Goal: Task Accomplishment & Management: Manage account settings

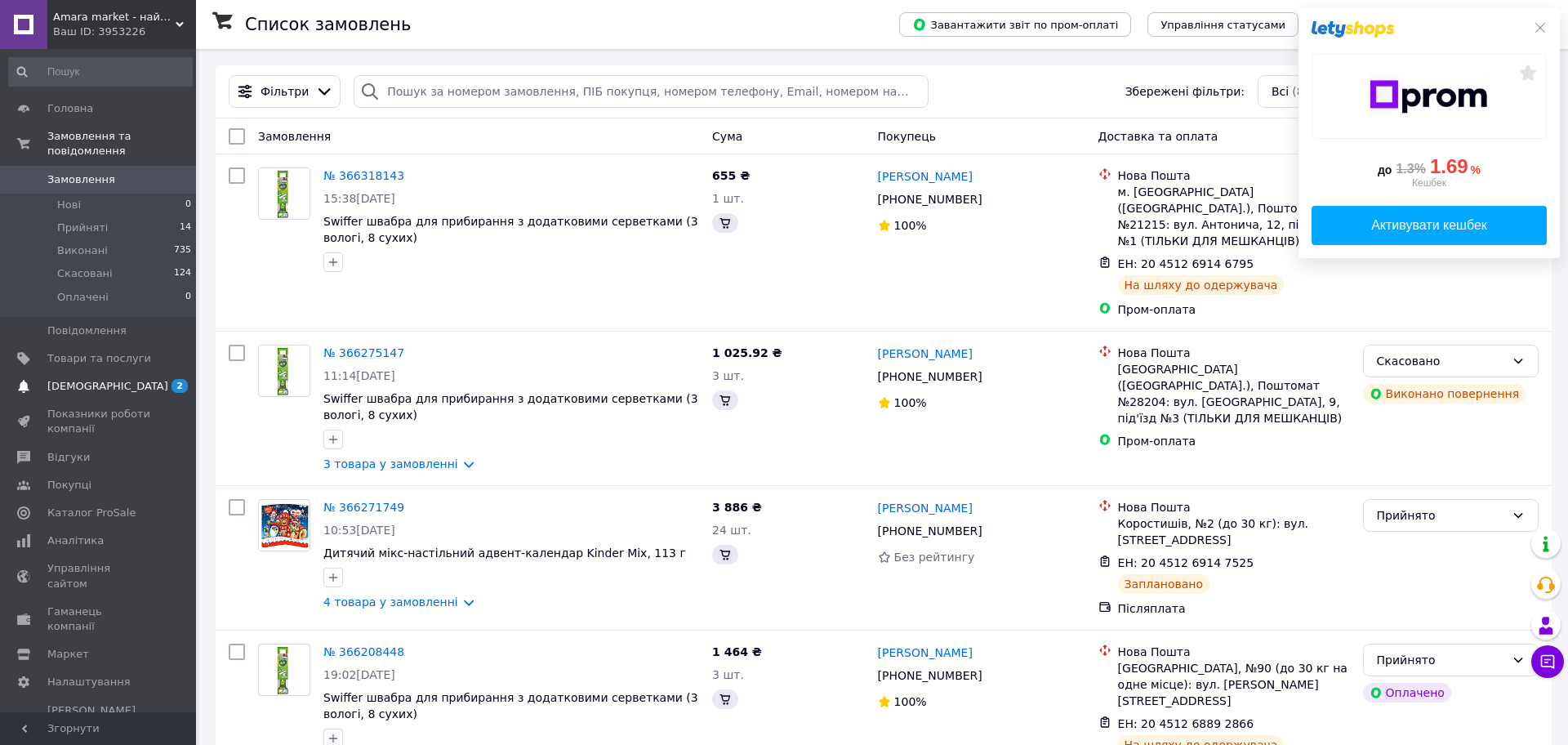
click at [104, 379] on span "[DEMOGRAPHIC_DATA]" at bounding box center [108, 387] width 121 height 15
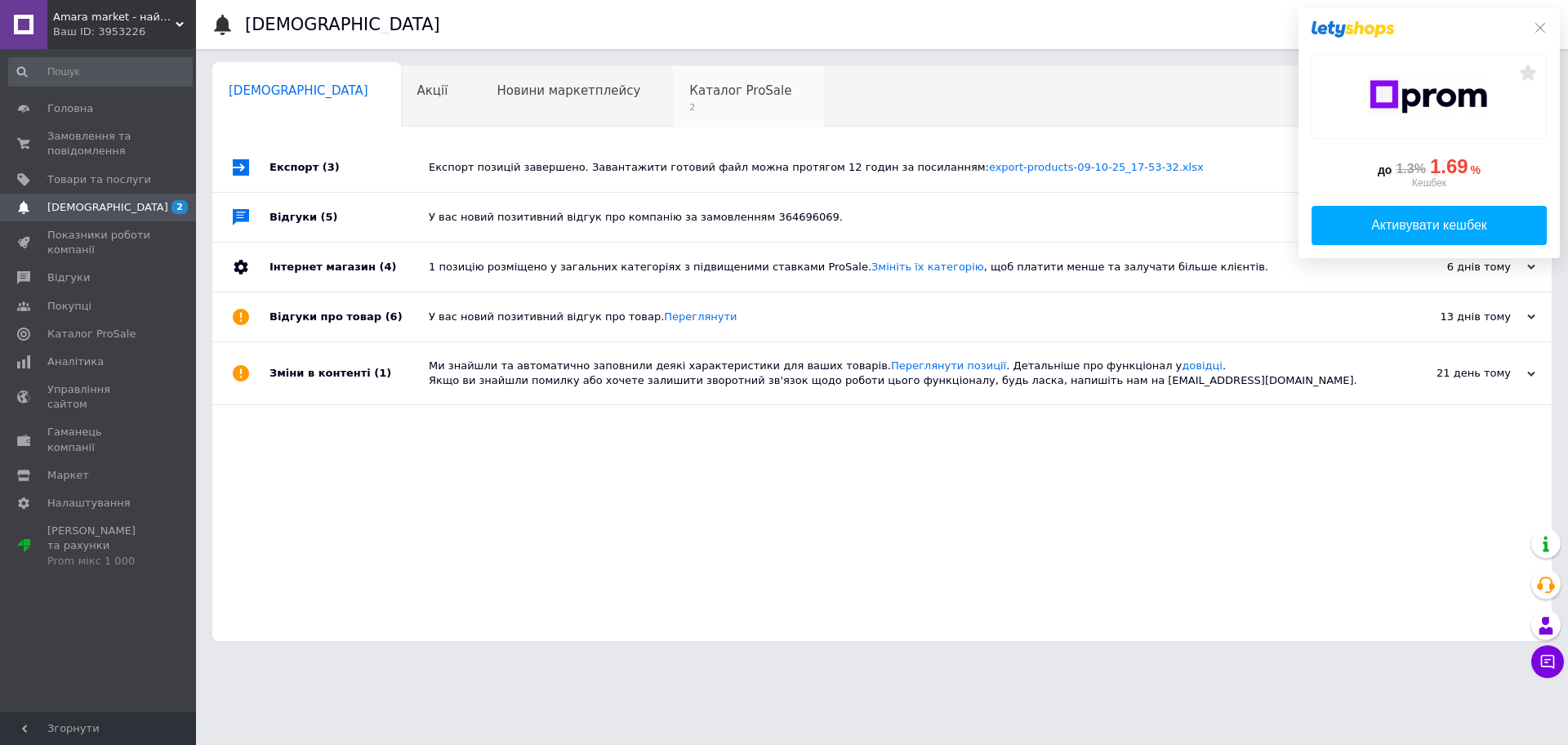
click at [689, 101] on span "2" at bounding box center [740, 107] width 102 height 12
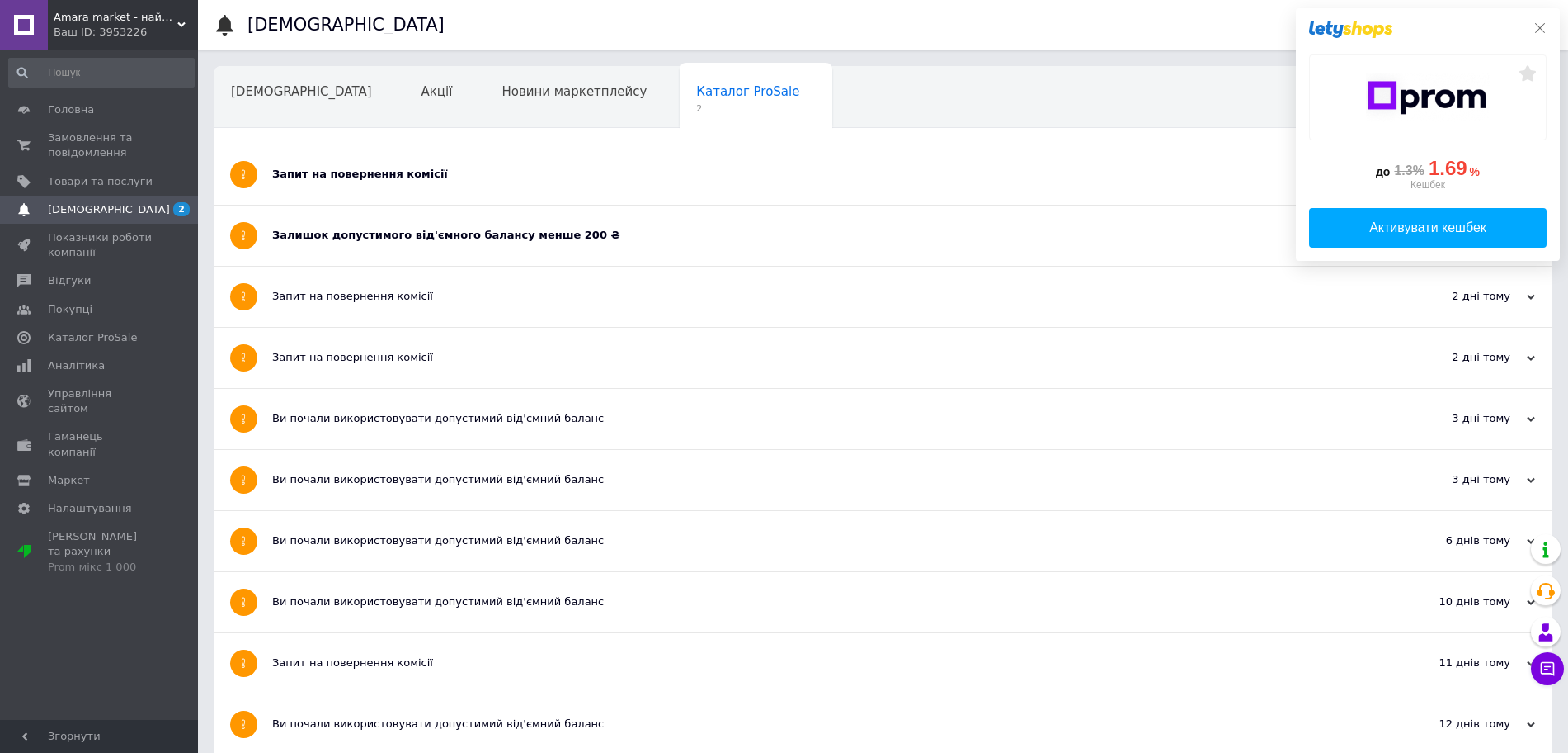
click at [1541, 27] on icon at bounding box center [1540, 27] width 9 height 9
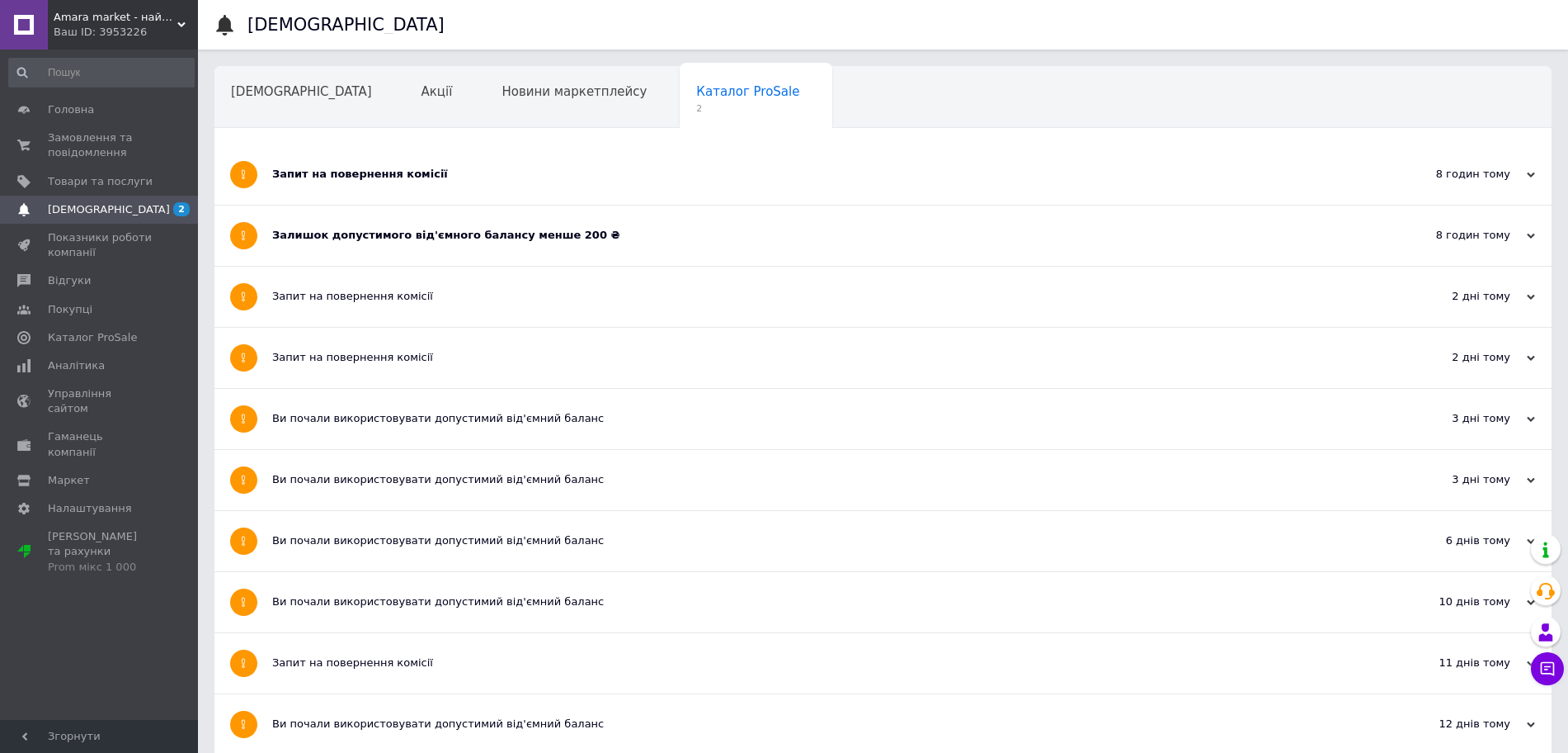
click at [620, 228] on div "Залишок допустимого від'ємного балансу менше 200 ₴" at bounding box center [821, 236] width 1098 height 15
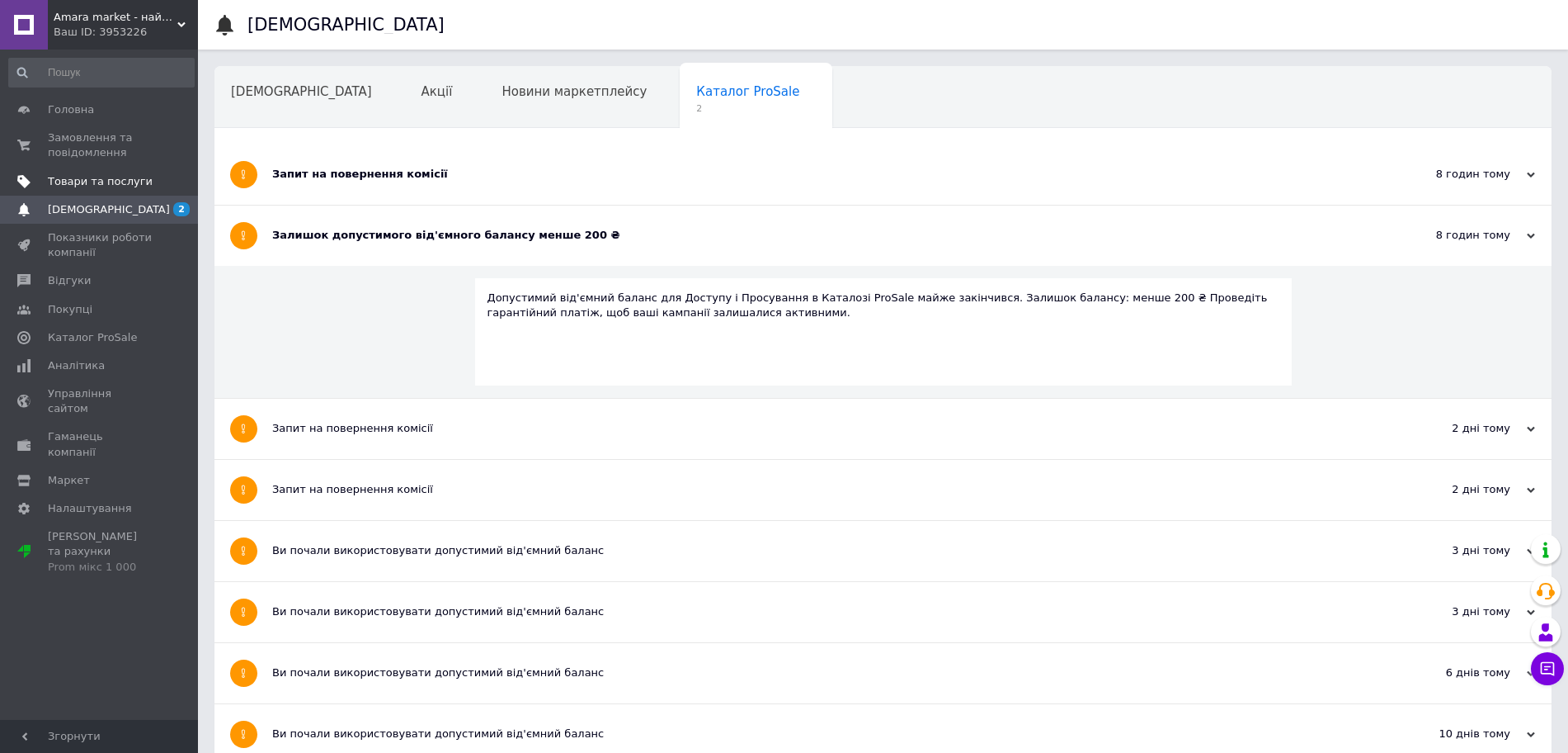
click at [132, 171] on link "Товари та послуги" at bounding box center [101, 182] width 203 height 28
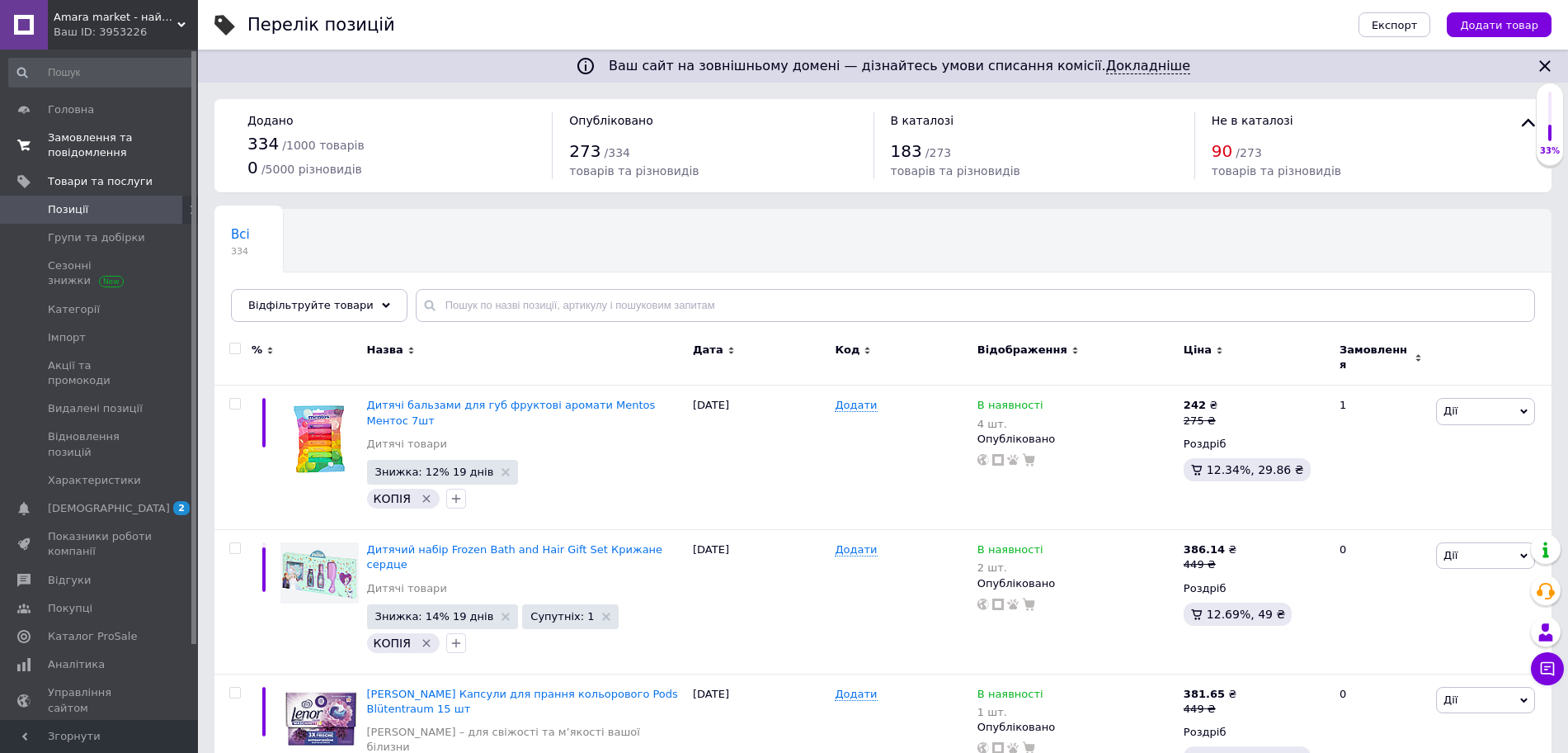
click at [103, 151] on span "Замовлення та повідомлення" at bounding box center [100, 145] width 105 height 29
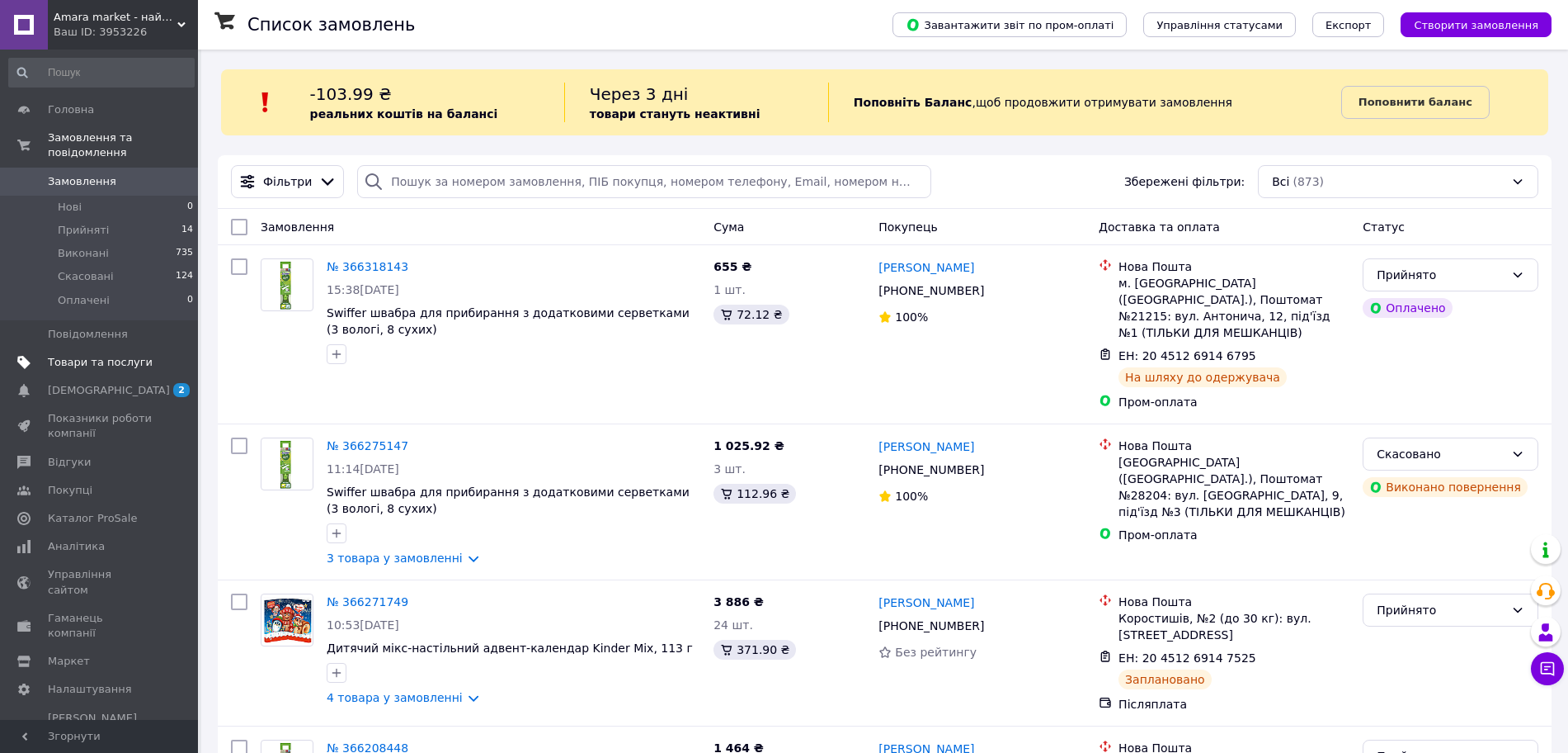
click at [140, 355] on span "Товари та послуги" at bounding box center [100, 362] width 105 height 15
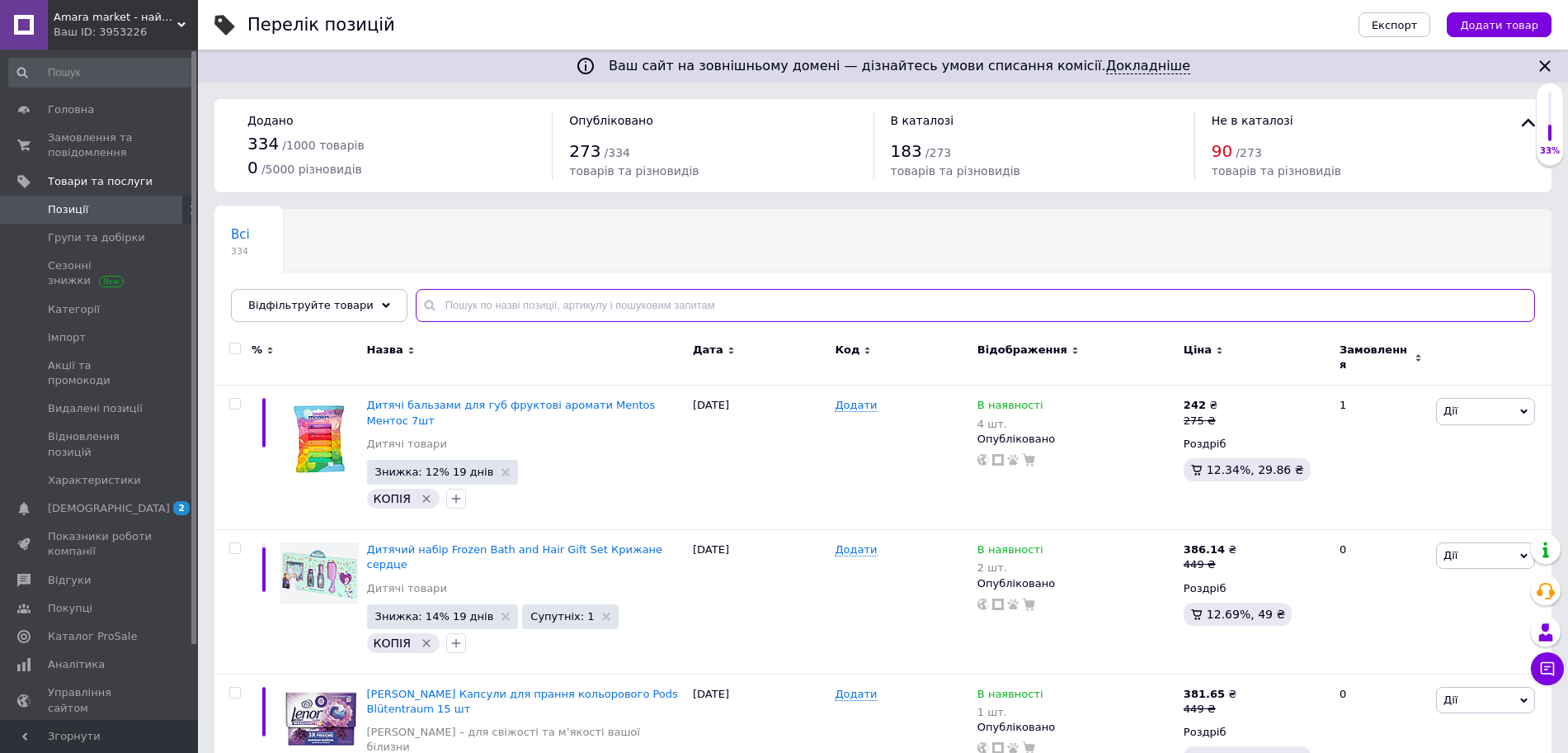
click at [642, 297] on input "text" at bounding box center [976, 305] width 1120 height 33
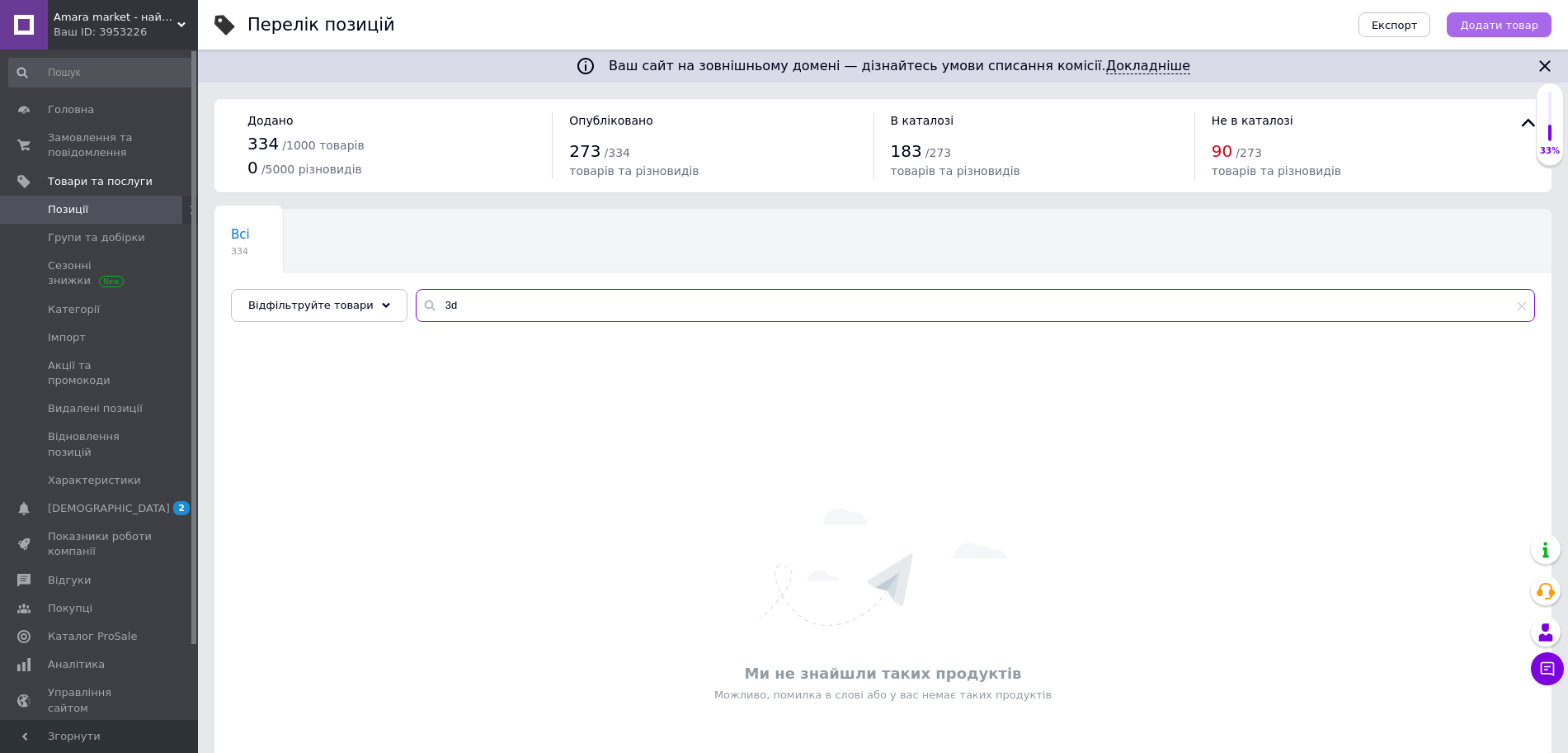
type input "3"
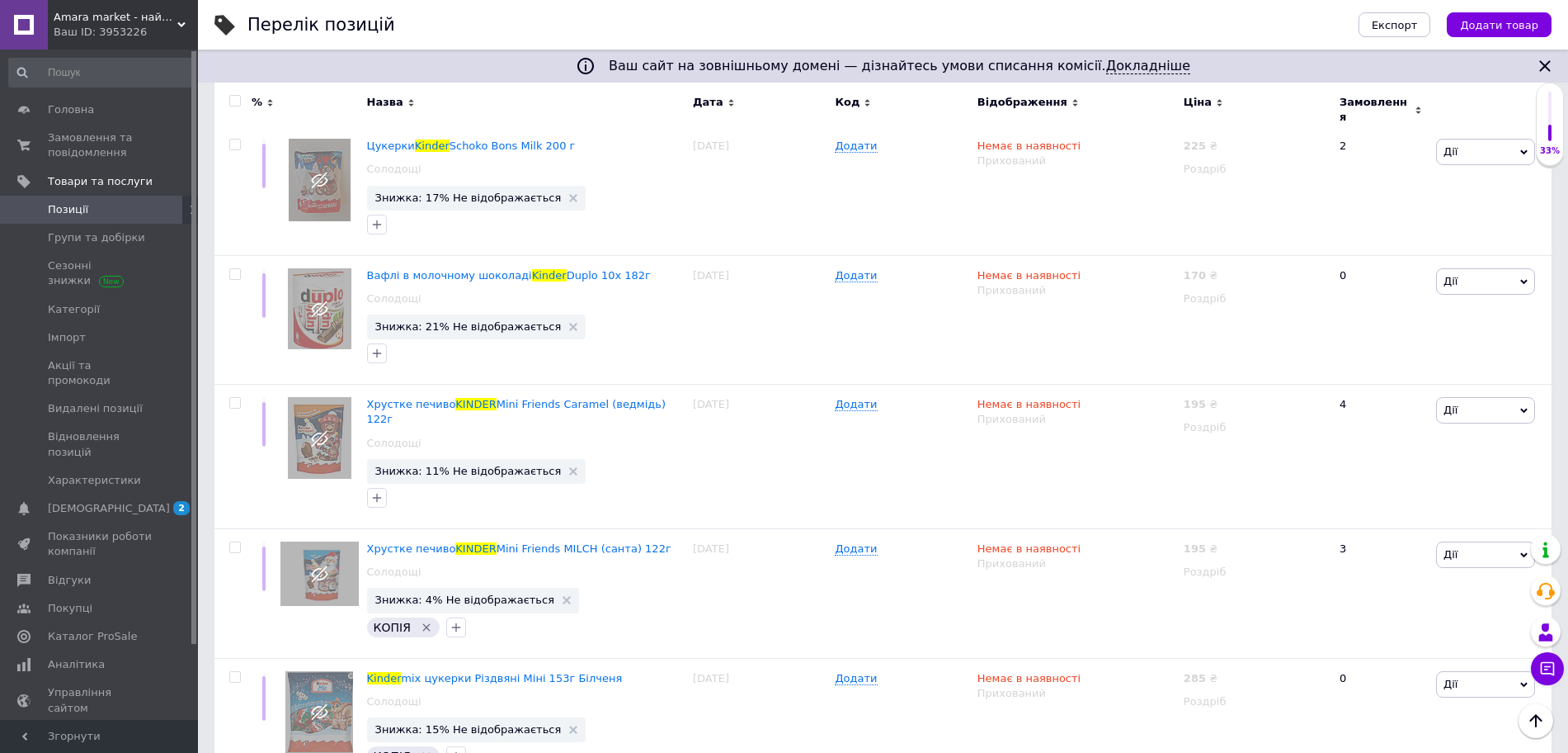
scroll to position [2365, 0]
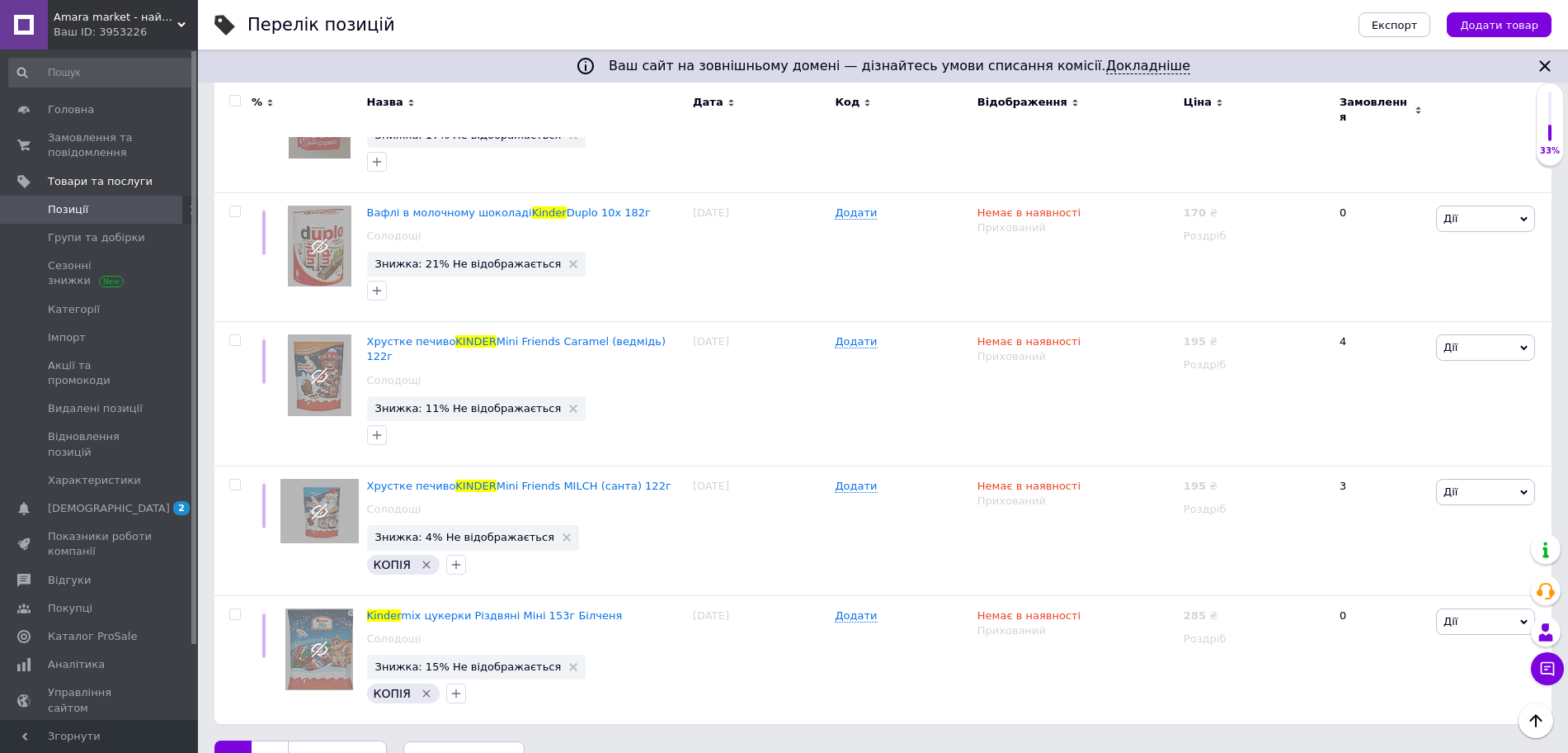
type input "kinder"
click at [261, 740] on link "2" at bounding box center [270, 757] width 36 height 35
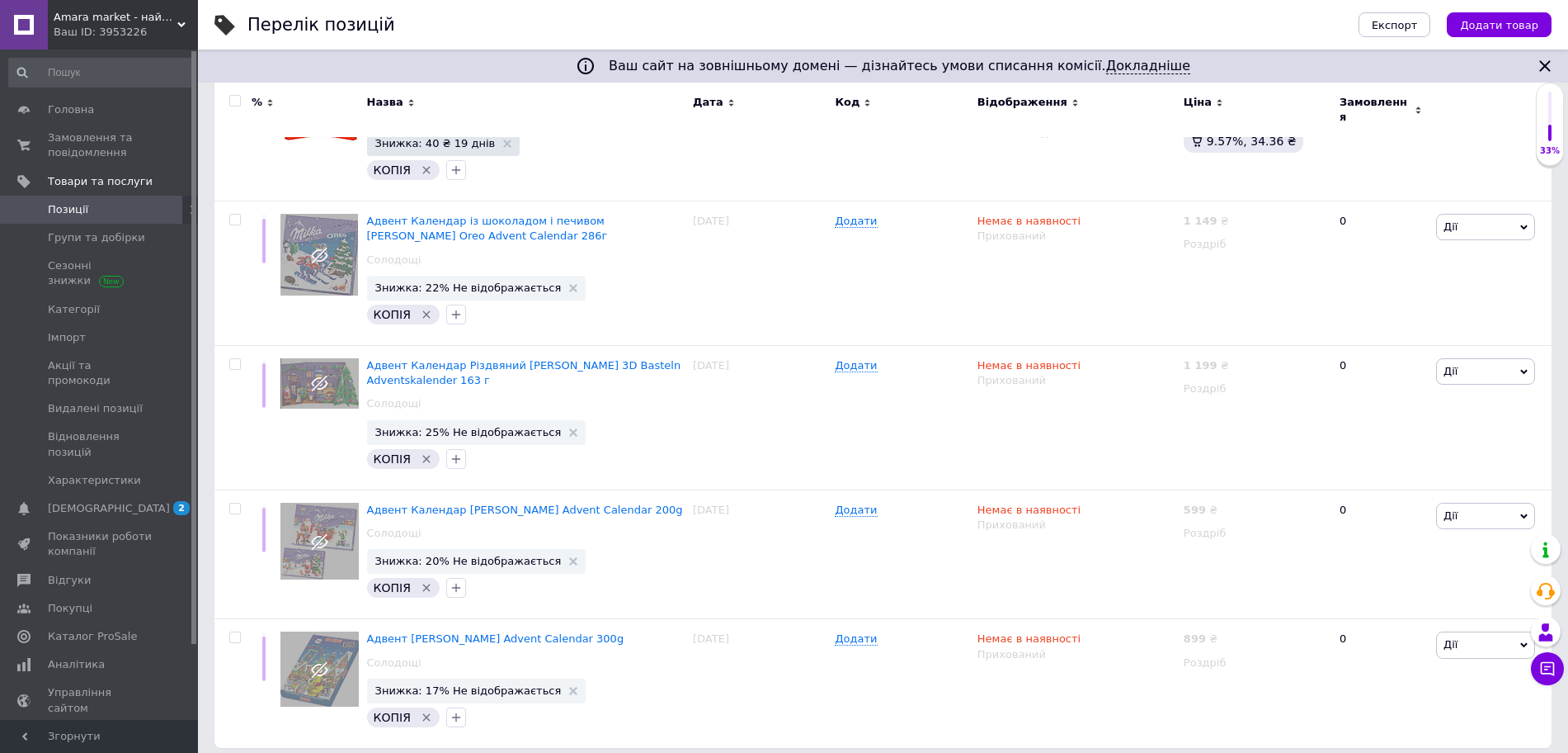
scroll to position [1186, 0]
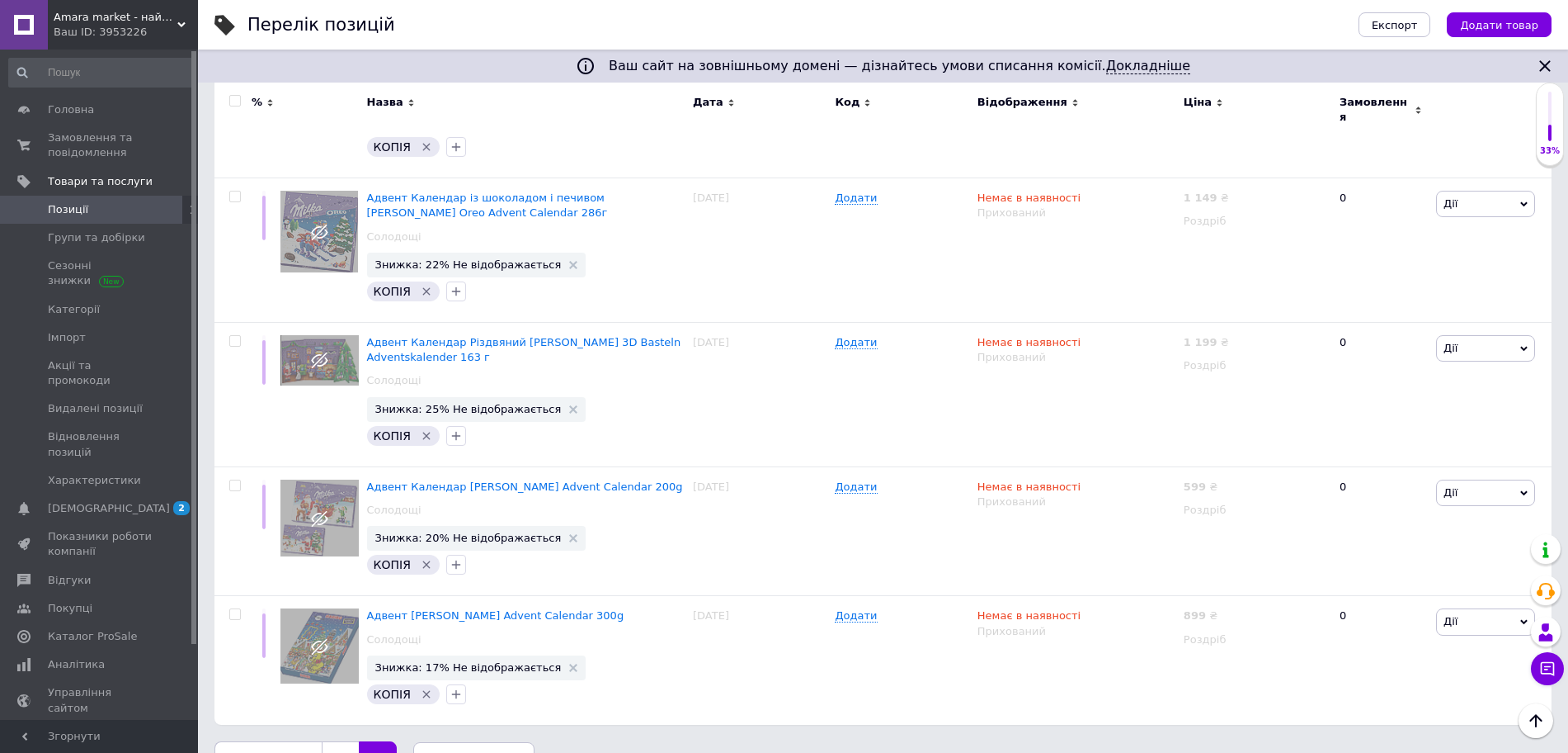
click at [329, 741] on link "1" at bounding box center [340, 758] width 37 height 35
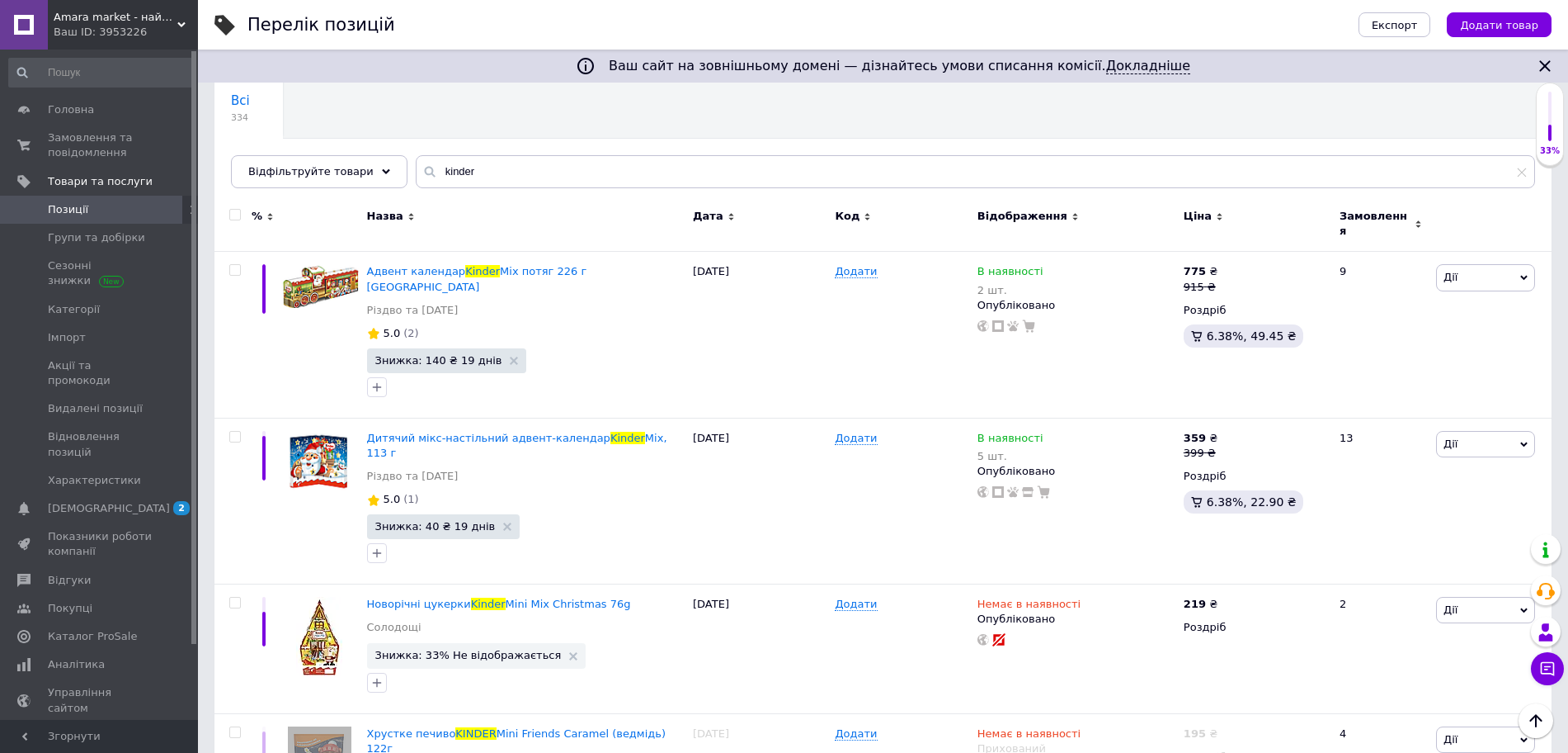
scroll to position [127, 0]
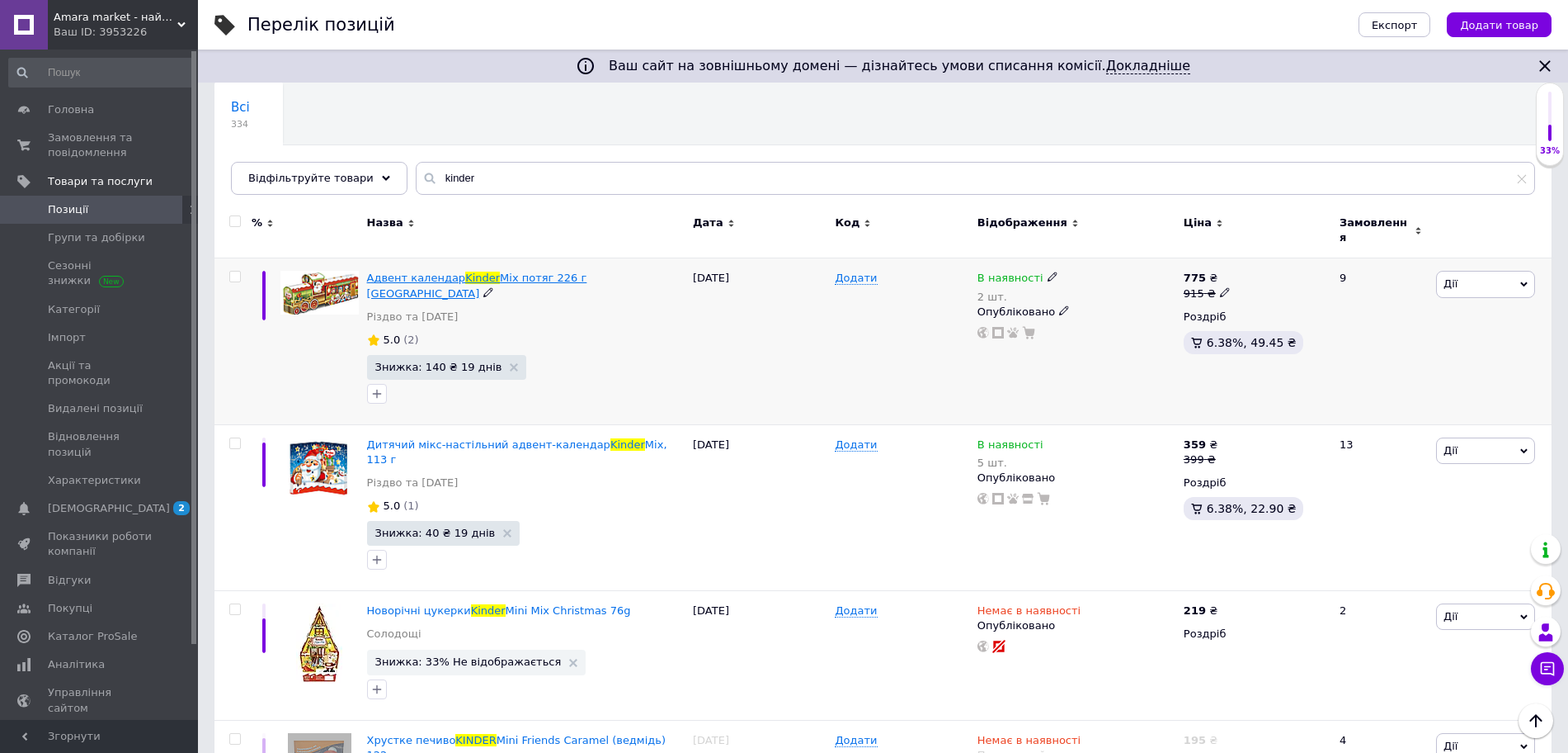
click at [531, 271] on span "Mix потяг 226 г [GEOGRAPHIC_DATA]" at bounding box center [477, 285] width 220 height 27
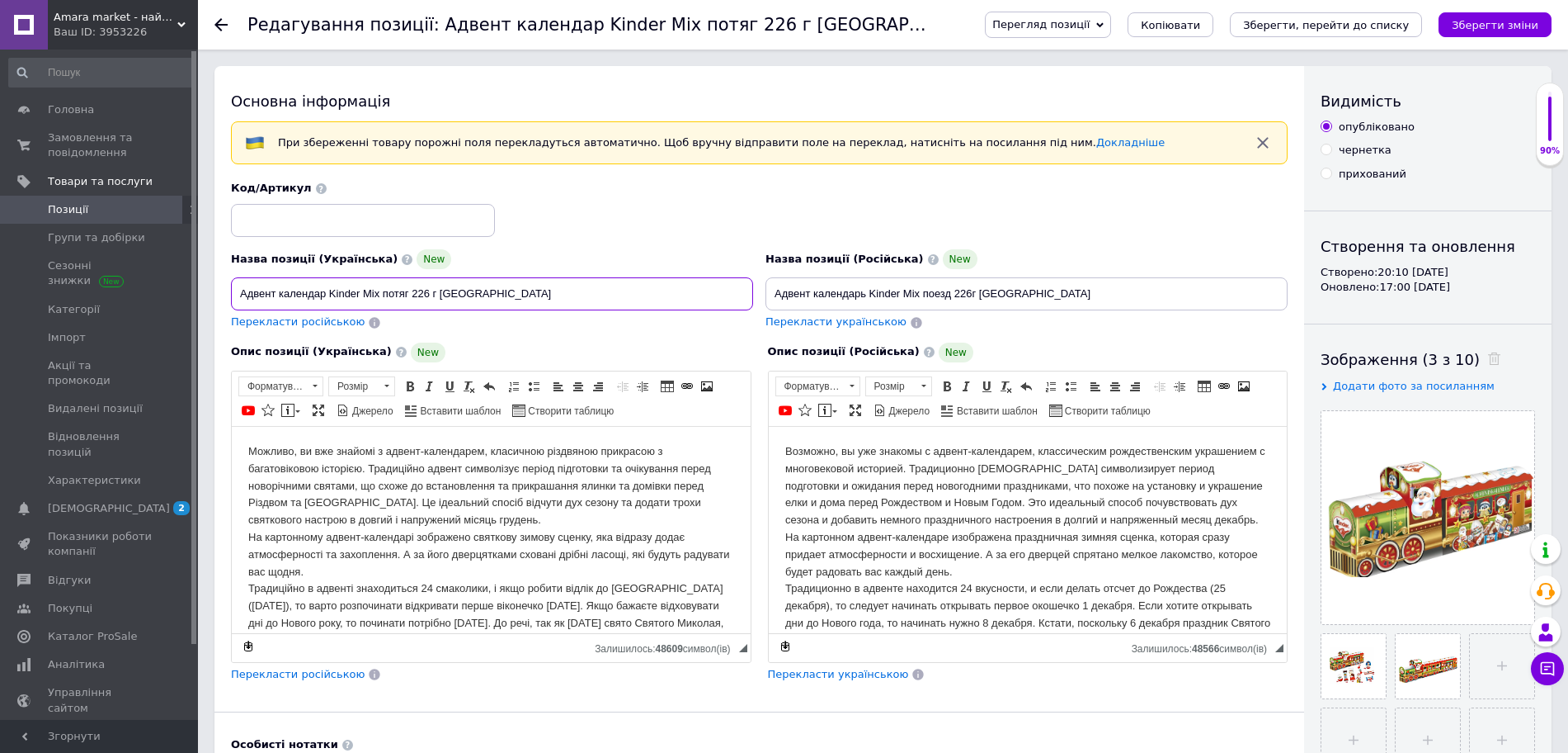
click at [456, 290] on input "Адвент календар Kinder Mix потяг 226 г [GEOGRAPHIC_DATA]" at bounding box center [492, 293] width 522 height 33
click at [527, 299] on input "Адвент календар Kinder Mix потяг 226 г [GEOGRAPHIC_DATA]" at bounding box center [492, 293] width 522 height 33
paste input "Адвент Календар Kinder Mix 3D-Zug-Adventskalendar 226 г."
click at [585, 294] on input "Адвент календар Kinder Mix потяг 226 г Німеччина Адвент Календар Kinder Mix 3D-…" at bounding box center [492, 293] width 522 height 33
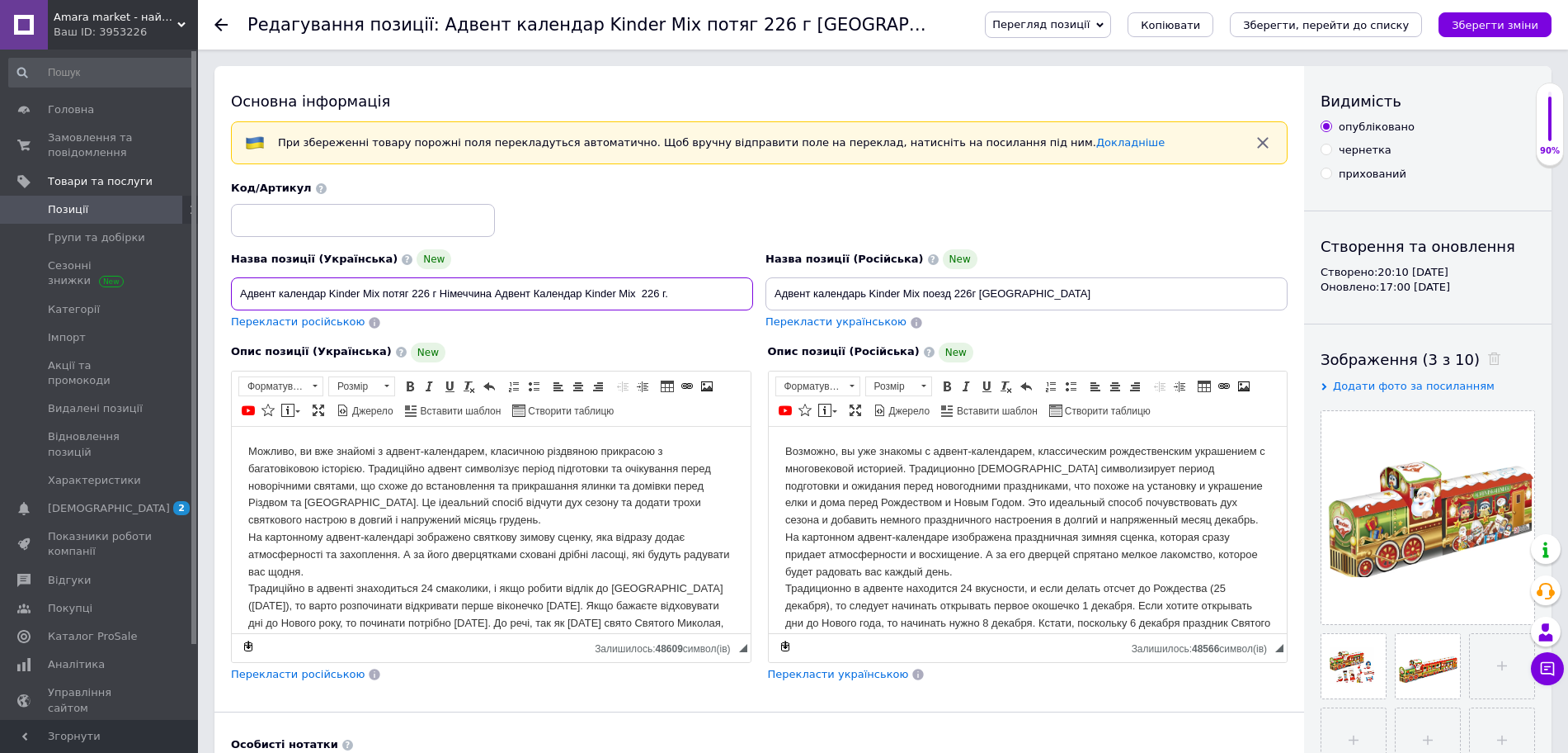
scroll to position [0, 0]
click at [387, 288] on input "Адвент календар Kinder Mix потяг 226 г Німеччина Адвент Календар Kinder Mix 226…" at bounding box center [492, 293] width 522 height 33
paste input "3D-Zug-Adventskalendar"
click at [625, 306] on input "Адвент календар Kinder Mix 3D-Zug-Adventskalendar потяг 226 г Німеччина Адвент …" at bounding box center [492, 293] width 522 height 33
drag, startPoint x: 625, startPoint y: 306, endPoint x: 205, endPoint y: 267, distance: 421.8
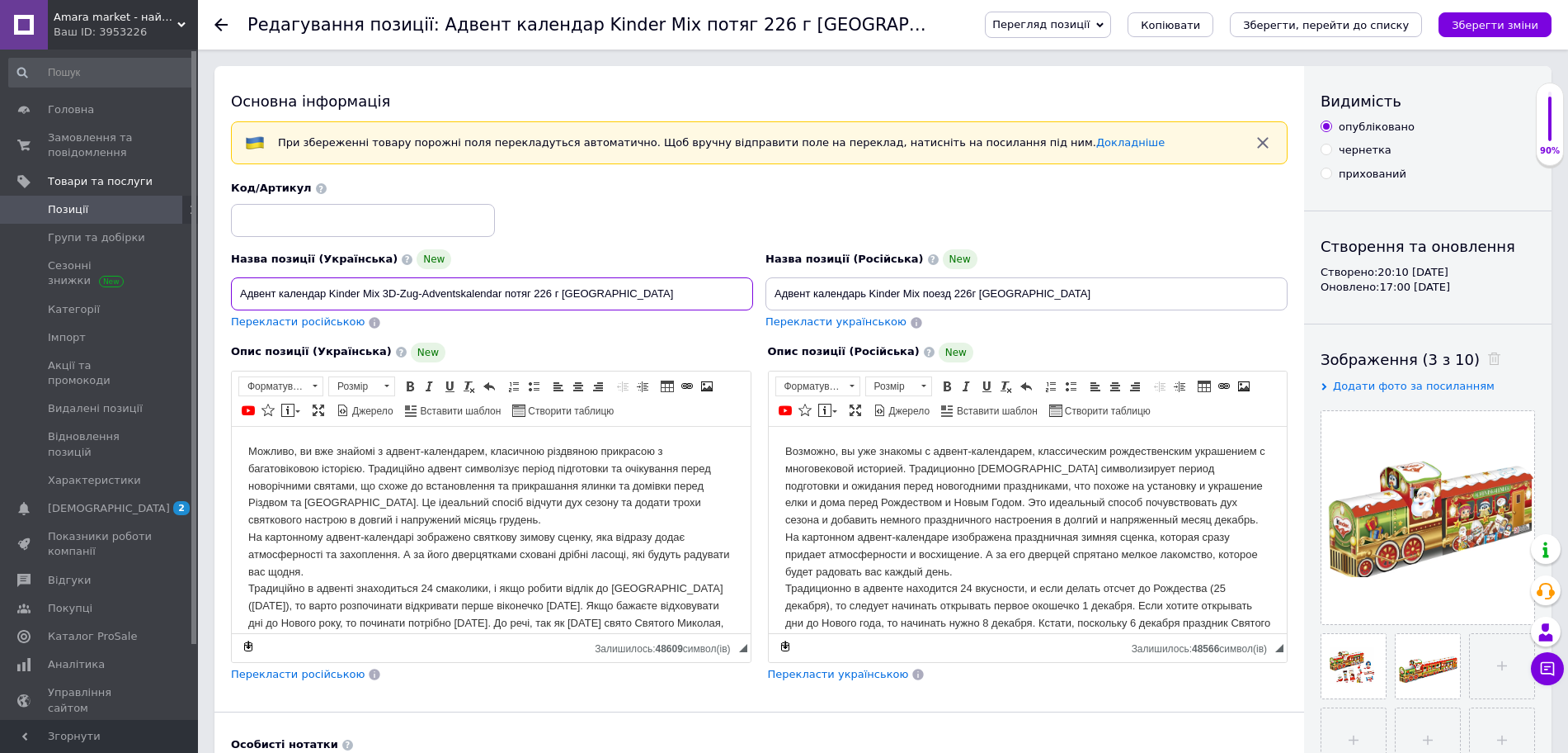
type input "Адвент календар Kinder Mix 3D-Zug-Adventskalendar потяг 226 г [GEOGRAPHIC_DATA]"
drag, startPoint x: 1071, startPoint y: 297, endPoint x: 688, endPoint y: 292, distance: 383.0
click at [688, 292] on div "Назва позиції (Українська) New Адвент календар Kinder Mix 3D-Zug-Adventskalenda…" at bounding box center [759, 255] width 1069 height 162
paste input "Kinder Mix 3D-Zug-Adventskalendar потяг 226 г [GEOGRAPHIC_DATA]"
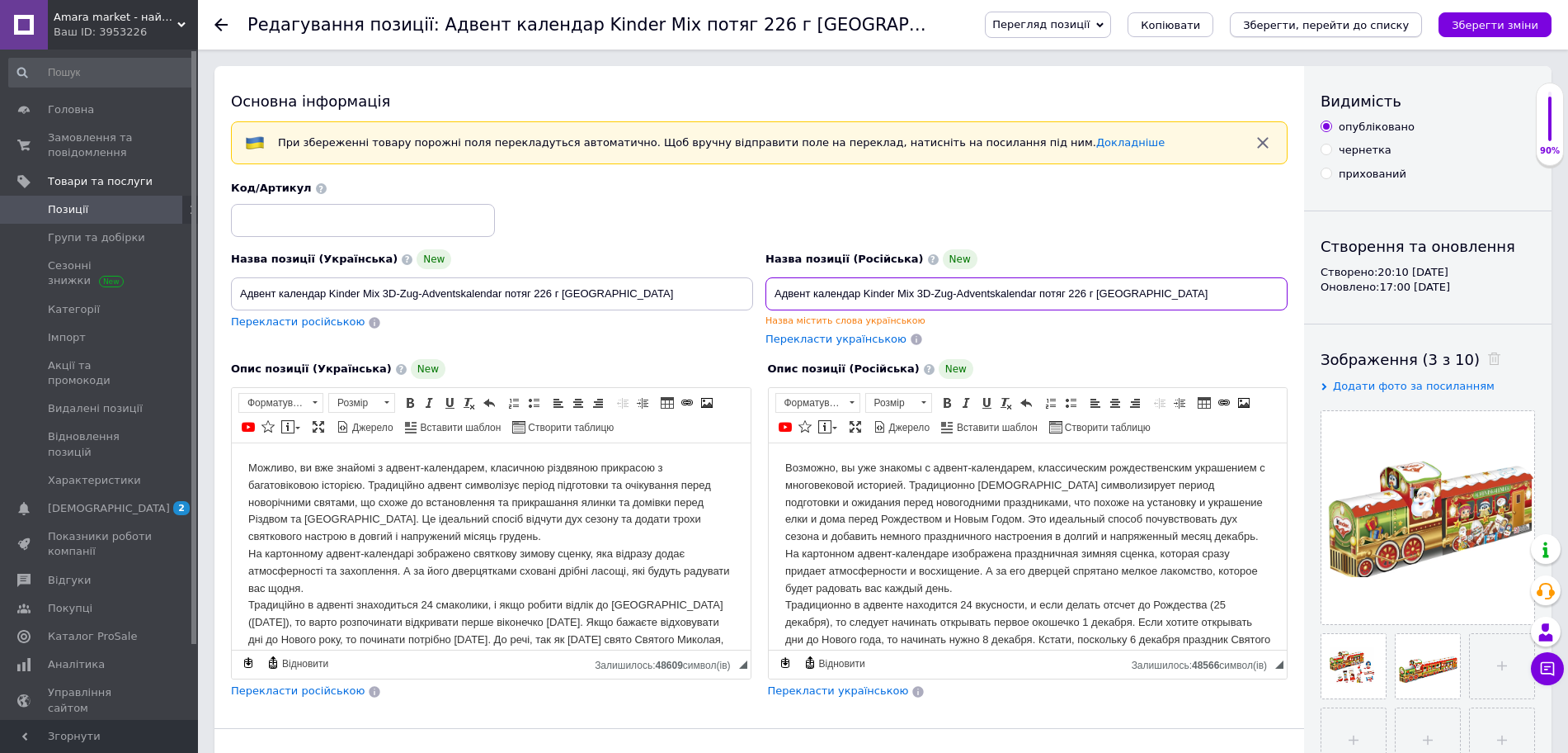
type input "Адвент календар Kinder Mix 3D-Zug-Adventskalendar потяг 226 г [GEOGRAPHIC_DATA]"
click at [1373, 28] on icon "Зберегти, перейти до списку" at bounding box center [1326, 25] width 166 height 12
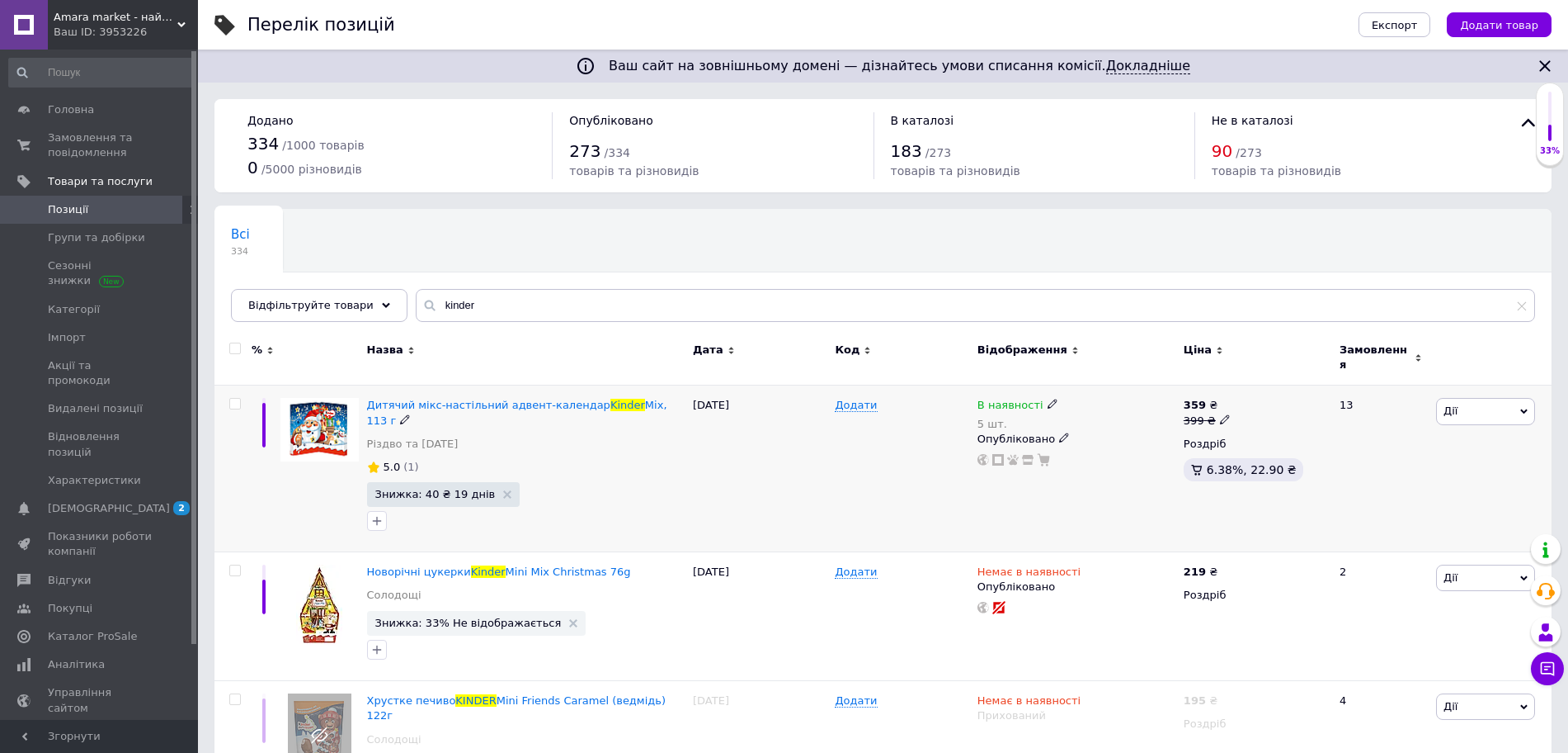
click at [1511, 397] on span "Дії" at bounding box center [1486, 411] width 99 height 26
click at [1399, 642] on li "Додати в кампанію Каталог ProSale" at bounding box center [1424, 652] width 218 height 23
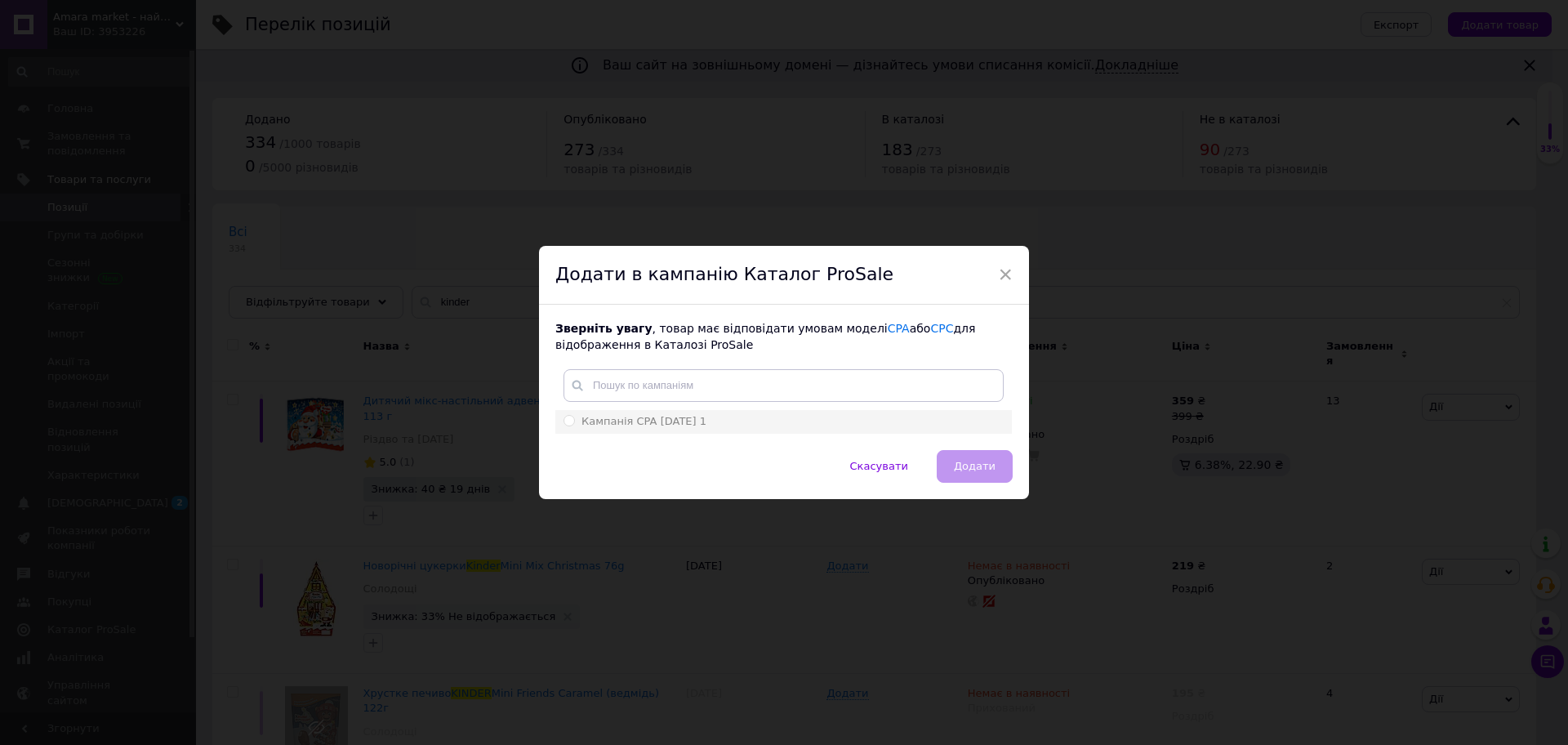
click at [707, 420] on span "Кампанія CPA [DATE] 1" at bounding box center [643, 420] width 125 height 12
click at [574, 420] on input "Кампанія CPA [DATE] 1" at bounding box center [568, 419] width 10 height 10
radio input "true"
click at [950, 451] on button "Додати" at bounding box center [975, 466] width 76 height 33
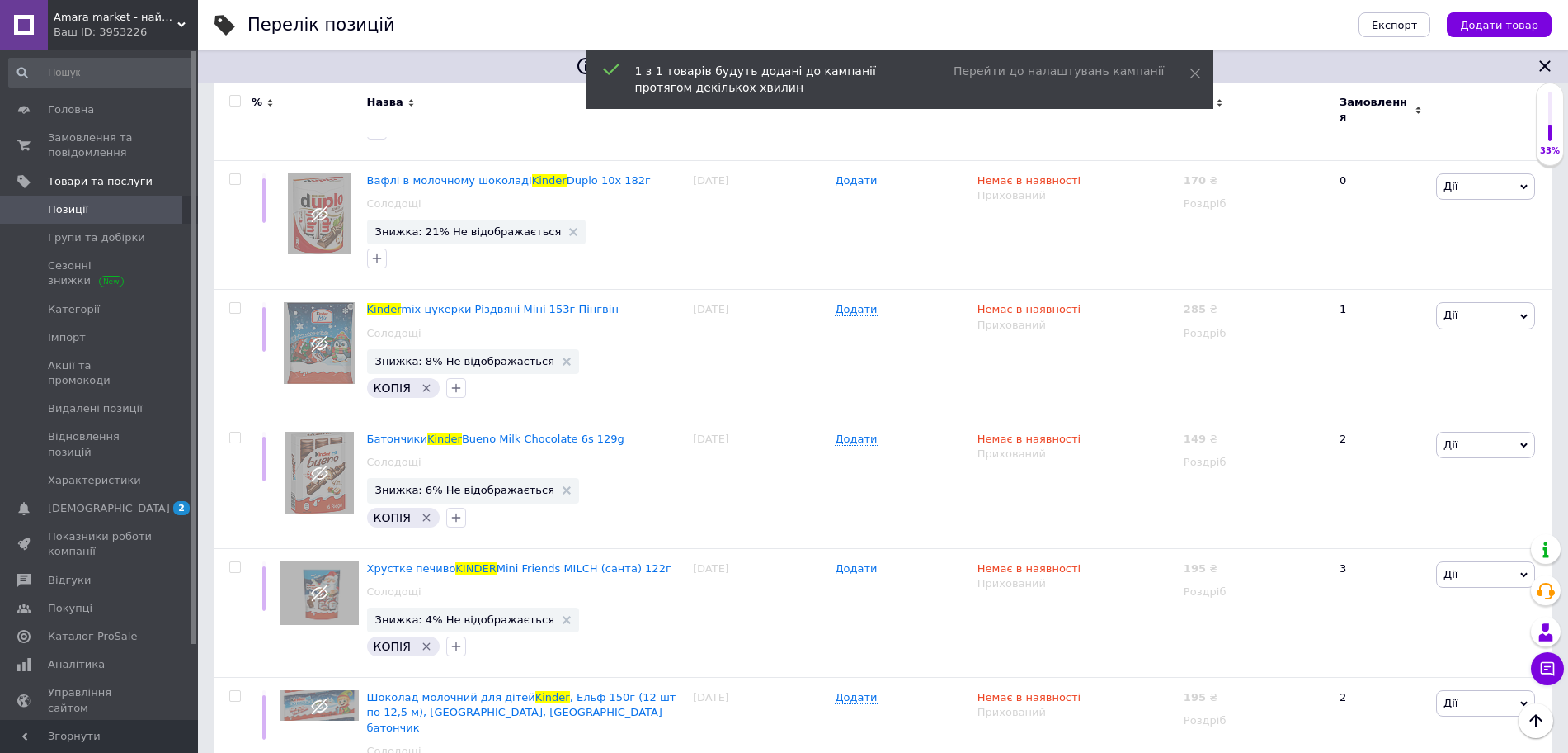
scroll to position [2372, 0]
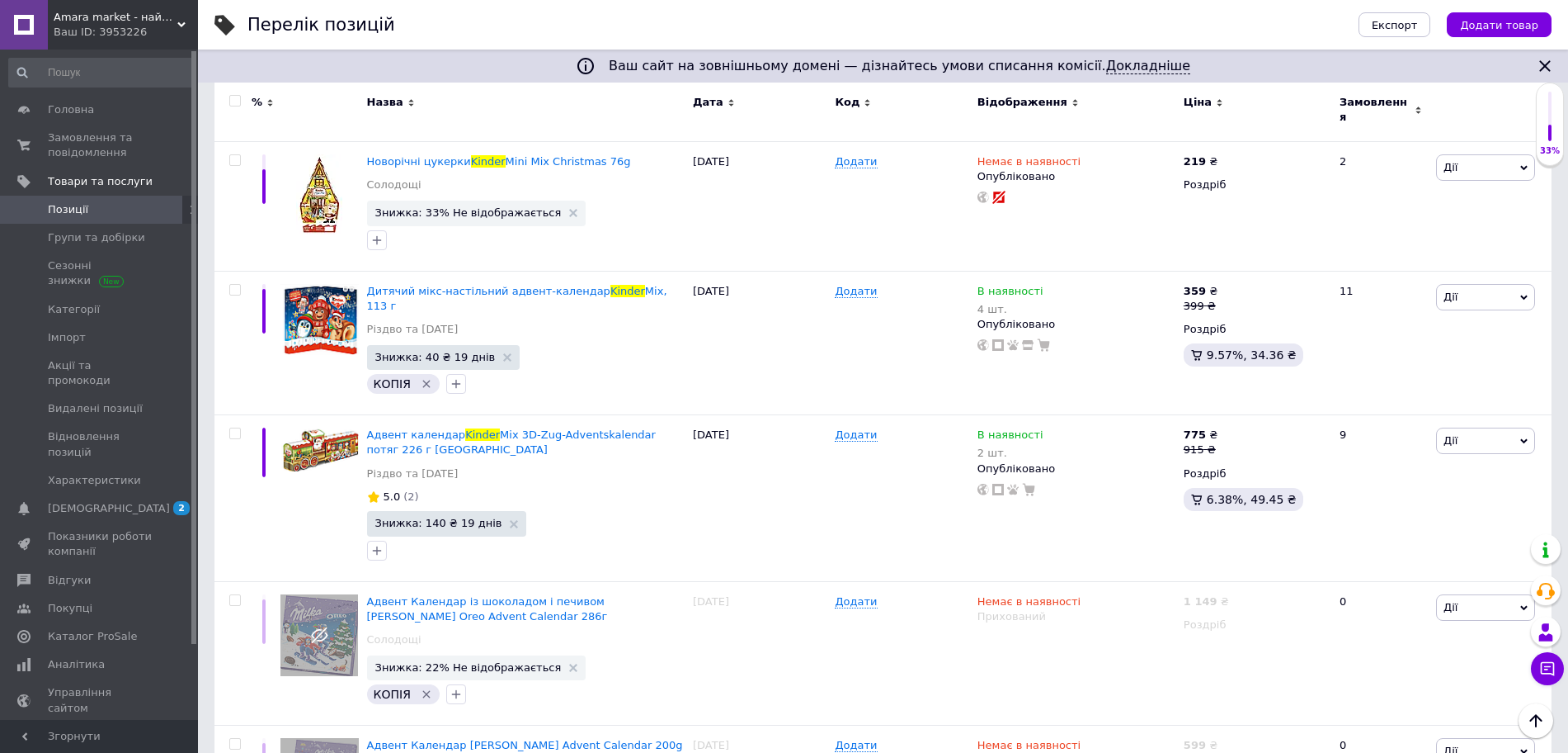
scroll to position [824, 0]
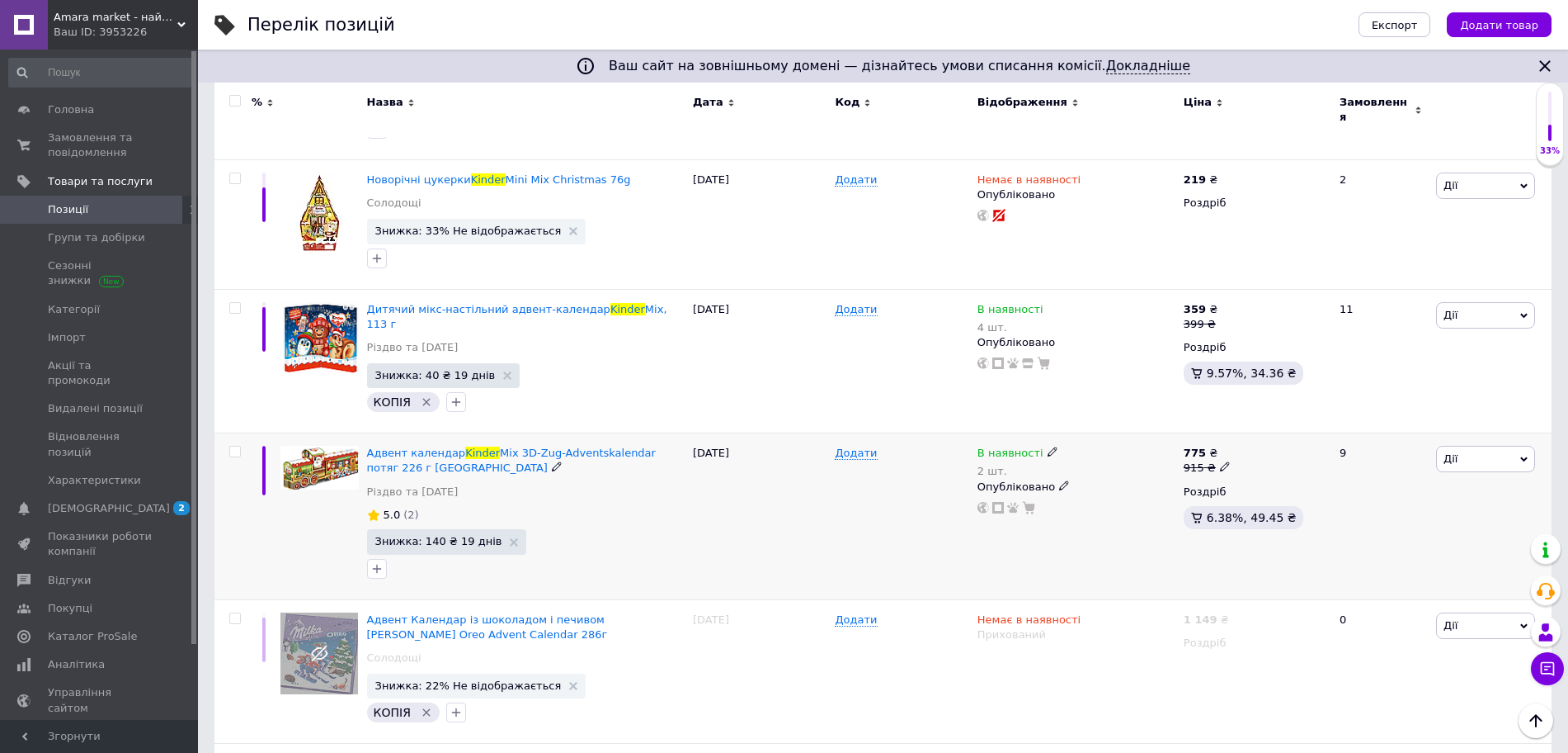
click at [1512, 446] on span "Дії" at bounding box center [1486, 459] width 99 height 26
click at [1385, 549] on li "Знижка" at bounding box center [1424, 560] width 218 height 23
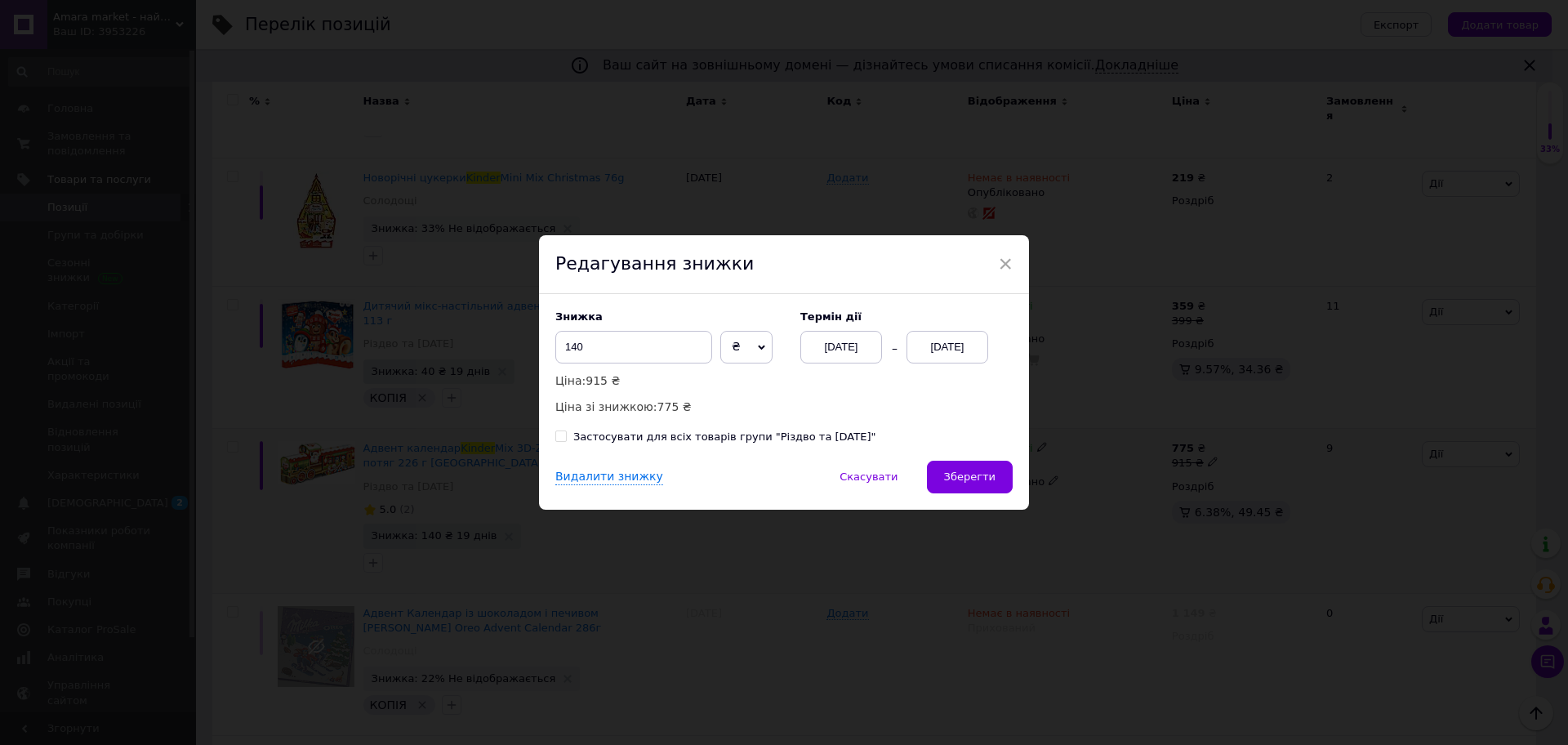
click at [741, 430] on div "Застосувати для всіх товарів групи "Різдво та [DATE]"" at bounding box center [724, 437] width 302 height 15
click at [565, 431] on input "Застосувати для всіх товарів групи "Різдво та [DATE]"" at bounding box center [560, 435] width 10 height 10
click at [741, 430] on div "Застосувати для всіх товарів групи "Різдво та [DATE]"" at bounding box center [724, 437] width 302 height 15
click at [565, 431] on input "Застосувати для всіх товарів групи "Різдво та [DATE]"" at bounding box center [560, 435] width 10 height 10
checkbox input "false"
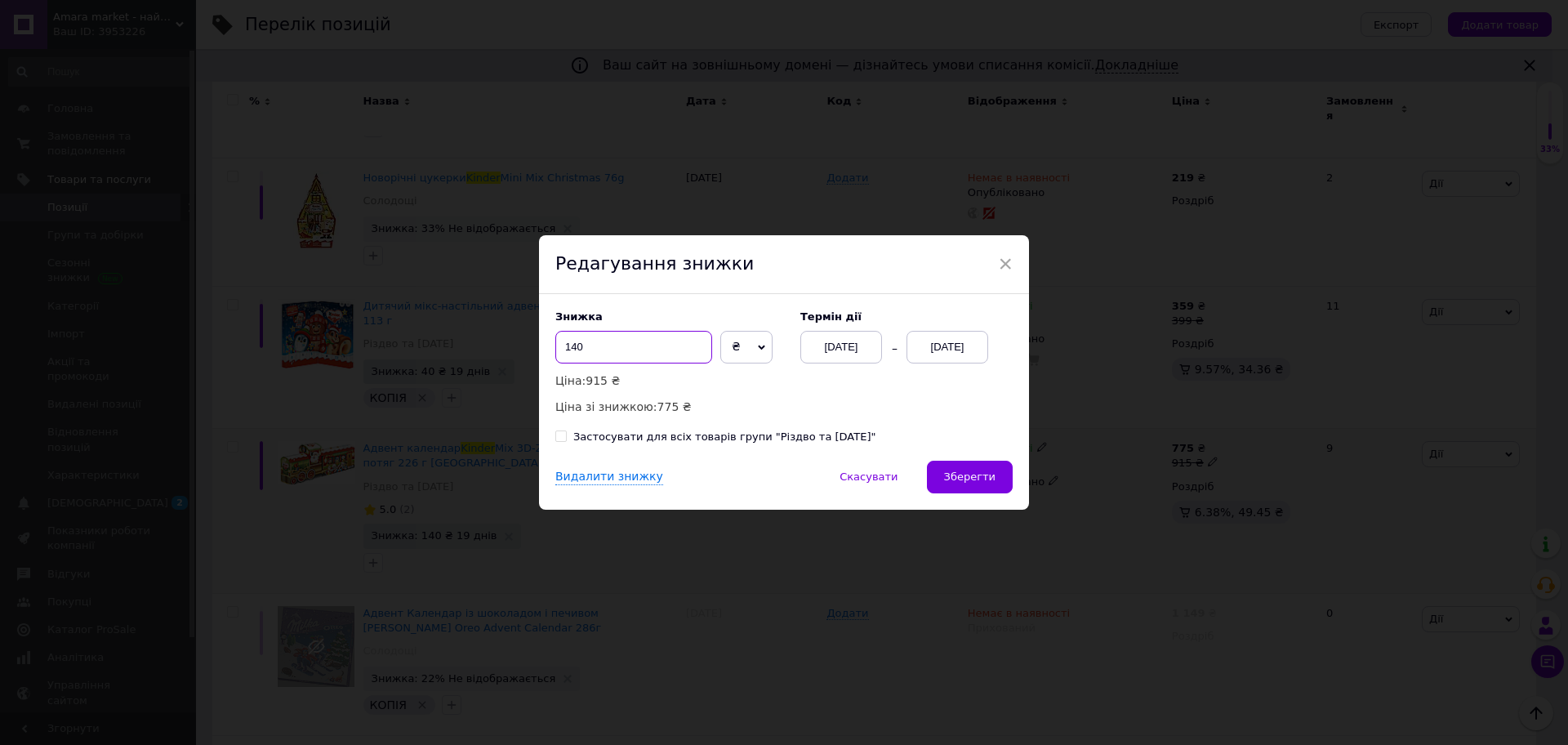
click at [623, 357] on input "140" at bounding box center [633, 346] width 156 height 33
type input "116"
click at [966, 468] on button "Зберегти" at bounding box center [970, 476] width 86 height 33
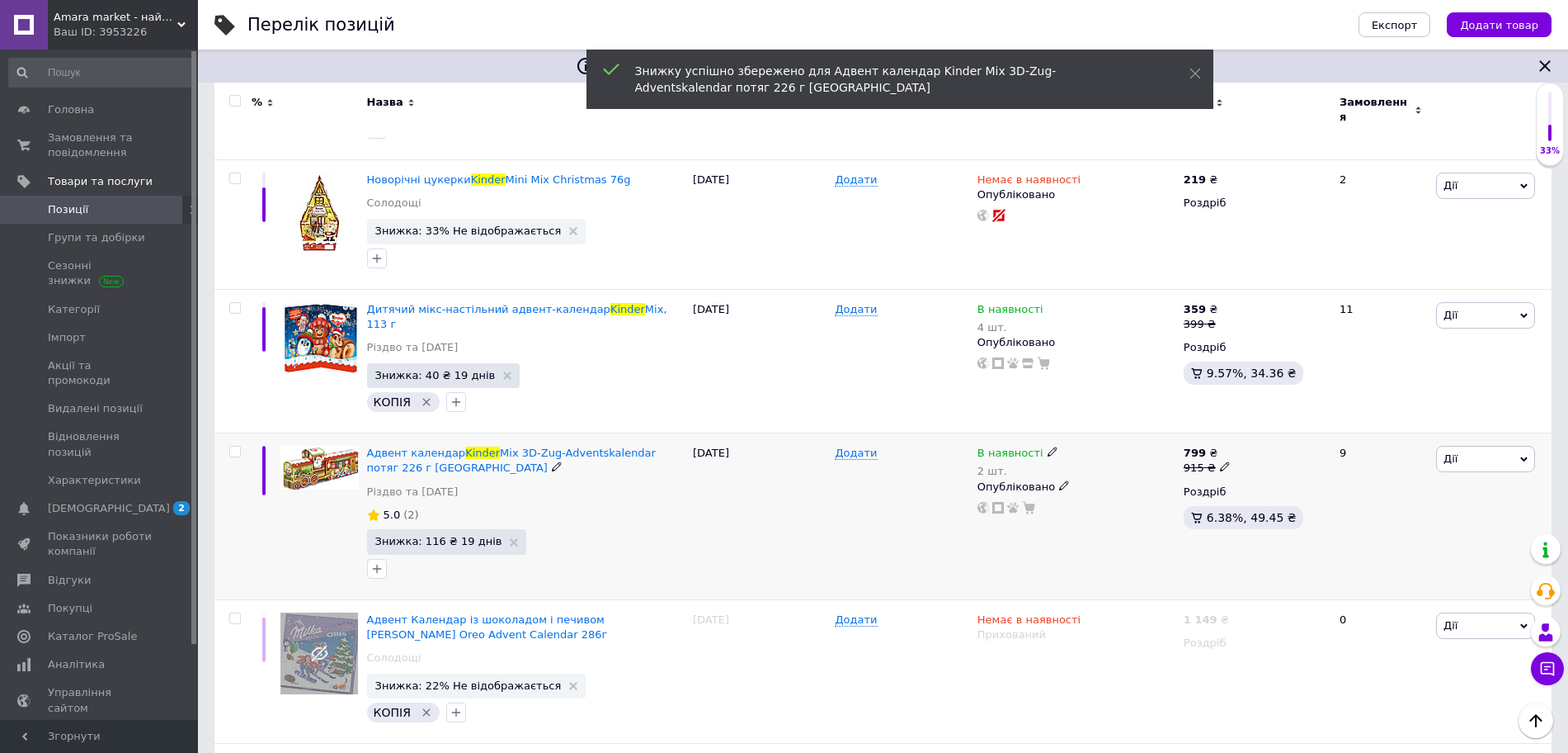
click at [1479, 446] on span "Дії" at bounding box center [1486, 459] width 99 height 26
click at [1387, 688] on li "Додати в кампанію Каталог ProSale" at bounding box center [1424, 699] width 218 height 23
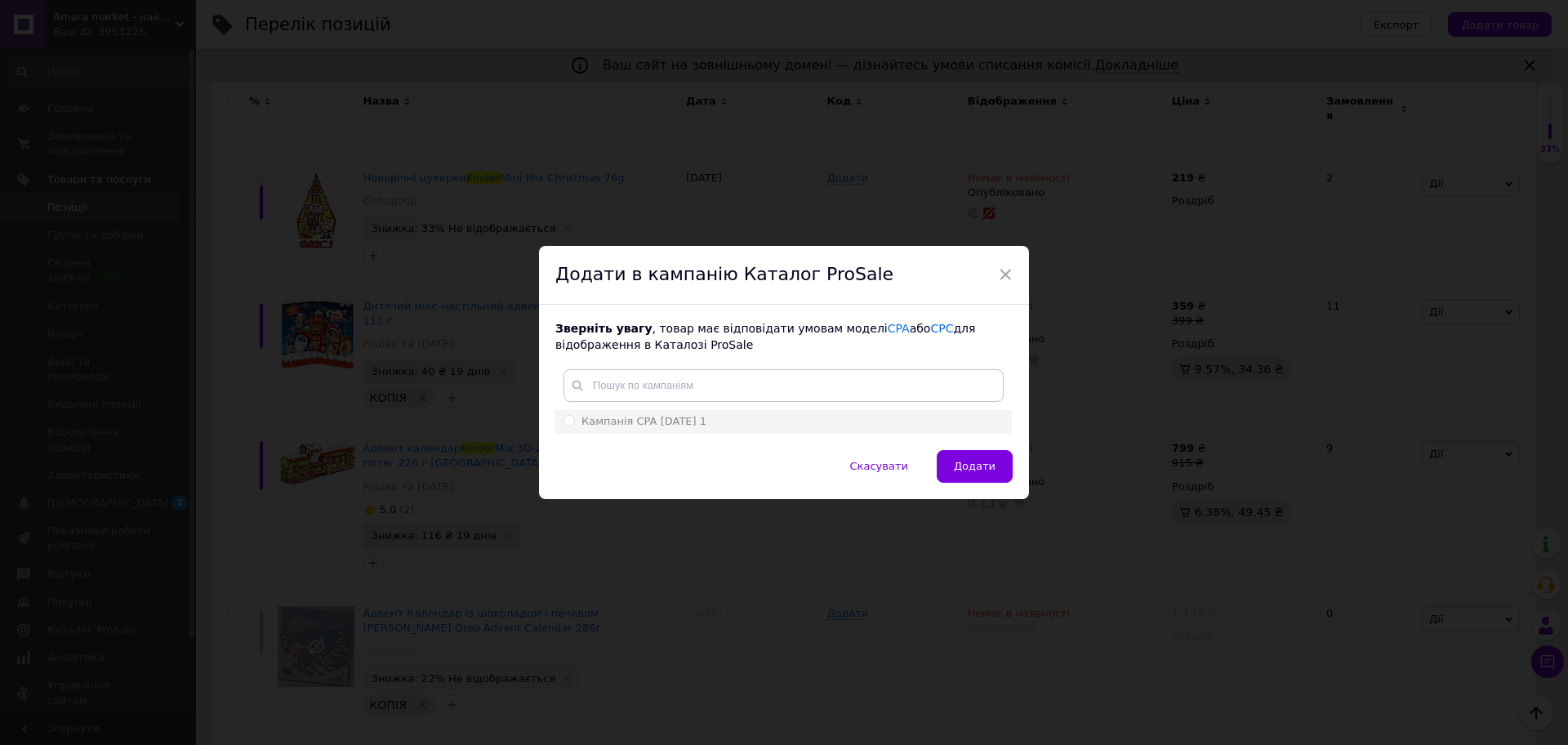
click at [717, 426] on div "Кампанія CPA [DATE] 1" at bounding box center [784, 421] width 440 height 15
radio input "true"
click at [976, 481] on button "Додати" at bounding box center [975, 466] width 76 height 33
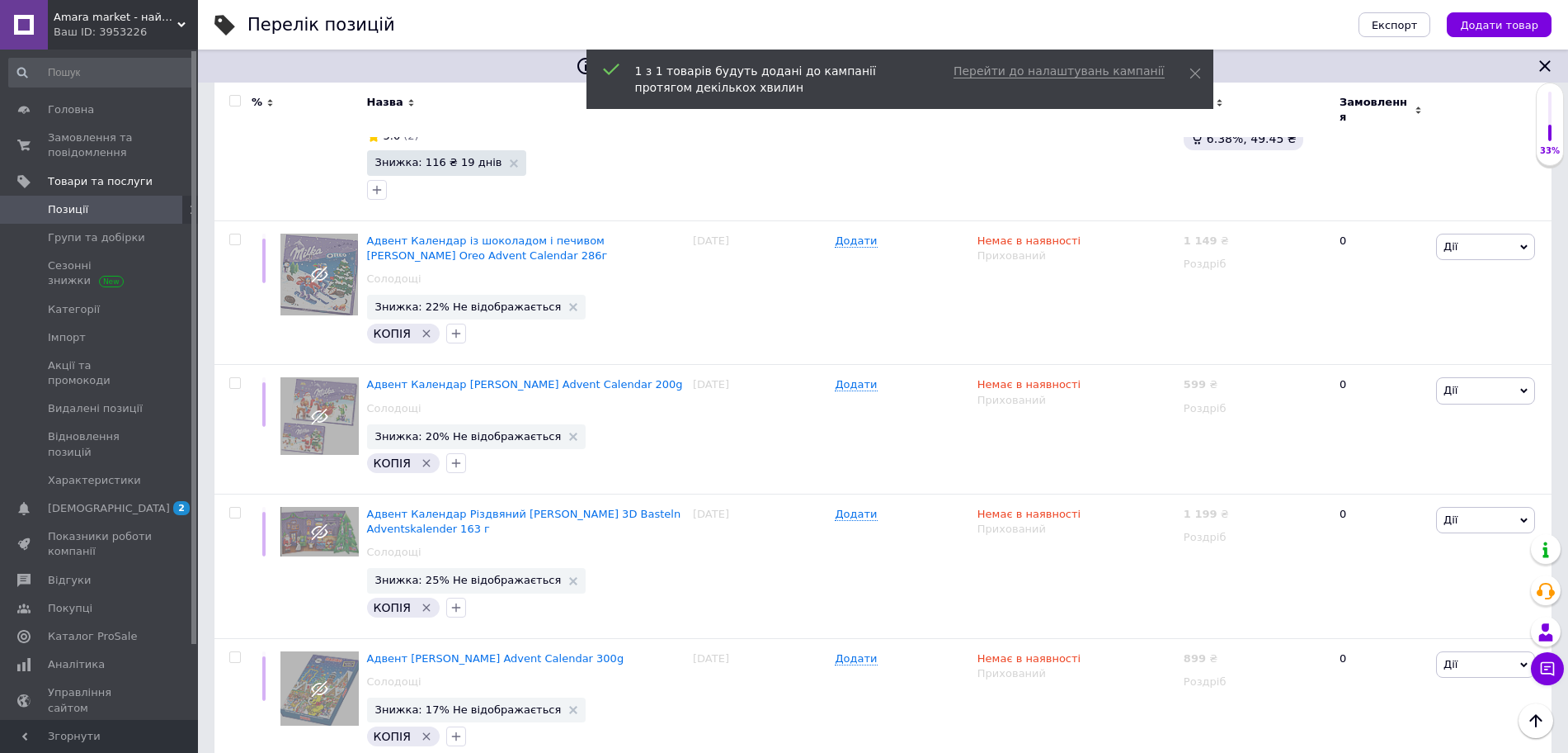
scroll to position [1216, 0]
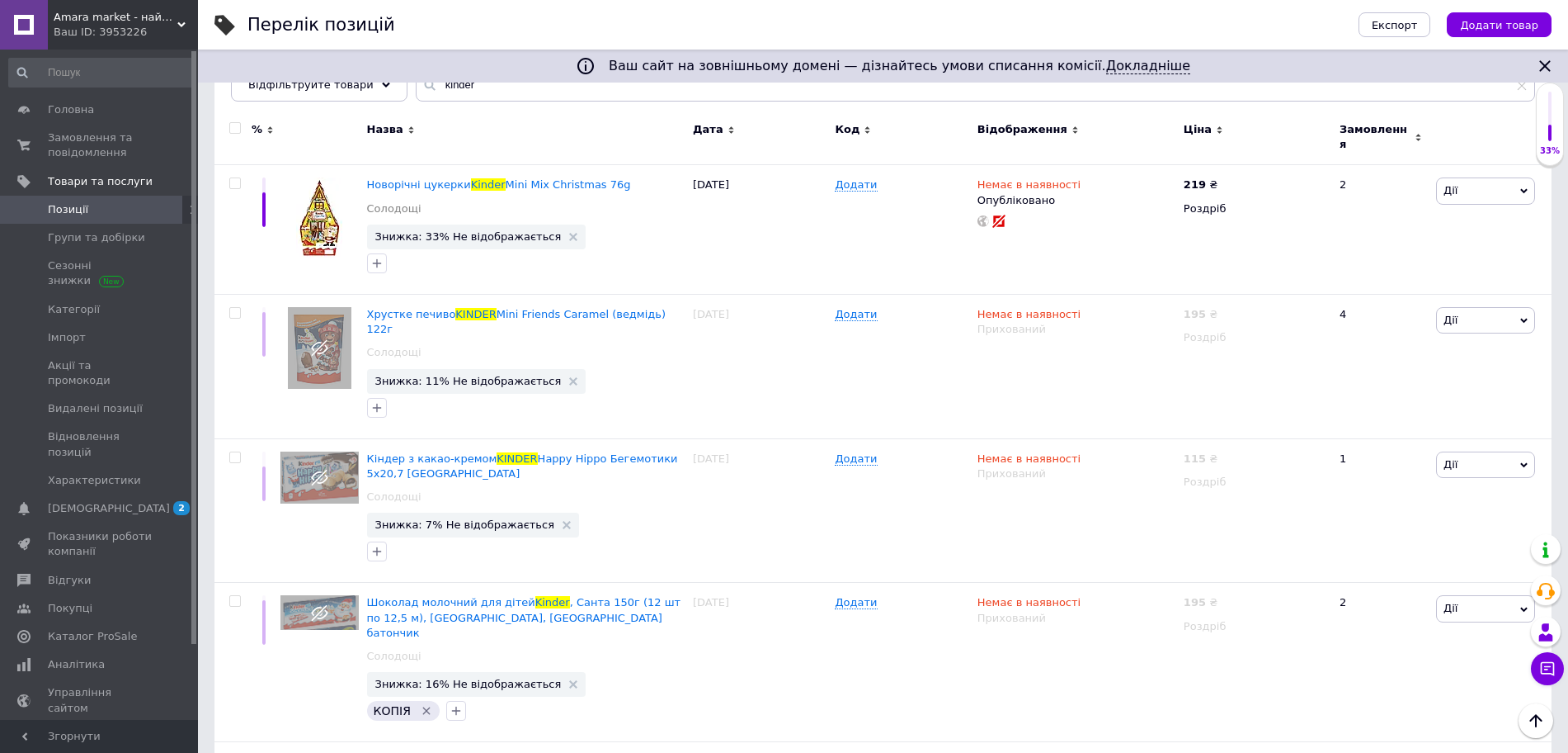
scroll to position [217, 0]
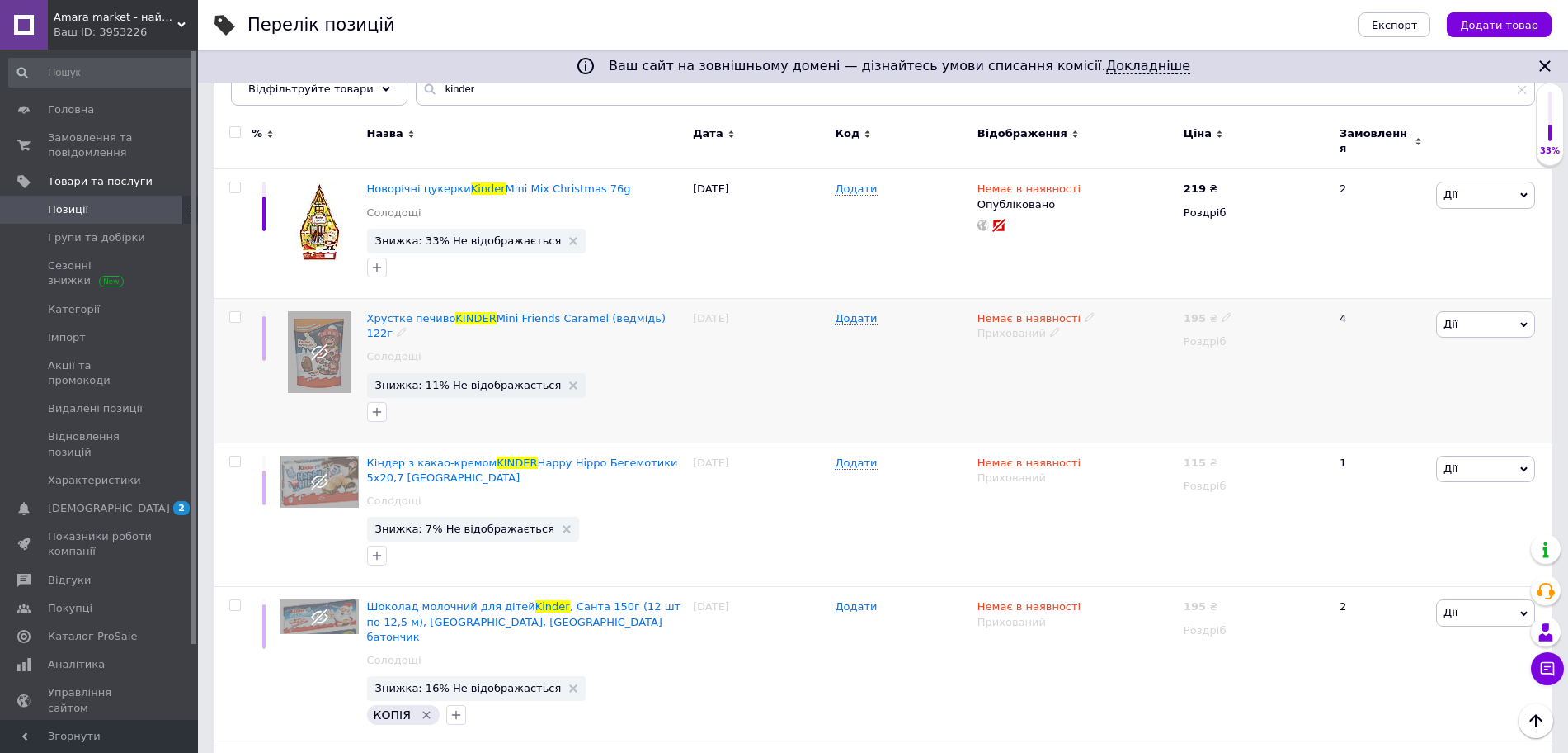
click at [1085, 312] on icon at bounding box center [1089, 317] width 9 height 9
click at [241, 311] on div at bounding box center [235, 317] width 33 height 11
click at [241, 315] on div at bounding box center [233, 370] width 37 height 145
click at [229, 312] on input "checkbox" at bounding box center [234, 317] width 10 height 10
checkbox input "true"
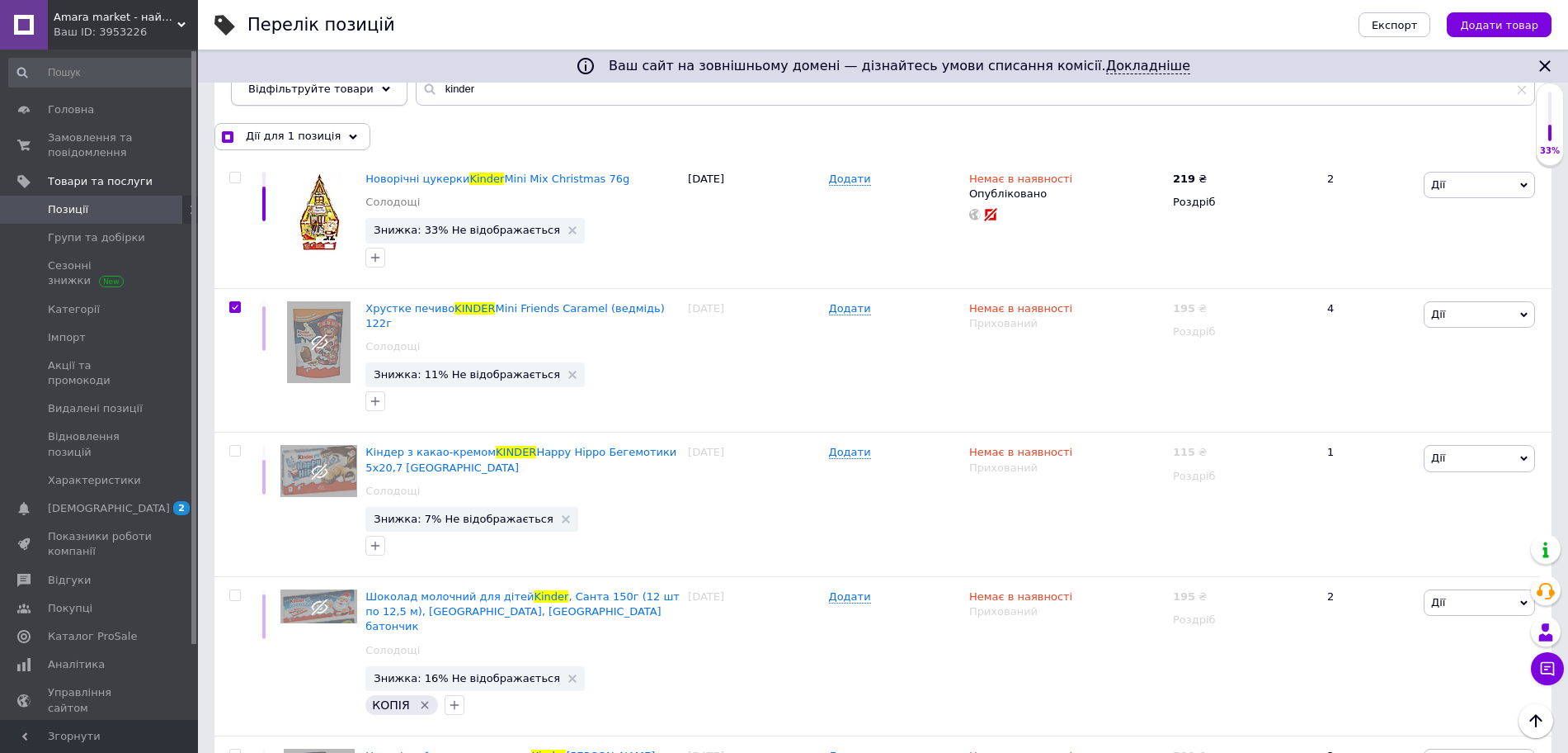
click at [296, 100] on div "Відфільтруйте товари" at bounding box center [319, 89] width 177 height 33
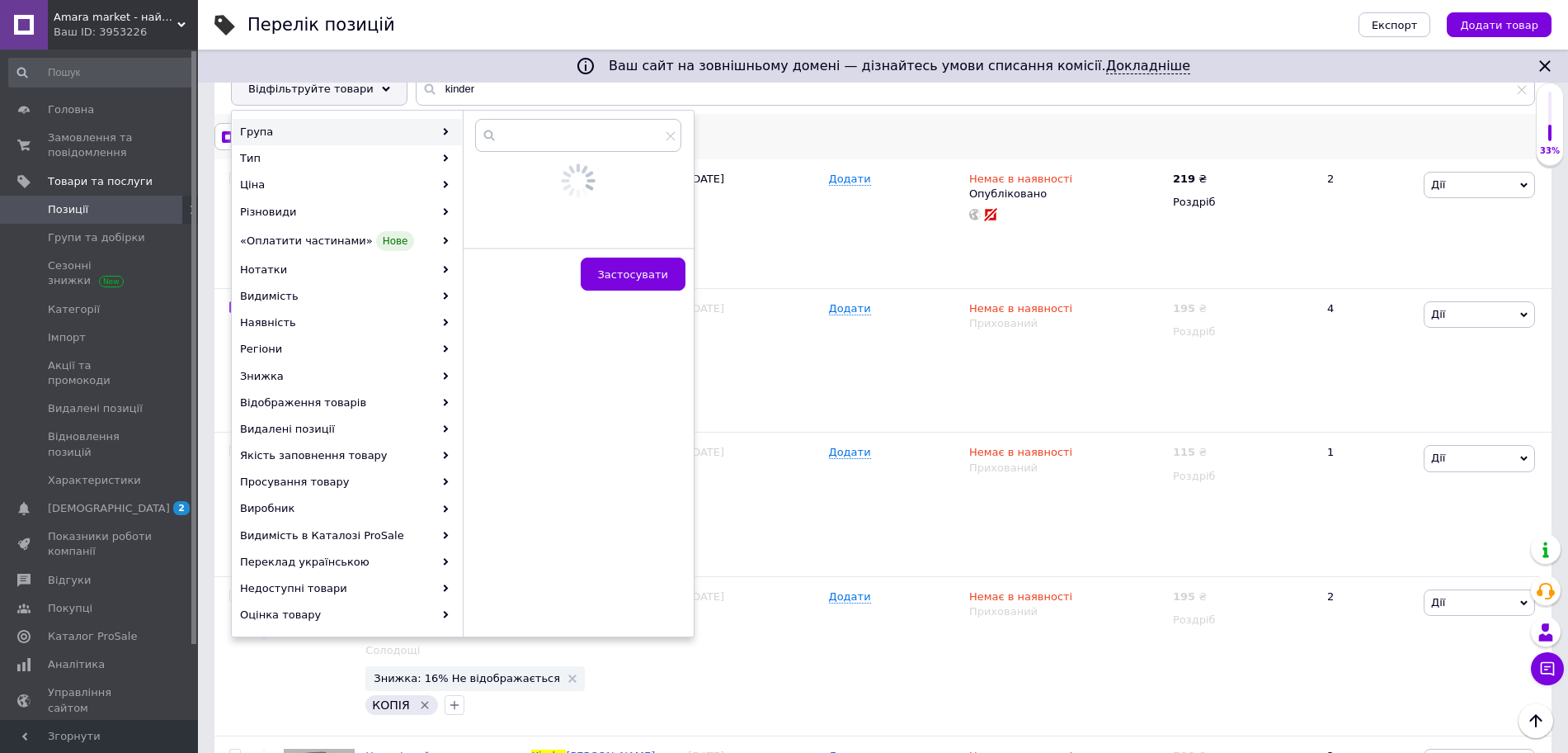
checkbox input "true"
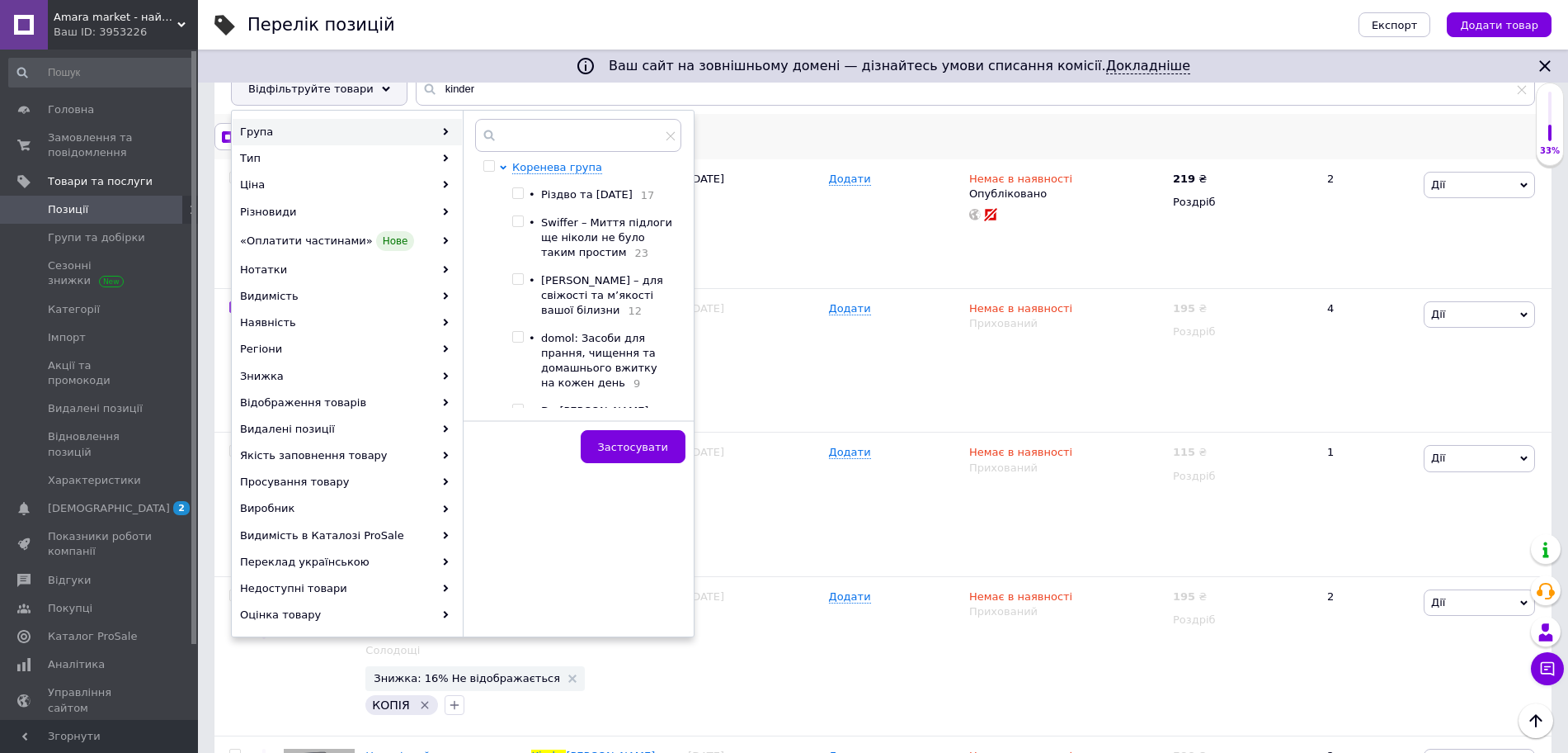
click at [224, 132] on input "checkbox" at bounding box center [227, 137] width 10 height 10
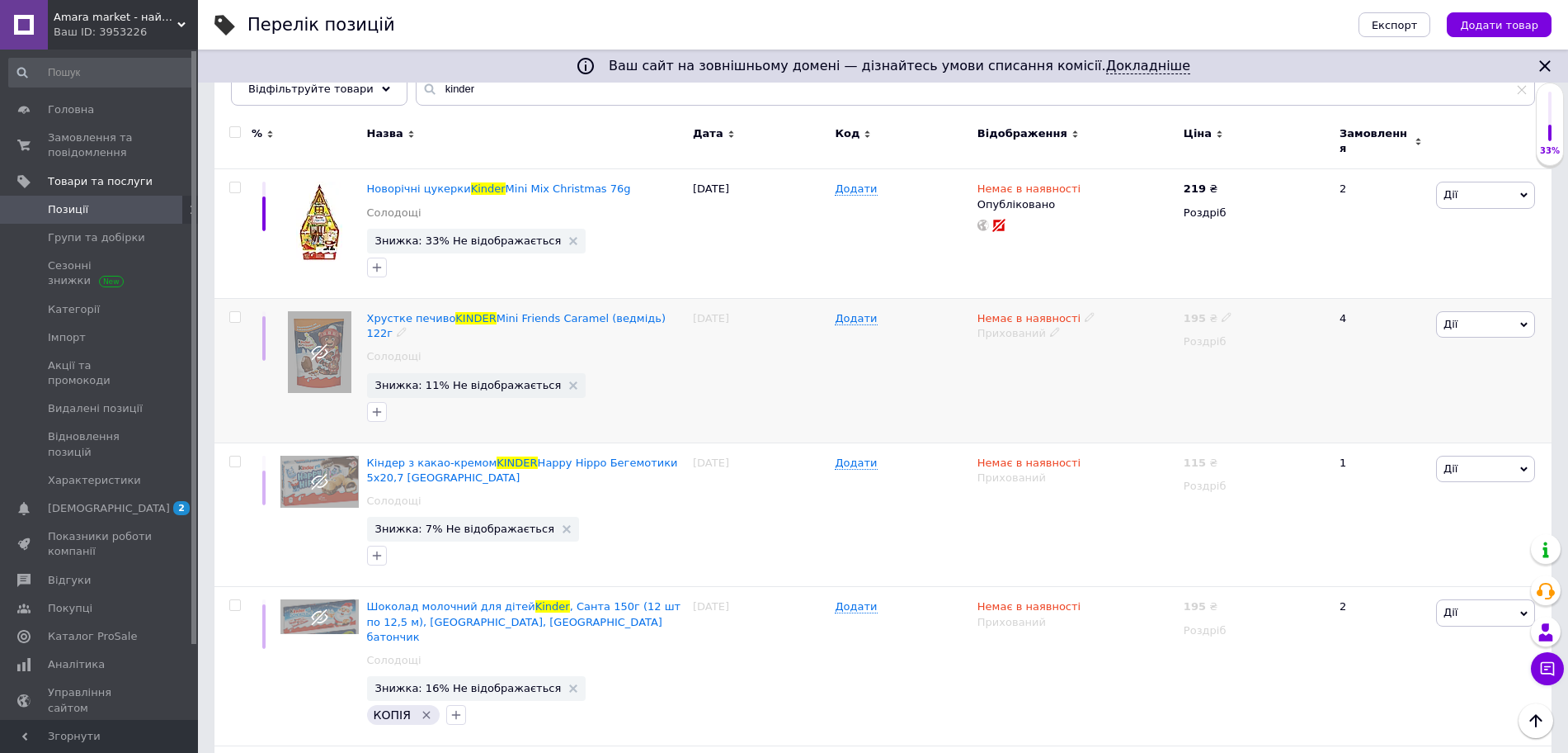
click at [236, 312] on input "checkbox" at bounding box center [234, 317] width 10 height 10
checkbox input "true"
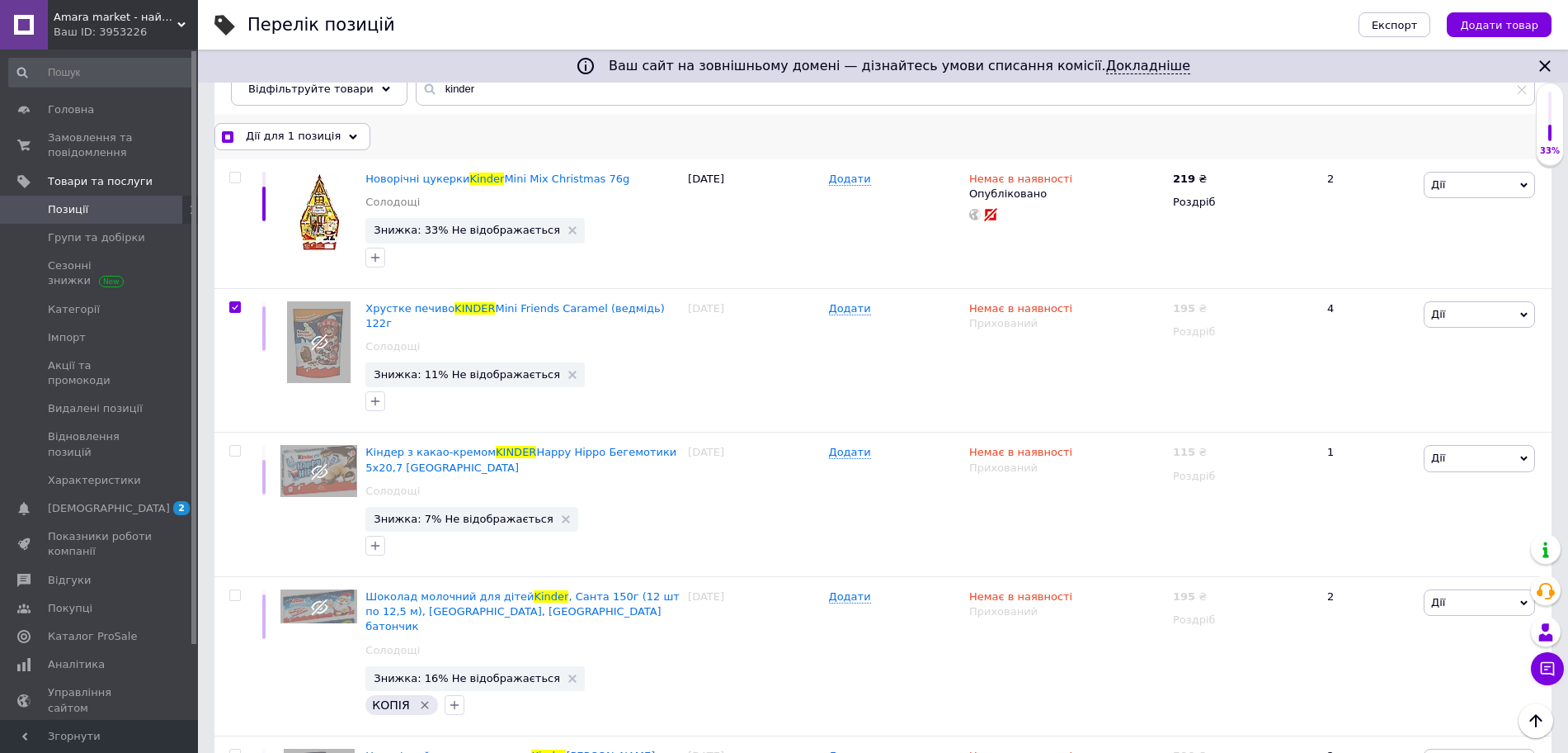
click at [324, 137] on span "Дії для 1 позиція" at bounding box center [293, 136] width 95 height 15
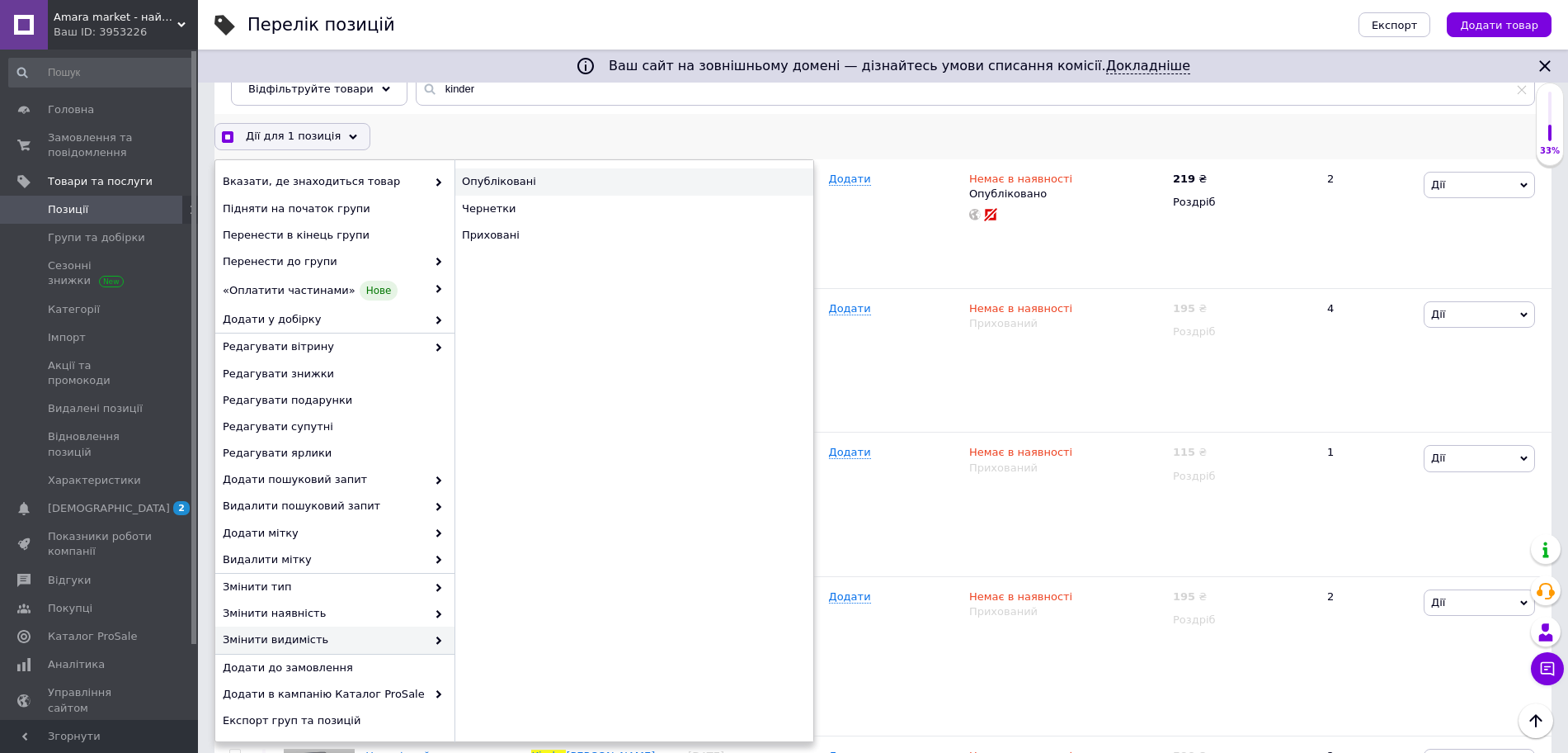
checkbox input "true"
click at [518, 172] on div "Опубліковані" at bounding box center [634, 182] width 358 height 26
checkbox input "false"
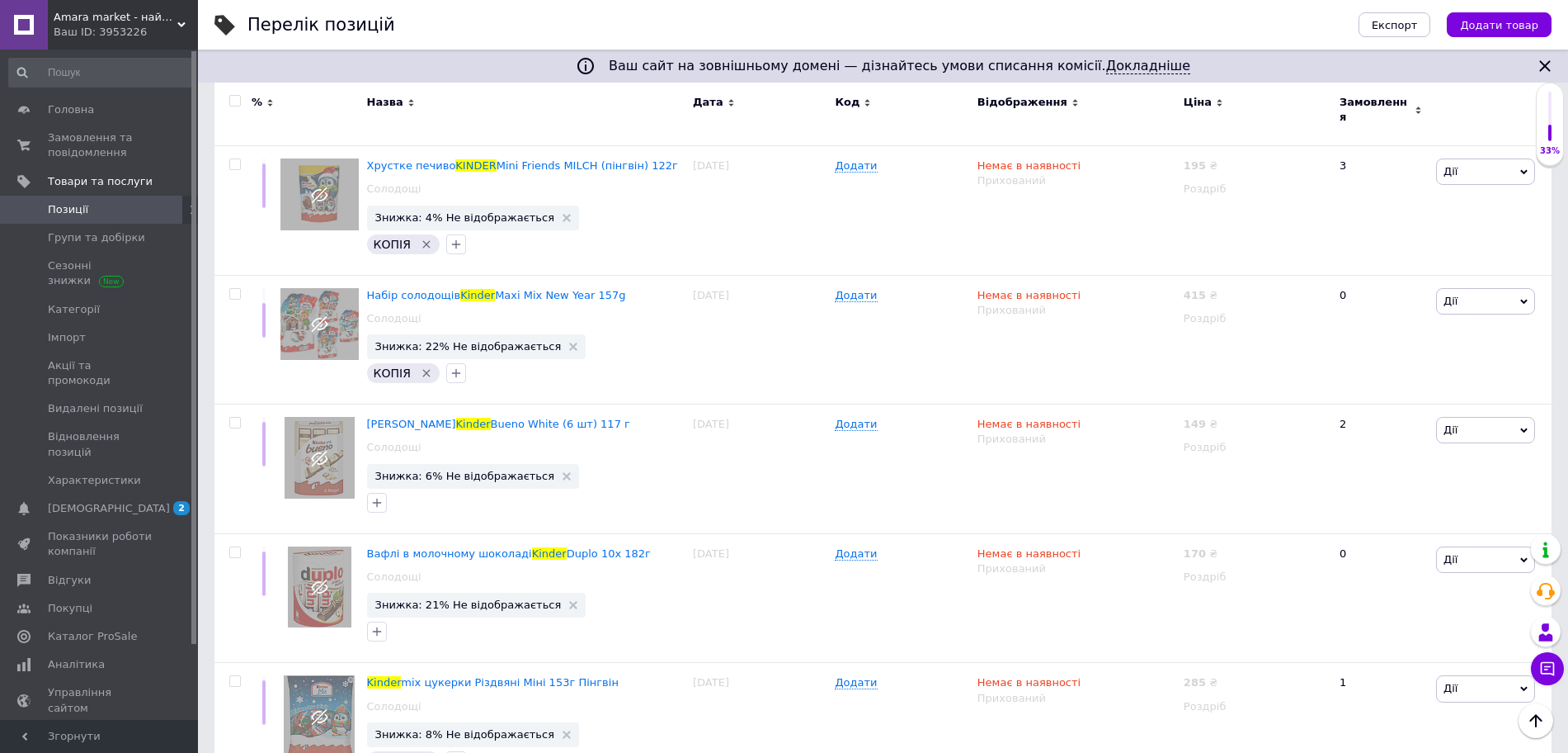
scroll to position [1589, 0]
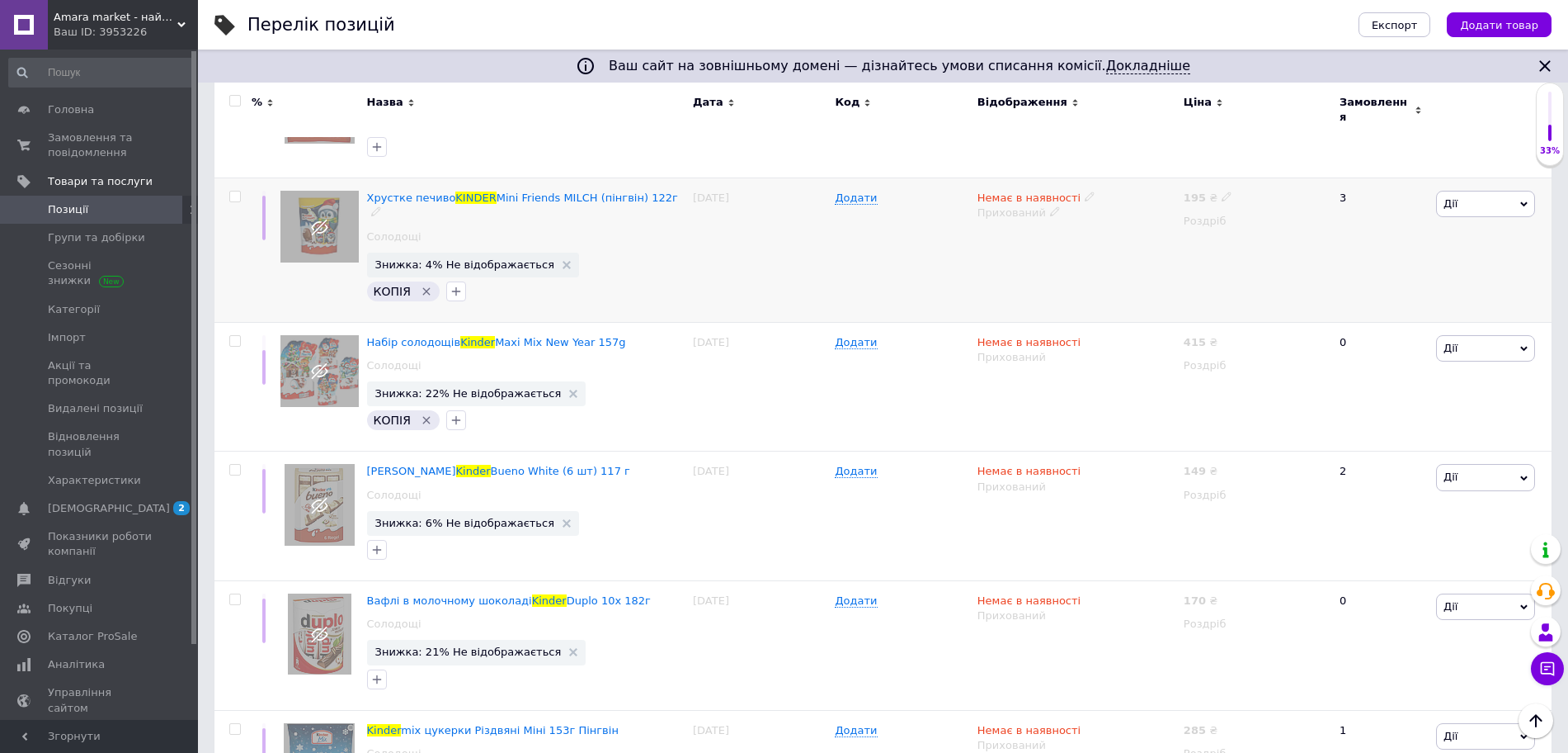
click at [235, 191] on input "checkbox" at bounding box center [234, 196] width 10 height 10
checkbox input "true"
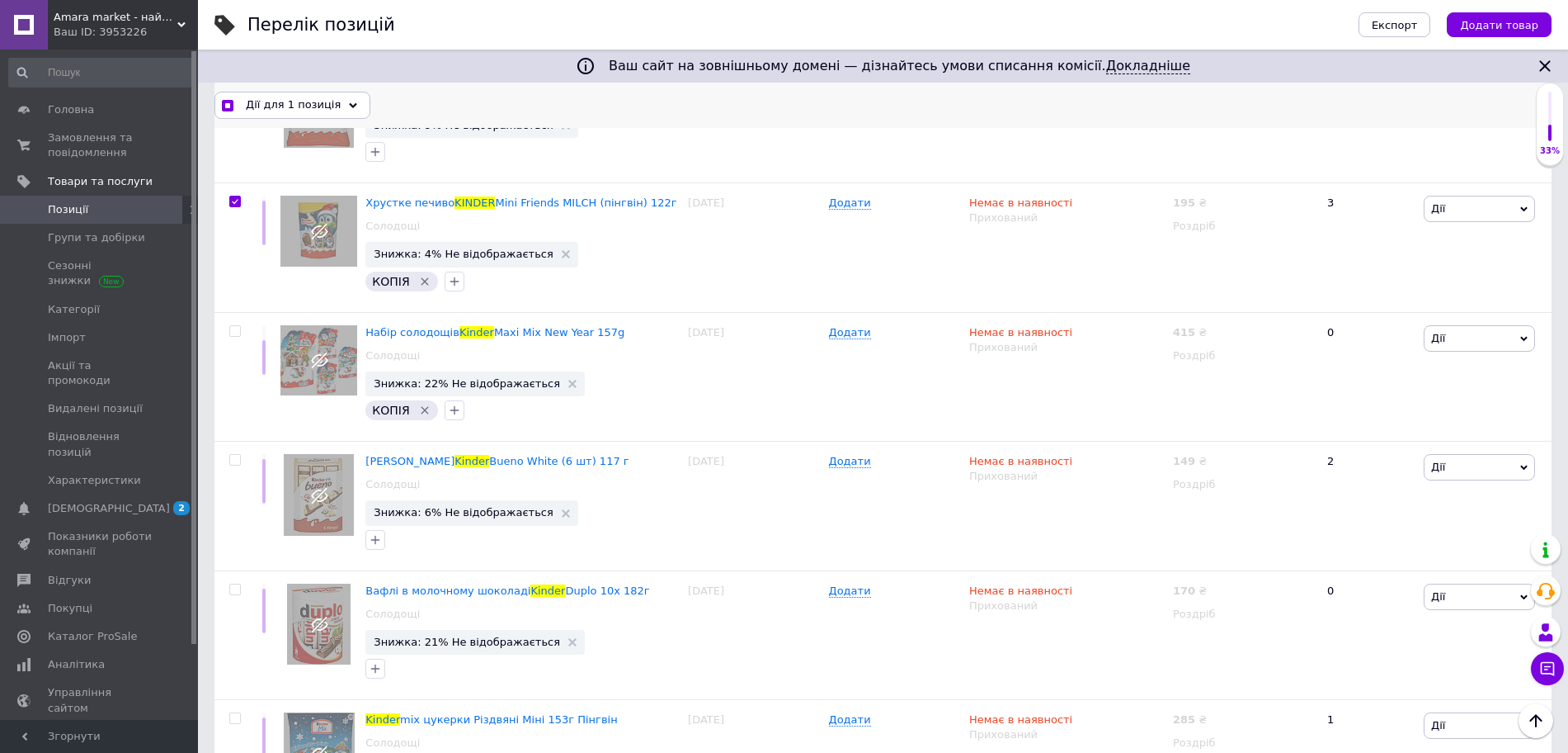
click at [271, 98] on span "Дії для 1 позиція" at bounding box center [293, 105] width 95 height 15
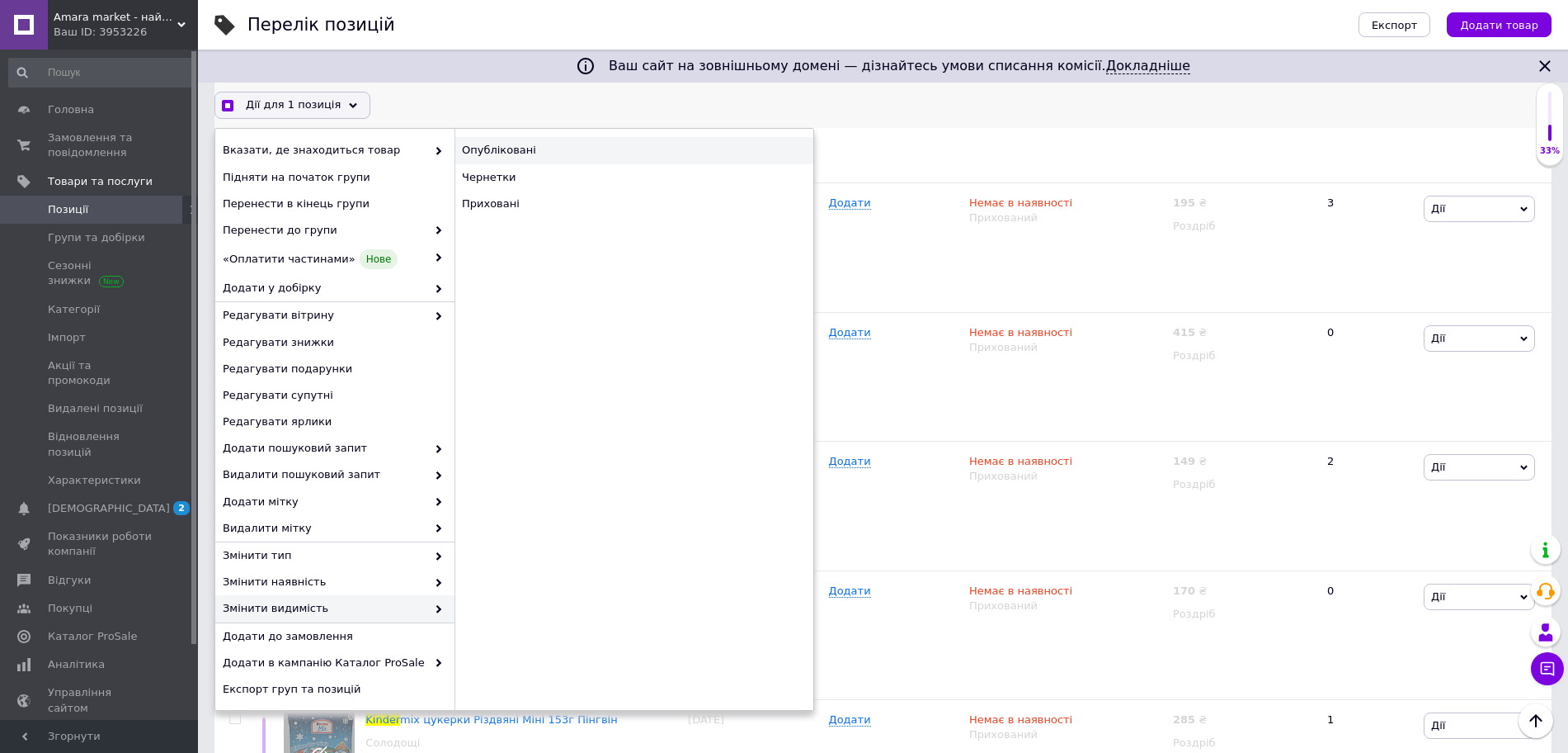
checkbox input "true"
click at [546, 150] on div "Опубліковані" at bounding box center [634, 150] width 358 height 26
checkbox input "false"
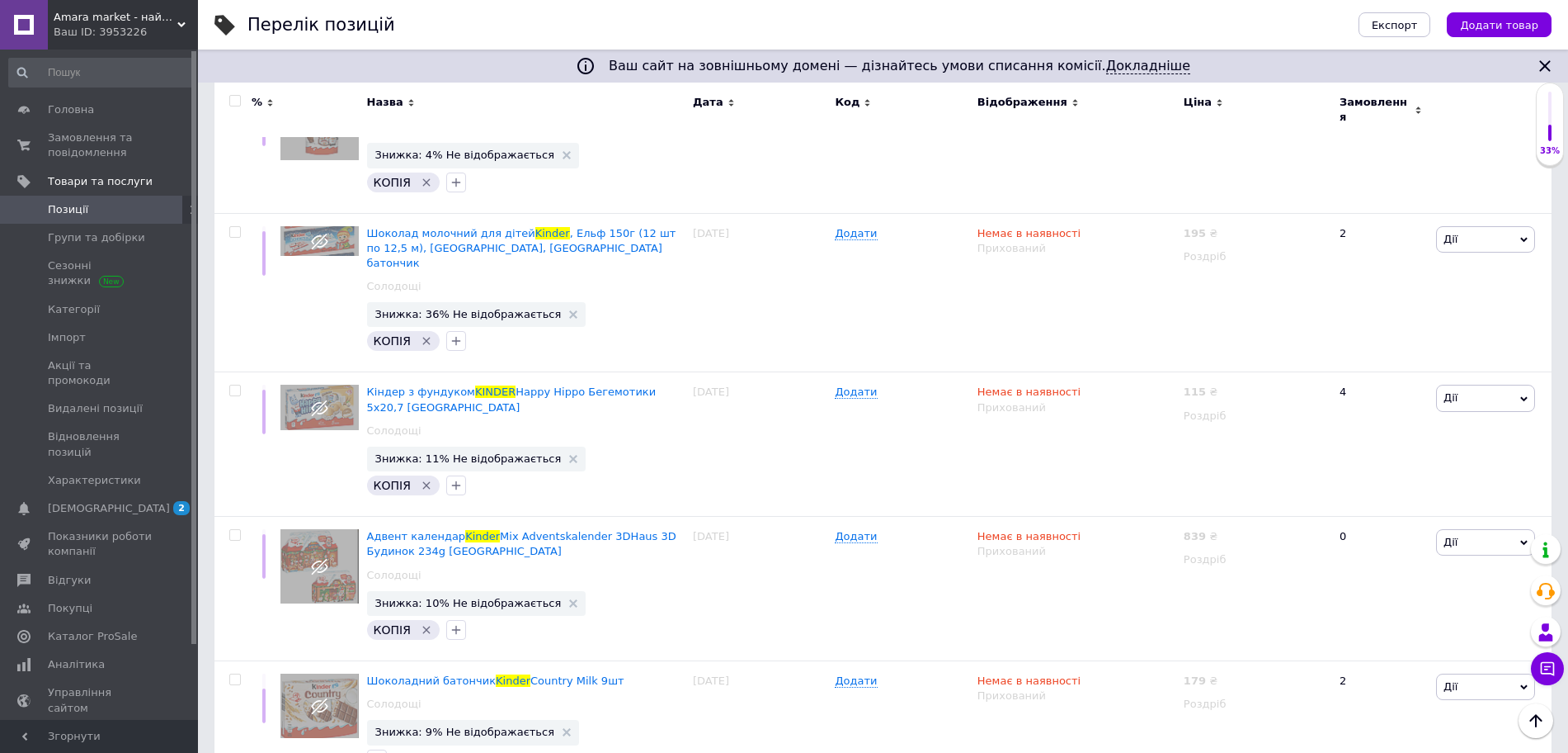
scroll to position [2380, 0]
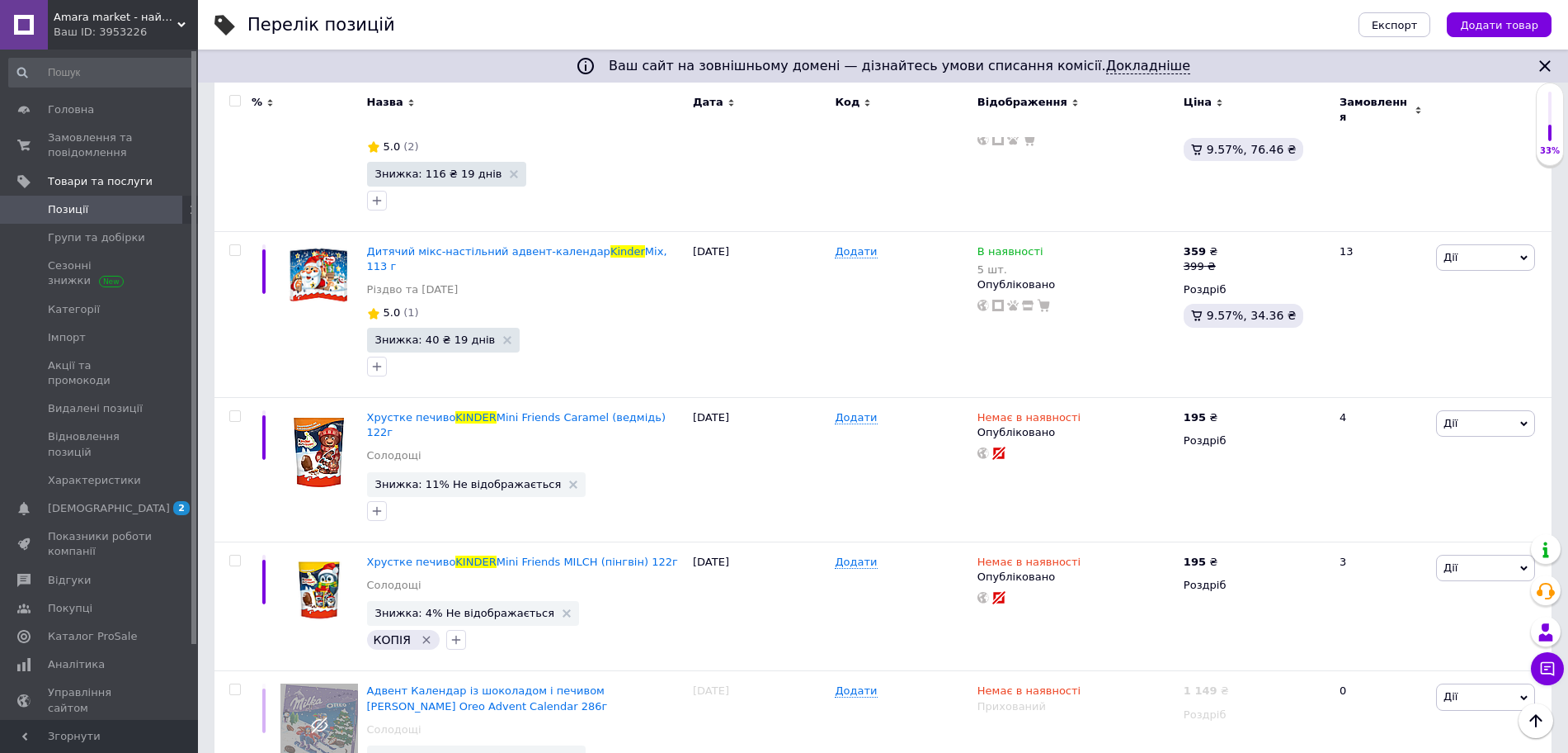
scroll to position [724, 0]
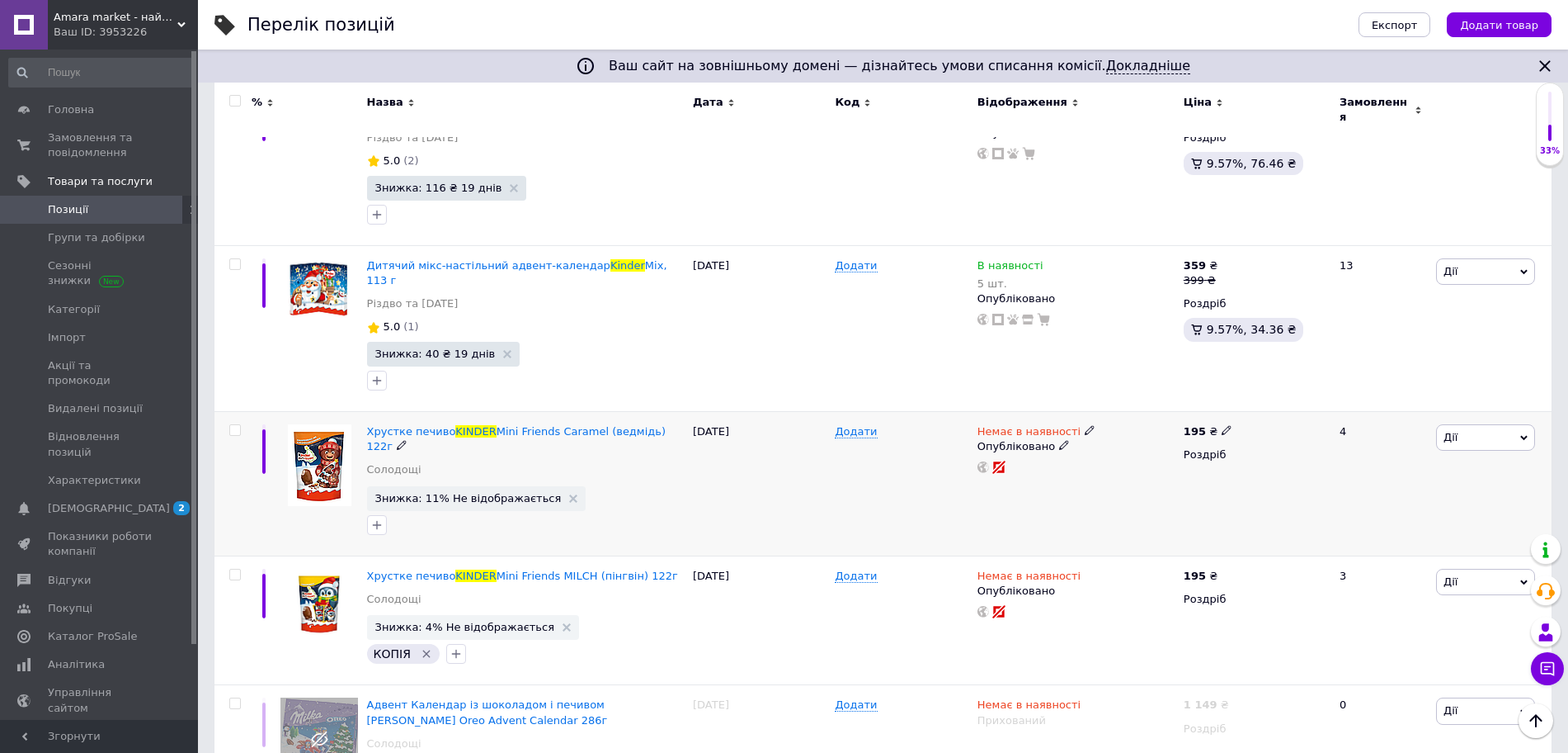
click at [363, 412] on div "Хрустке печиво KINDER Mini Friends Caramel (ведмідь) 122г Солодощі Знижка: 11% …" at bounding box center [526, 483] width 326 height 145
drag, startPoint x: 362, startPoint y: 373, endPoint x: 663, endPoint y: 380, distance: 301.1
click at [663, 412] on div "Хрустке печиво KINDER Mini Friends Caramel (ведмідь) 122г Солодощі Знижка: 11% …" at bounding box center [526, 483] width 326 height 145
copy div "Хрустке печиво KINDER Mini Friends Caramel (ведмідь) 122г"
click at [1226, 424] on div "195 ₴" at bounding box center [1255, 431] width 142 height 15
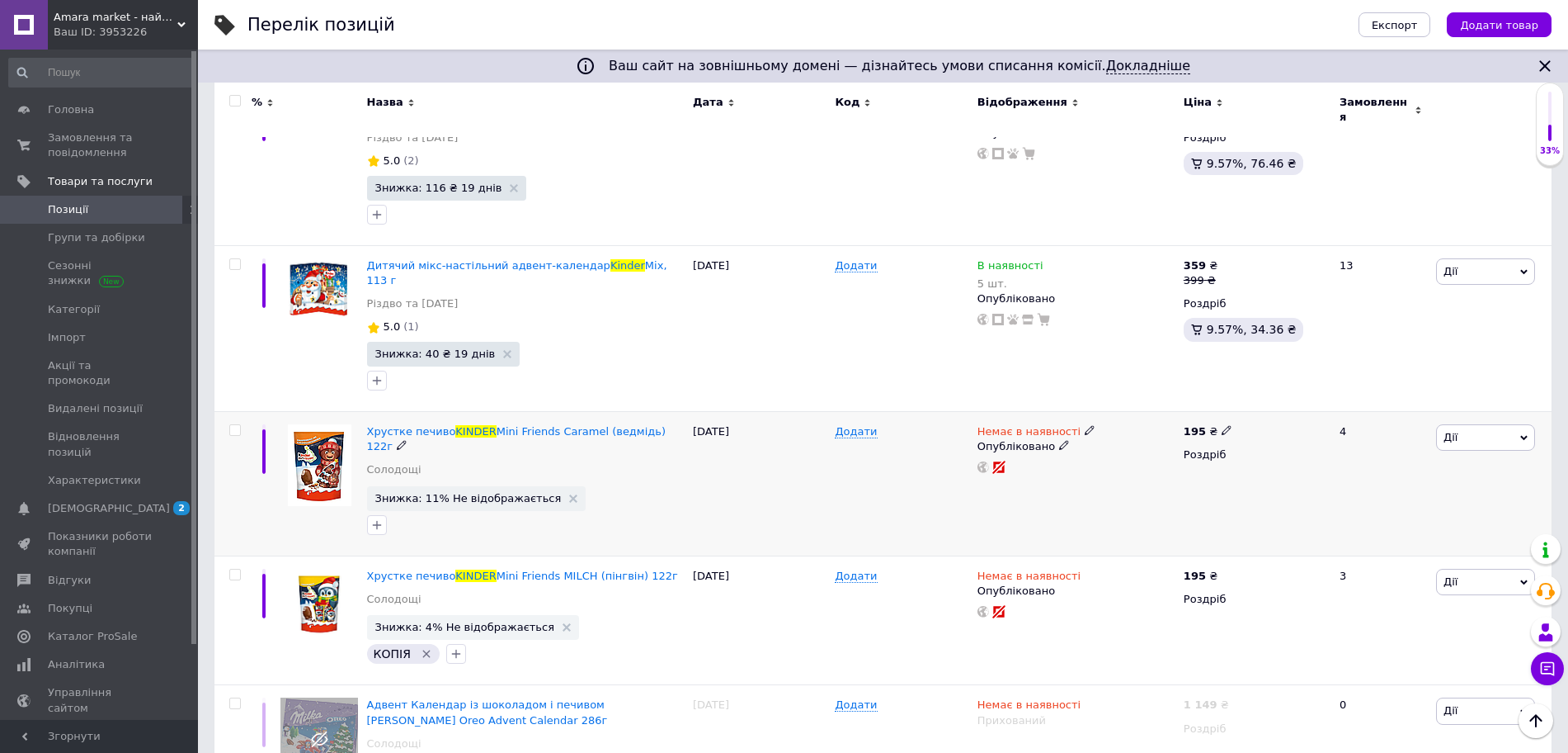
click at [1222, 426] on use at bounding box center [1227, 430] width 9 height 9
type input "1"
type input "215"
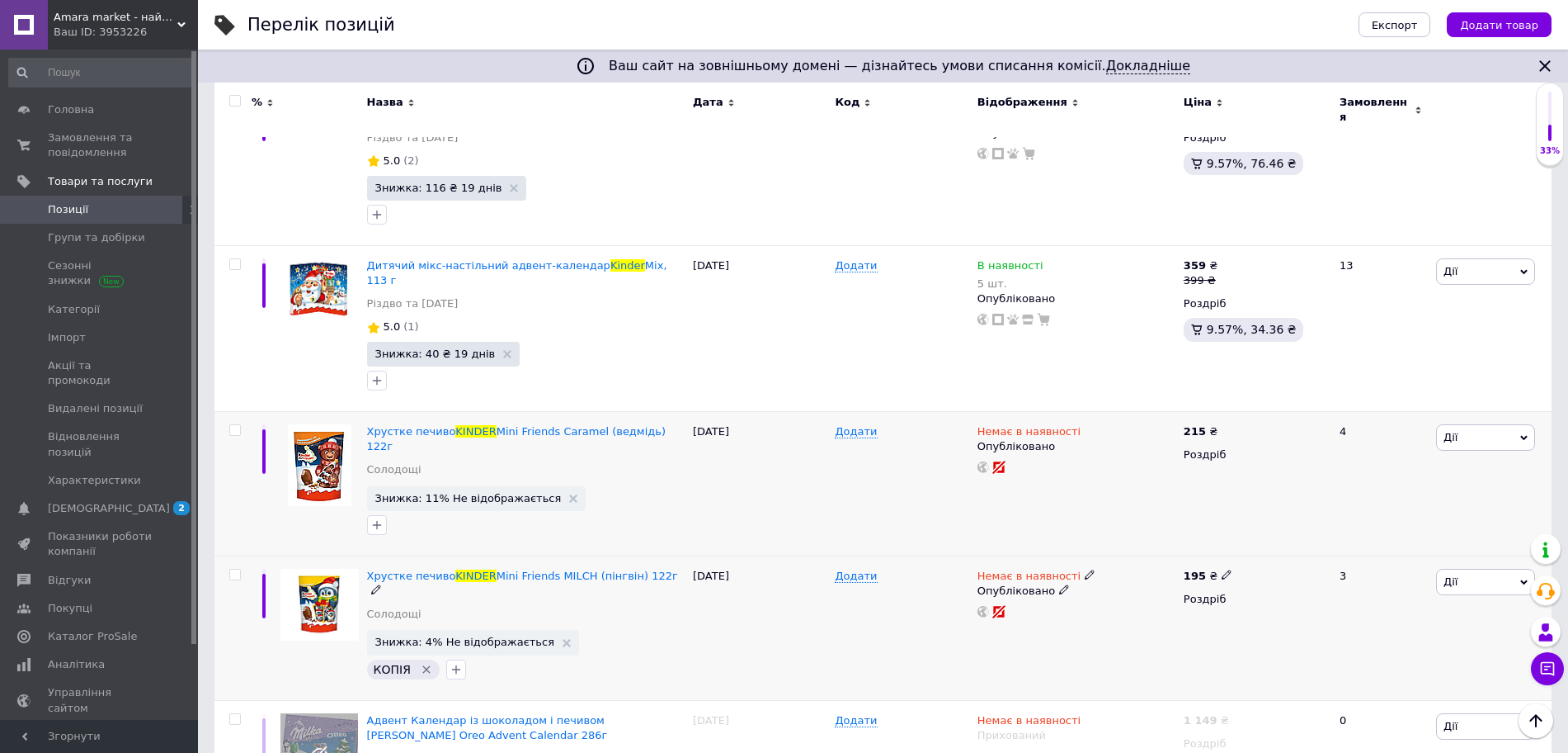
click at [1223, 569] on icon at bounding box center [1227, 574] width 9 height 9
type input "1"
type input "3"
type input "225"
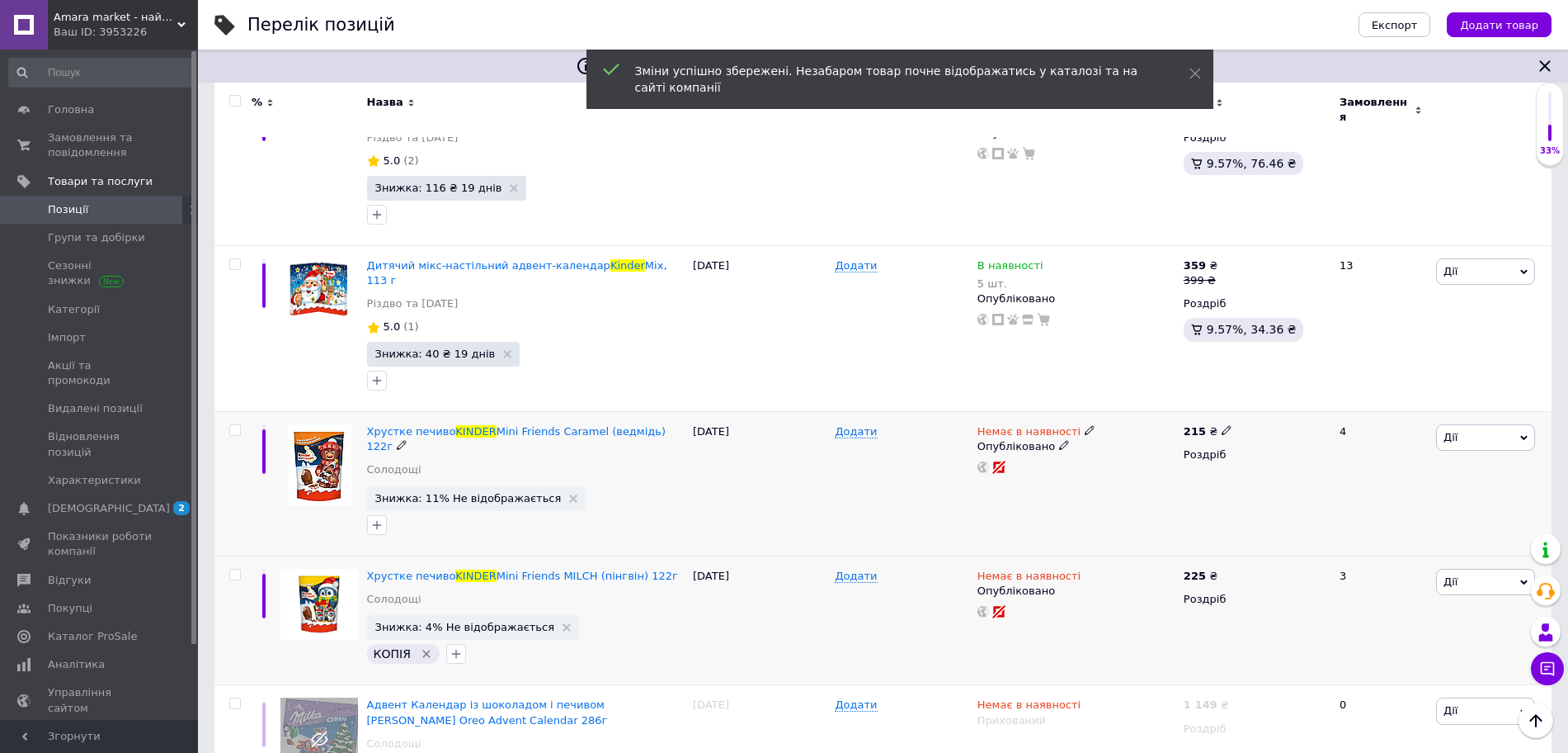
click at [1223, 425] on icon at bounding box center [1227, 429] width 9 height 9
type input "225"
click at [1085, 425] on icon at bounding box center [1089, 429] width 9 height 9
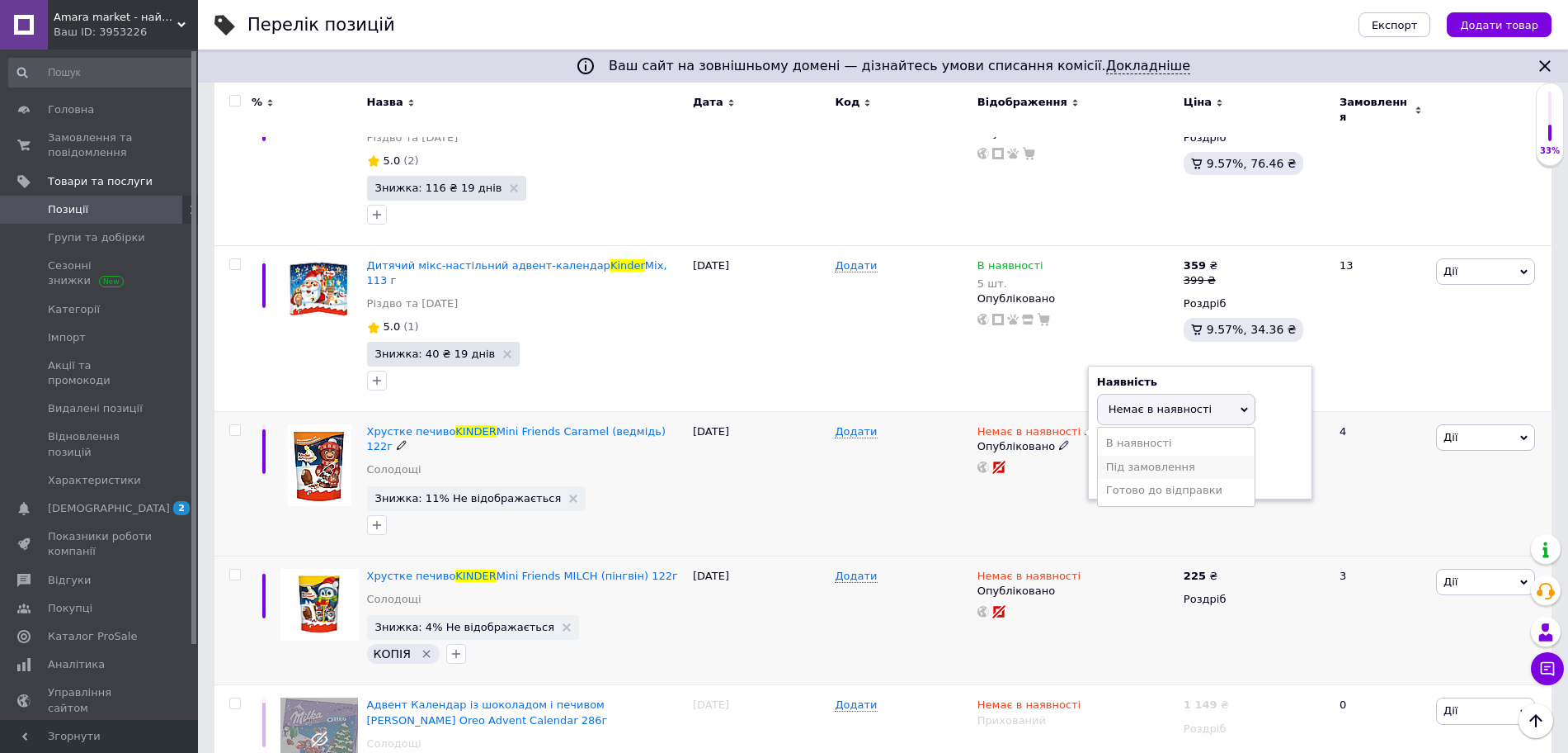
click at [1141, 456] on li "Під замовлення" at bounding box center [1176, 467] width 157 height 23
click at [1140, 425] on input "3" at bounding box center [1159, 441] width 126 height 33
type input "7"
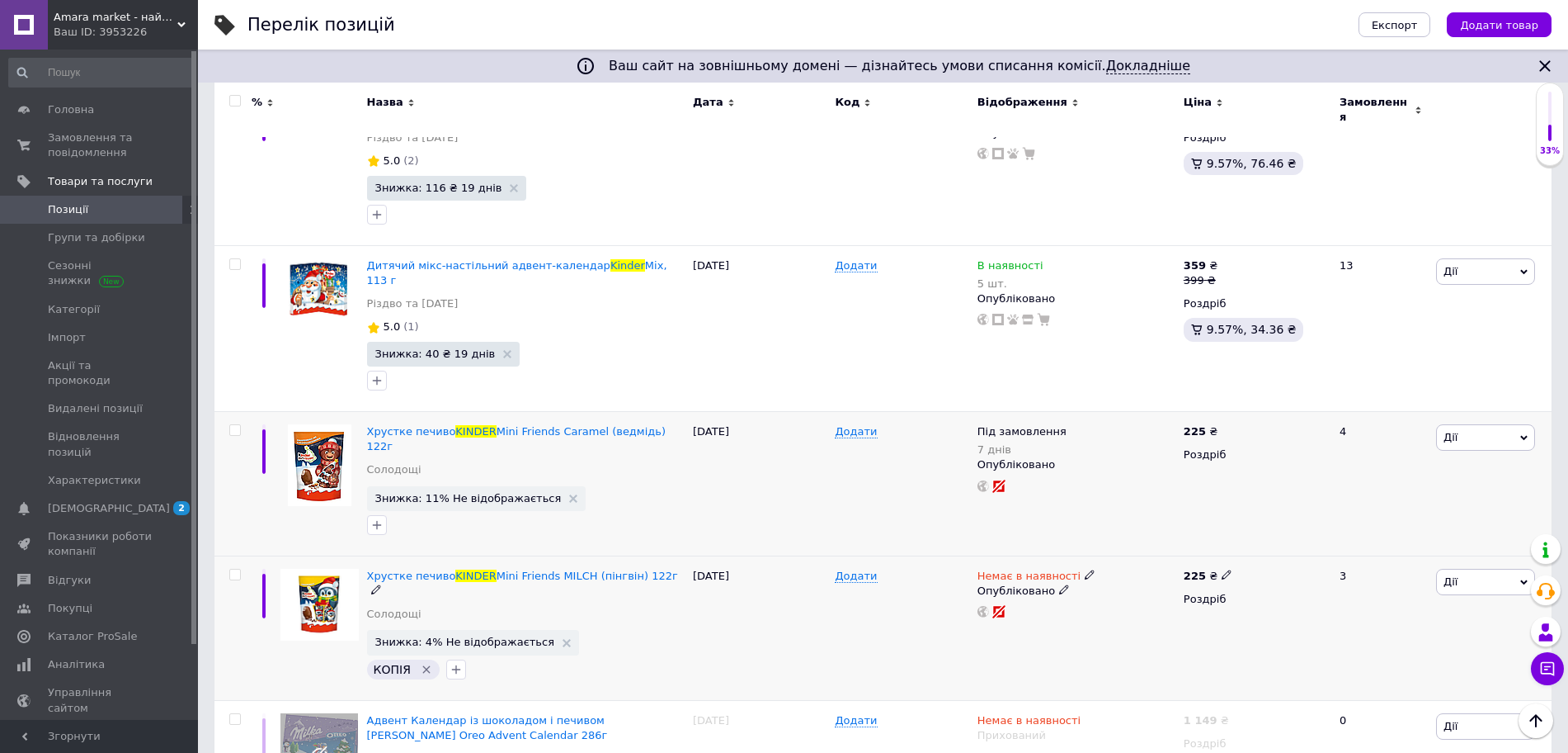
click at [1085, 569] on icon at bounding box center [1089, 574] width 9 height 9
click at [1114, 599] on li "Під замовлення" at bounding box center [1176, 610] width 157 height 23
click at [1135, 569] on input "6" at bounding box center [1159, 585] width 126 height 33
type input "7"
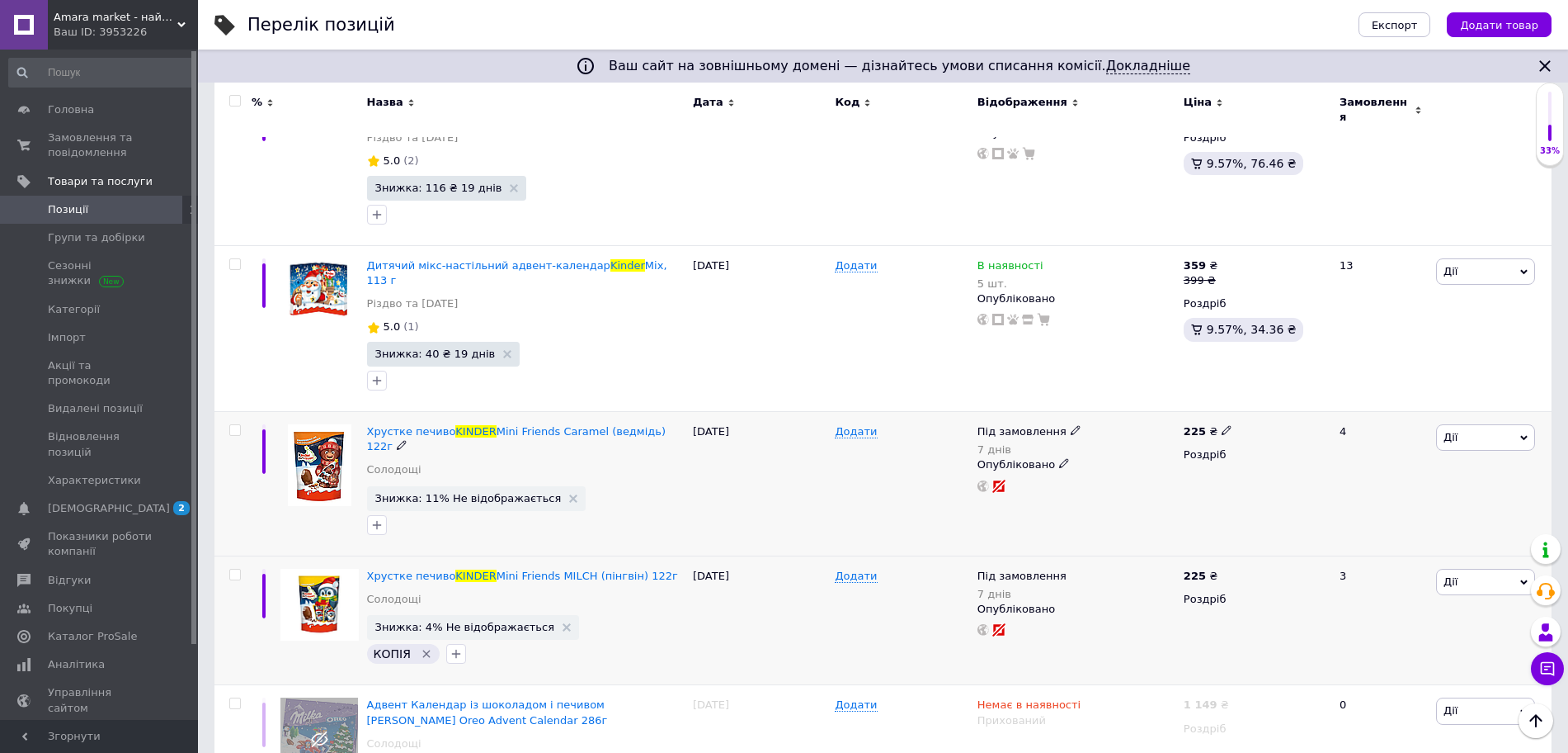
click at [1494, 424] on span "Дії" at bounding box center [1486, 437] width 99 height 26
click at [1360, 527] on li "Знижка" at bounding box center [1424, 538] width 218 height 23
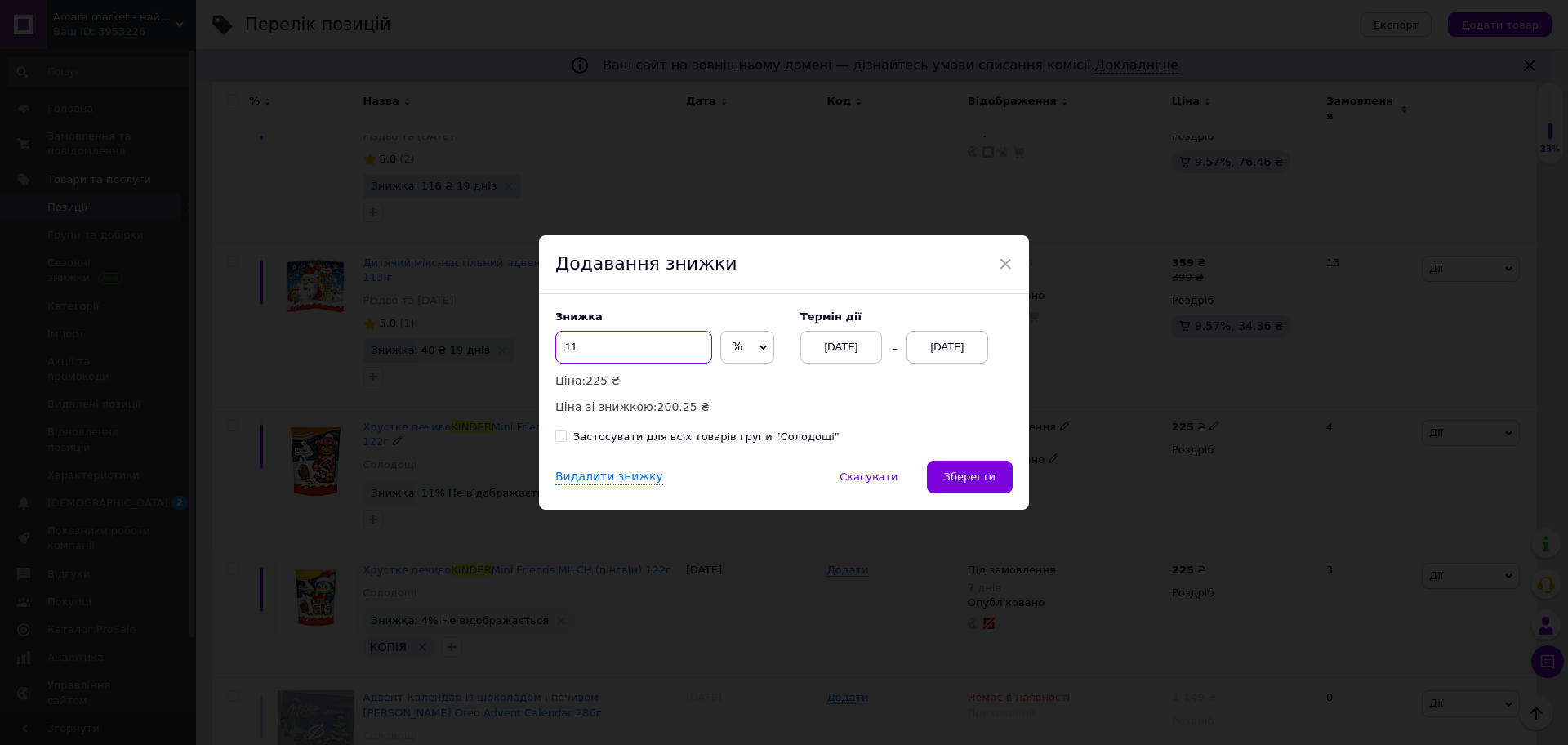
click at [700, 341] on input "11" at bounding box center [633, 346] width 156 height 33
type input "12"
click at [947, 349] on div "[DATE]" at bounding box center [946, 346] width 81 height 33
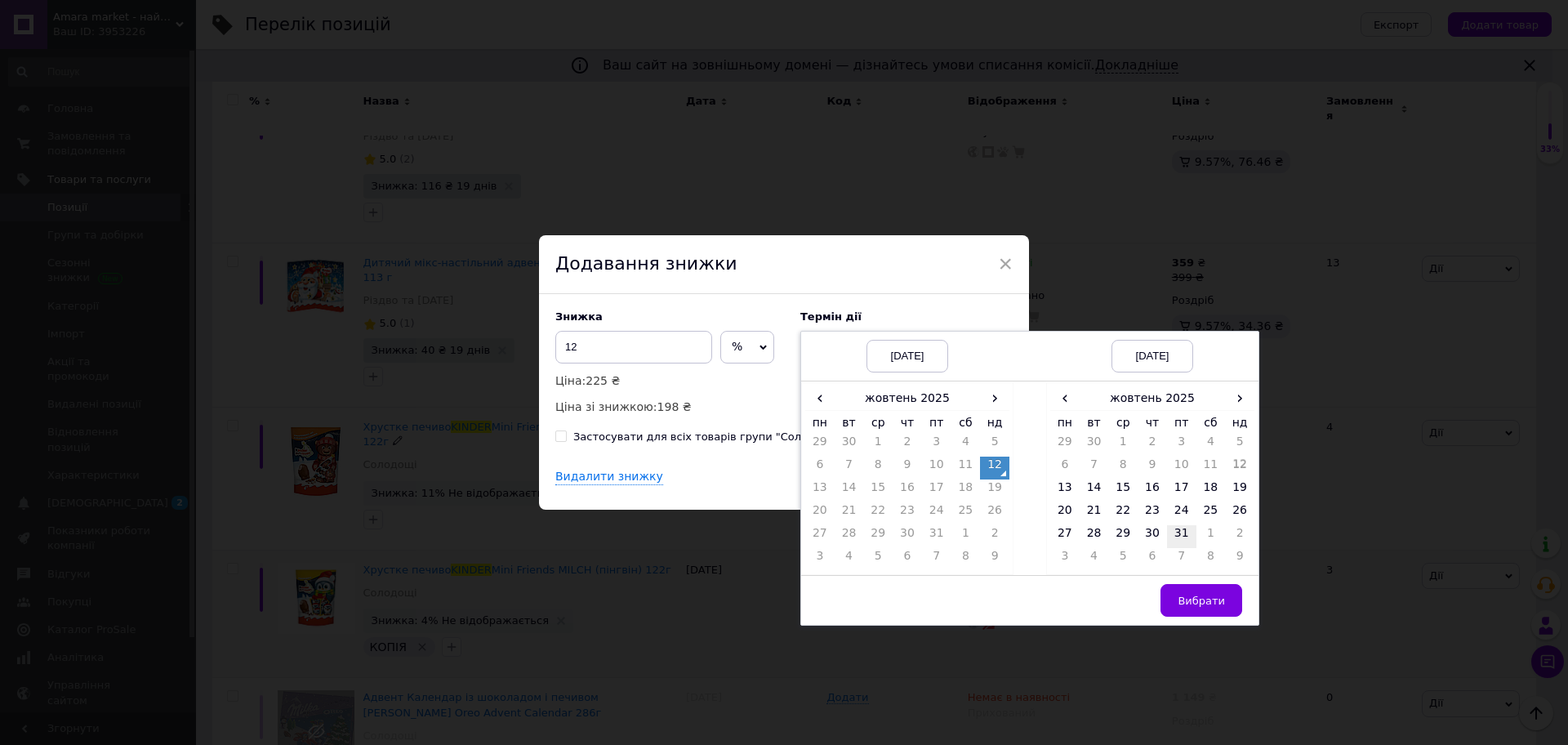
click at [1182, 536] on td "31" at bounding box center [1180, 536] width 29 height 22
click at [1225, 606] on button "Вибрати" at bounding box center [1201, 600] width 81 height 33
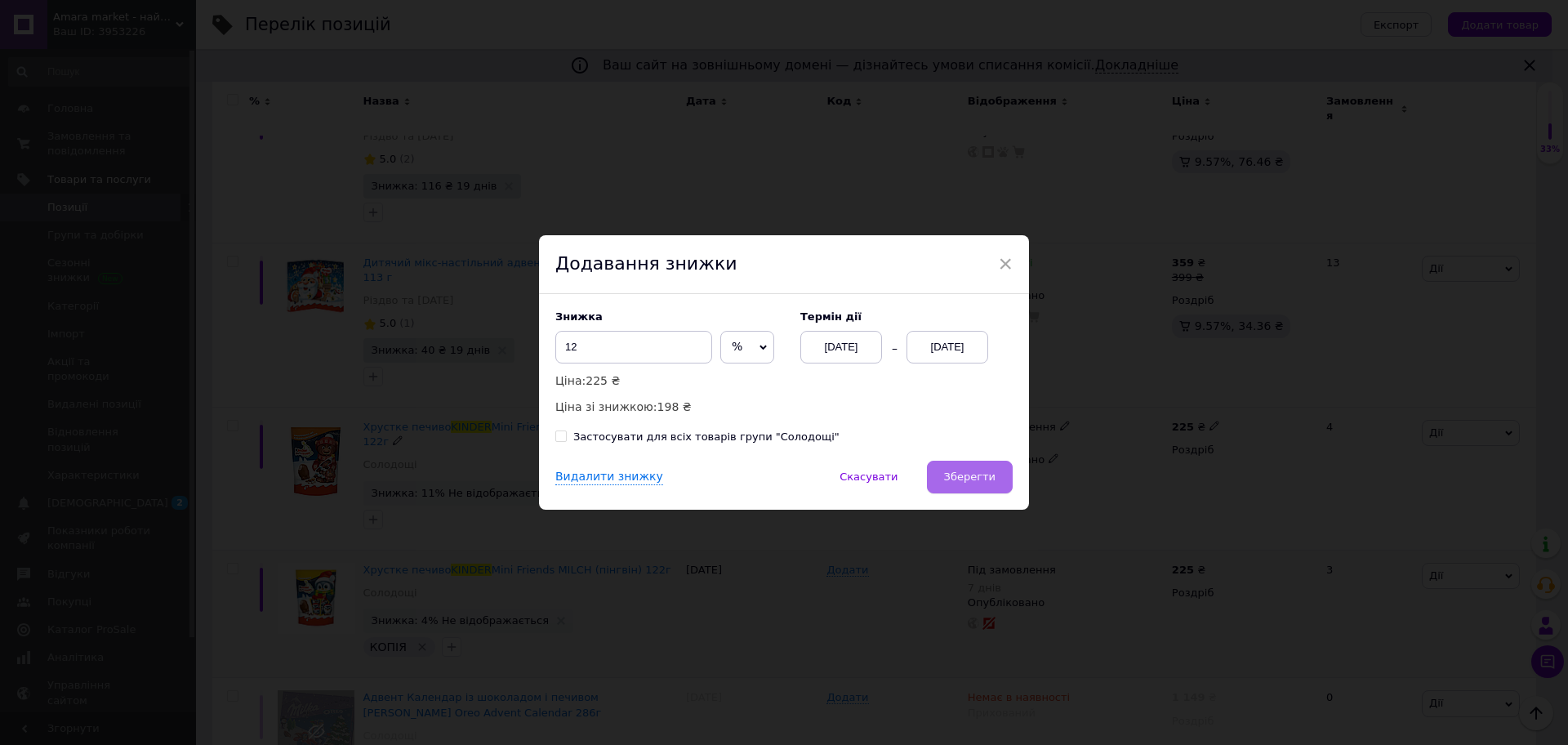
drag, startPoint x: 974, startPoint y: 497, endPoint x: 965, endPoint y: 477, distance: 21.9
click at [965, 477] on div "Видалити знижку   Скасувати   Зберегти" at bounding box center [784, 485] width 490 height 49
click at [965, 477] on span "Зберегти" at bounding box center [969, 475] width 51 height 12
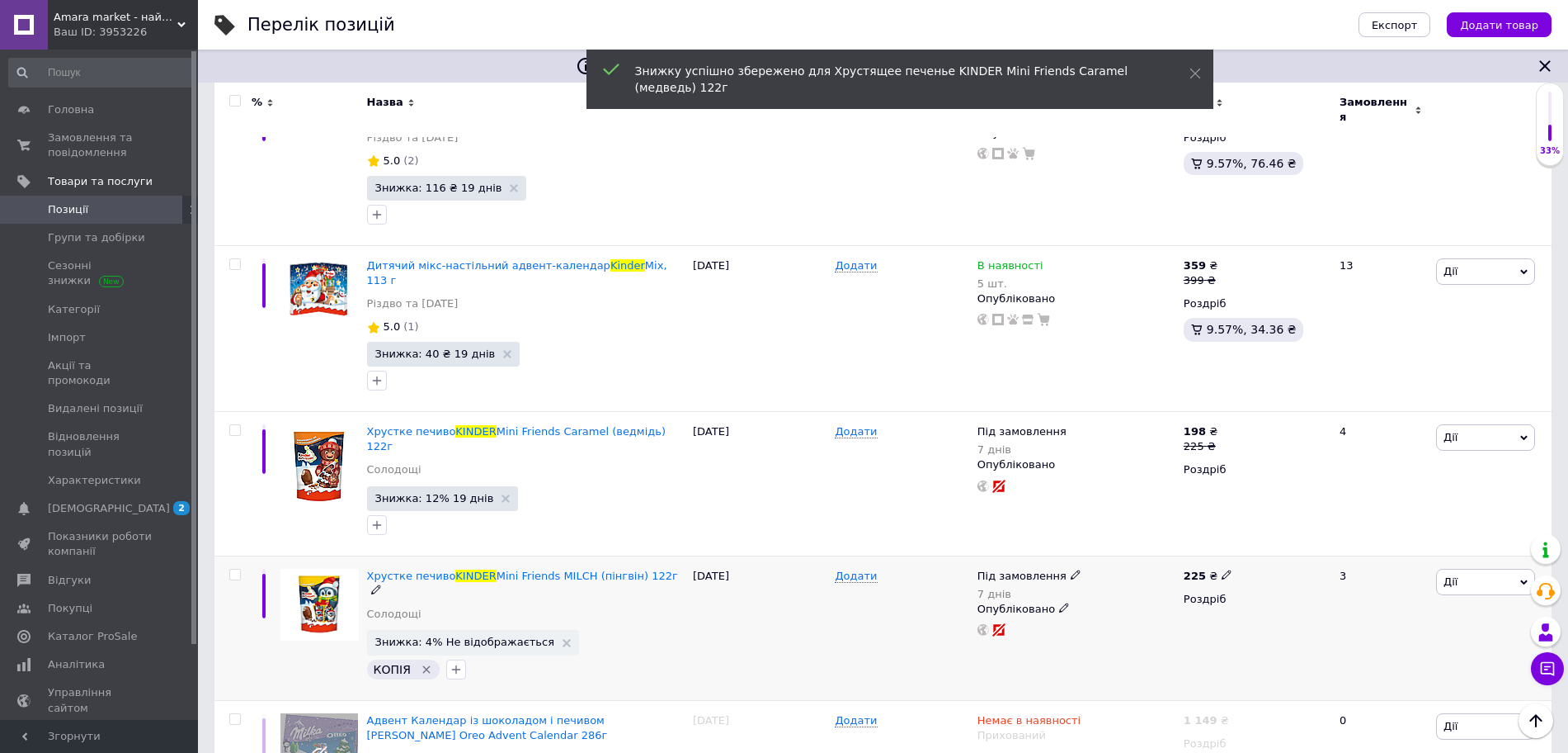
click at [1484, 569] on span "Дії" at bounding box center [1486, 582] width 99 height 26
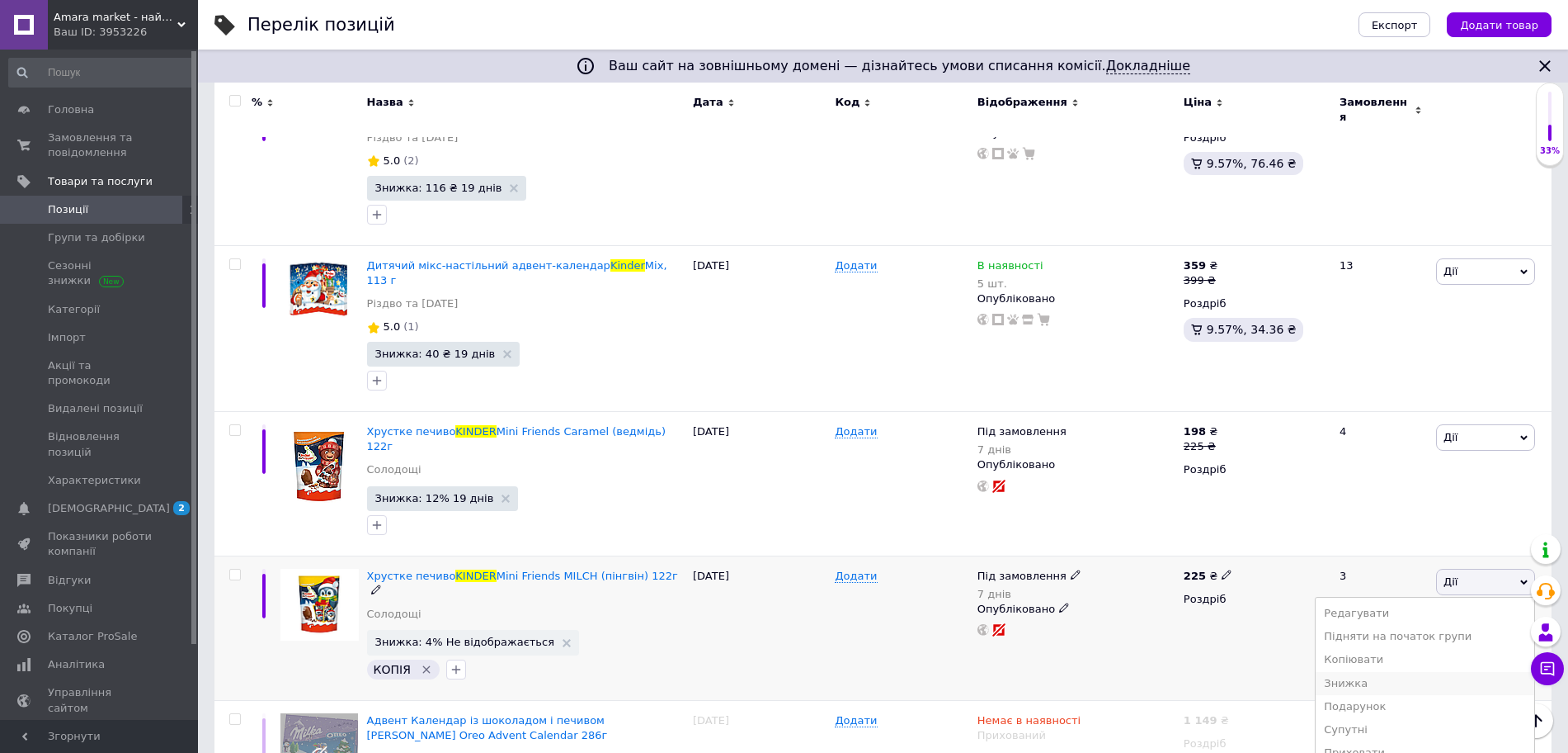
click at [1375, 672] on li "Знижка" at bounding box center [1424, 683] width 218 height 23
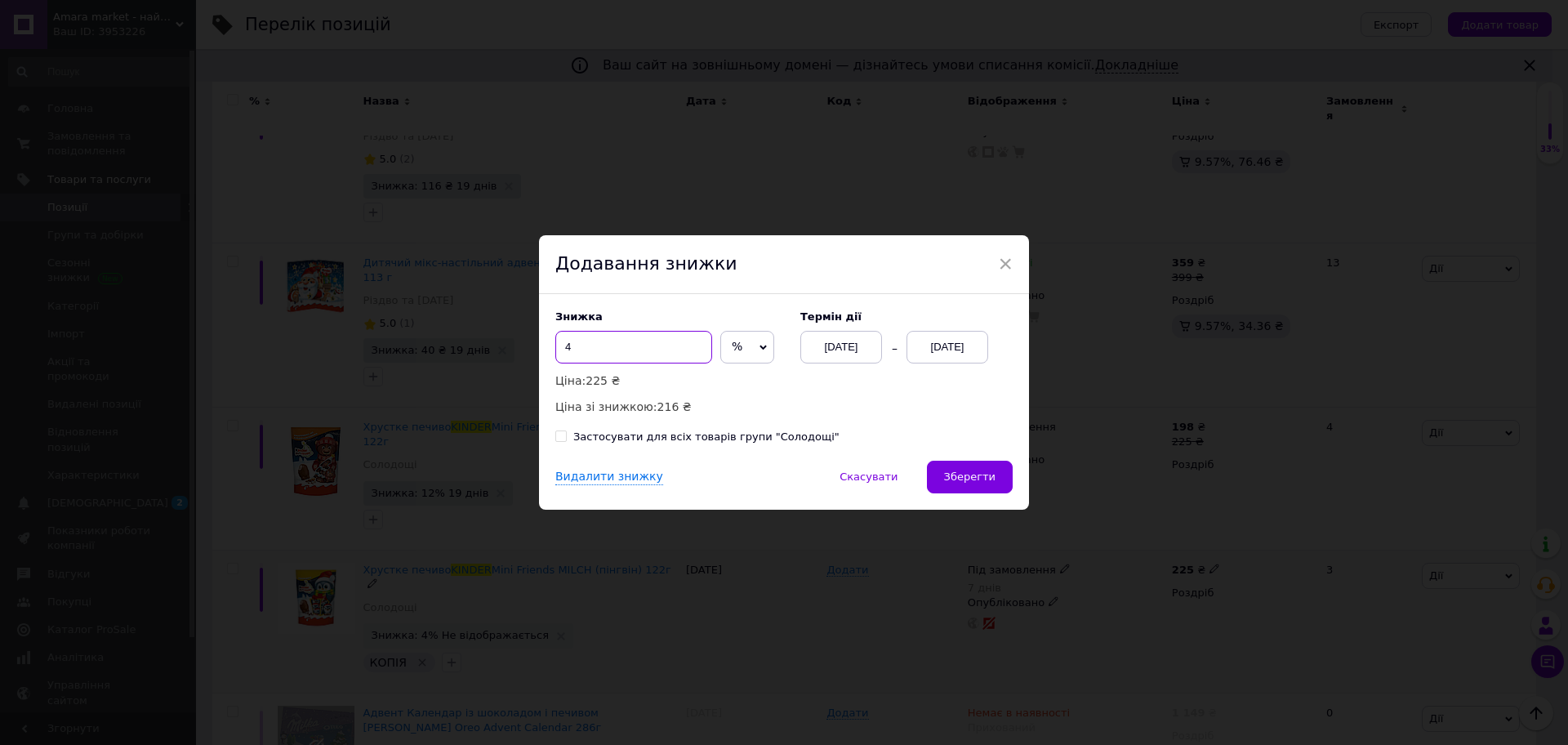
click at [645, 341] on input "4" at bounding box center [633, 346] width 156 height 33
type input "12"
click at [941, 361] on div "[DATE]" at bounding box center [946, 346] width 81 height 33
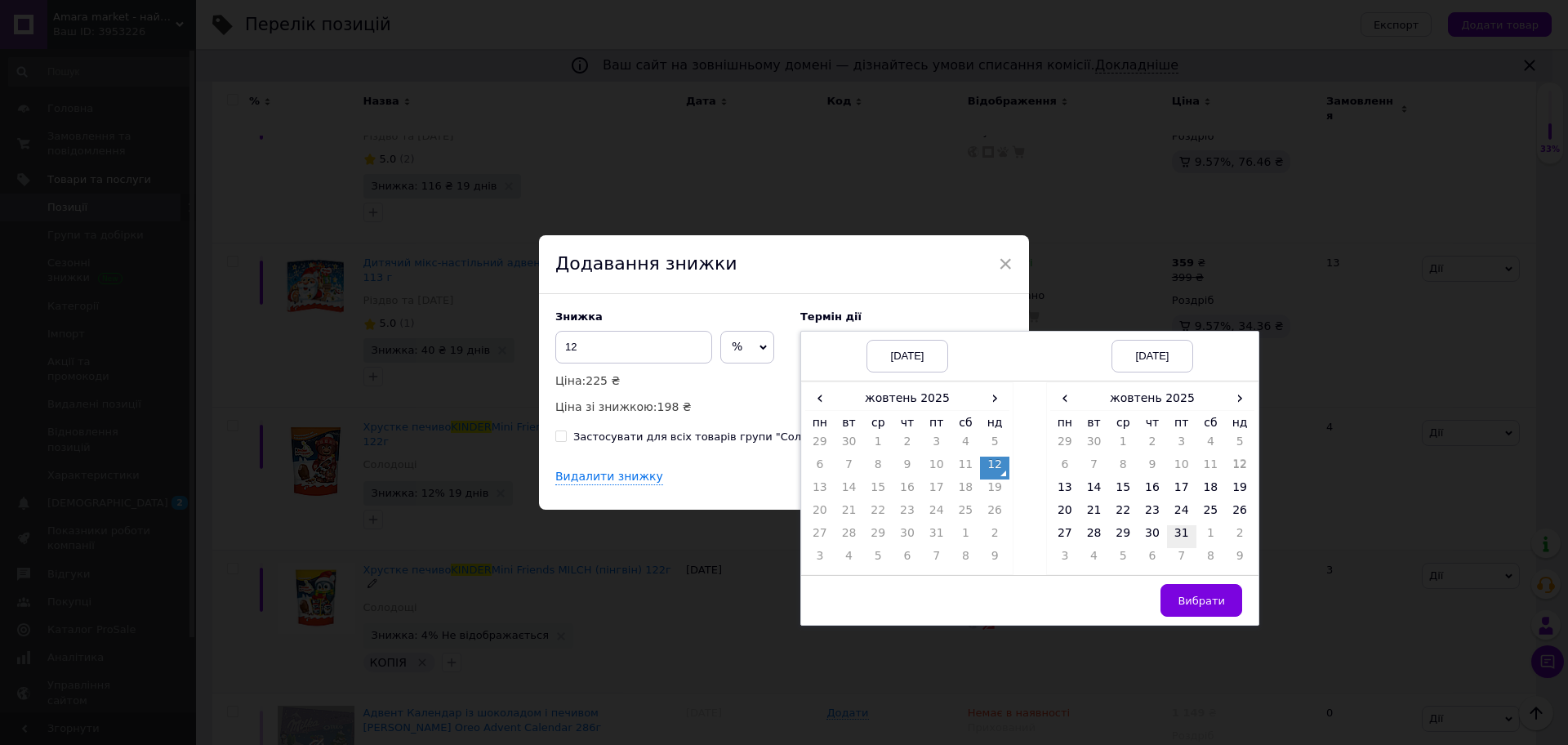
click at [1179, 537] on td "31" at bounding box center [1180, 536] width 29 height 22
click at [1209, 578] on td "Вибрати" at bounding box center [1151, 600] width 212 height 50
click at [1210, 587] on button "Вибрати" at bounding box center [1201, 600] width 81 height 33
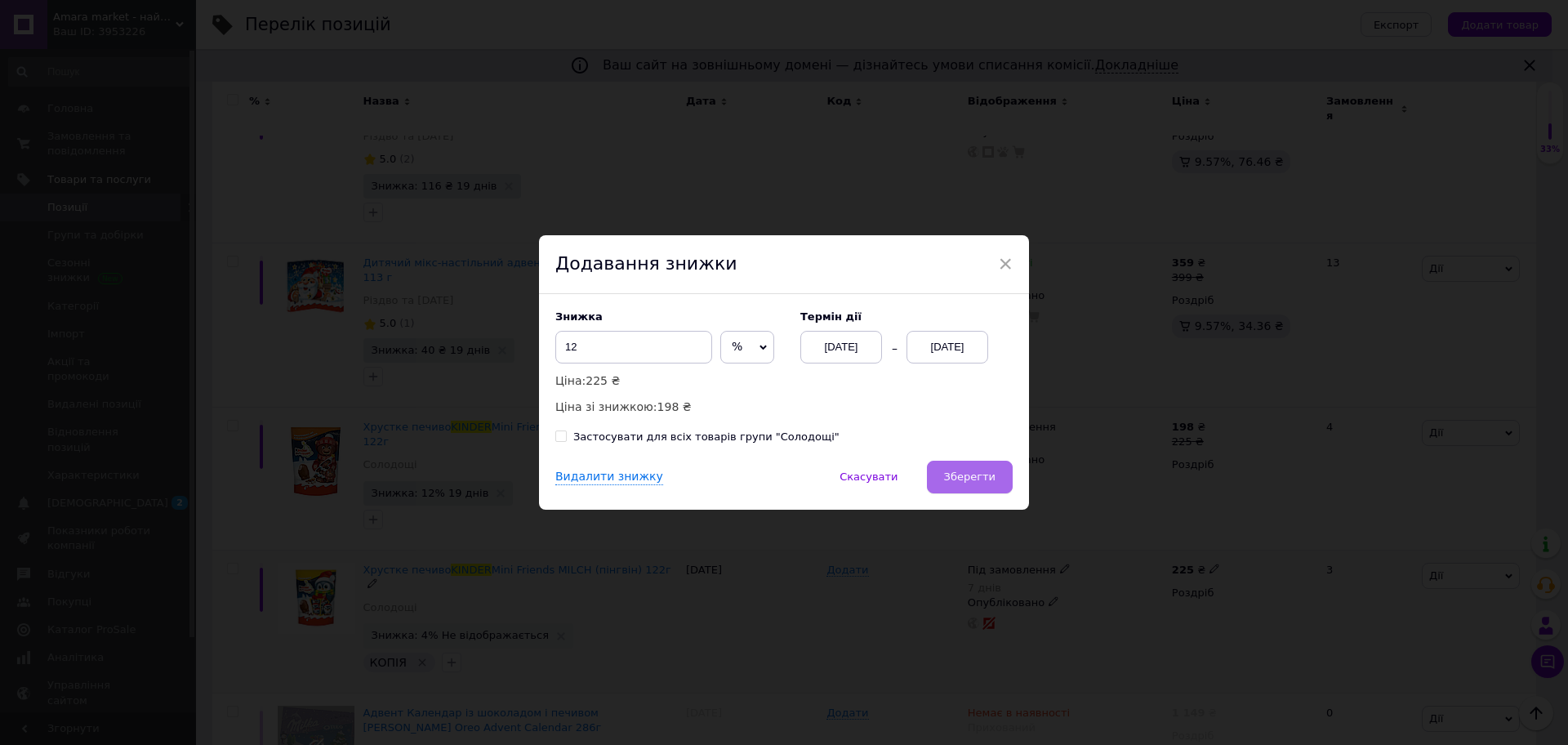
click at [959, 489] on button "Зберегти" at bounding box center [970, 476] width 86 height 33
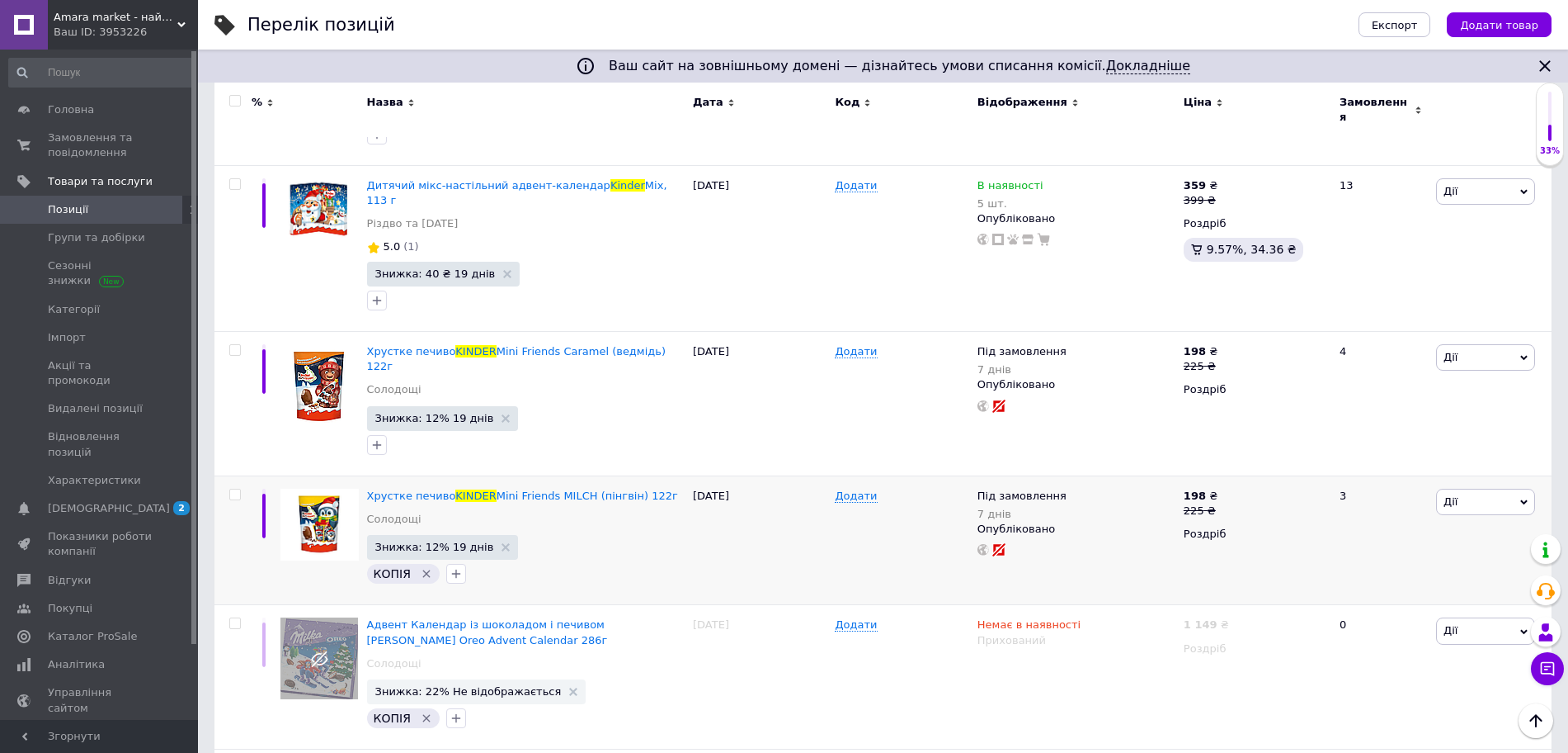
scroll to position [1200, 0]
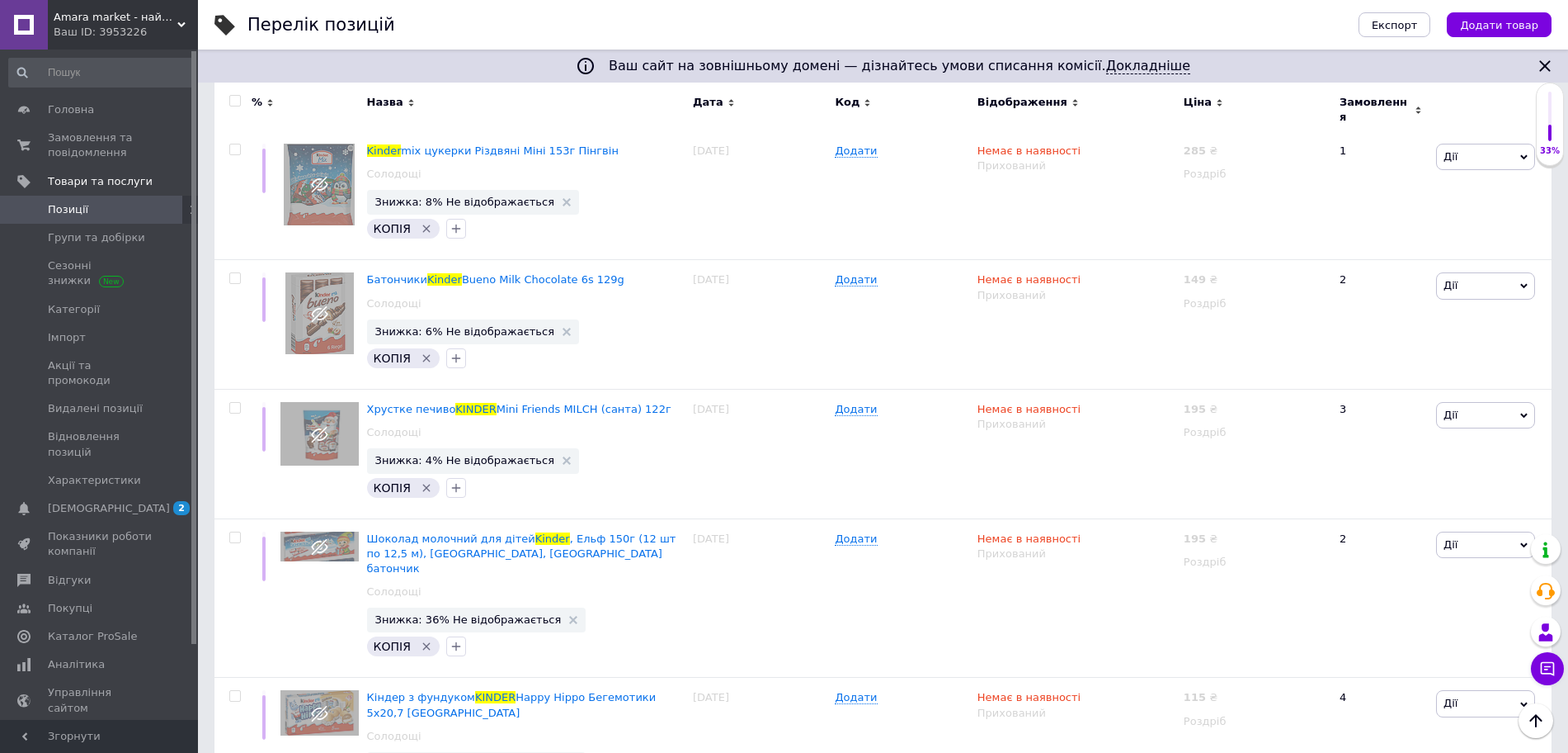
scroll to position [2021, 0]
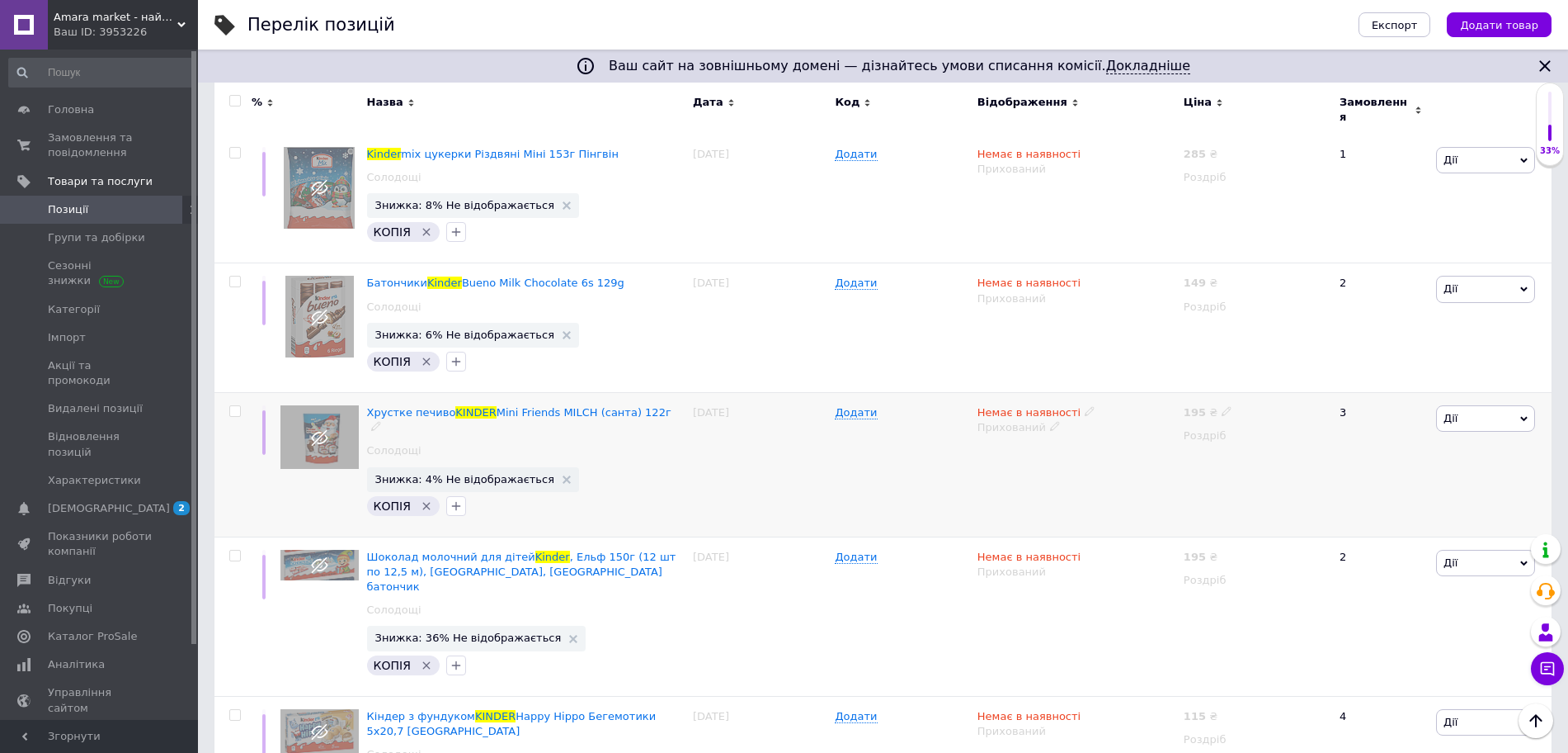
click at [237, 406] on input "checkbox" at bounding box center [234, 411] width 10 height 10
checkbox input "true"
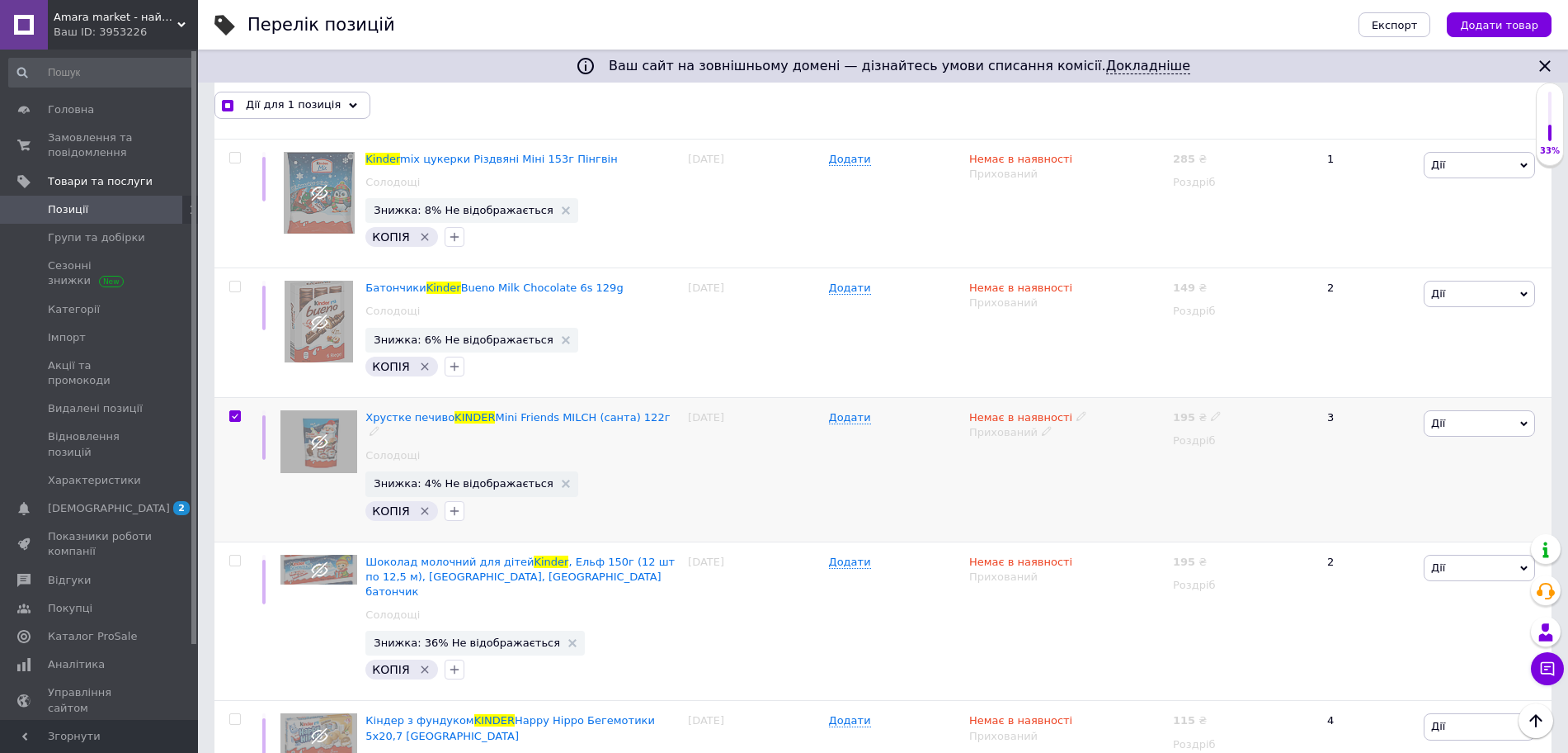
scroll to position [2020, 0]
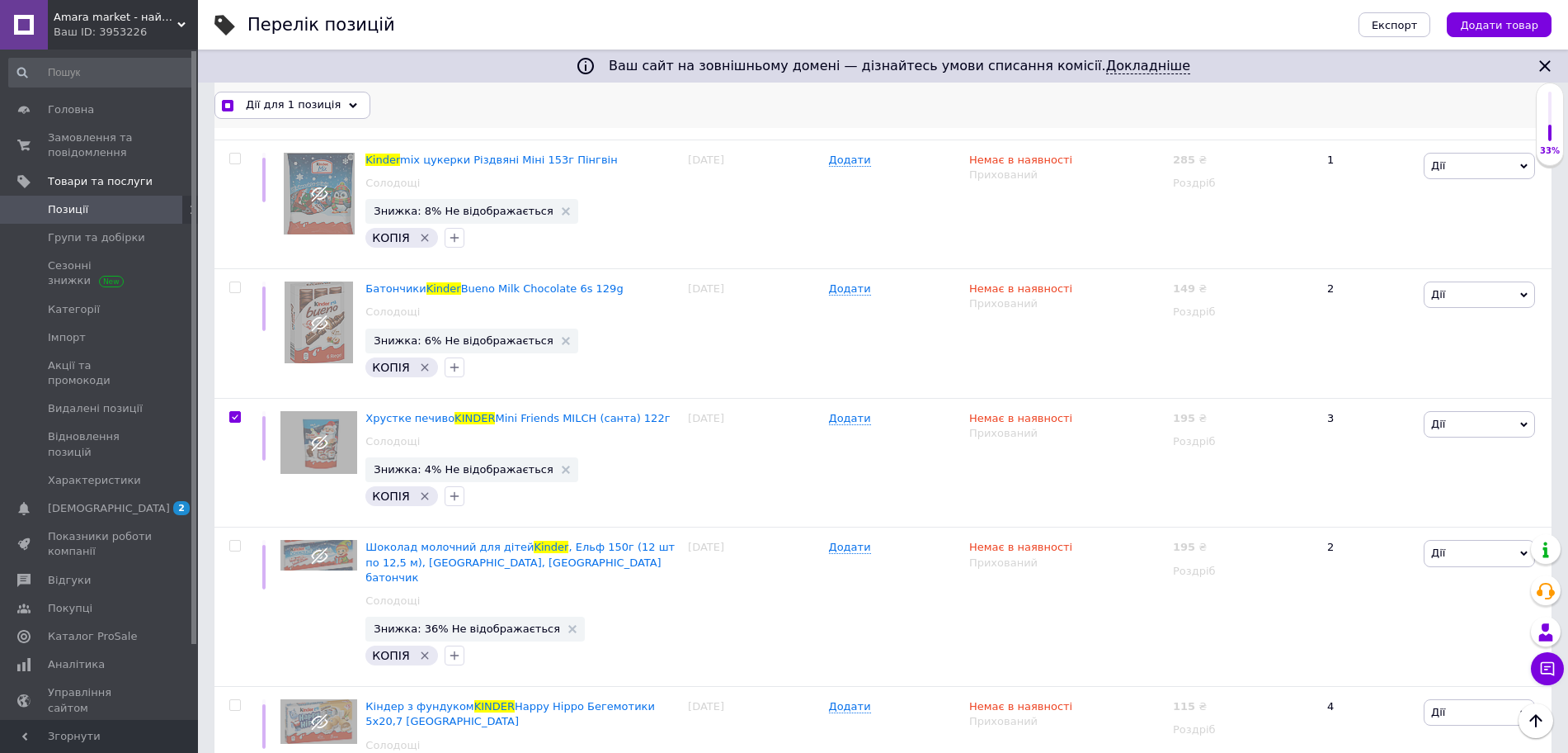
click at [266, 114] on div "Дії для 1 позиція" at bounding box center [292, 105] width 156 height 26
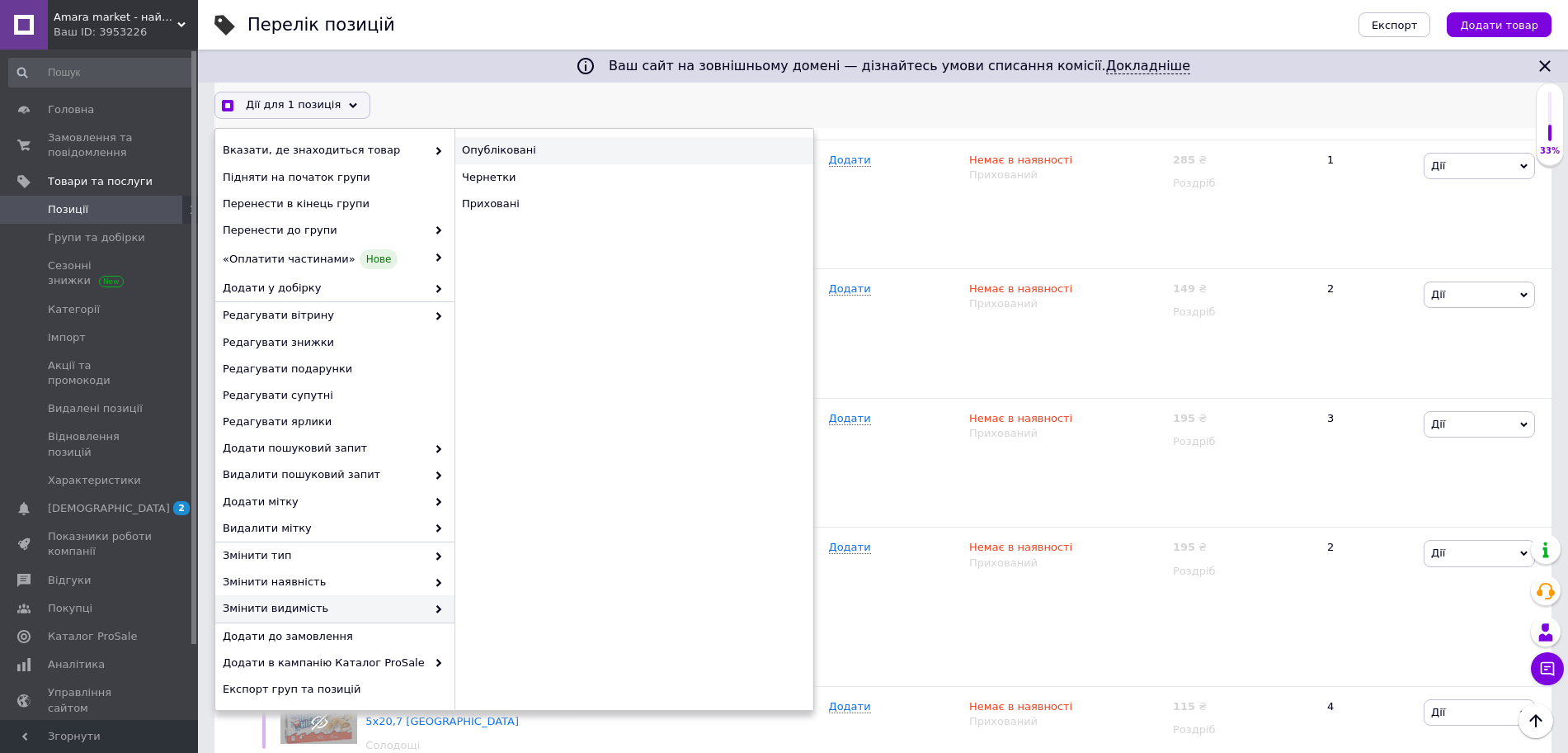
checkbox input "true"
click at [488, 150] on div "Опубліковані" at bounding box center [634, 150] width 358 height 26
checkbox input "false"
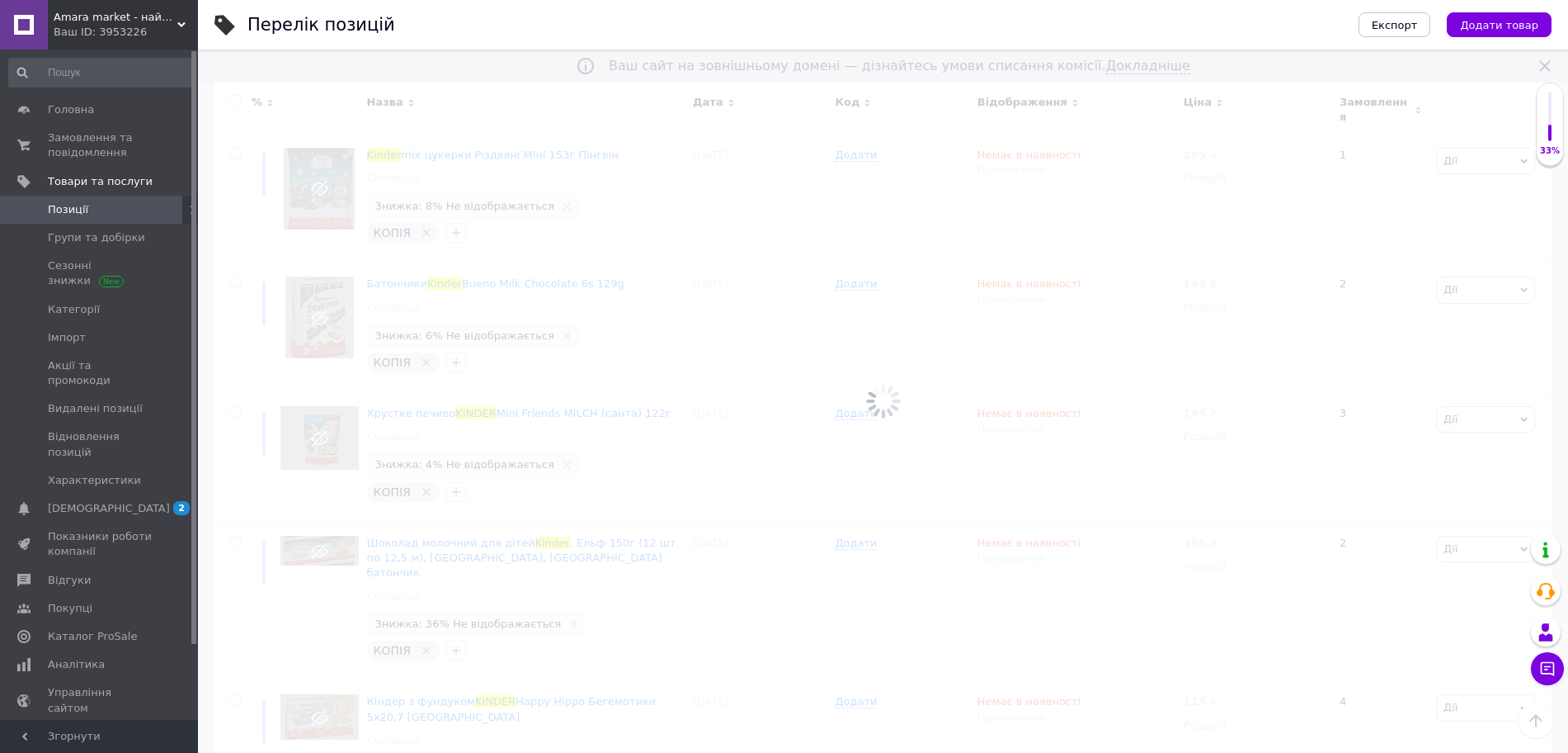
scroll to position [2021, 0]
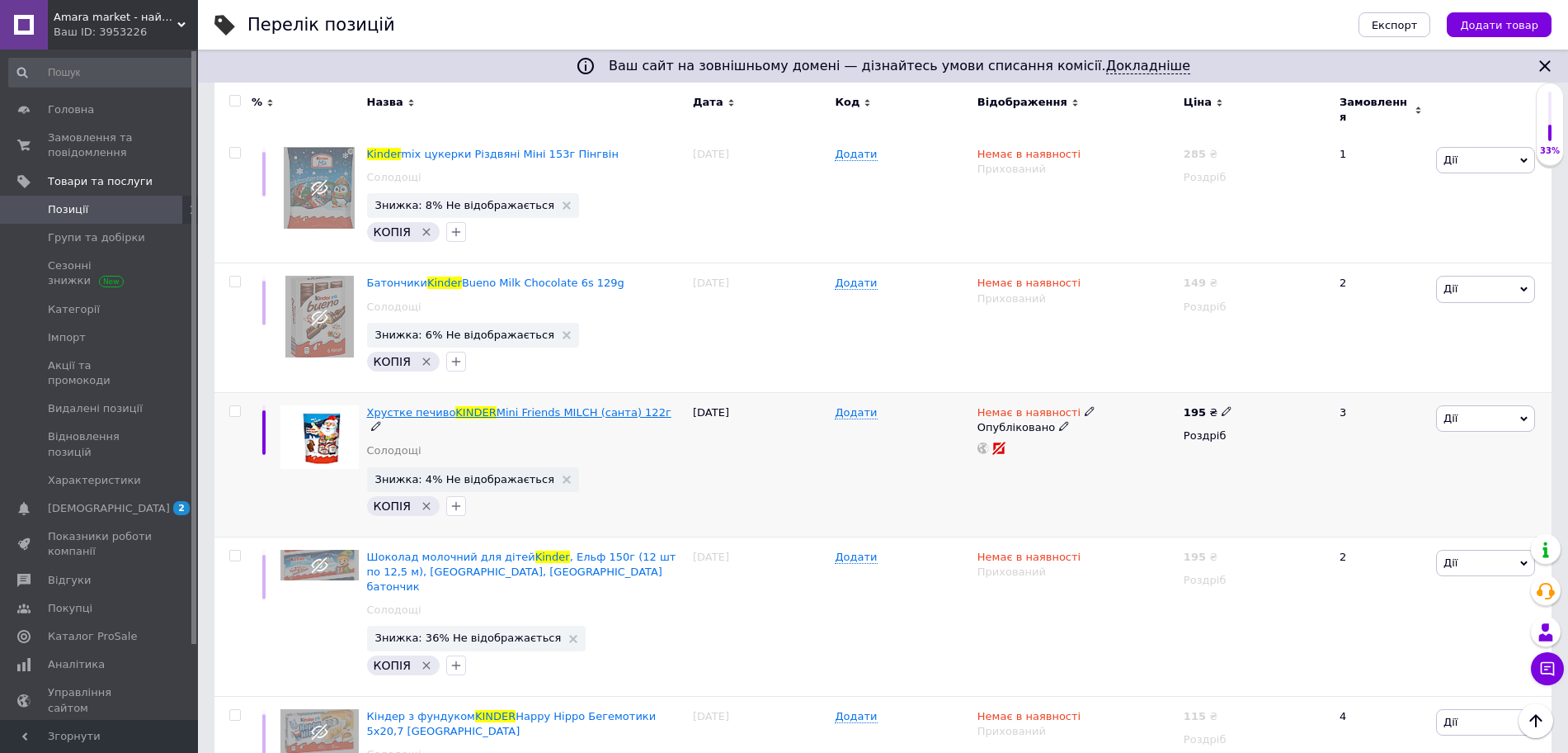
click at [461, 406] on span "KINDER" at bounding box center [476, 412] width 41 height 12
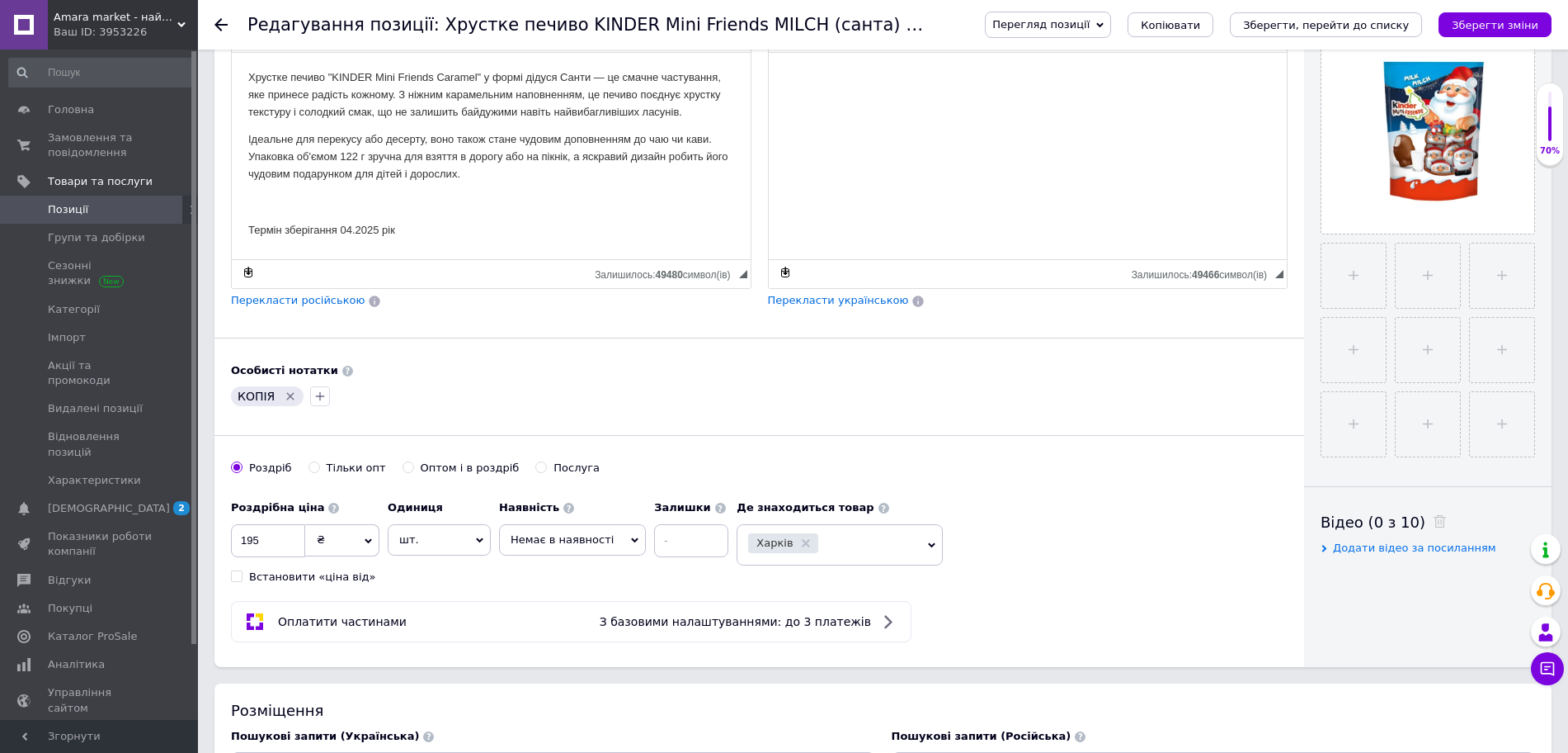
scroll to position [384, 0]
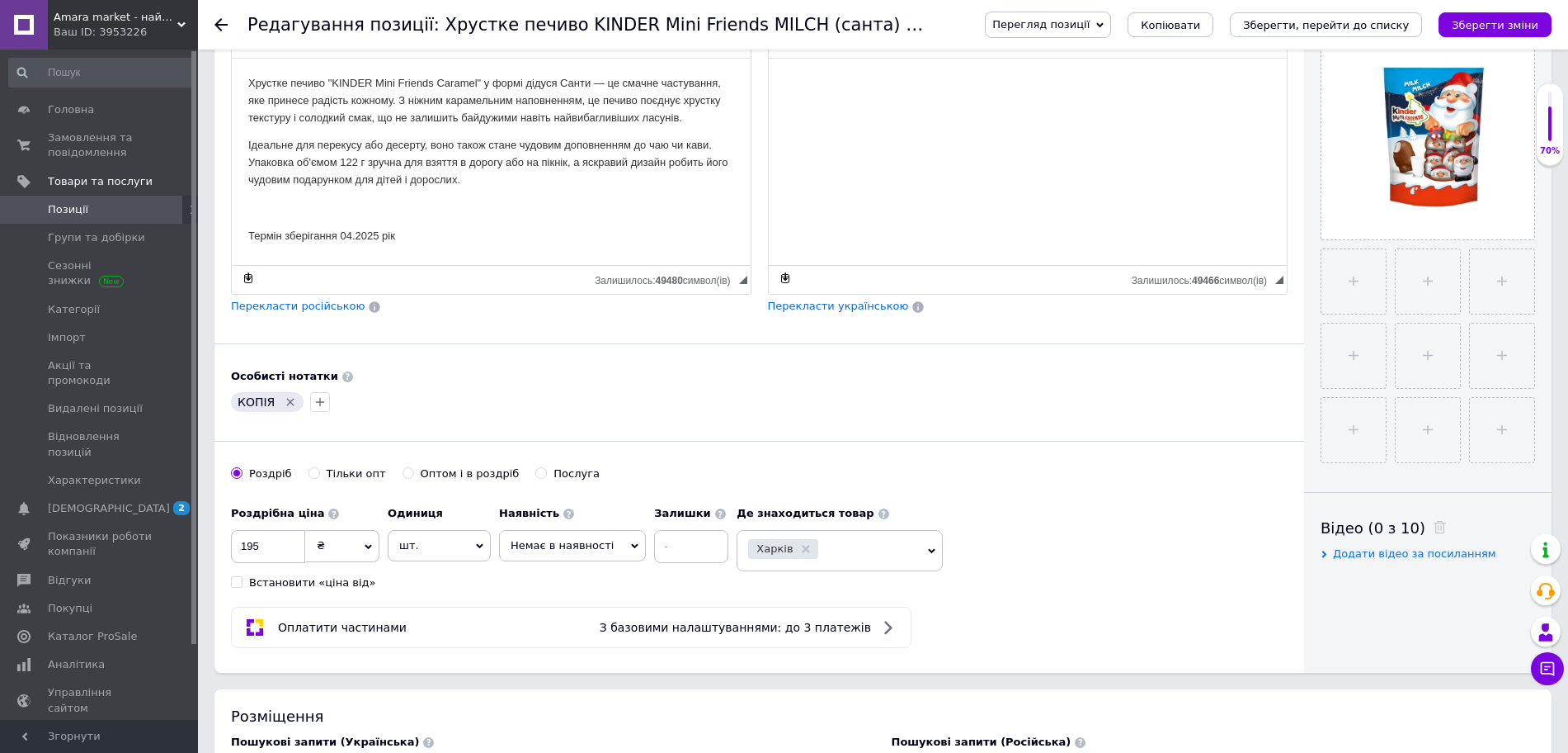
click at [373, 235] on p "Термін зберігання 04.2025 рік" at bounding box center [492, 236] width 486 height 17
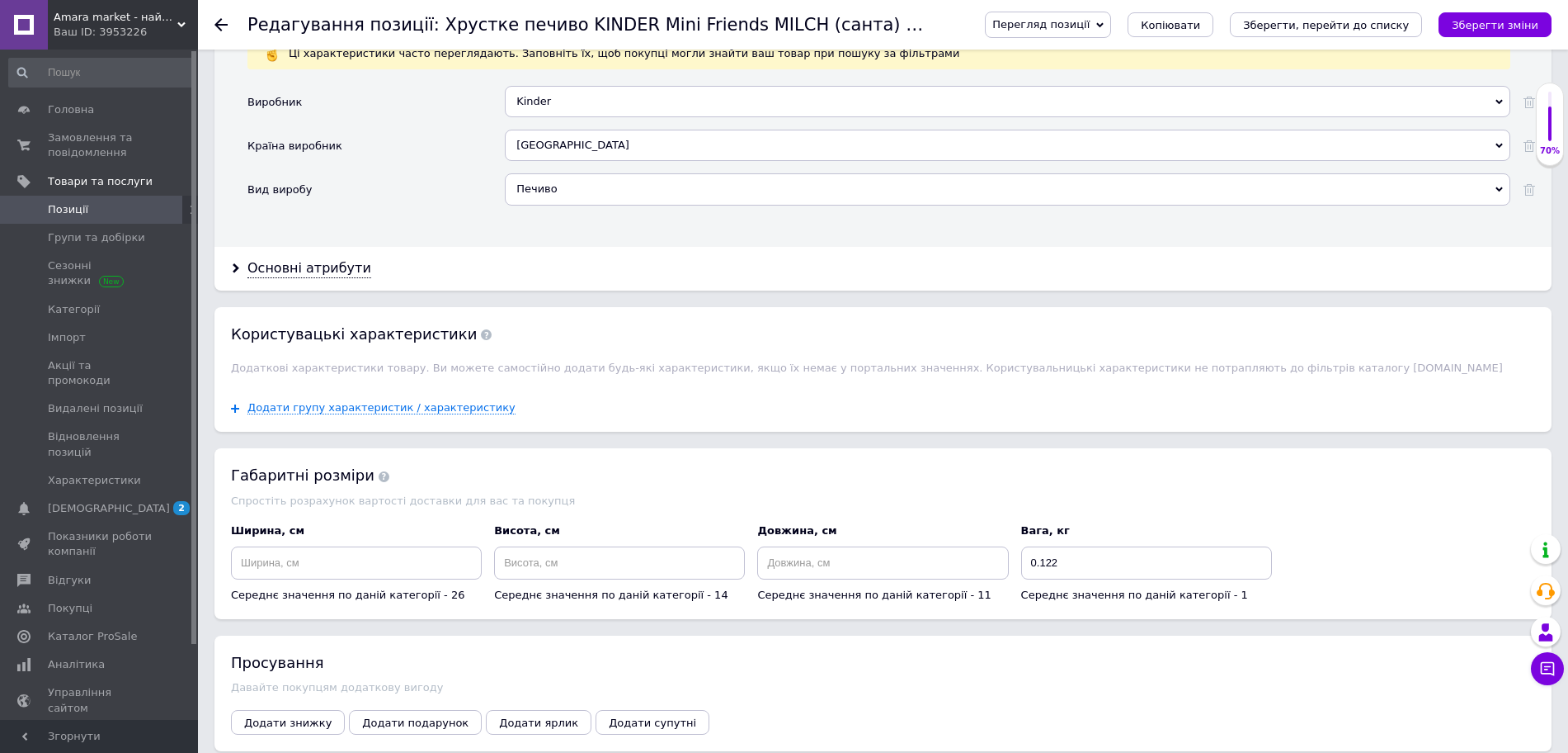
scroll to position [1481, 0]
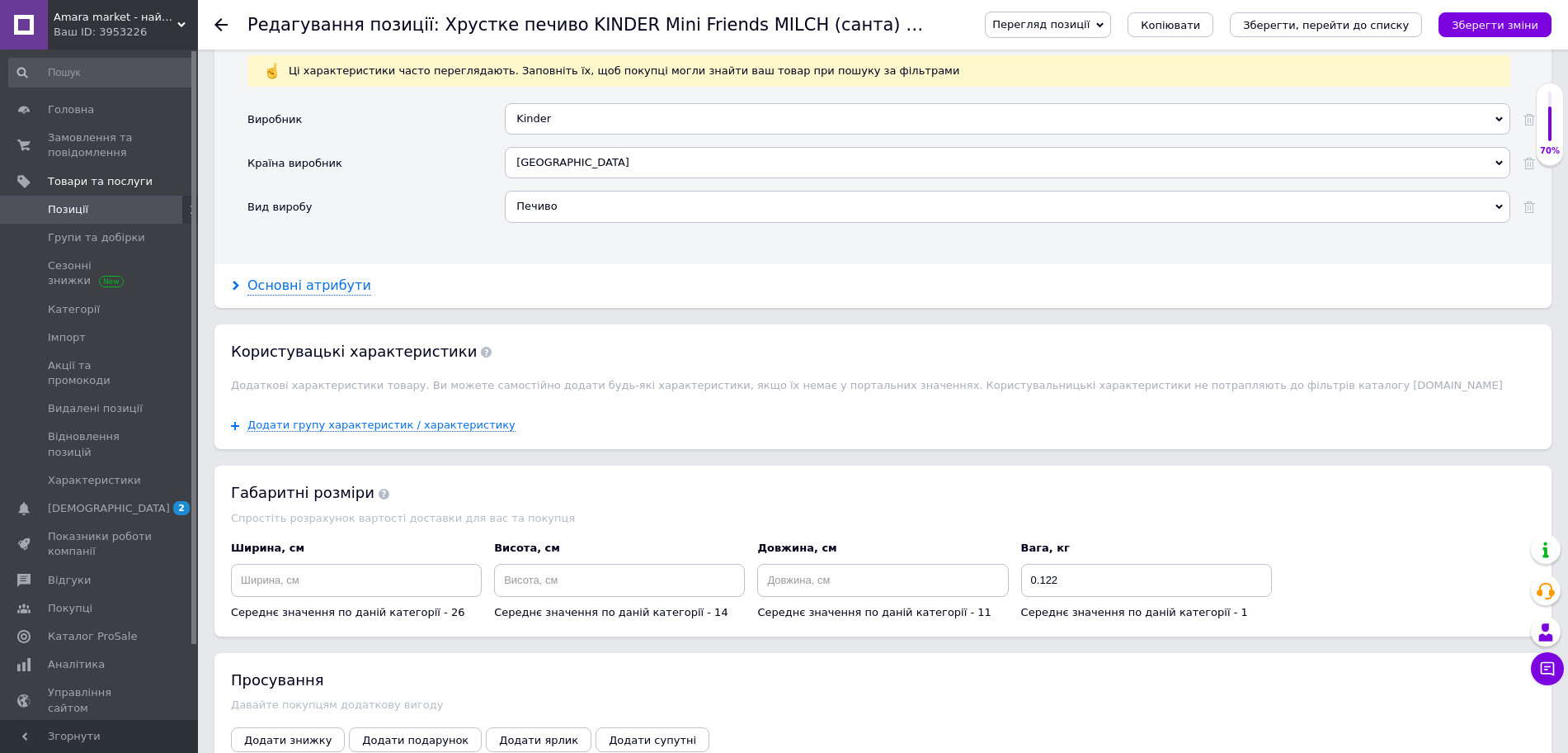
click at [337, 286] on div "Основні атрибути" at bounding box center [309, 286] width 124 height 19
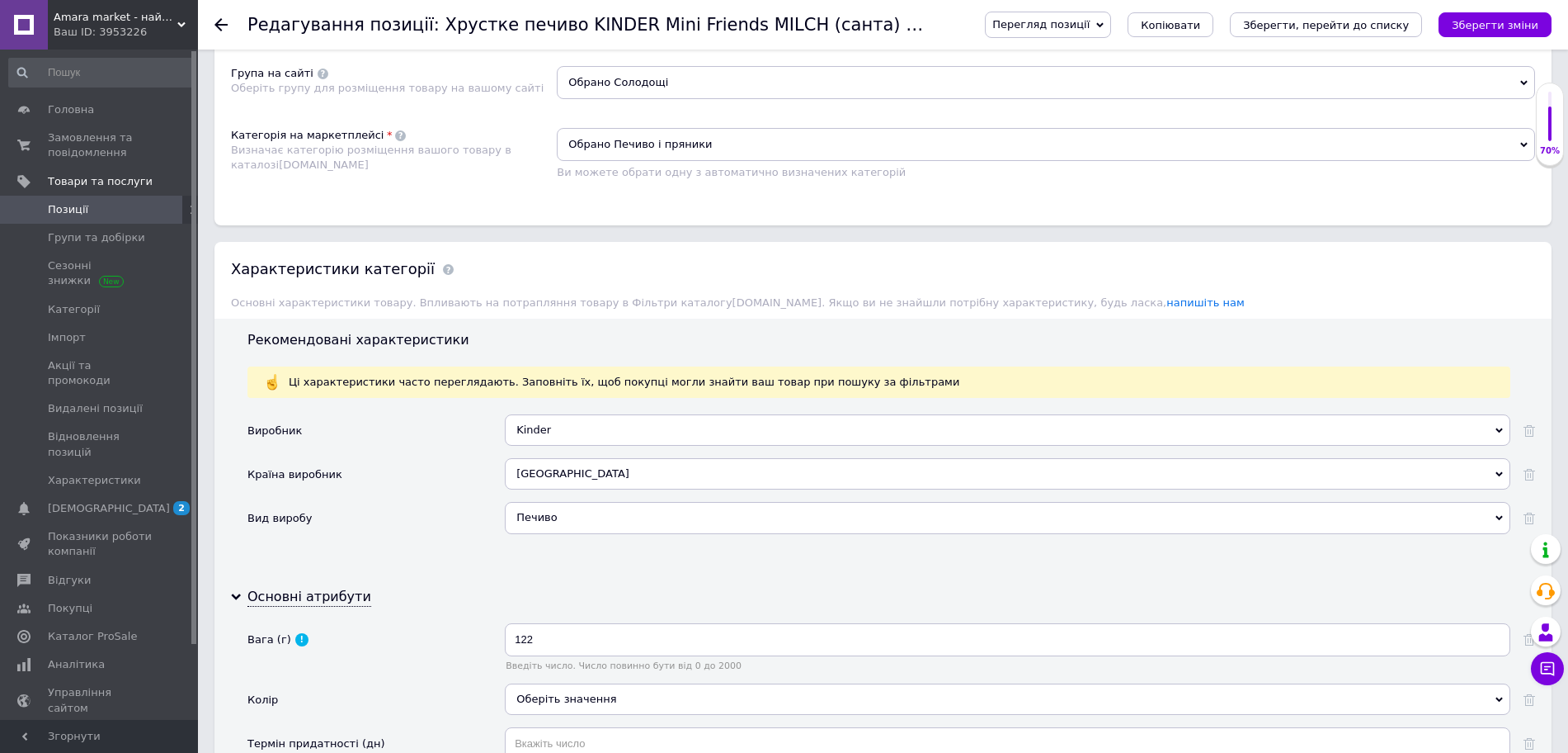
scroll to position [1154, 0]
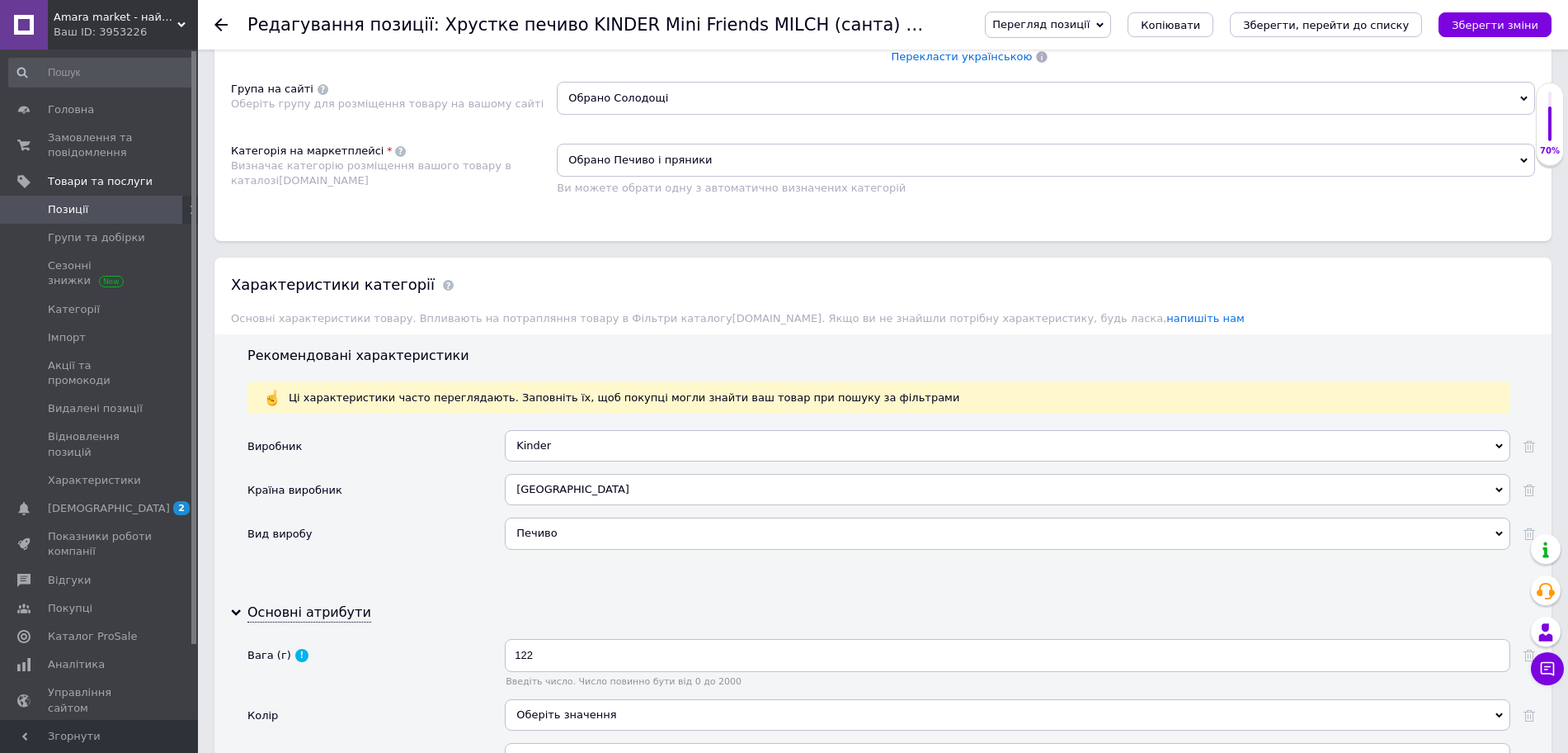
click at [779, 95] on span "Обрано Солодощі" at bounding box center [1046, 97] width 979 height 33
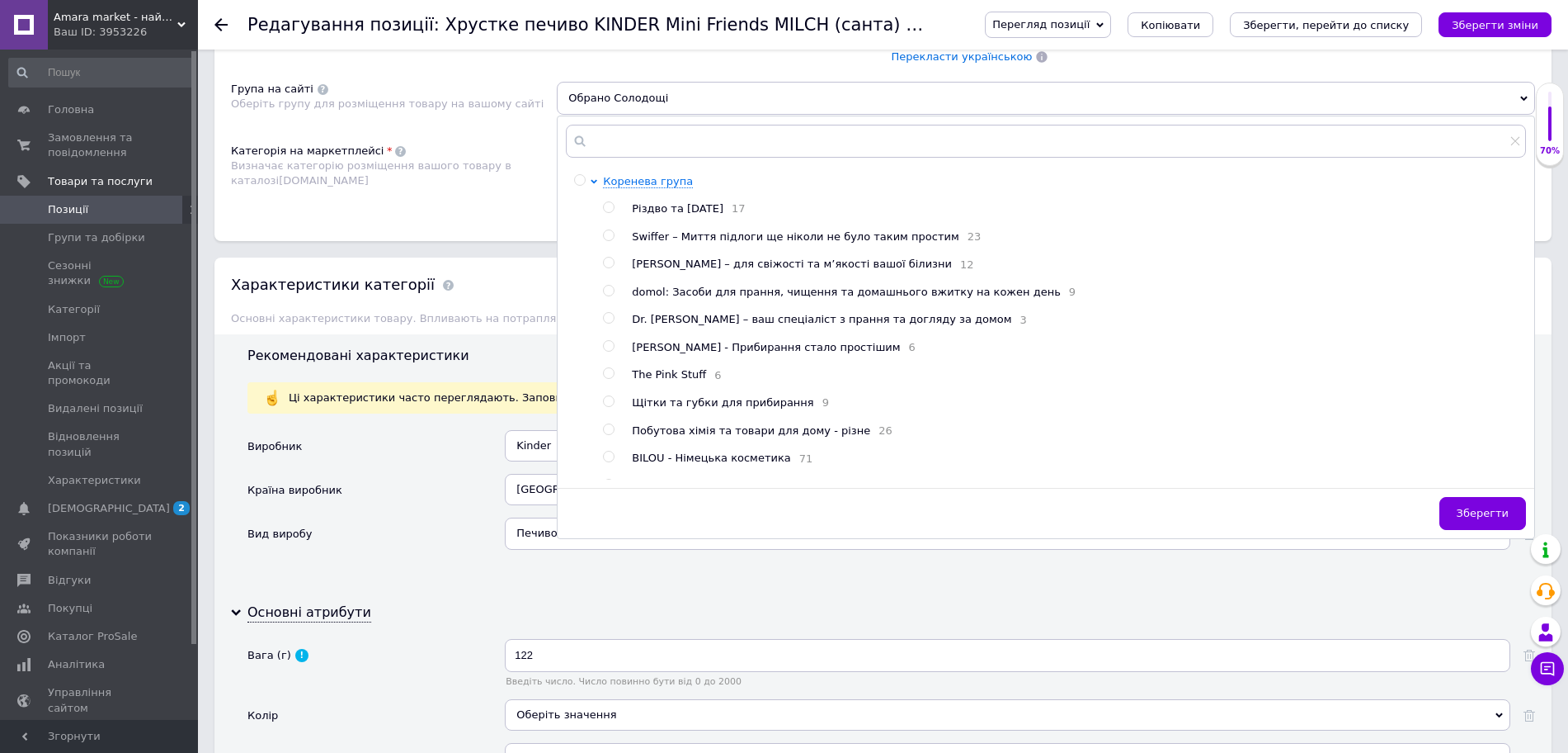
click at [608, 212] on input "radio" at bounding box center [608, 207] width 10 height 10
radio input "true"
click at [1504, 527] on button "Зберегти" at bounding box center [1483, 513] width 87 height 33
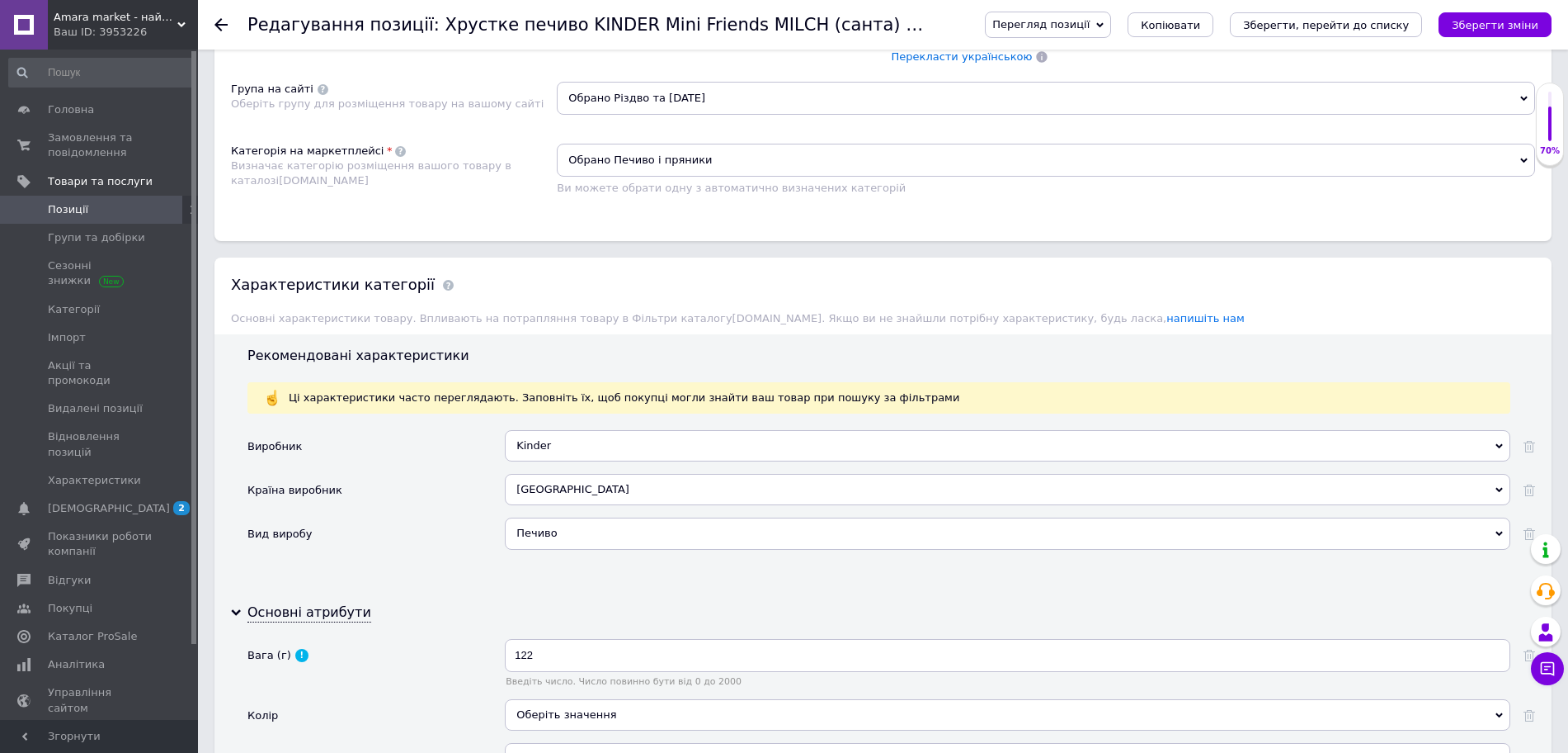
scroll to position [1984, 0]
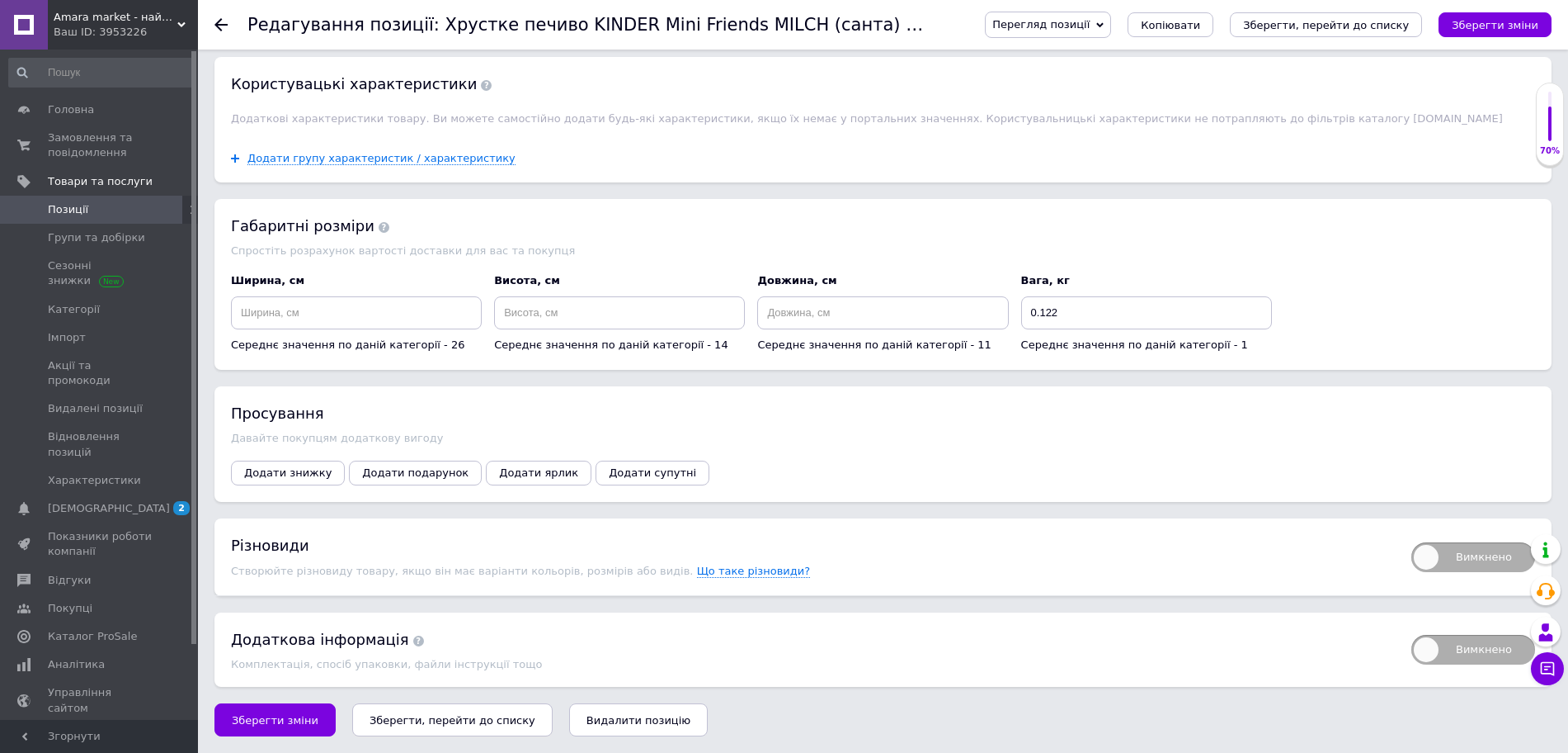
click at [397, 723] on icon "Зберегти, перейти до списку" at bounding box center [452, 720] width 166 height 12
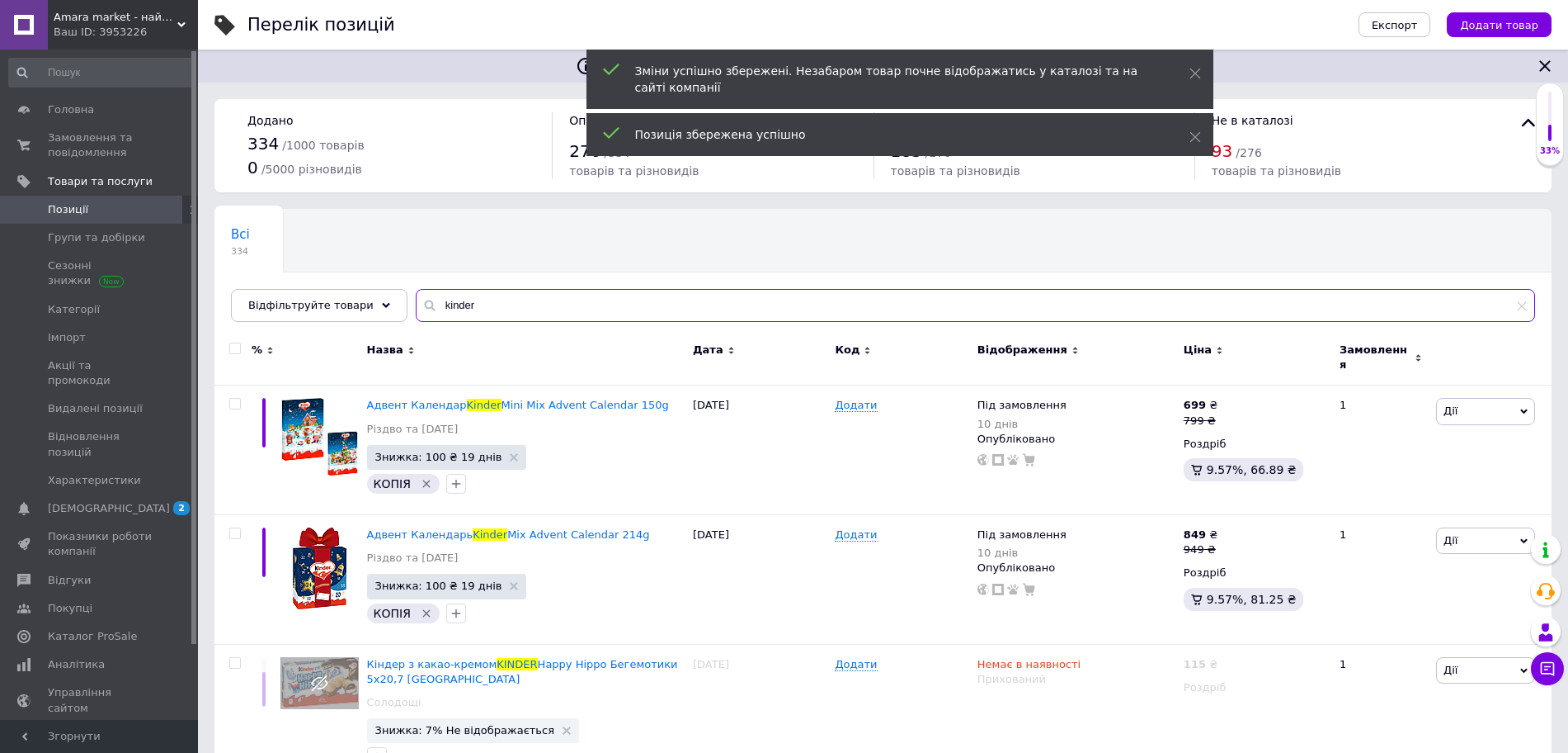
click at [580, 313] on input "kinder" at bounding box center [976, 305] width 1120 height 33
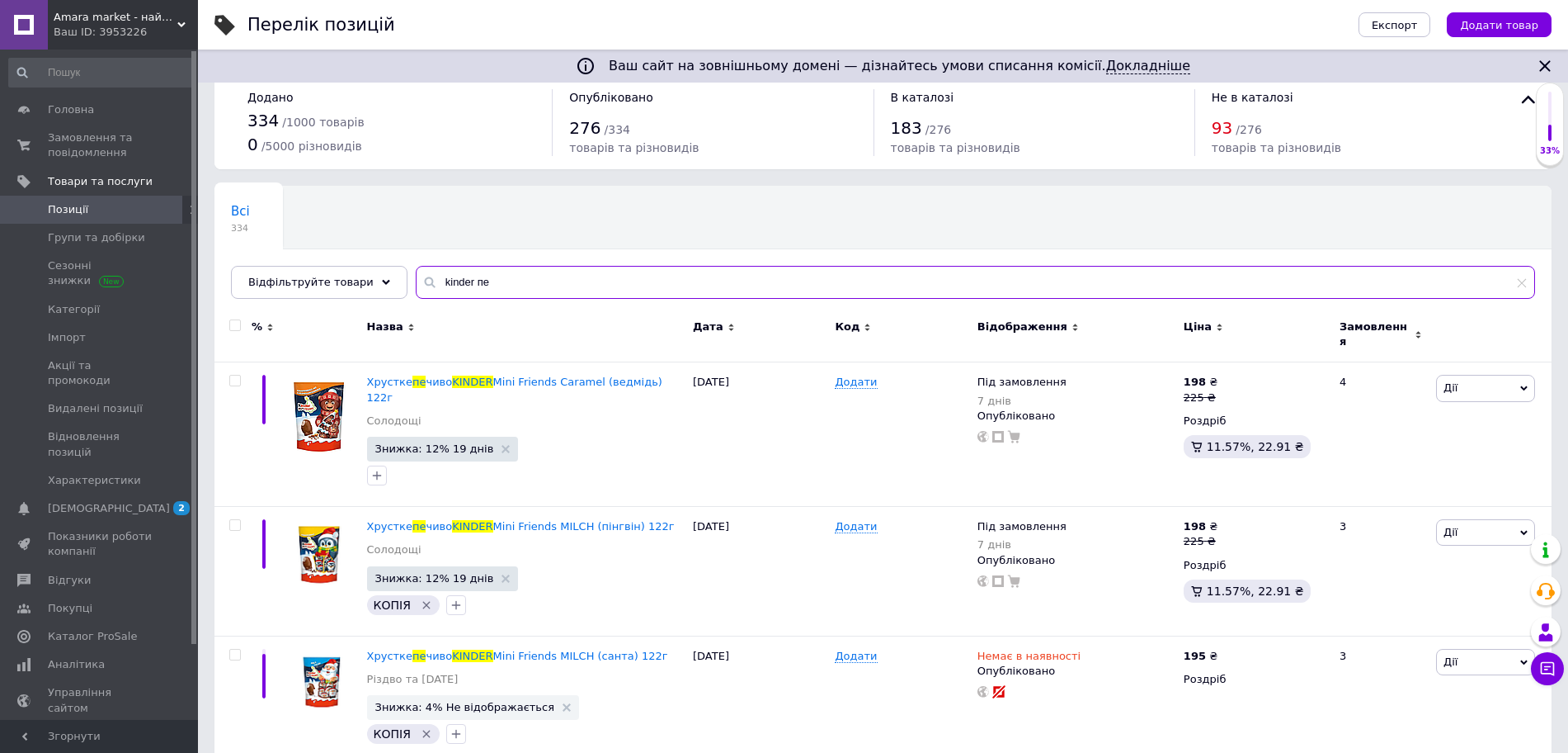
scroll to position [26, 0]
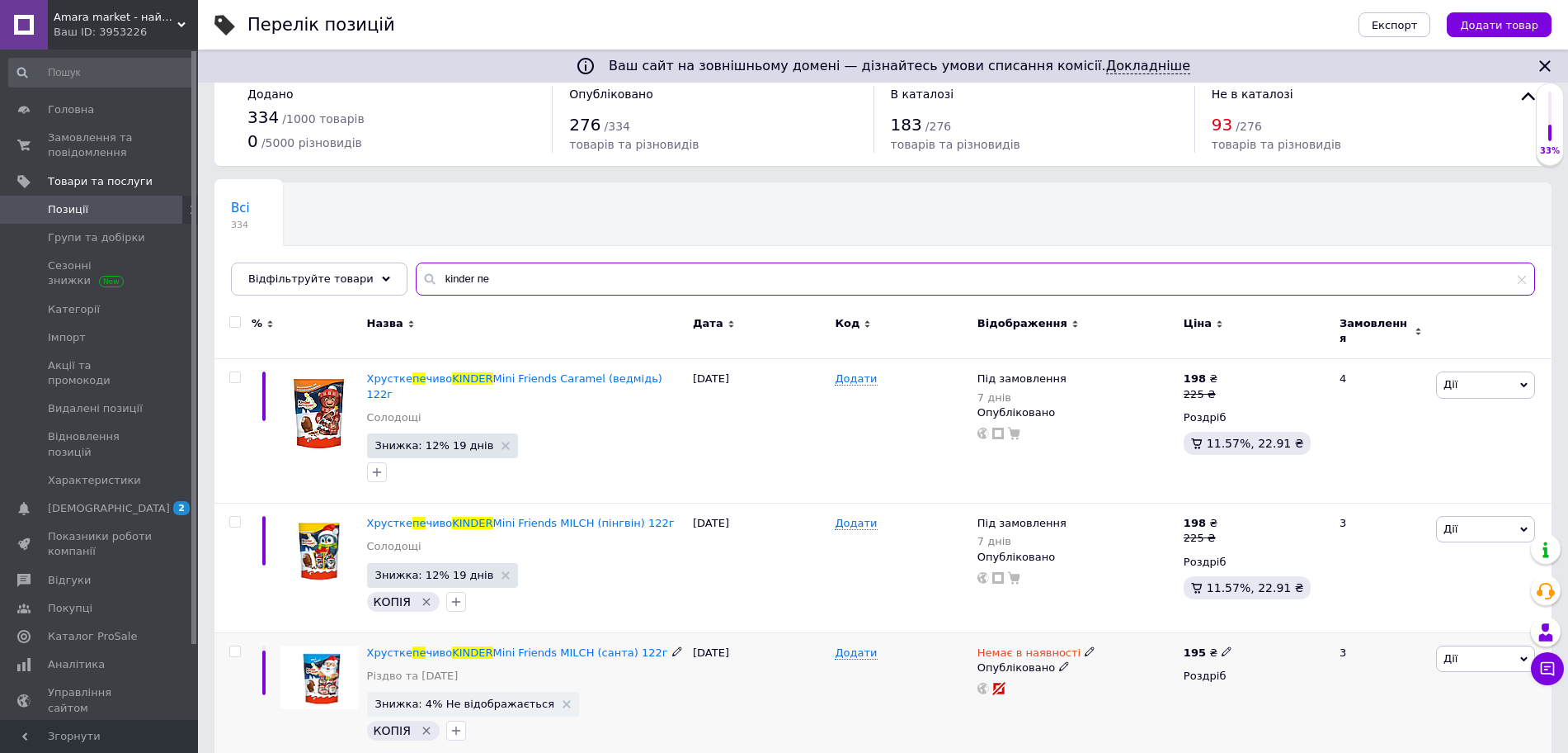
type input "kinder пе"
click at [1222, 646] on icon at bounding box center [1227, 651] width 9 height 9
type input "1"
type input "225"
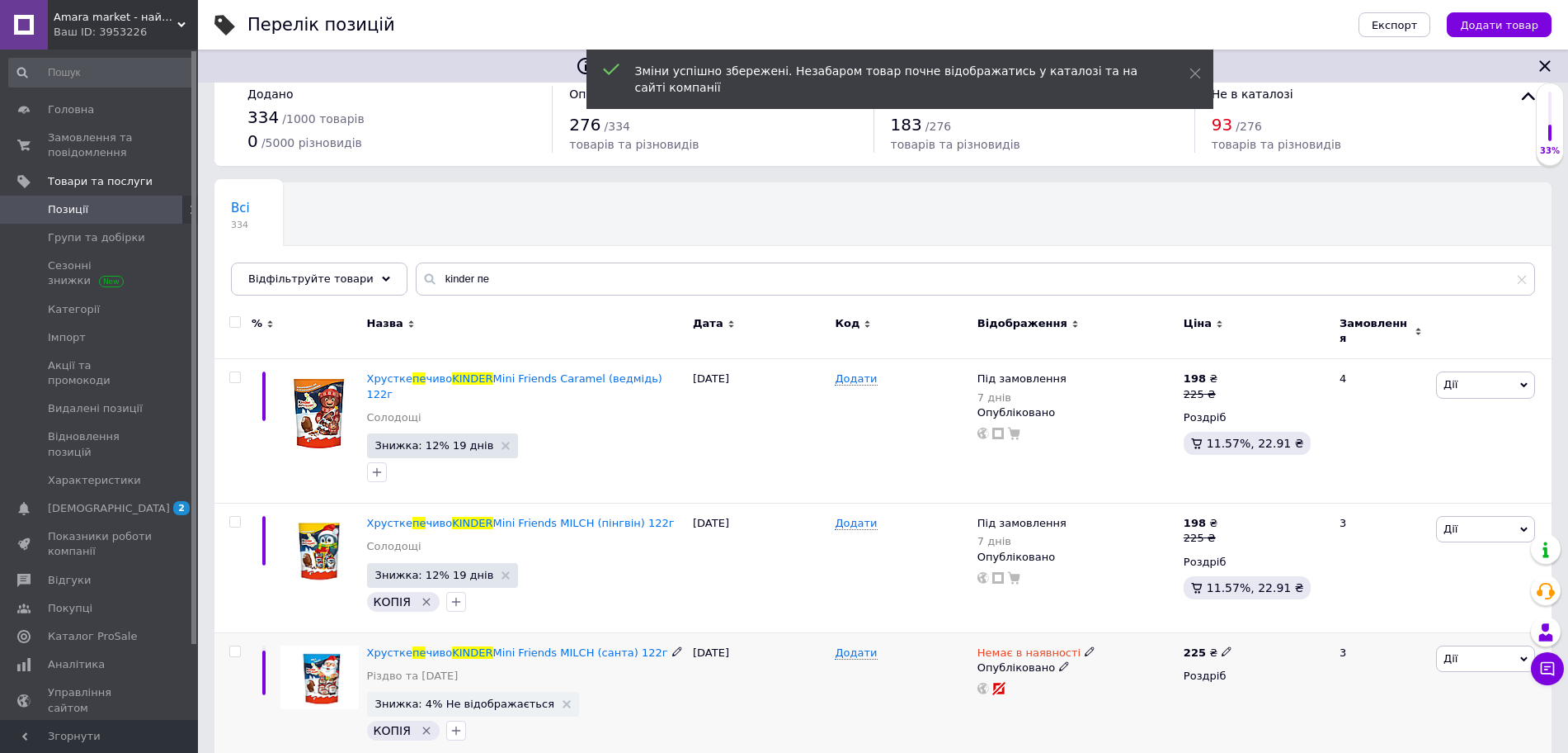
click at [1085, 646] on icon at bounding box center [1089, 651] width 9 height 9
click at [1145, 675] on li "Під замовлення" at bounding box center [1176, 687] width 157 height 23
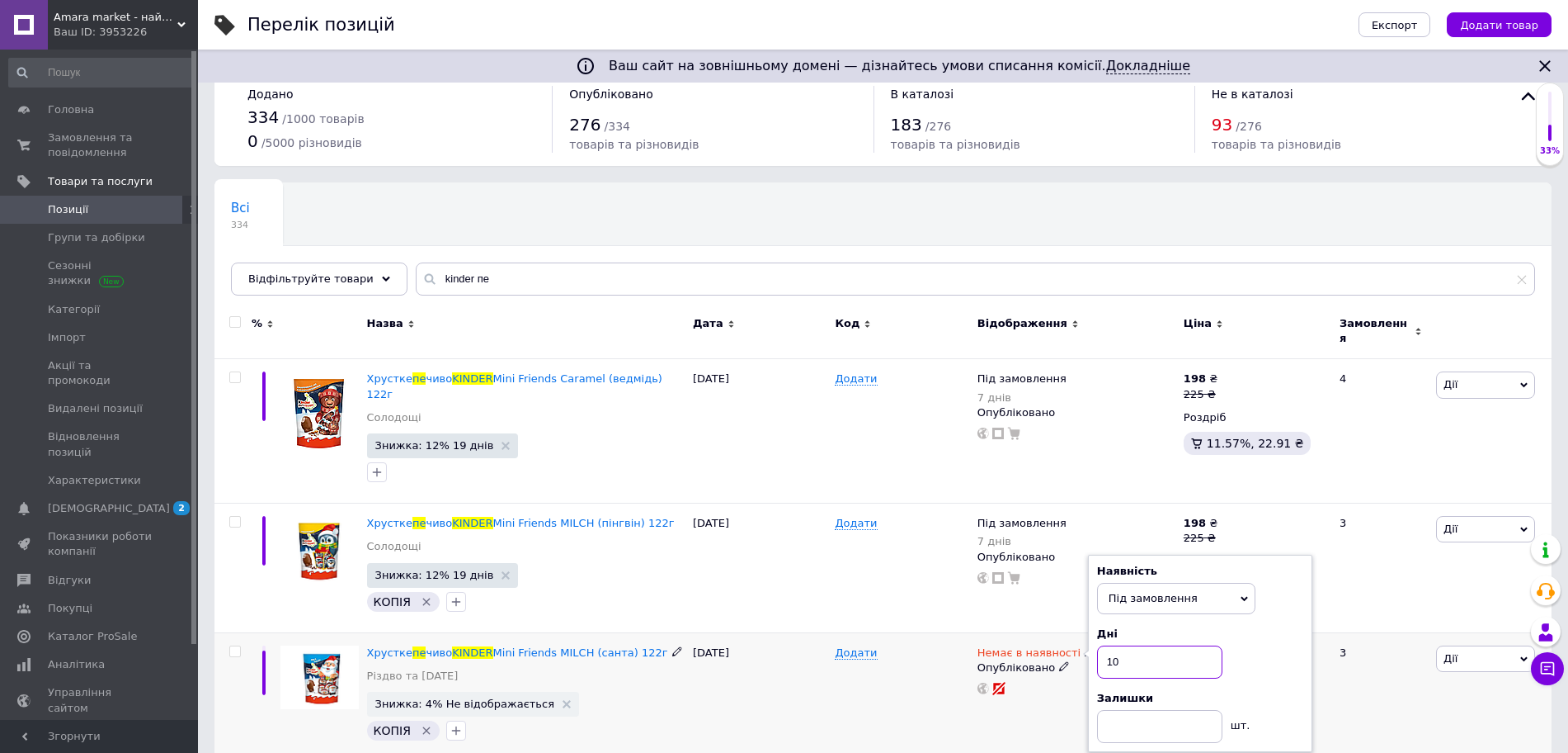
click at [1139, 645] on input "10" at bounding box center [1159, 661] width 126 height 33
type input "1"
type input "7"
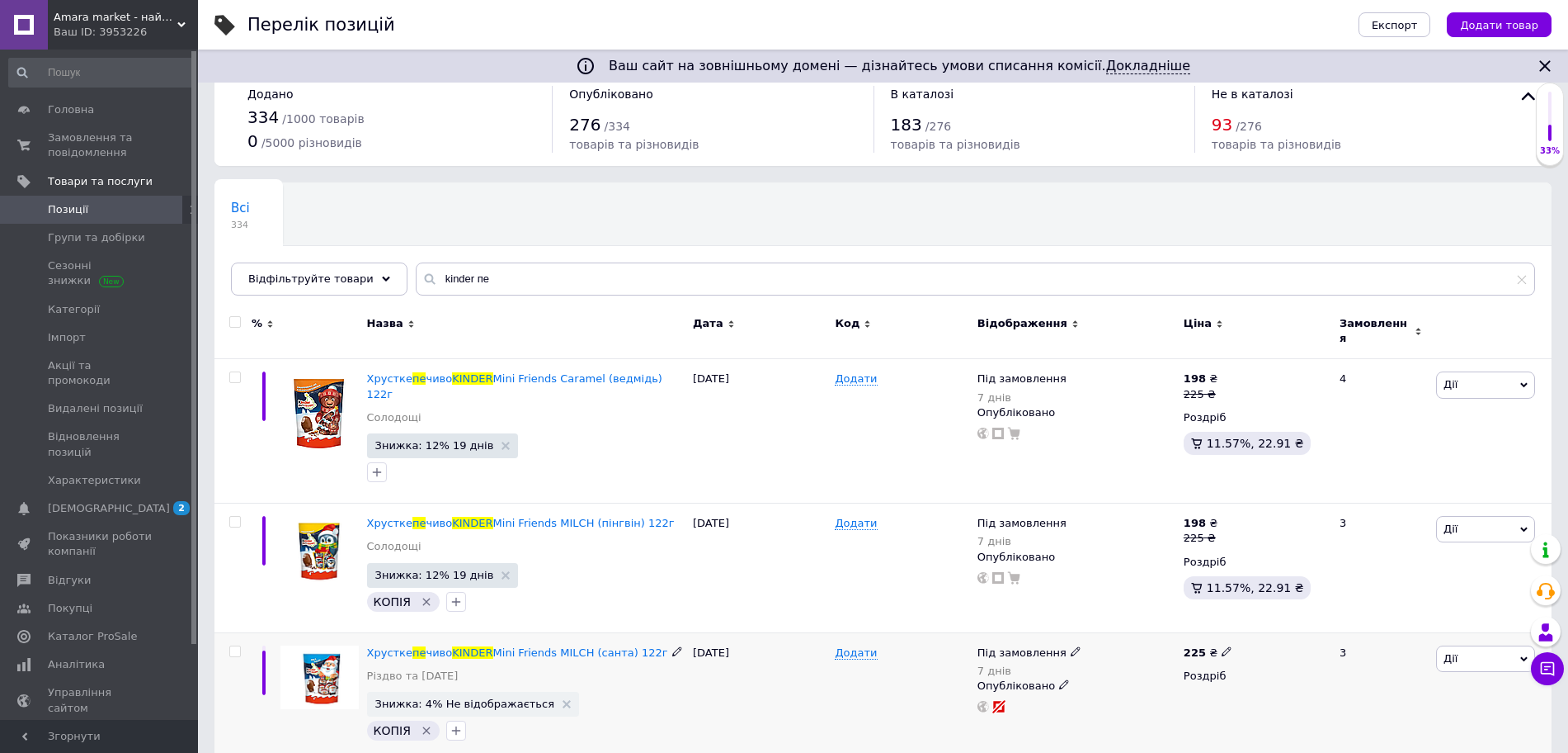
click at [1488, 645] on span "Дії" at bounding box center [1486, 658] width 99 height 26
click at [1389, 747] on li "Знижка" at bounding box center [1424, 759] width 218 height 23
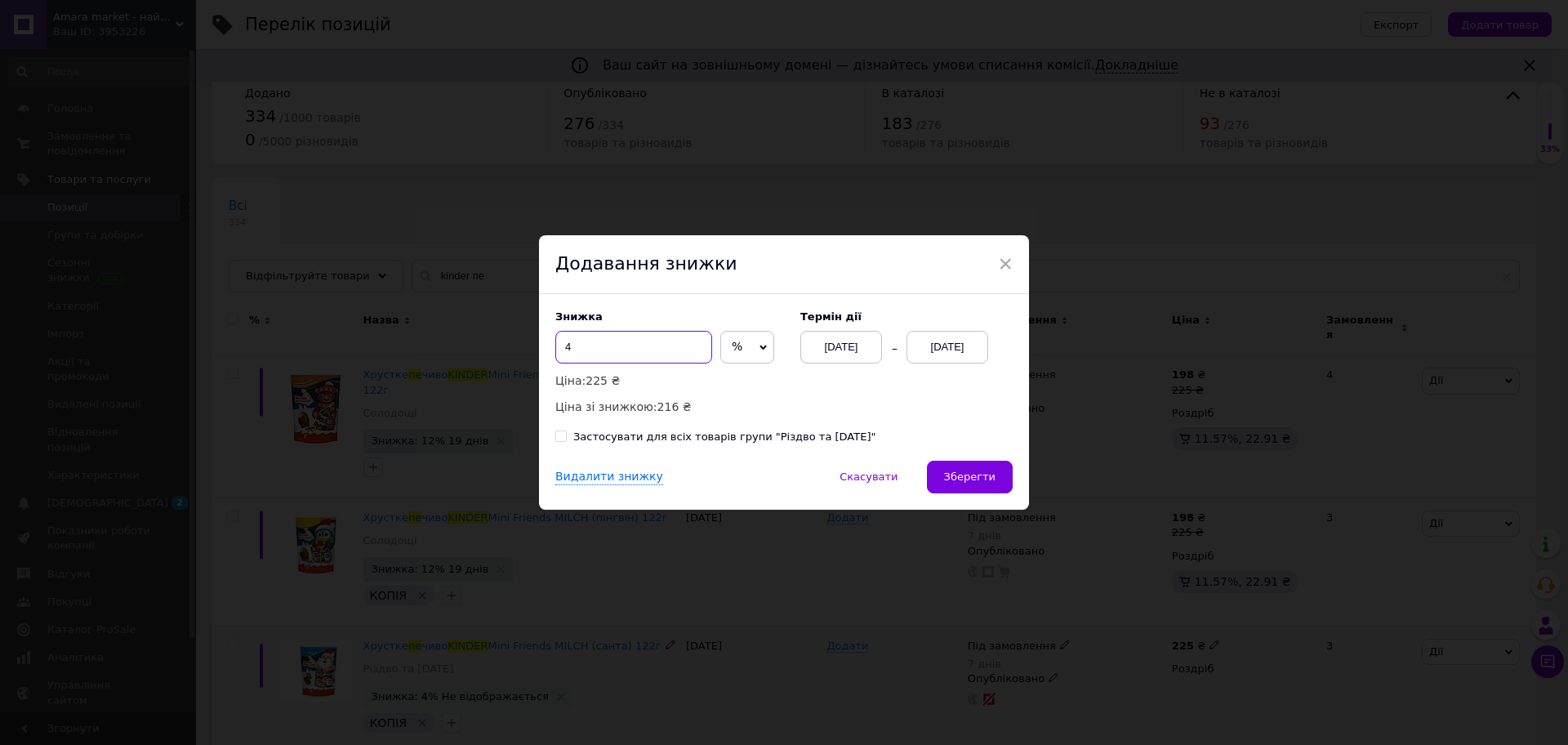
click at [702, 350] on input "4" at bounding box center [633, 346] width 156 height 33
type input "12"
click at [962, 361] on div "[DATE]" at bounding box center [946, 346] width 81 height 33
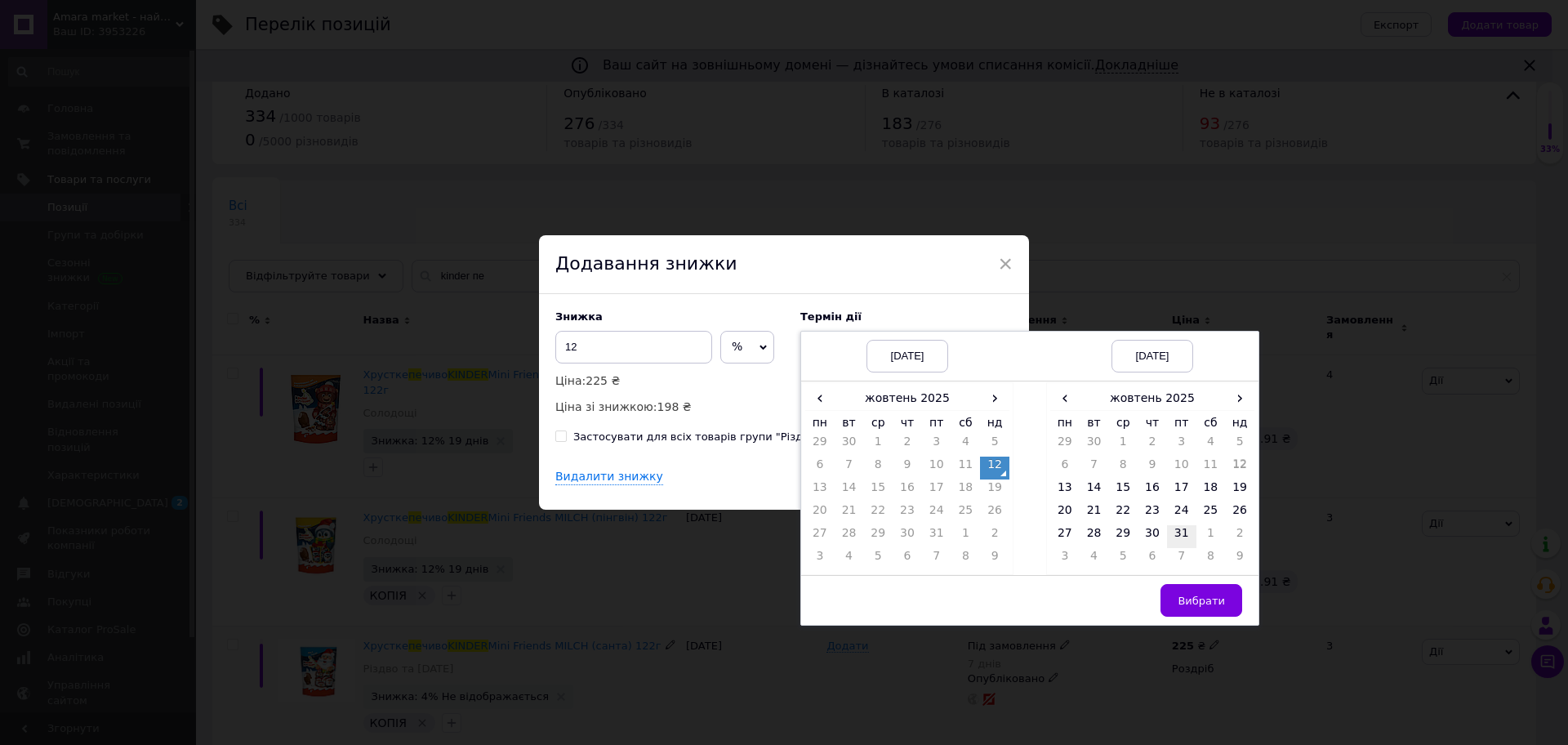
click at [1179, 527] on td "31" at bounding box center [1180, 536] width 29 height 22
click at [1193, 600] on span "Вибрати" at bounding box center [1201, 600] width 48 height 12
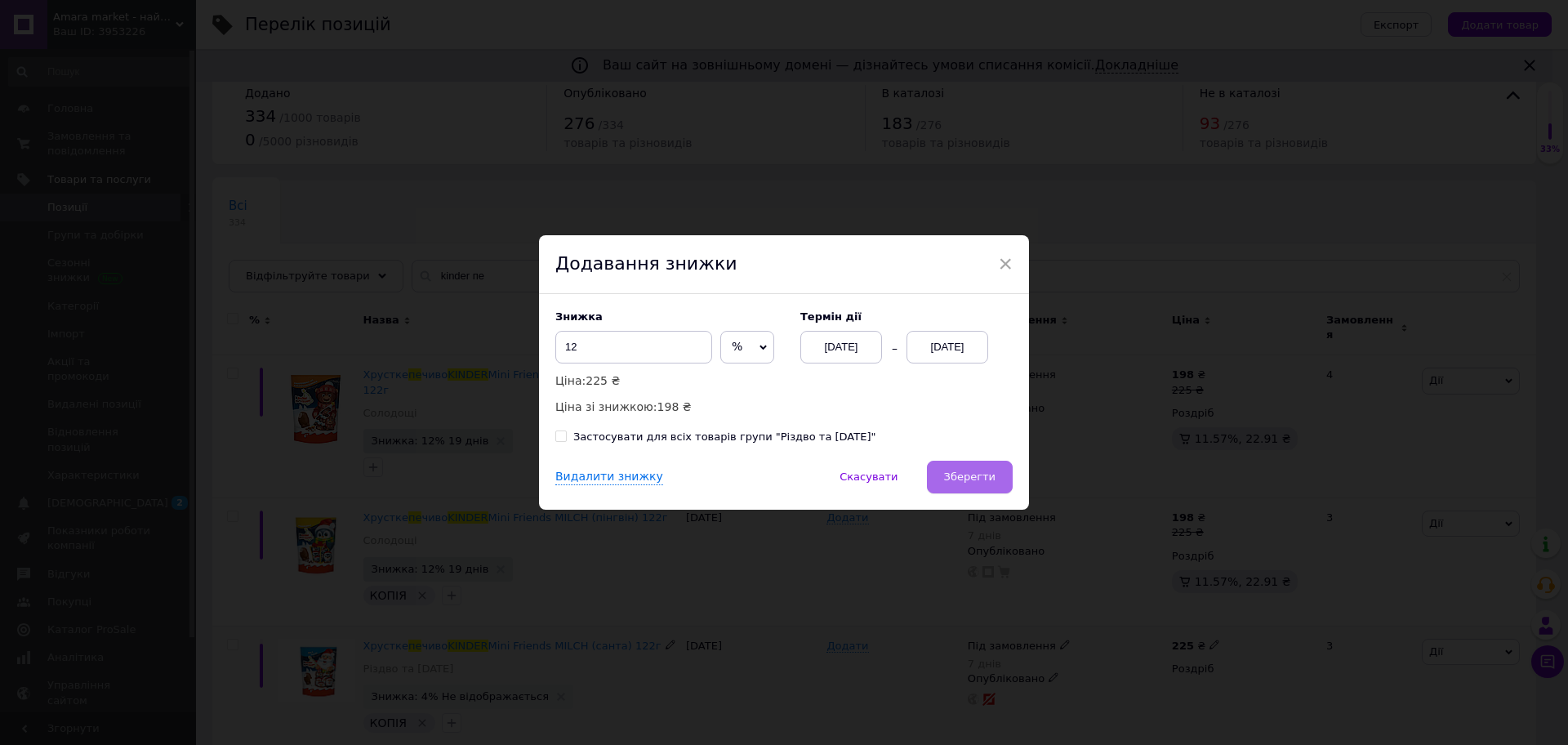
click at [1006, 489] on button "Зберегти" at bounding box center [970, 476] width 86 height 33
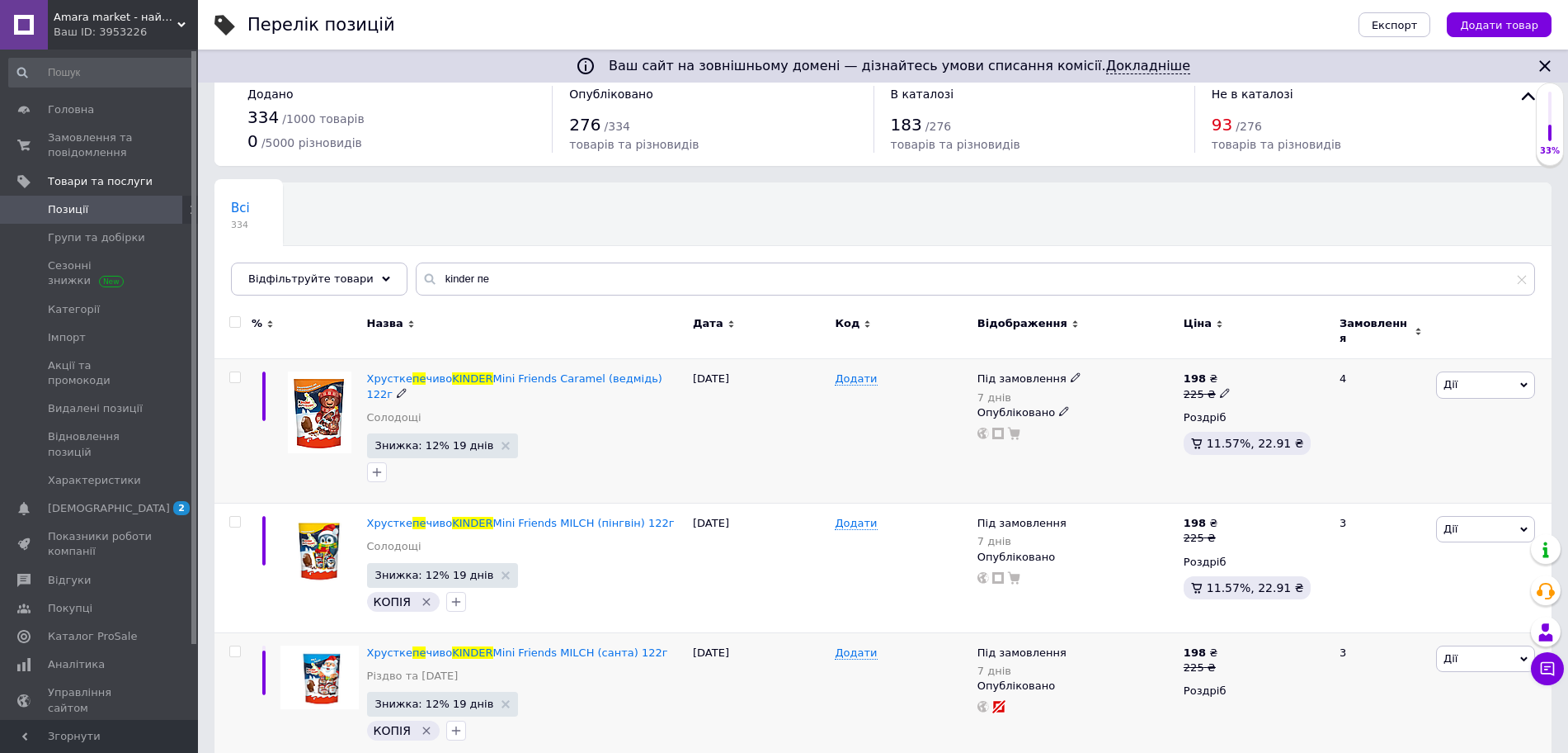
click at [1469, 376] on span "Дії" at bounding box center [1486, 385] width 99 height 26
click at [1382, 475] on li "Знижка" at bounding box center [1424, 486] width 218 height 23
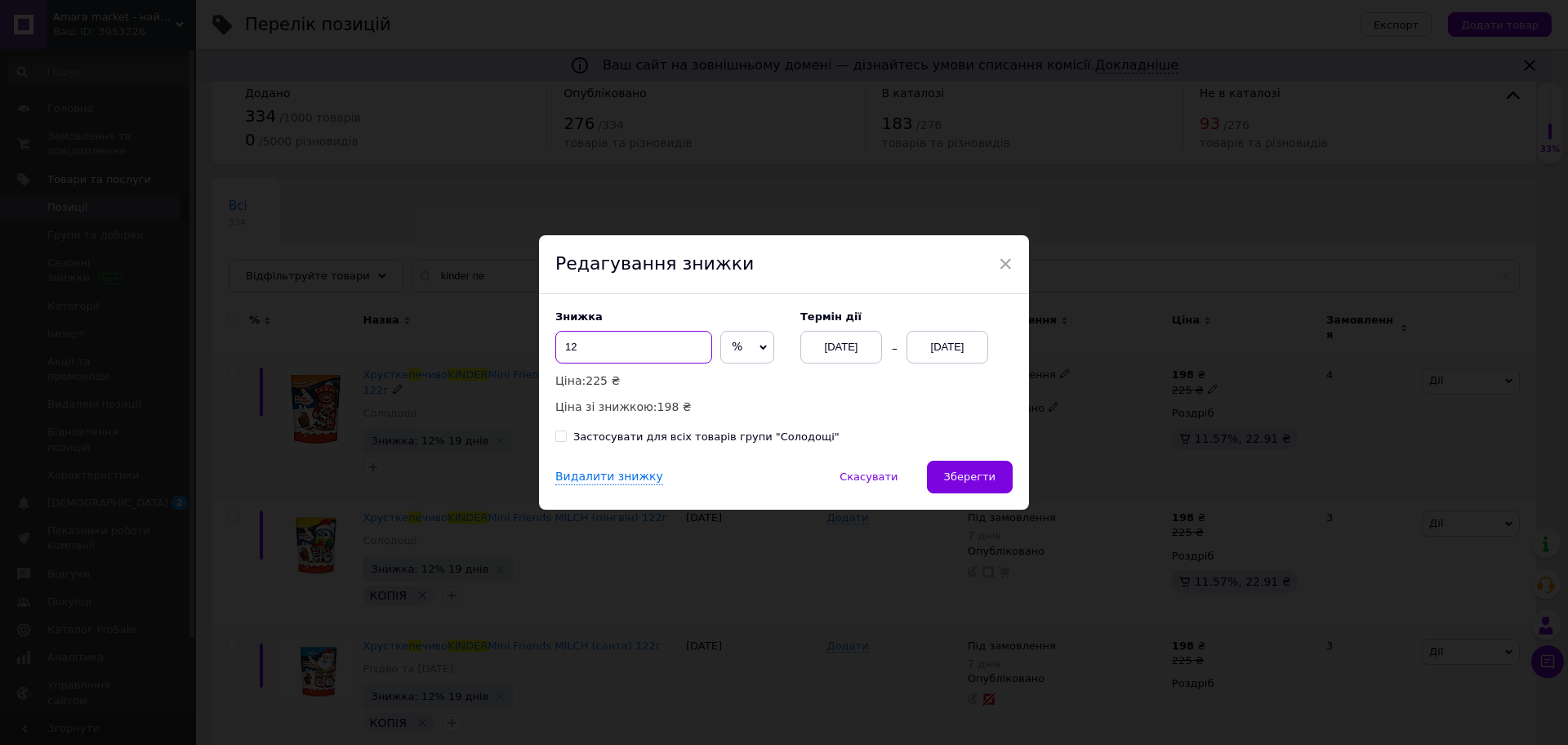
click at [629, 348] on input "12" at bounding box center [633, 346] width 156 height 33
click at [1002, 263] on span "×" at bounding box center [1005, 264] width 15 height 28
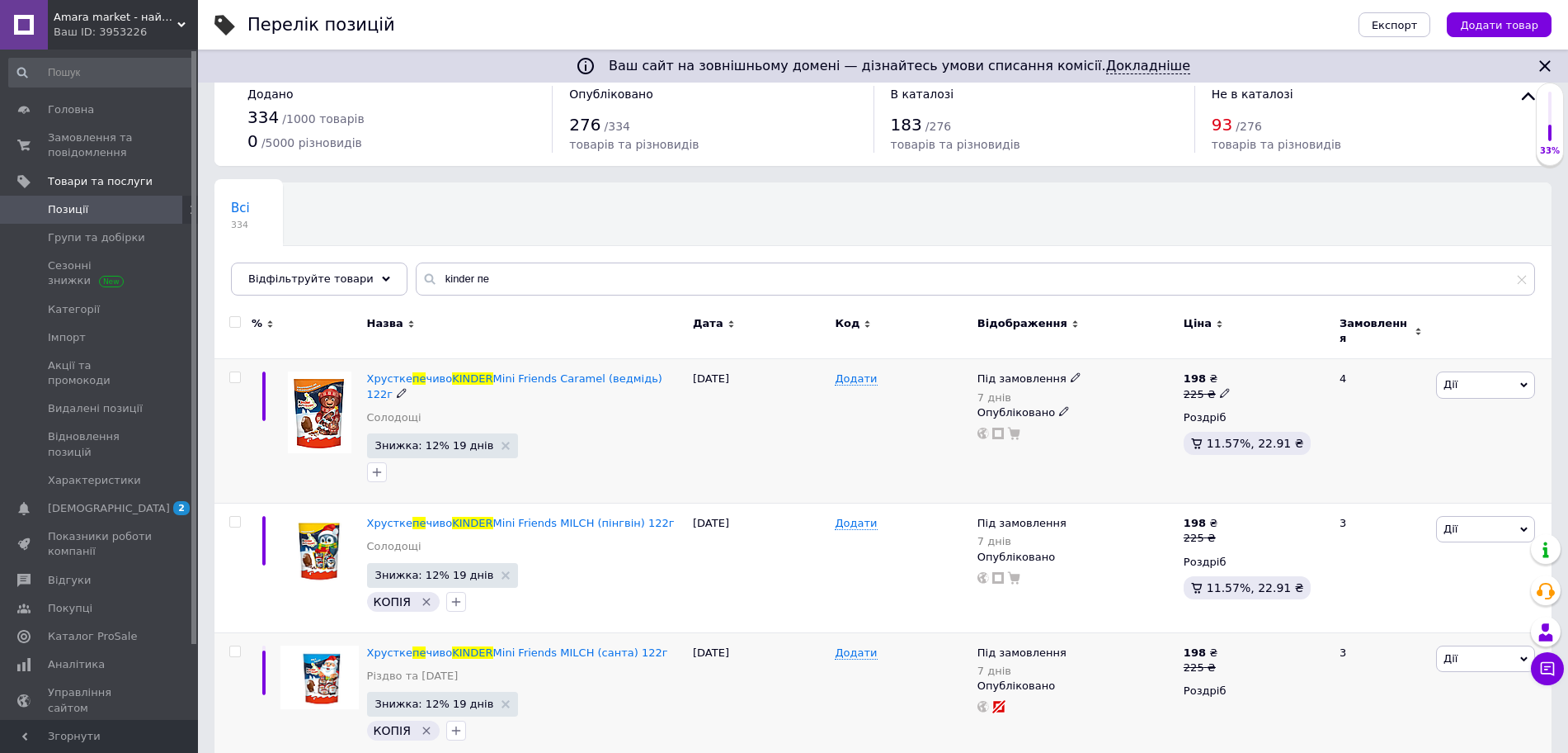
click at [1220, 388] on icon at bounding box center [1225, 393] width 9 height 9
type input "235"
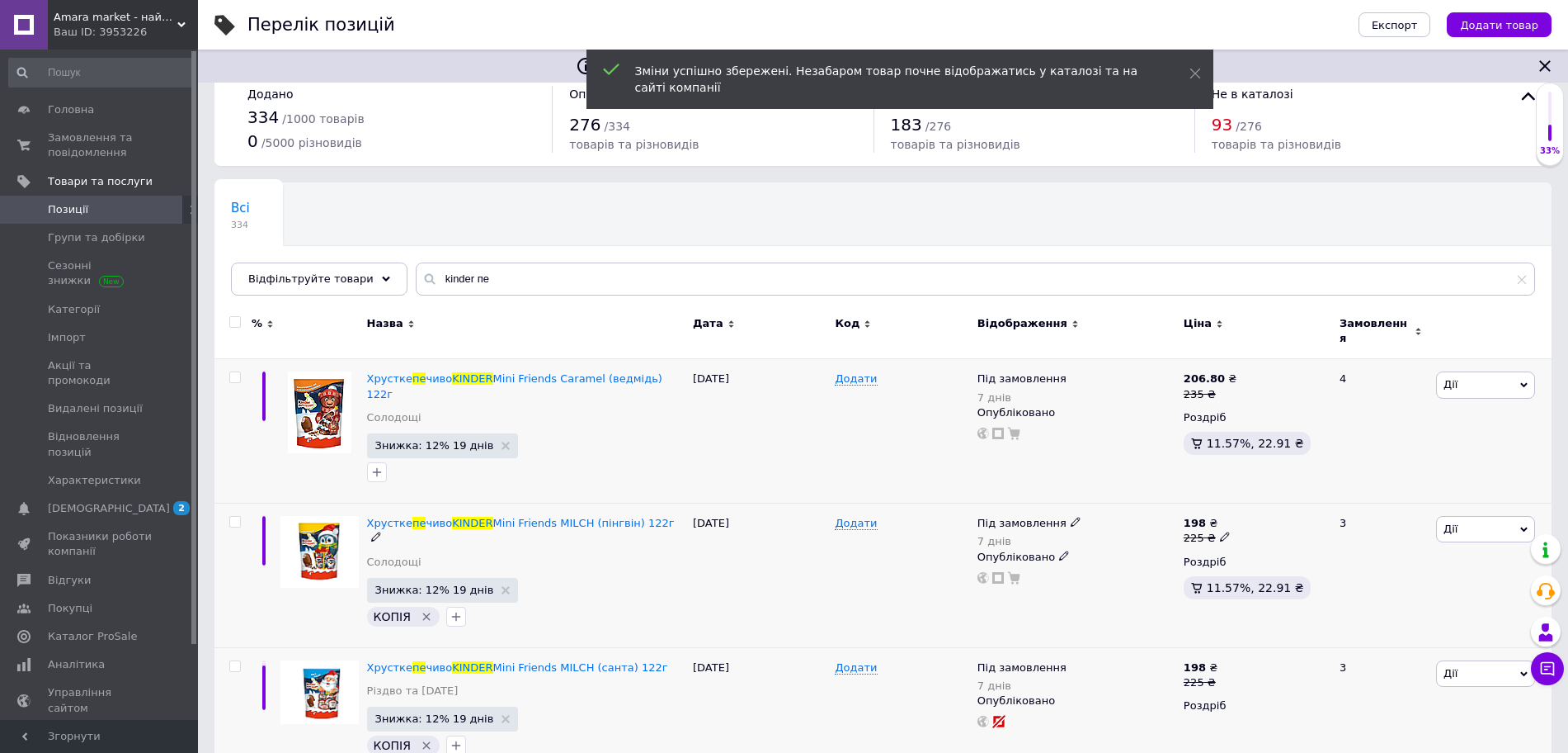
click at [1220, 532] on icon at bounding box center [1225, 536] width 9 height 9
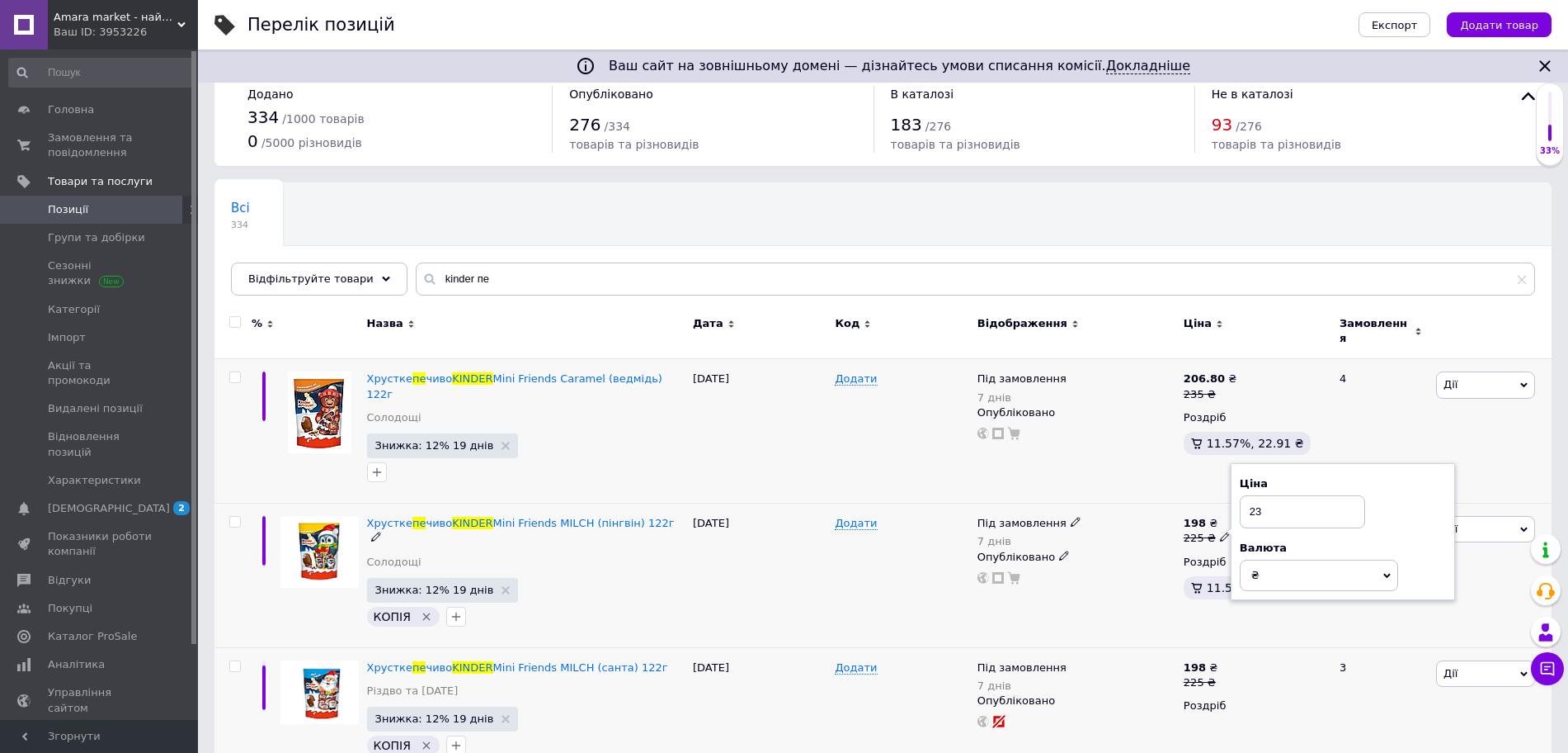
type input "235"
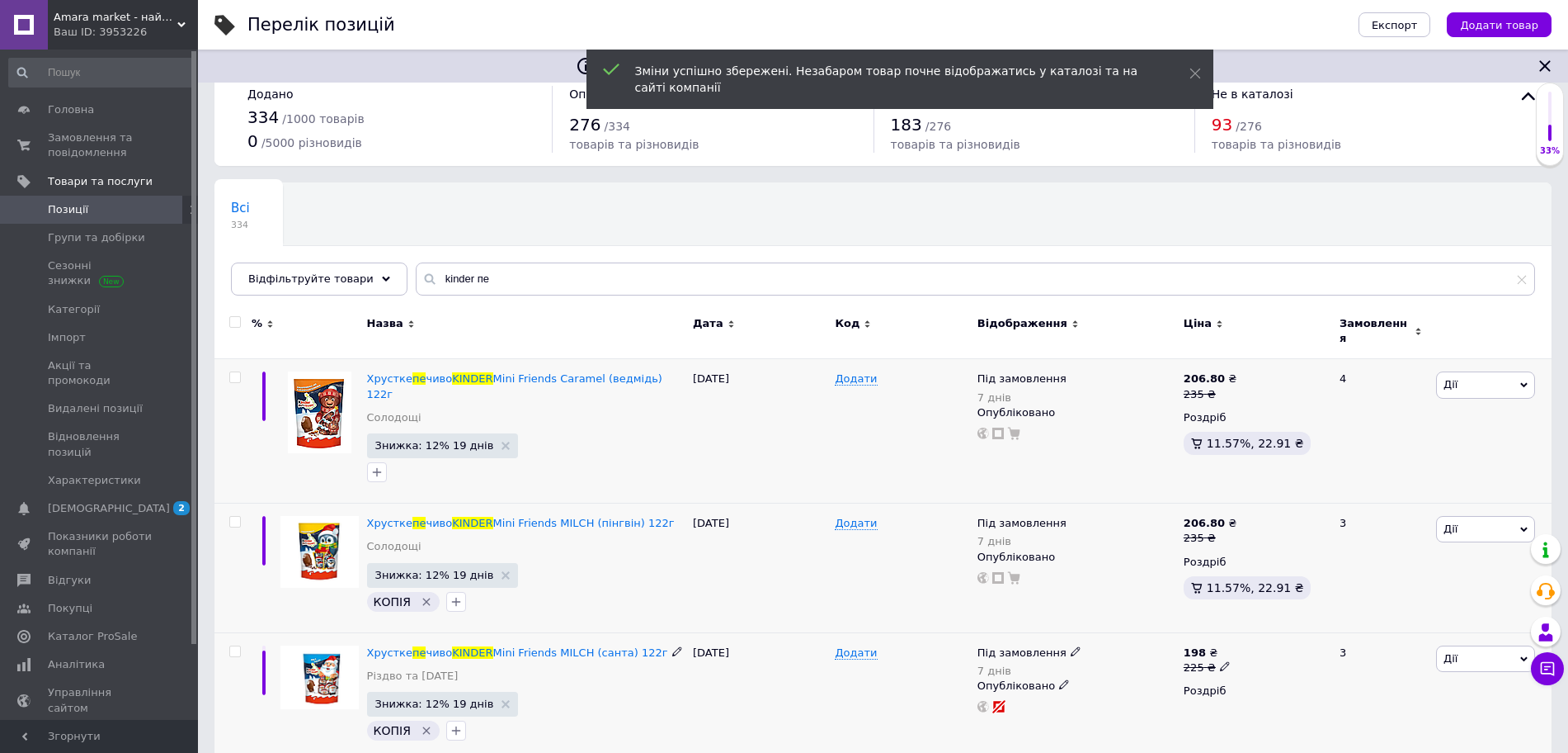
click at [1222, 661] on icon at bounding box center [1225, 666] width 9 height 9
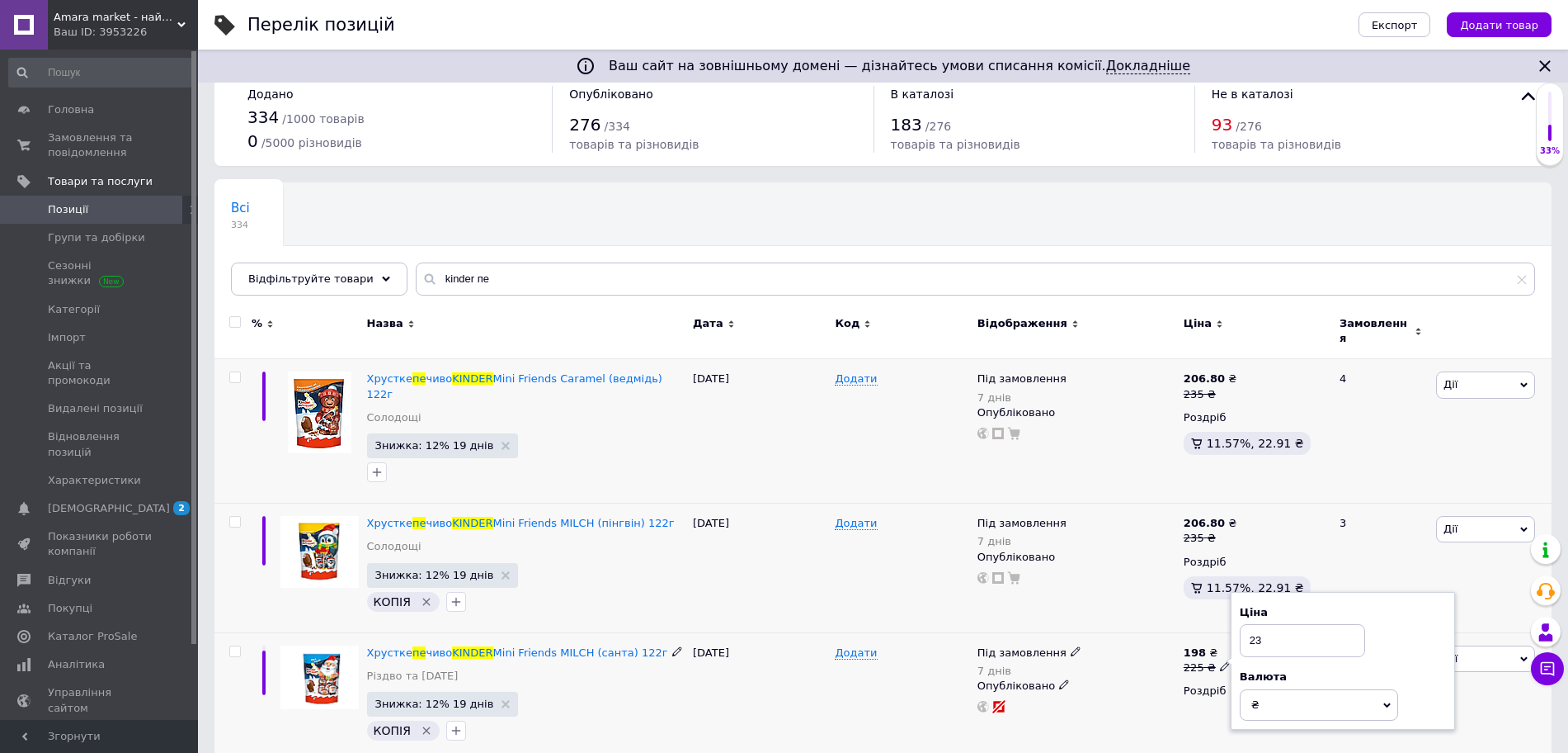
type input "235"
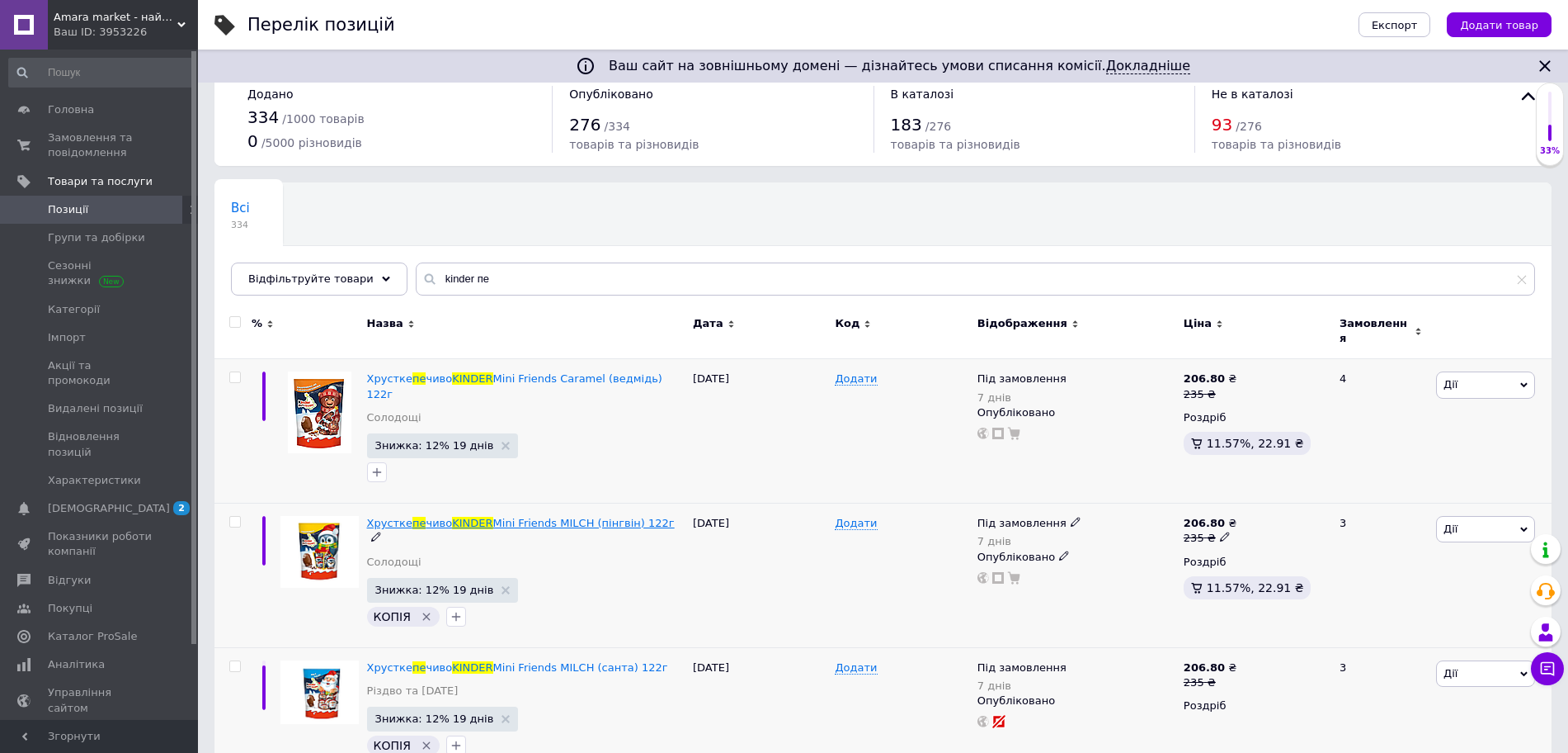
click at [494, 517] on span "Mini Friends MILCH (пінгвін) 122г" at bounding box center [584, 522] width 182 height 12
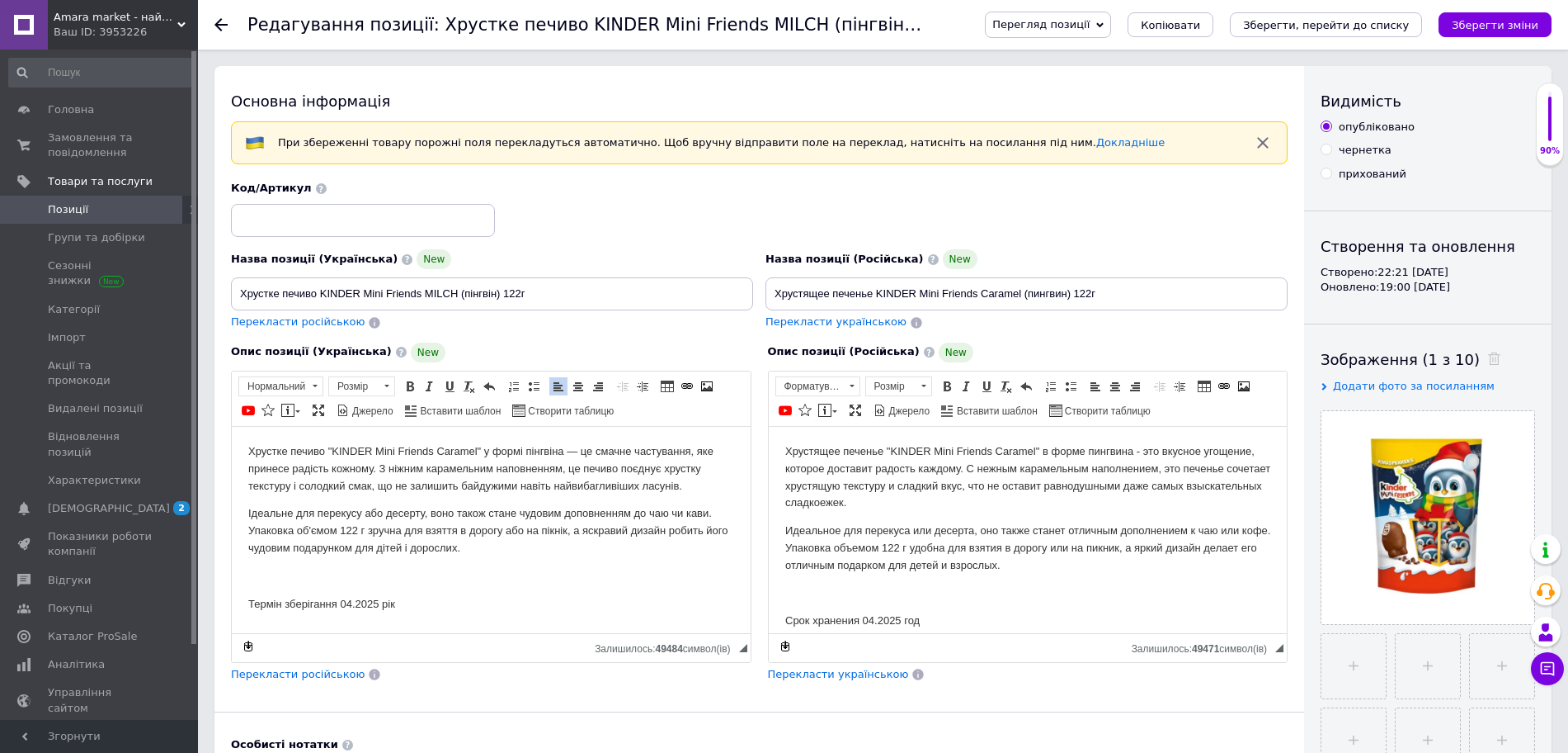
click at [375, 599] on p "Термін зберігання 04.2025 рік" at bounding box center [492, 604] width 486 height 17
click at [904, 617] on p "Срок хранения 04.2025 год" at bounding box center [1028, 620] width 486 height 17
click at [1312, 28] on icon "Зберегти, перейти до списку" at bounding box center [1326, 25] width 166 height 12
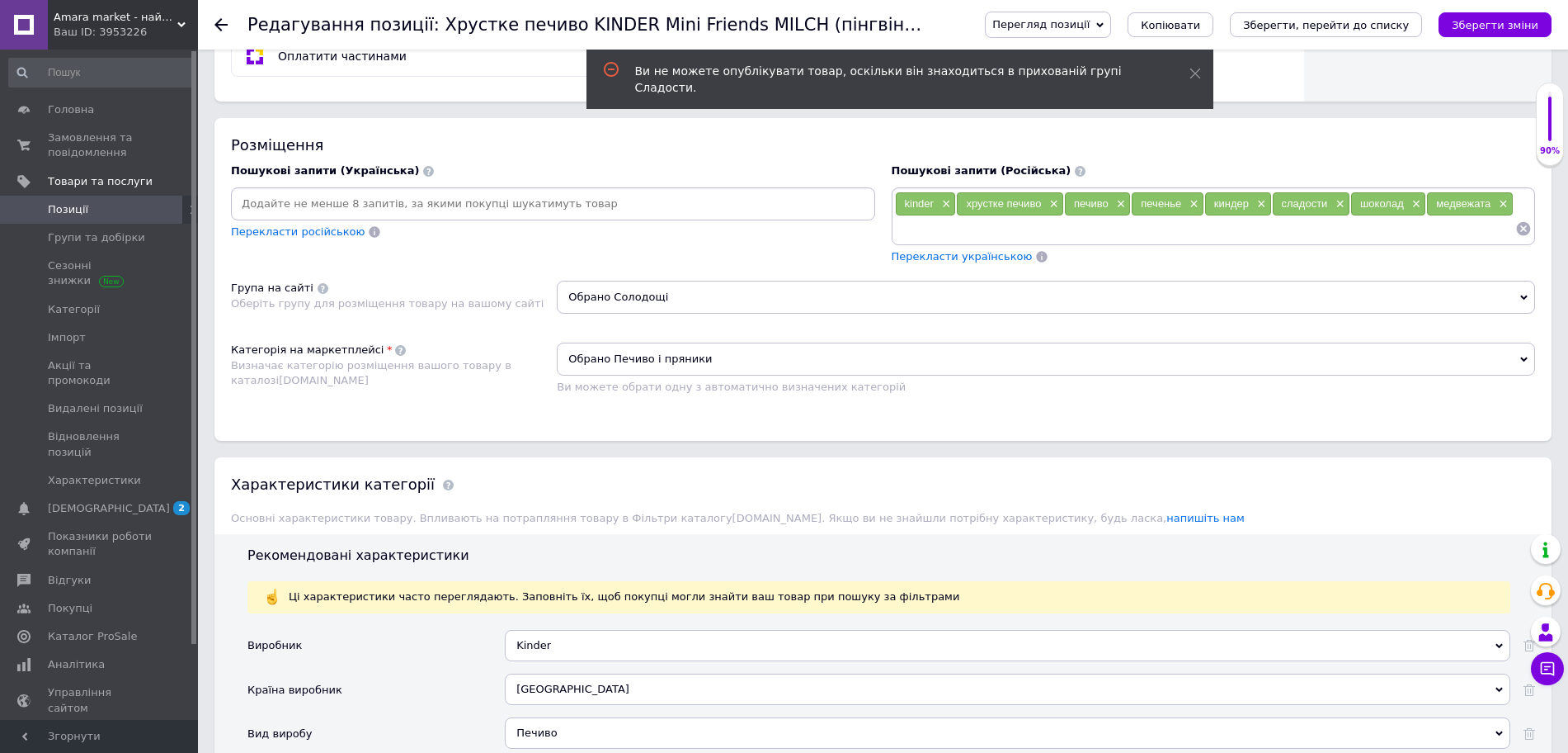
scroll to position [907, 0]
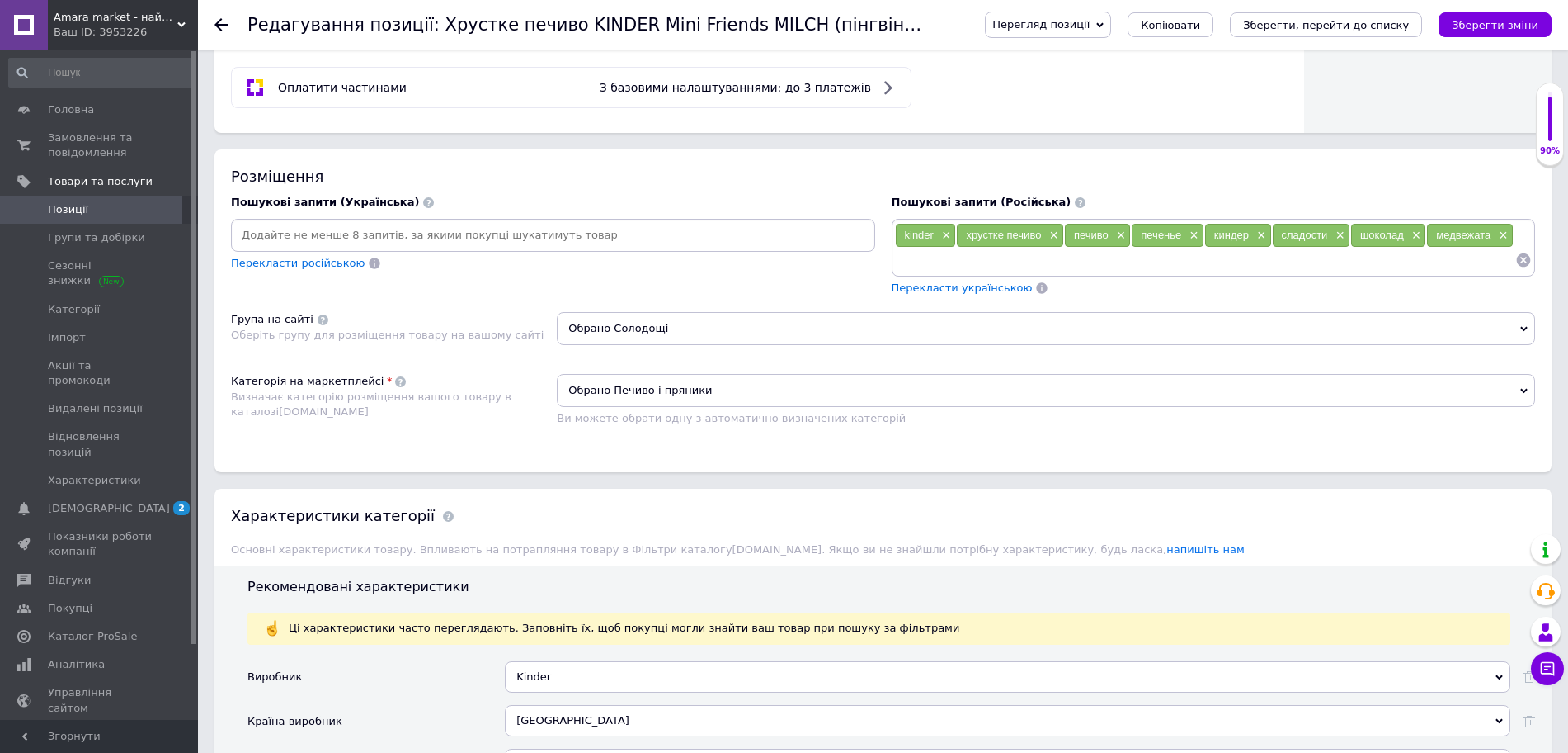
drag, startPoint x: 1419, startPoint y: 268, endPoint x: 828, endPoint y: 203, distance: 594.6
click at [828, 203] on div "Пошукові запити (Українська) Перекласти російською Пошукові запити (Російська) …" at bounding box center [883, 245] width 1321 height 117
drag, startPoint x: 917, startPoint y: 264, endPoint x: 897, endPoint y: 252, distance: 23.3
click at [897, 252] on input at bounding box center [1205, 260] width 621 height 25
drag, startPoint x: 897, startPoint y: 252, endPoint x: 891, endPoint y: 226, distance: 26.7
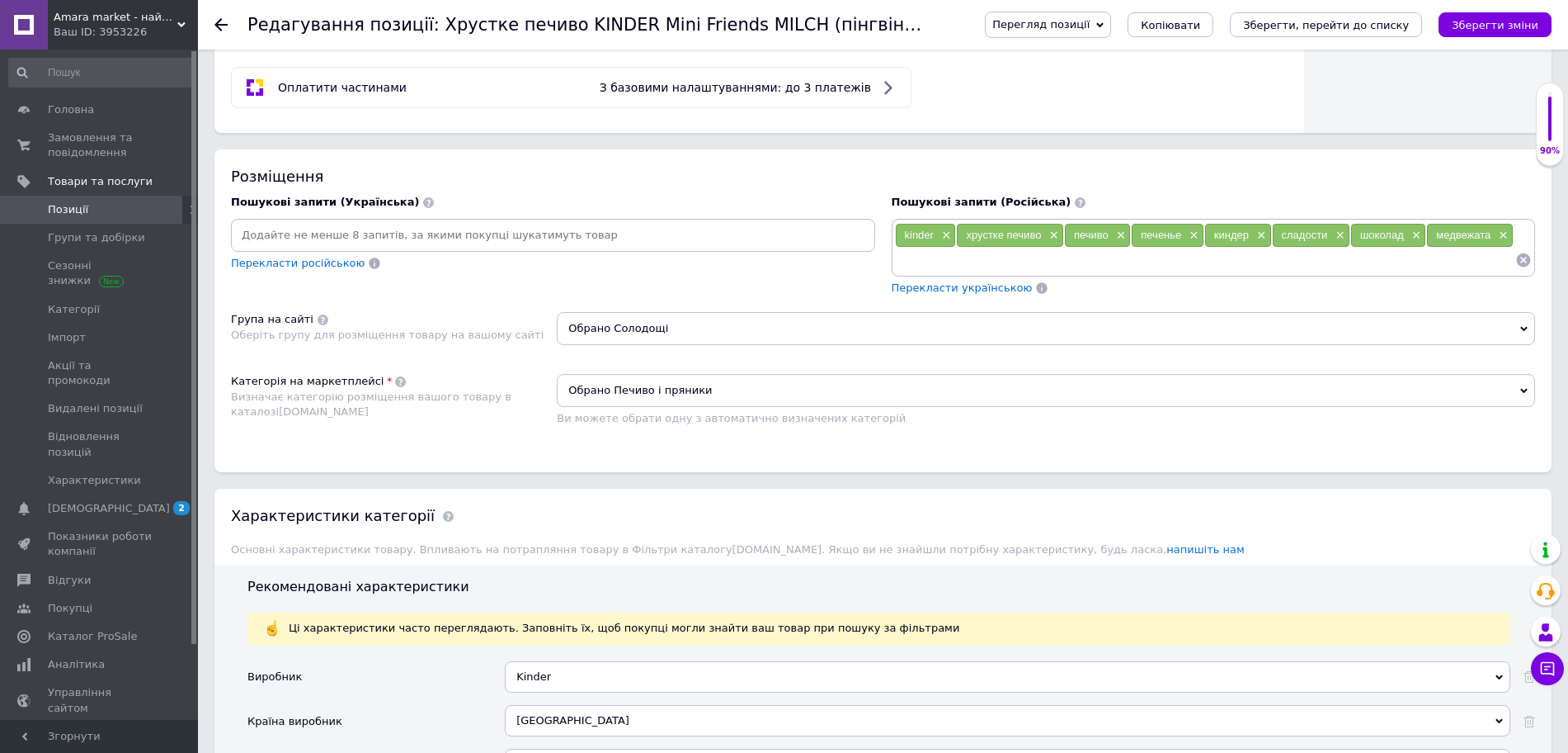
click at [892, 226] on div "kinder × хрустке печиво × печиво × печенье × киндер × сладости × шоколад × медв…" at bounding box center [1213, 247] width 644 height 58
click at [904, 230] on div "kinder ×" at bounding box center [926, 235] width 61 height 23
click at [911, 231] on span "kinder" at bounding box center [919, 235] width 29 height 12
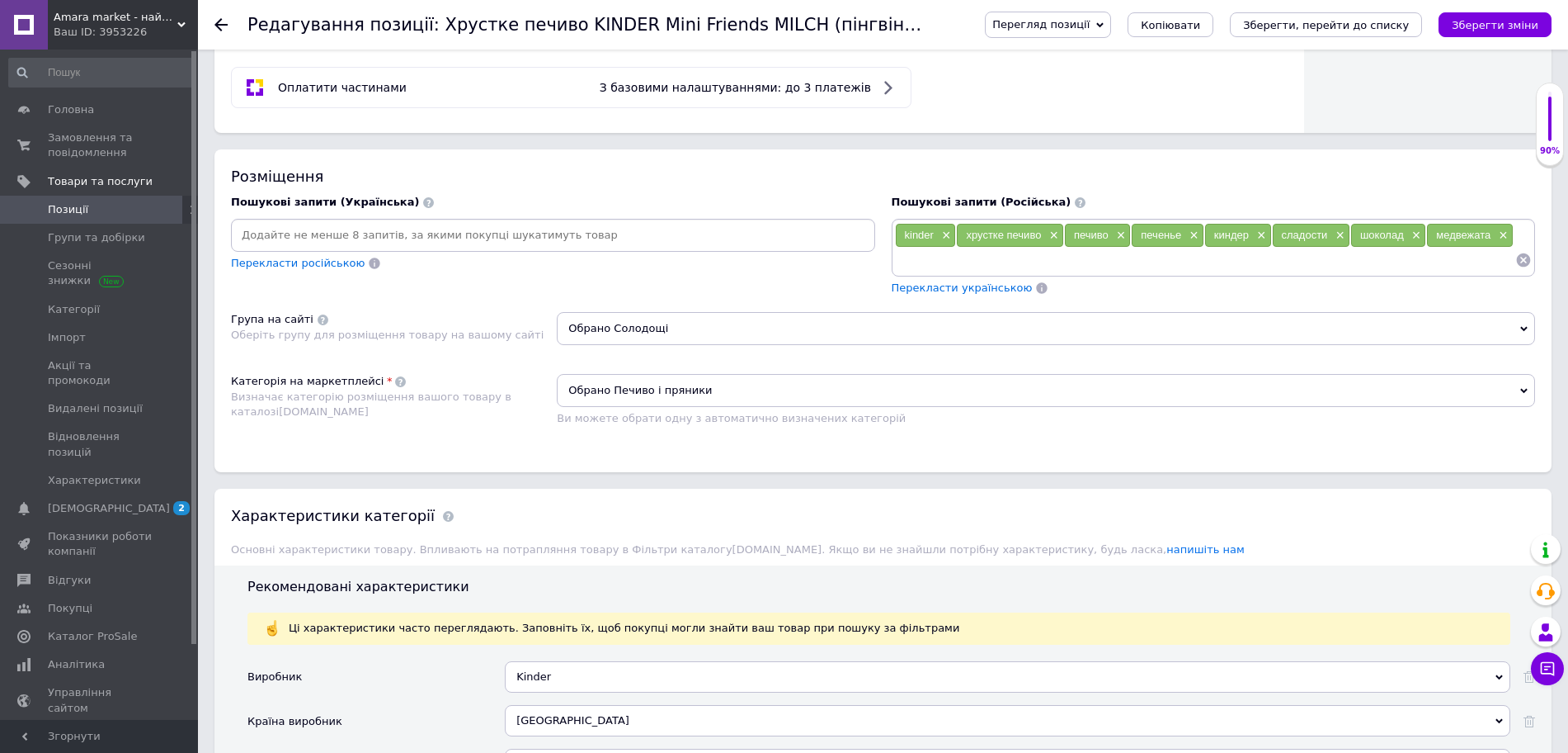
drag, startPoint x: 936, startPoint y: 248, endPoint x: 881, endPoint y: 234, distance: 56.8
click at [881, 234] on div "Пошукові запити (Українська) Перекласти російською Пошукові запити (Російська) …" at bounding box center [883, 245] width 1321 height 117
click at [655, 230] on input at bounding box center [553, 236] width 637 height 25
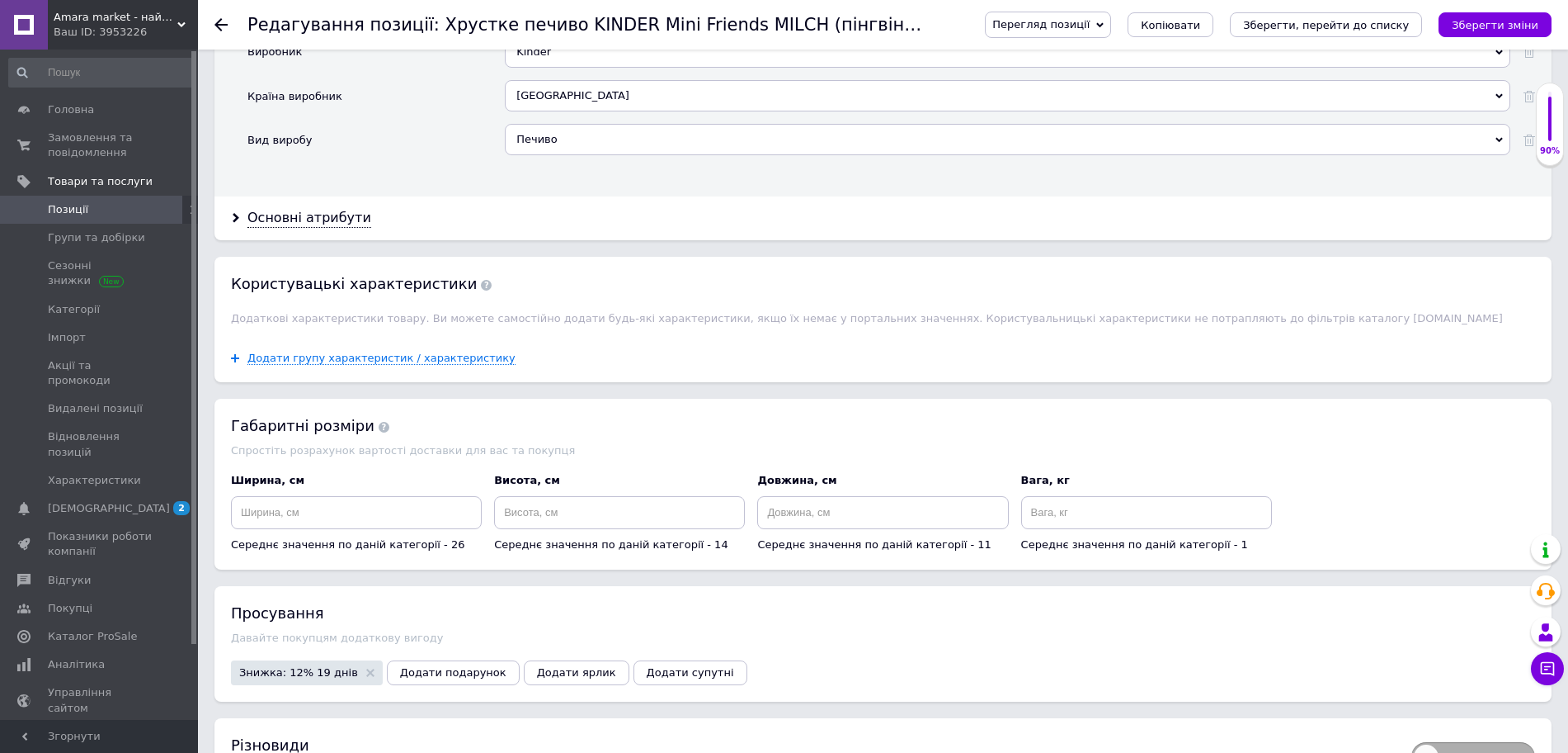
scroll to position [1491, 0]
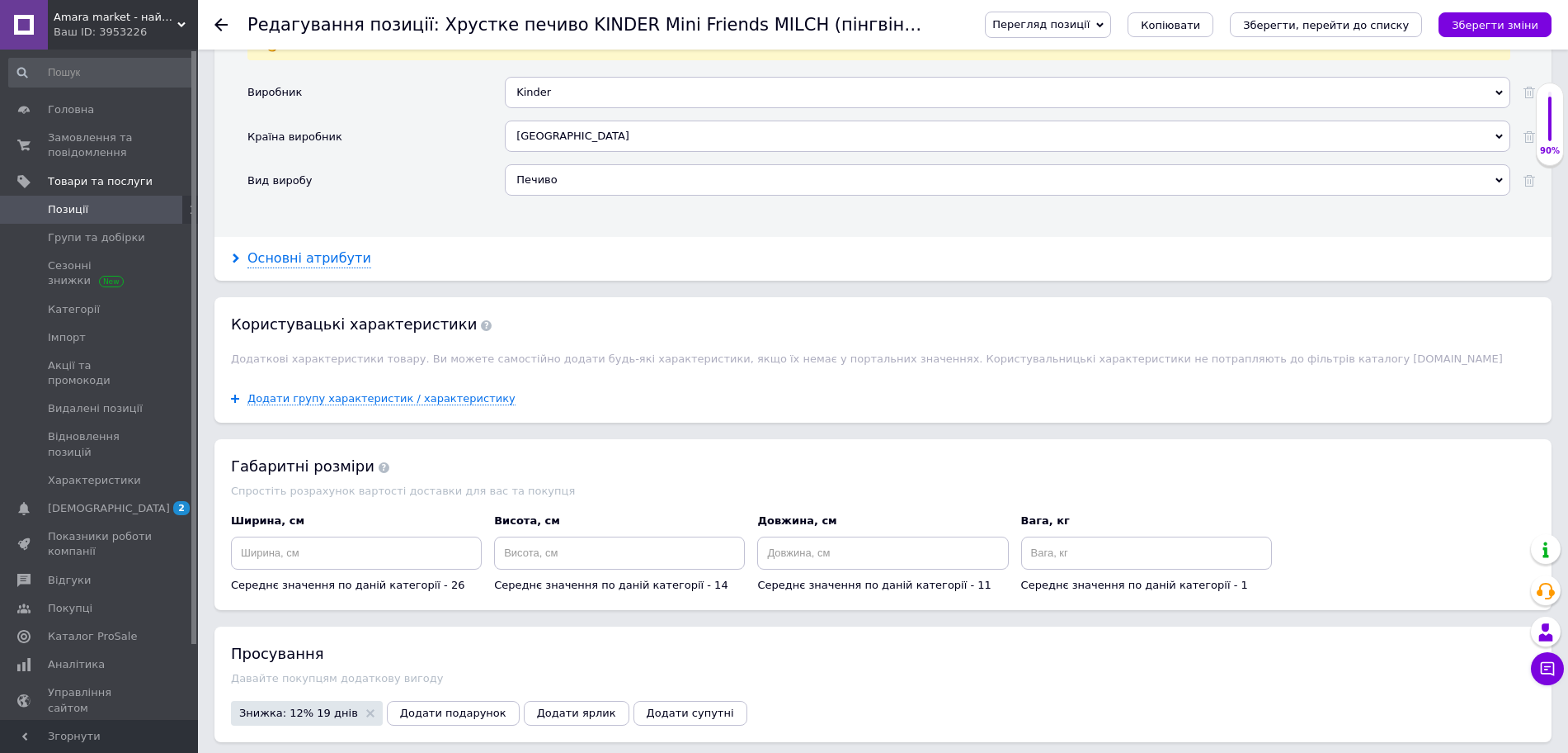
click at [273, 256] on div "Основні атрибути" at bounding box center [309, 258] width 124 height 19
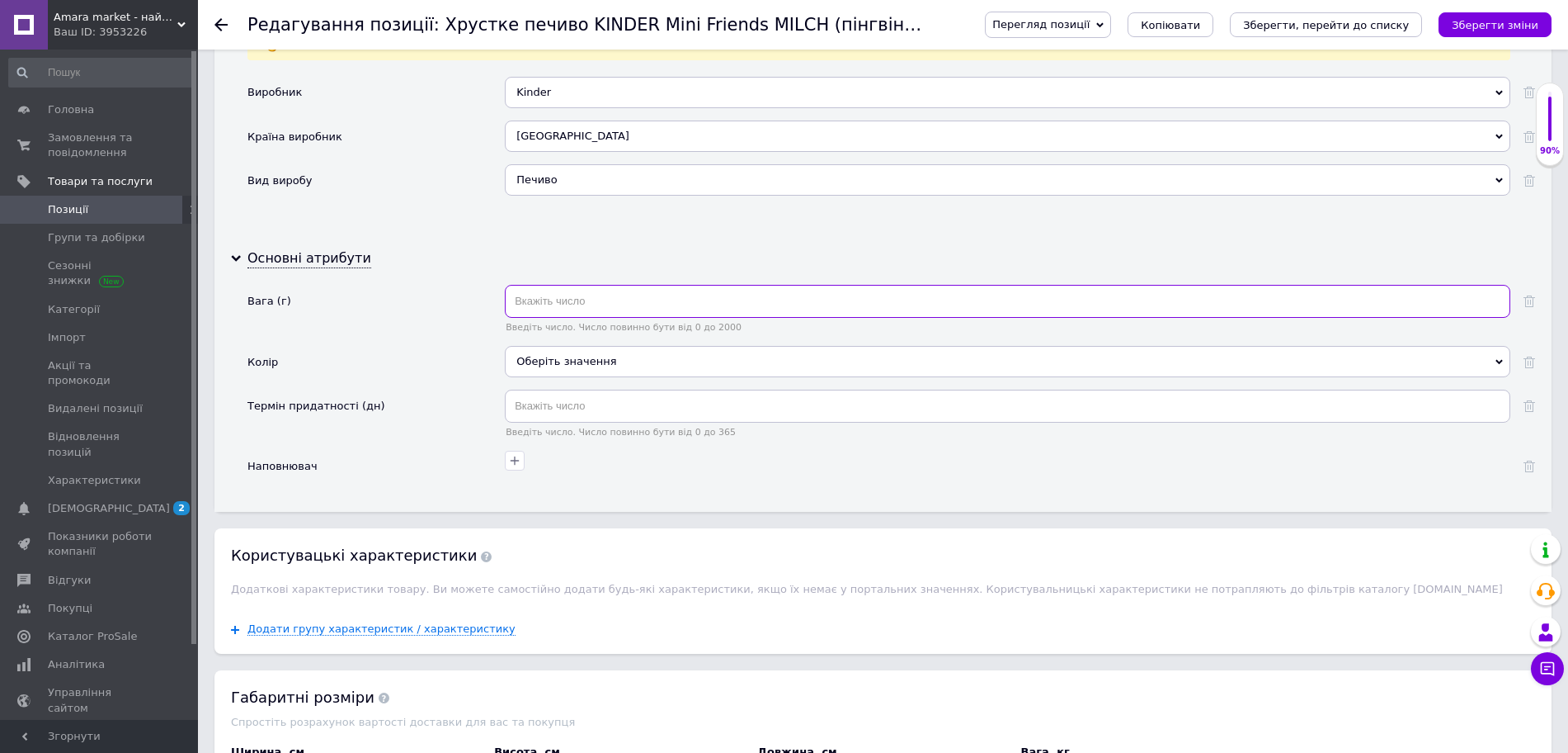
click at [941, 306] on input "text" at bounding box center [1007, 301] width 1005 height 33
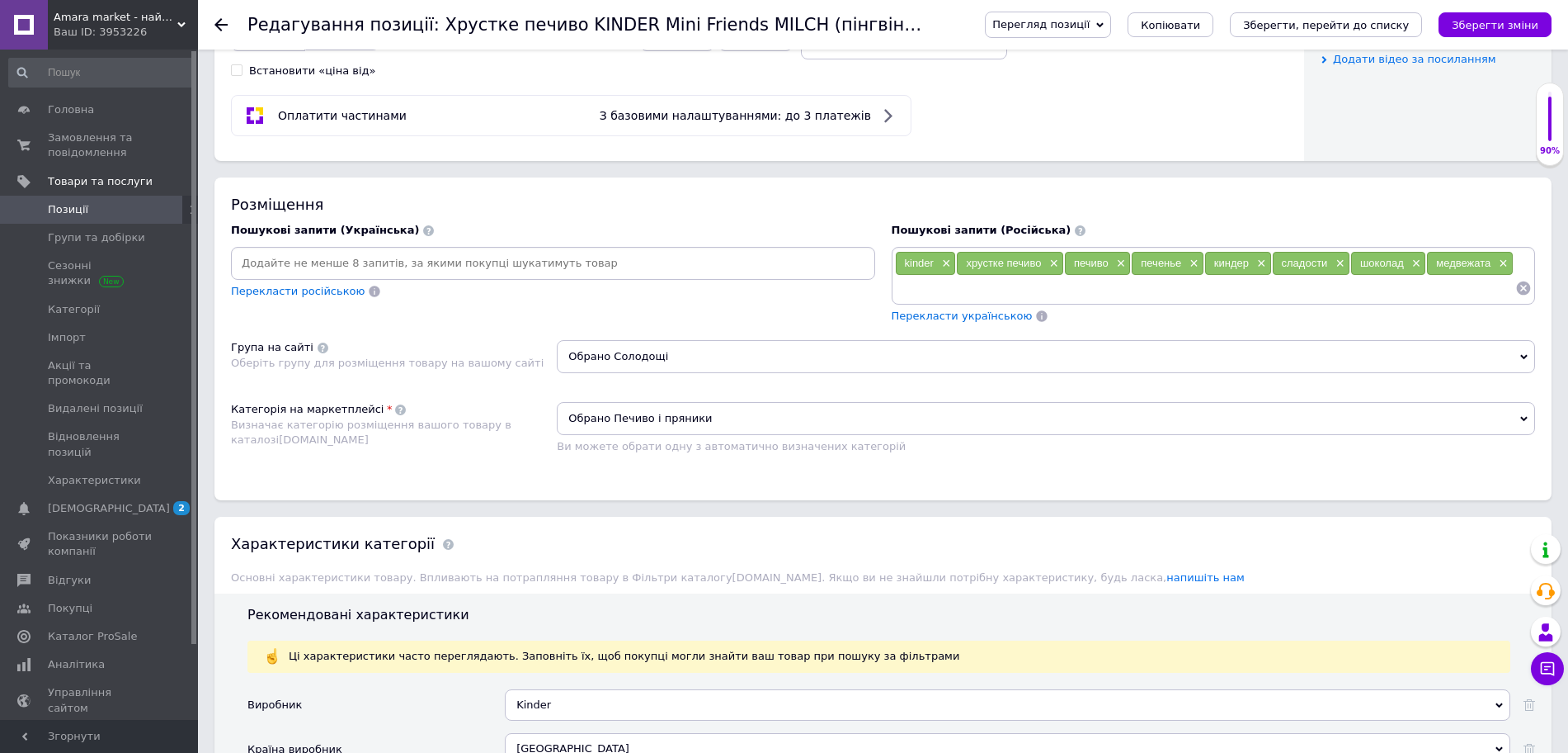
scroll to position [885, 0]
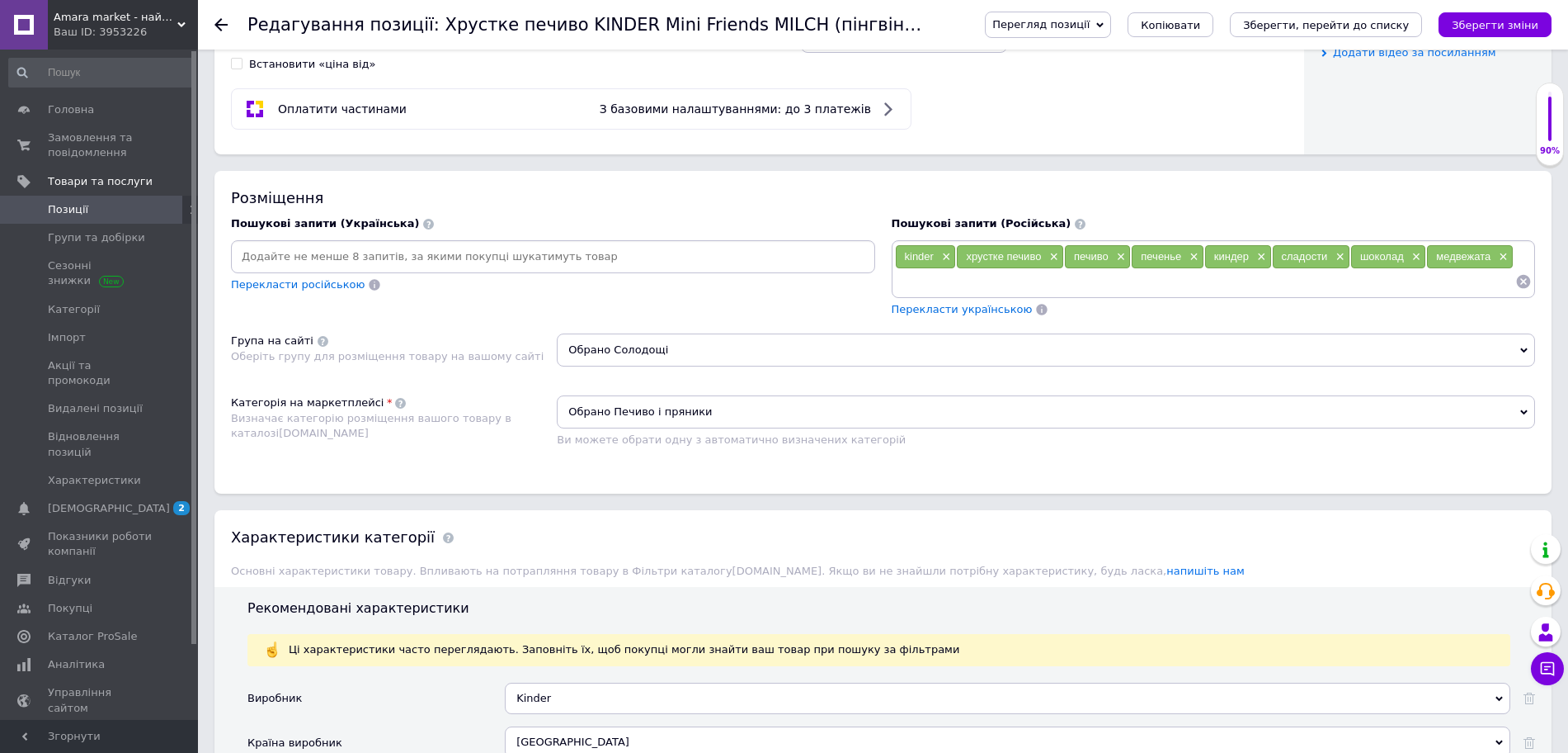
type input "122"
click at [972, 342] on span "Обрано Солодощі" at bounding box center [1046, 349] width 979 height 33
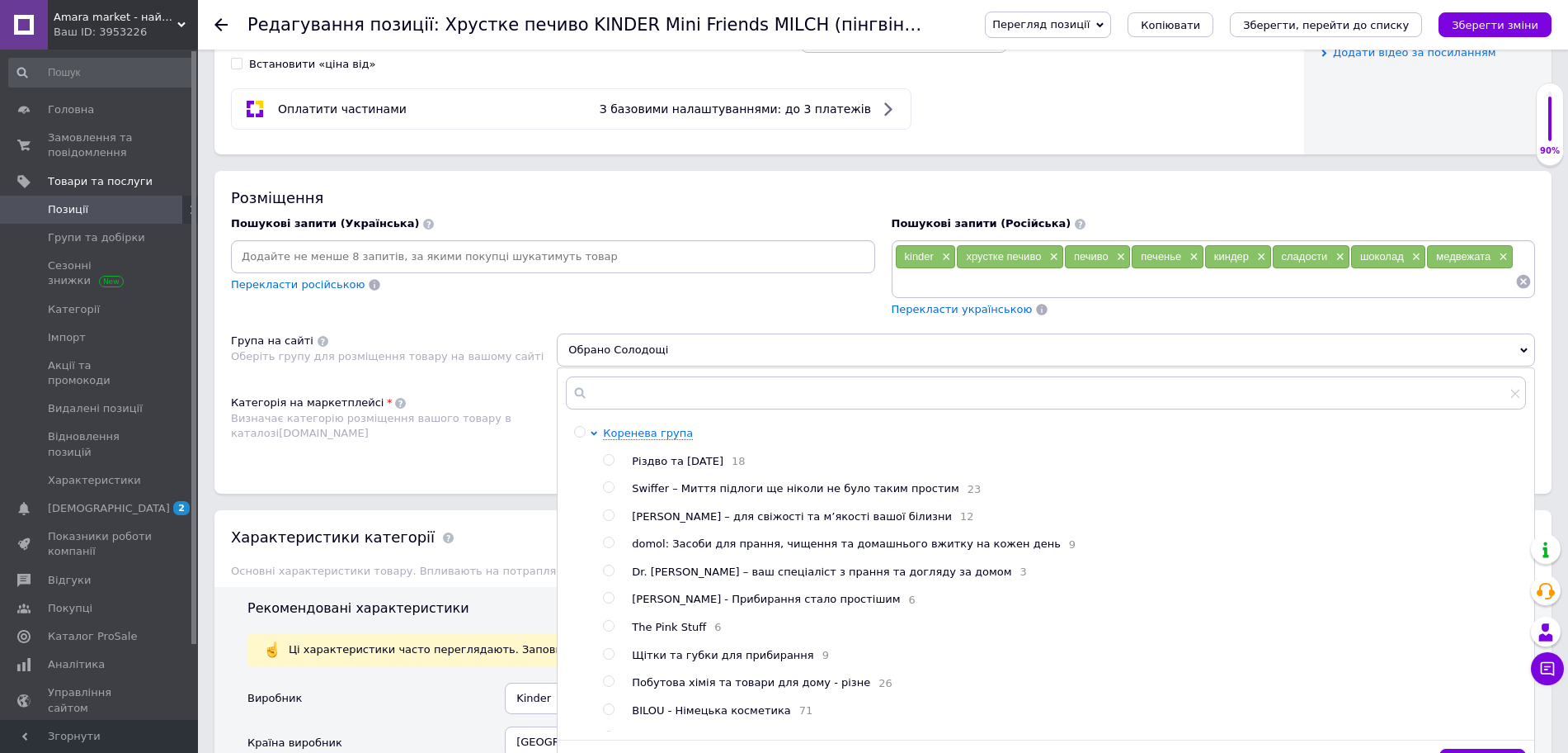
click at [682, 467] on span "Різдво та [DATE]" at bounding box center [677, 461] width 92 height 12
radio input "true"
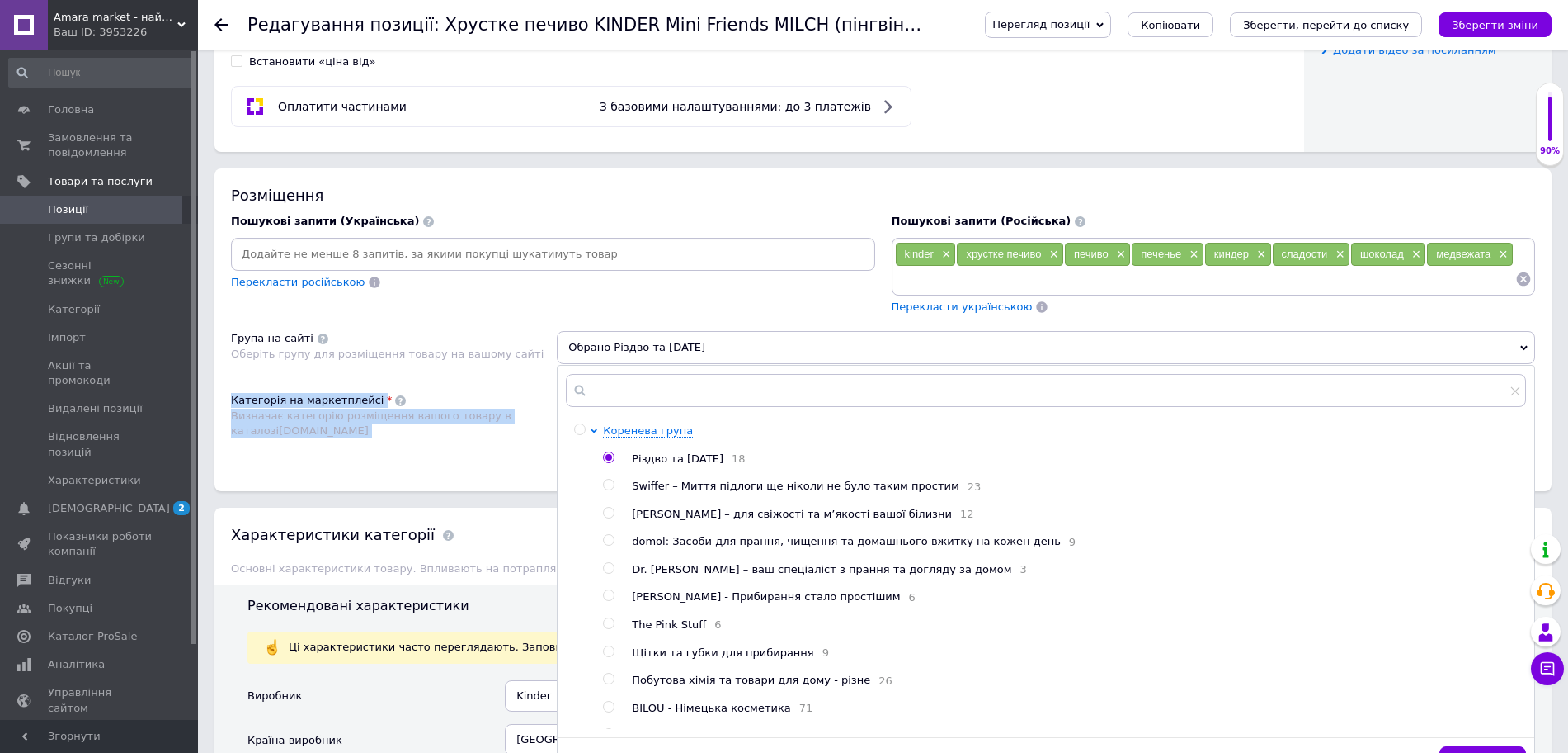
drag, startPoint x: 1486, startPoint y: 744, endPoint x: 1583, endPoint y: 436, distance: 322.9
click at [1568, 436] on html "Amara market - найкращі товари з [GEOGRAPHIC_DATA] за доступними цінами Ваш ID:…" at bounding box center [784, 469] width 1568 height 2715
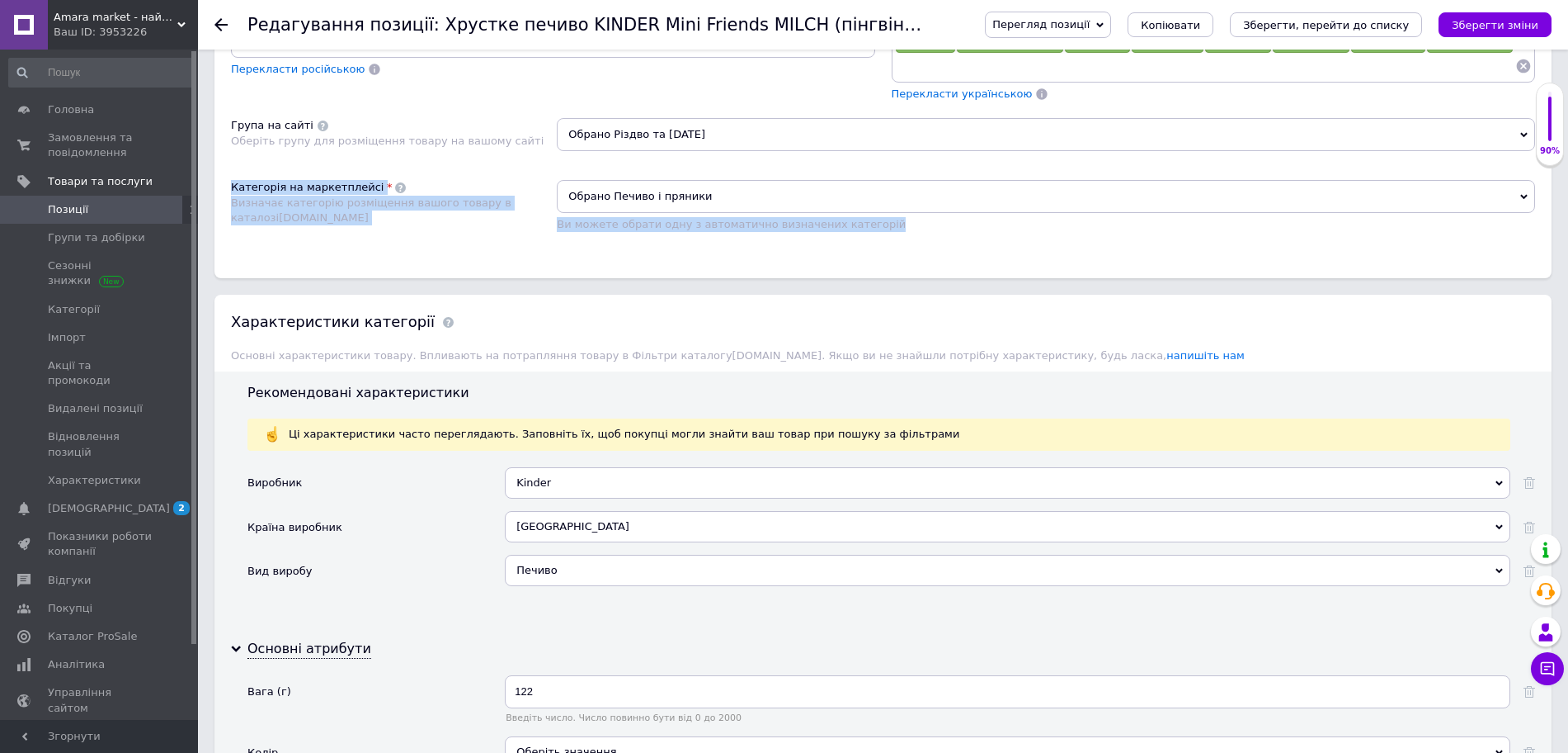
scroll to position [1104, 0]
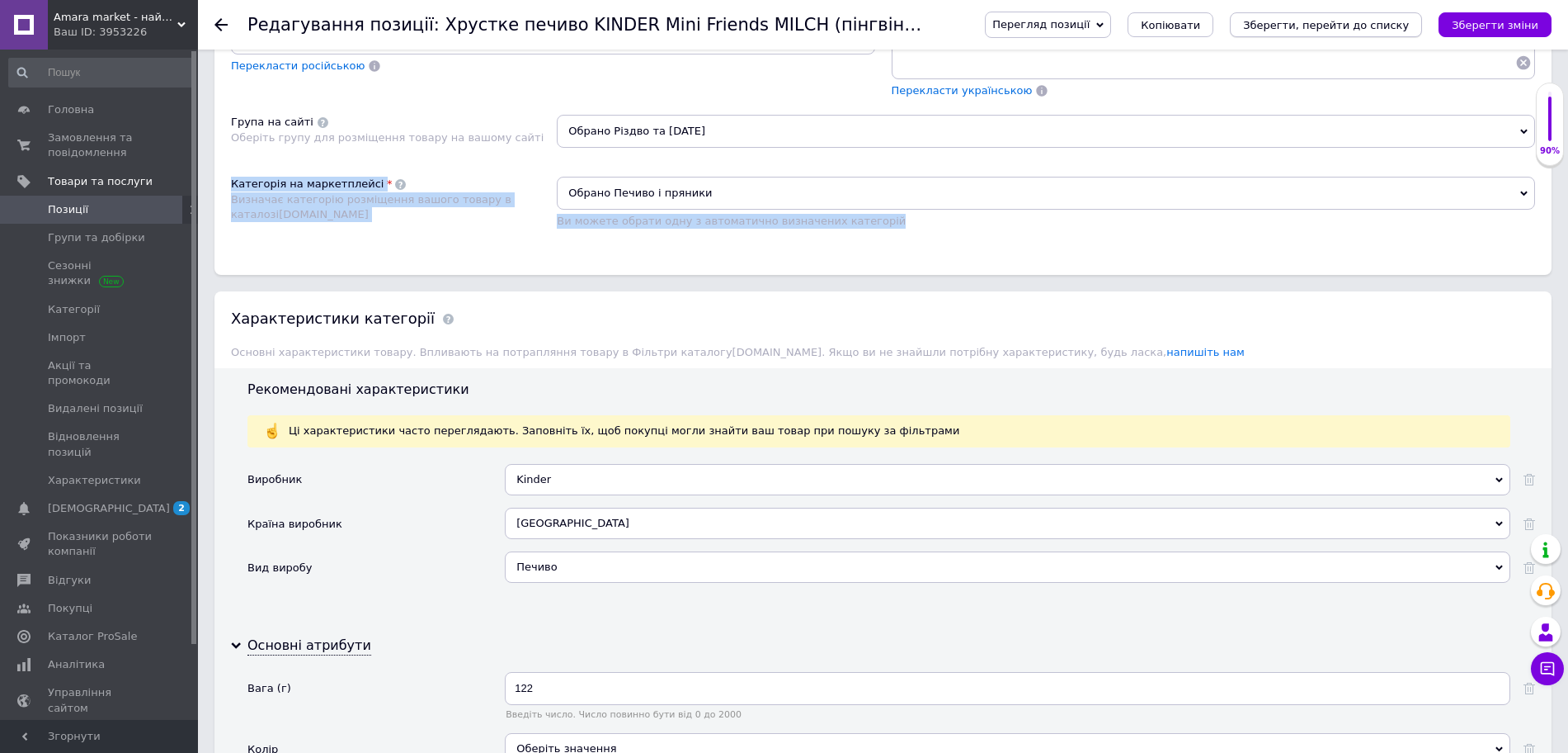
click at [1360, 26] on icon "Зберегти, перейти до списку" at bounding box center [1326, 25] width 166 height 12
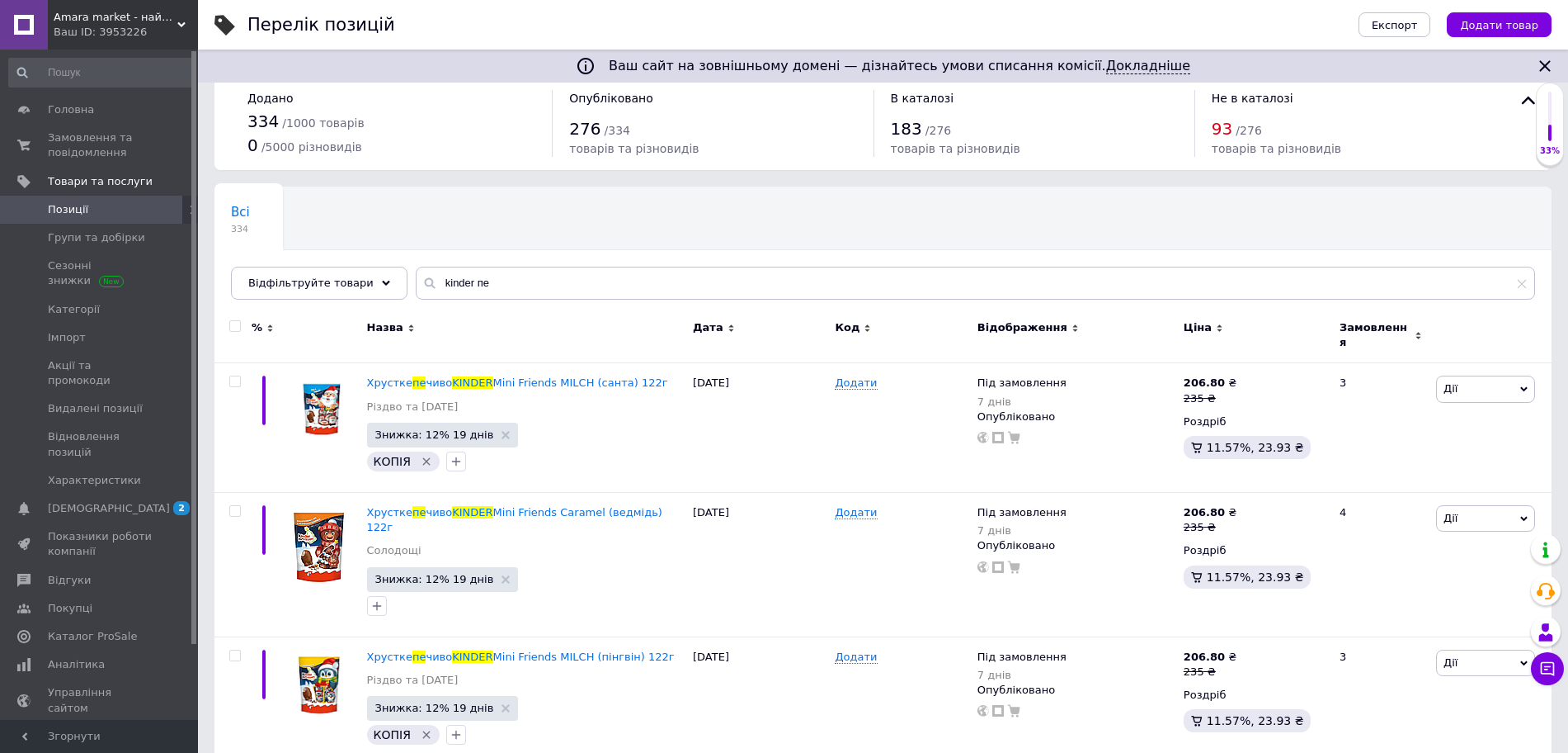
scroll to position [26, 0]
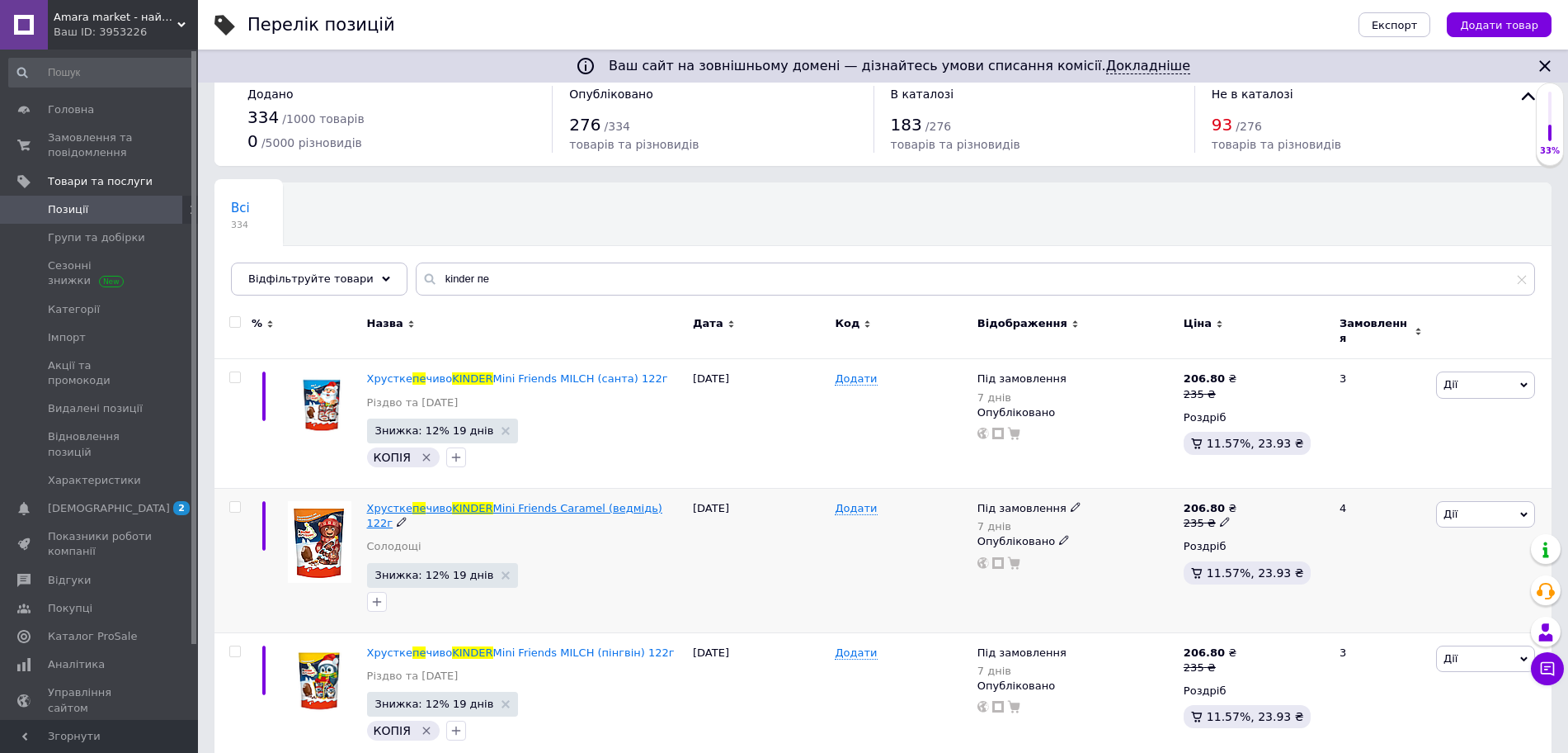
click at [497, 501] on span "Mini Friends Caramel (ведмідь) 122г" at bounding box center [514, 515] width 295 height 27
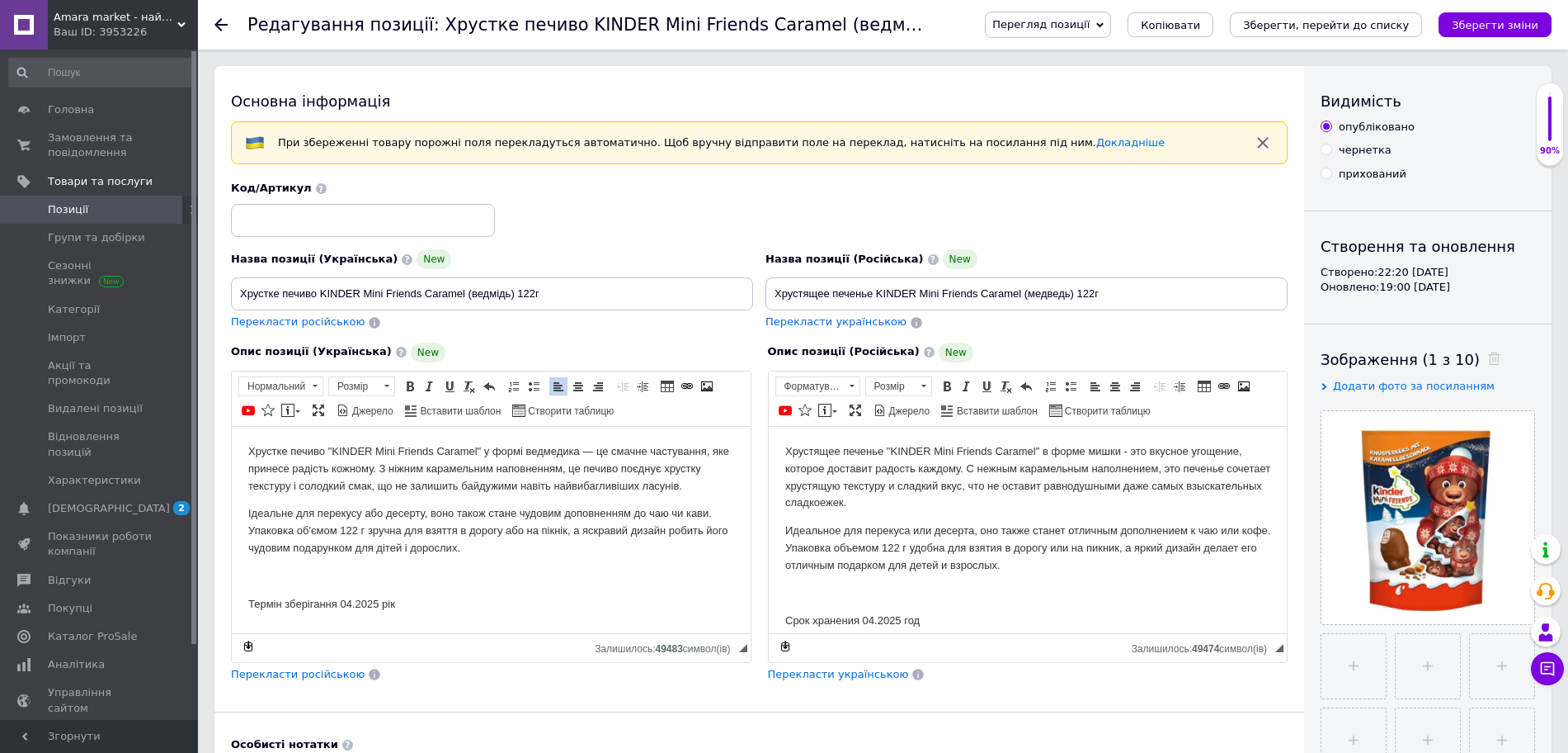
click at [365, 600] on p "Термін зберігання 04.2025 рік" at bounding box center [492, 604] width 486 height 17
click at [909, 607] on body "Хрустящее печенье "KINDER Mini Friends Caramel" в форме мишки - это вкусное уго…" at bounding box center [1028, 535] width 486 height 186
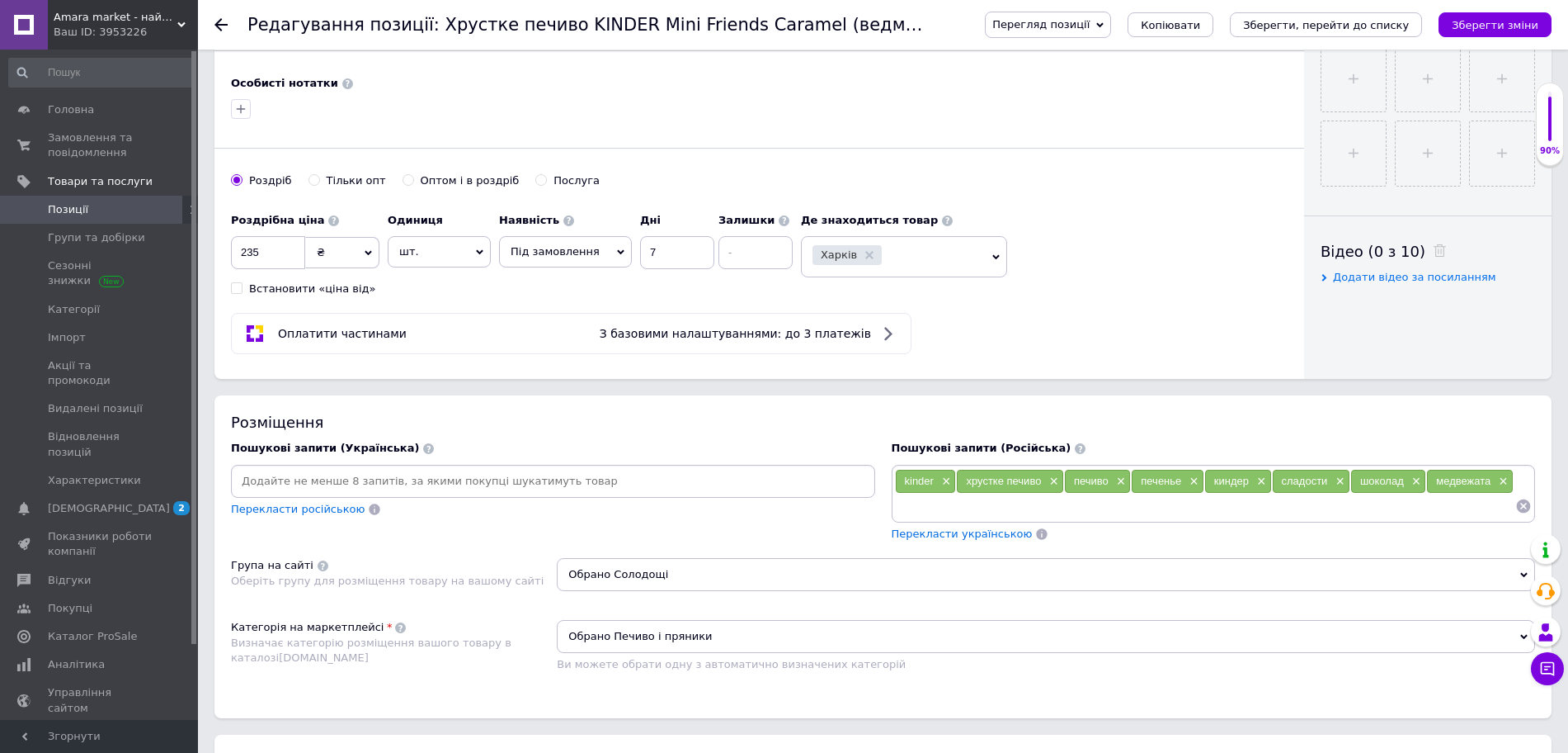
scroll to position [715, 0]
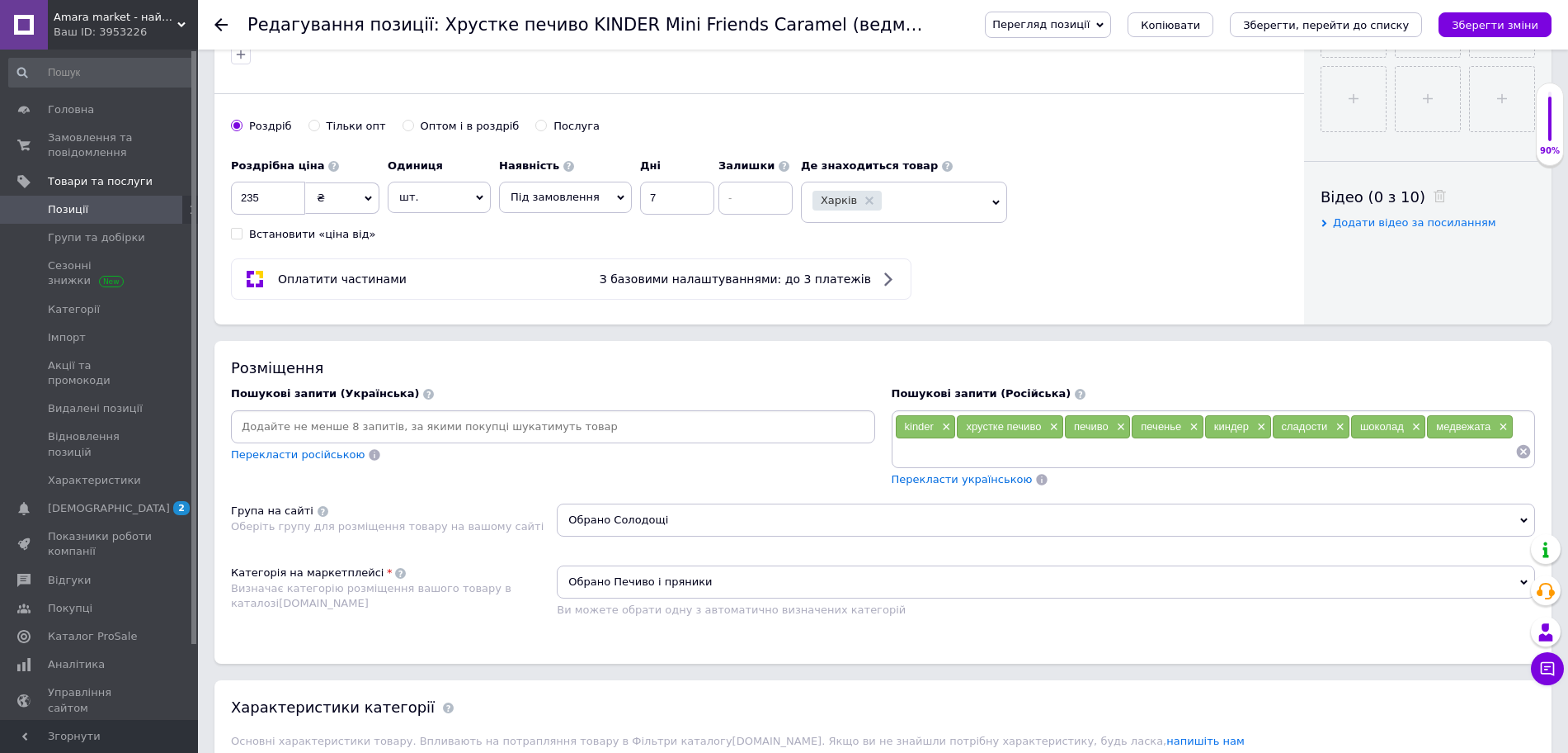
click at [805, 507] on span "Обрано Солодощі" at bounding box center [1046, 519] width 979 height 33
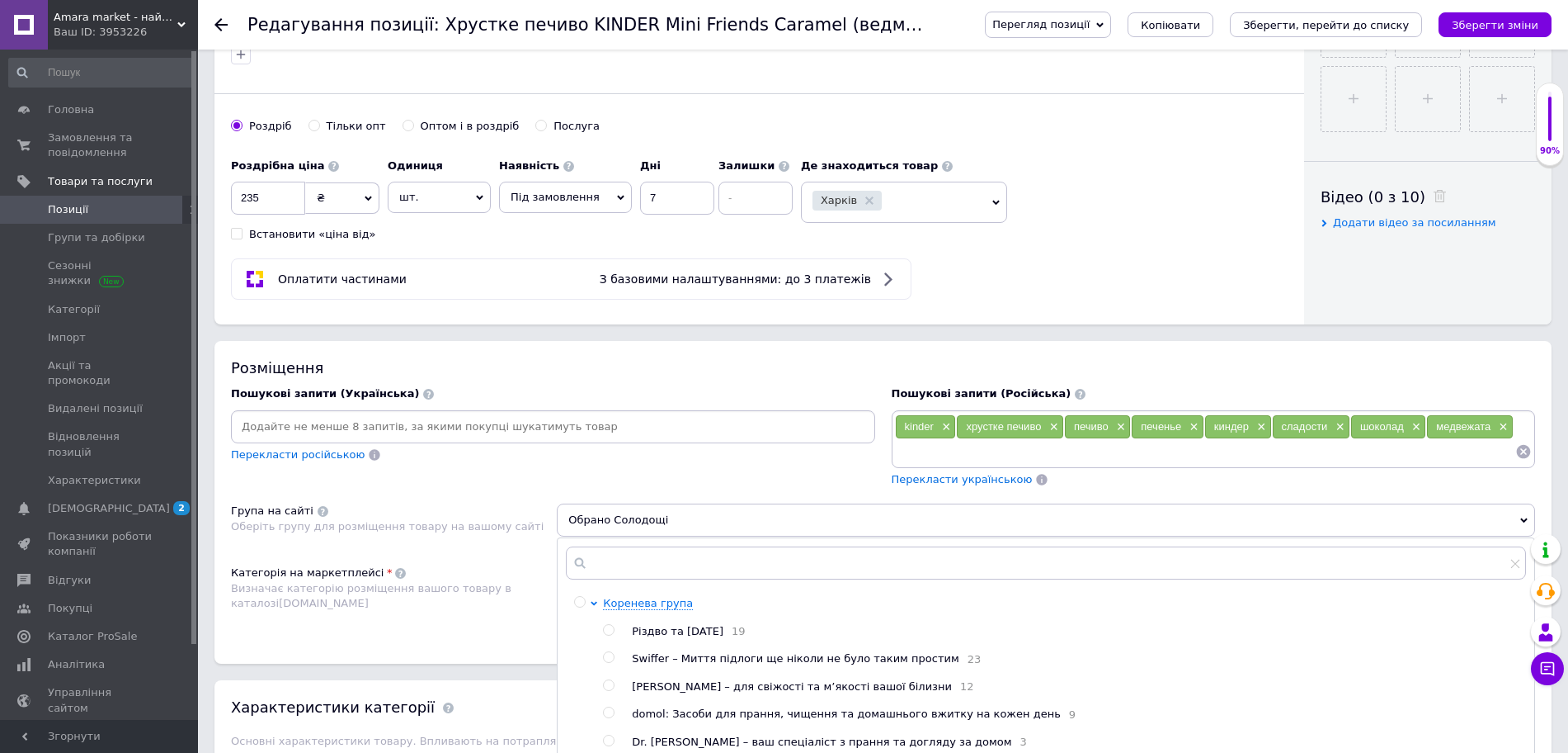
click at [723, 630] on span "Різдво та [DATE]" at bounding box center [677, 630] width 92 height 12
radio input "true"
click at [1359, 20] on icon "Зберегти, перейти до списку" at bounding box center [1326, 25] width 166 height 12
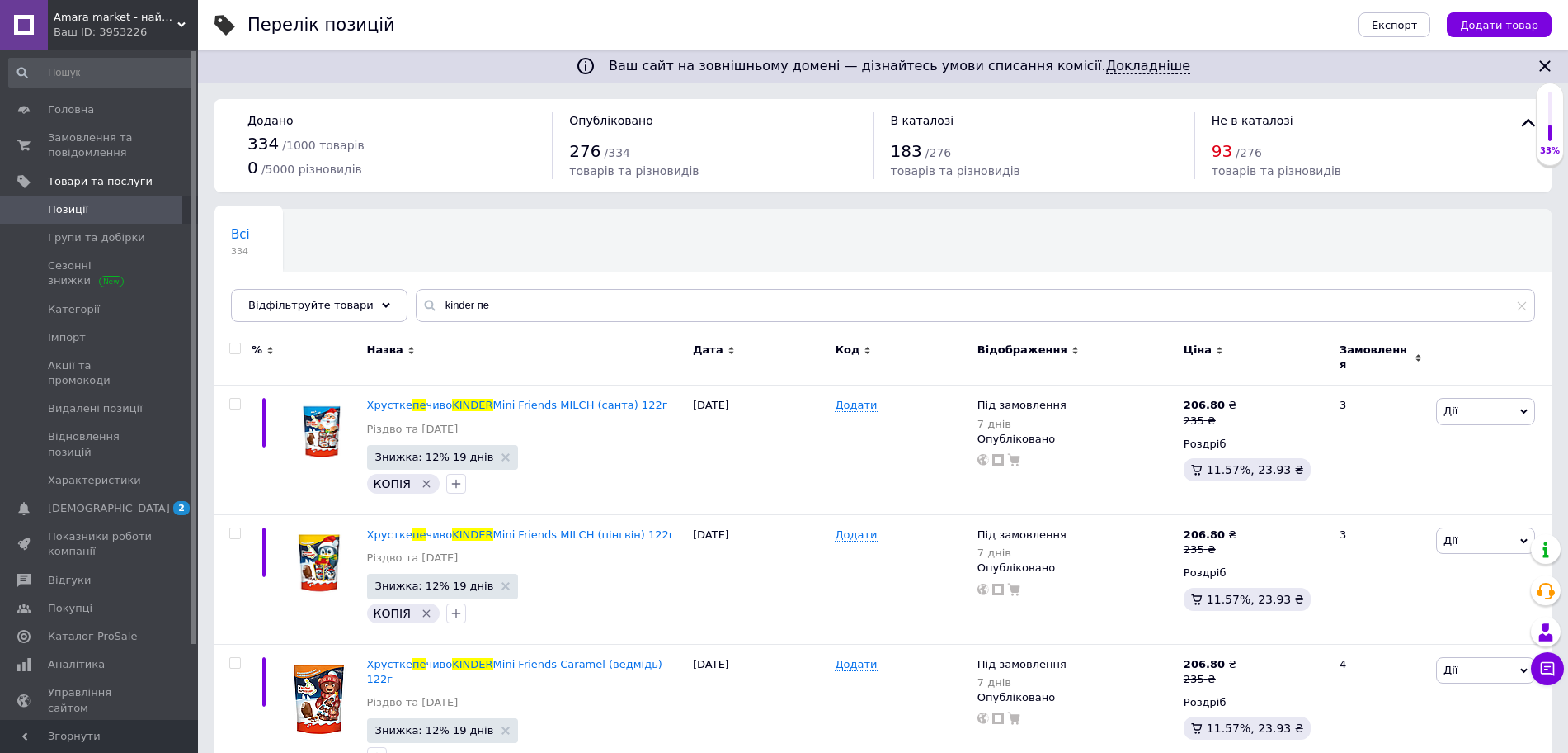
scroll to position [26, 0]
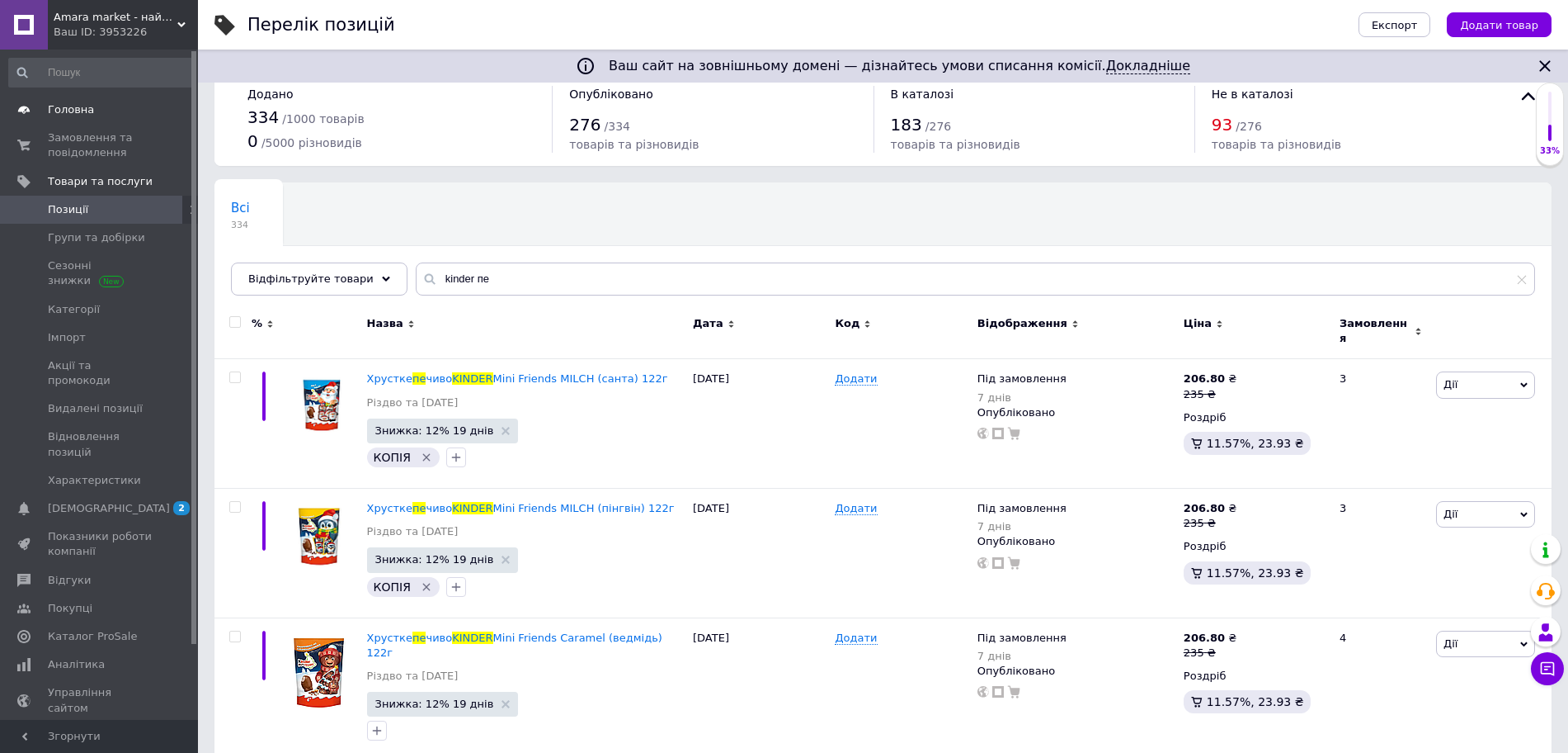
click at [77, 102] on span "Головна" at bounding box center [71, 110] width 46 height 15
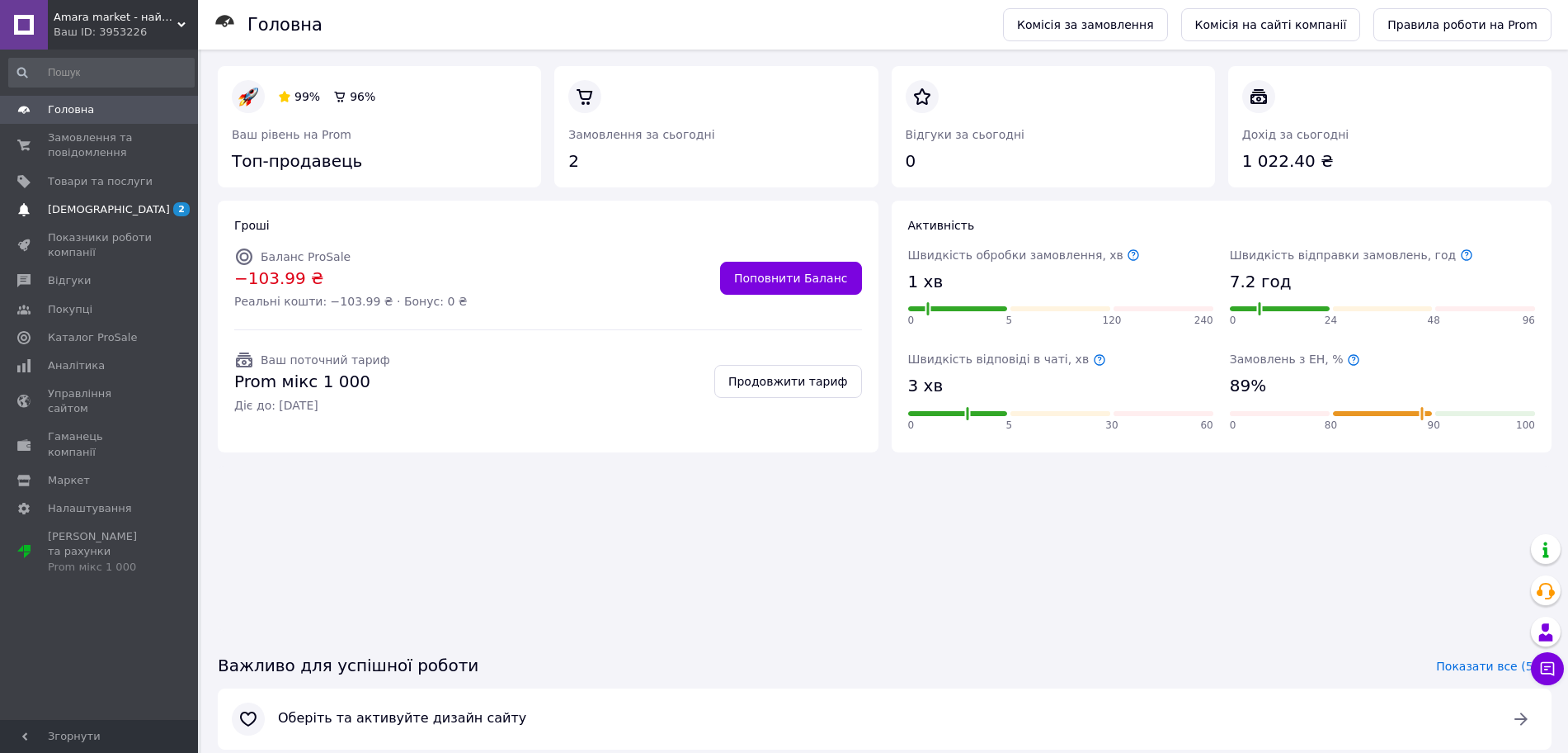
click at [54, 217] on span "[DEMOGRAPHIC_DATA]" at bounding box center [109, 210] width 122 height 15
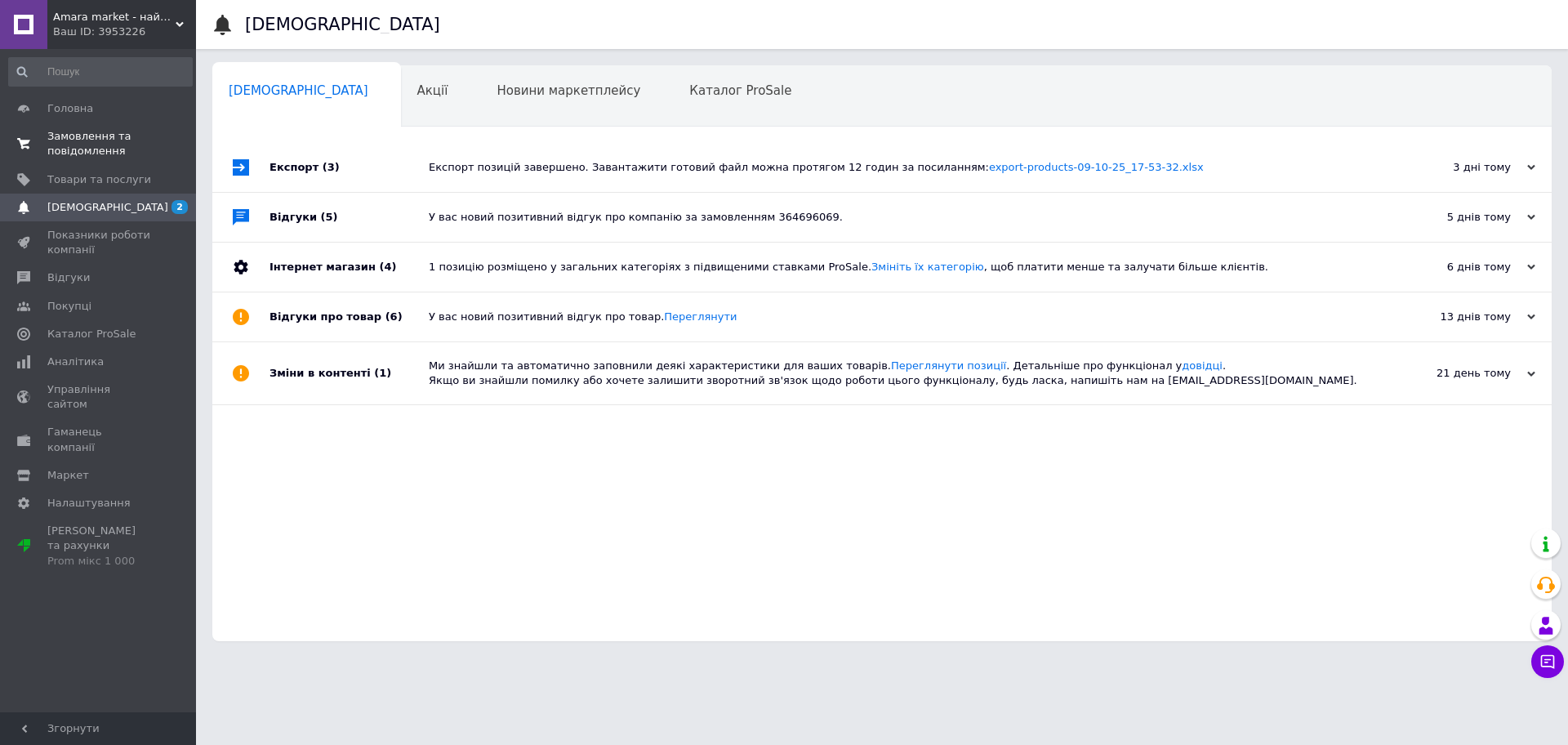
click at [92, 144] on span "Замовлення та повідомлення" at bounding box center [99, 143] width 104 height 29
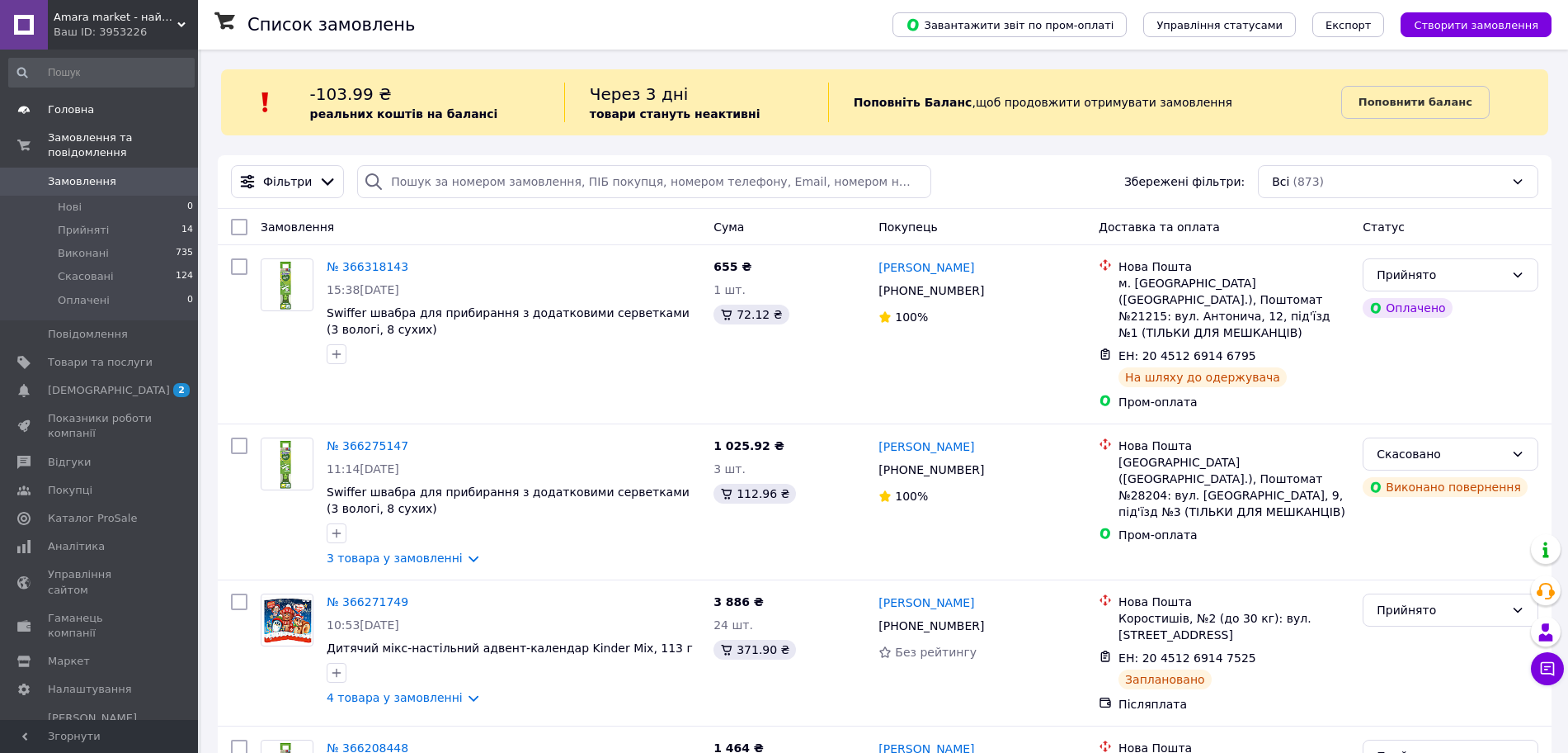
click at [111, 118] on link "Головна" at bounding box center [101, 110] width 203 height 28
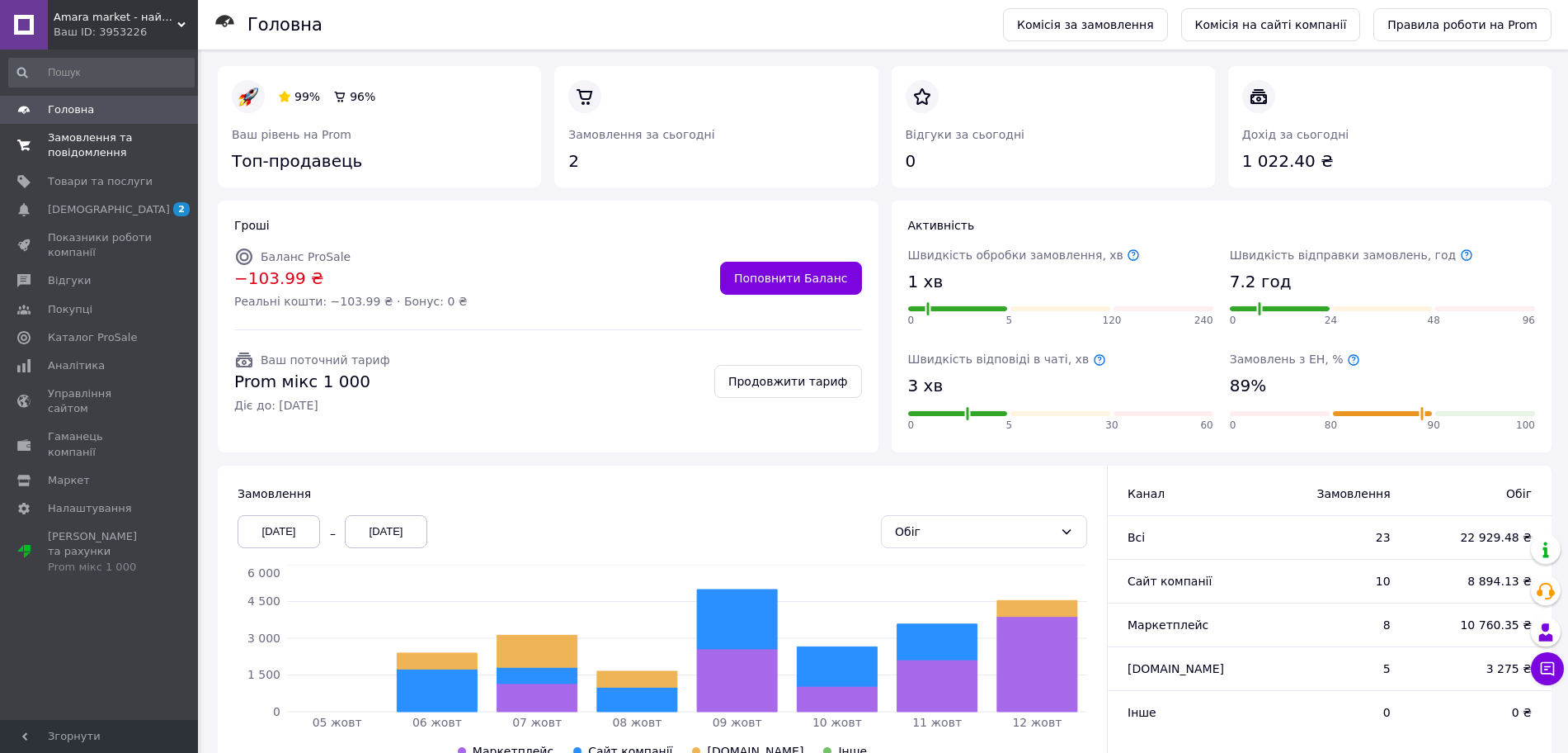
click at [94, 152] on span "Замовлення та повідомлення" at bounding box center [100, 145] width 105 height 29
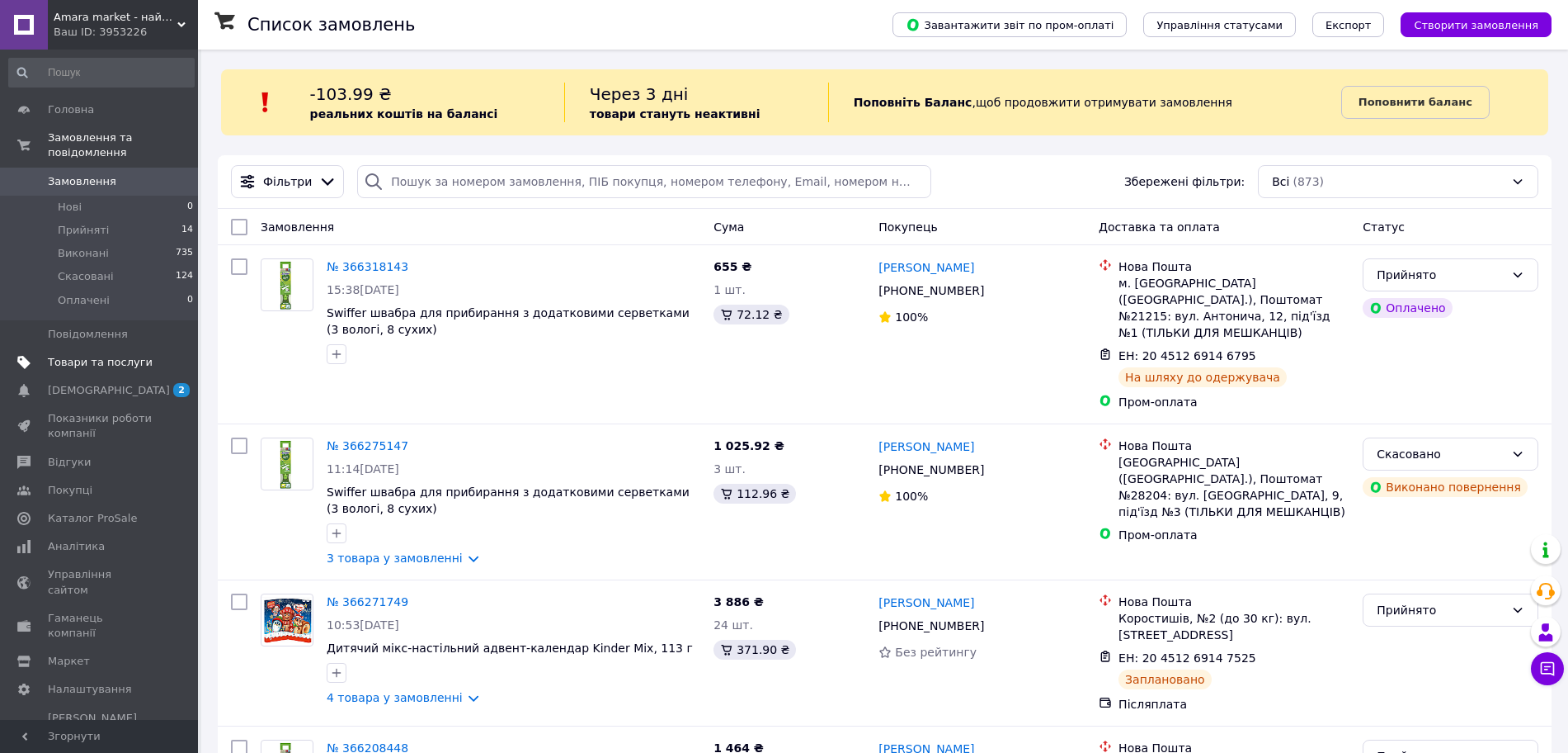
click at [139, 355] on span "Товари та послуги" at bounding box center [100, 362] width 105 height 15
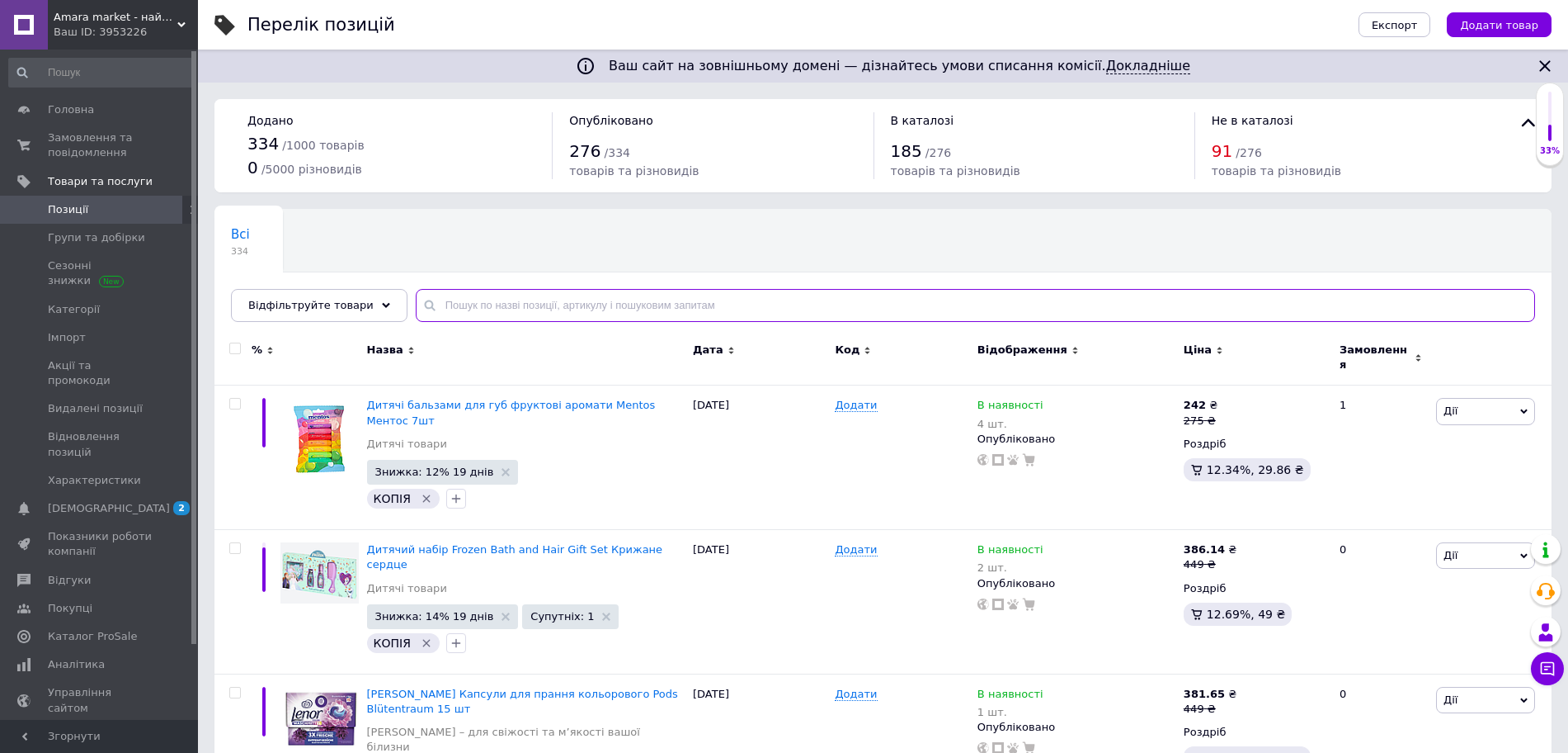
click at [467, 316] on input "text" at bounding box center [976, 305] width 1120 height 33
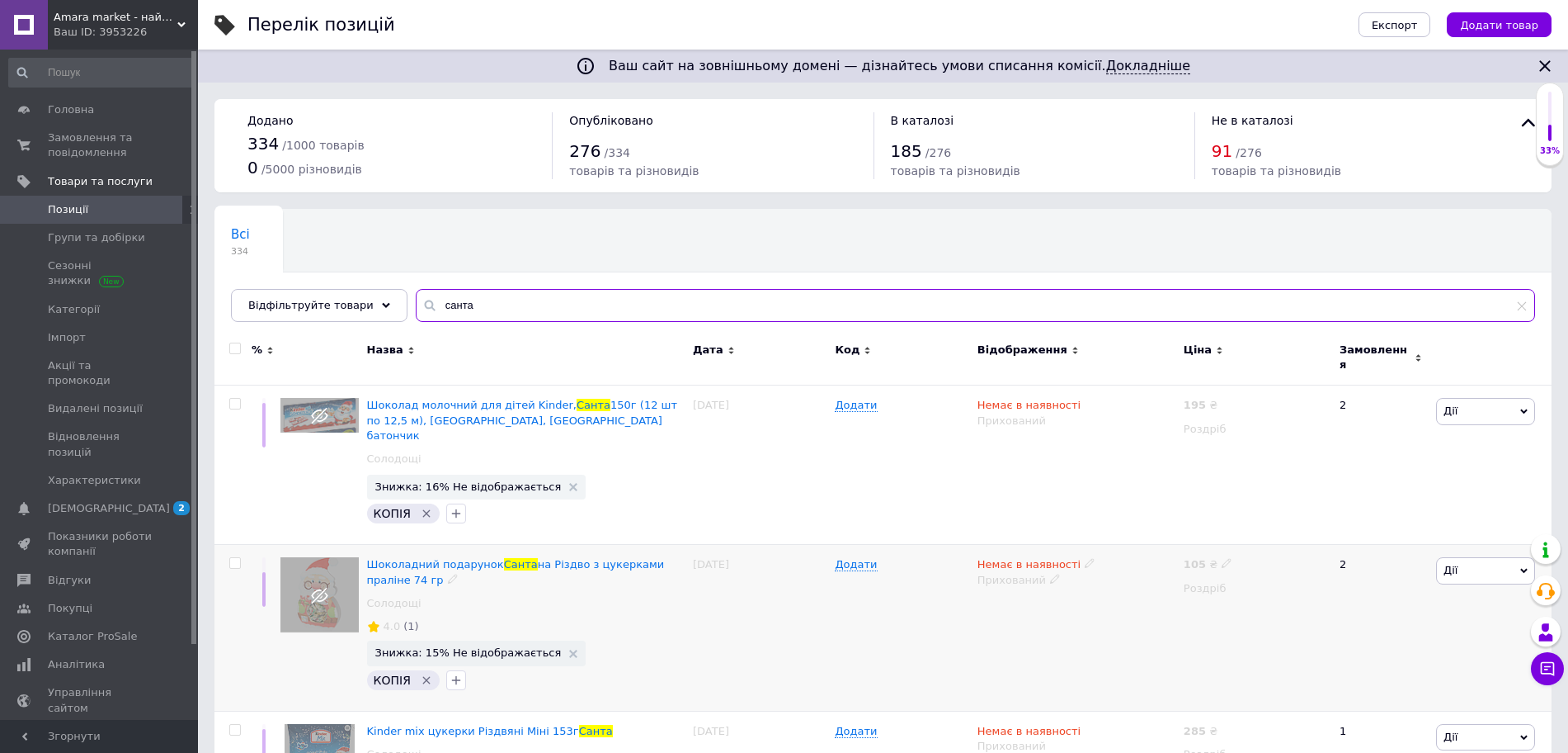
type input "санта"
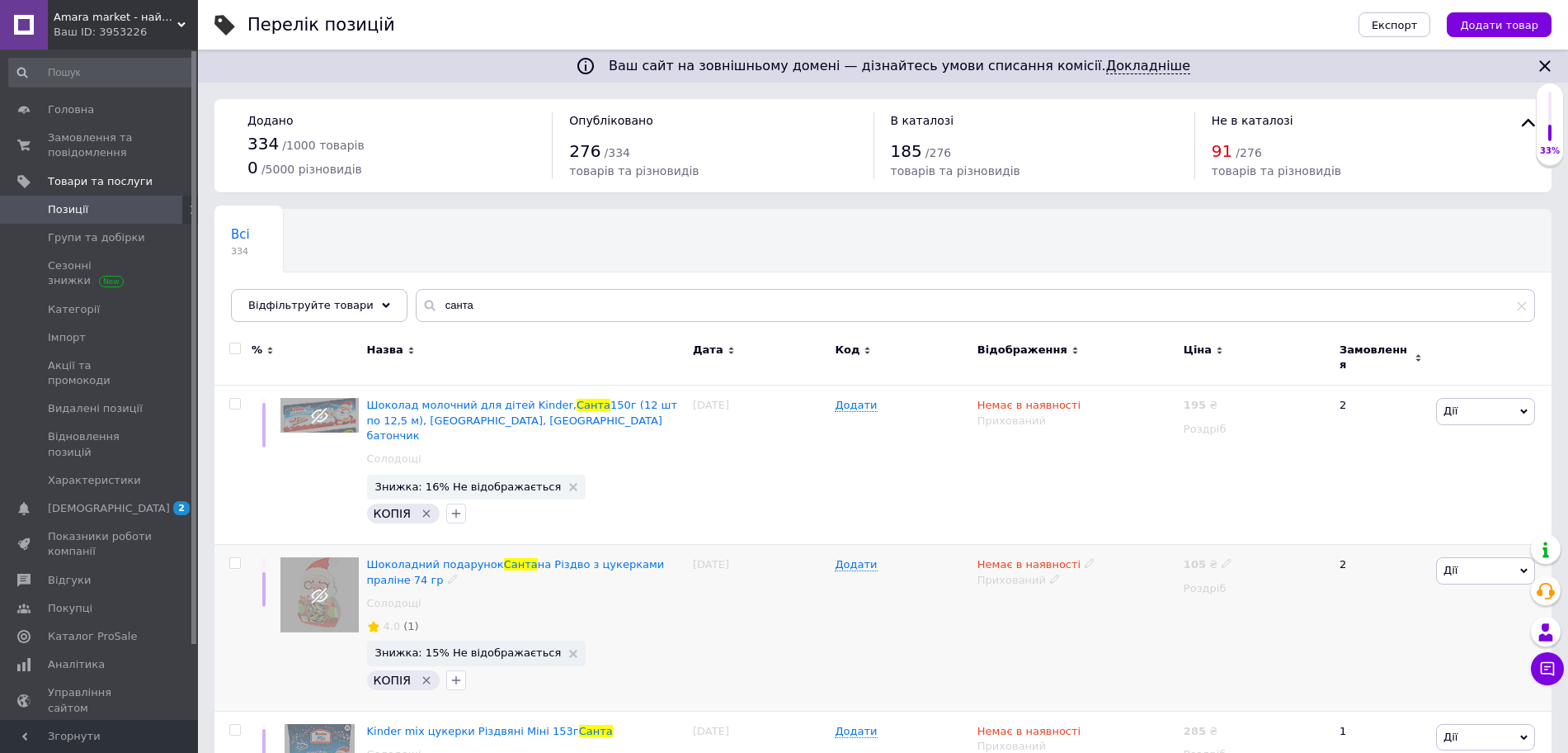
click at [235, 545] on div at bounding box center [233, 627] width 37 height 166
click at [235, 558] on input "checkbox" at bounding box center [234, 563] width 10 height 10
checkbox input "true"
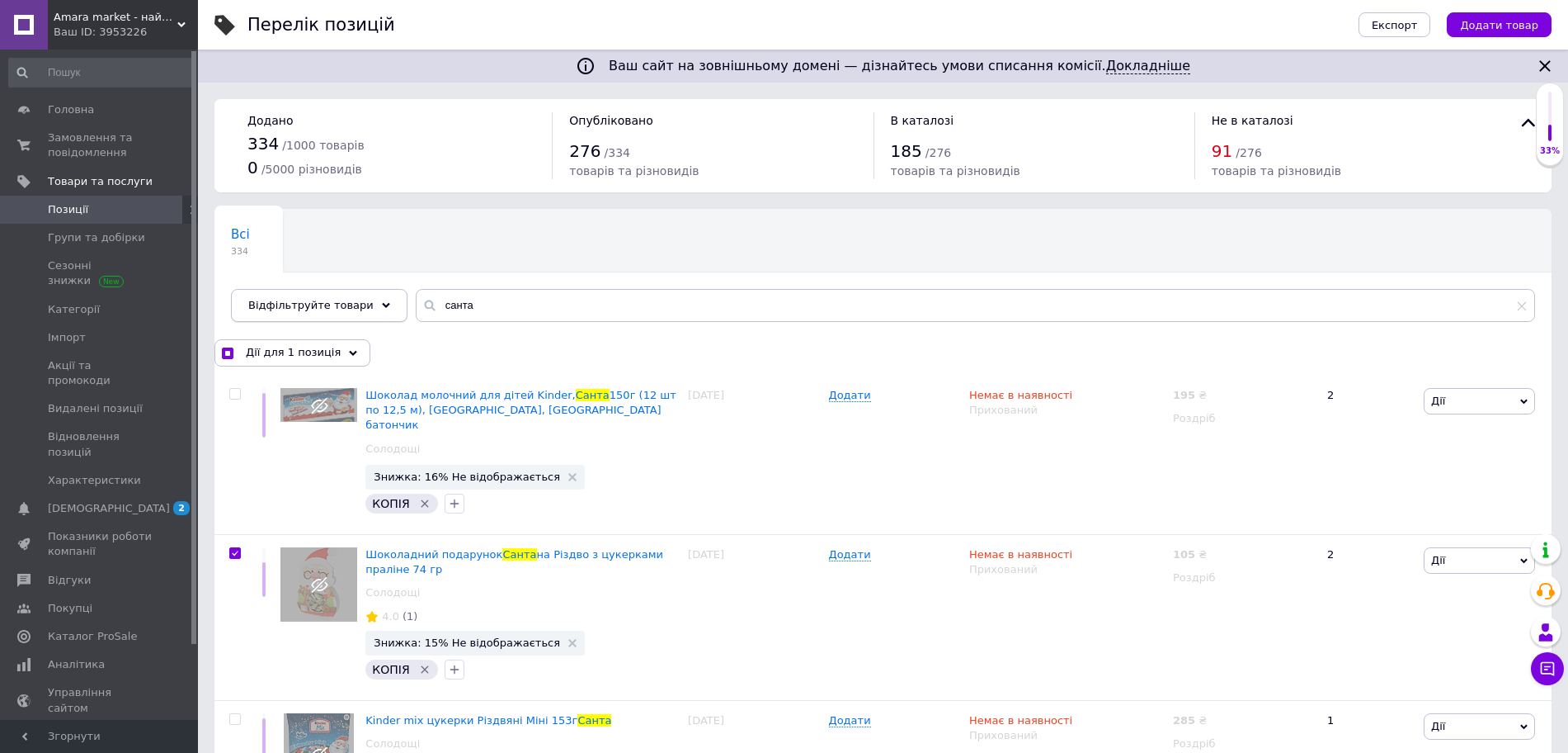
click at [298, 315] on div "Відфільтруйте товари" at bounding box center [319, 305] width 177 height 33
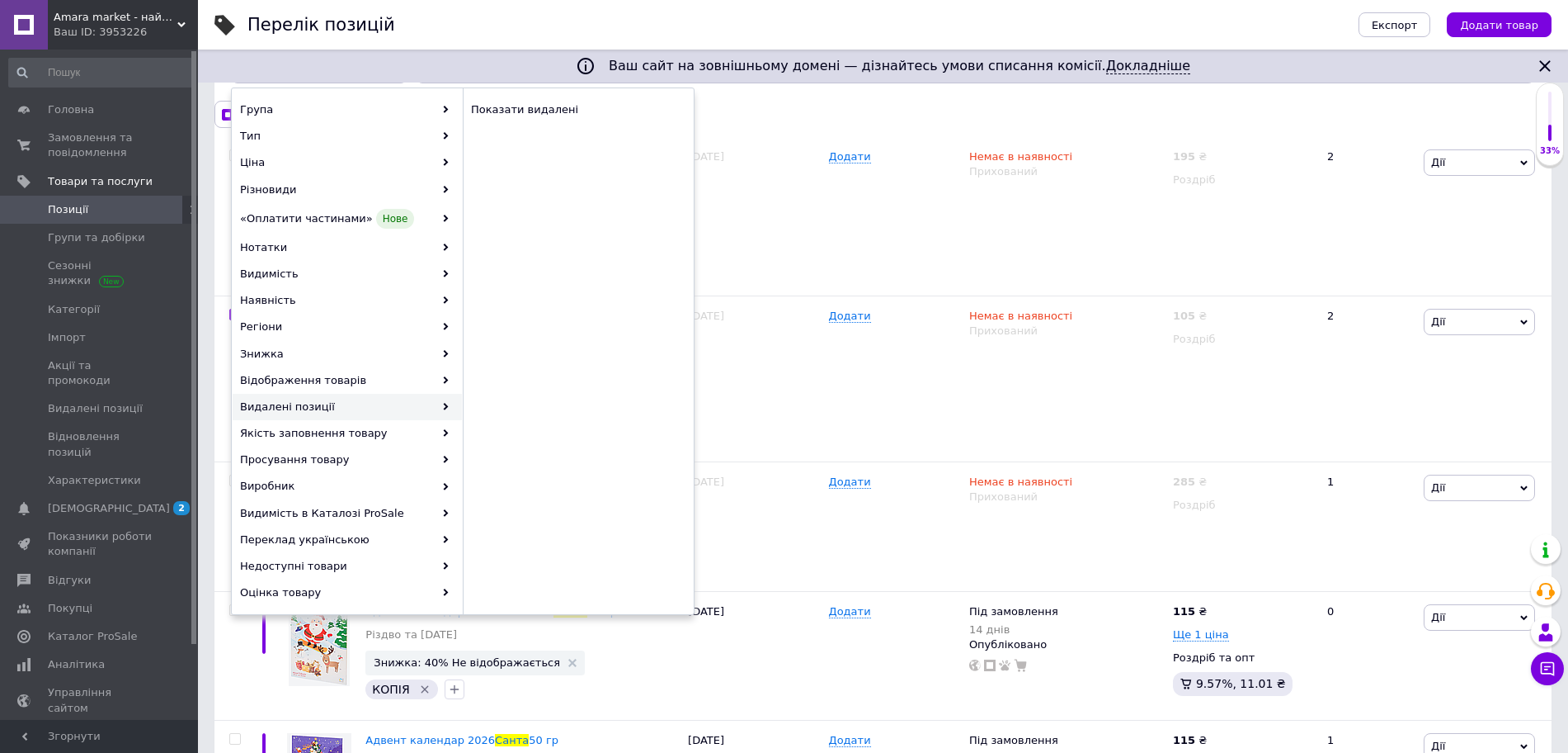
scroll to position [262, 0]
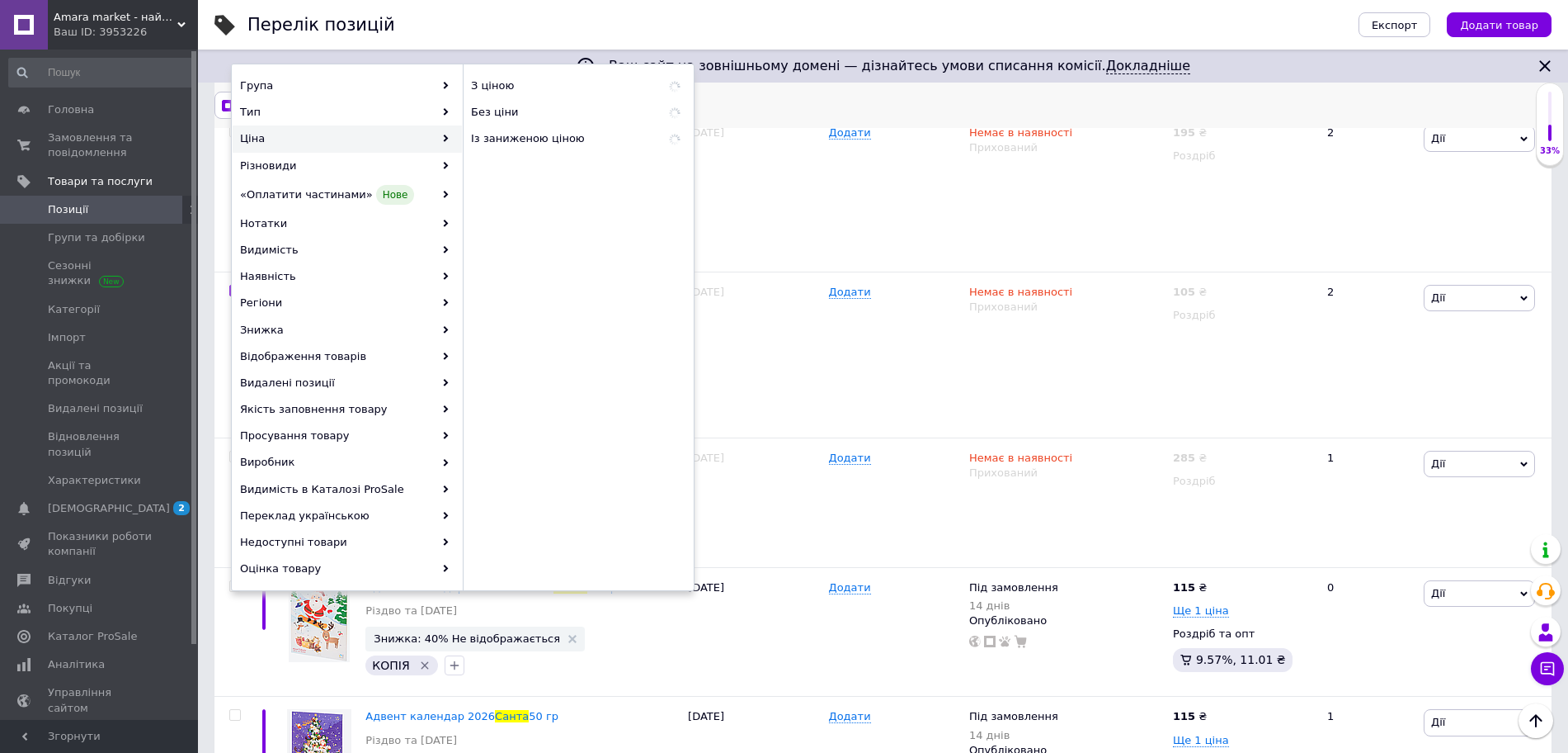
checkbox input "true"
click at [223, 101] on input "checkbox" at bounding box center [227, 105] width 10 height 10
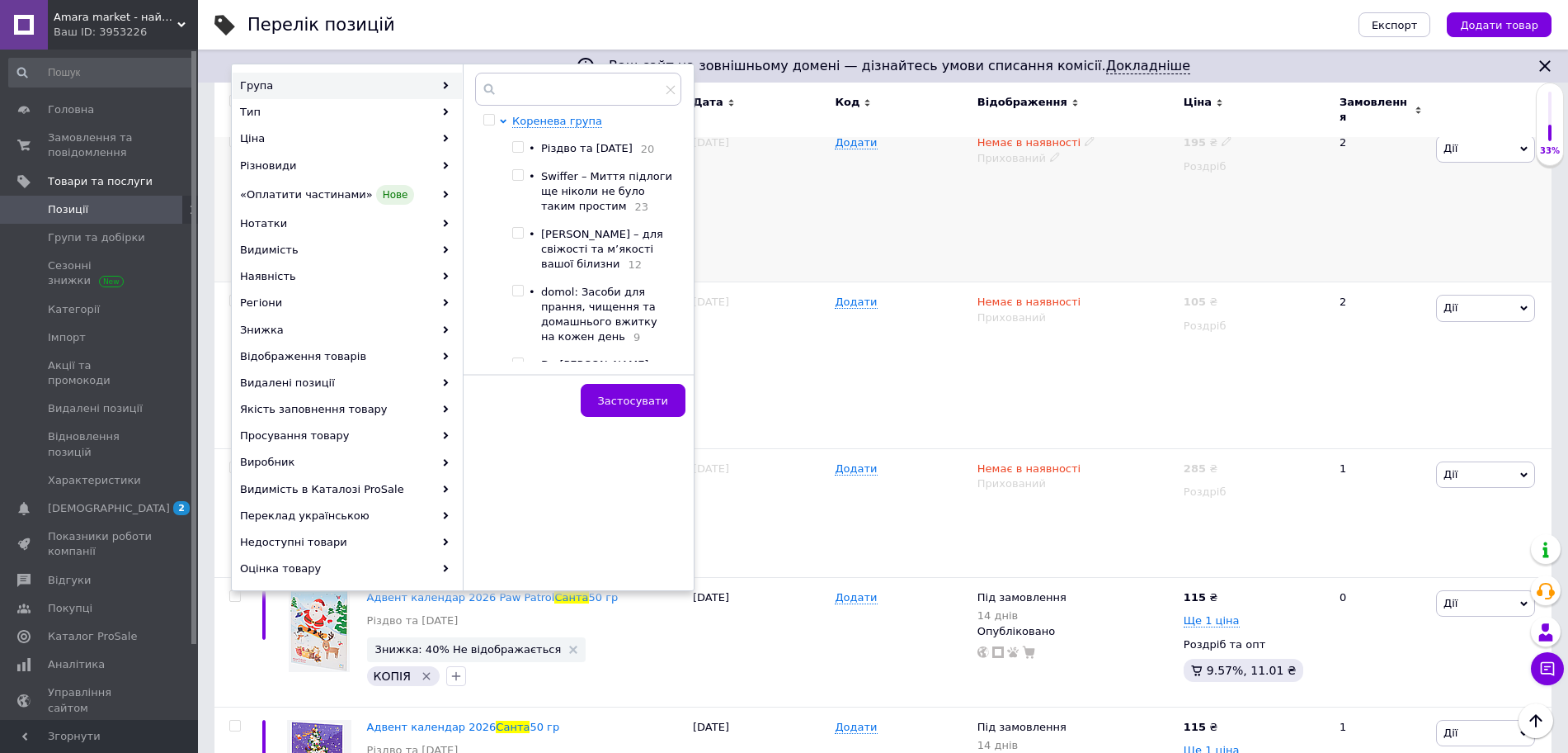
click at [763, 201] on div "[DATE]" at bounding box center [759, 202] width 142 height 159
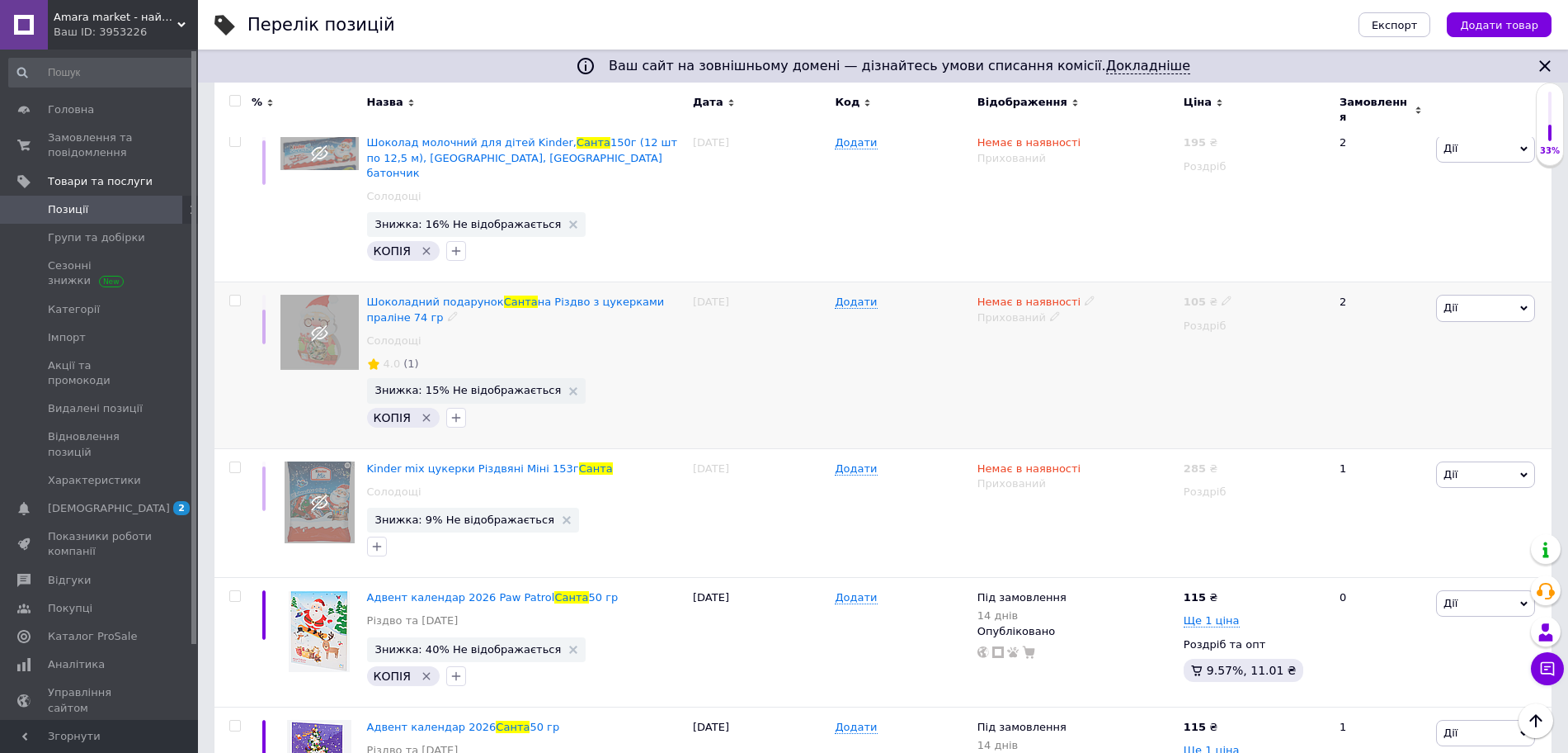
click at [235, 295] on input "checkbox" at bounding box center [234, 300] width 10 height 10
checkbox input "true"
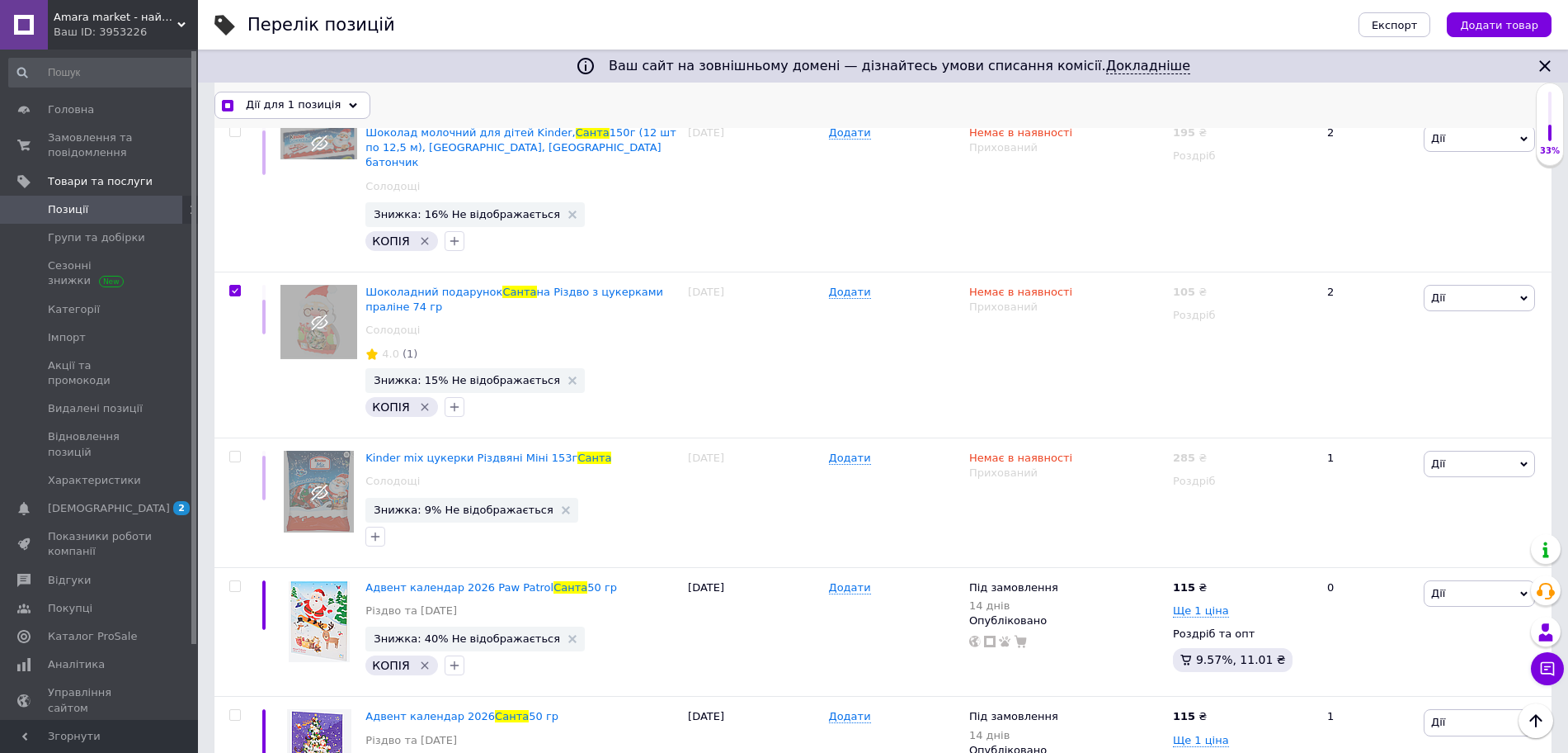
click at [305, 106] on span "Дії для 1 позиція" at bounding box center [293, 105] width 95 height 15
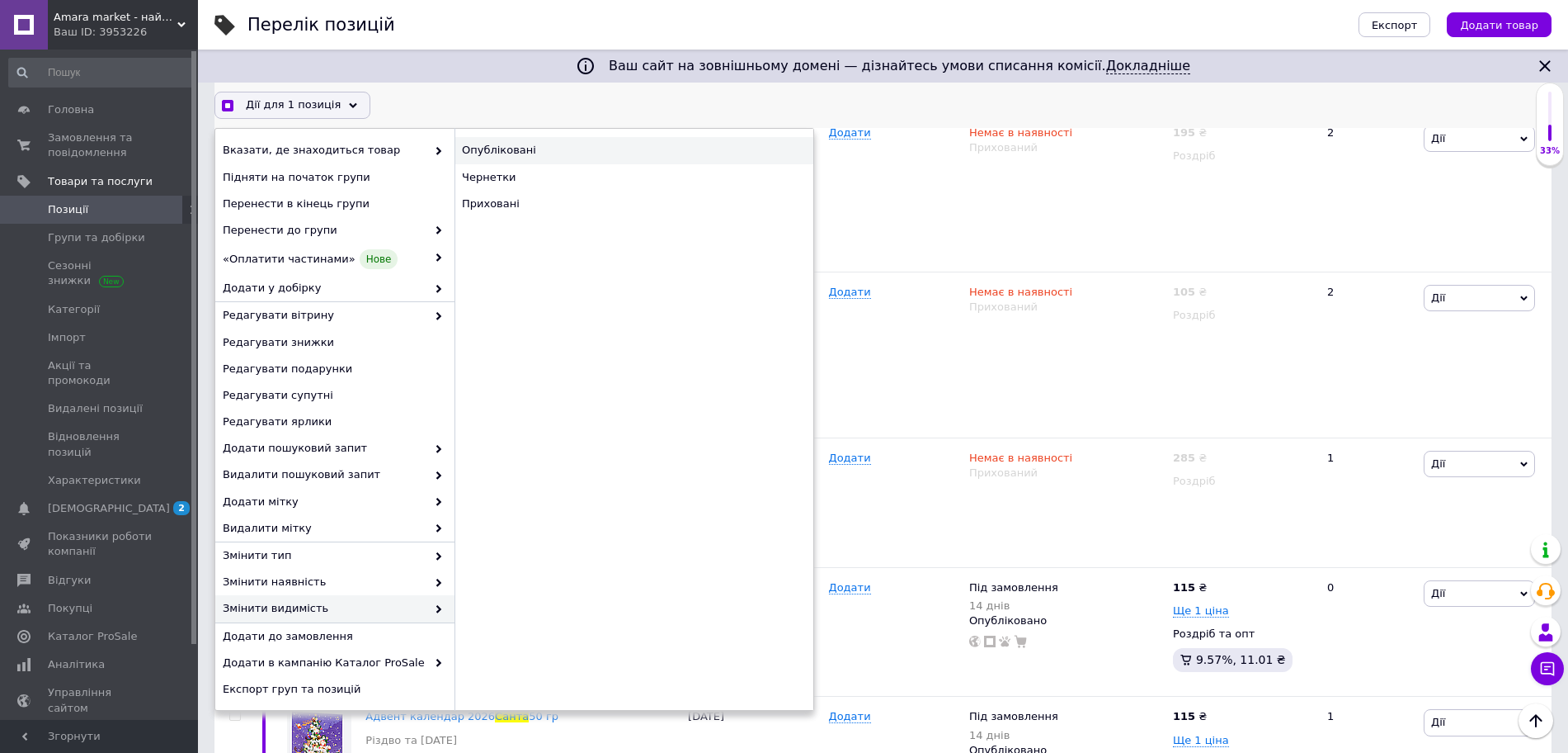
checkbox input "true"
click at [517, 145] on div "Опубліковані" at bounding box center [634, 150] width 358 height 26
checkbox input "false"
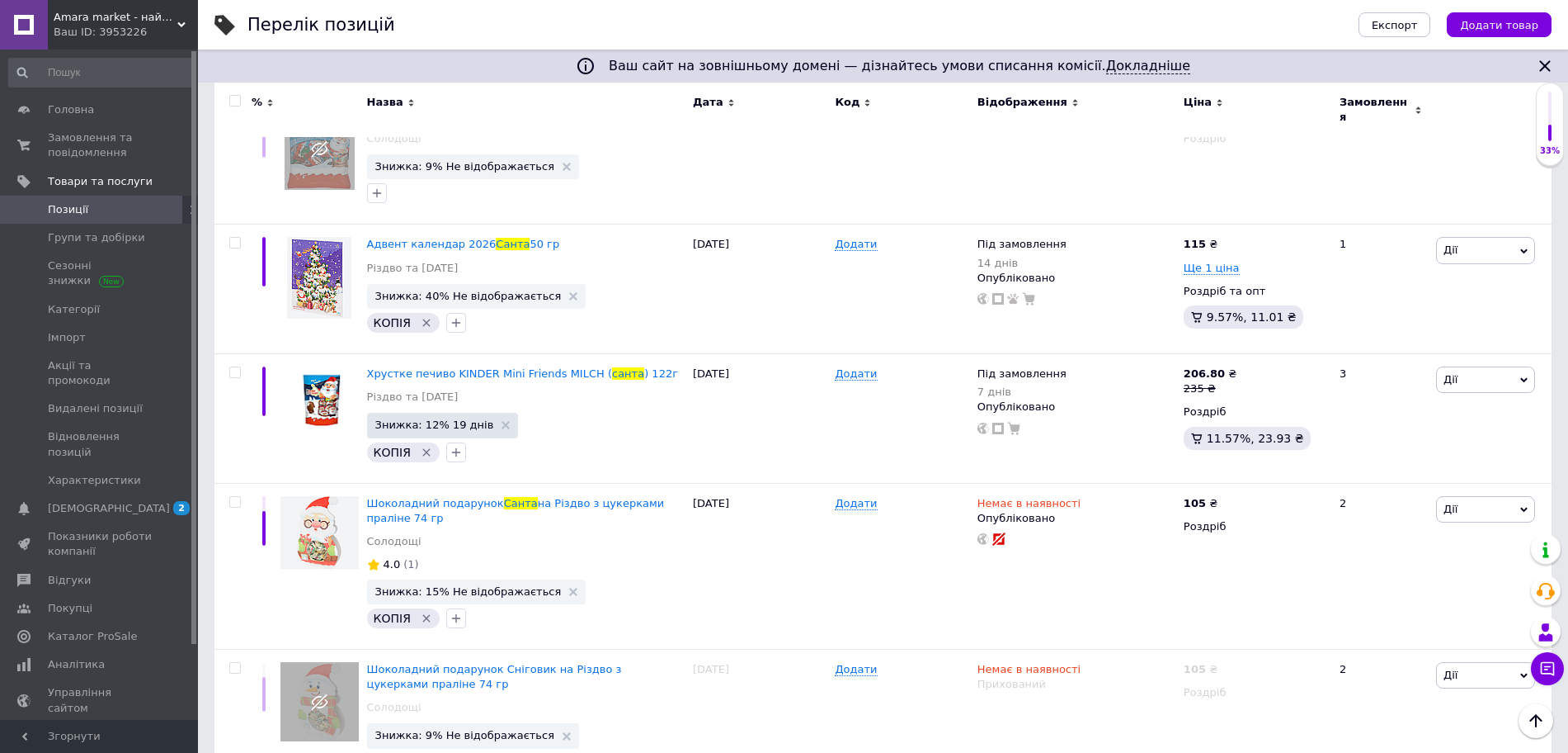
scroll to position [590, 0]
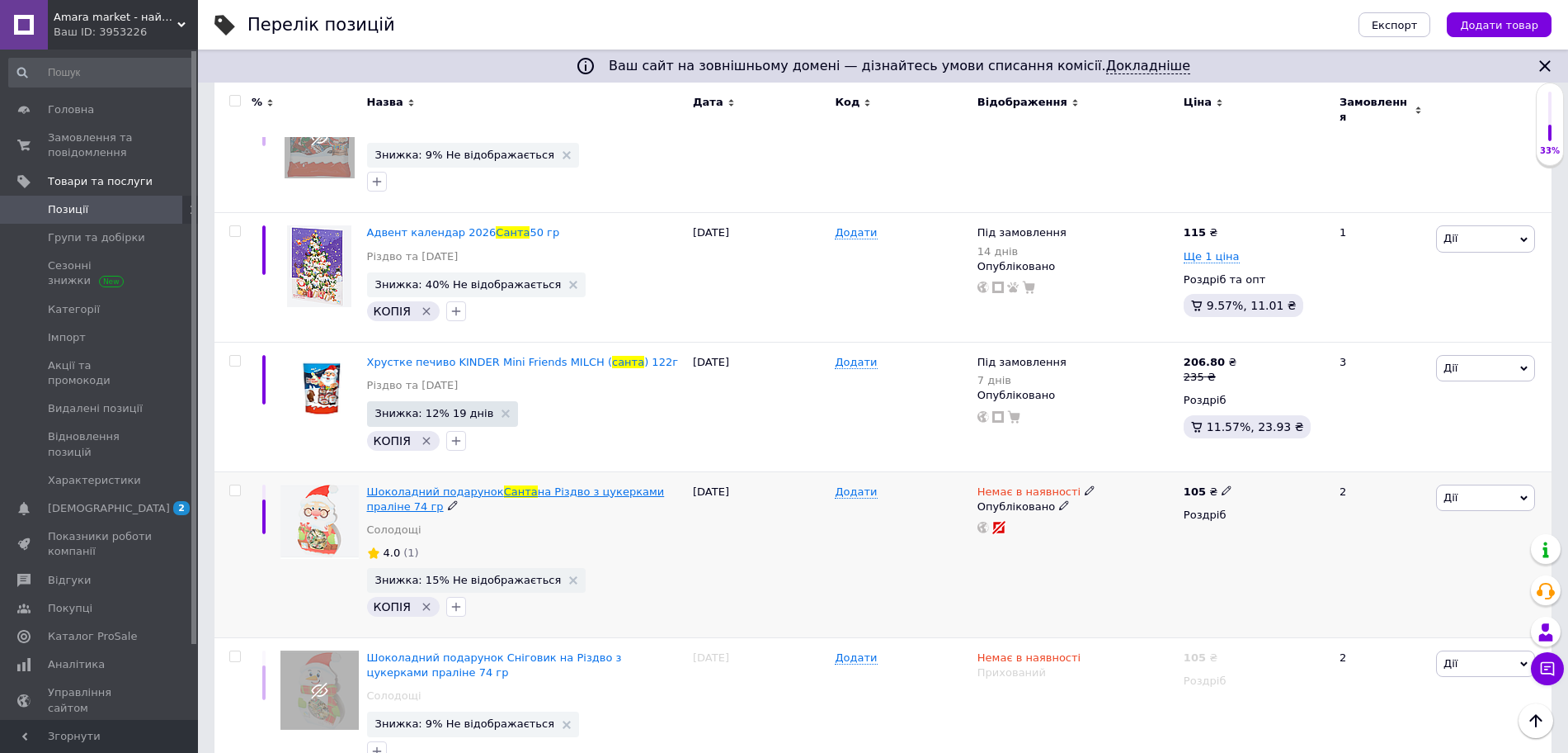
click at [529, 485] on span "на Різдво з цукерками праліне 74 гр" at bounding box center [515, 499] width 298 height 27
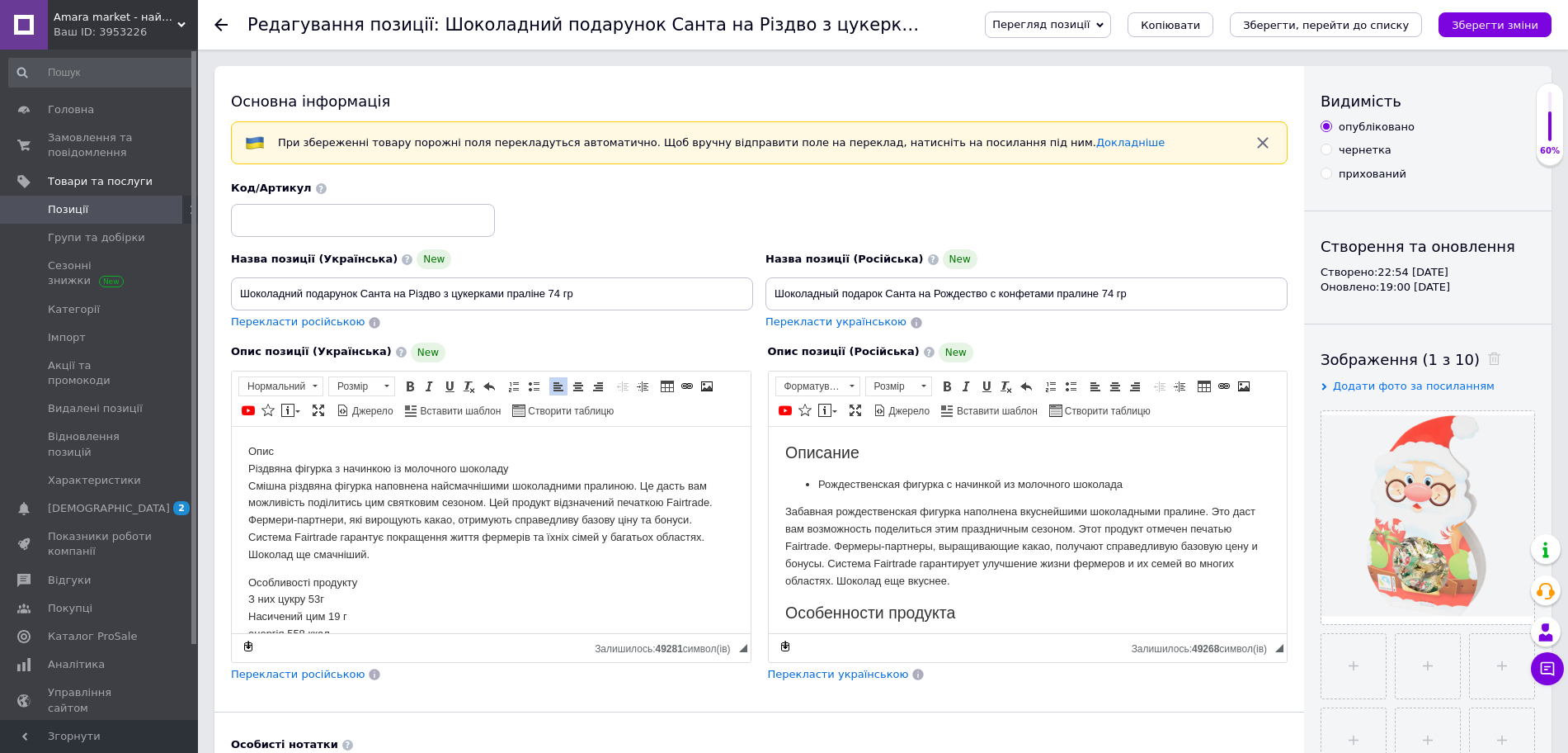
scroll to position [164, 0]
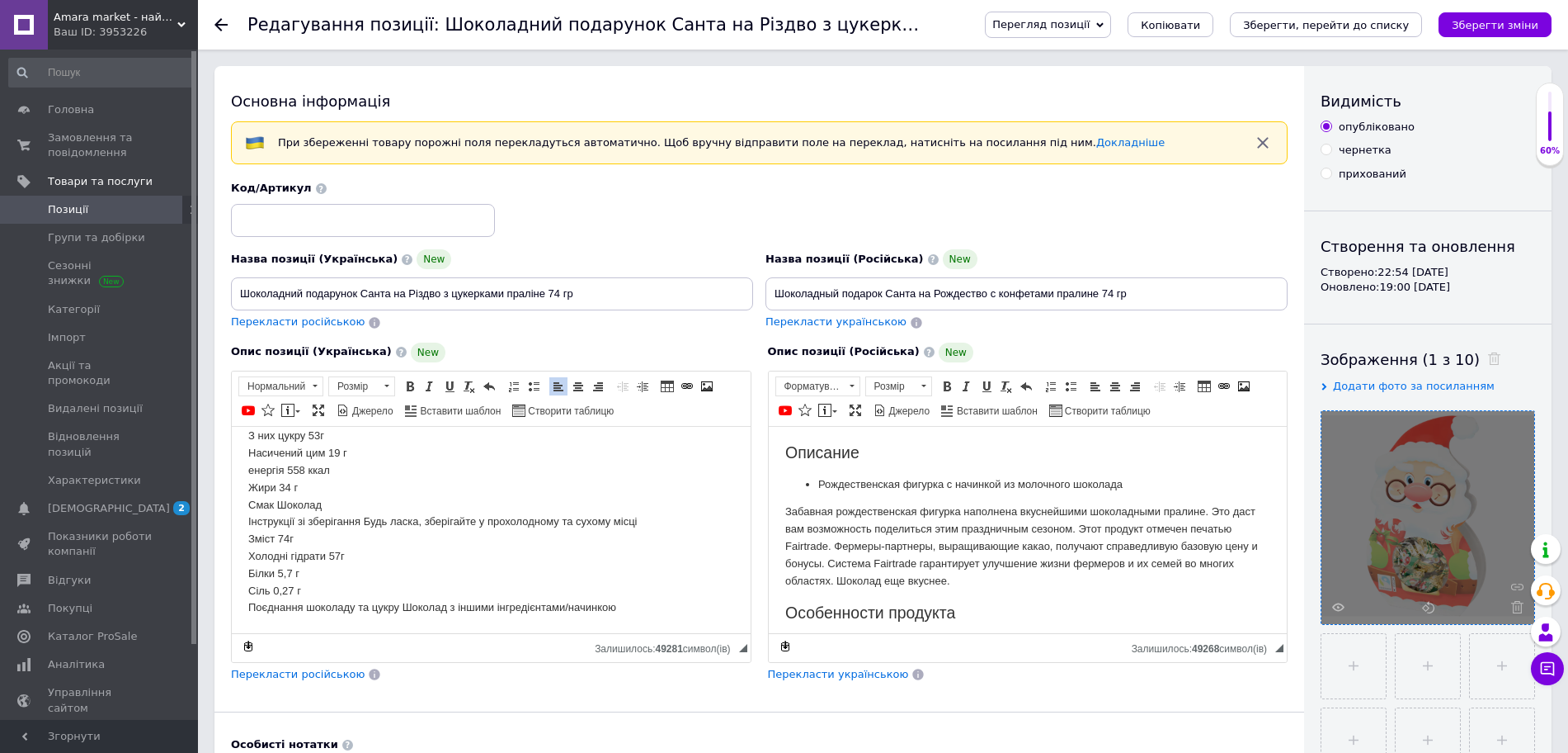
click at [1506, 604] on span at bounding box center [1513, 606] width 21 height 12
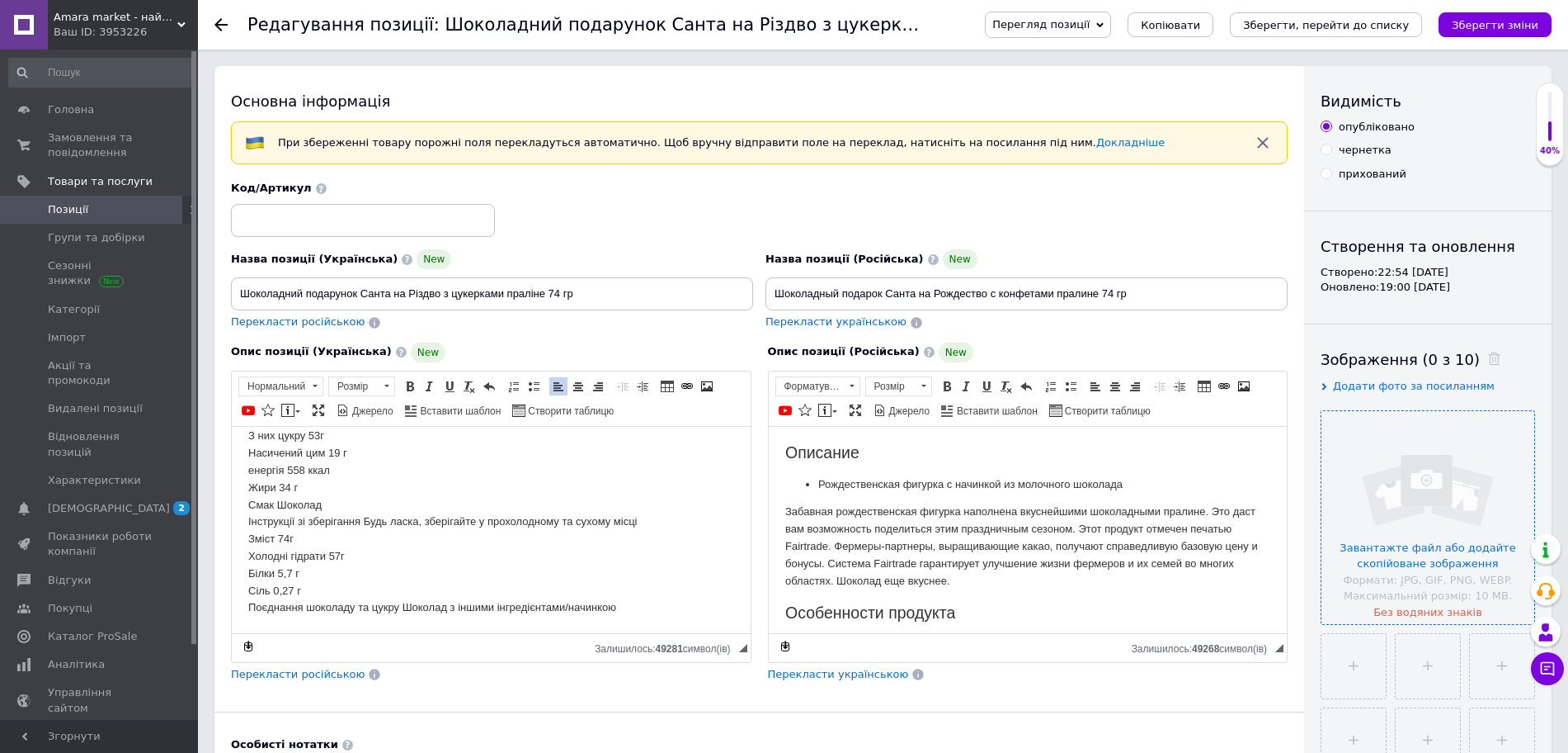
click at [1422, 540] on input "file" at bounding box center [1427, 517] width 213 height 213
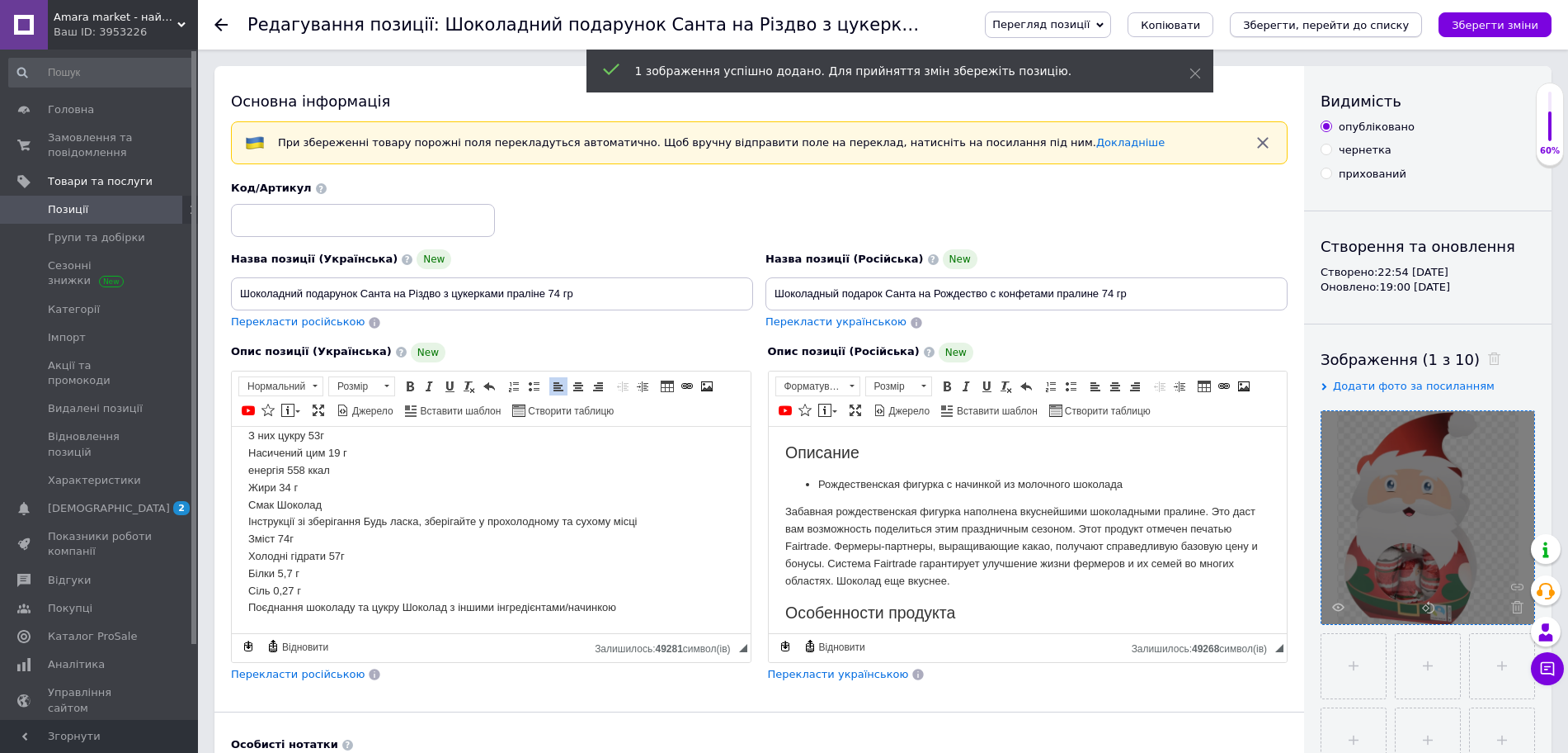
click at [1387, 30] on icon "Зберегти, перейти до списку" at bounding box center [1326, 25] width 166 height 12
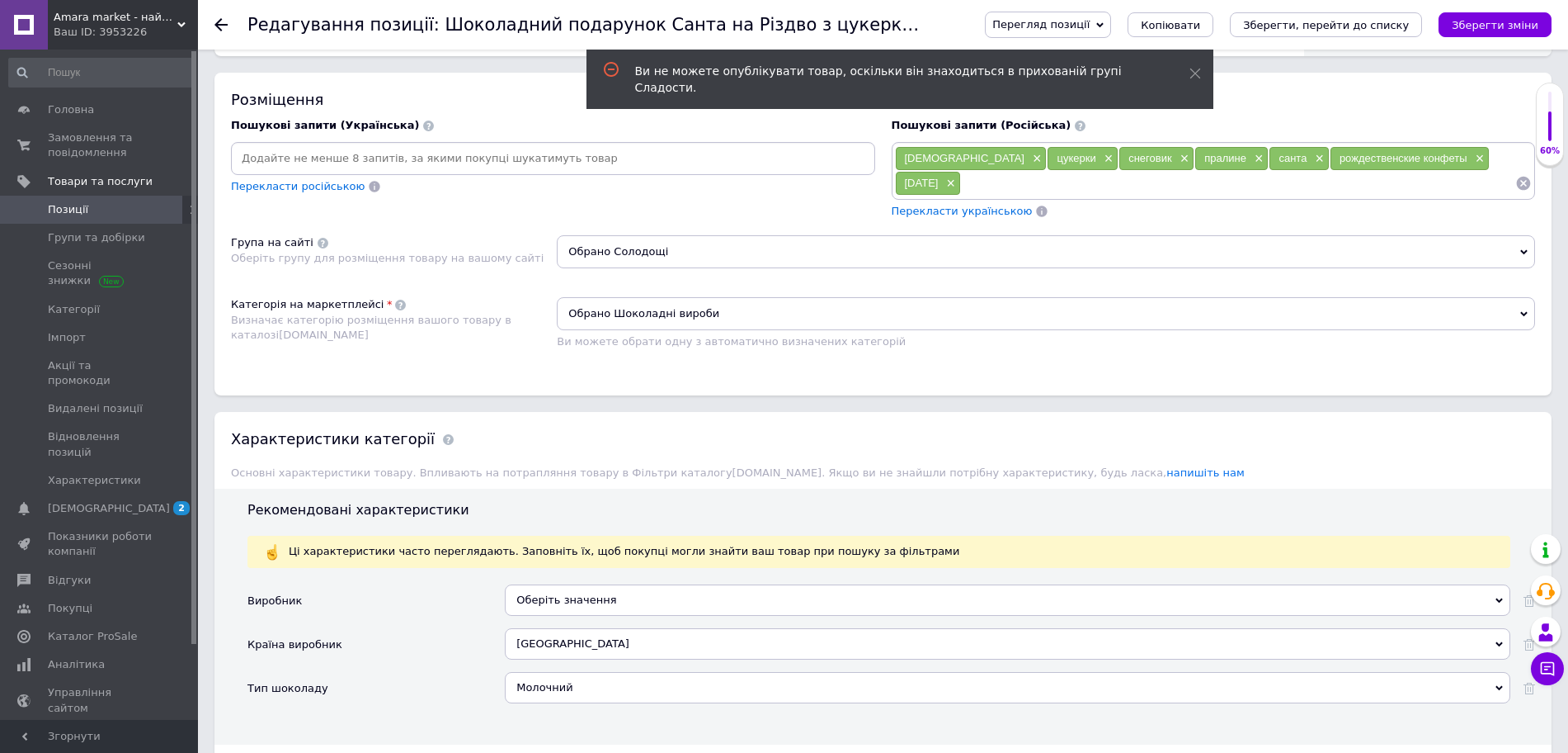
scroll to position [1004, 0]
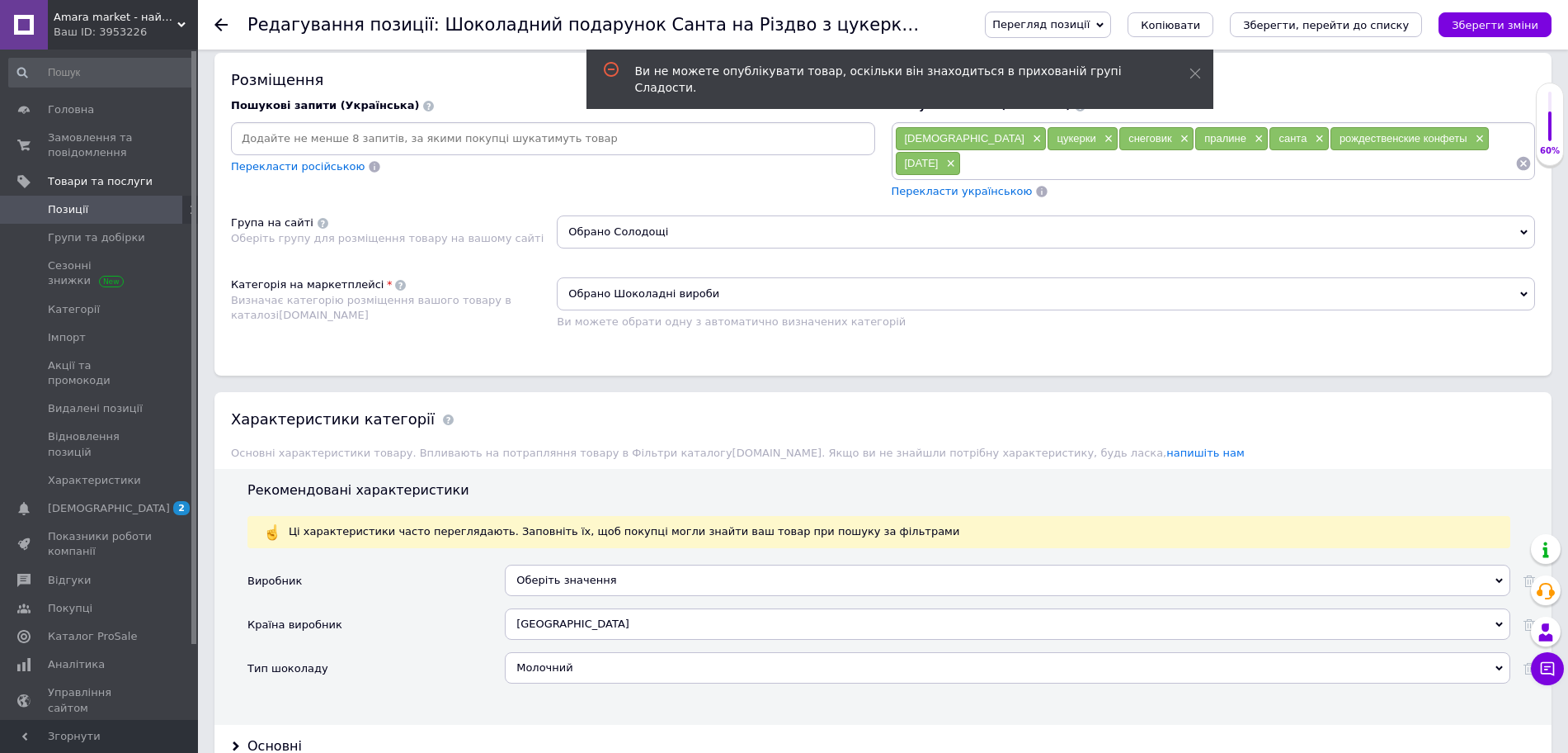
click at [591, 230] on span "Обрано Солодощі" at bounding box center [1046, 232] width 979 height 33
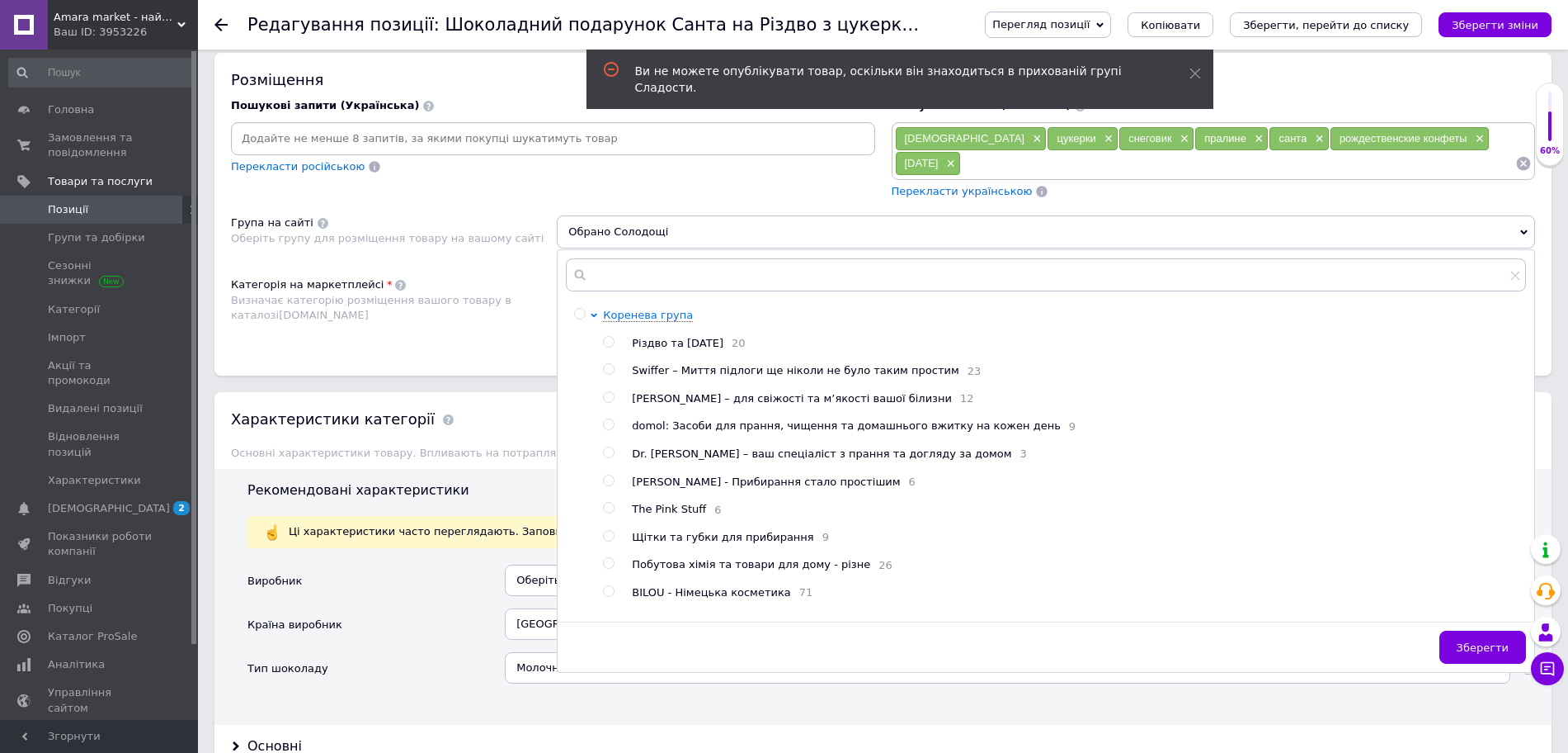
click at [654, 340] on span "Різдво та [DATE]" at bounding box center [677, 342] width 92 height 12
radio input "true"
click at [1493, 647] on span "Зберегти" at bounding box center [1482, 647] width 52 height 12
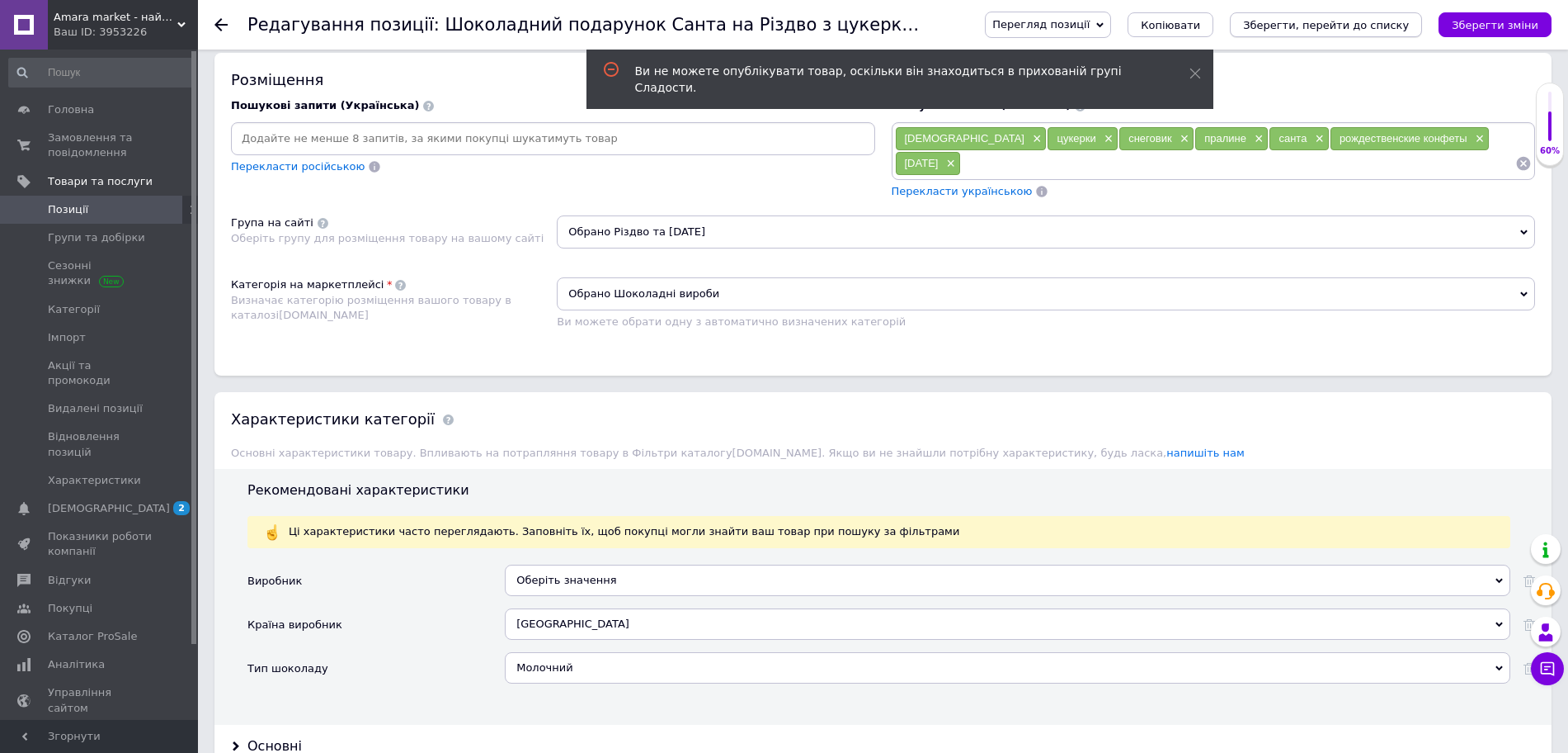
click at [1301, 21] on icon "Зберегти, перейти до списку" at bounding box center [1326, 25] width 166 height 12
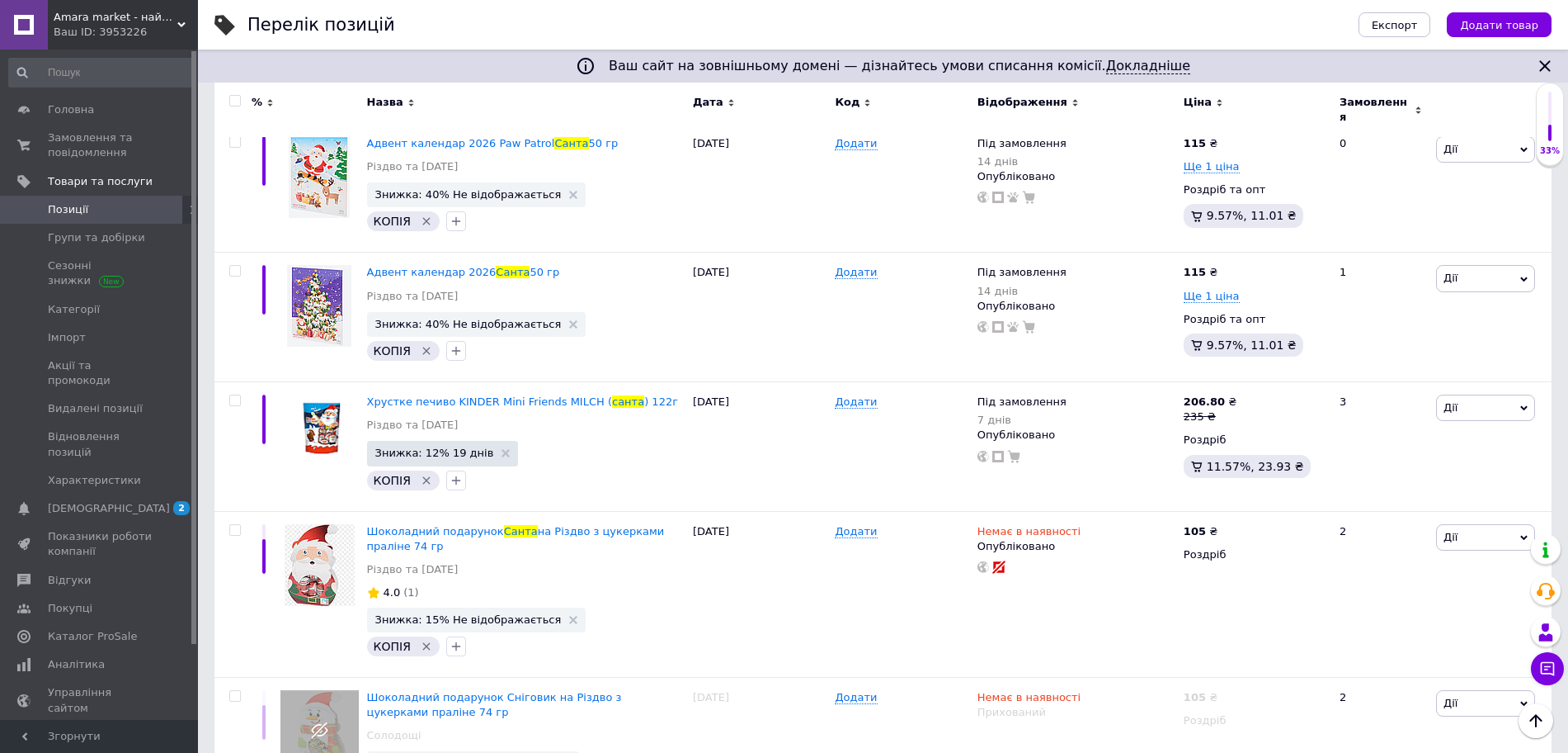
scroll to position [563, 0]
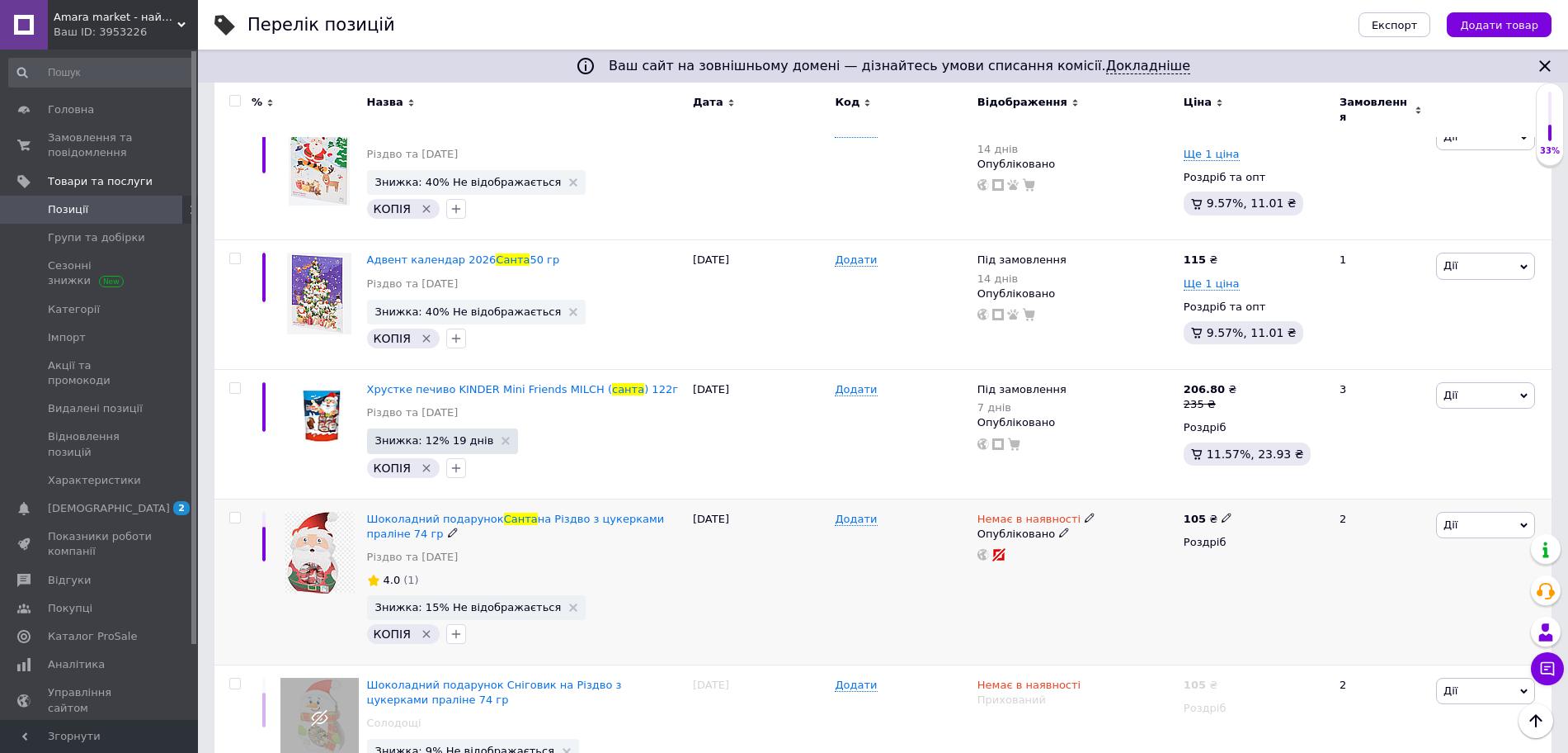
click at [1085, 511] on span at bounding box center [1089, 517] width 9 height 11
click at [1141, 542] on li "Під замовлення" at bounding box center [1176, 553] width 157 height 23
click at [1126, 514] on input at bounding box center [1159, 528] width 126 height 33
type input "7"
click at [1222, 513] on icon at bounding box center [1227, 517] width 9 height 9
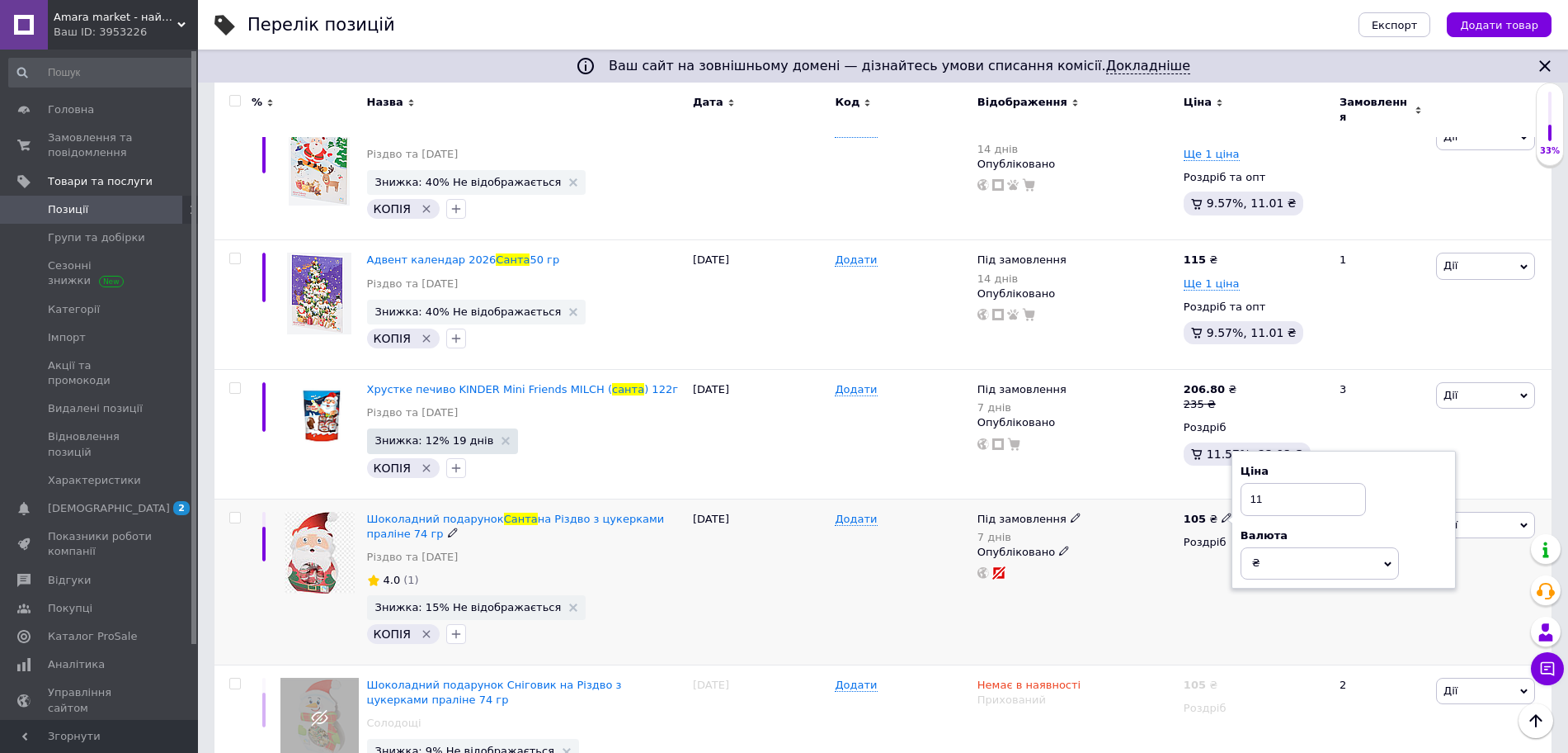
type input "119"
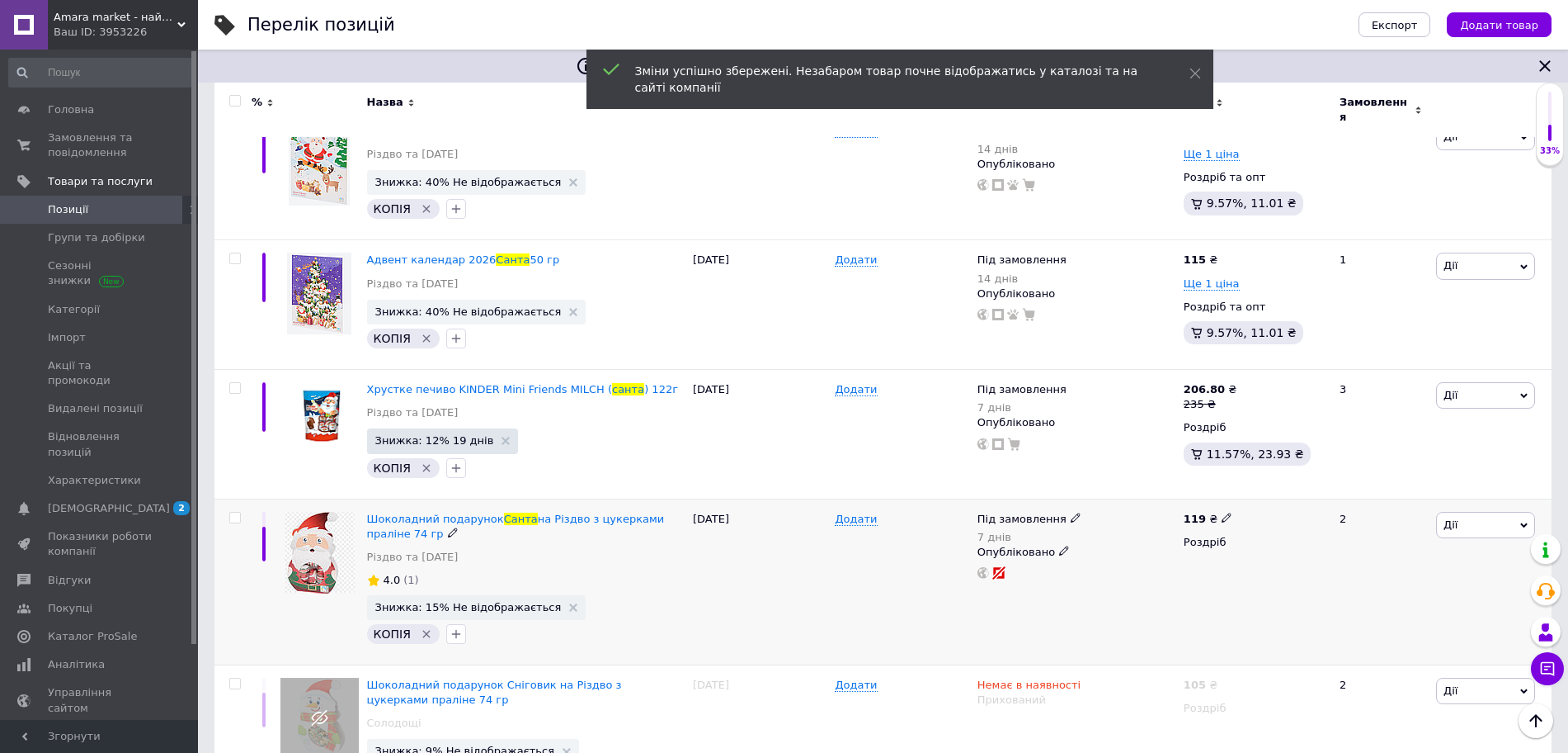
click at [1494, 512] on span "Дії" at bounding box center [1486, 525] width 99 height 26
click at [1378, 614] on li "Знижка" at bounding box center [1424, 625] width 218 height 23
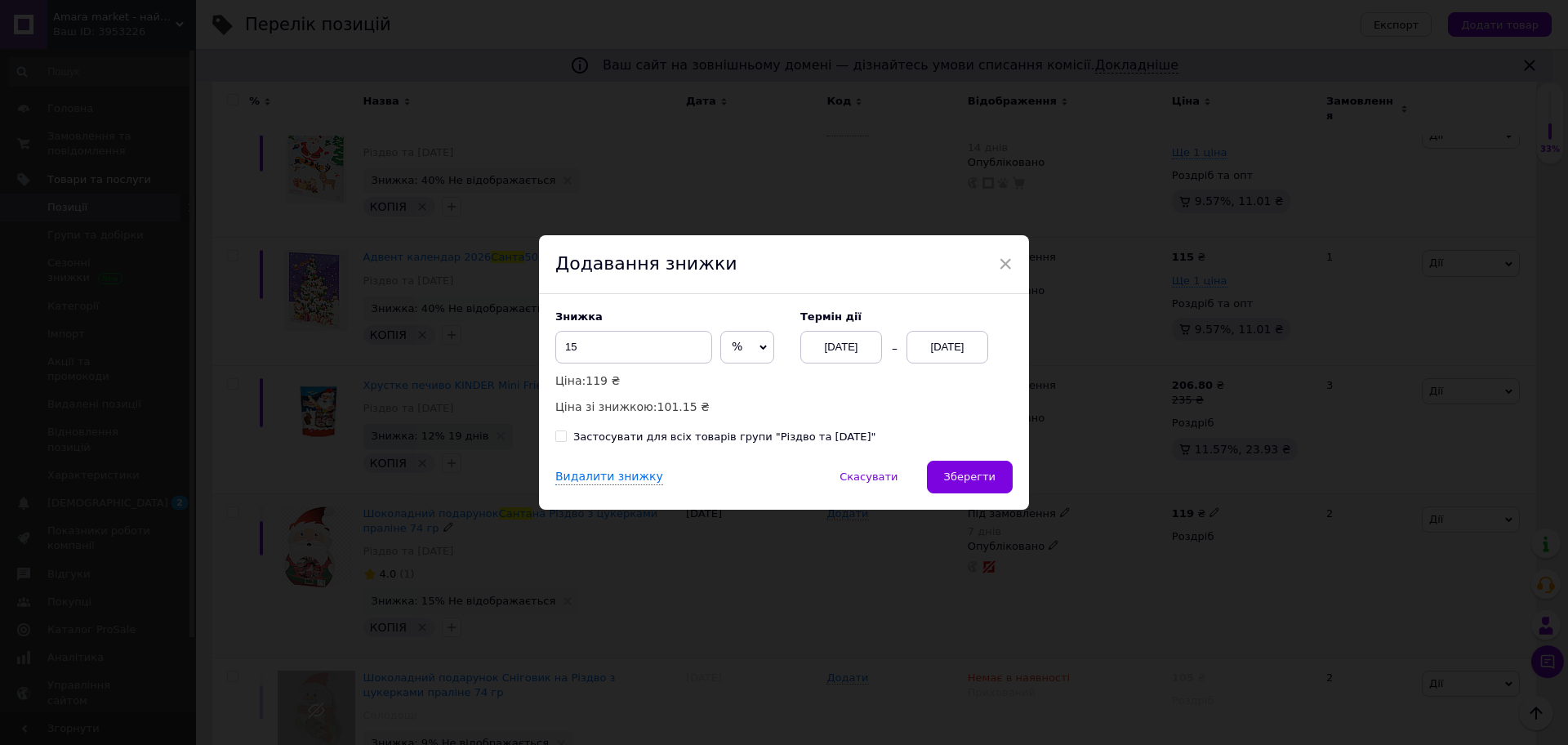
click at [950, 338] on div "[DATE]" at bounding box center [946, 346] width 81 height 33
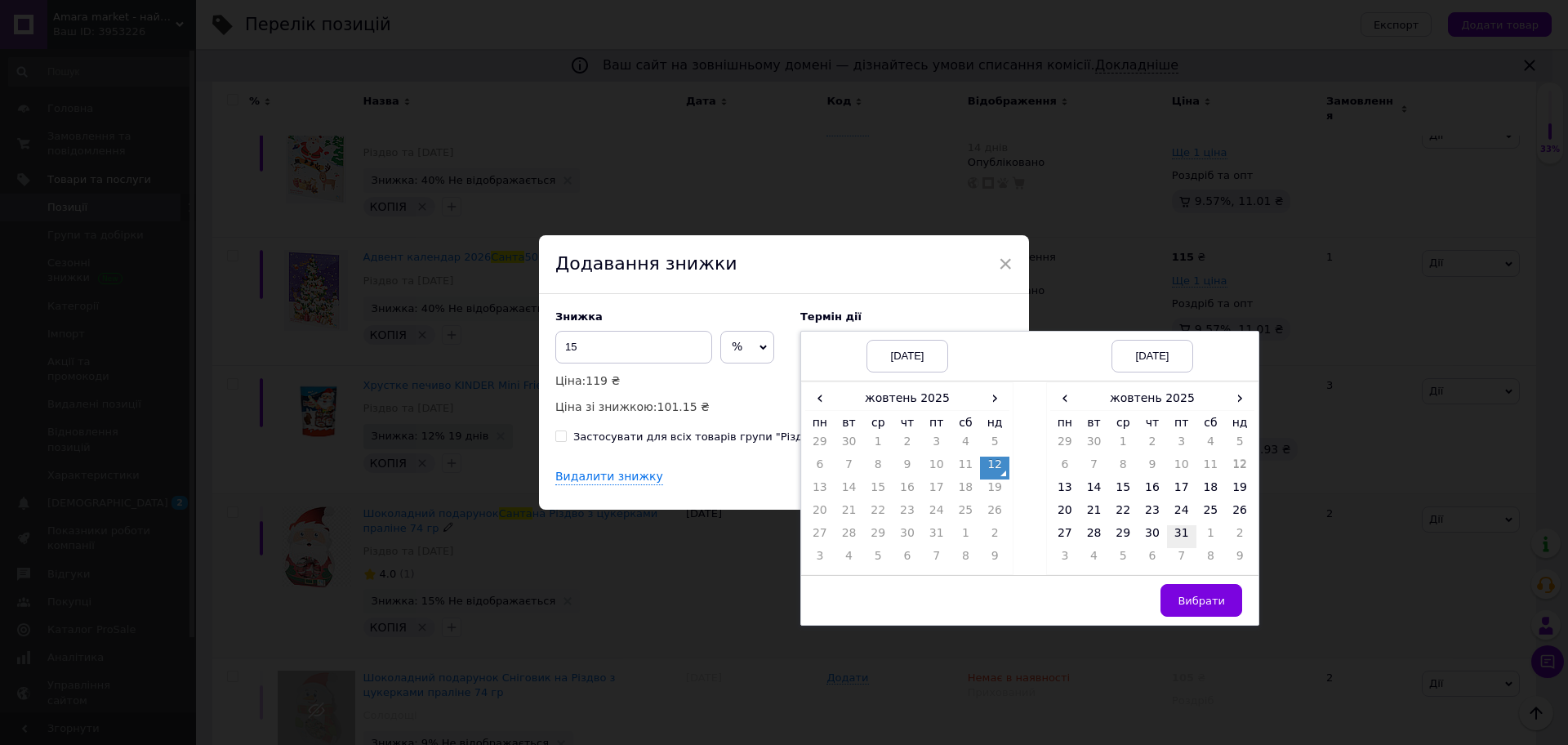
click at [1179, 534] on td "31" at bounding box center [1180, 536] width 29 height 22
click at [1198, 592] on button "Вибрати" at bounding box center [1201, 600] width 81 height 33
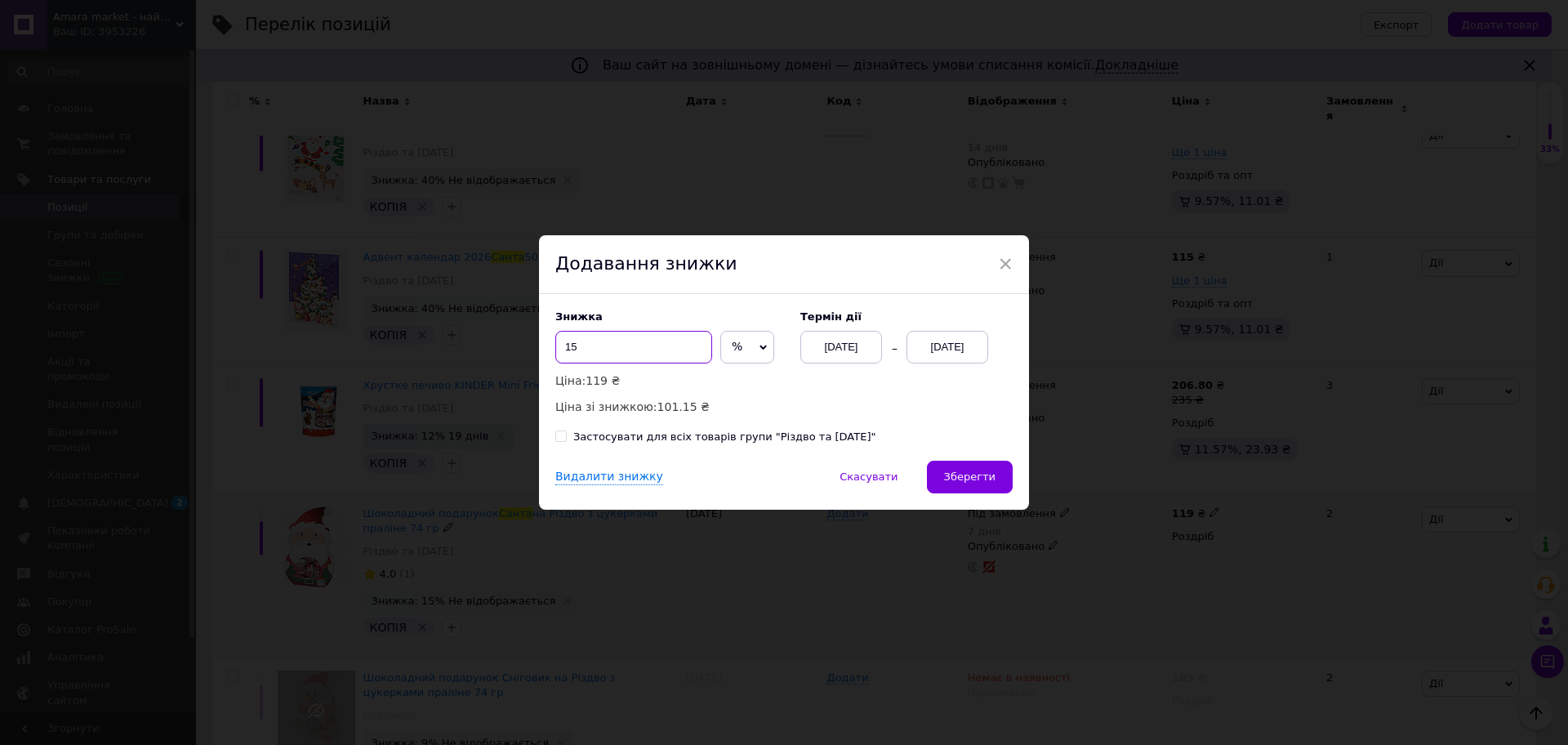
click at [630, 355] on input "15" at bounding box center [633, 346] width 156 height 33
type input "12"
click at [994, 482] on button "Зберегти" at bounding box center [970, 476] width 86 height 33
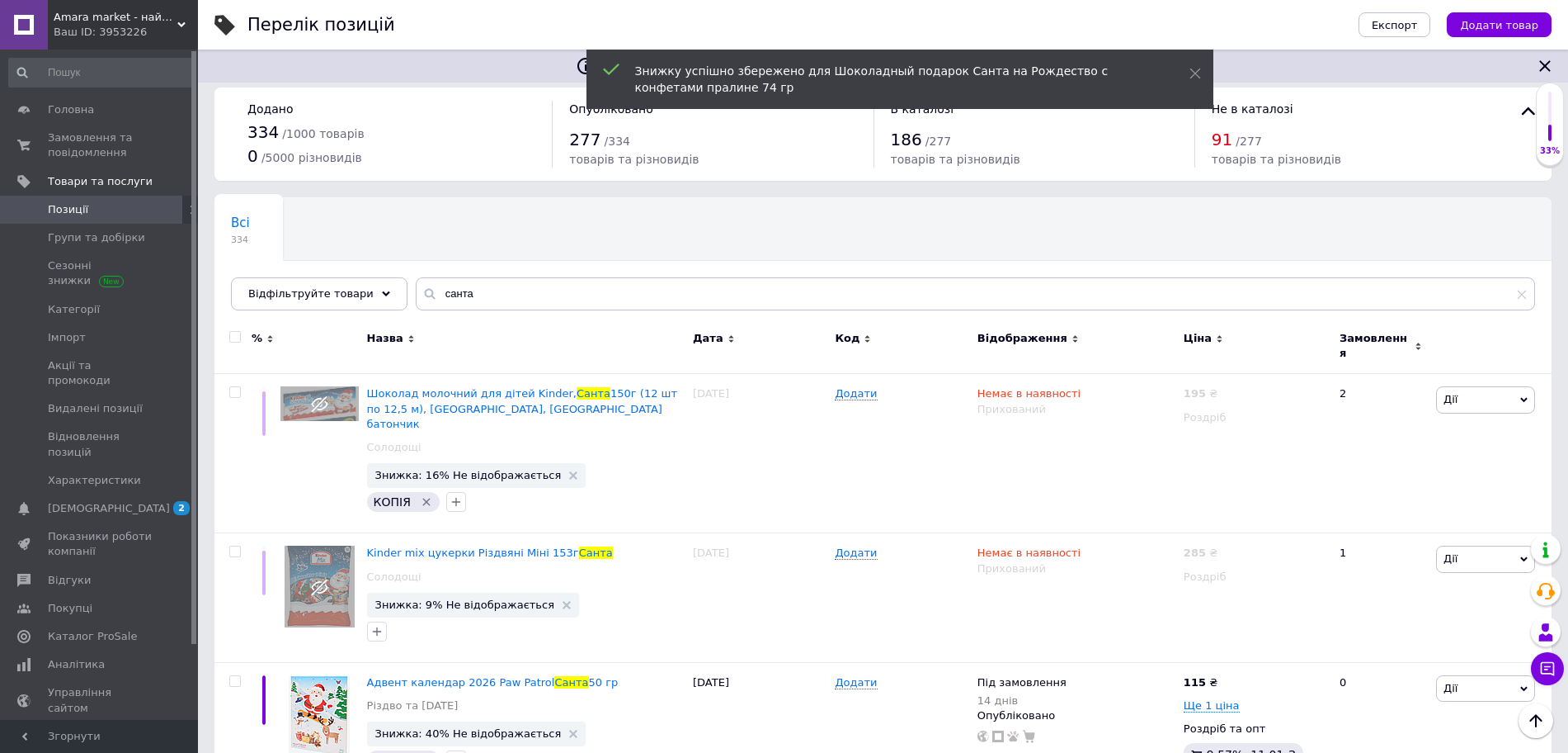
scroll to position [5, 0]
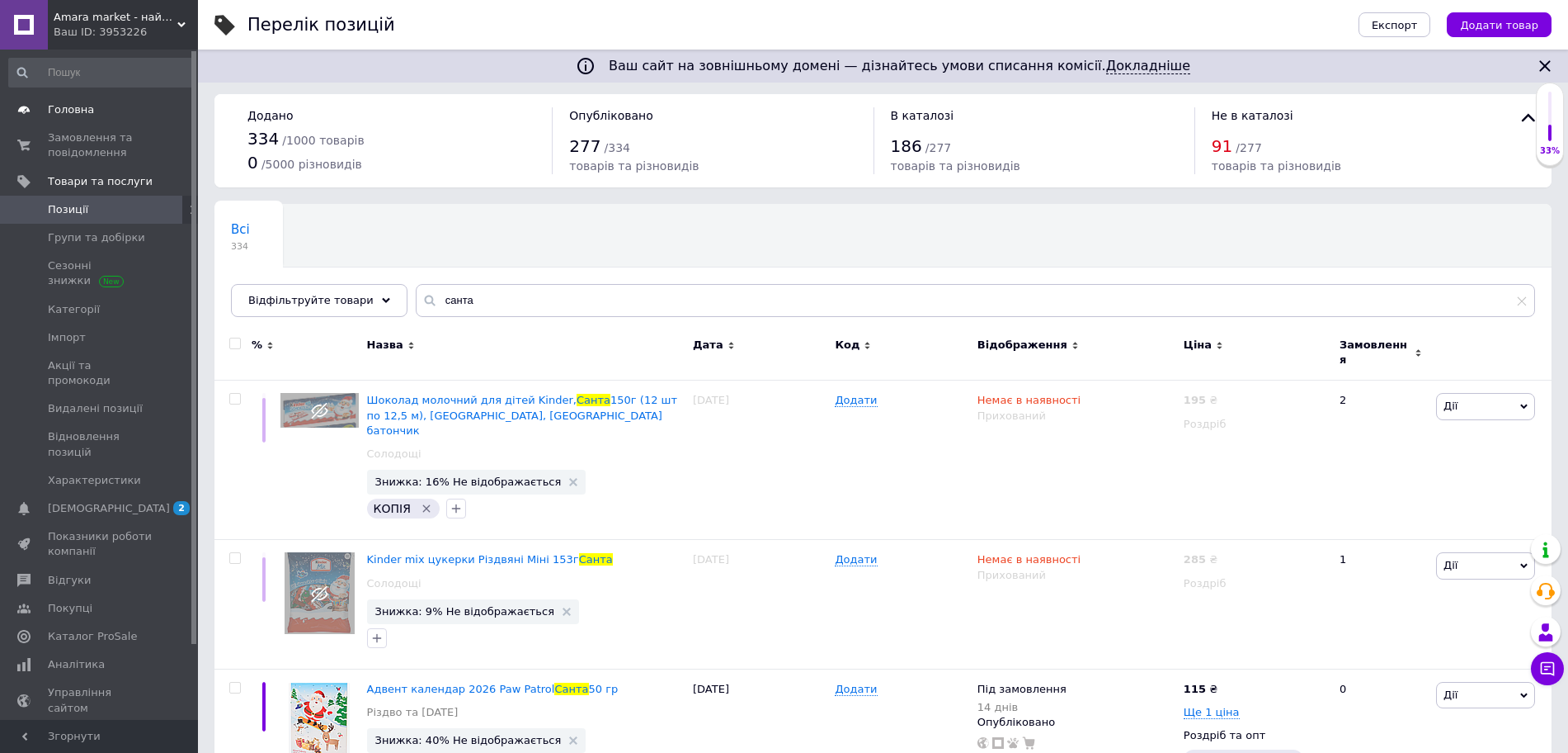
click at [69, 115] on span "Головна" at bounding box center [71, 110] width 46 height 15
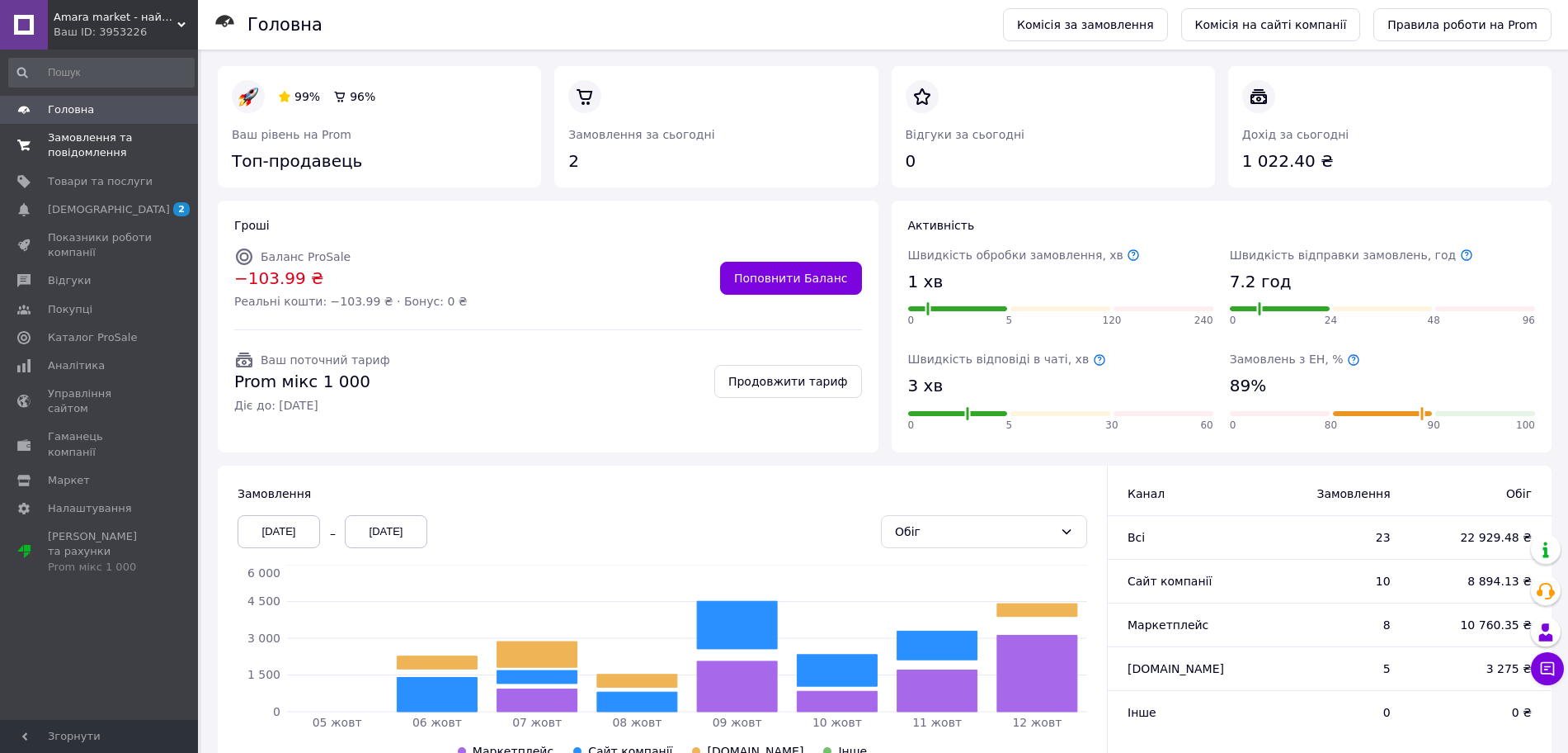
click at [92, 131] on span "Замовлення та повідомлення" at bounding box center [100, 145] width 105 height 29
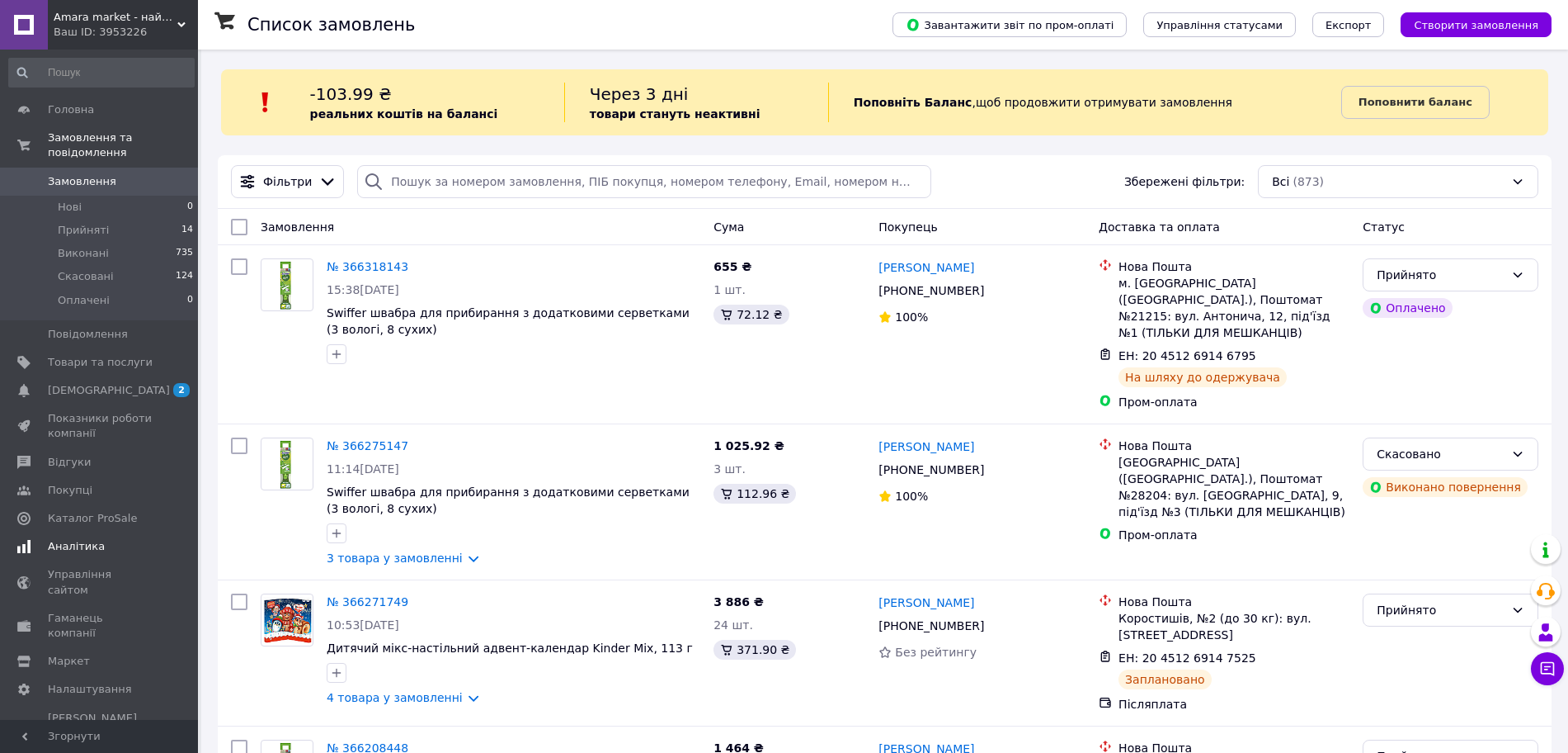
click at [92, 539] on span "Аналітика" at bounding box center [77, 547] width 57 height 15
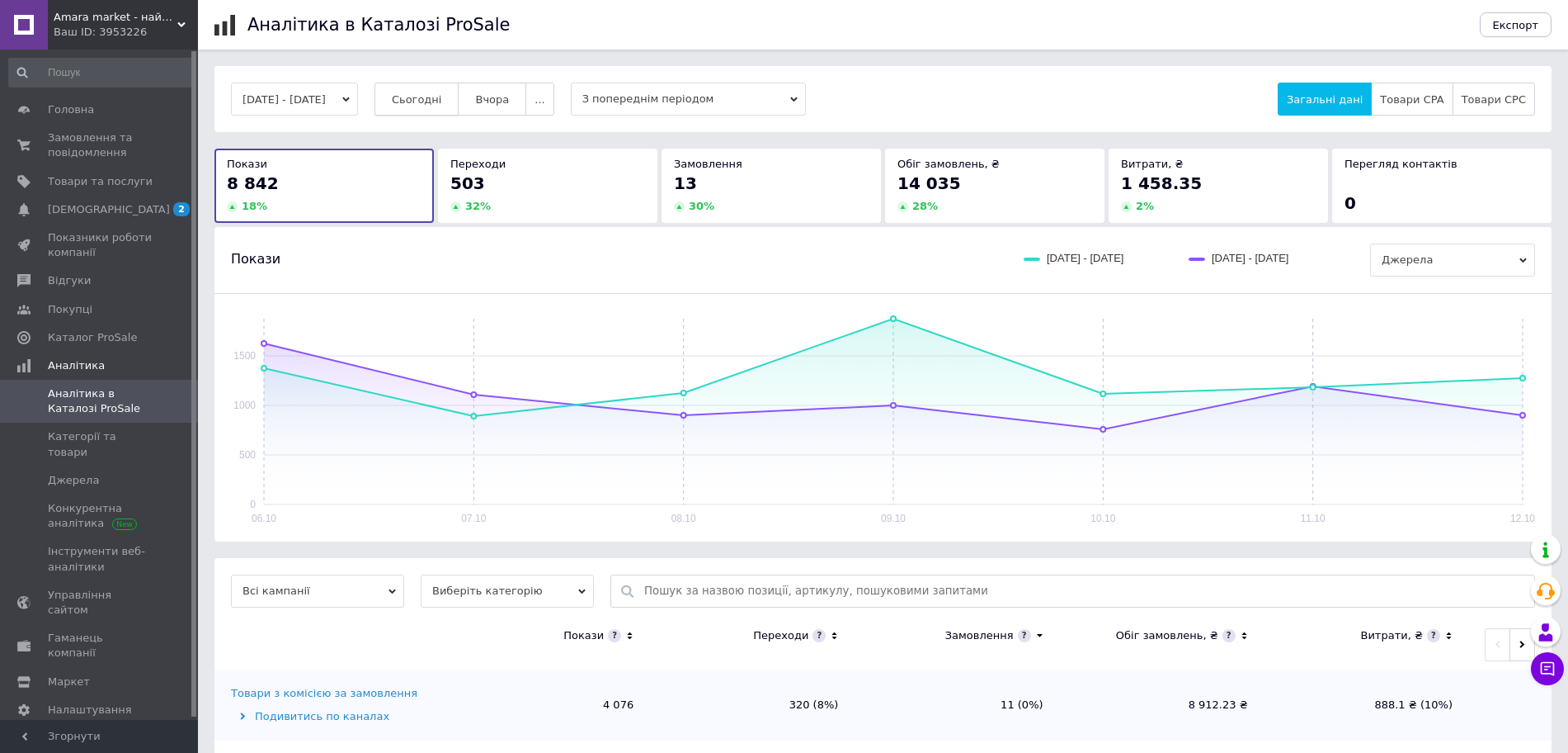
click at [443, 105] on span "Сьогодні" at bounding box center [416, 99] width 50 height 12
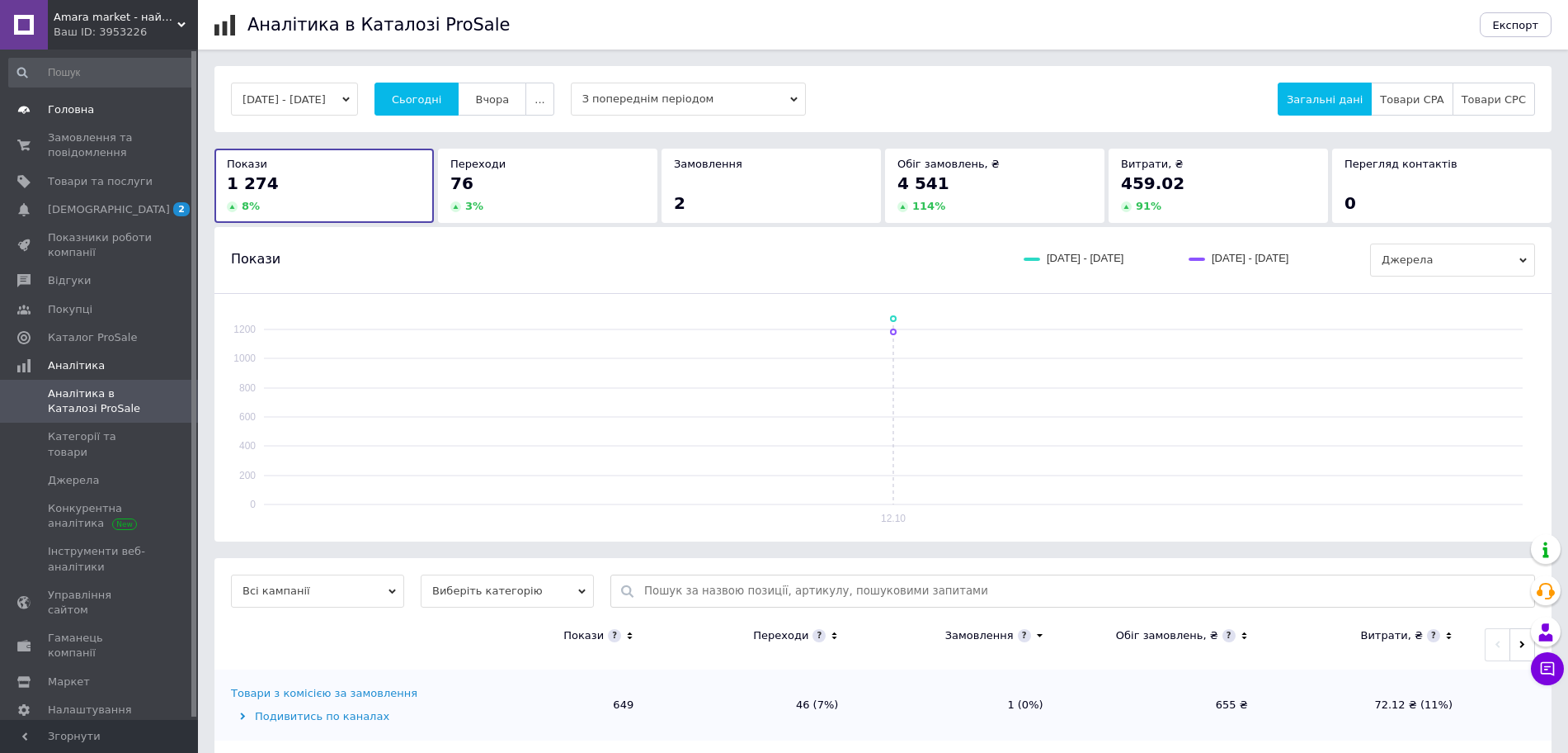
click at [69, 119] on link "Головна" at bounding box center [101, 110] width 203 height 28
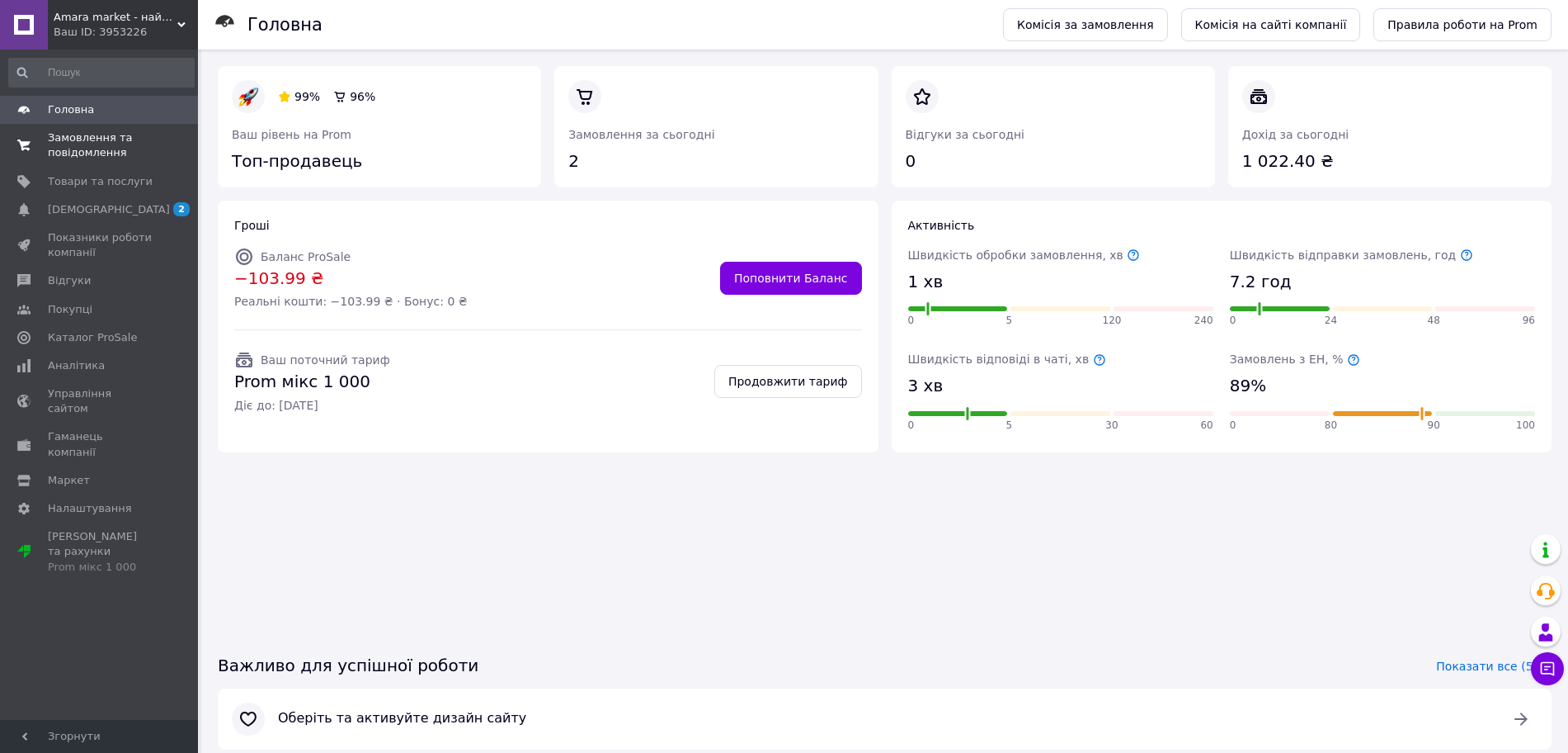
click at [74, 146] on span "Замовлення та повідомлення" at bounding box center [100, 145] width 105 height 29
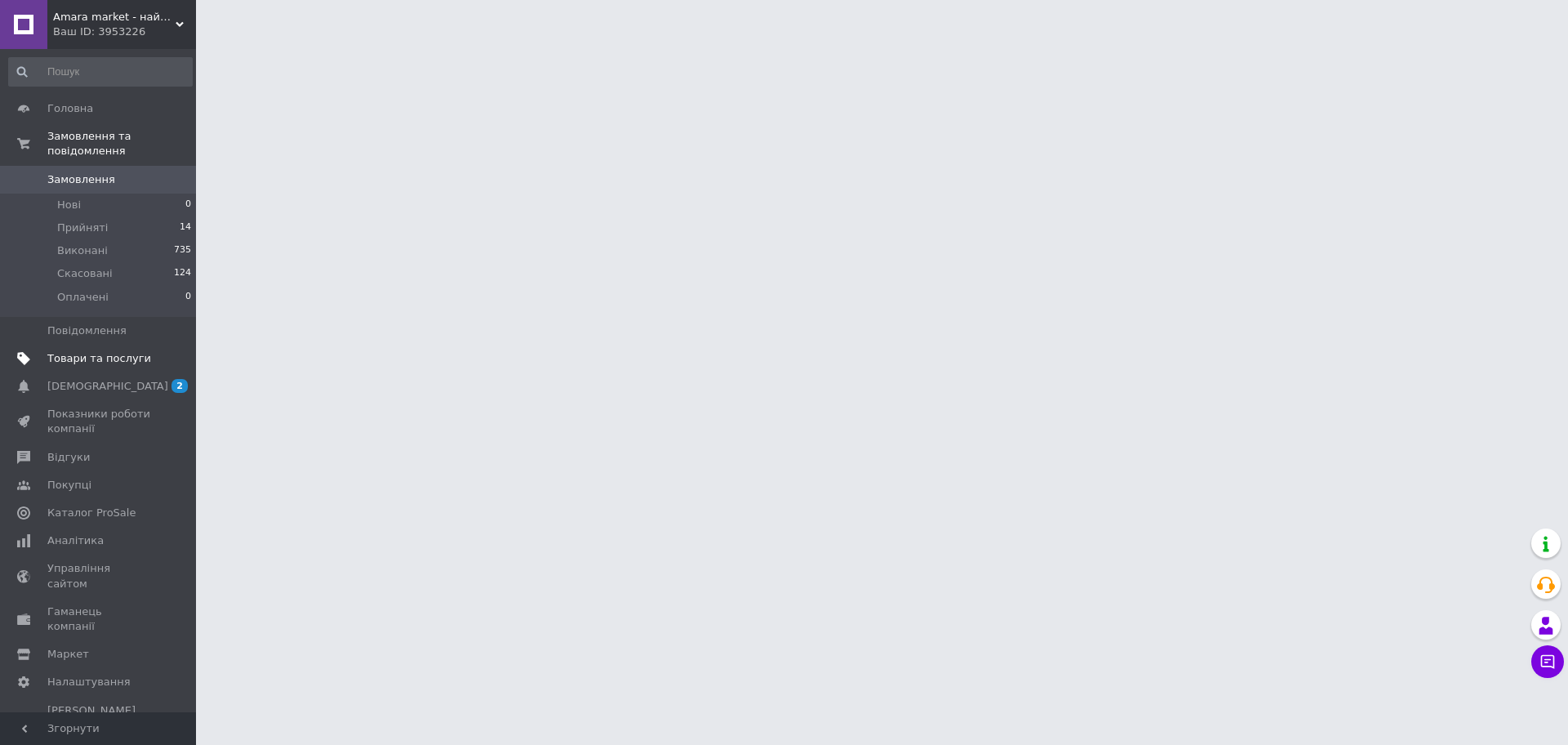
click at [132, 351] on link "Товари та послуги" at bounding box center [100, 358] width 201 height 28
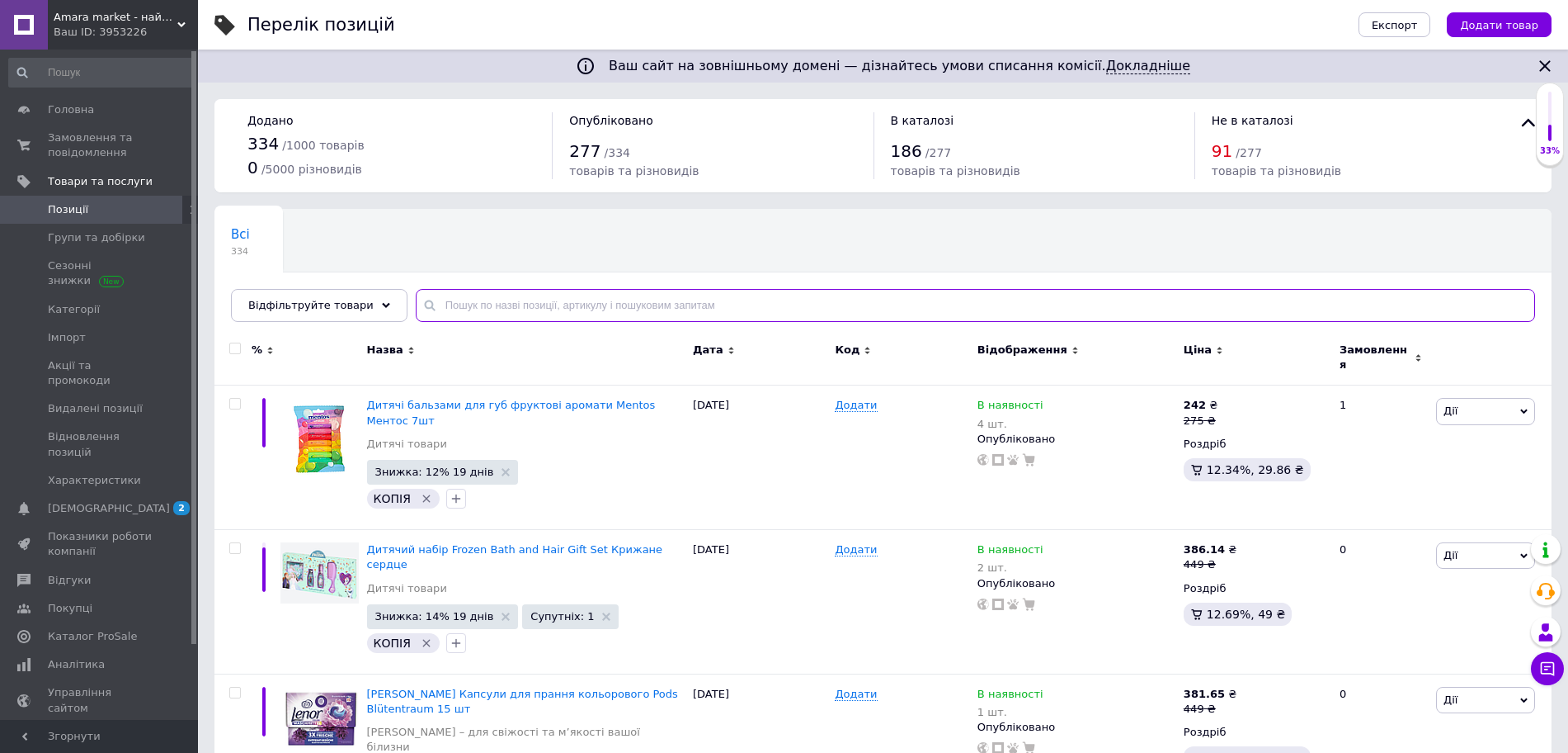
click at [520, 300] on input "text" at bounding box center [976, 305] width 1120 height 33
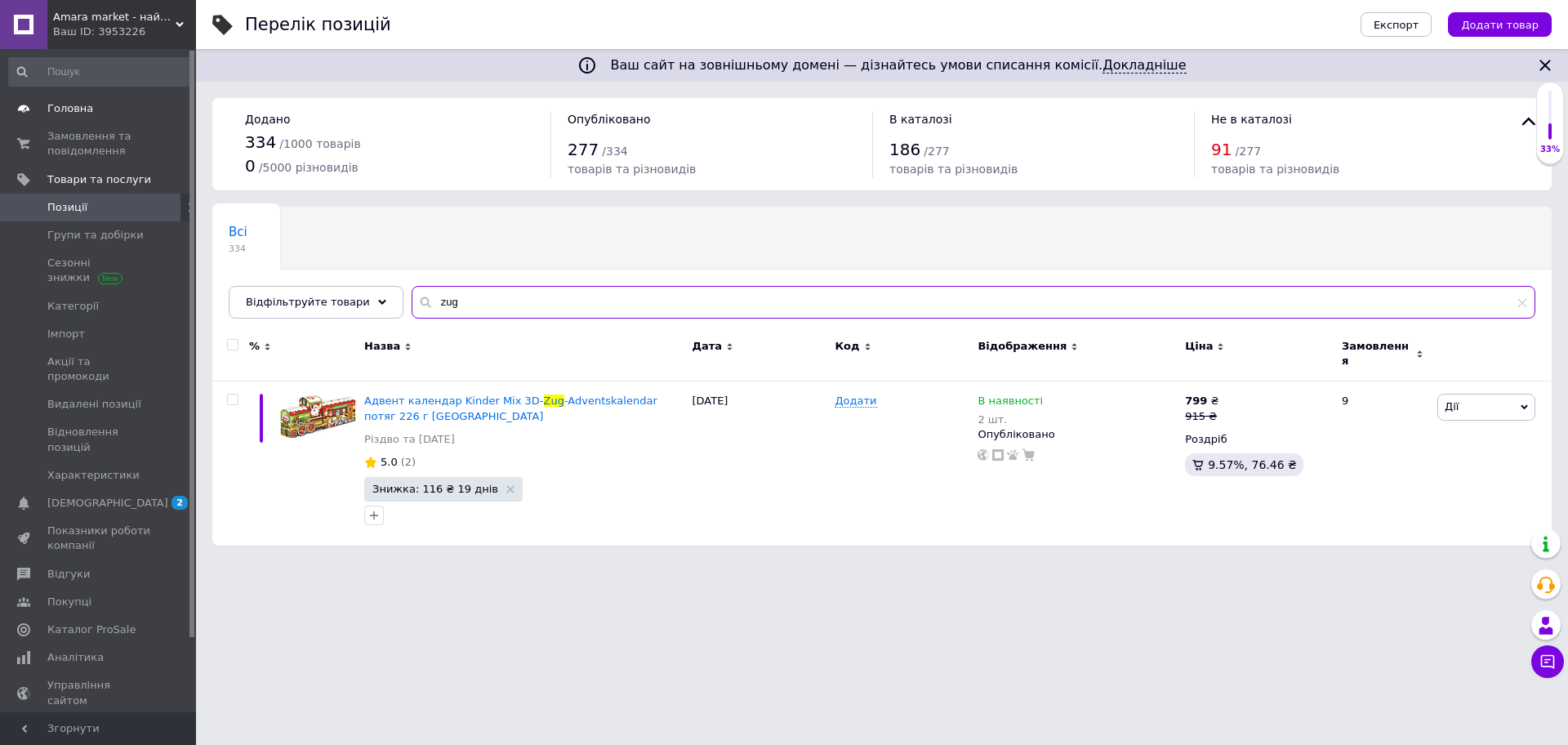
type input "zug"
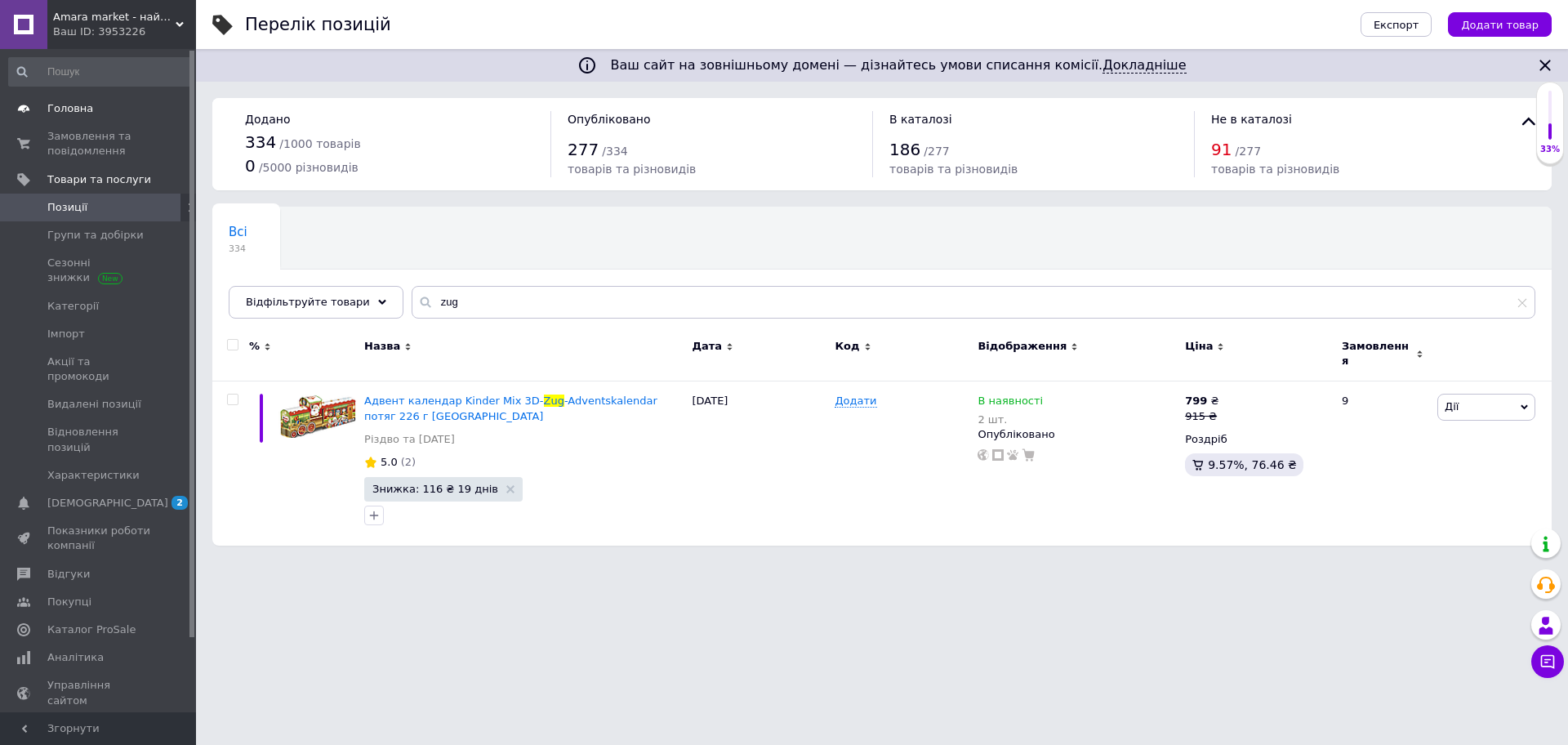
click at [74, 117] on link "Головна" at bounding box center [100, 109] width 201 height 28
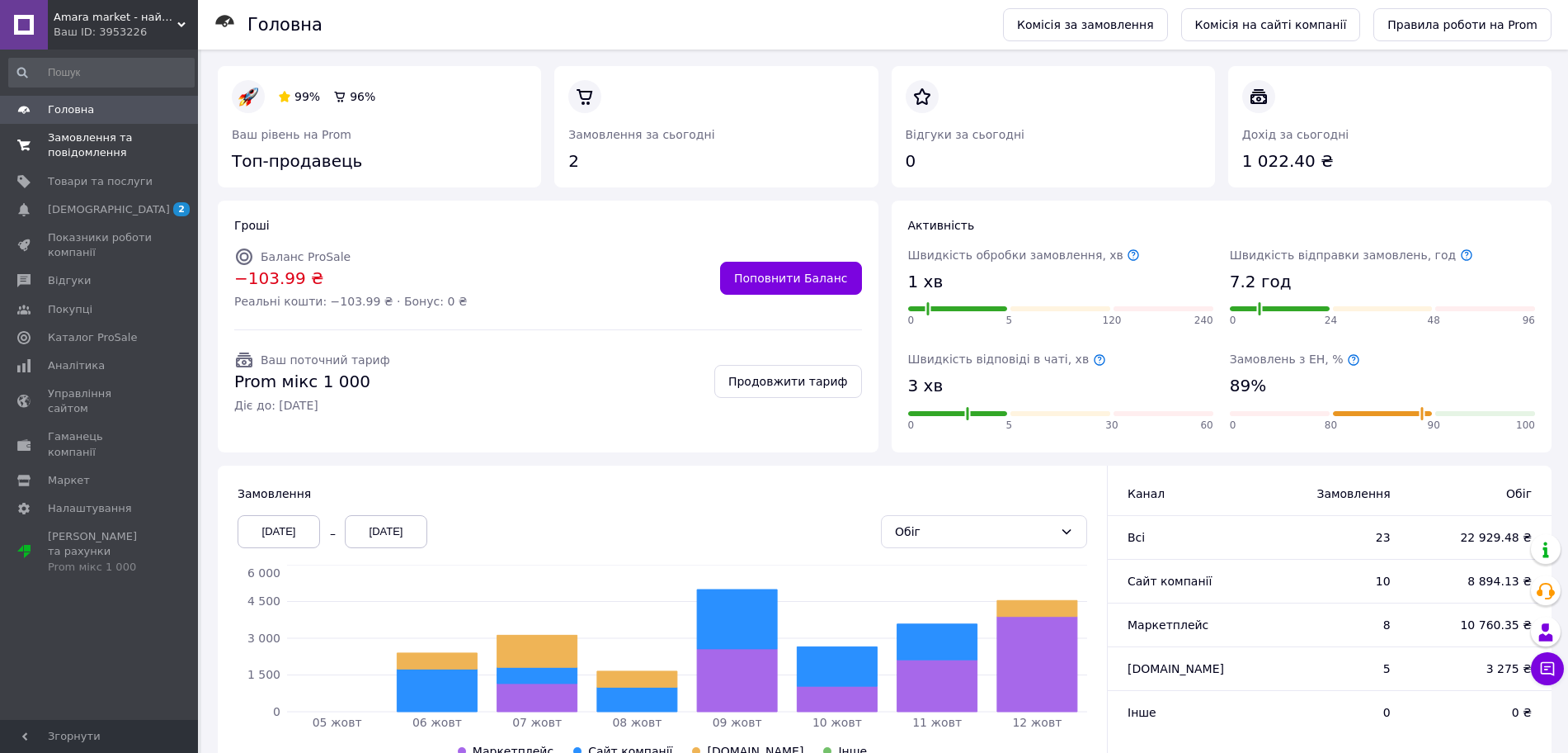
click at [98, 154] on span "Замовлення та повідомлення" at bounding box center [100, 145] width 105 height 29
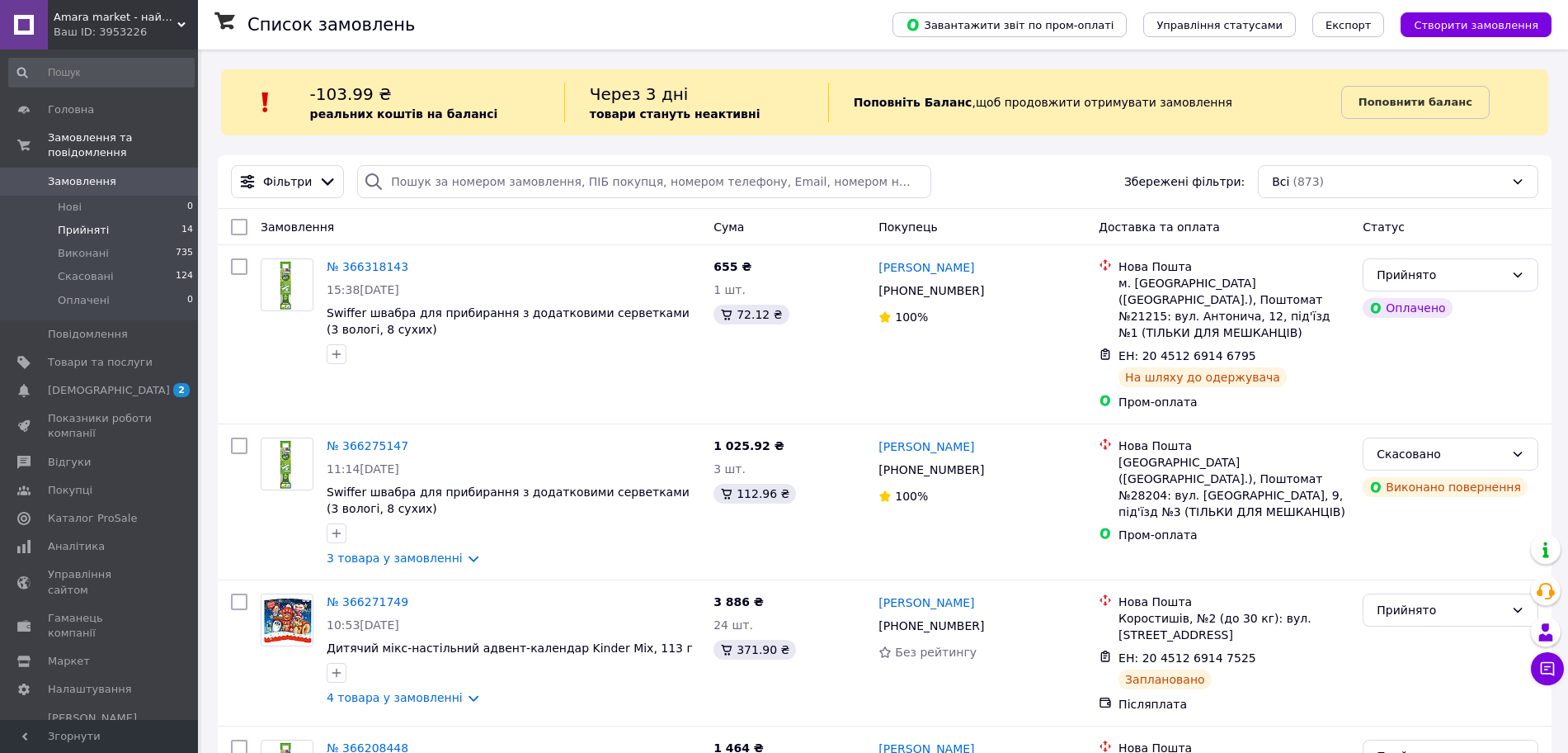
click at [100, 223] on span "Прийняті" at bounding box center [83, 231] width 51 height 15
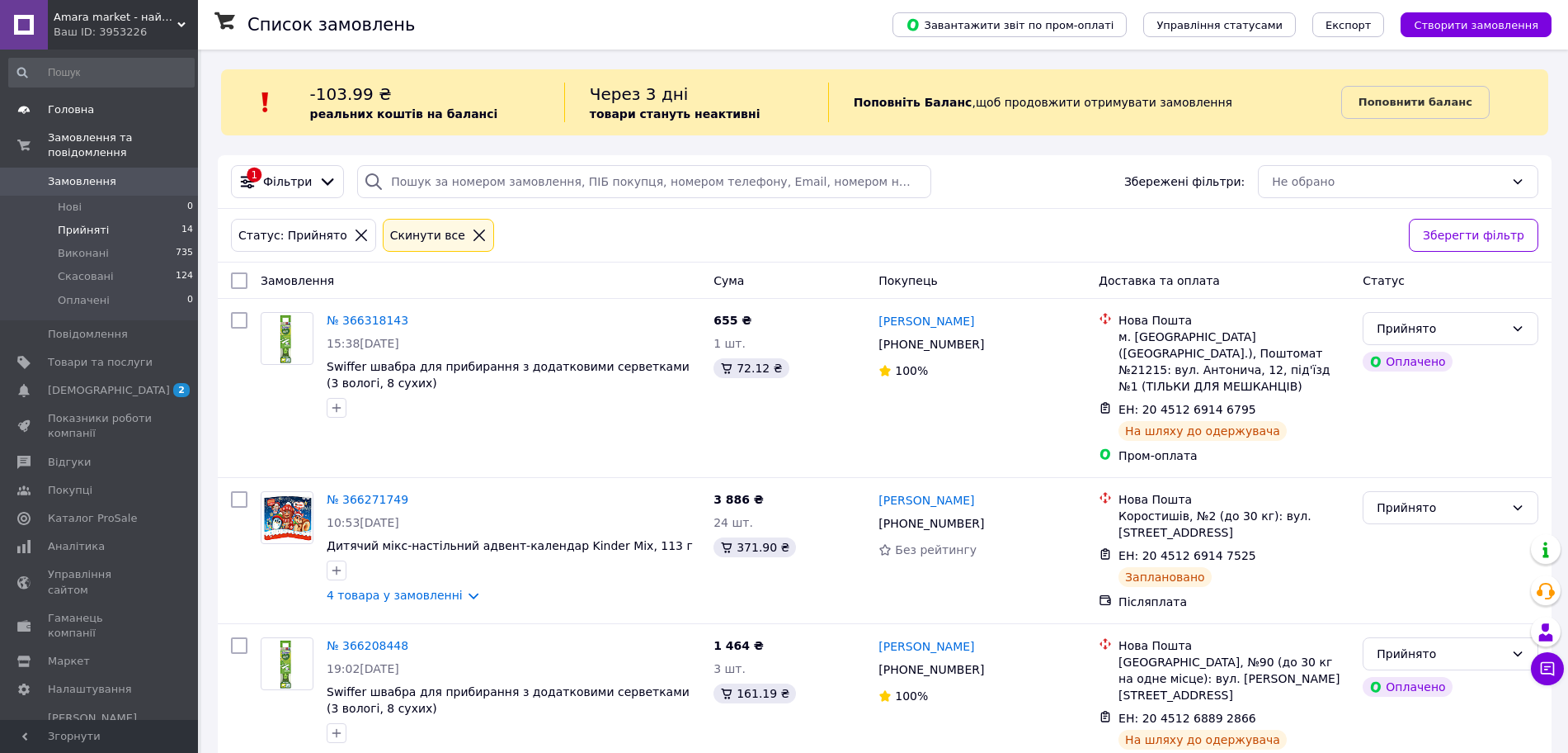
click at [61, 105] on span "Головна" at bounding box center [71, 110] width 46 height 15
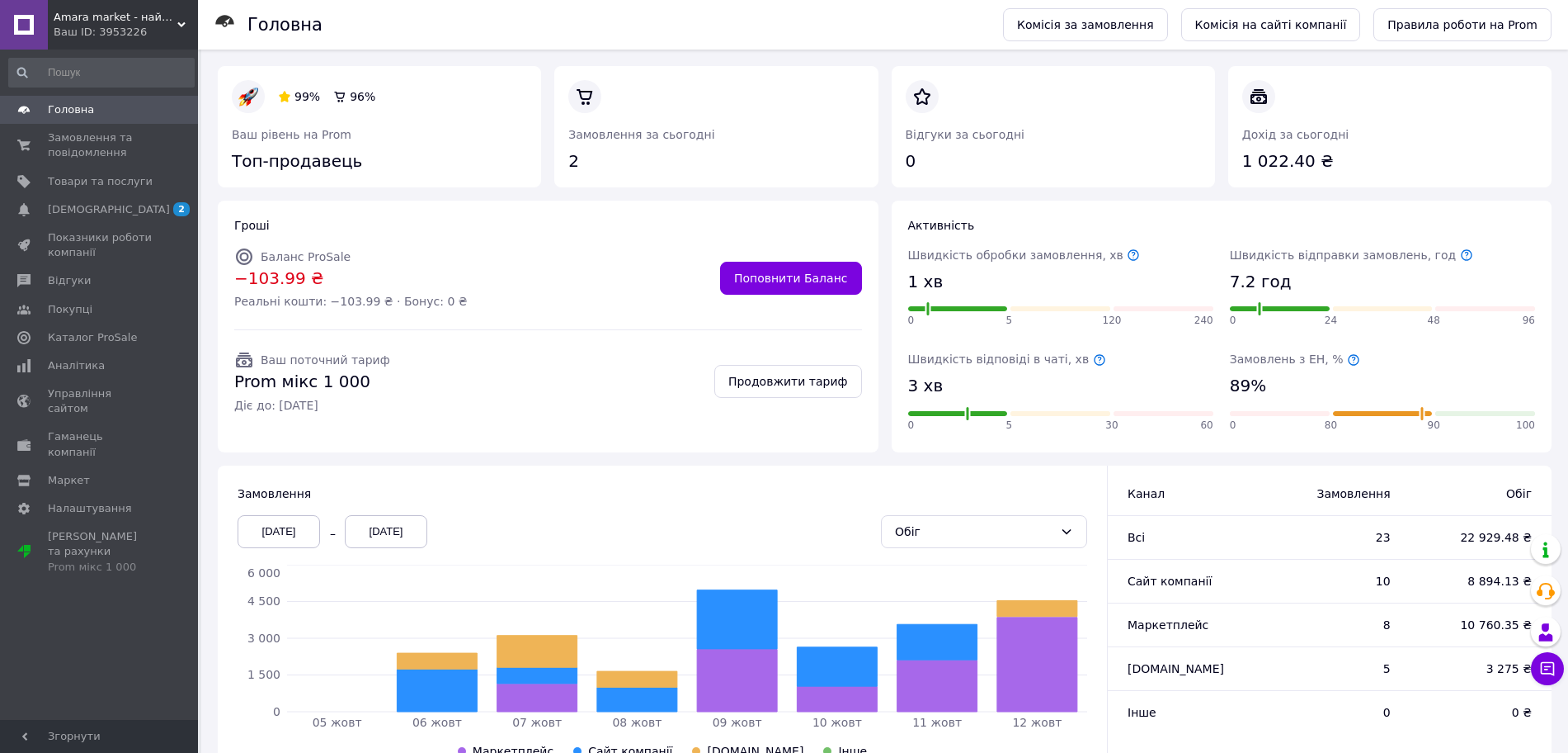
click at [116, 32] on div "Ваш ID: 3953226" at bounding box center [126, 32] width 145 height 15
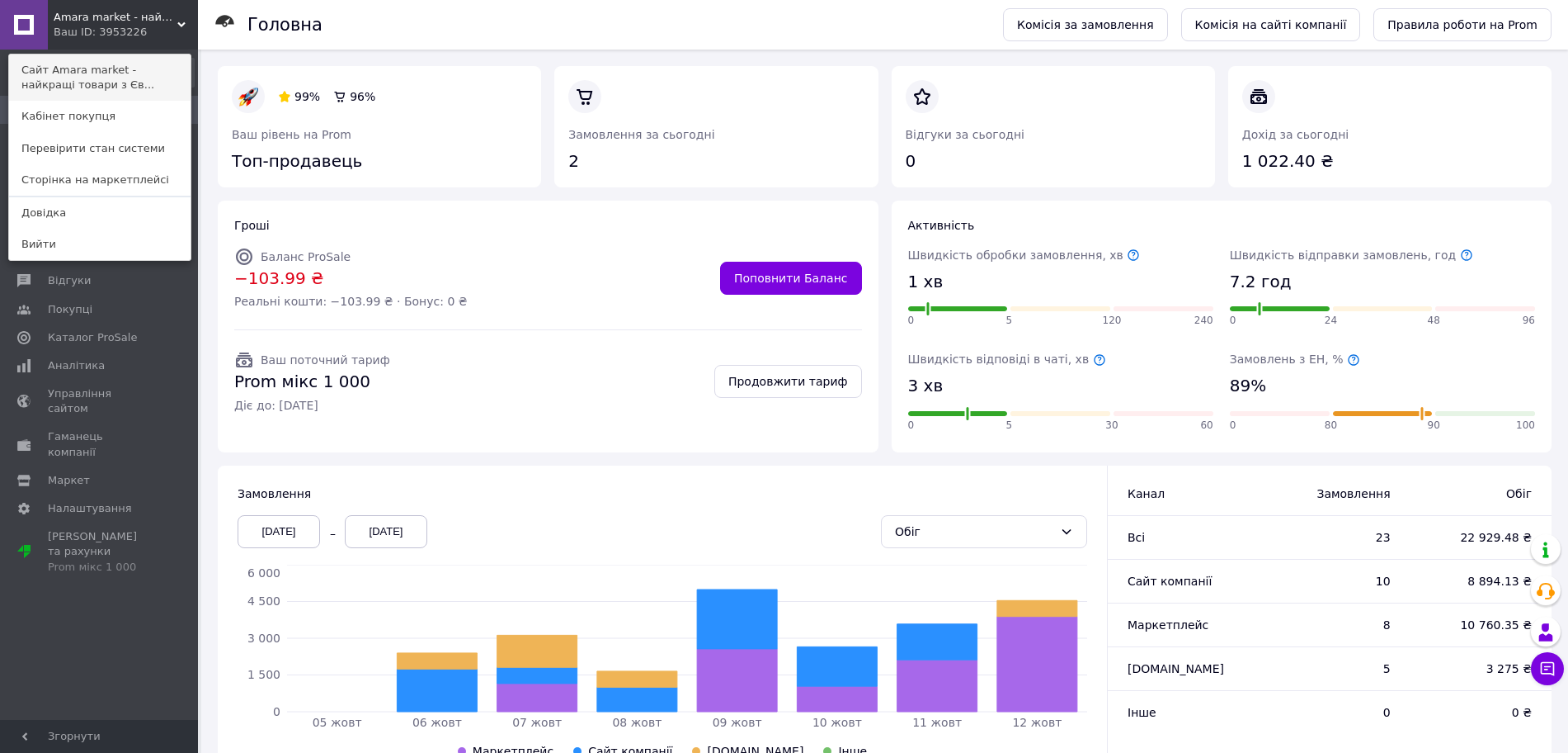
click at [96, 85] on link "Сайт Amara market - найкращі товари з Єв..." at bounding box center [100, 78] width 182 height 46
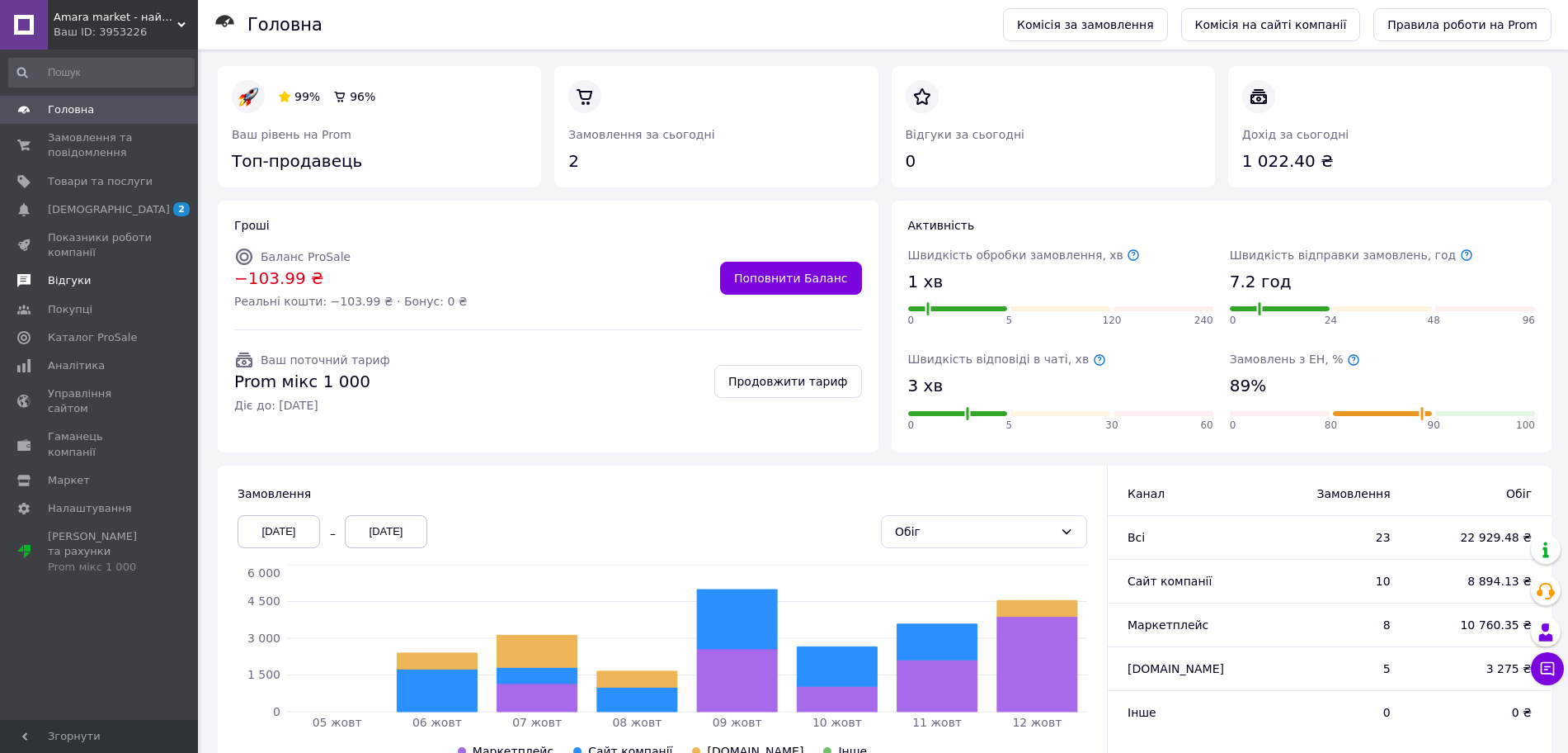
click at [72, 285] on span "Відгуки" at bounding box center [69, 281] width 43 height 15
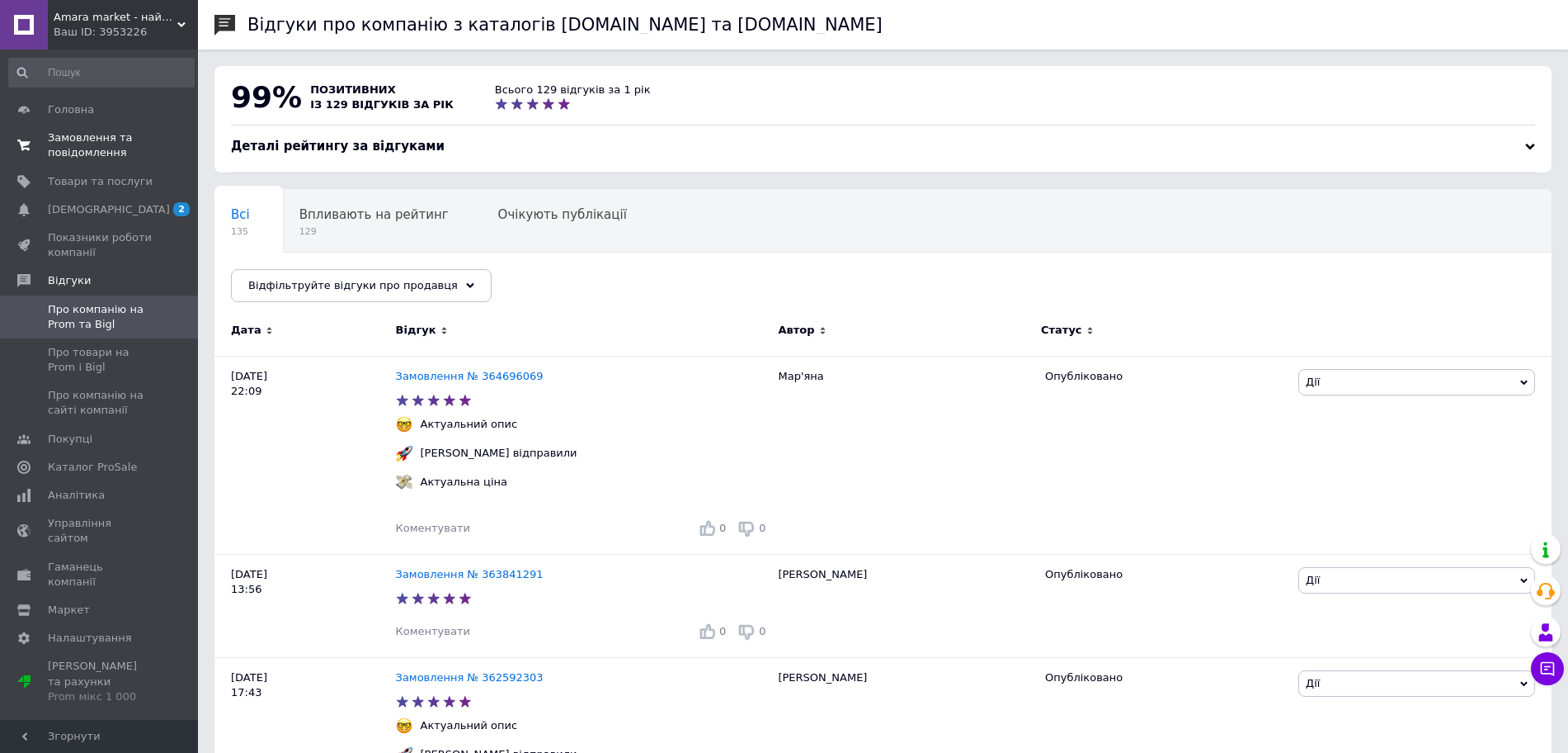
click at [72, 153] on span "Замовлення та повідомлення" at bounding box center [100, 145] width 105 height 29
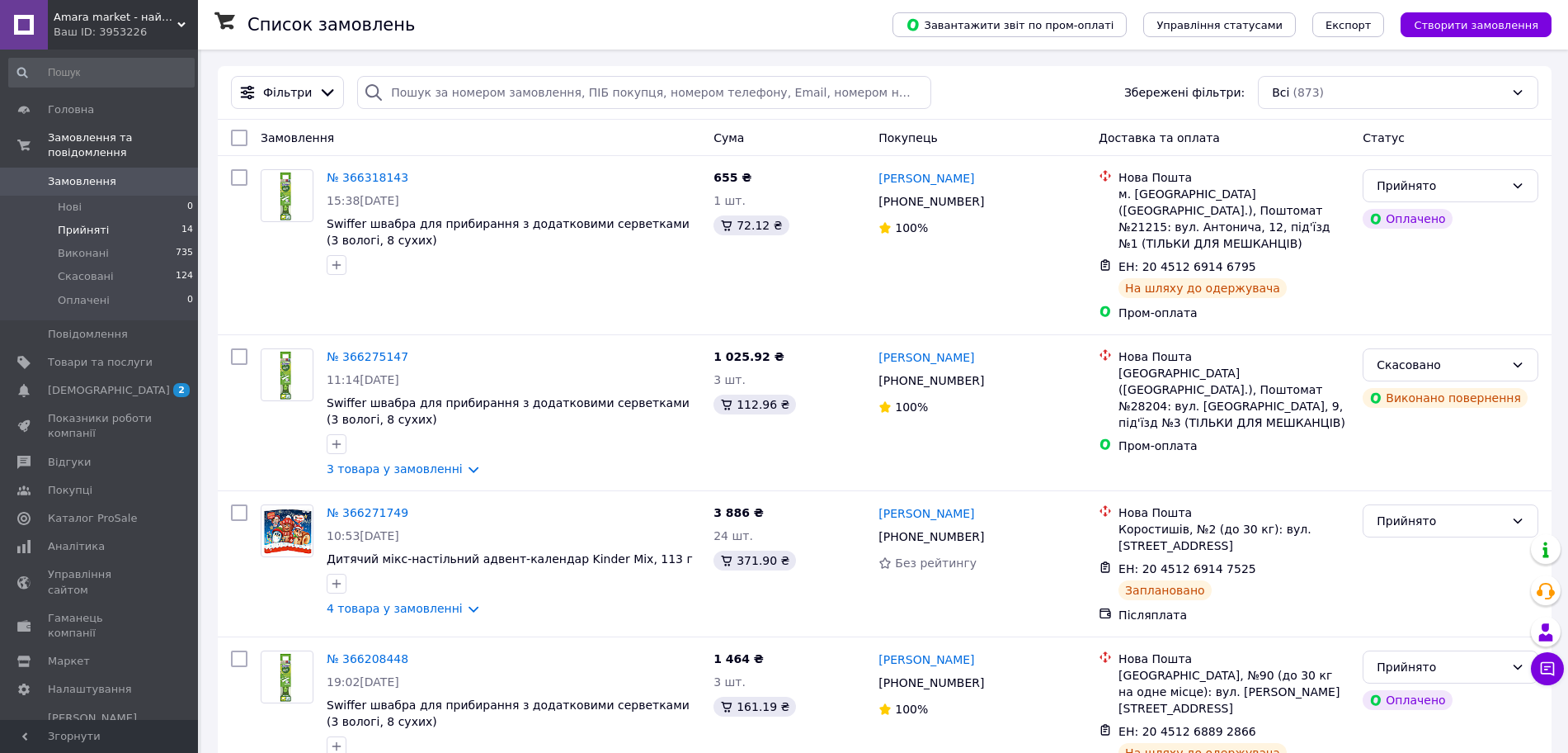
click at [75, 223] on span "Прийняті" at bounding box center [83, 231] width 51 height 15
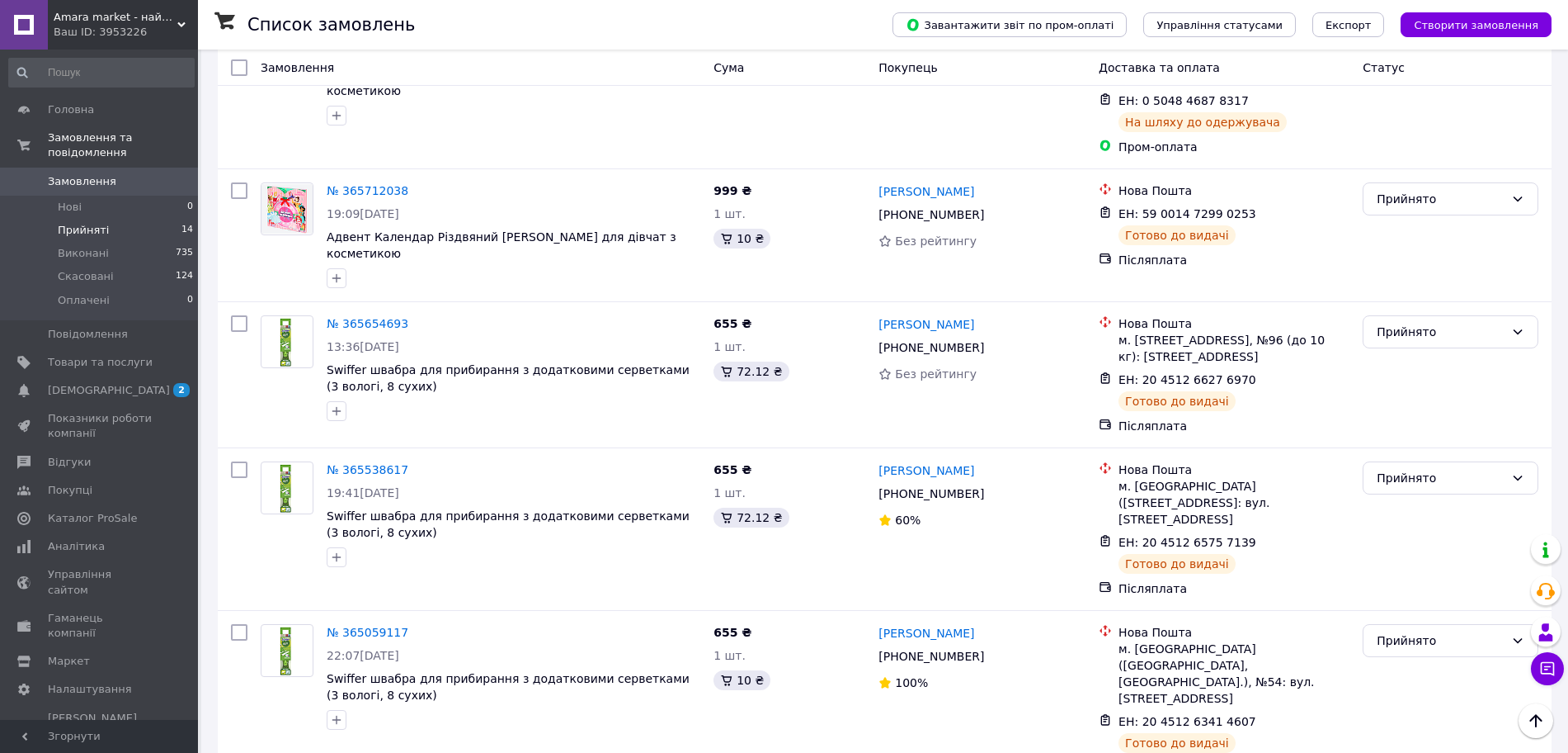
scroll to position [1612, 0]
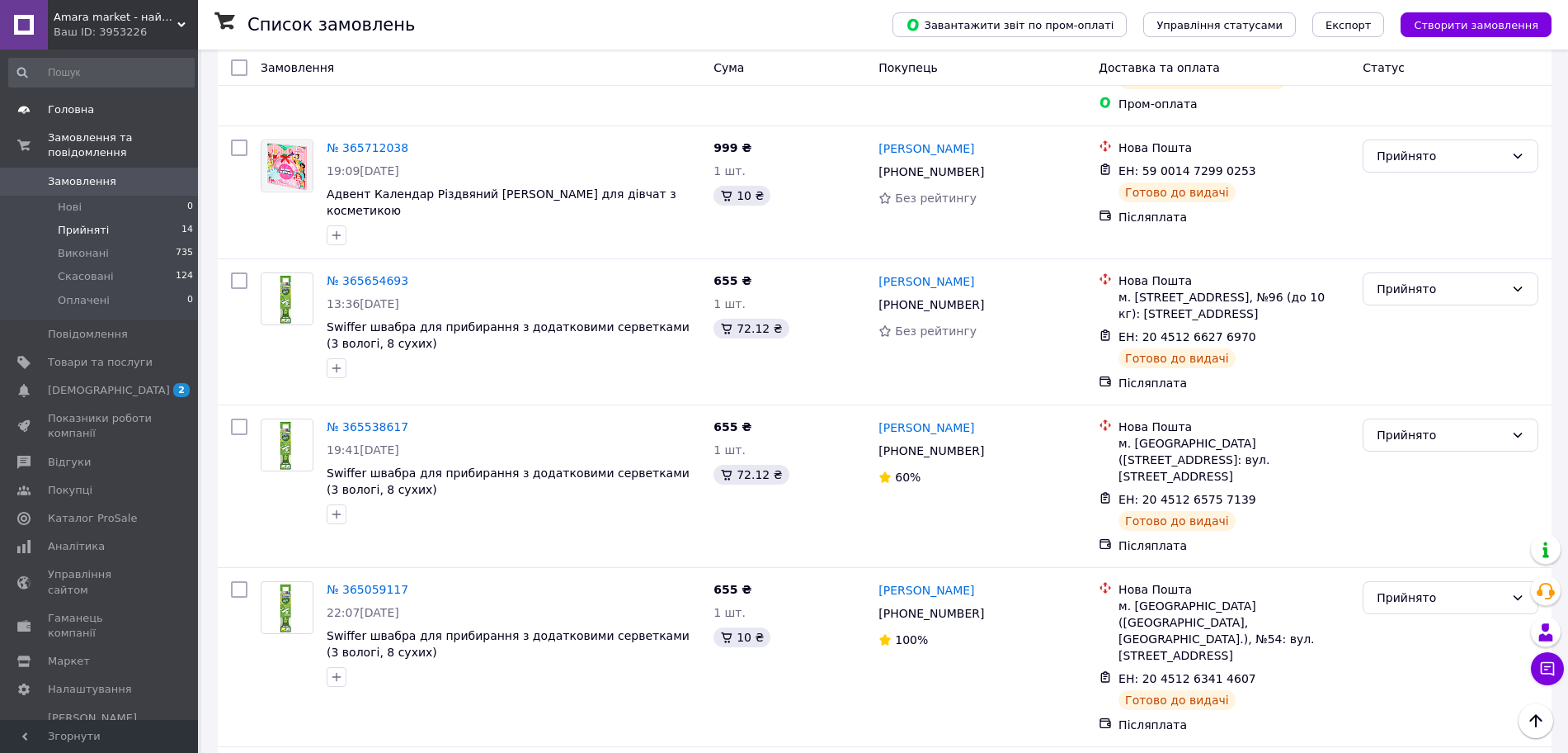
click at [94, 106] on span "Головна" at bounding box center [100, 110] width 105 height 15
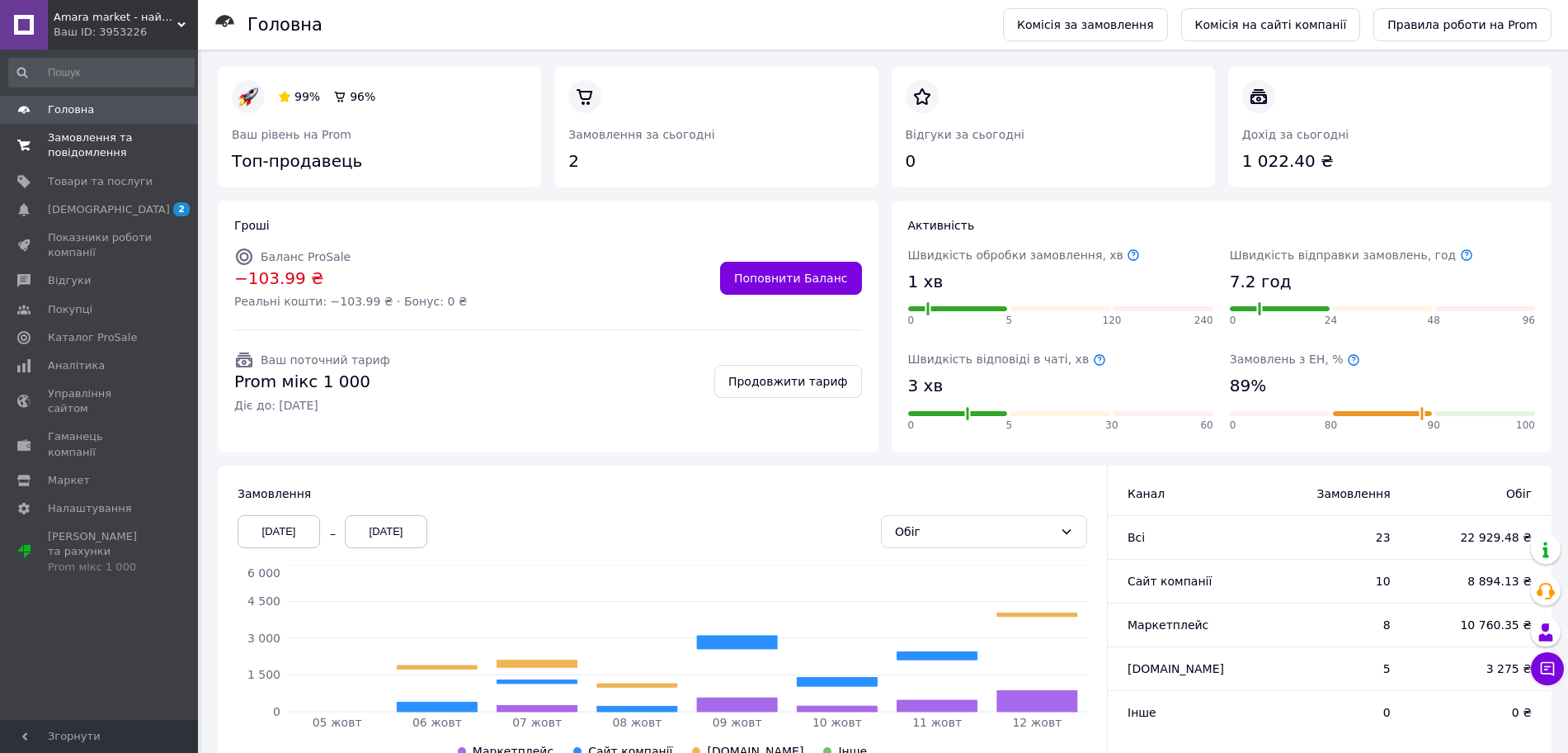
click at [114, 138] on span "Замовлення та повідомлення" at bounding box center [100, 145] width 105 height 29
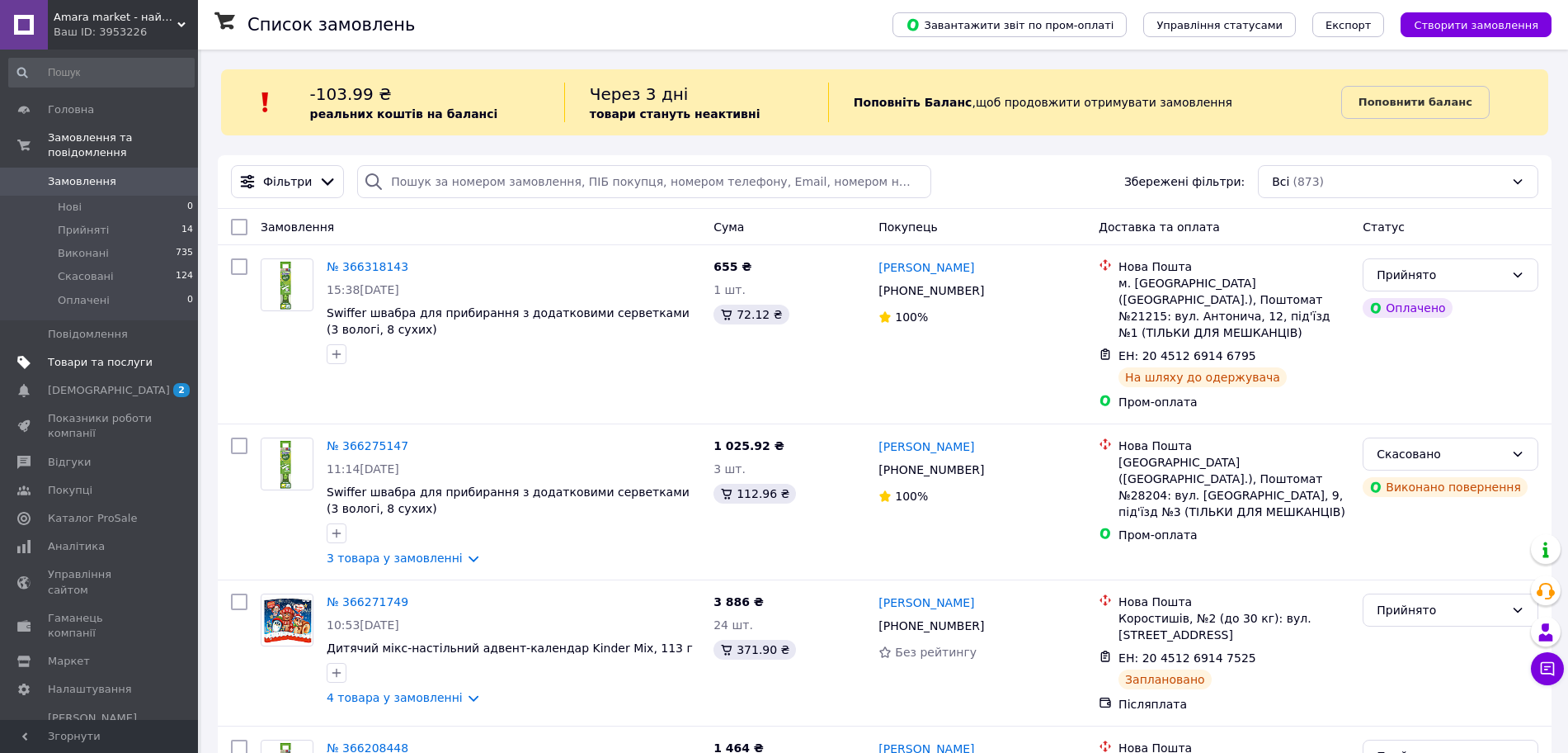
click at [96, 355] on span "Товари та послуги" at bounding box center [100, 362] width 105 height 15
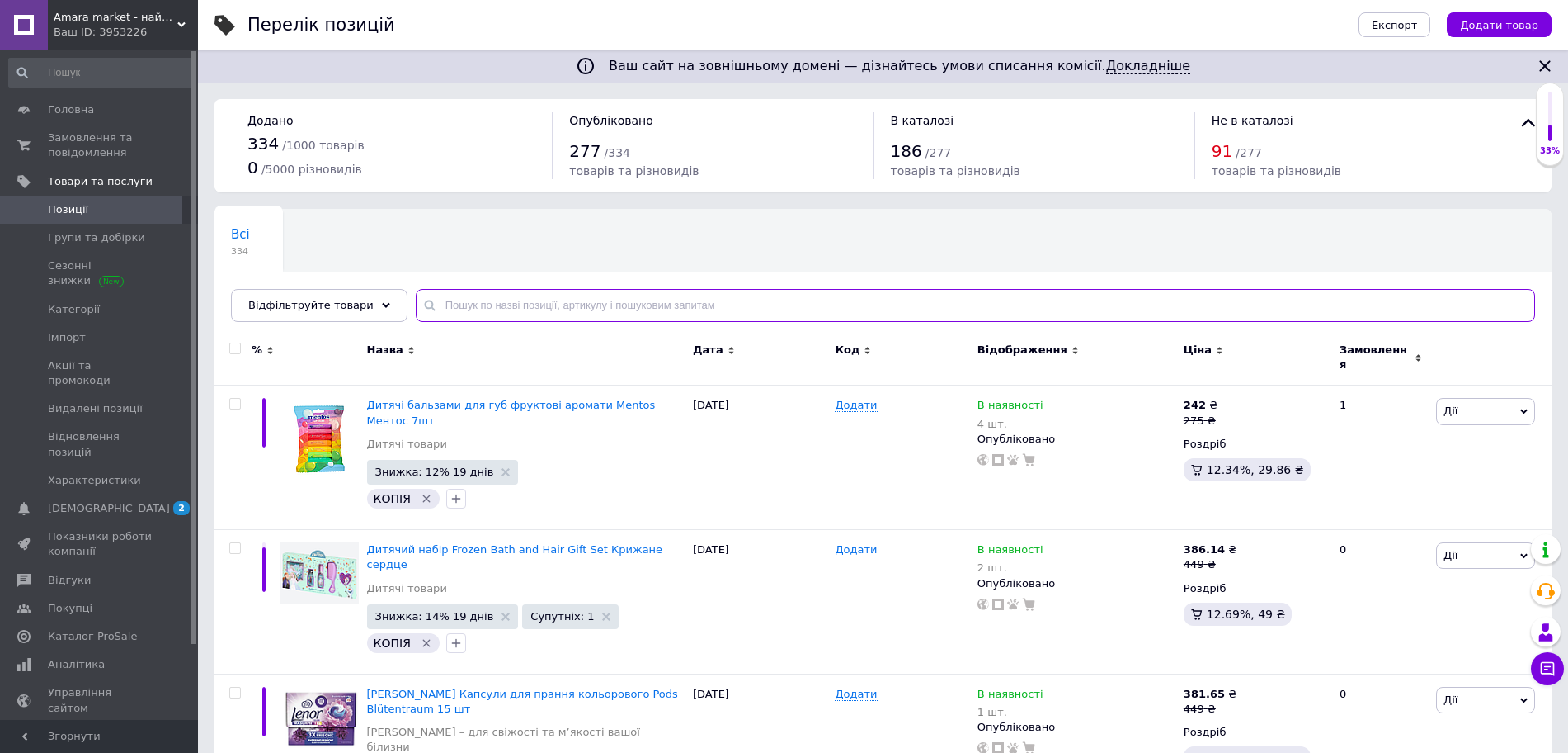
click at [453, 317] on input "text" at bounding box center [976, 305] width 1120 height 33
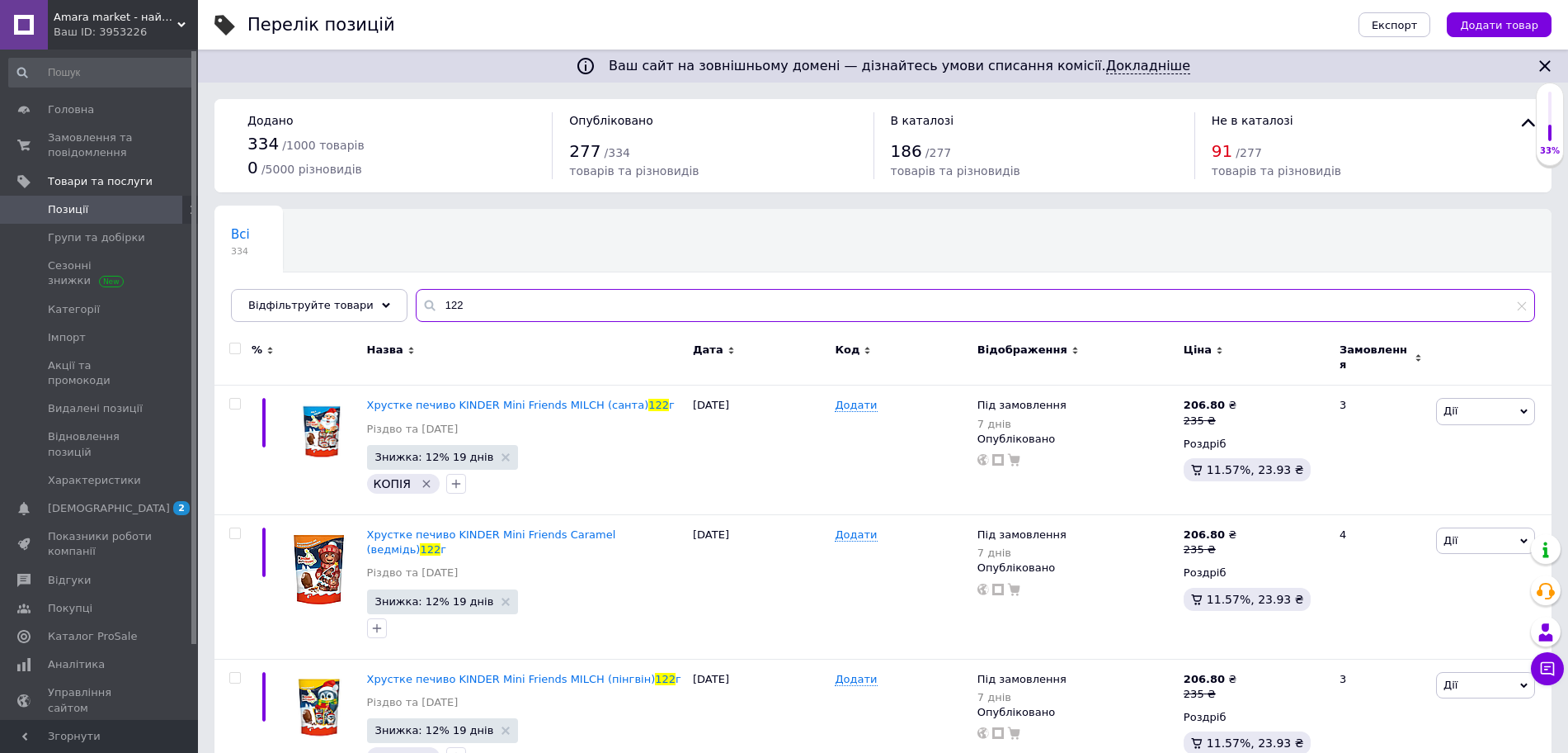
scroll to position [26, 0]
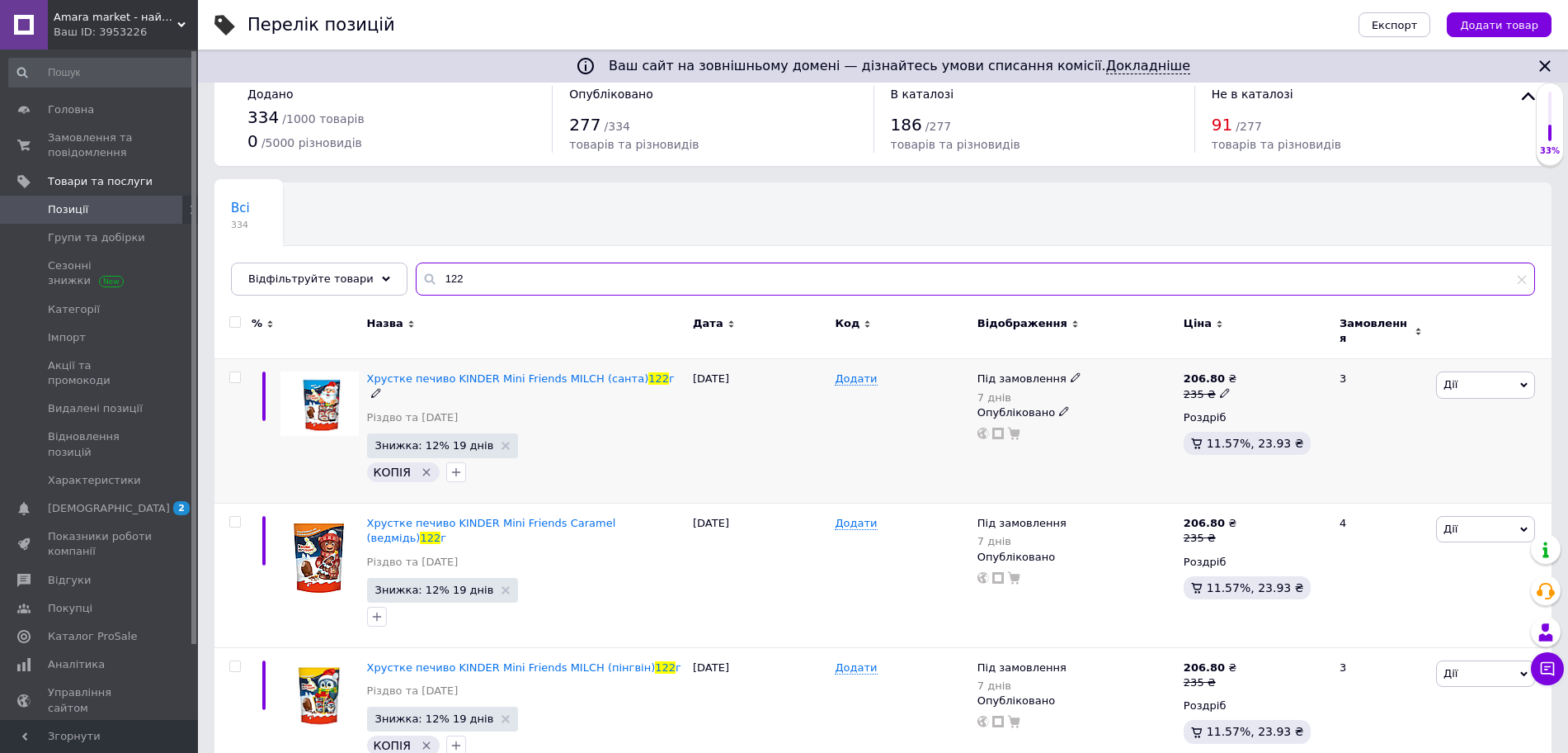
type input "122"
click at [1497, 372] on span "Дії" at bounding box center [1486, 385] width 99 height 26
click at [1384, 614] on li "Додати в кампанію Каталог ProSale" at bounding box center [1424, 625] width 218 height 23
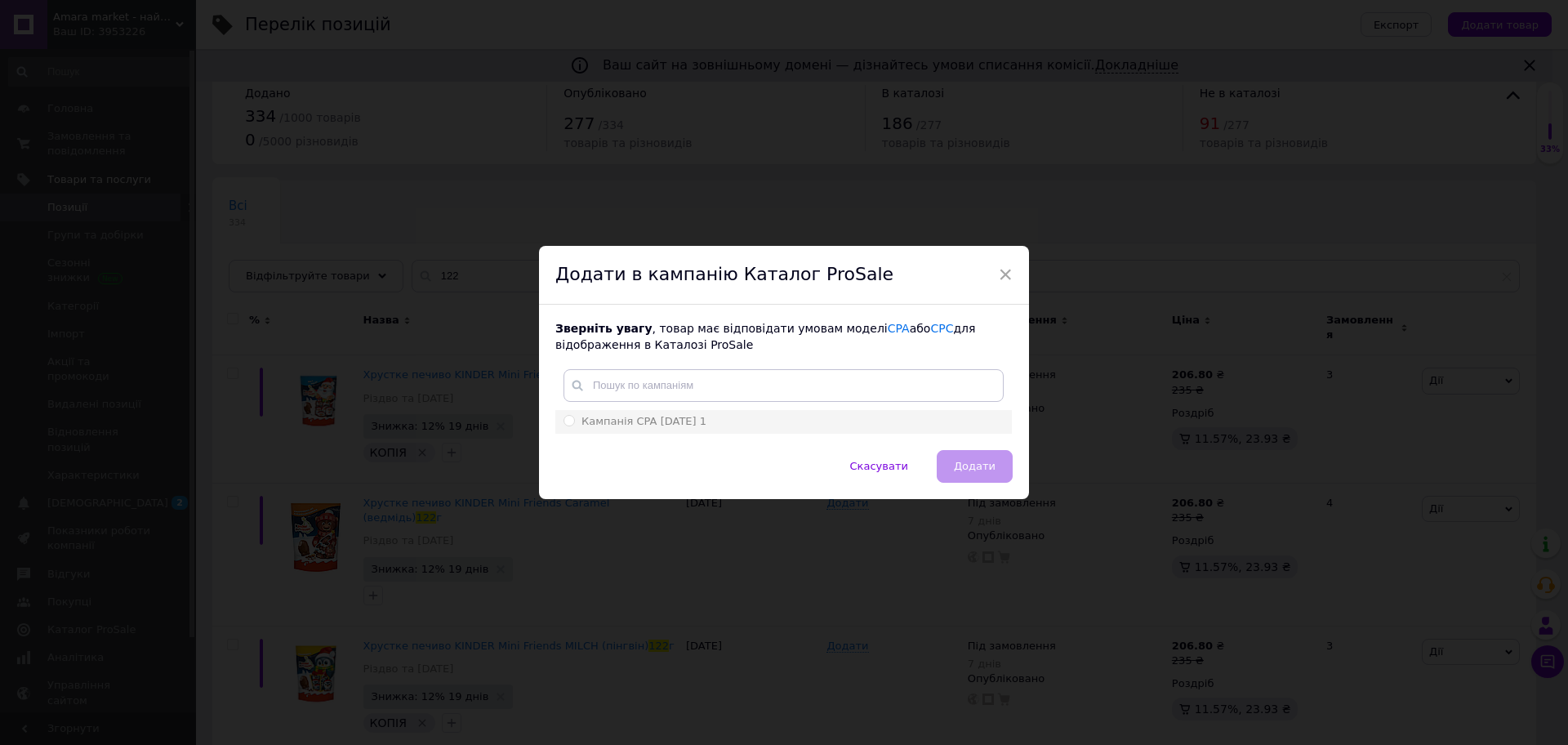
click at [698, 416] on span "Кампанія CPA [DATE] 1" at bounding box center [643, 420] width 125 height 12
click at [574, 416] on input "Кампанія CPA [DATE] 1" at bounding box center [568, 419] width 10 height 10
radio input "true"
click at [974, 472] on span "Додати" at bounding box center [975, 465] width 41 height 12
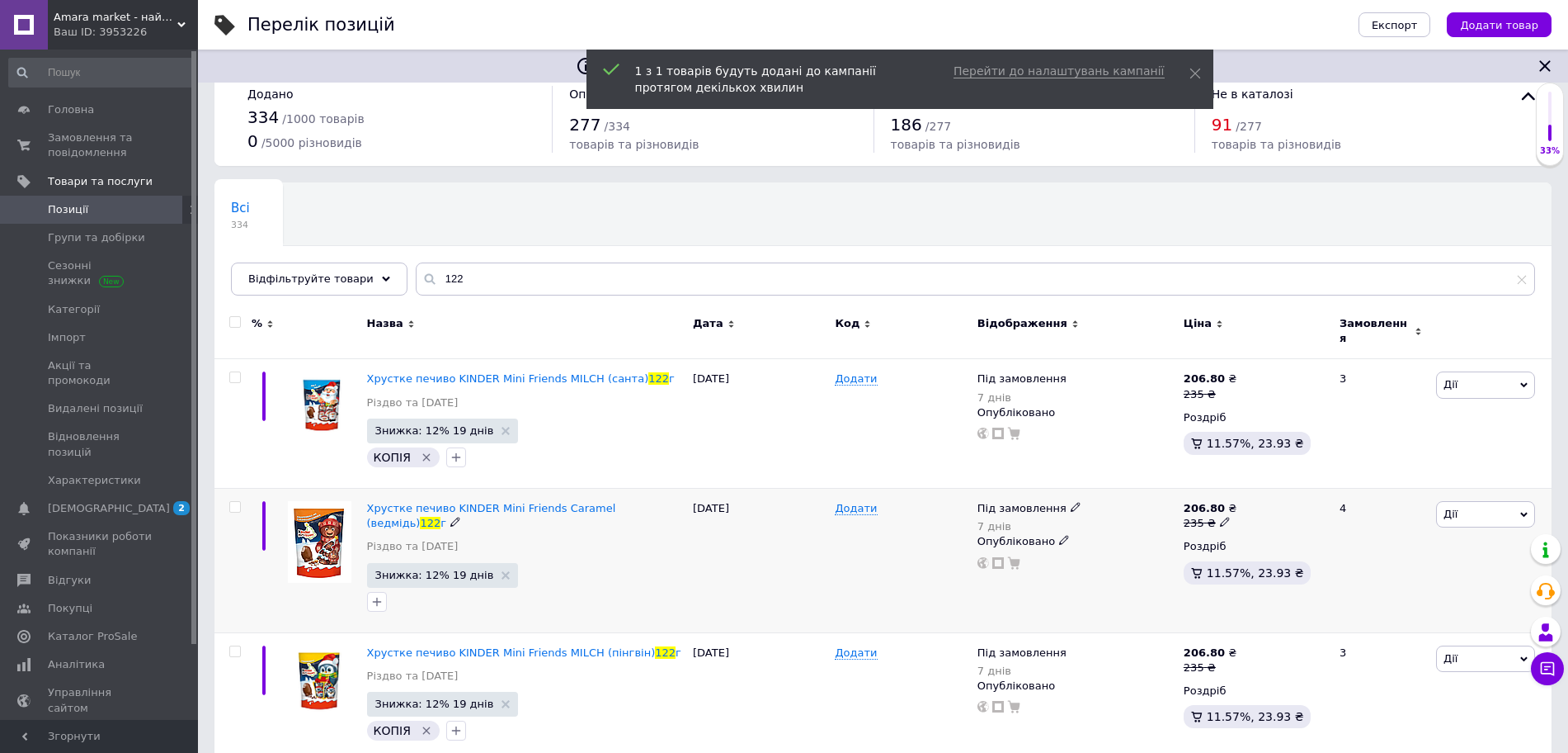
click at [1497, 500] on span "Дії" at bounding box center [1486, 514] width 99 height 26
click at [1456, 507] on span "Дії" at bounding box center [1451, 513] width 14 height 12
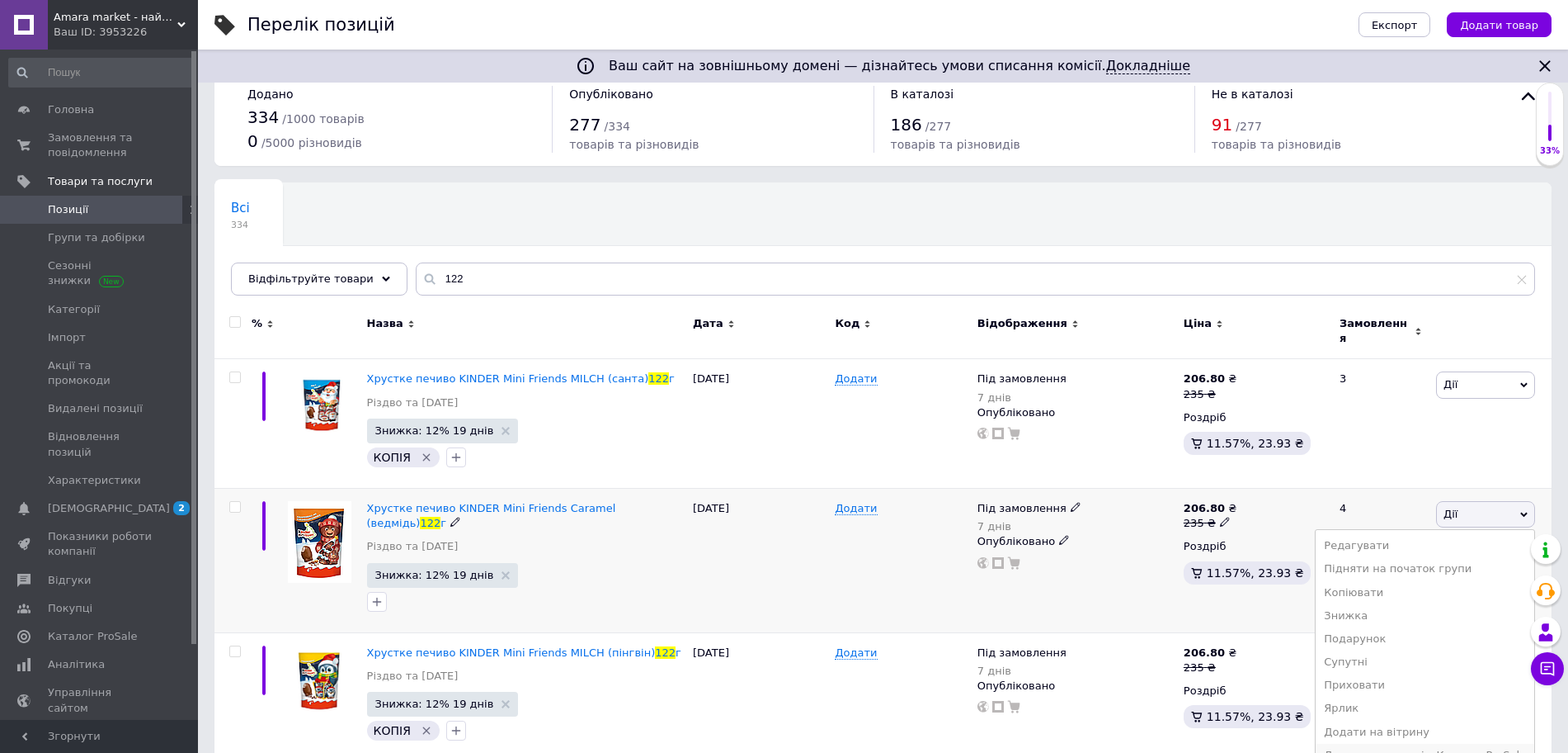
click at [1423, 745] on li "Додати в кампанію Каталог ProSale" at bounding box center [1424, 755] width 218 height 23
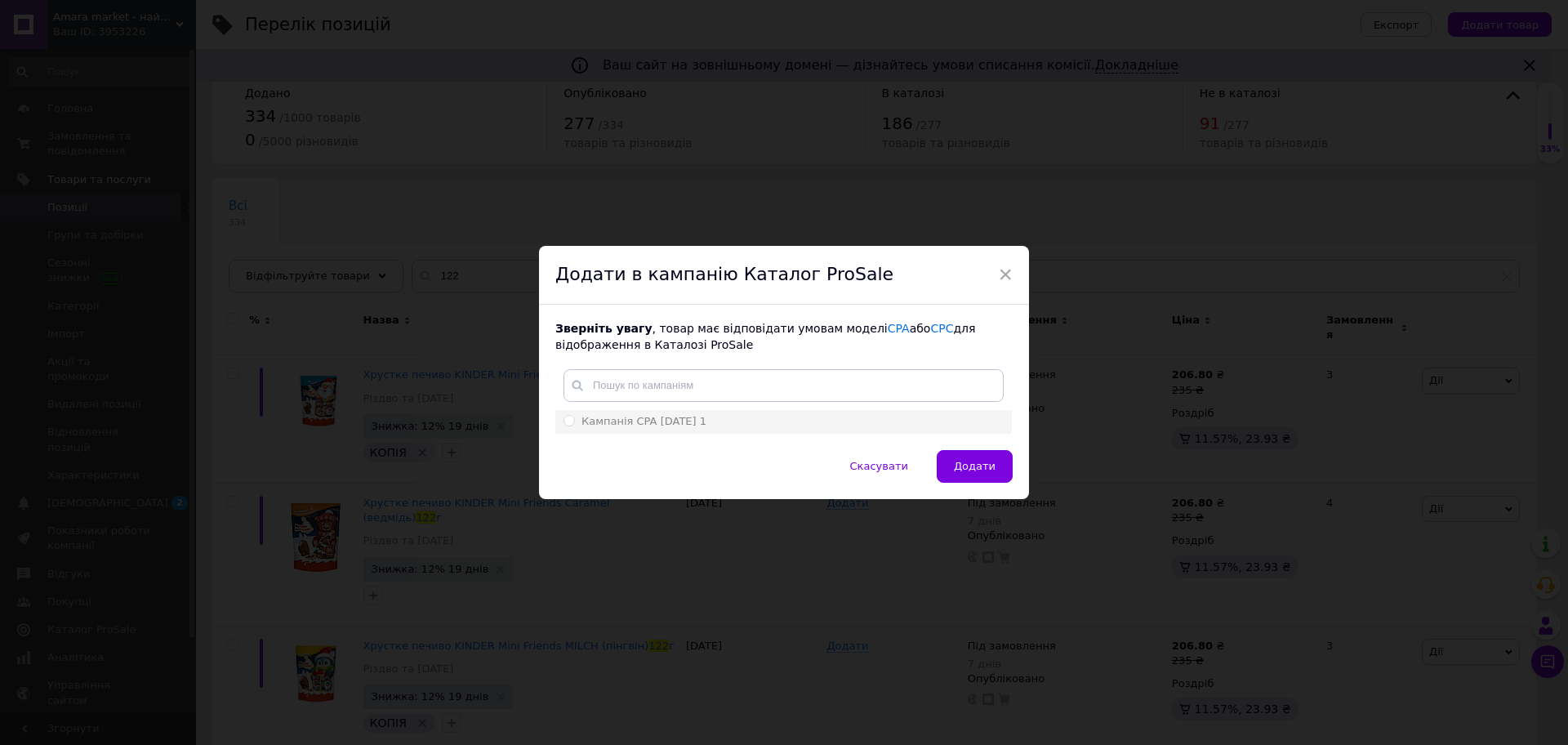
click at [660, 420] on span "Кампанія CPA [DATE] 1" at bounding box center [643, 420] width 125 height 12
click at [574, 420] on input "Кампанія CPA [DATE] 1" at bounding box center [568, 419] width 10 height 10
radio input "true"
click at [962, 457] on button "Додати" at bounding box center [975, 466] width 76 height 33
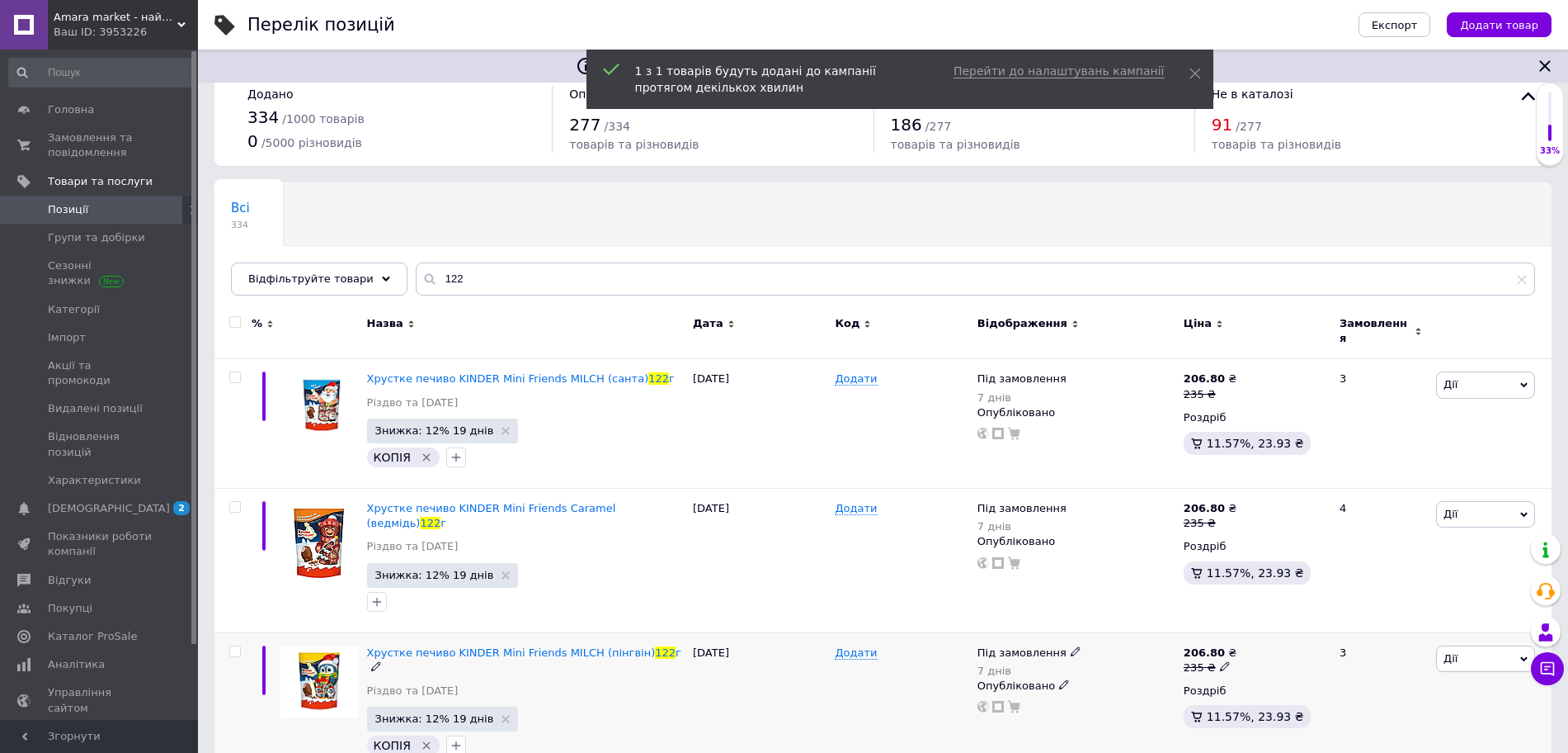
click at [1472, 645] on span "Дії" at bounding box center [1486, 658] width 99 height 26
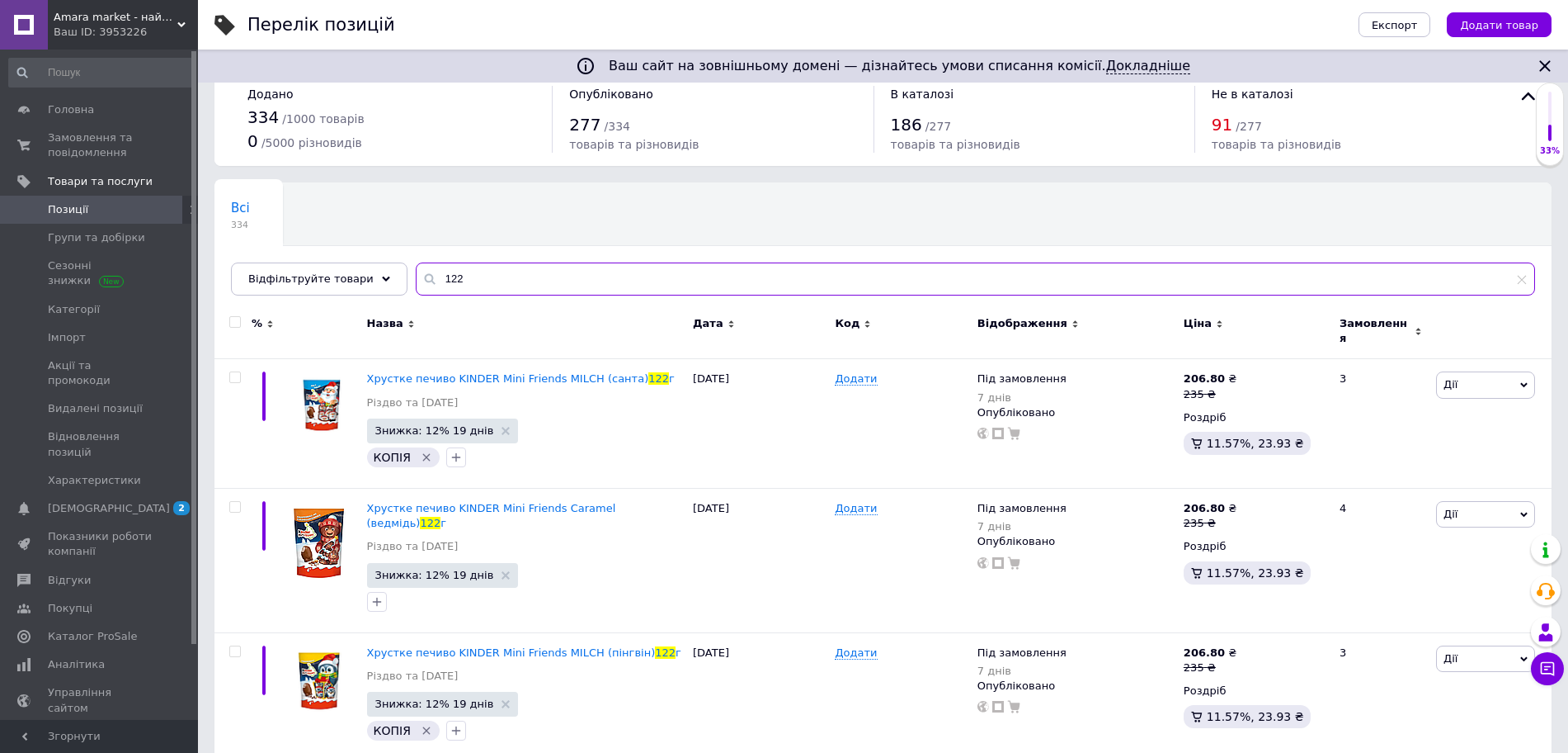
click at [484, 285] on input "122" at bounding box center [976, 278] width 1120 height 33
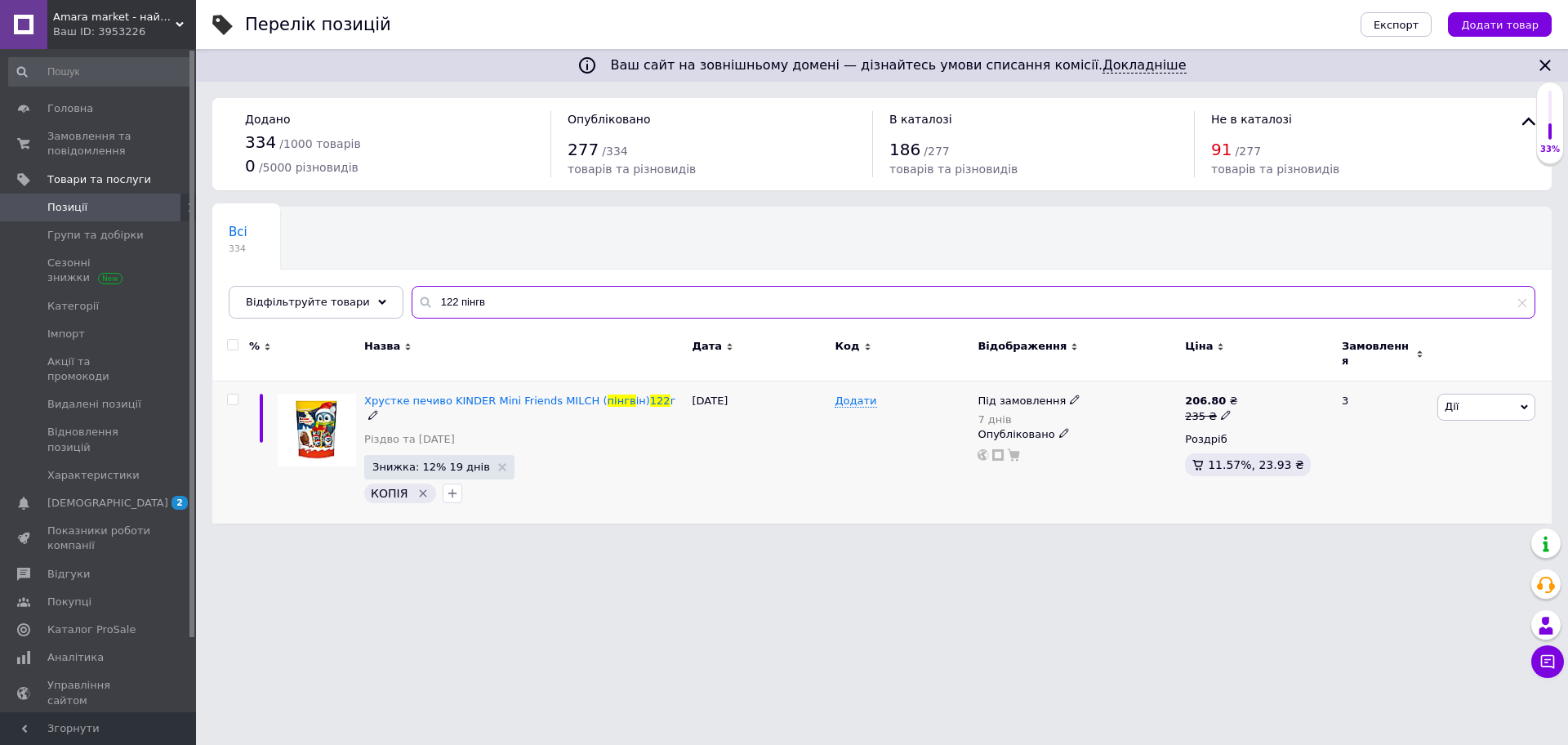
type input "122 пінгв"
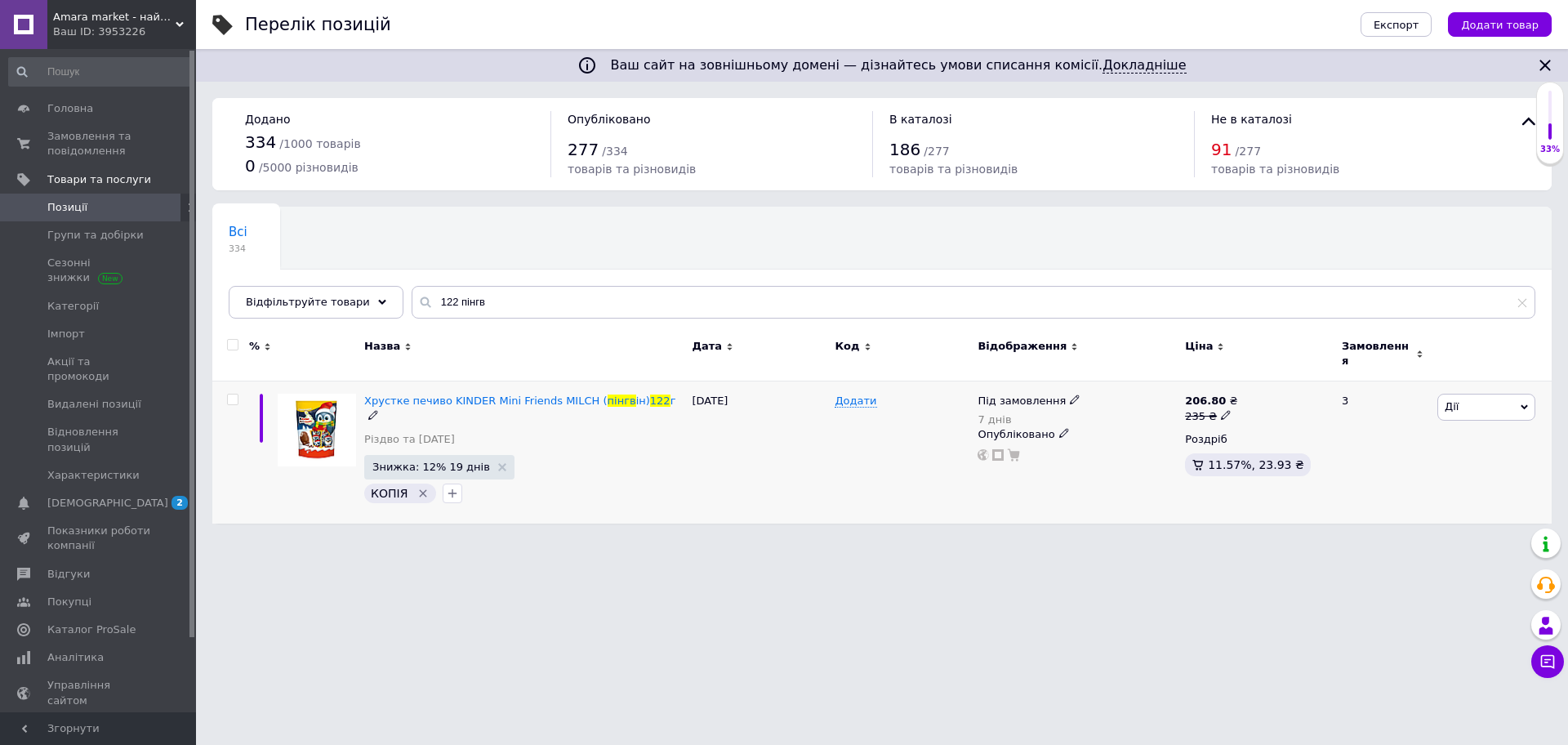
click at [1484, 400] on span "Дії" at bounding box center [1486, 406] width 98 height 26
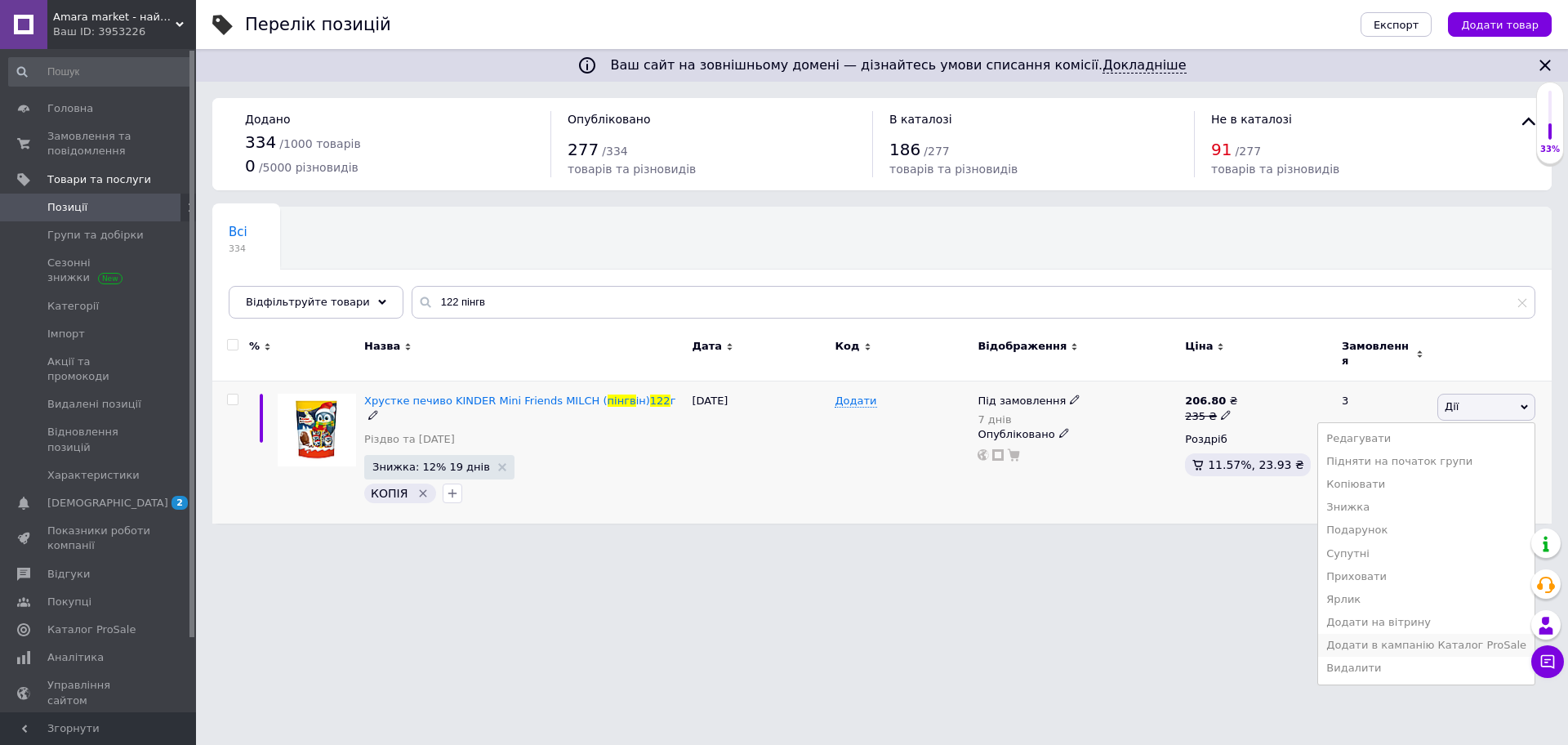
click at [1406, 637] on li "Додати в кампанію Каталог ProSale" at bounding box center [1426, 645] width 216 height 22
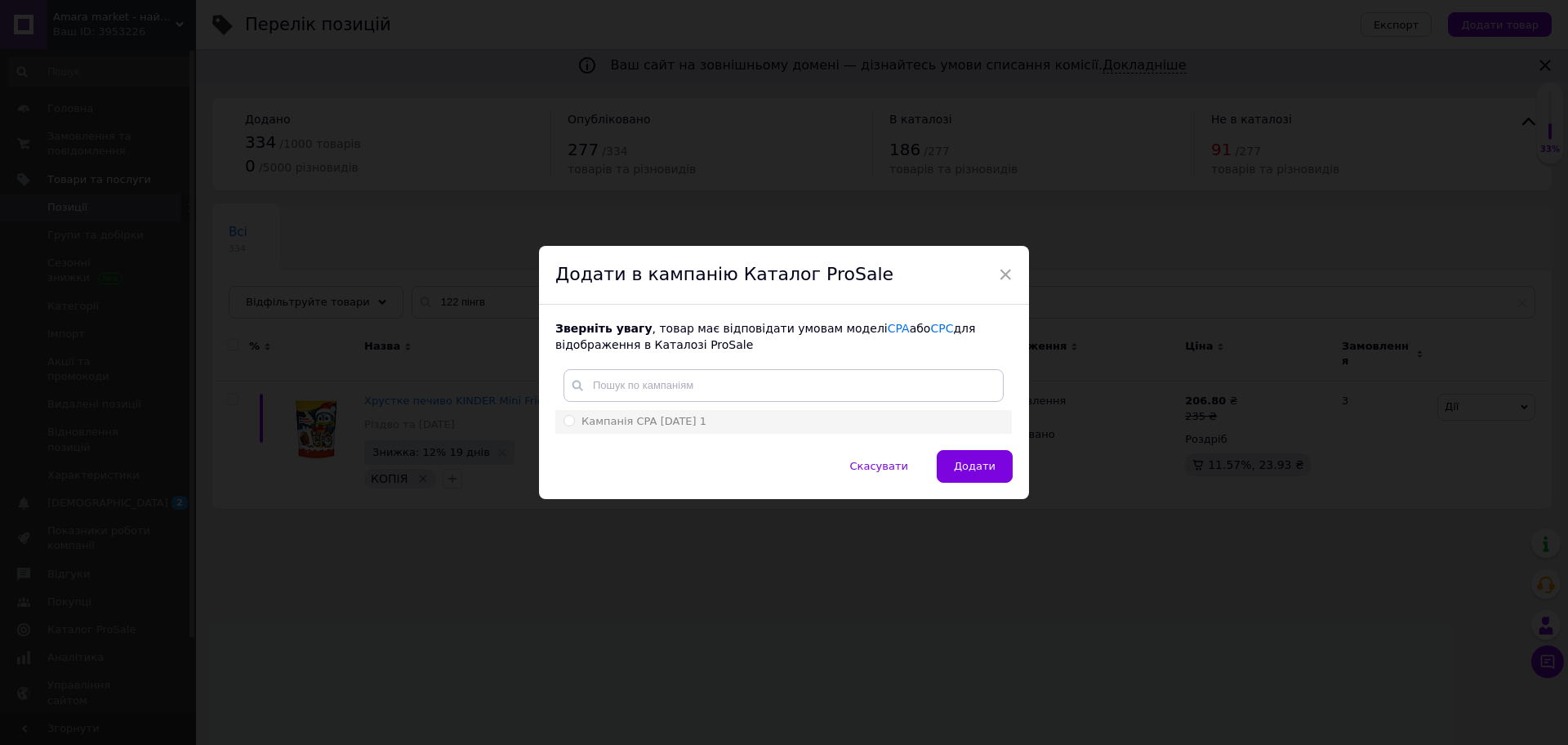
click at [784, 416] on div "Кампанія CPA [DATE] 1" at bounding box center [784, 421] width 440 height 15
radio input "true"
click at [969, 471] on span "Додати" at bounding box center [975, 465] width 41 height 12
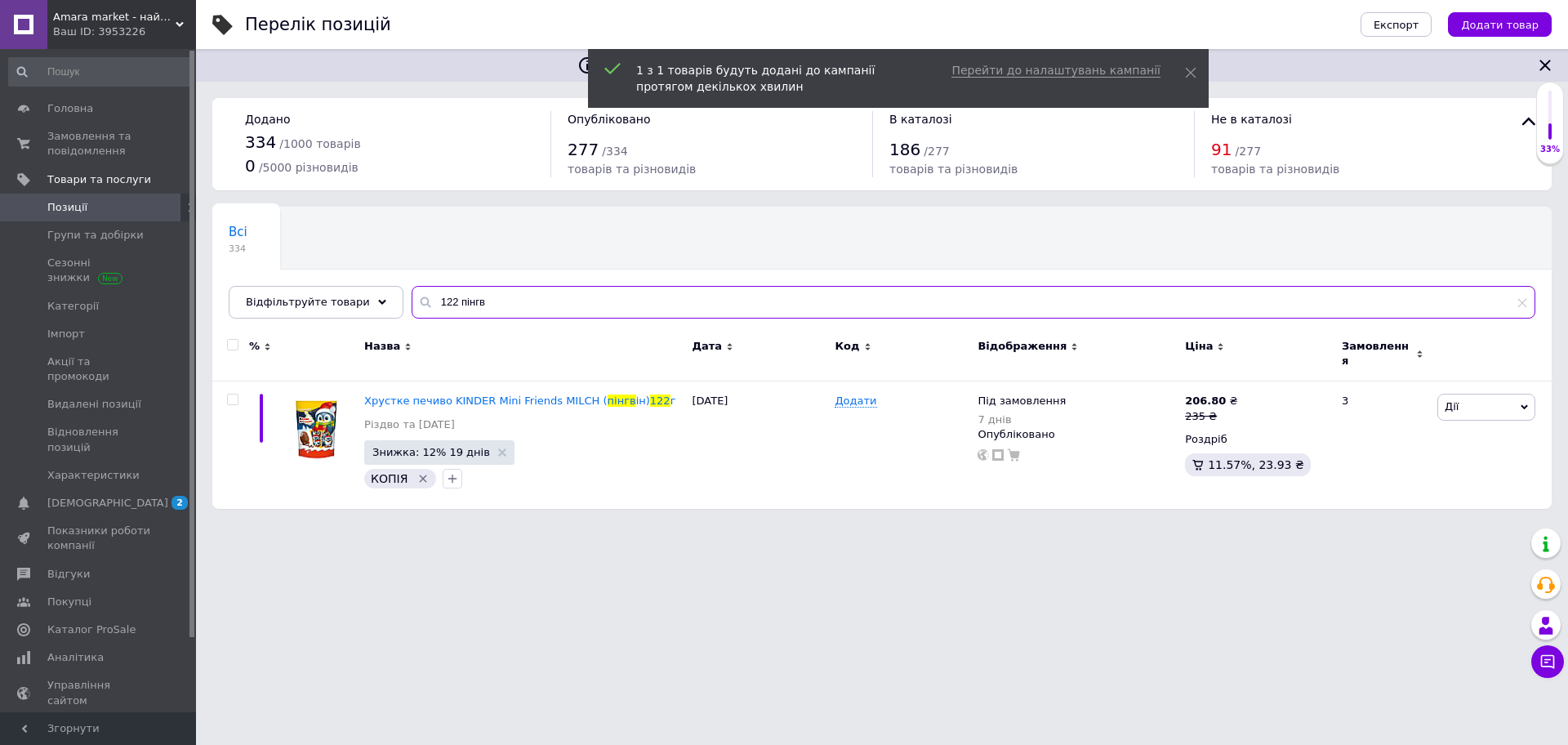
click at [539, 306] on input "122 пінгв" at bounding box center [974, 301] width 1123 height 33
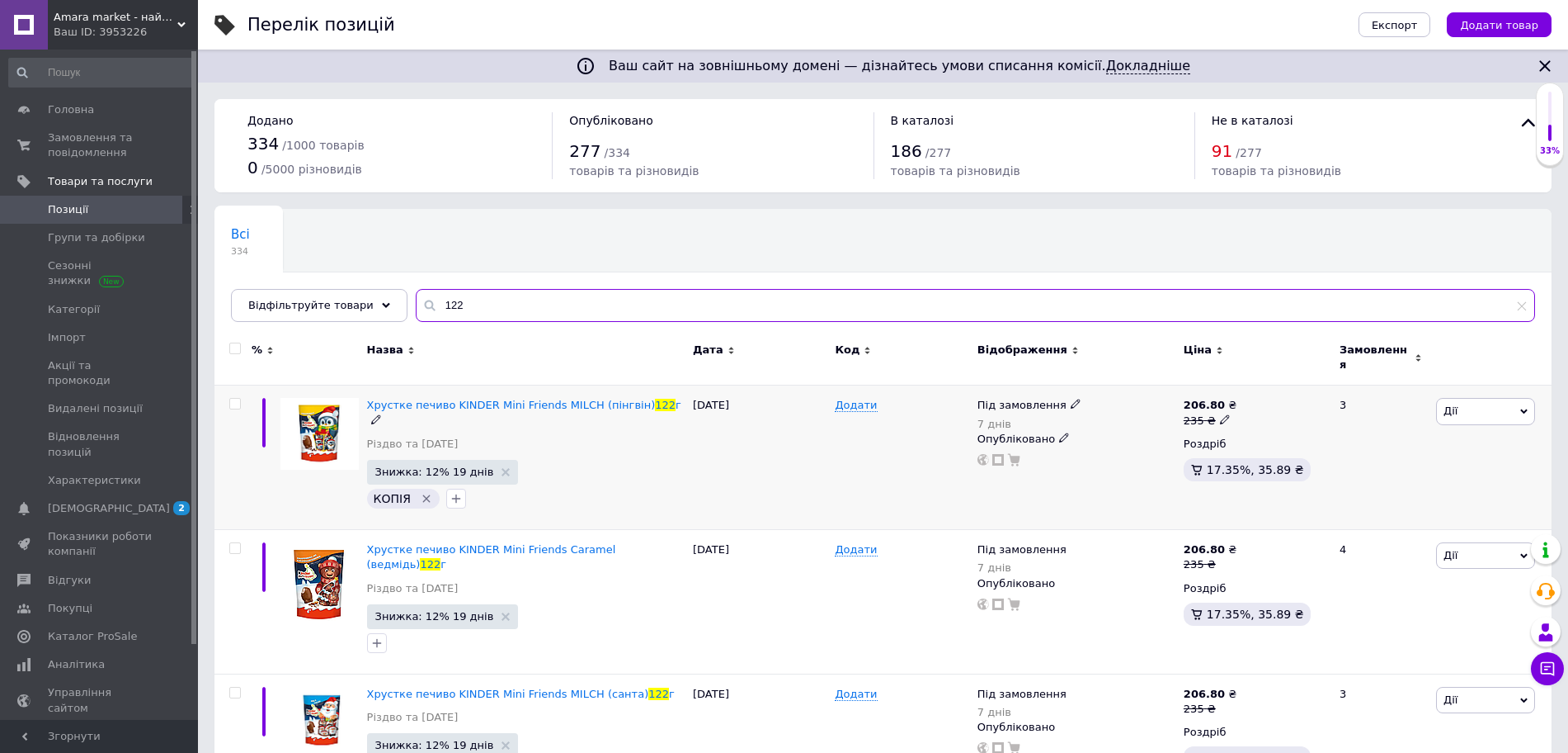
type input "122"
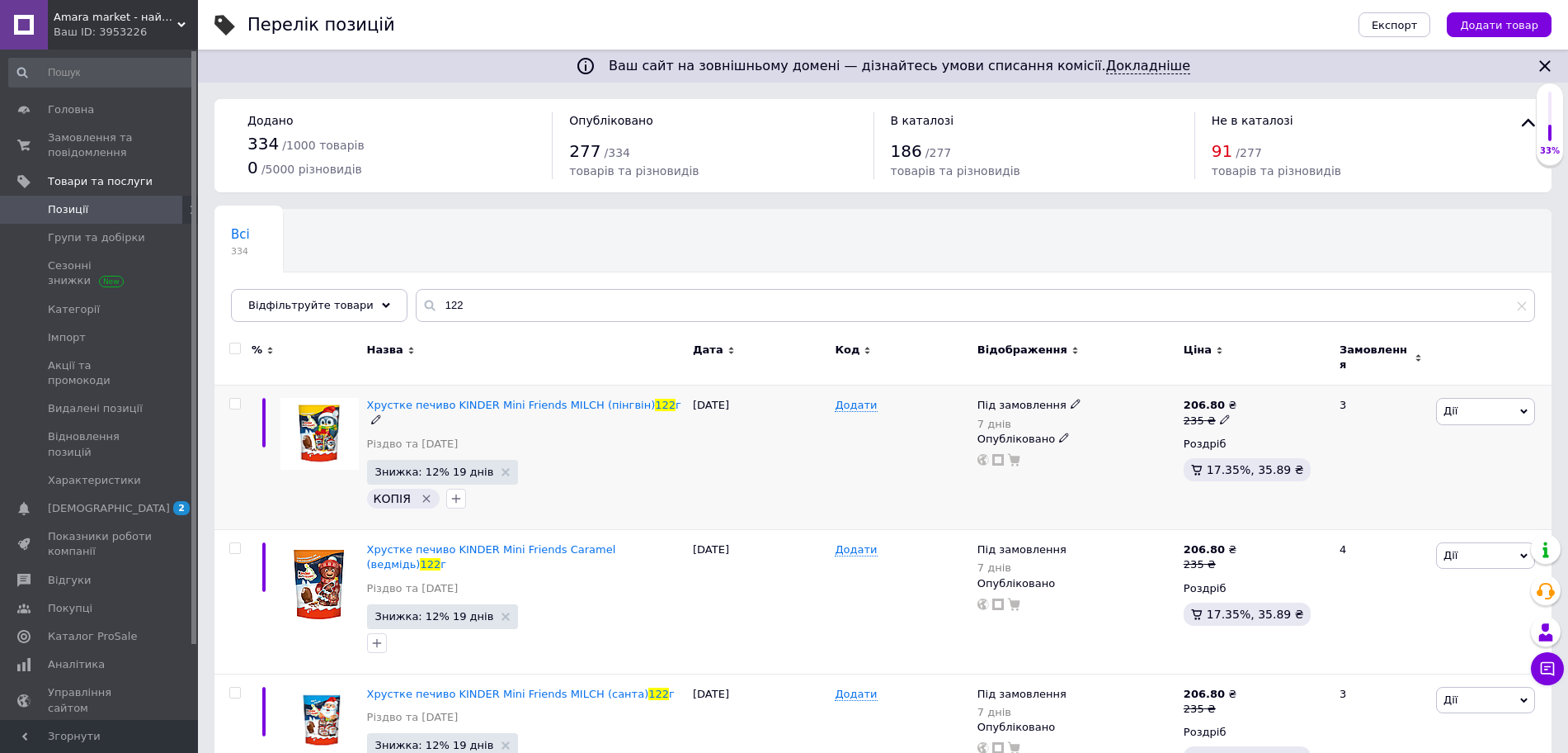
click at [1224, 414] on icon at bounding box center [1225, 419] width 9 height 9
type input "245"
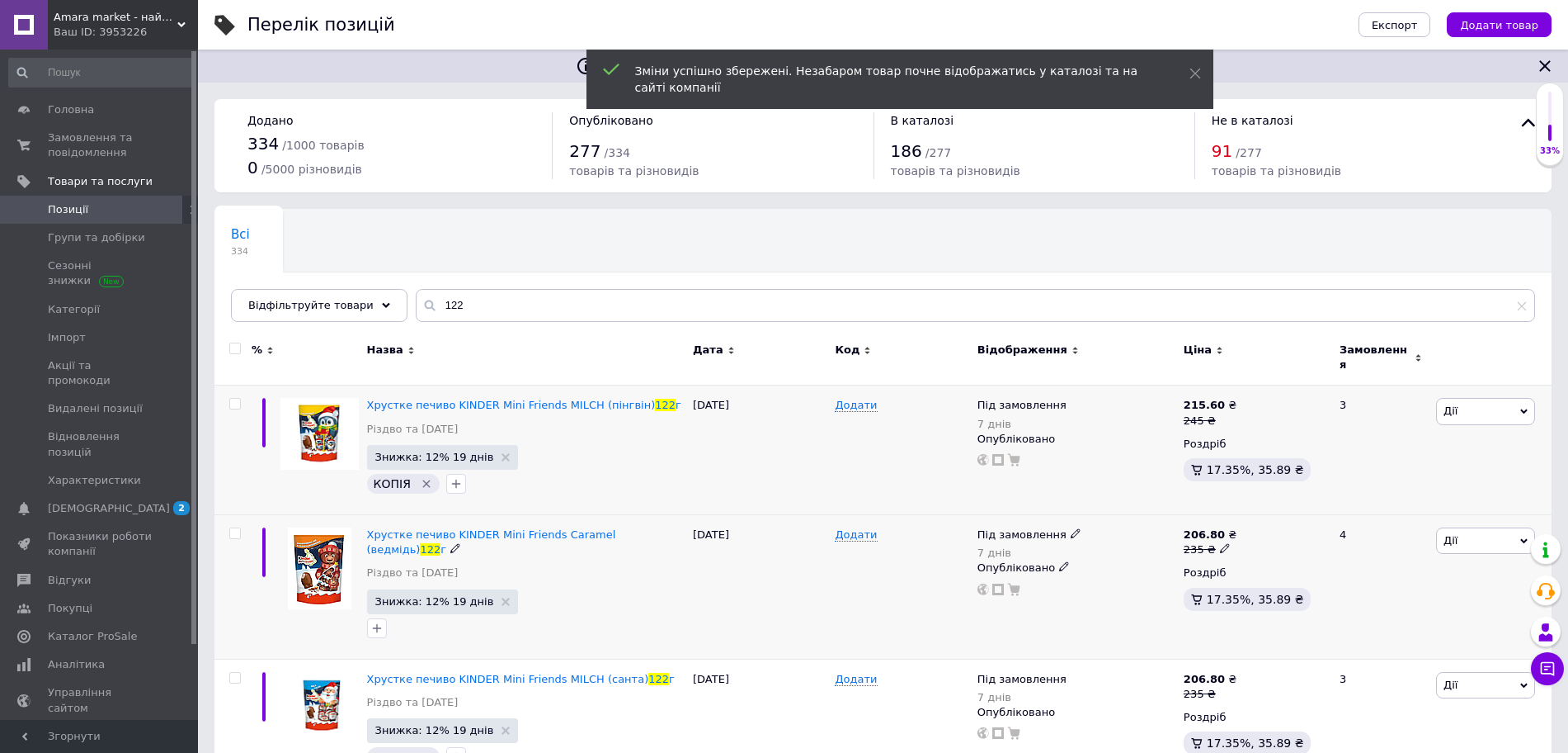
click at [1219, 546] on div "235 ₴" at bounding box center [1211, 550] width 53 height 15
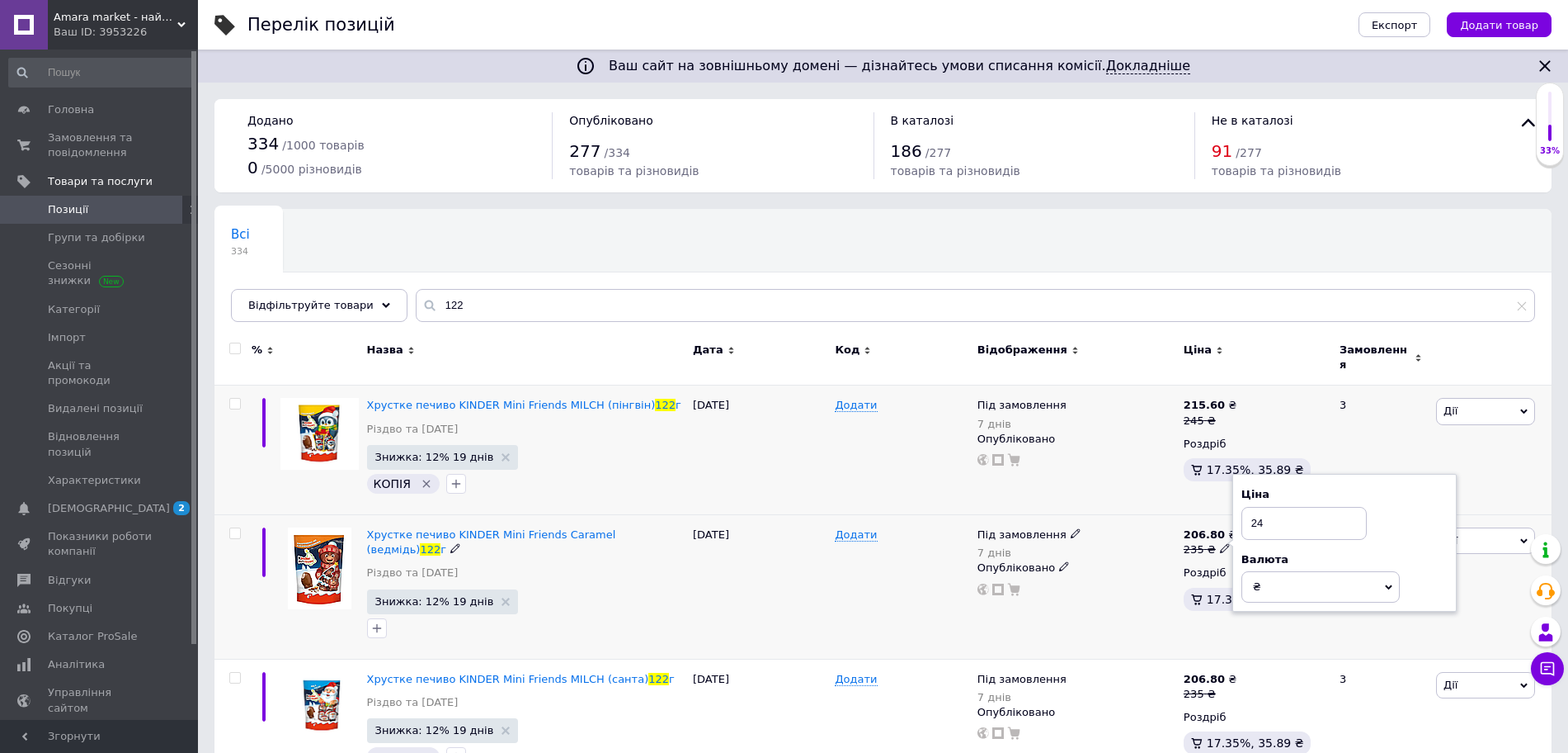
type input "245"
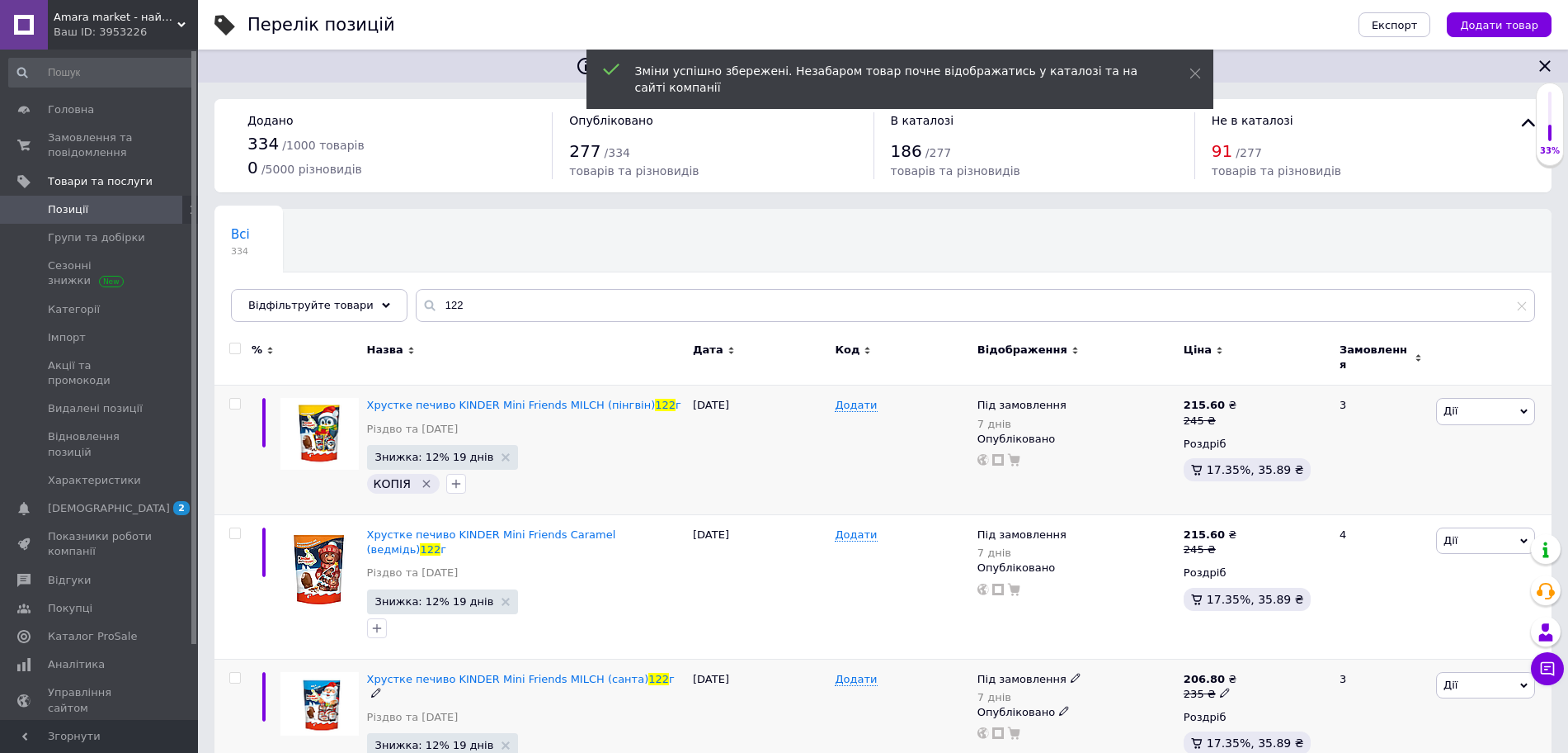
click at [1220, 688] on icon at bounding box center [1225, 692] width 9 height 9
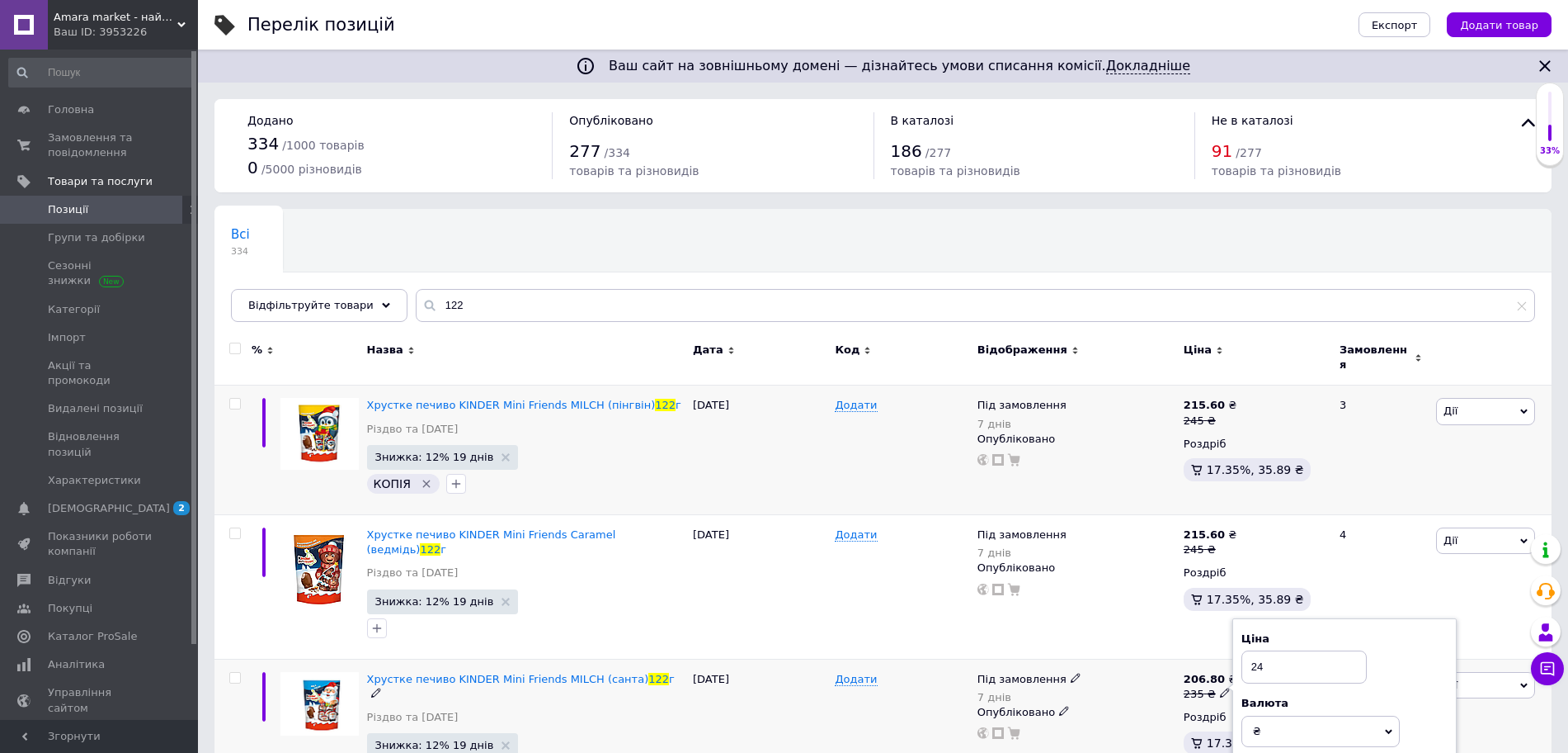
type input "245"
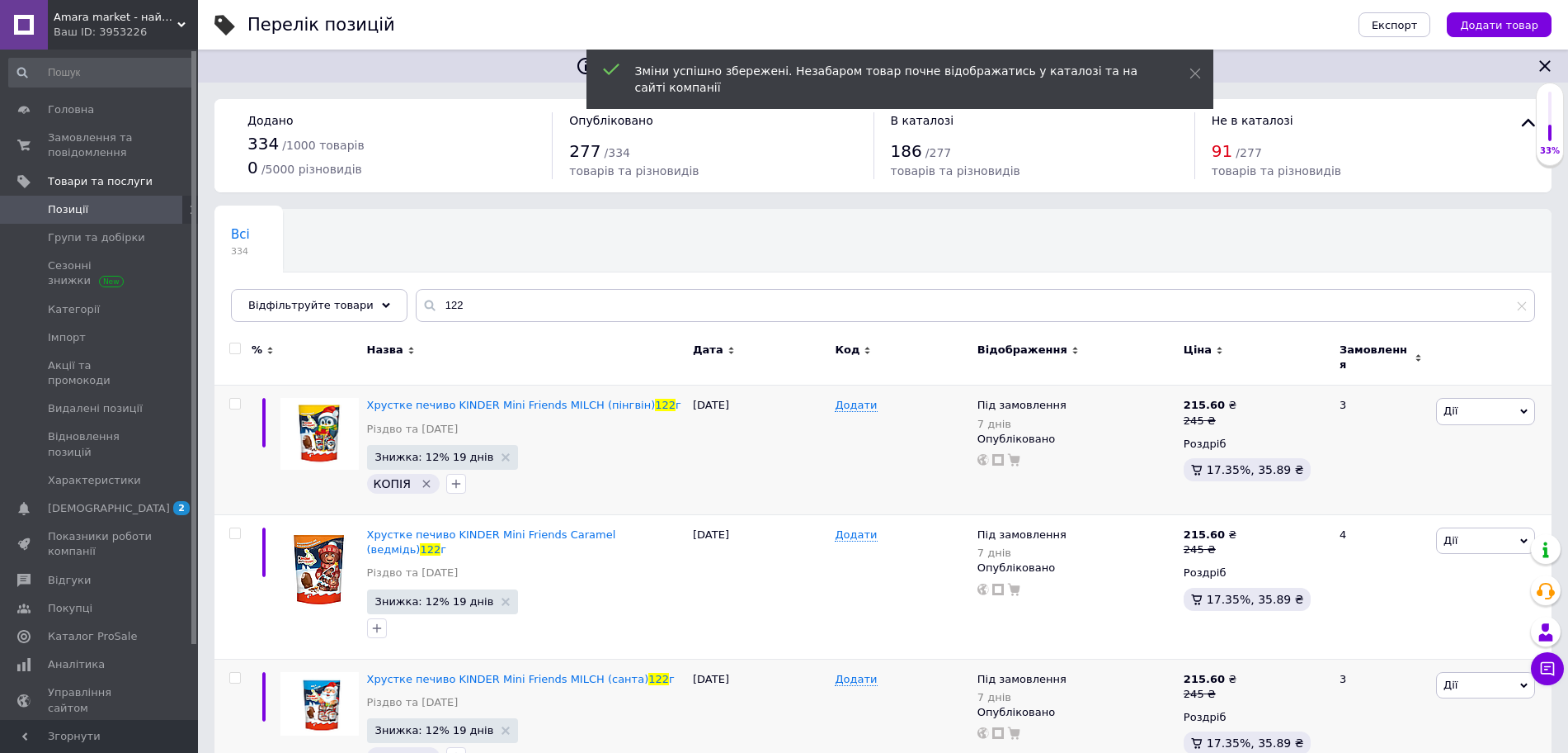
scroll to position [26, 0]
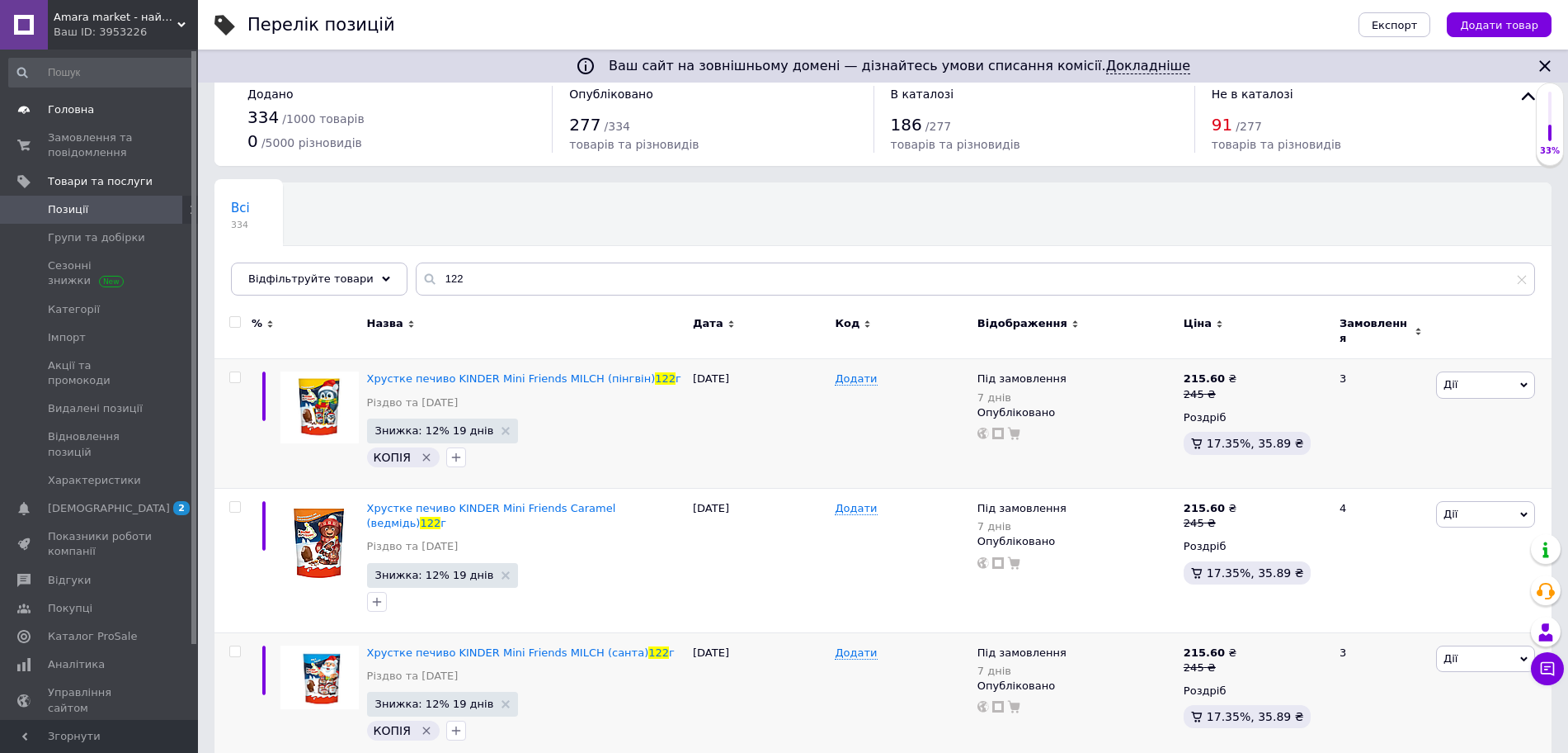
click at [74, 120] on link "Головна" at bounding box center [101, 110] width 203 height 28
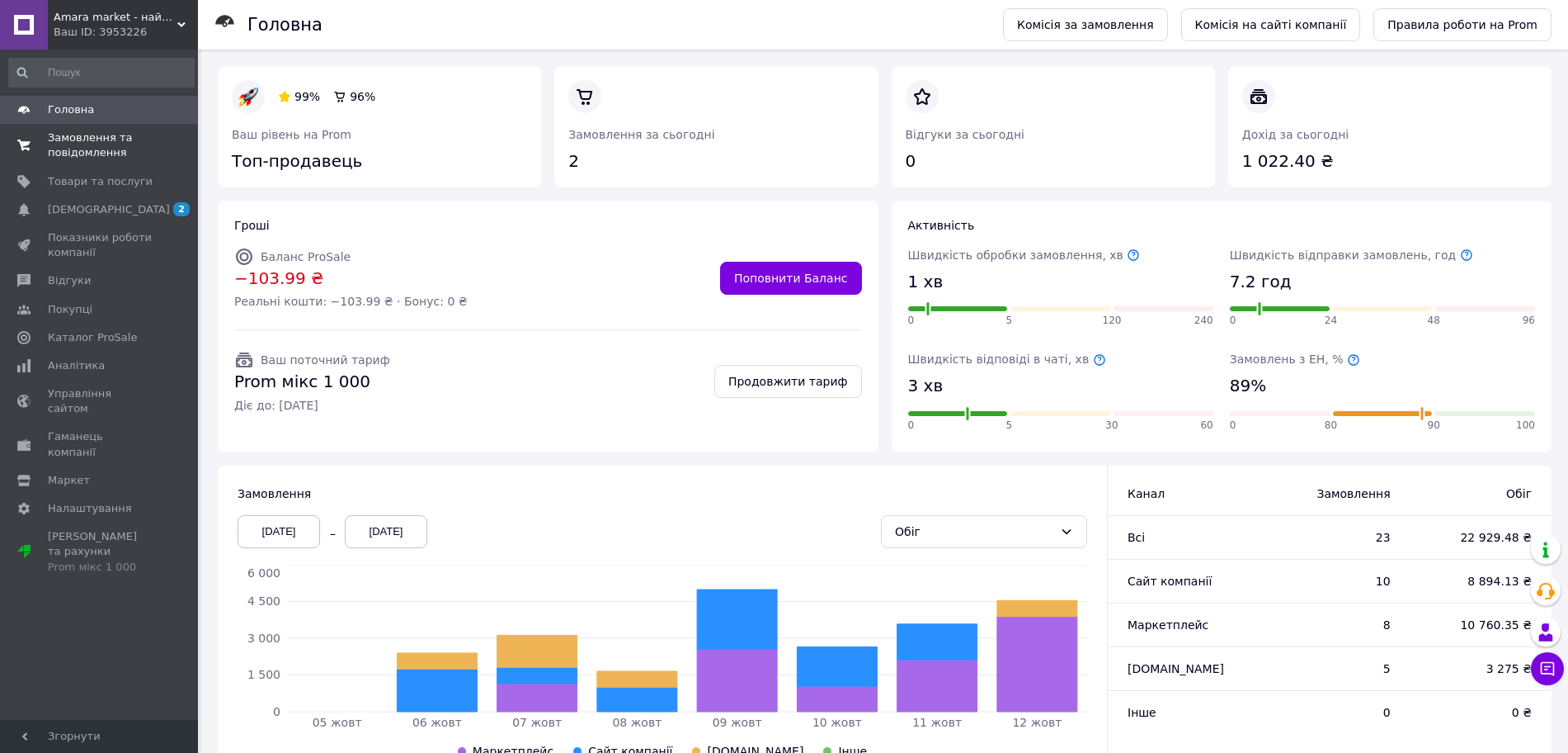
click at [91, 138] on span "Замовлення та повідомлення" at bounding box center [100, 145] width 105 height 29
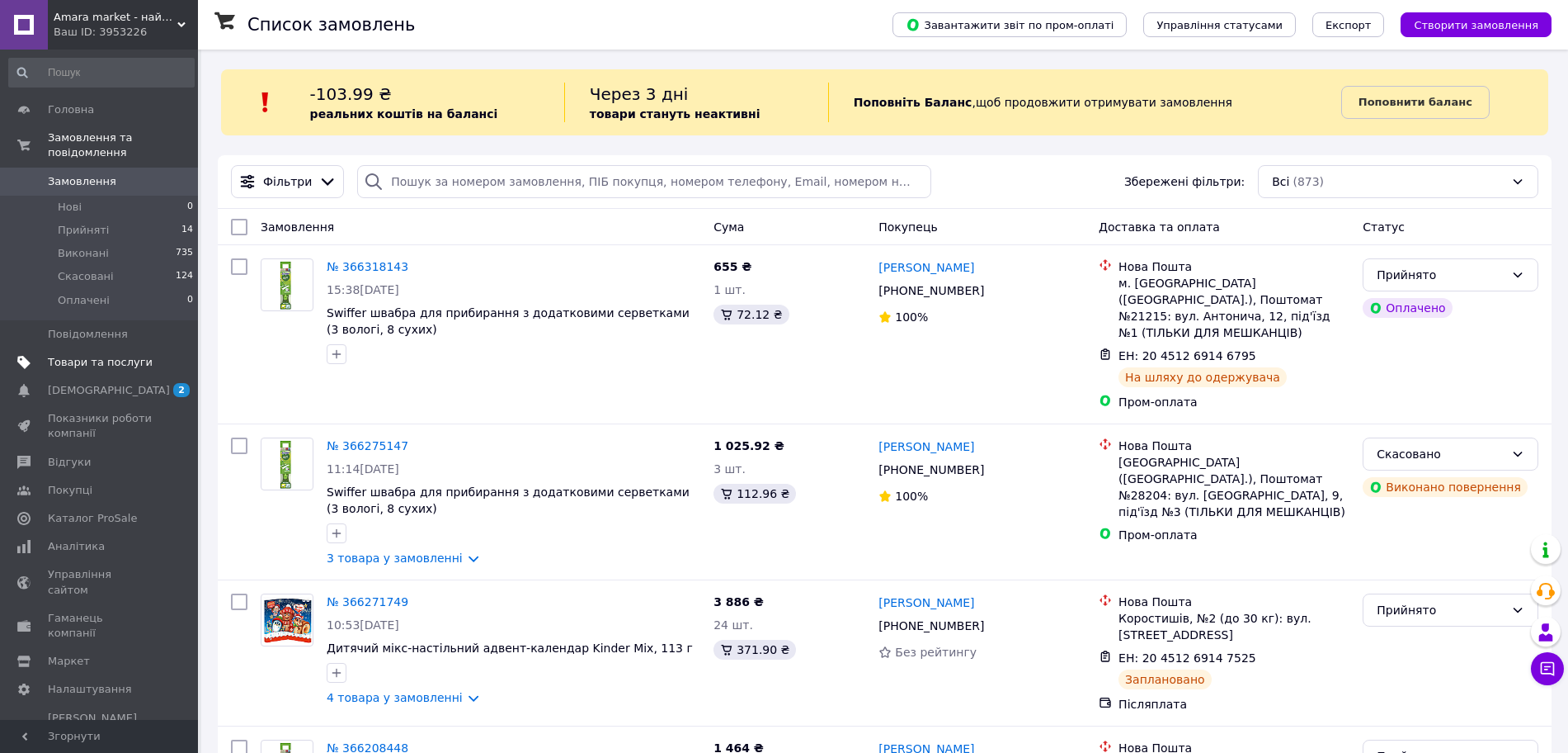
click at [147, 355] on span "Товари та послуги" at bounding box center [100, 362] width 105 height 15
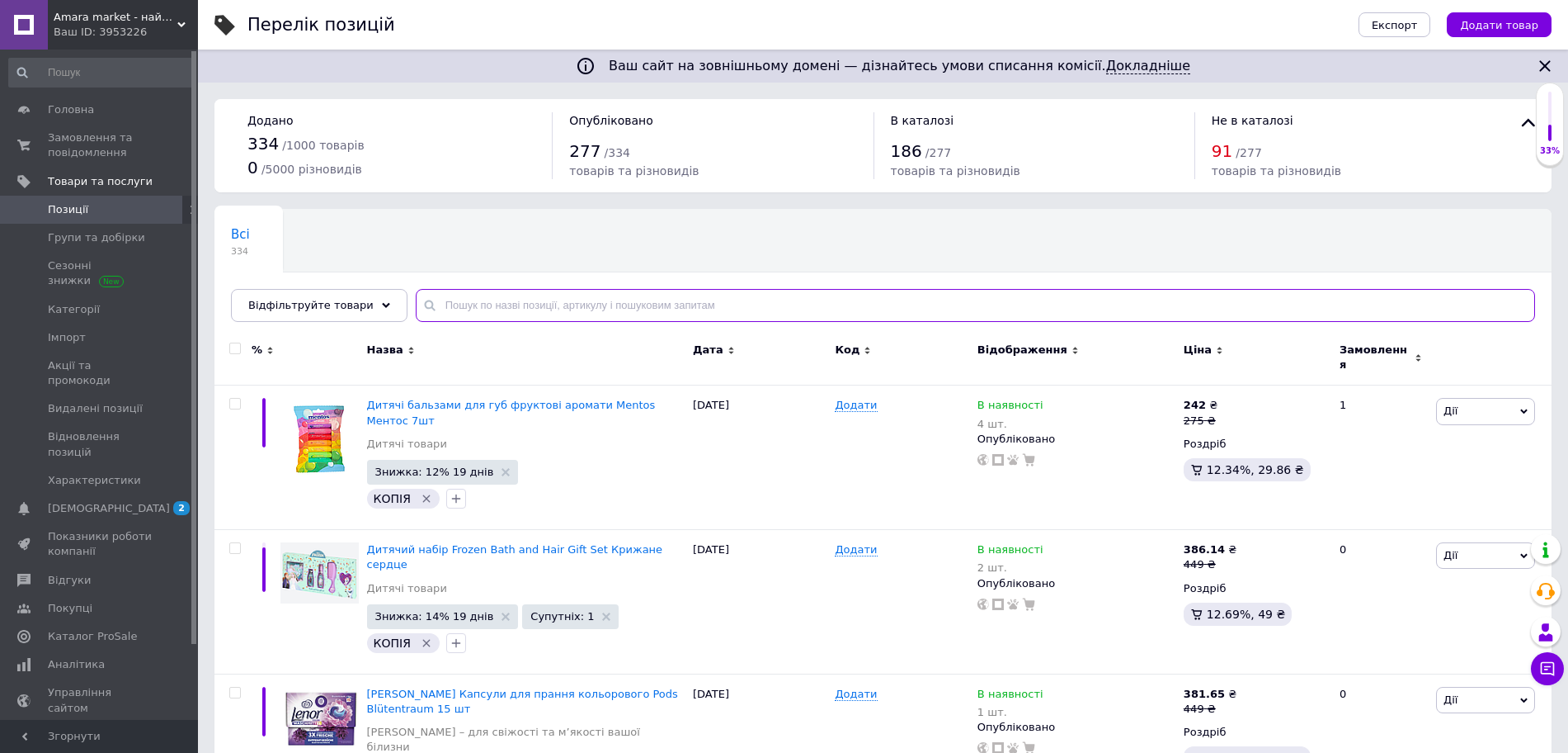
click at [626, 301] on input "text" at bounding box center [976, 305] width 1120 height 33
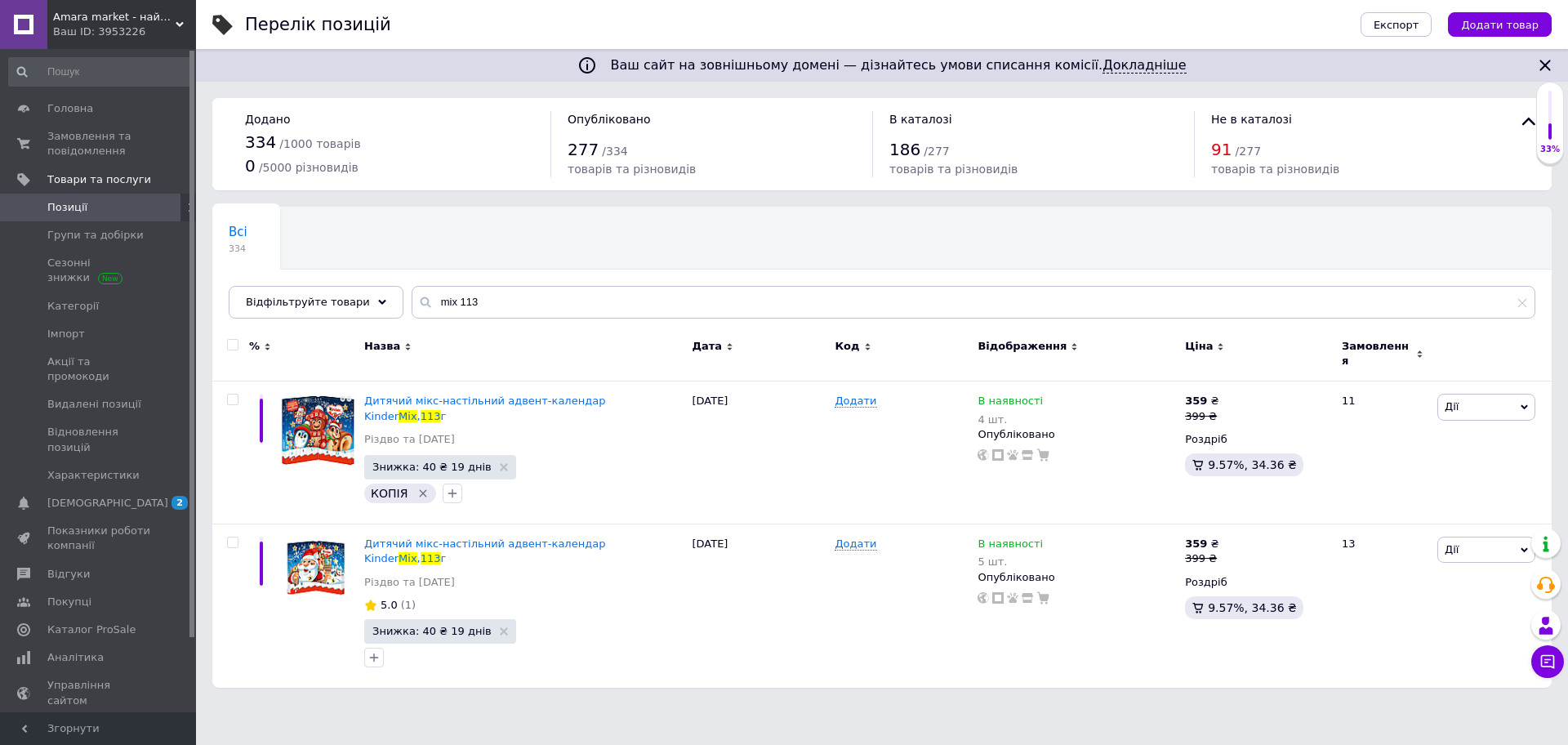
click at [1567, 144] on div "Ваш сайт на зовнішньому домені — дізнайтесь умови списання комісії. Докладніше …" at bounding box center [881, 352] width 1371 height 704
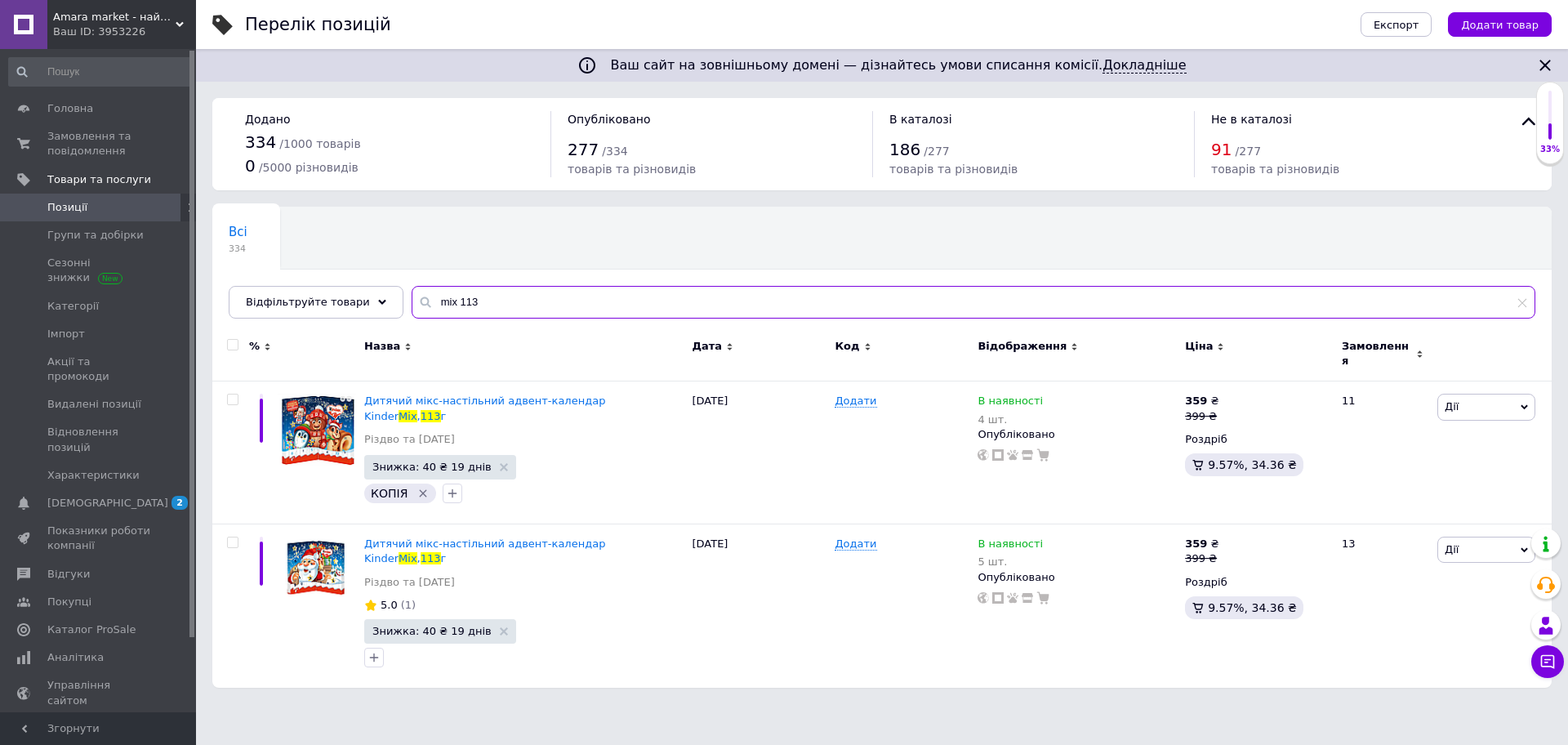
click at [784, 298] on input "mix 113" at bounding box center [974, 301] width 1123 height 33
type input "m"
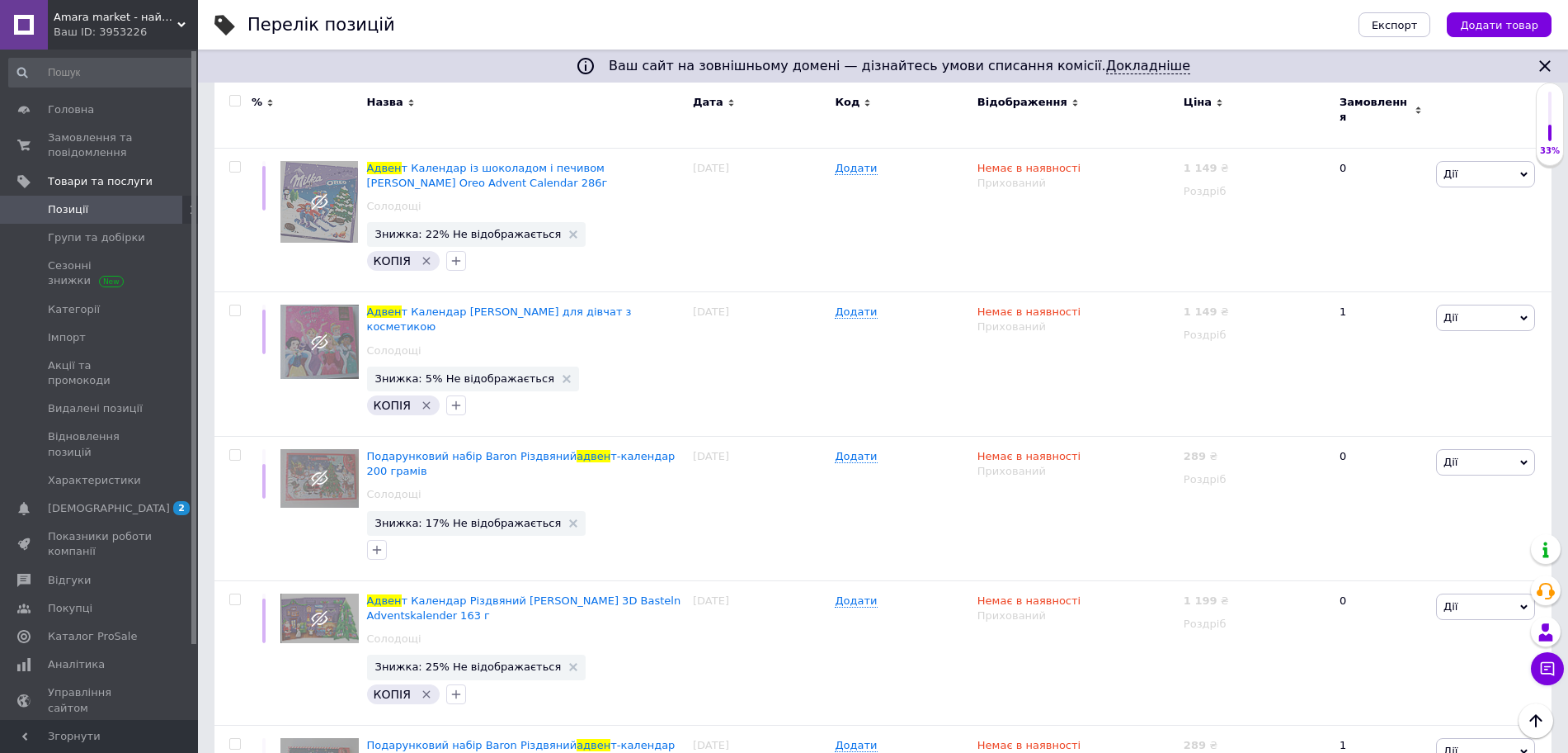
scroll to position [1113, 0]
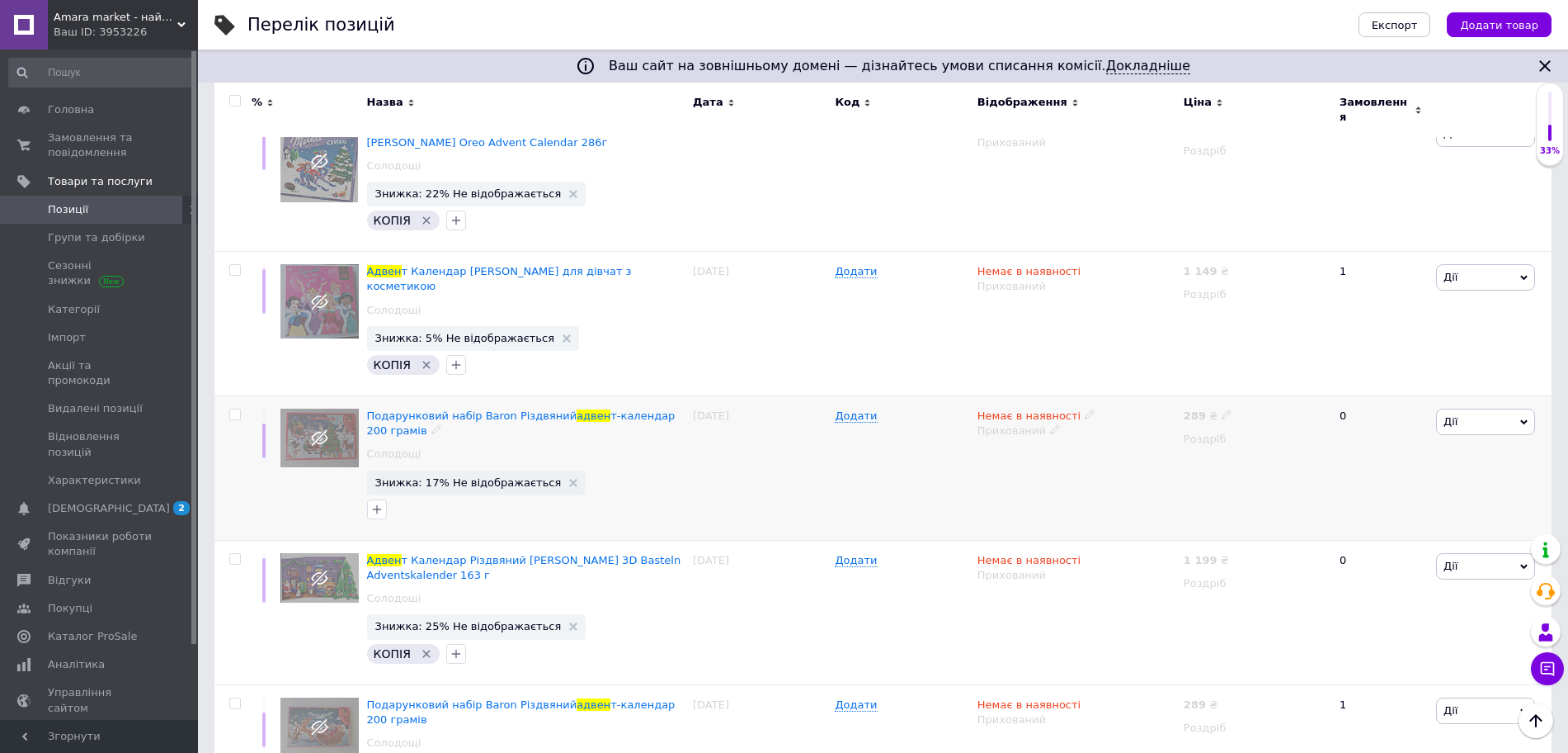
type input "адвен"
click at [239, 410] on input "checkbox" at bounding box center [234, 414] width 10 height 10
checkbox input "true"
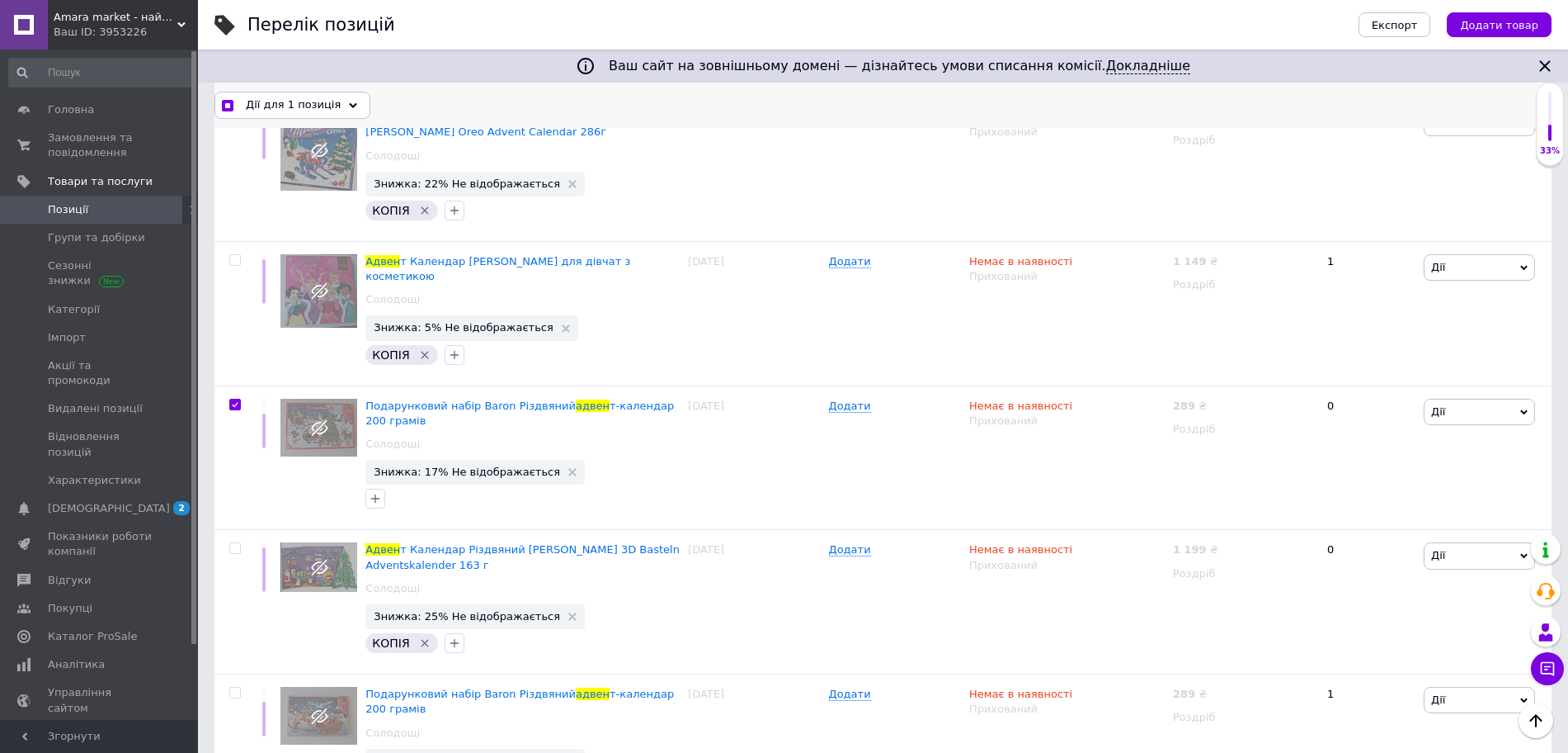
click at [277, 110] on span "Дії для 1 позиція" at bounding box center [293, 105] width 95 height 15
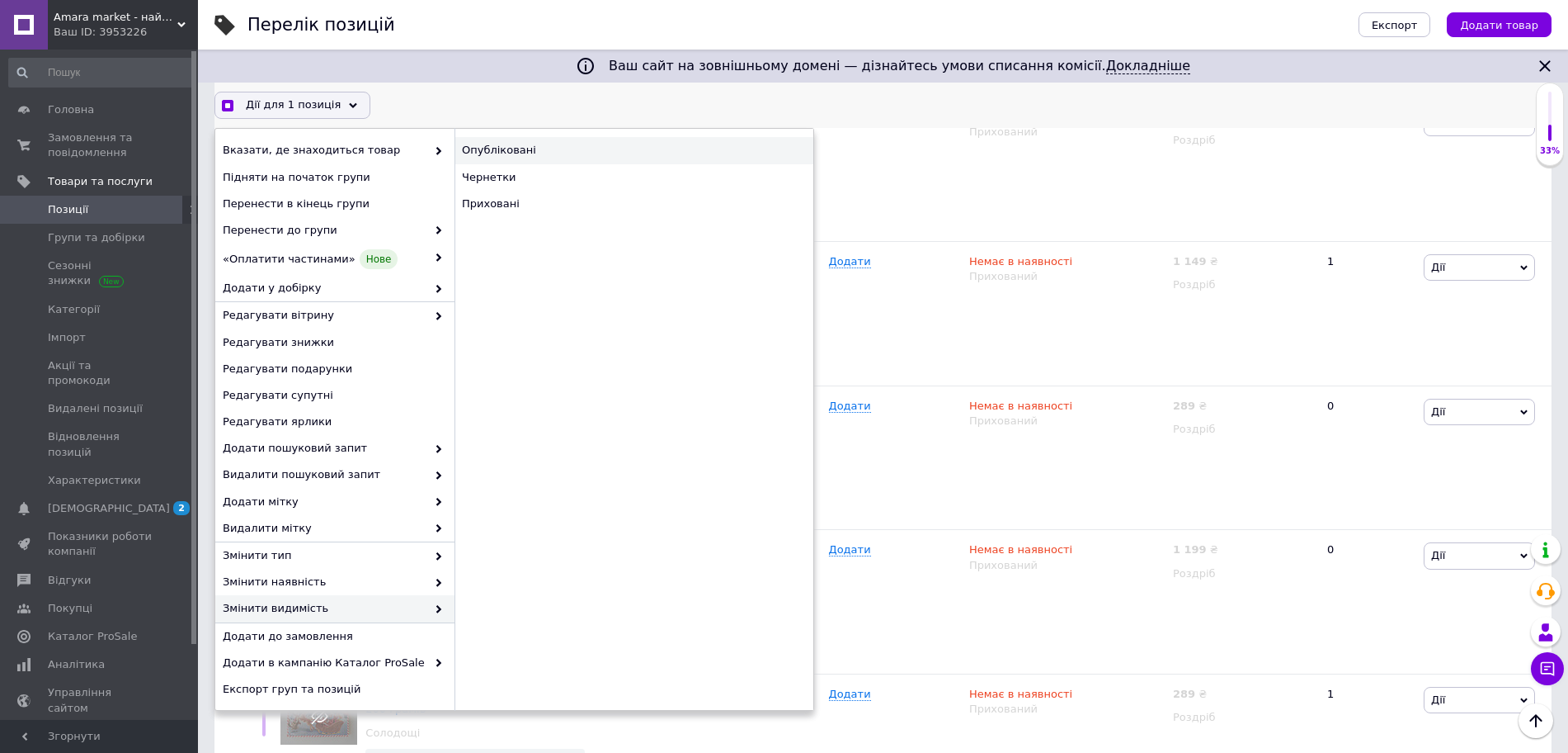
checkbox input "true"
click at [537, 153] on div "Опубліковані" at bounding box center [634, 150] width 358 height 26
checkbox input "false"
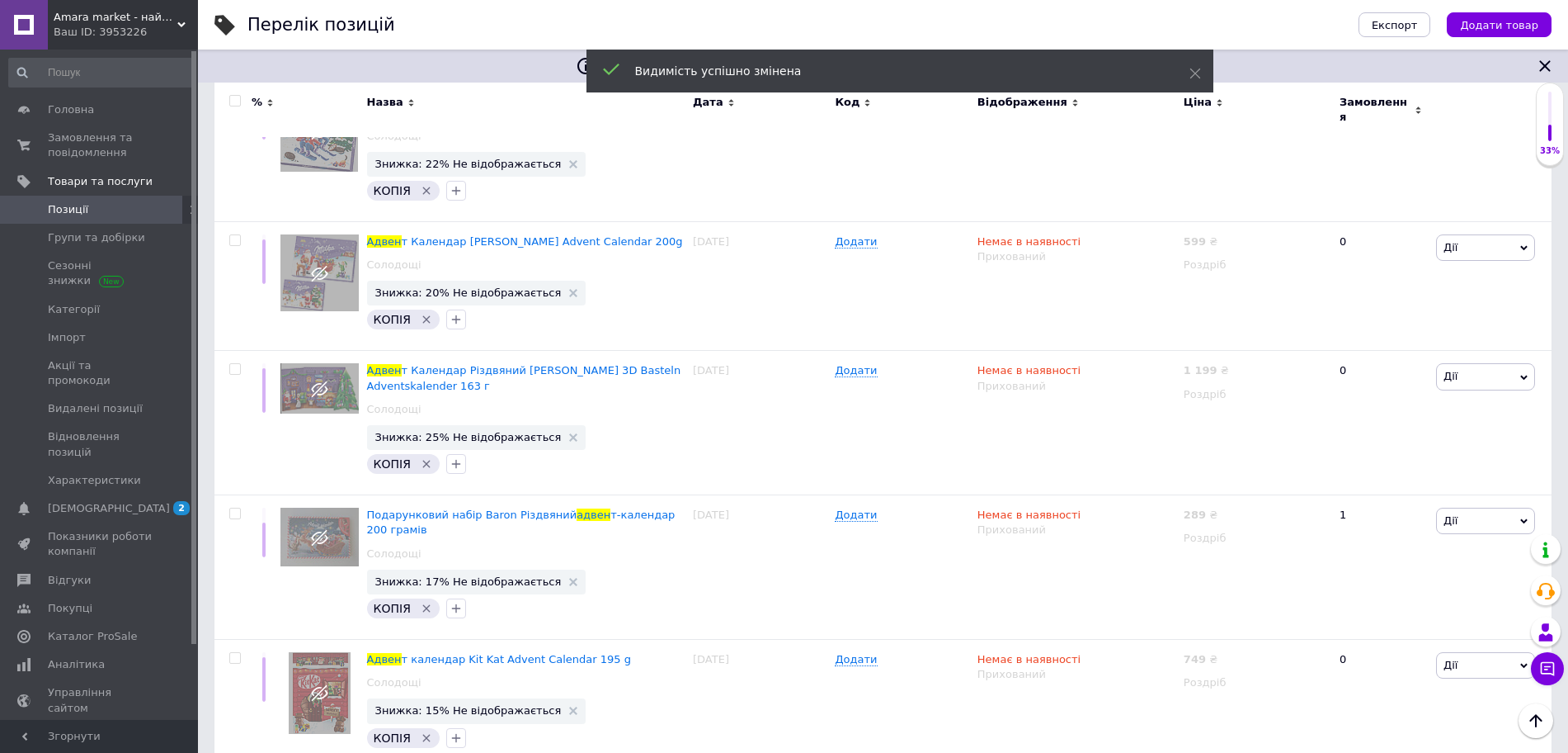
scroll to position [1083, 0]
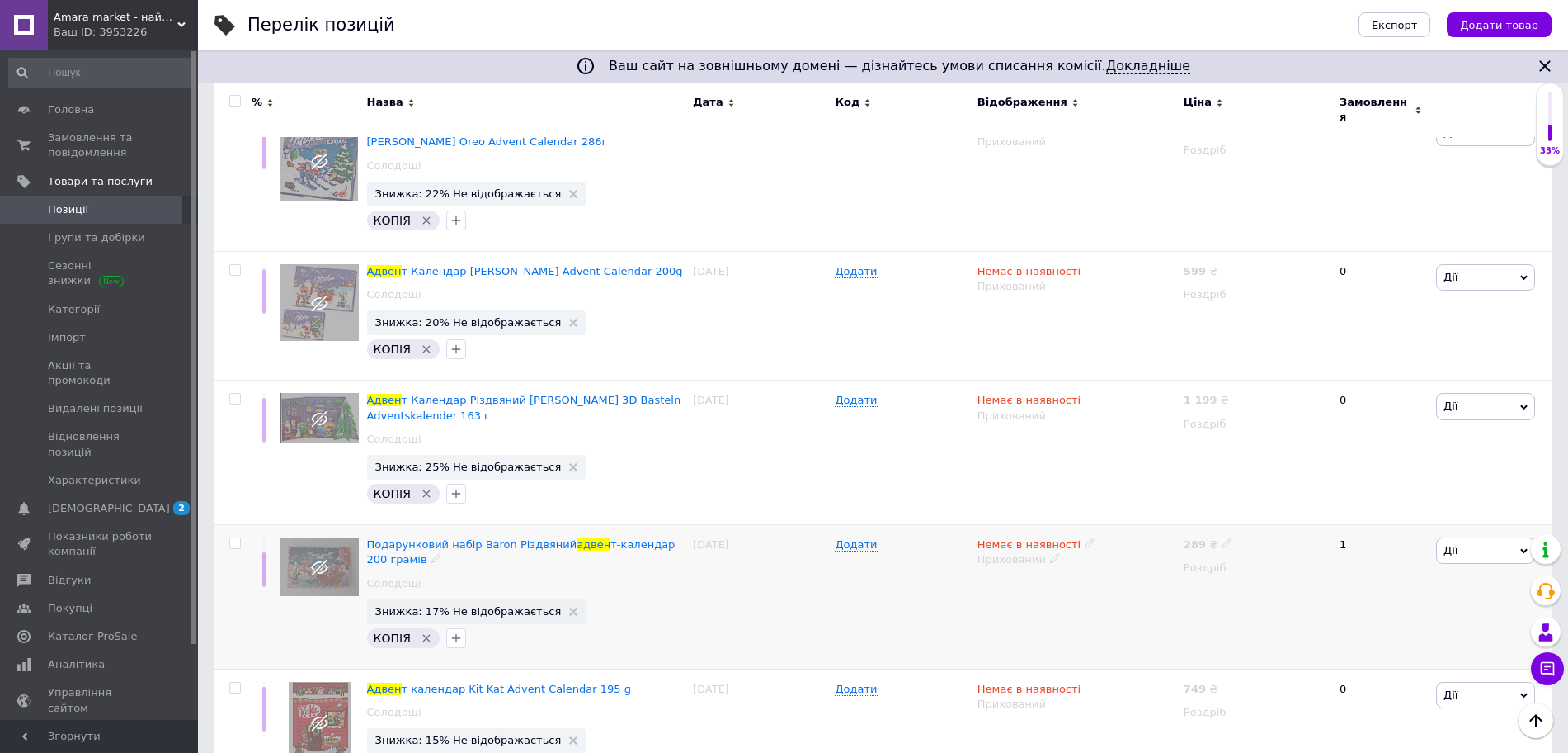
click at [235, 538] on input "checkbox" at bounding box center [234, 543] width 10 height 10
checkbox input "true"
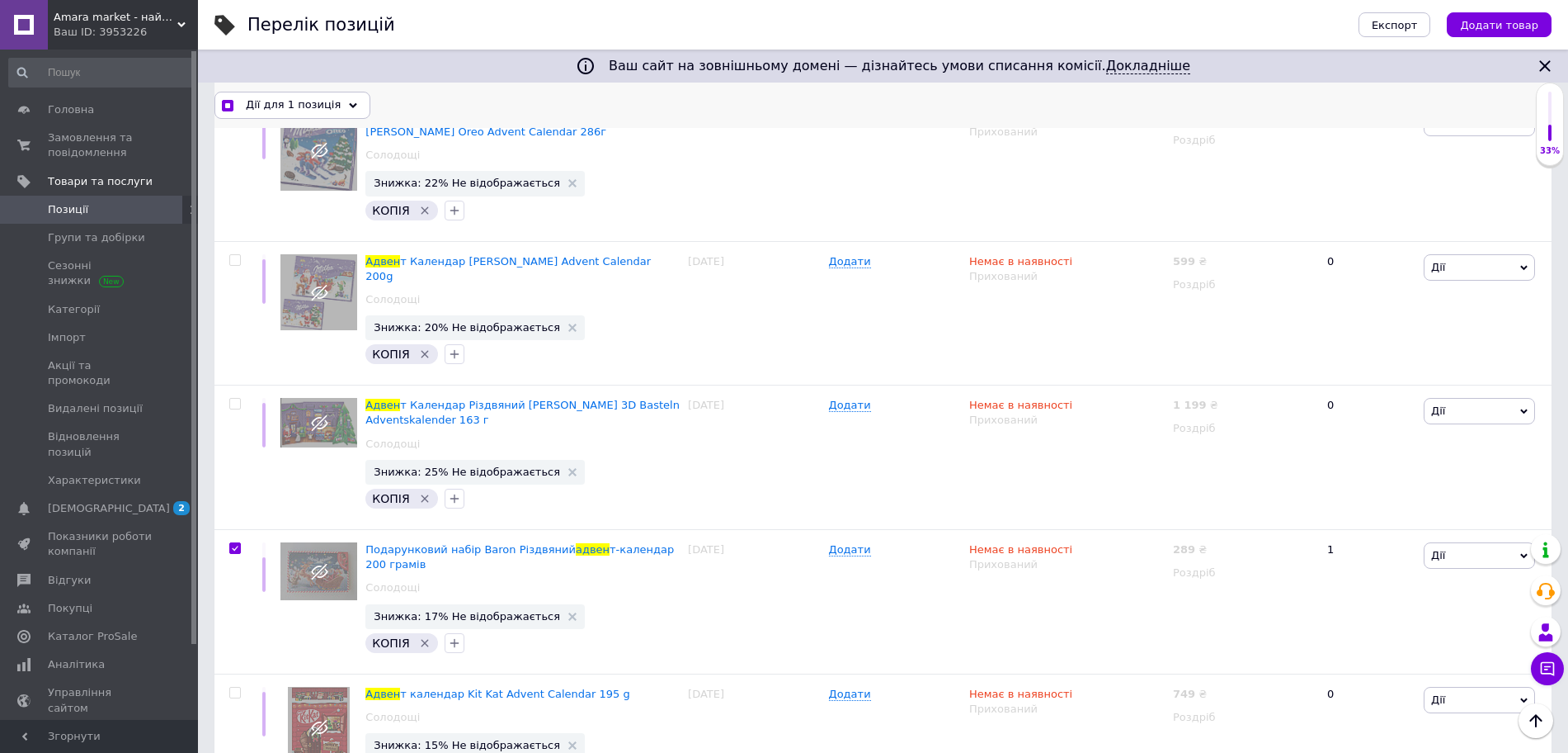
click at [301, 101] on span "Дії для 1 позиція" at bounding box center [293, 105] width 95 height 15
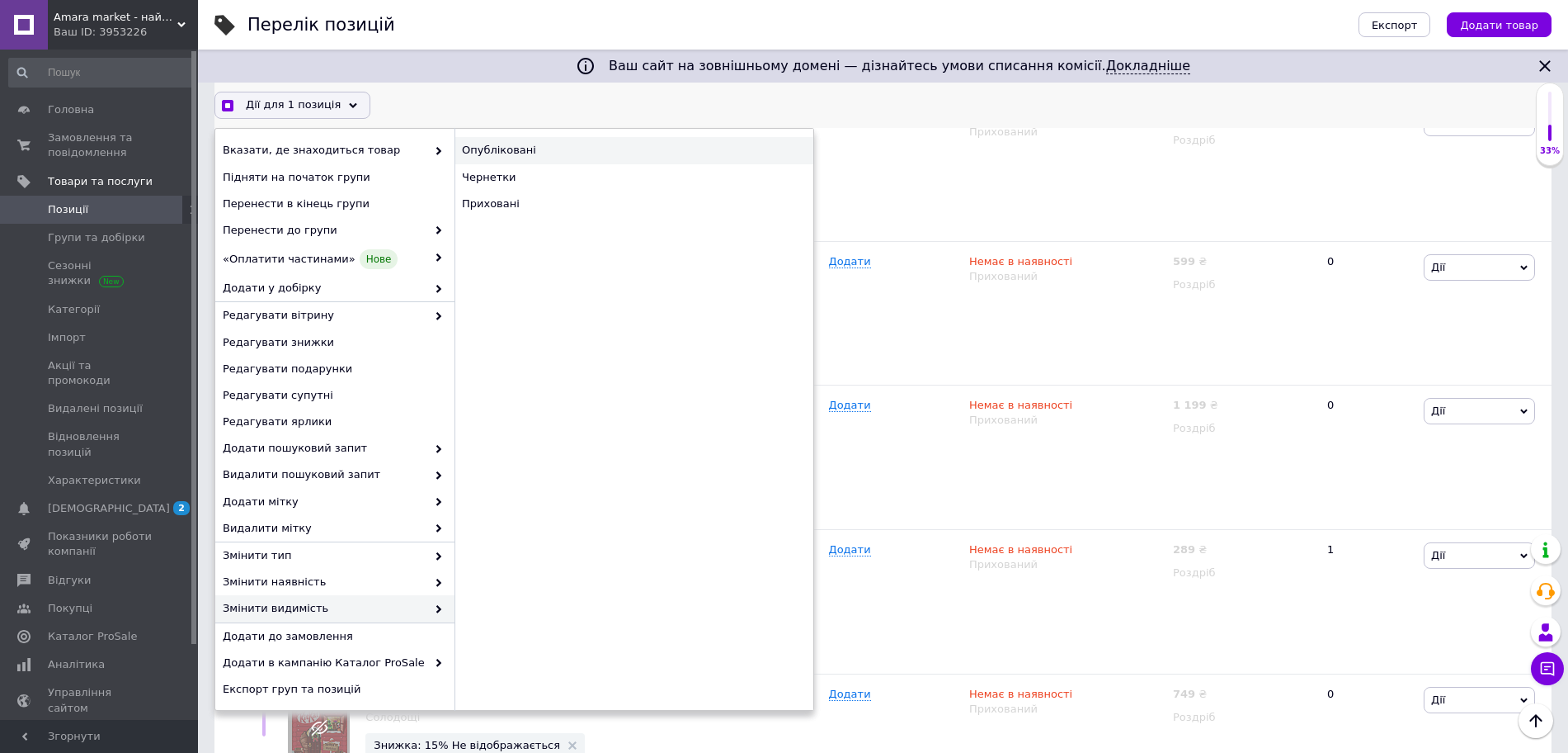
checkbox input "true"
click at [506, 153] on div "Опубліковані" at bounding box center [634, 150] width 358 height 26
checkbox input "false"
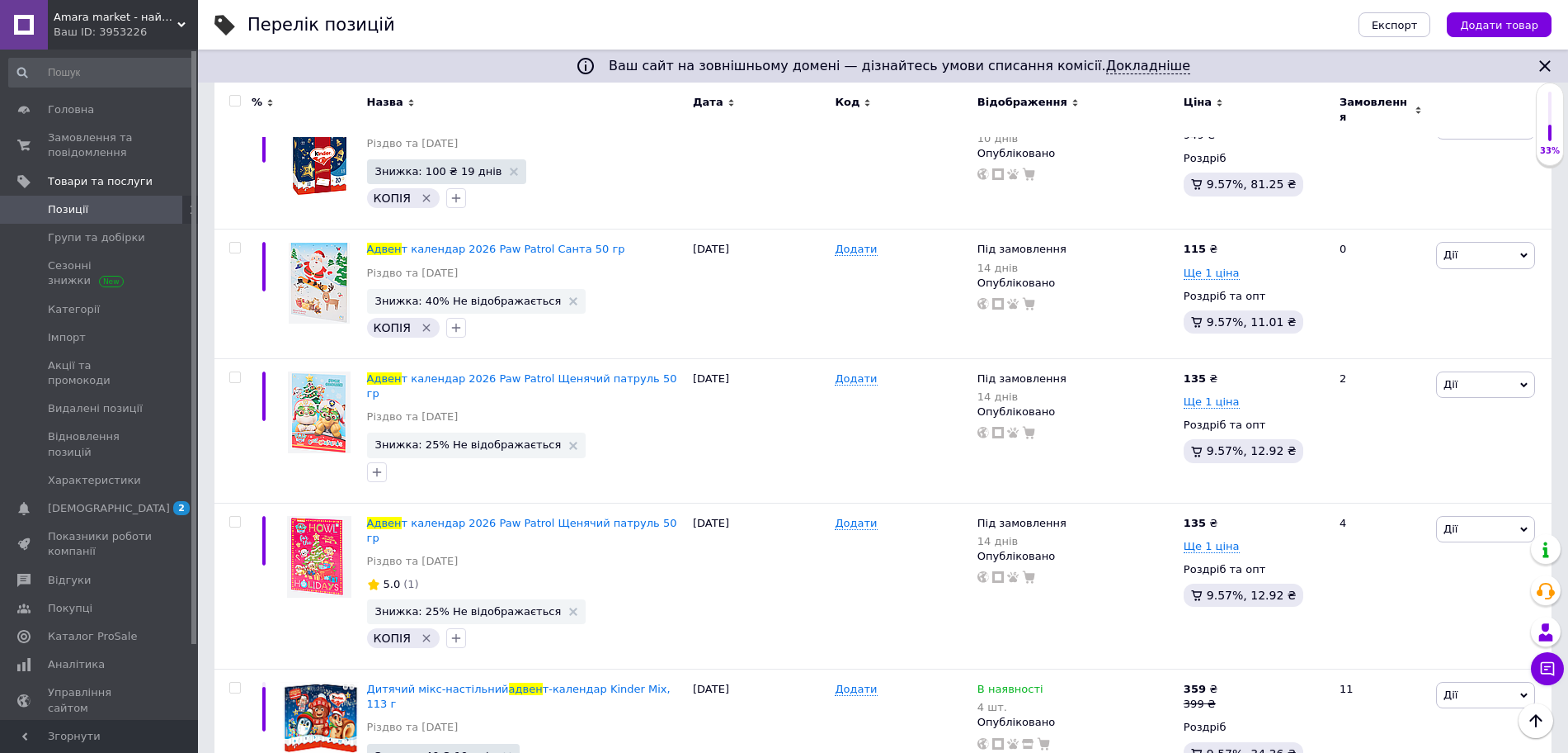
scroll to position [2387, 0]
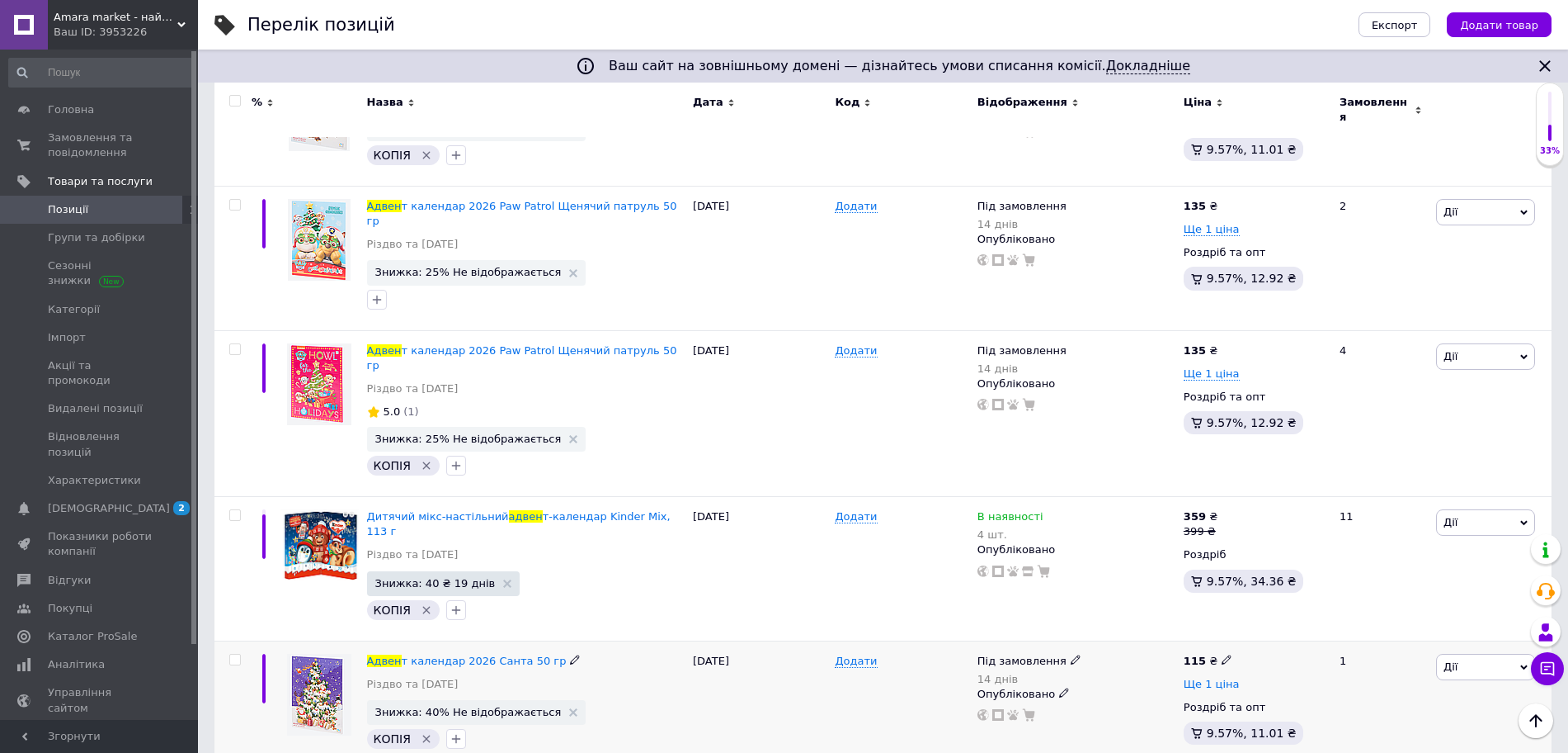
click at [1222, 677] on span "Ще 1 ціна" at bounding box center [1211, 684] width 56 height 13
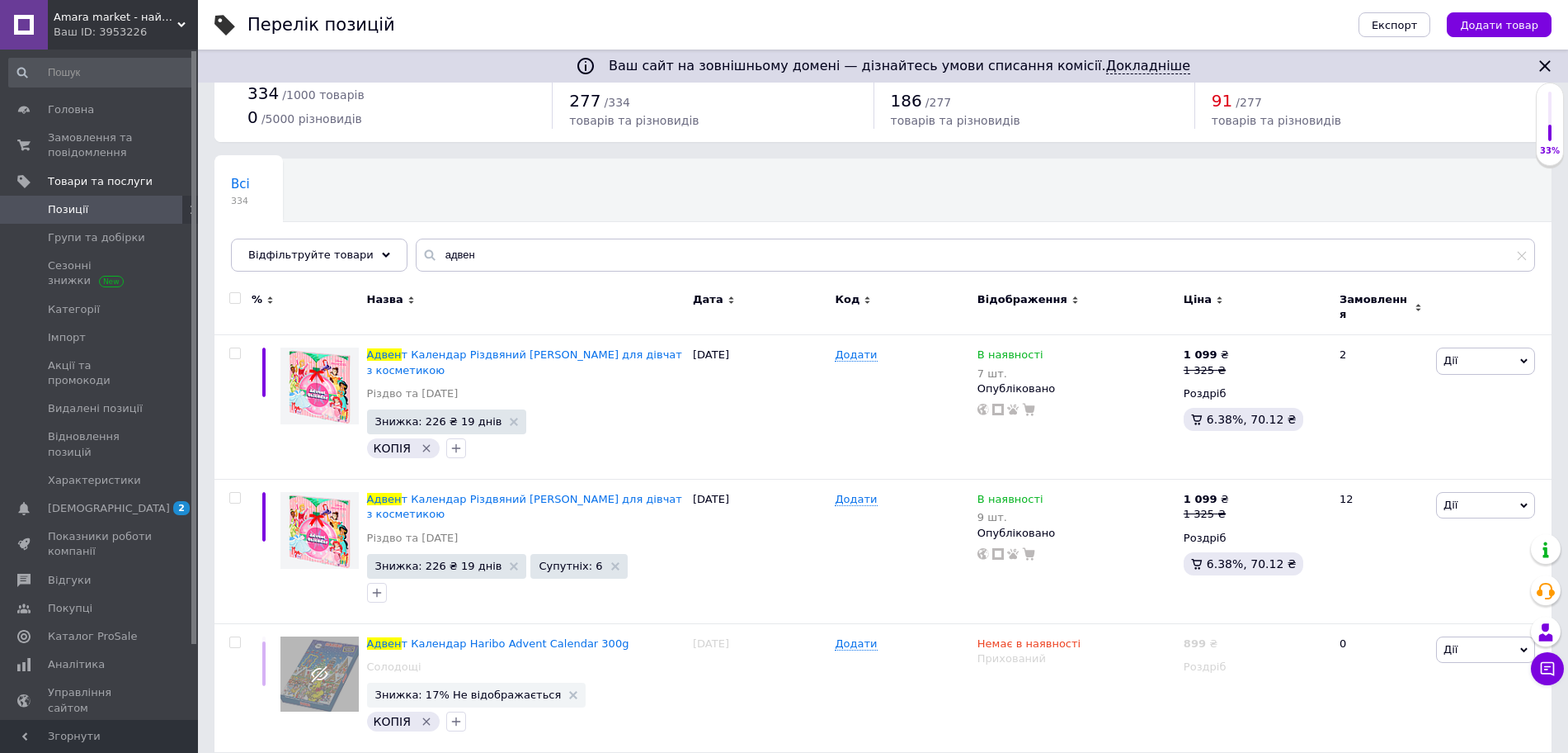
scroll to position [0, 0]
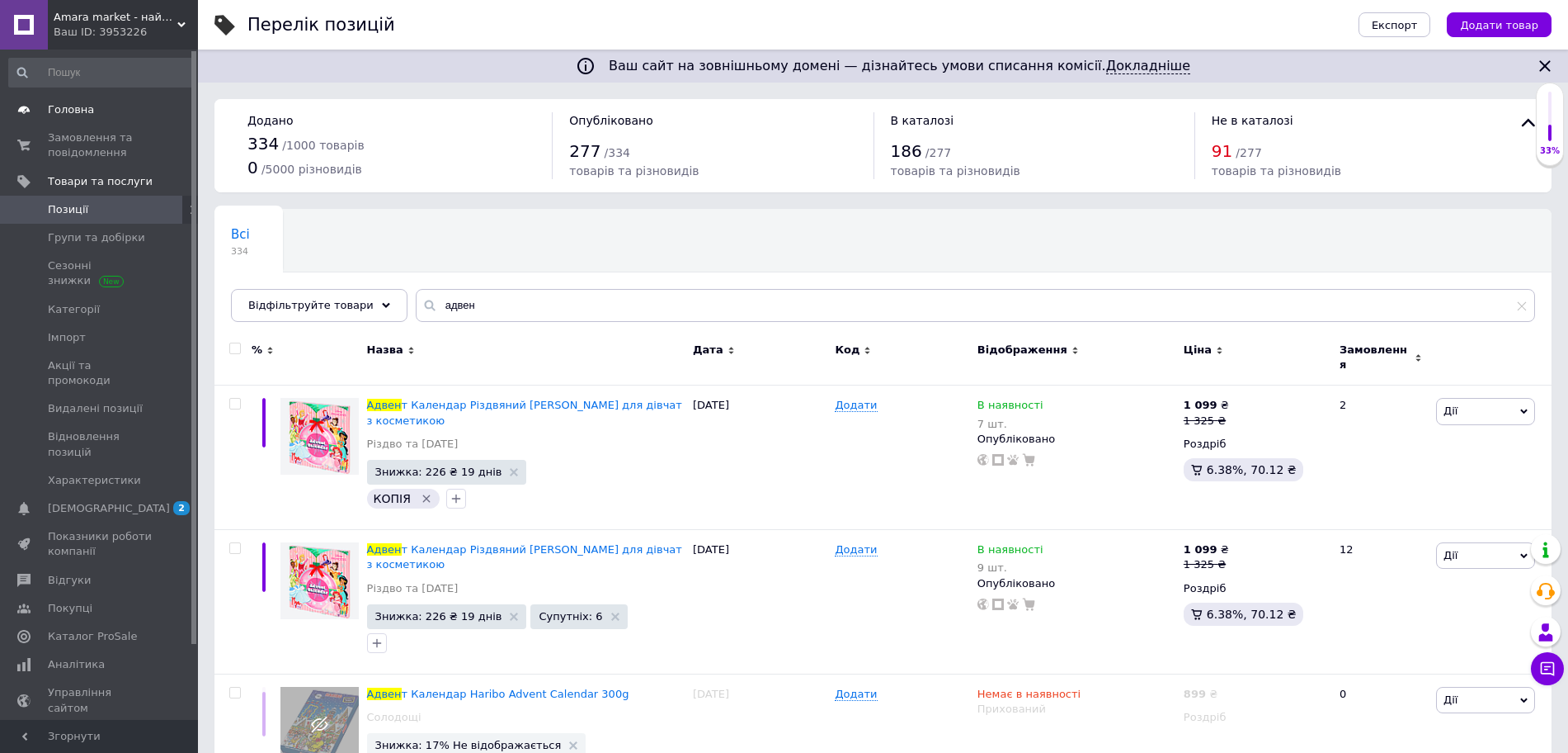
click at [56, 118] on link "Головна" at bounding box center [101, 110] width 203 height 28
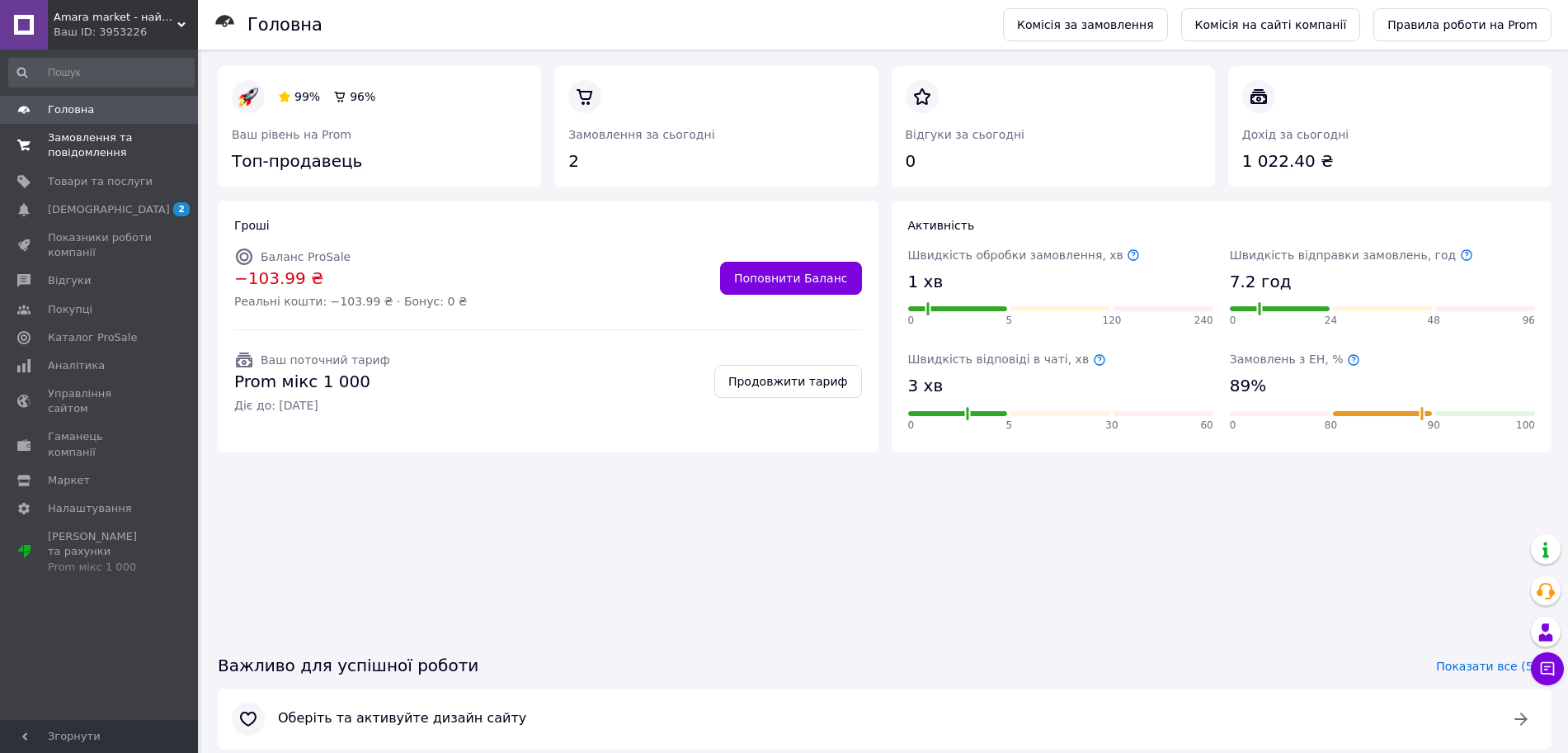
click at [59, 144] on span "Замовлення та повідомлення" at bounding box center [100, 145] width 105 height 29
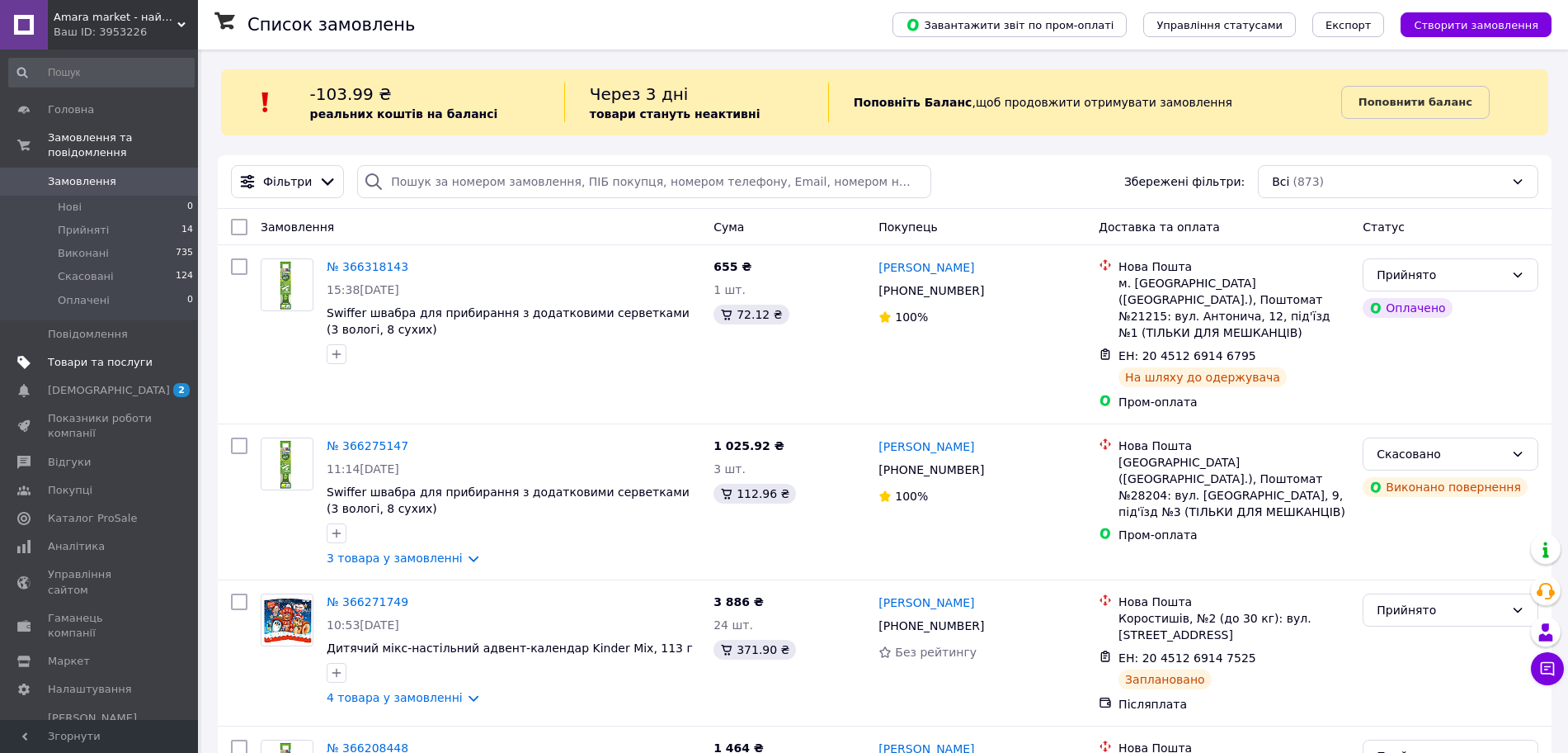
click at [109, 355] on span "Товари та послуги" at bounding box center [100, 362] width 105 height 15
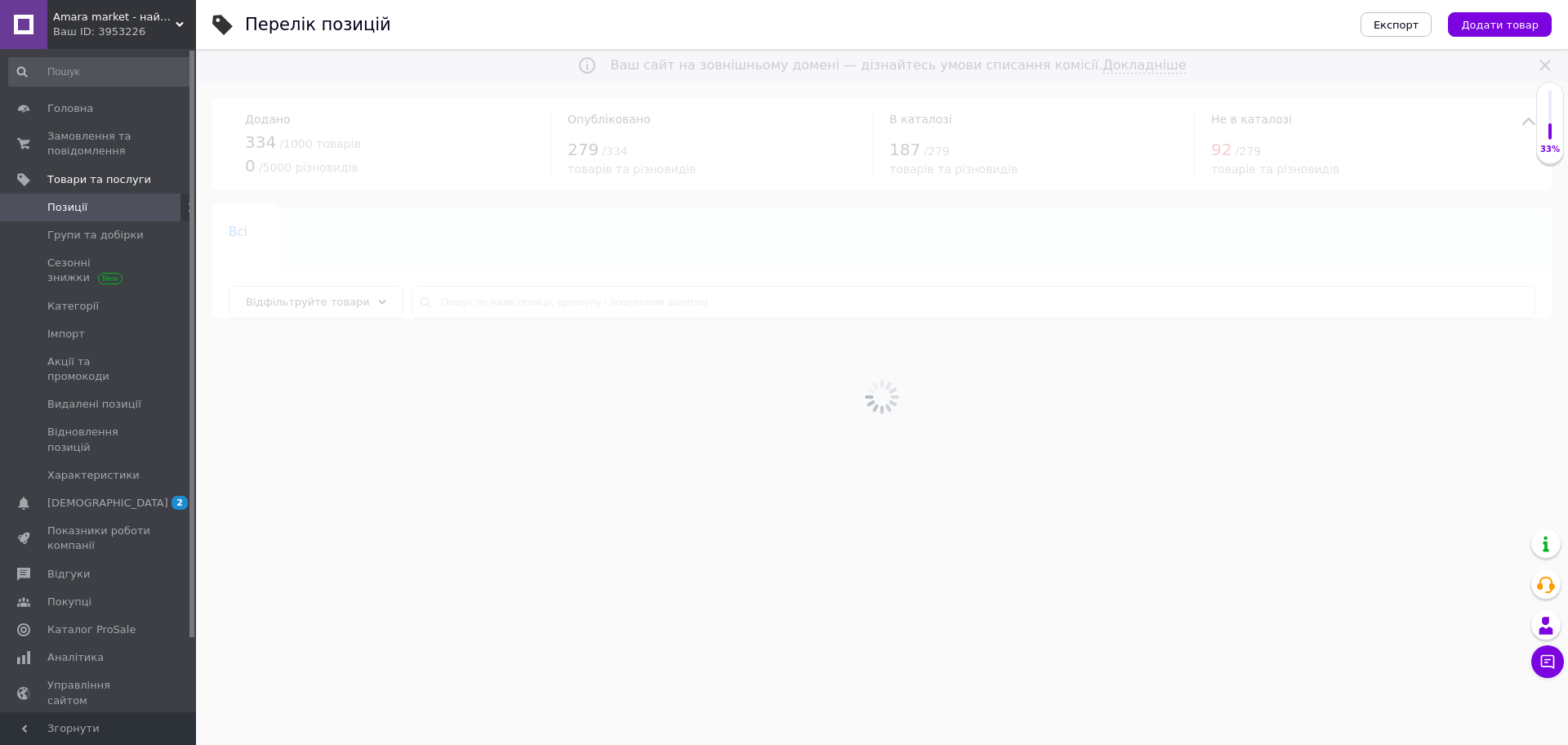
click at [567, 298] on div at bounding box center [881, 396] width 1371 height 695
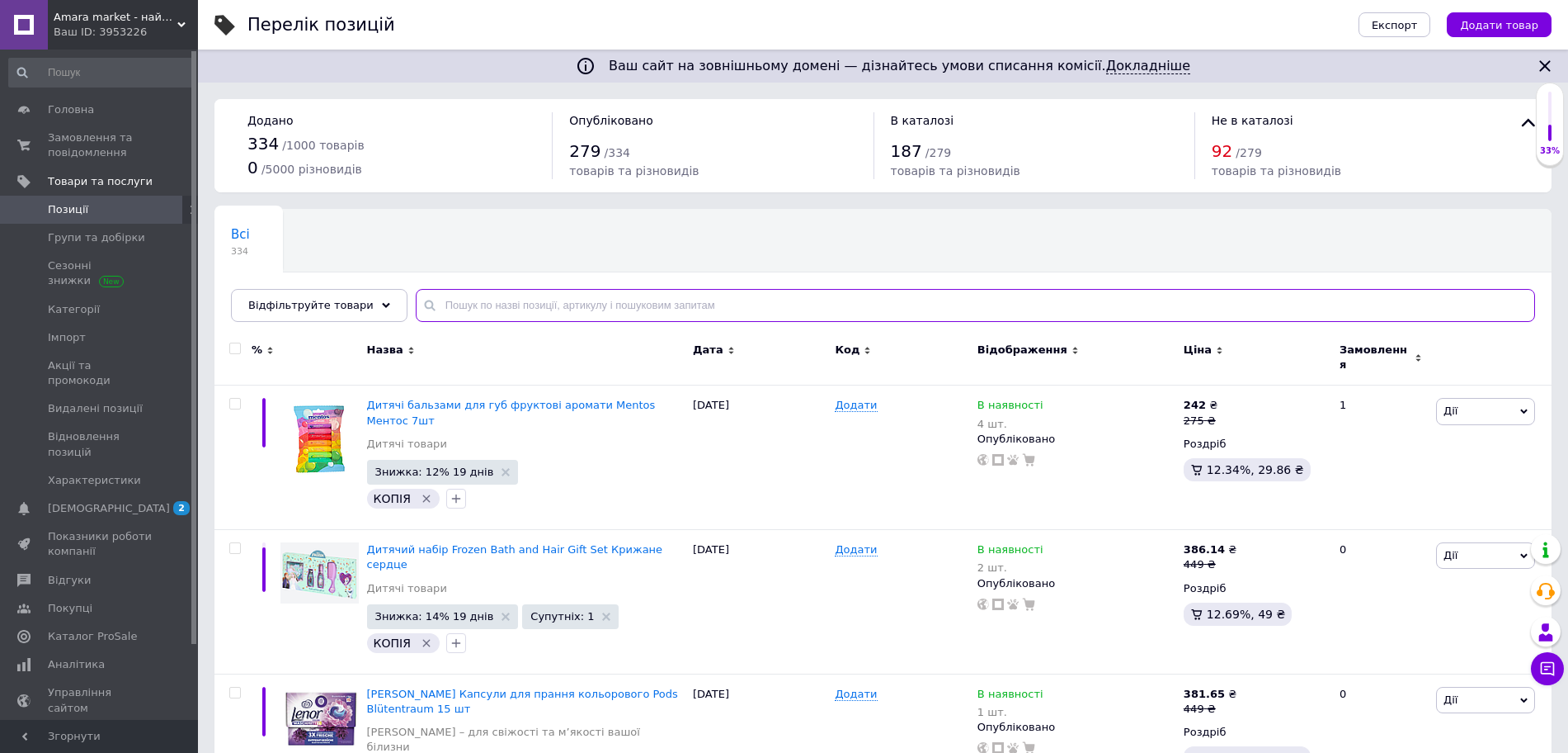
click at [573, 301] on input "text" at bounding box center [976, 305] width 1120 height 33
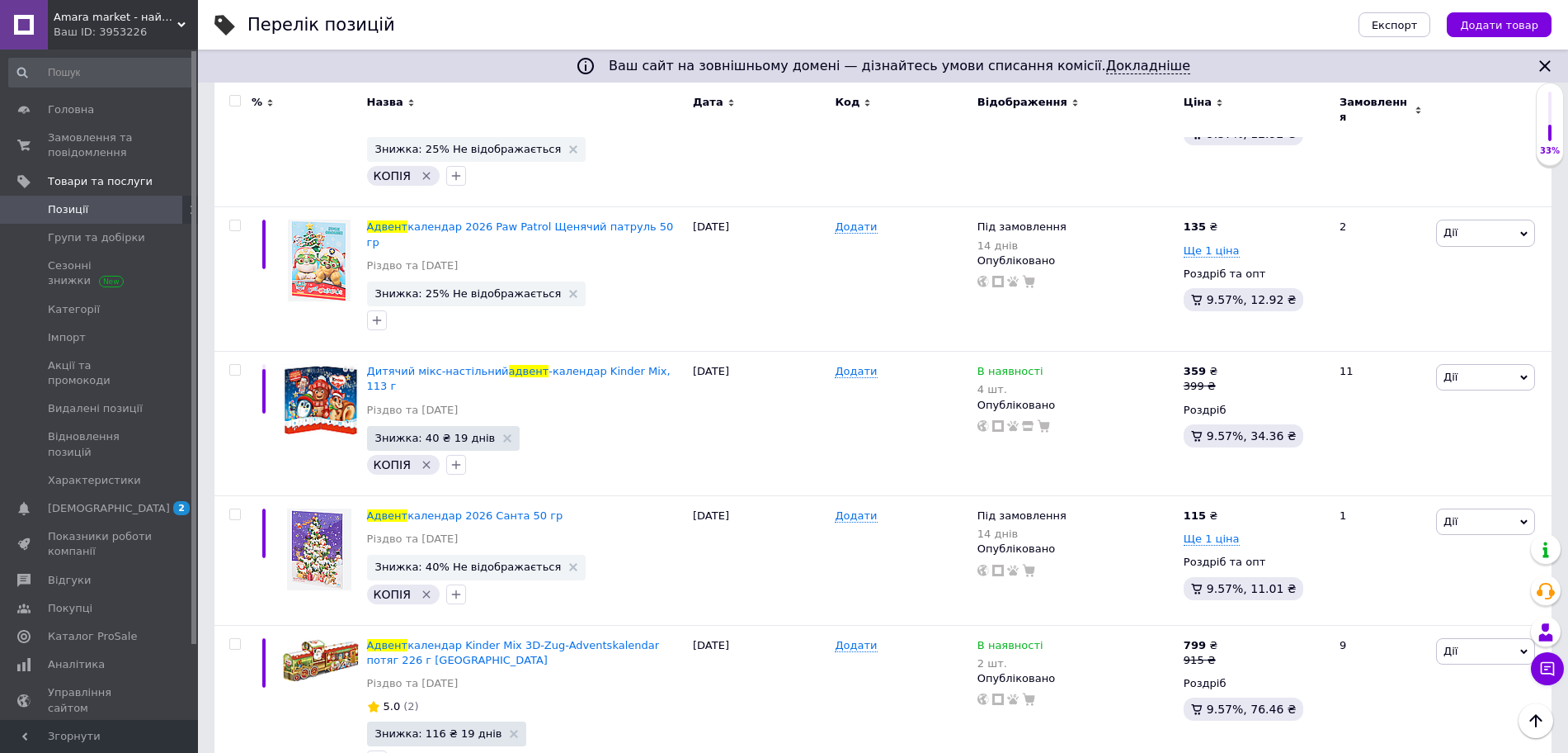
scroll to position [2424, 0]
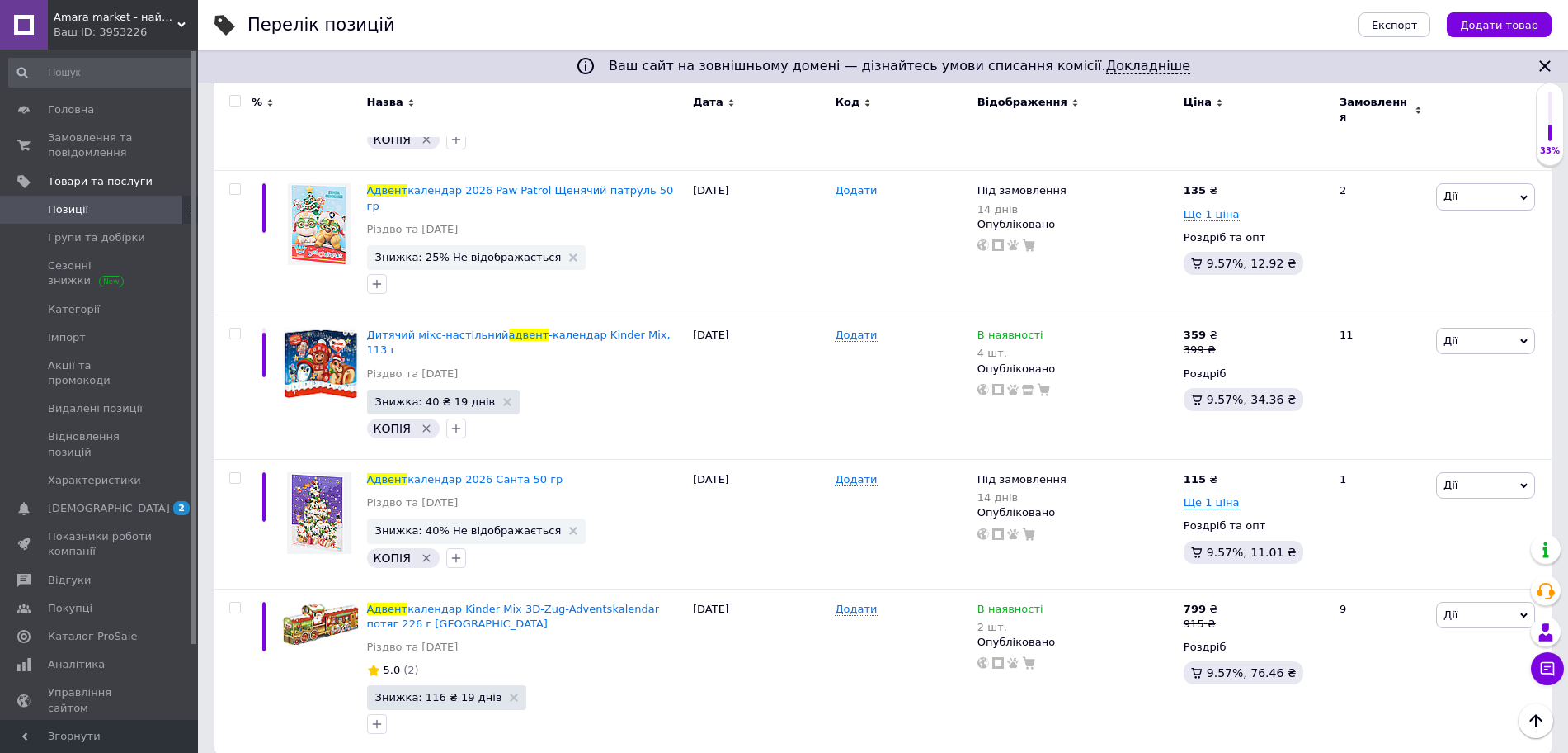
type input "адвент"
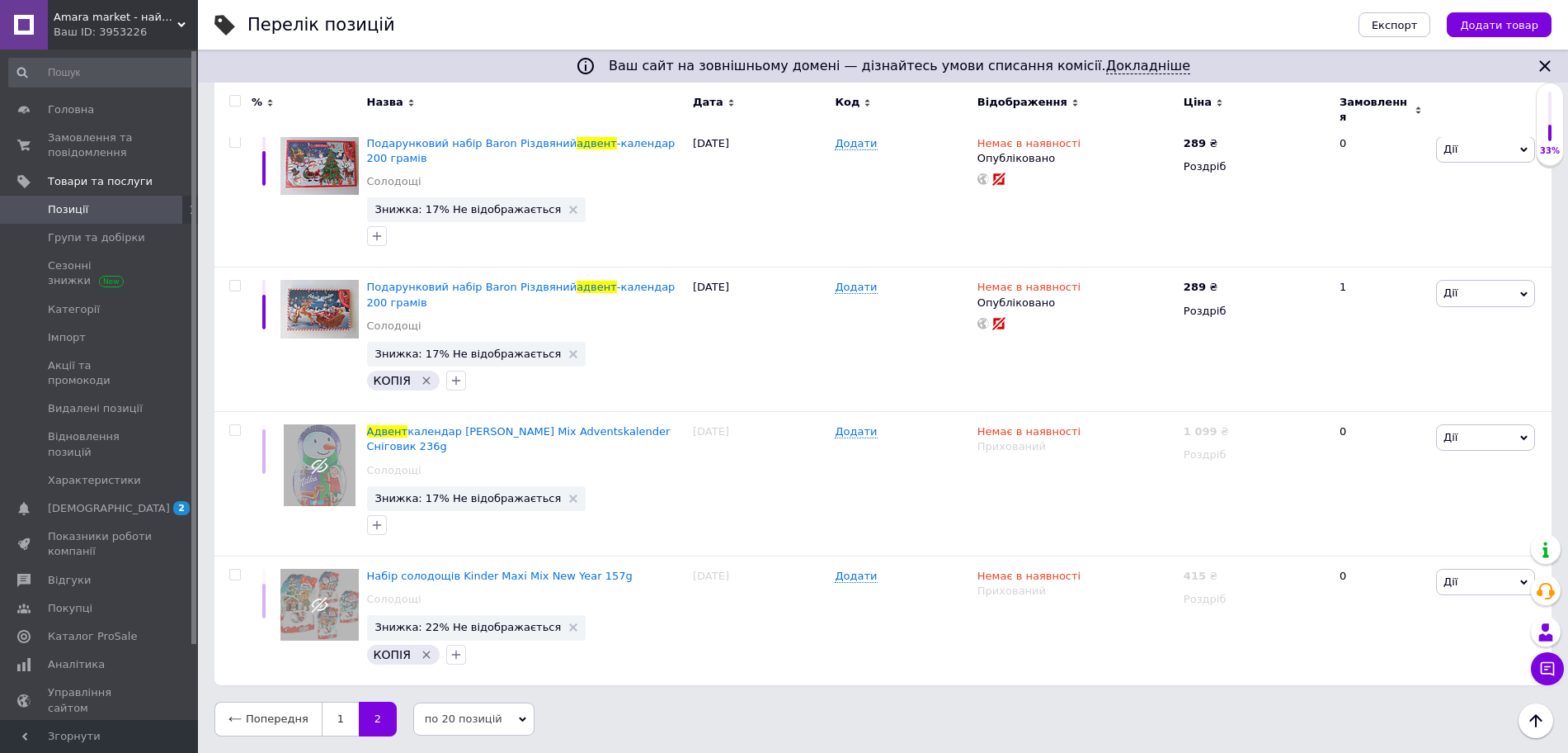
scroll to position [389, 0]
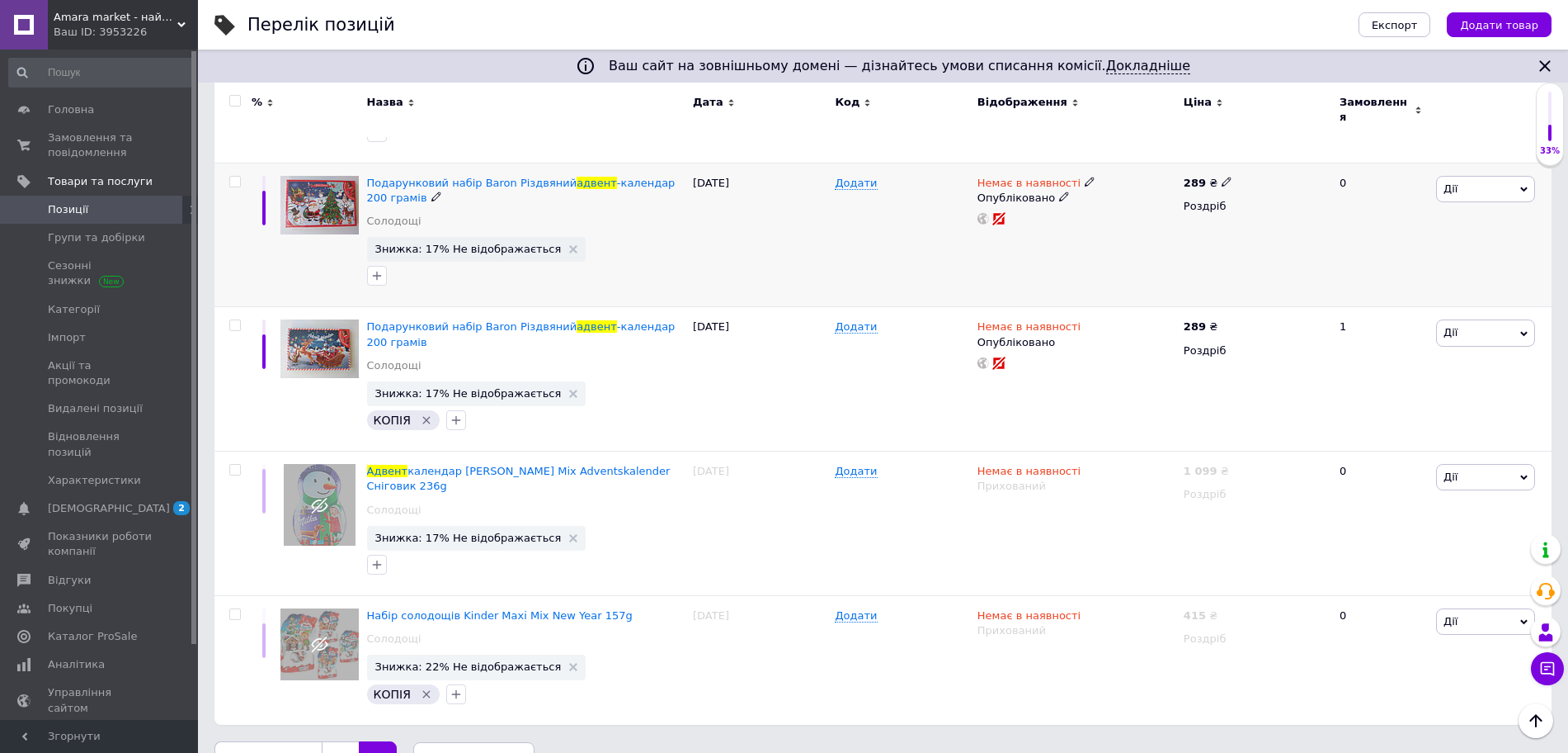
click at [1085, 177] on icon at bounding box center [1089, 182] width 9 height 9
click at [1159, 206] on li "Під замовлення" at bounding box center [1176, 218] width 157 height 23
click at [1130, 176] on input at bounding box center [1159, 192] width 126 height 33
type input "7"
click at [1222, 178] on use at bounding box center [1227, 183] width 9 height 9
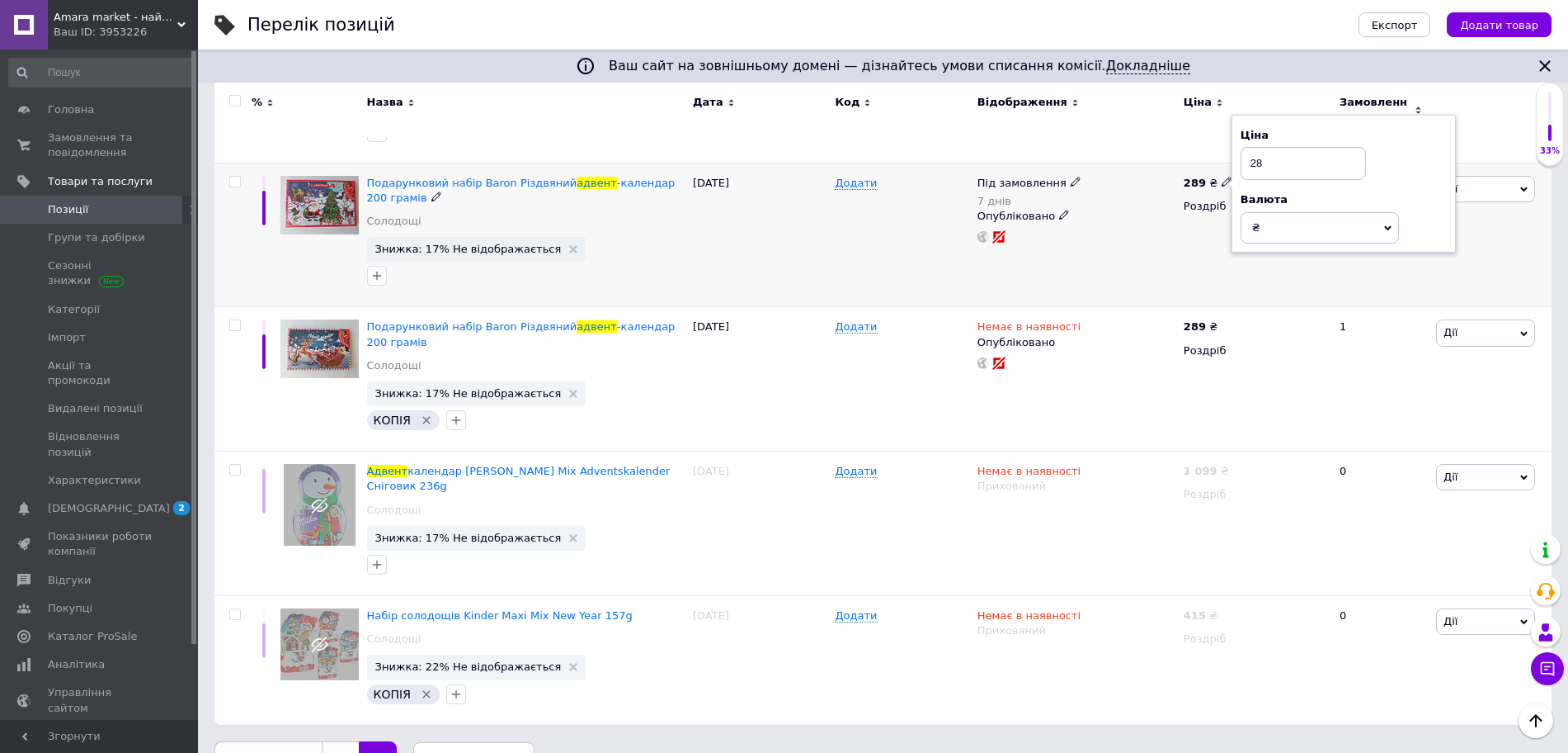
type input "2"
type input "329"
click at [1482, 176] on span "Дії" at bounding box center [1486, 189] width 99 height 26
click at [1363, 278] on li "Знижка" at bounding box center [1424, 289] width 218 height 23
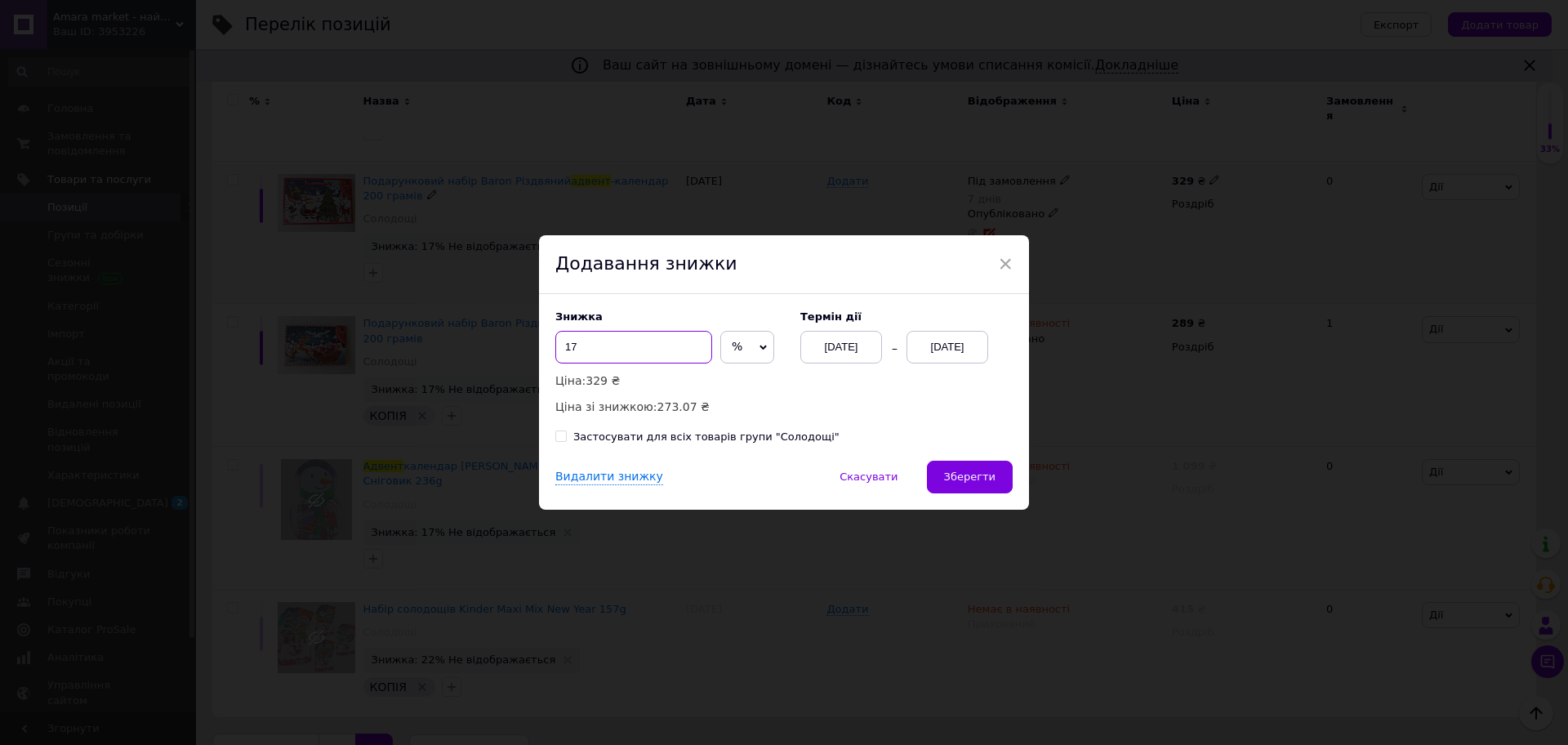
click at [639, 346] on input "17" at bounding box center [633, 346] width 156 height 33
type input "1"
type input "9"
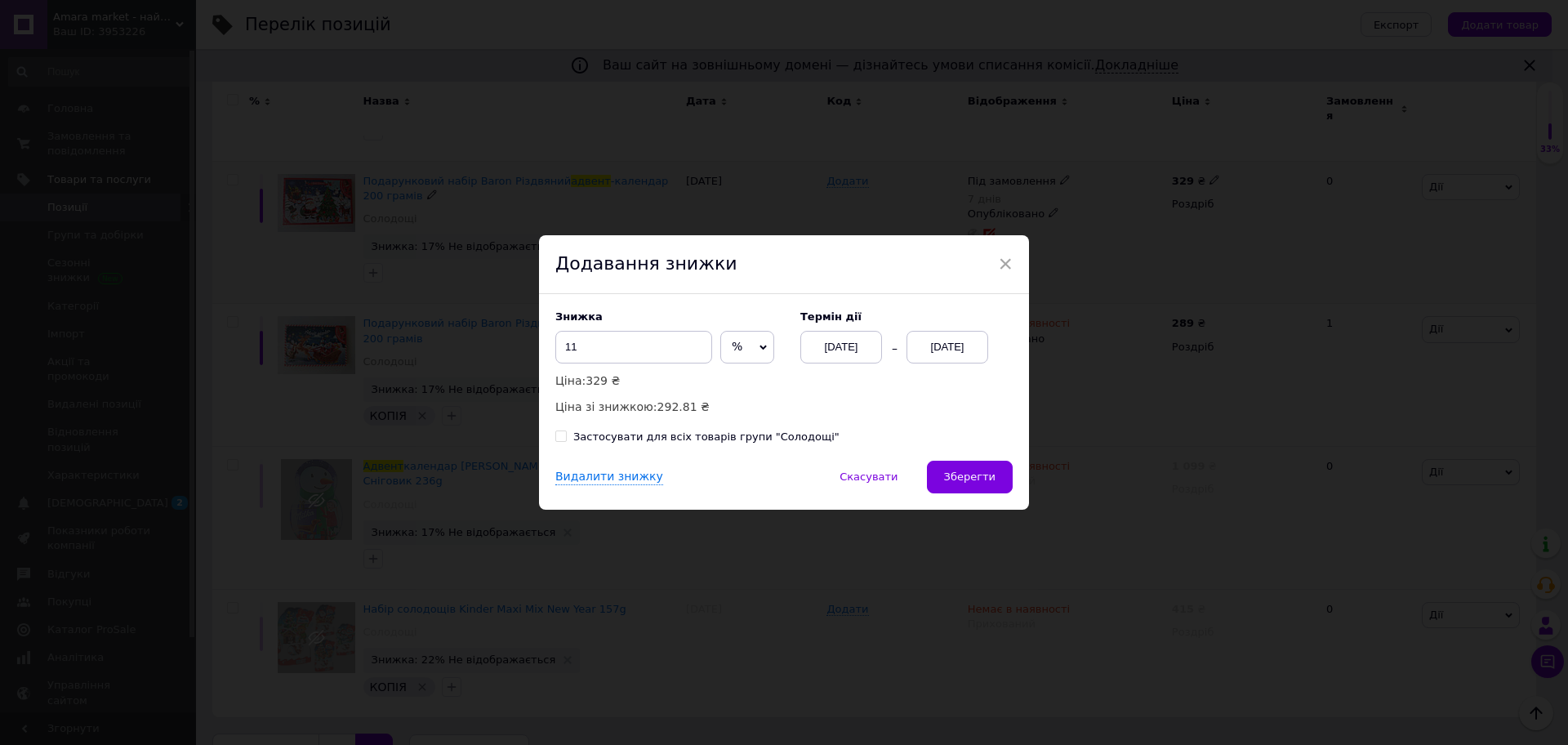
click at [954, 361] on div "[DATE]" at bounding box center [946, 346] width 81 height 33
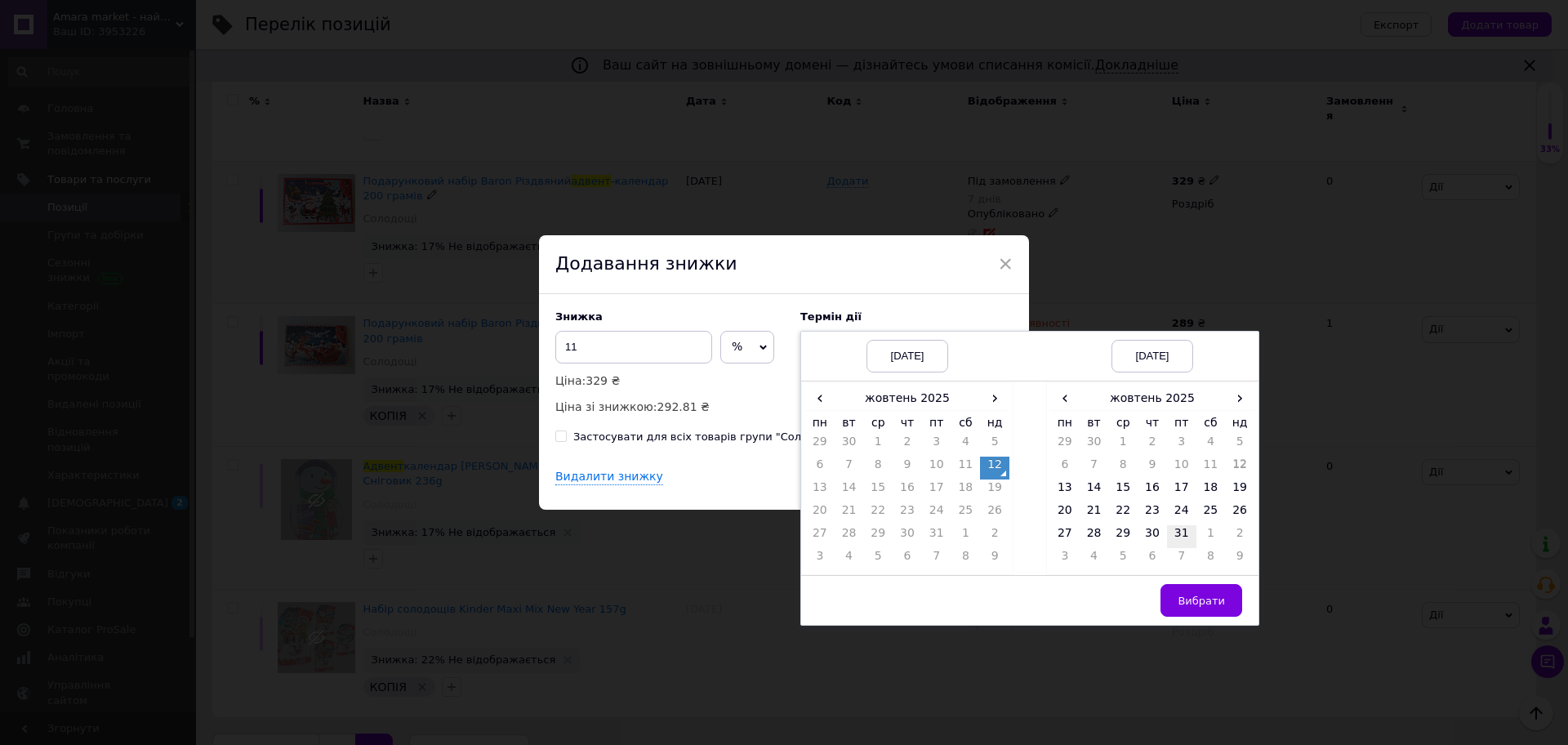
click at [1176, 533] on td "31" at bounding box center [1180, 536] width 29 height 22
click at [1220, 598] on span "Вибрати" at bounding box center [1201, 600] width 48 height 12
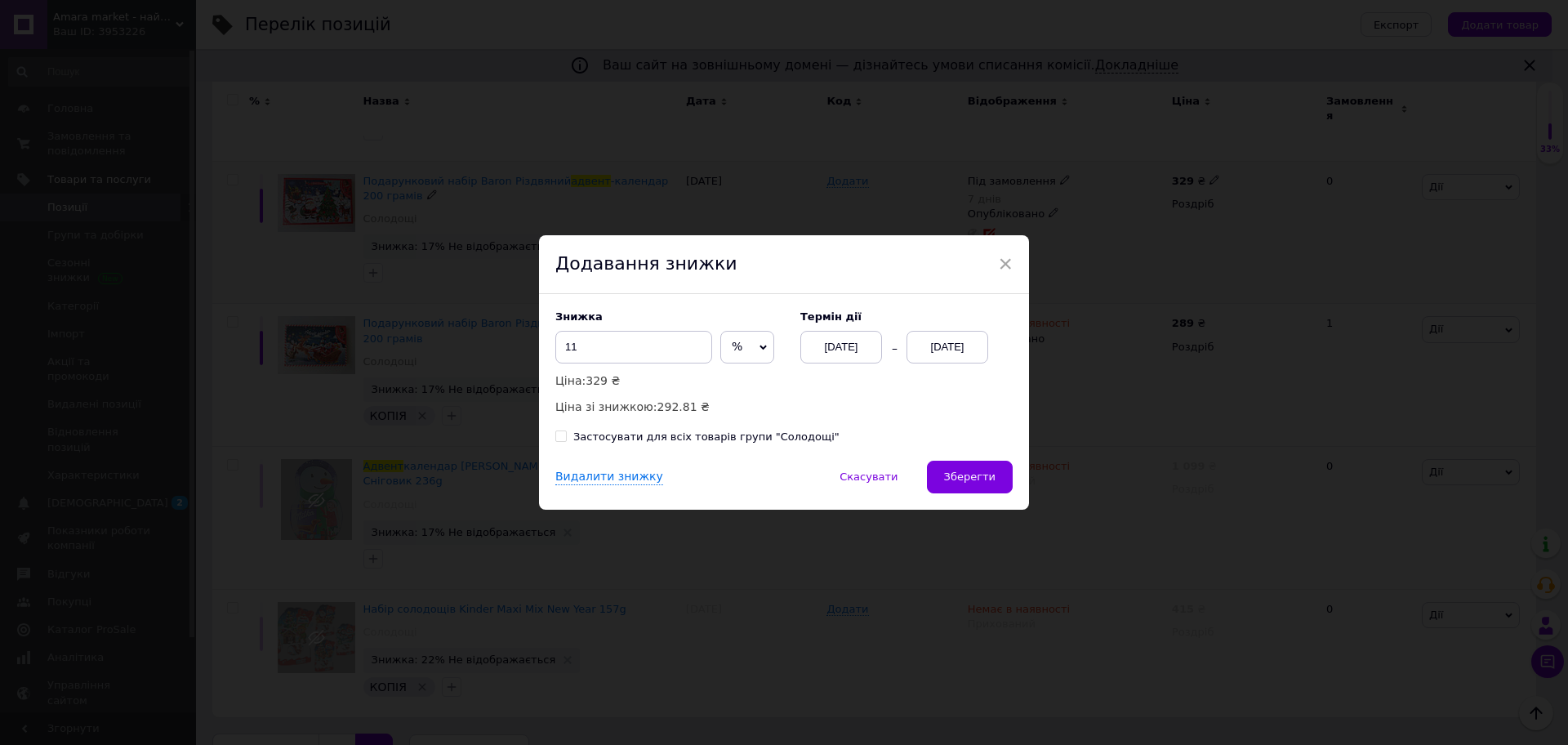
click at [656, 366] on div "Знижка 11 % ₴ Ціна: 329 ₴ Ціна зі знижкою: 292.81 ₴" at bounding box center [669, 362] width 228 height 106
click at [650, 360] on input "11" at bounding box center [633, 346] width 156 height 33
type input "10"
click at [985, 493] on button "Зберегти" at bounding box center [970, 476] width 86 height 33
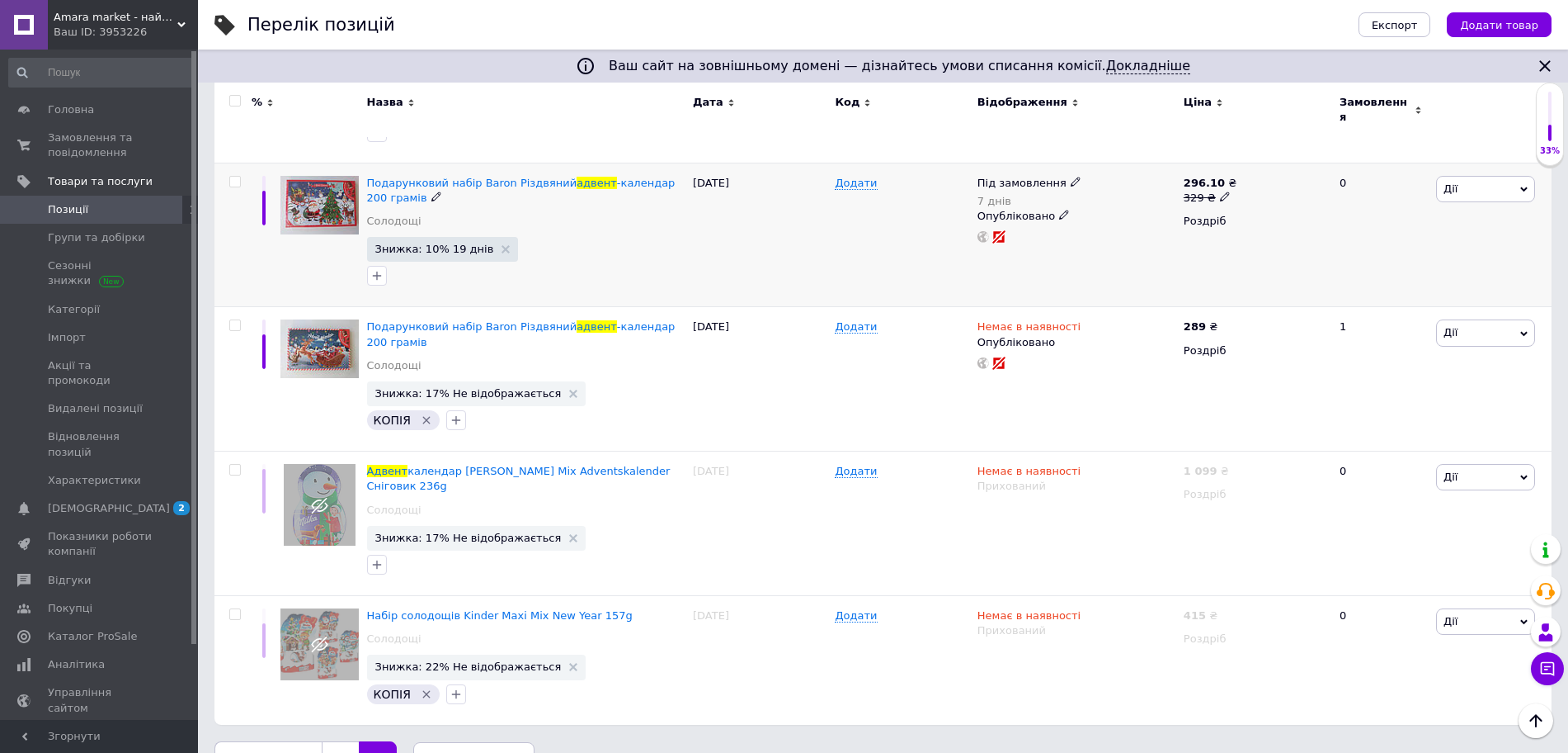
click at [1489, 176] on span "Дії" at bounding box center [1486, 189] width 99 height 26
click at [481, 163] on div "Подарунковий набір Baron Різдвяний адвент -календар 200 грамів Солодощі Знижка:…" at bounding box center [526, 235] width 326 height 145
click at [482, 177] on span "Подарунковий набір Baron Різдвяний" at bounding box center [472, 183] width 210 height 12
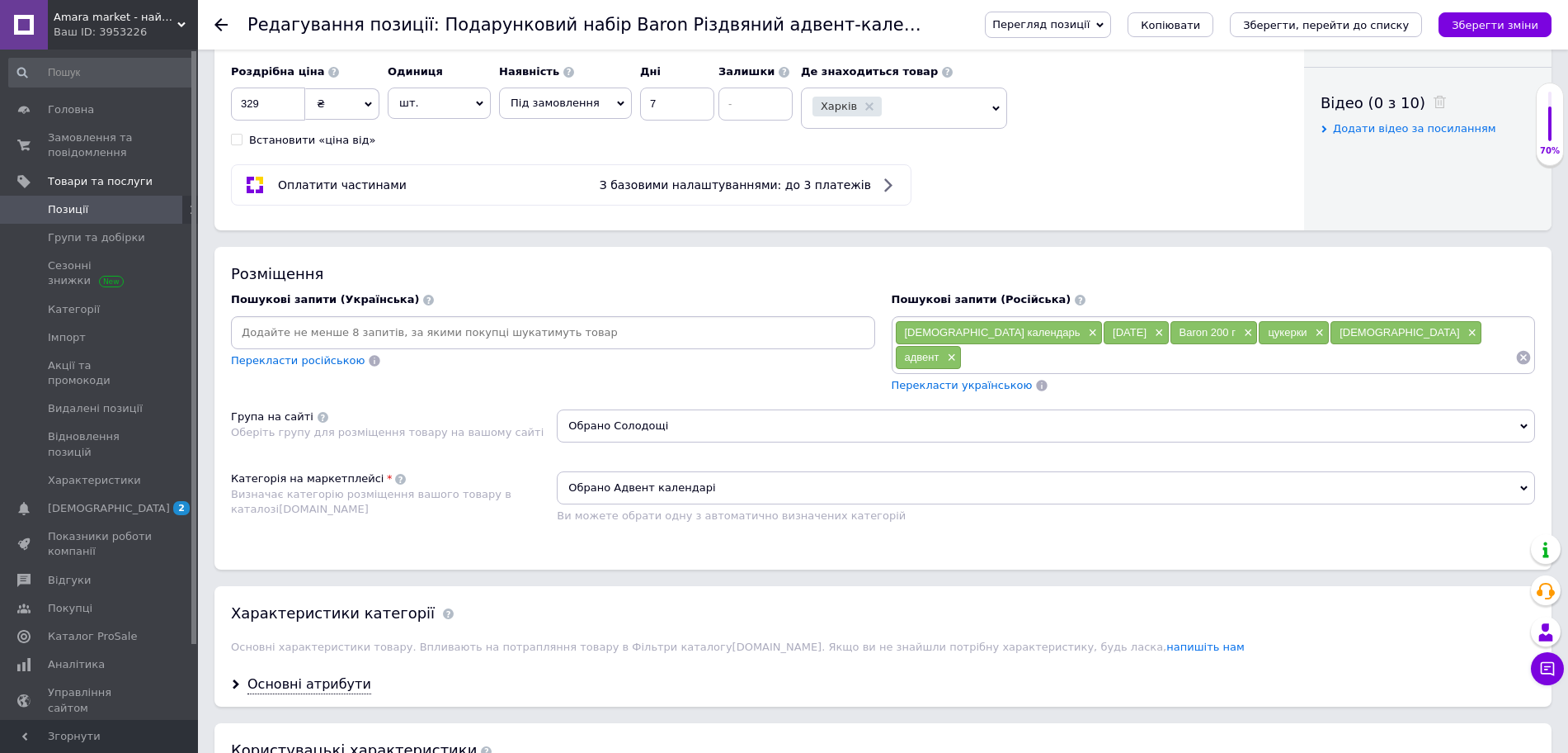
scroll to position [820, 0]
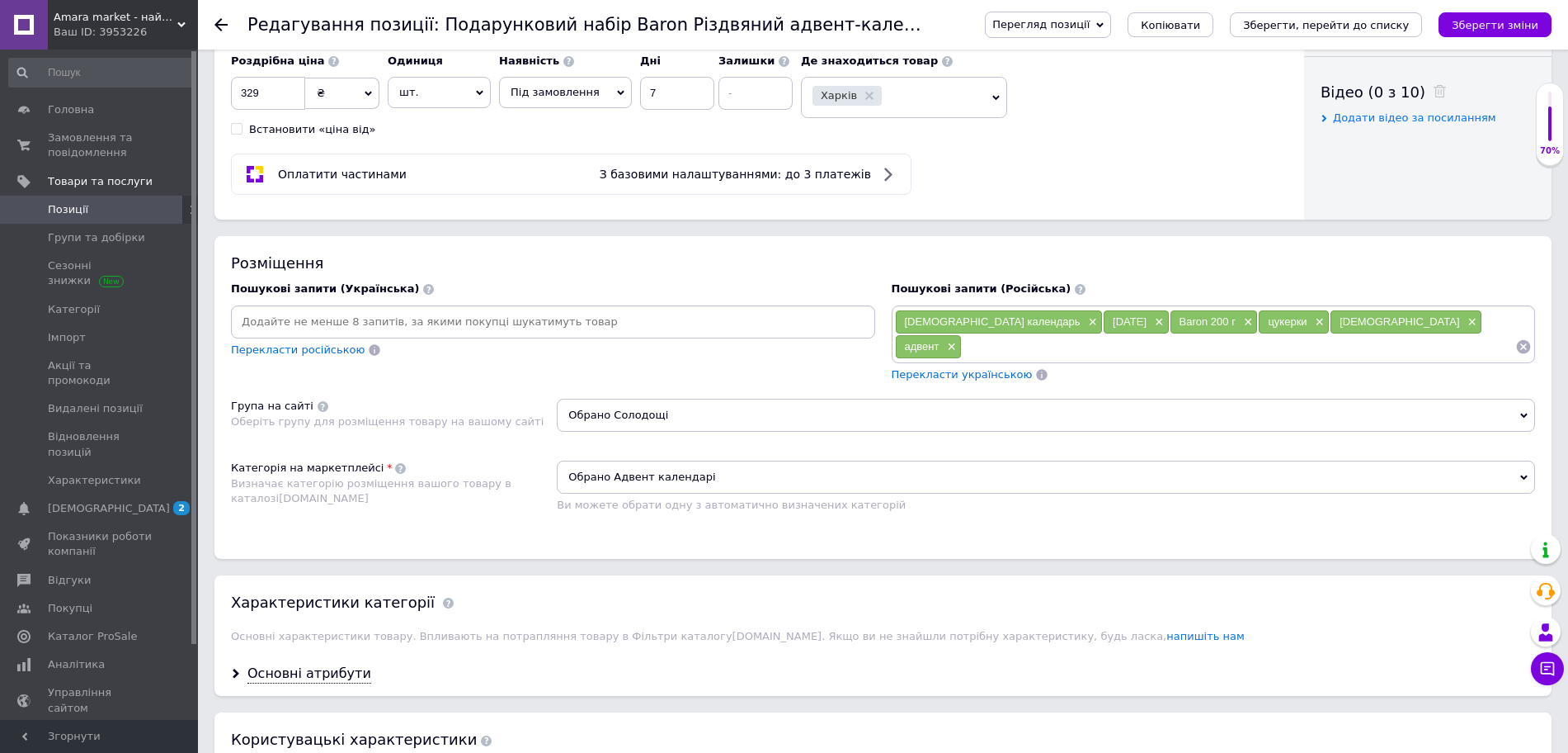
click at [799, 411] on span "Обрано Солодощі" at bounding box center [1046, 414] width 979 height 33
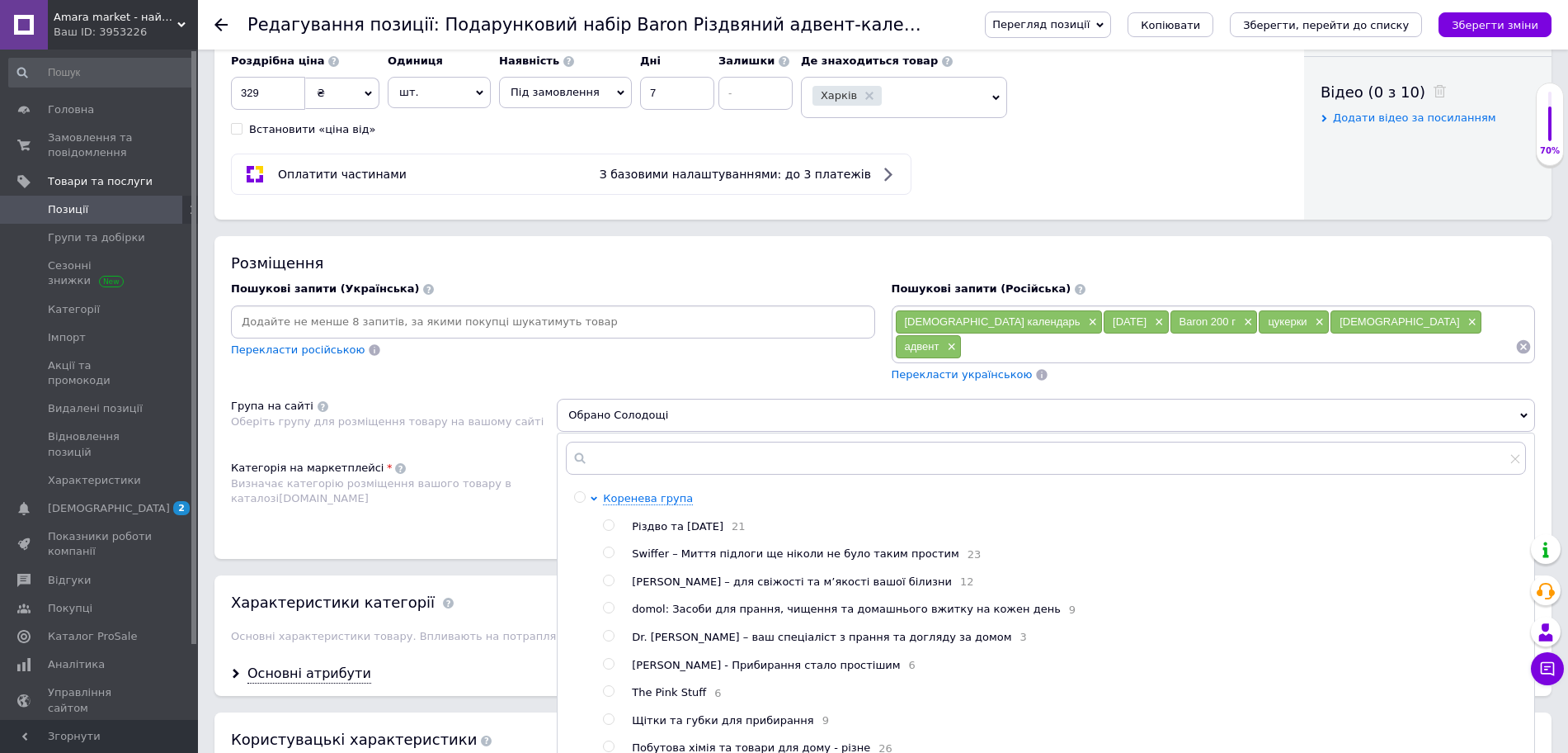
click at [662, 532] on span "Різдво та [DATE]" at bounding box center [677, 526] width 92 height 12
radio input "true"
click at [1382, 19] on icon "Зберегти, перейти до списку" at bounding box center [1326, 25] width 166 height 12
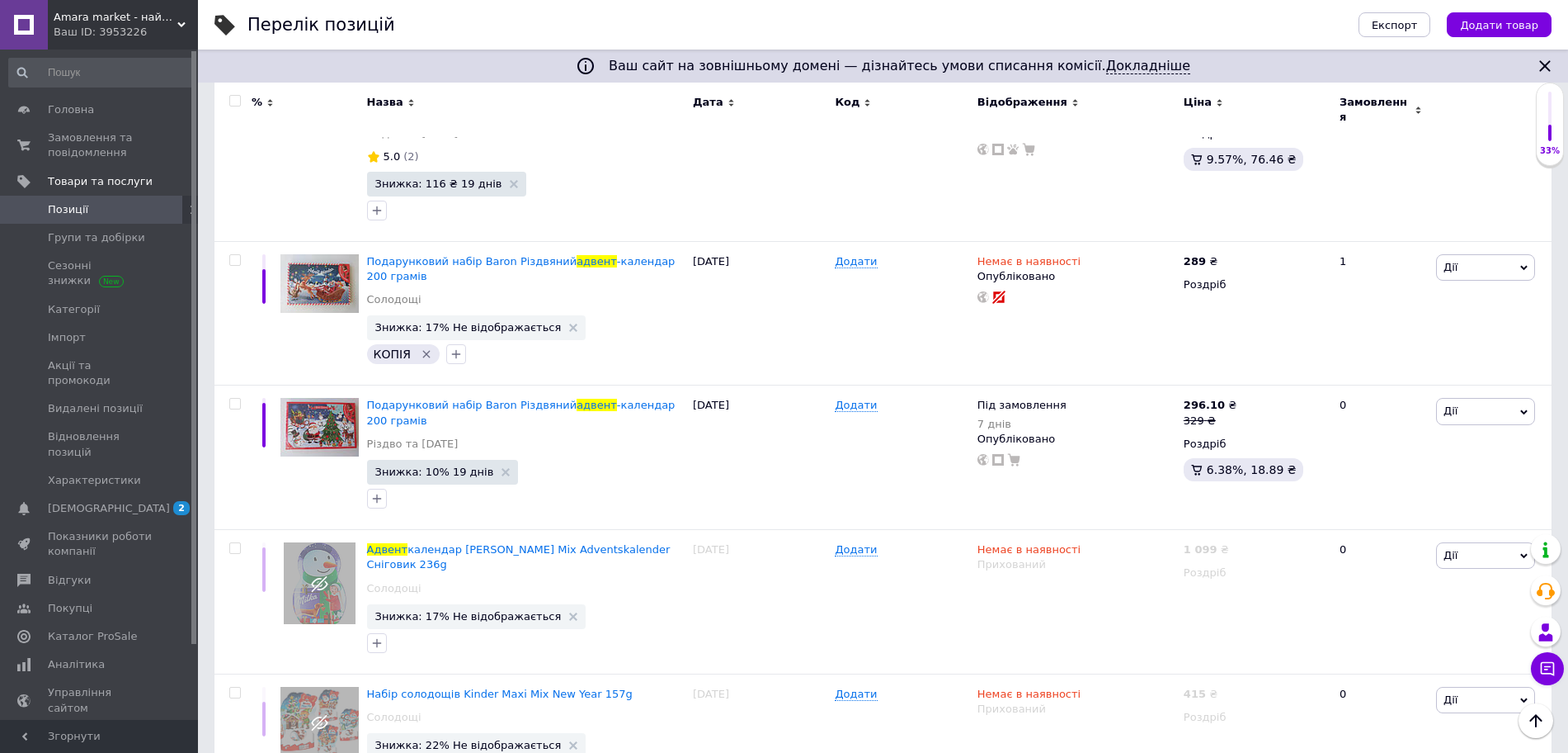
scroll to position [307, 0]
click at [48, 96] on link "Головна" at bounding box center [101, 110] width 203 height 28
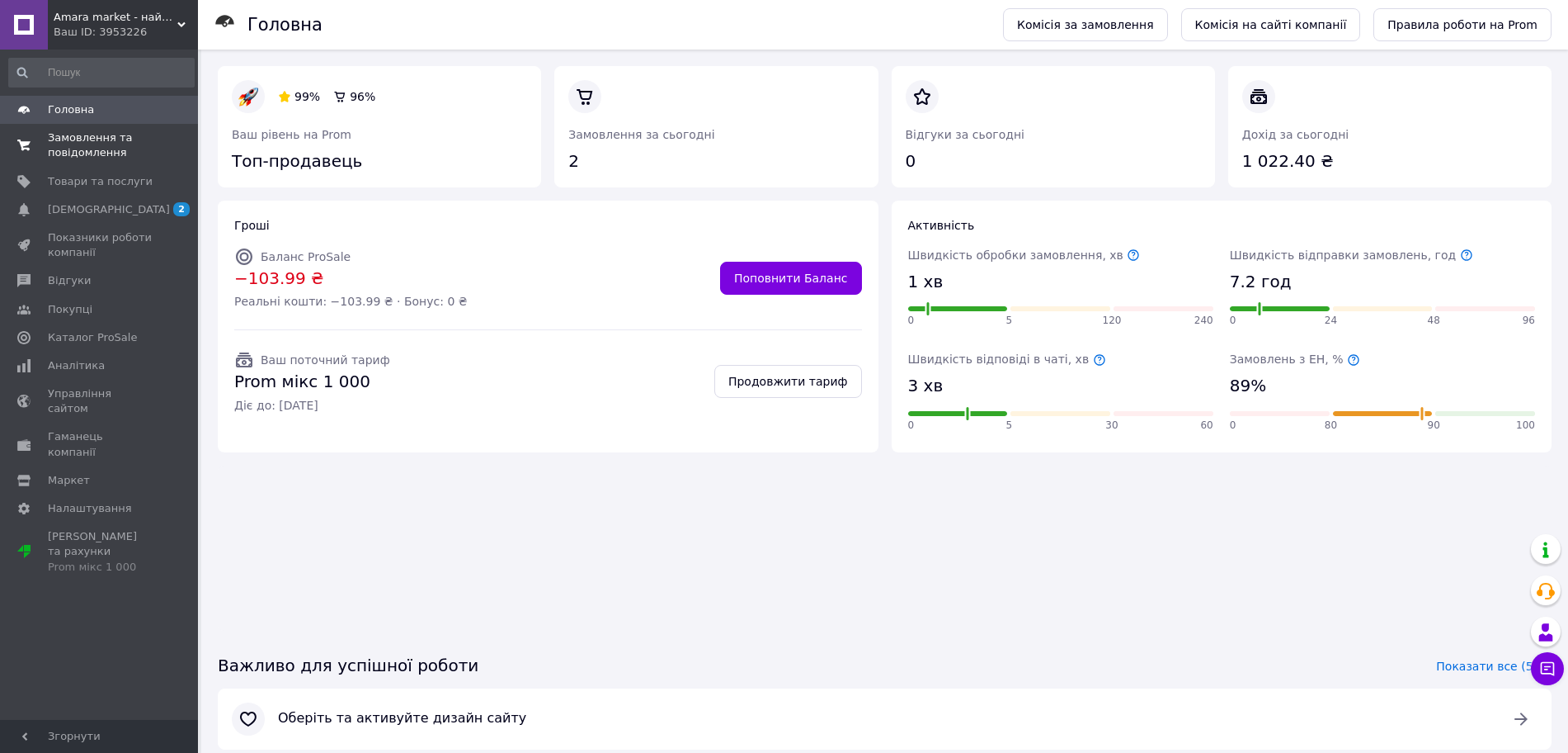
click at [70, 144] on span "Замовлення та повідомлення" at bounding box center [100, 145] width 105 height 29
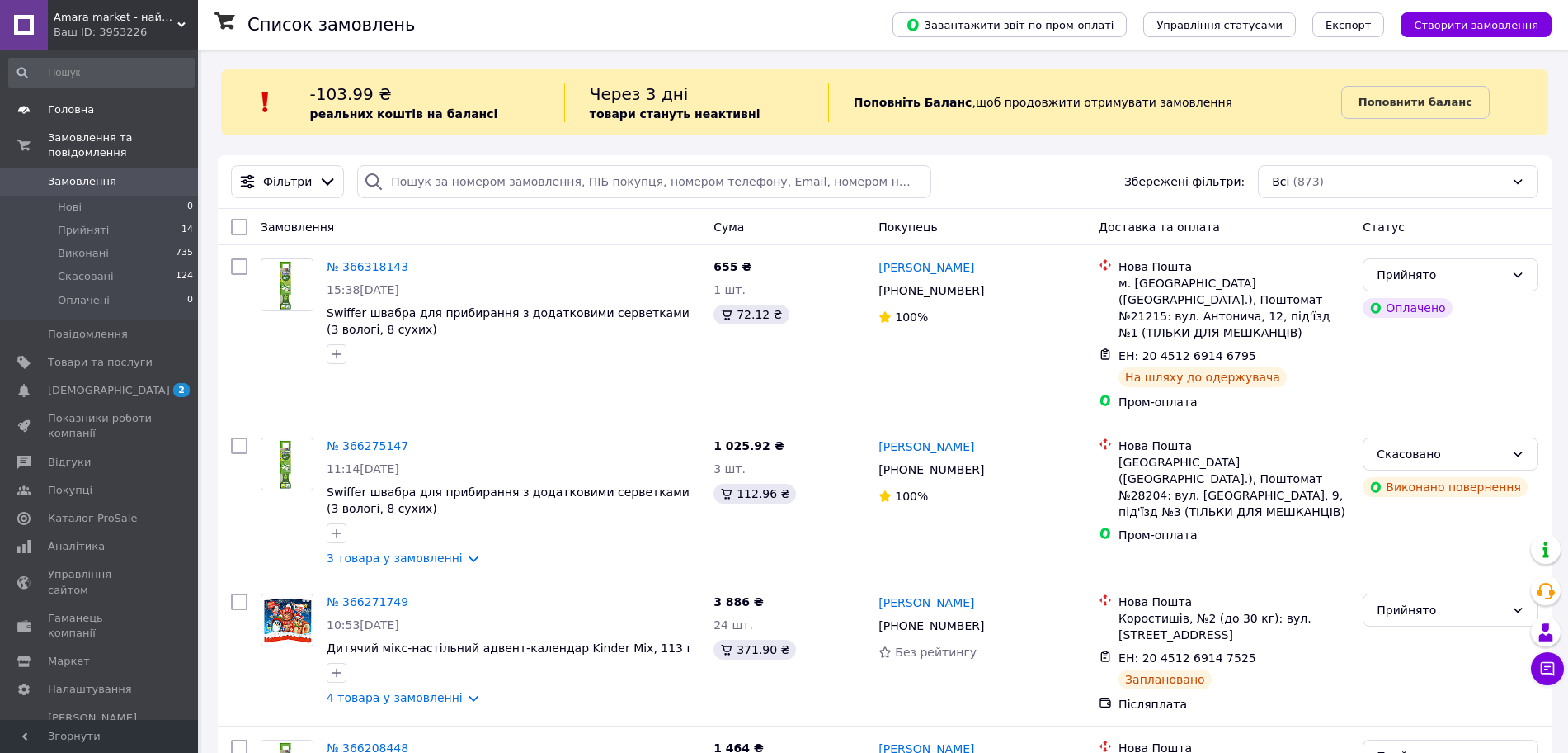
click at [94, 119] on link "Головна" at bounding box center [101, 110] width 203 height 28
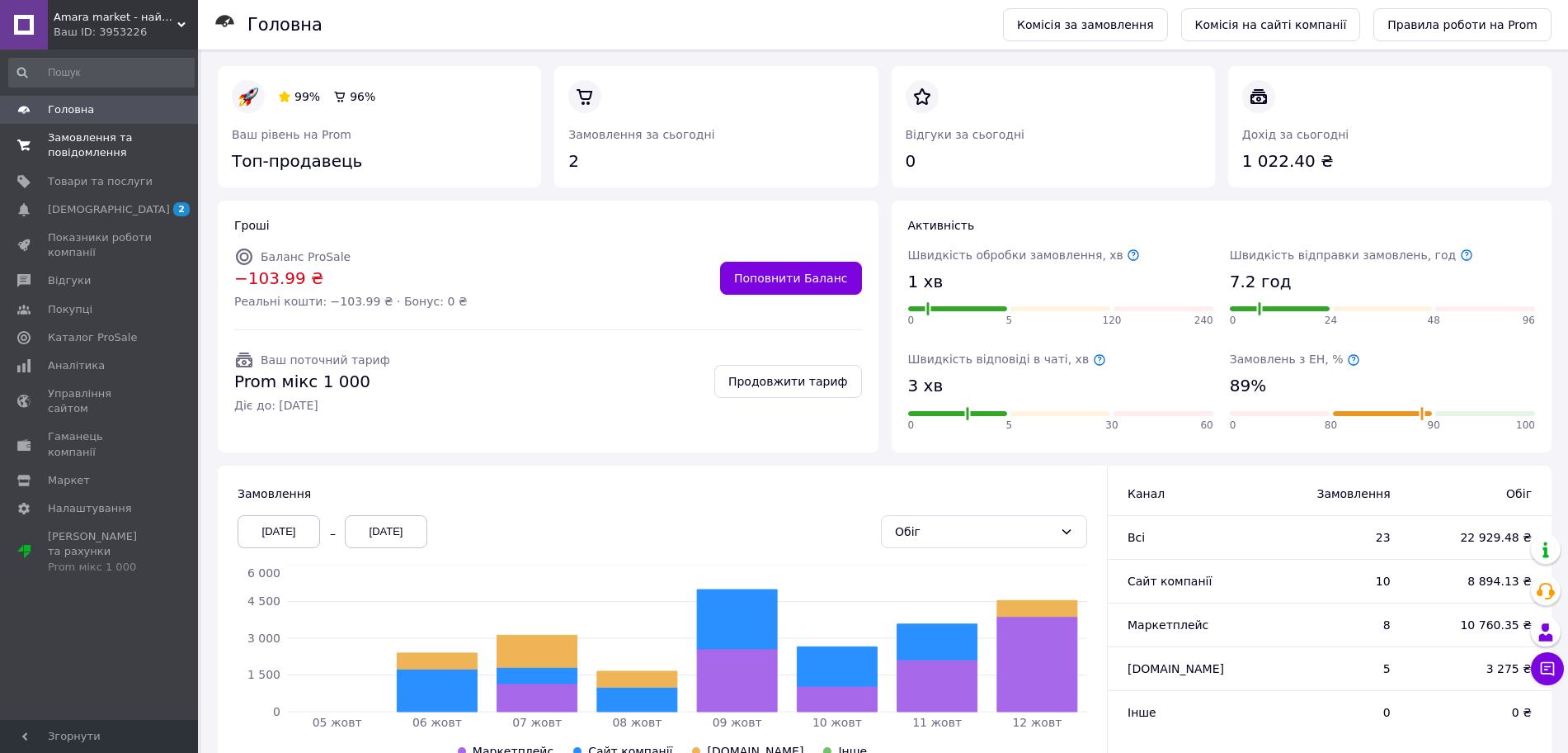
click at [103, 145] on span "Замовлення та повідомлення" at bounding box center [100, 145] width 105 height 29
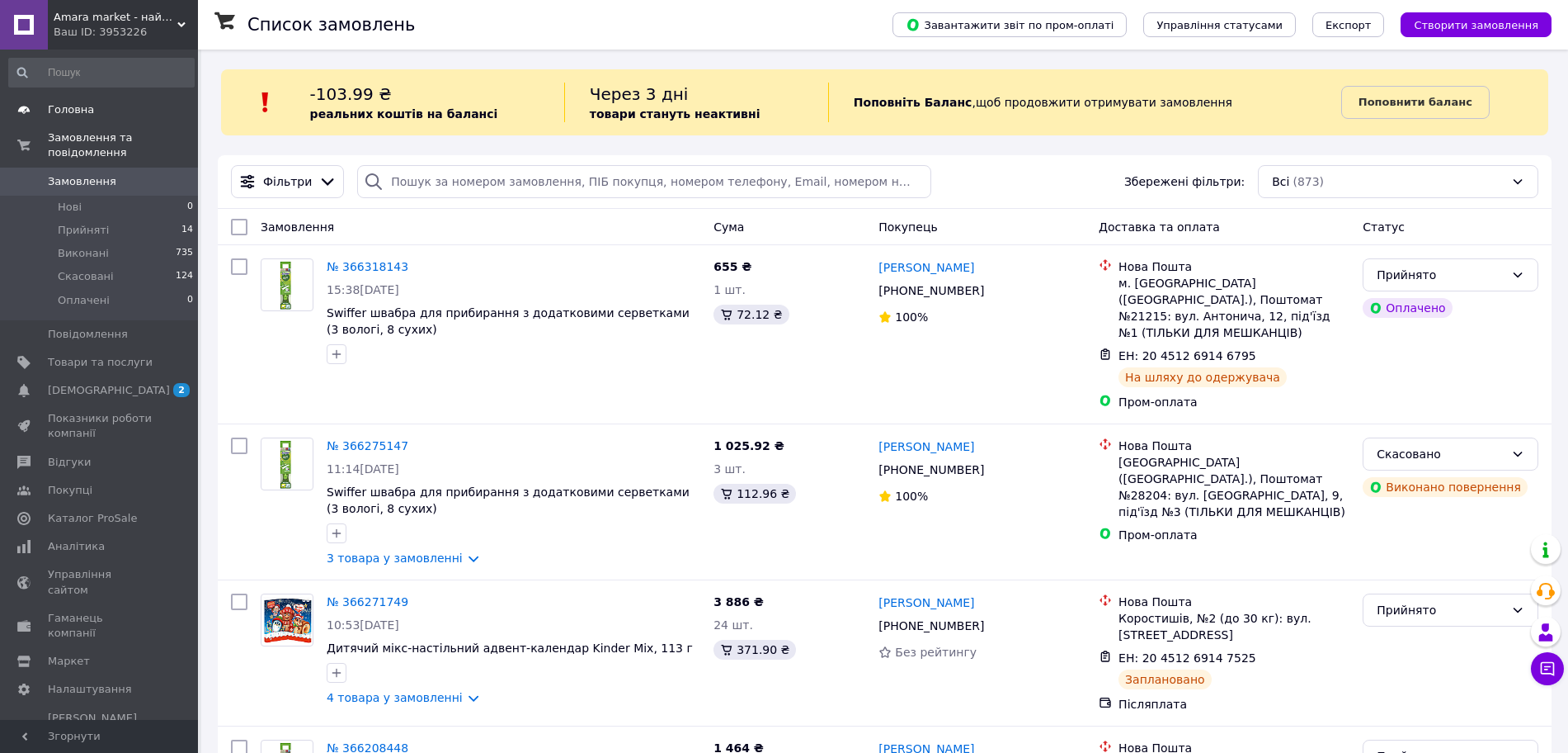
click at [54, 102] on span "Головна" at bounding box center [71, 110] width 46 height 15
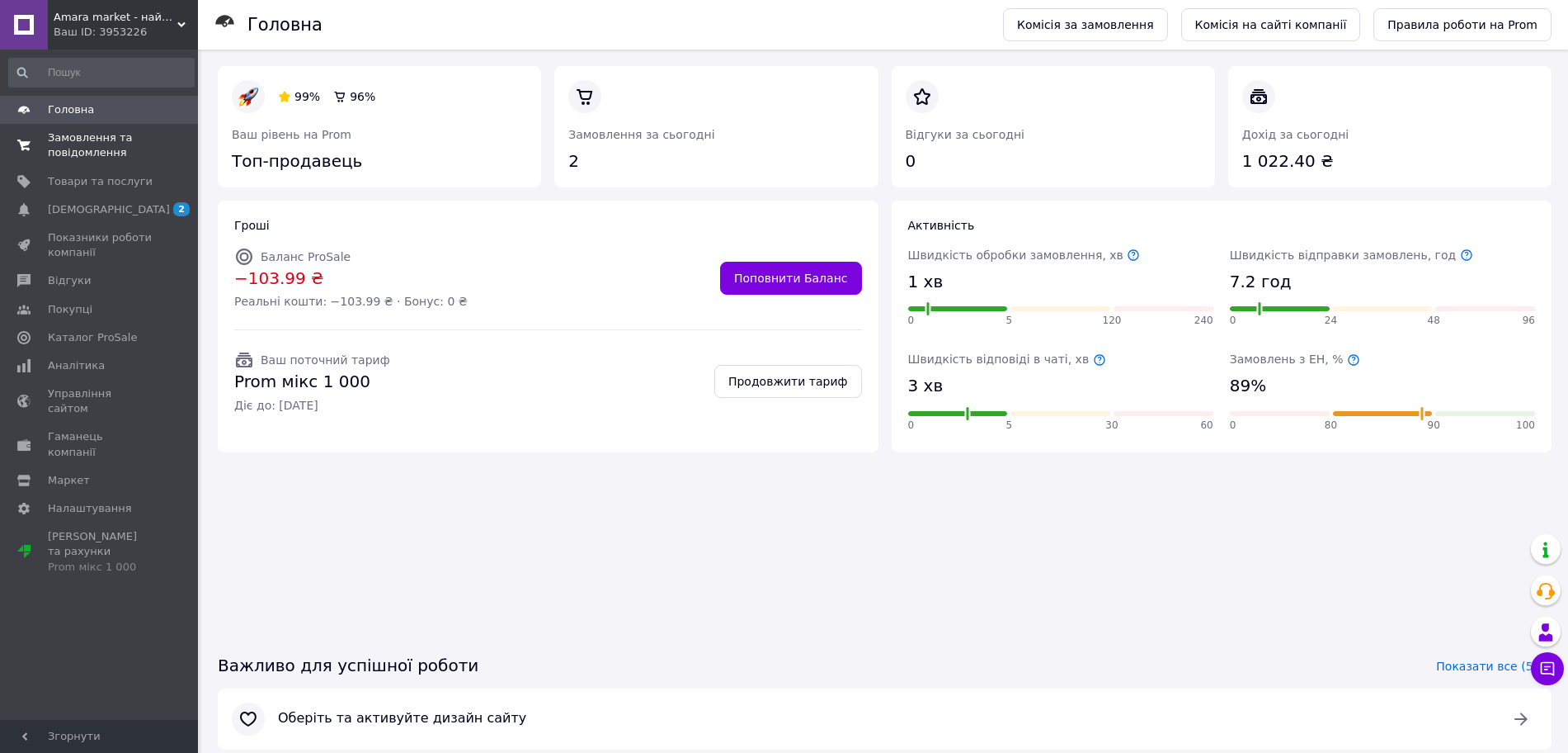
click at [77, 152] on span "Замовлення та повідомлення" at bounding box center [100, 145] width 105 height 29
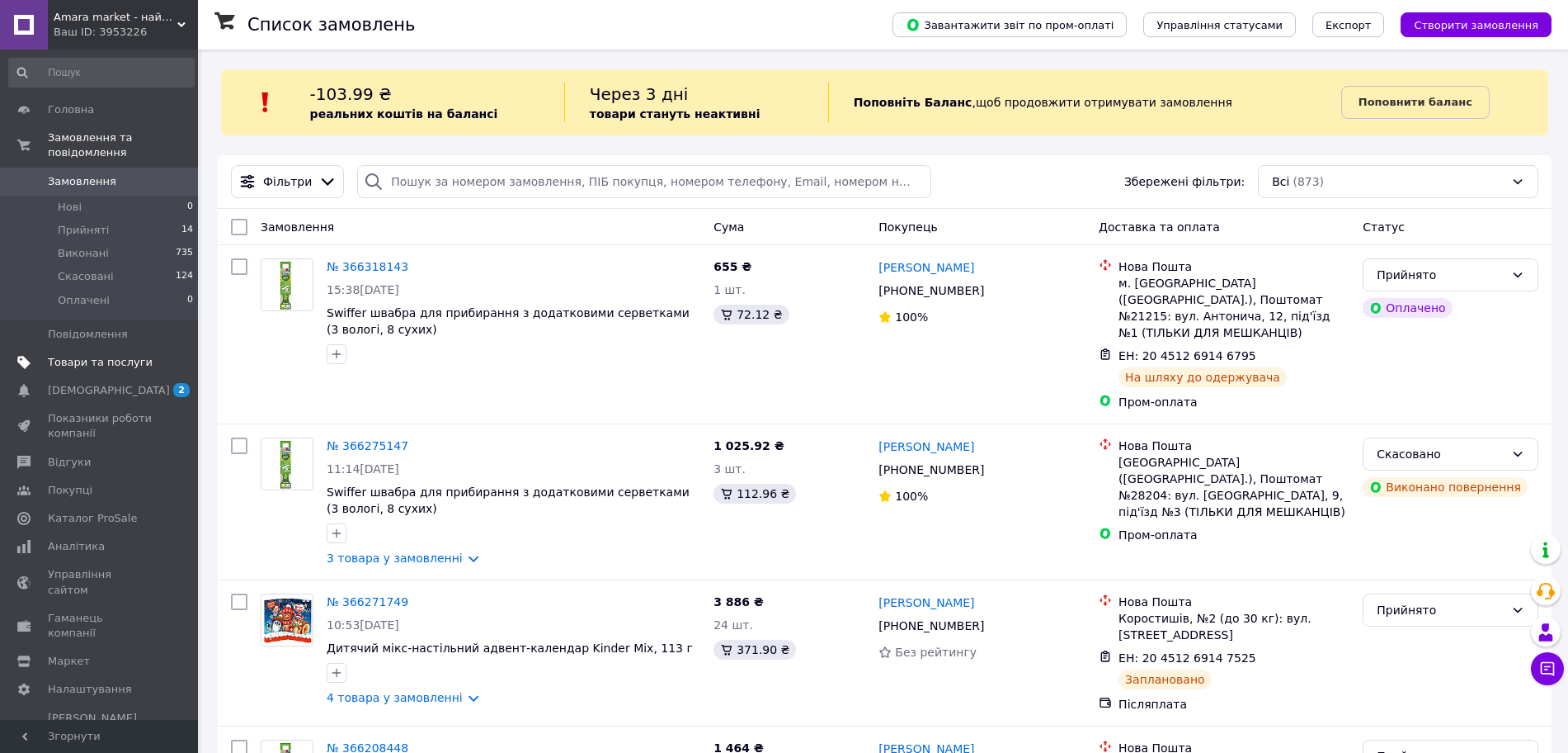
click at [138, 355] on span "Товари та послуги" at bounding box center [100, 362] width 105 height 15
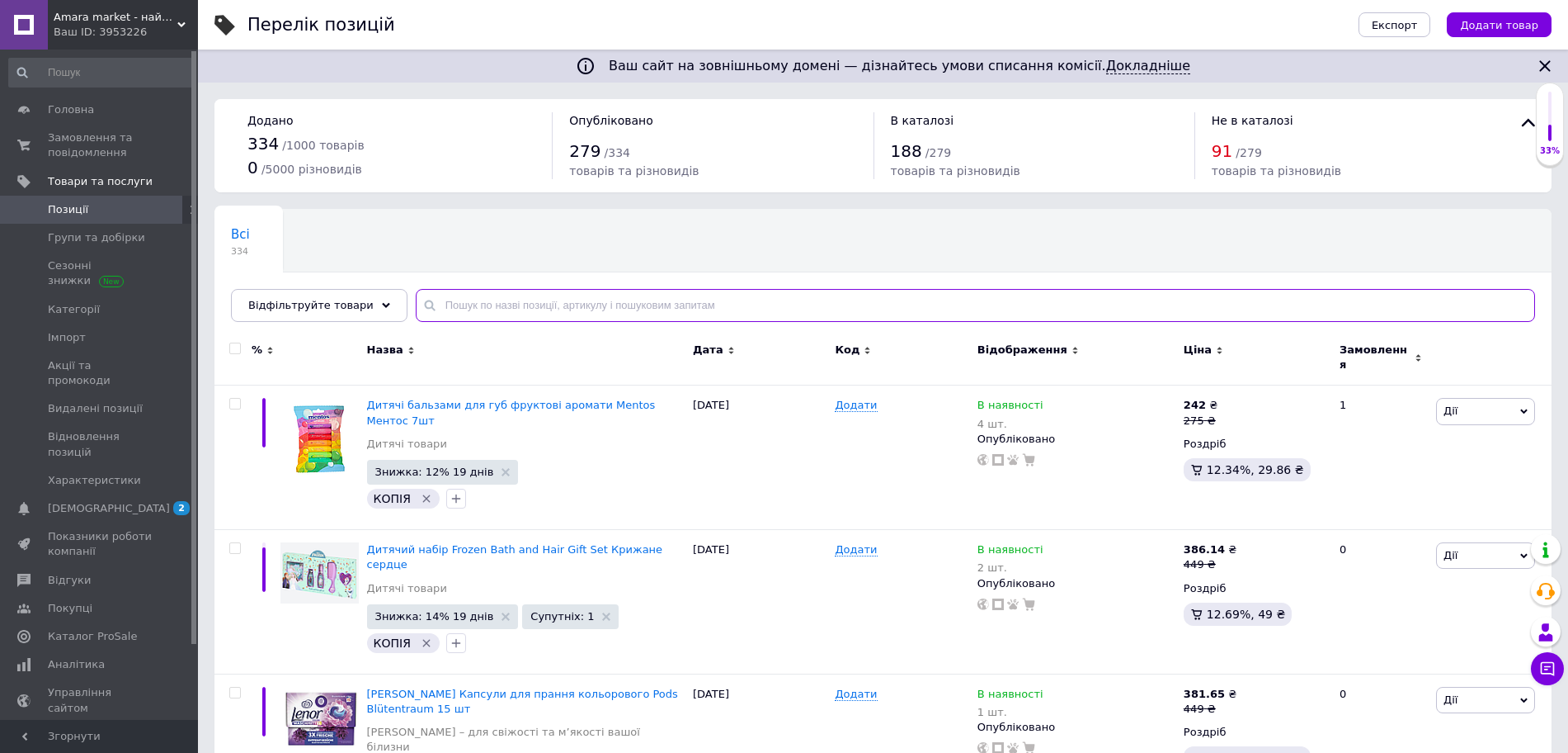
click at [461, 320] on input "text" at bounding box center [976, 305] width 1120 height 33
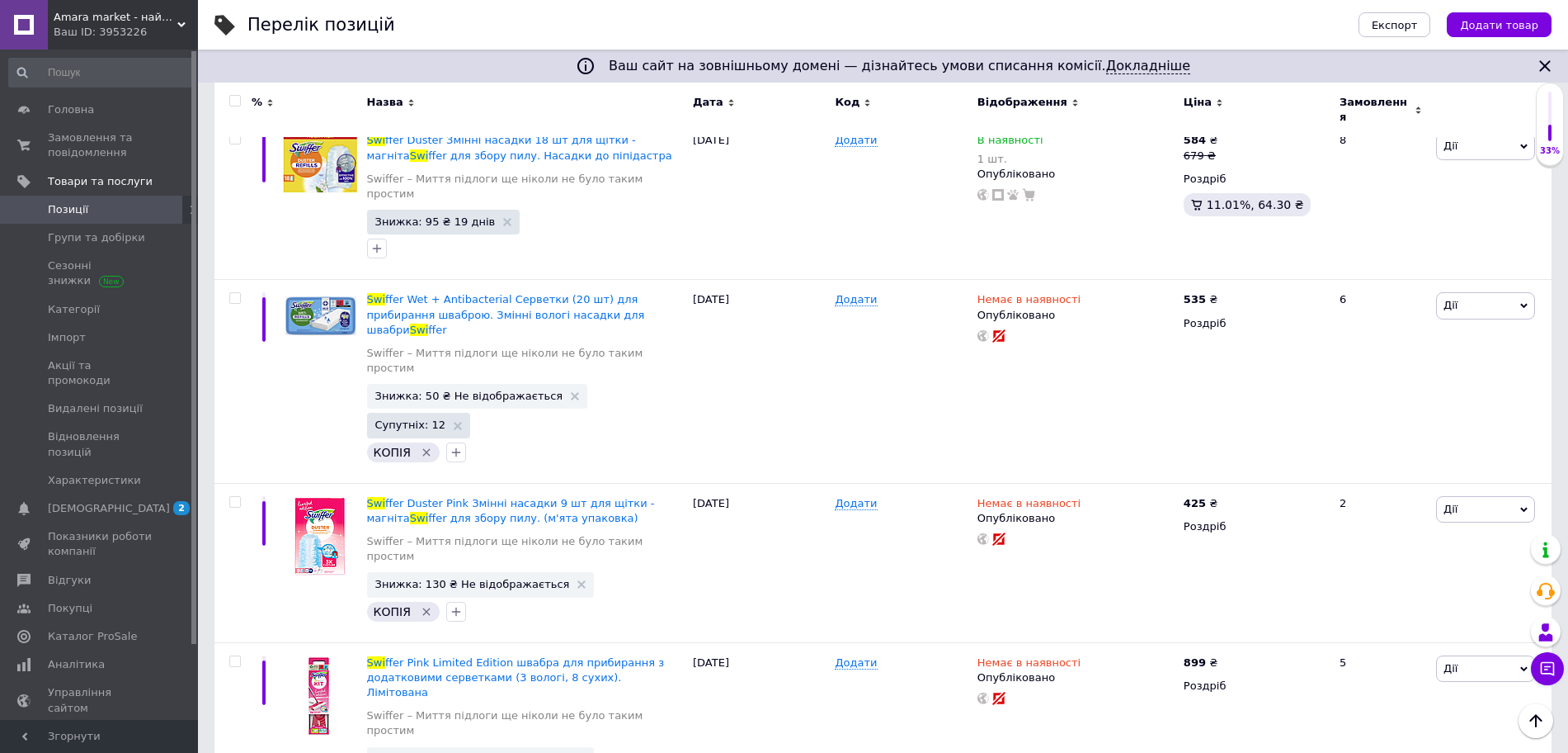
scroll to position [1258, 0]
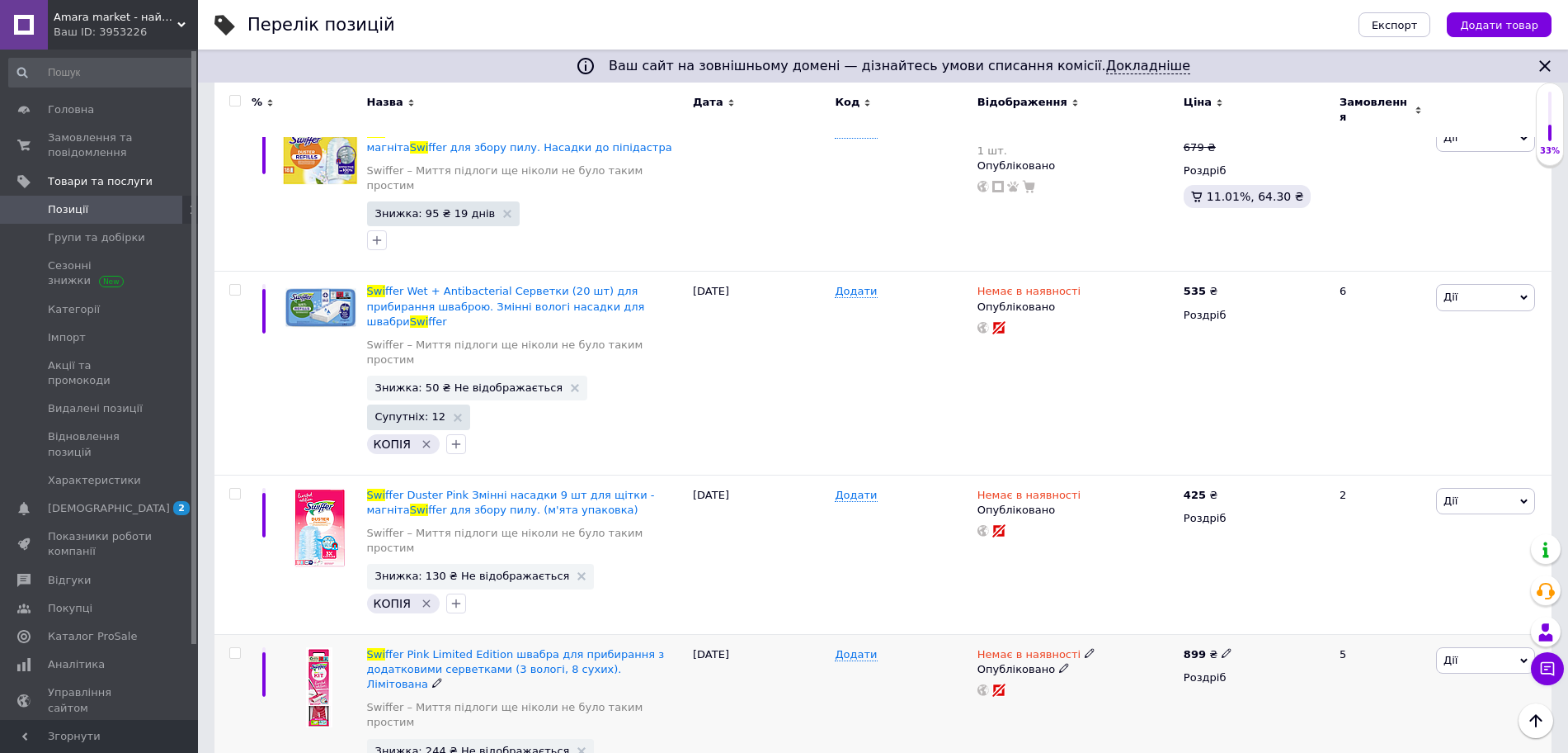
type input "swi"
click at [1085, 648] on use at bounding box center [1089, 653] width 9 height 9
click at [1132, 677] on li "Під замовлення" at bounding box center [1176, 689] width 157 height 23
click at [1119, 647] on input "2" at bounding box center [1159, 663] width 126 height 33
type input "7"
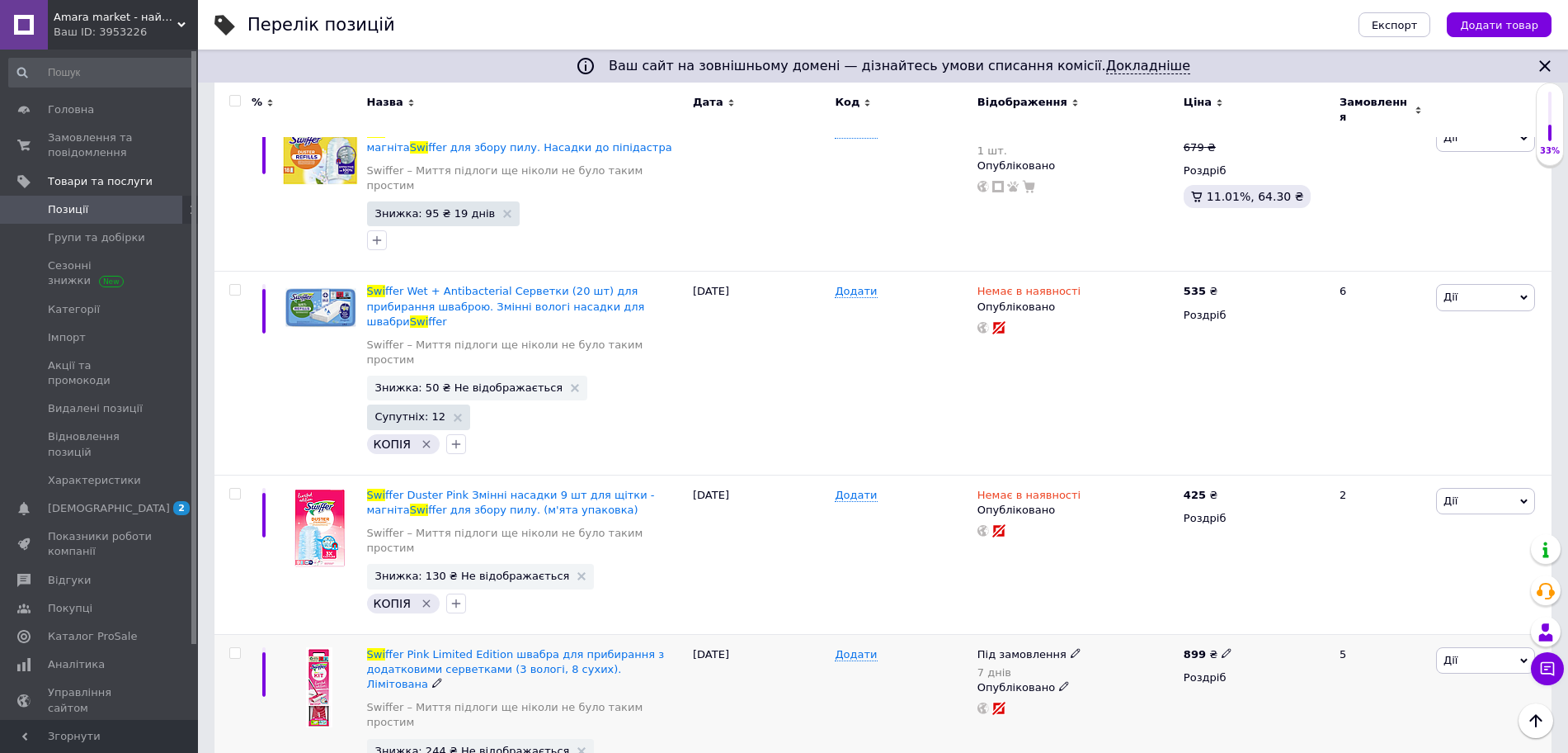
click at [1456, 647] on span "Дії" at bounding box center [1486, 660] width 99 height 26
click at [1379, 749] on li "Знижка" at bounding box center [1424, 761] width 218 height 23
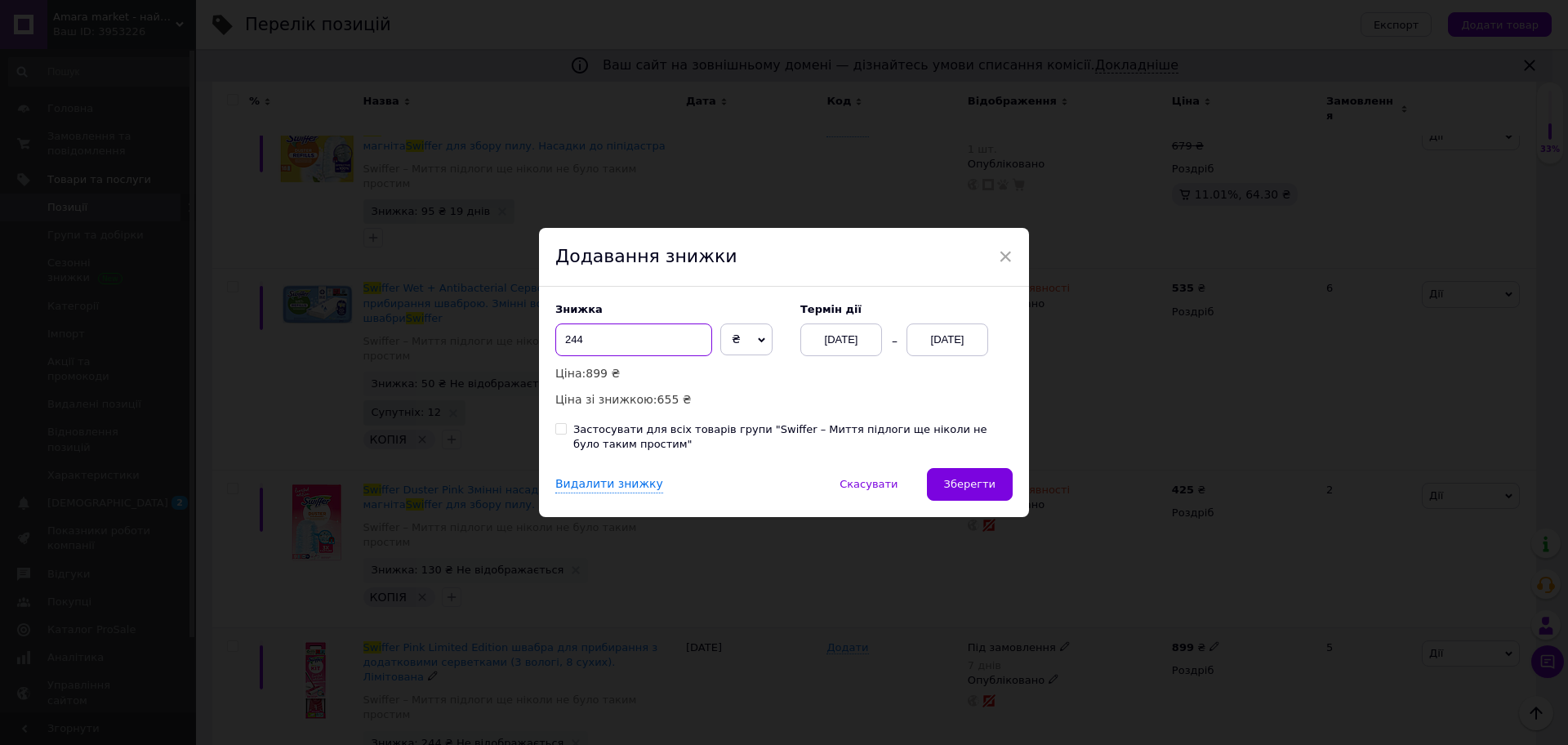
click at [629, 337] on input "244" at bounding box center [633, 339] width 156 height 33
type input "224"
click at [949, 346] on div "[DATE]" at bounding box center [946, 339] width 81 height 33
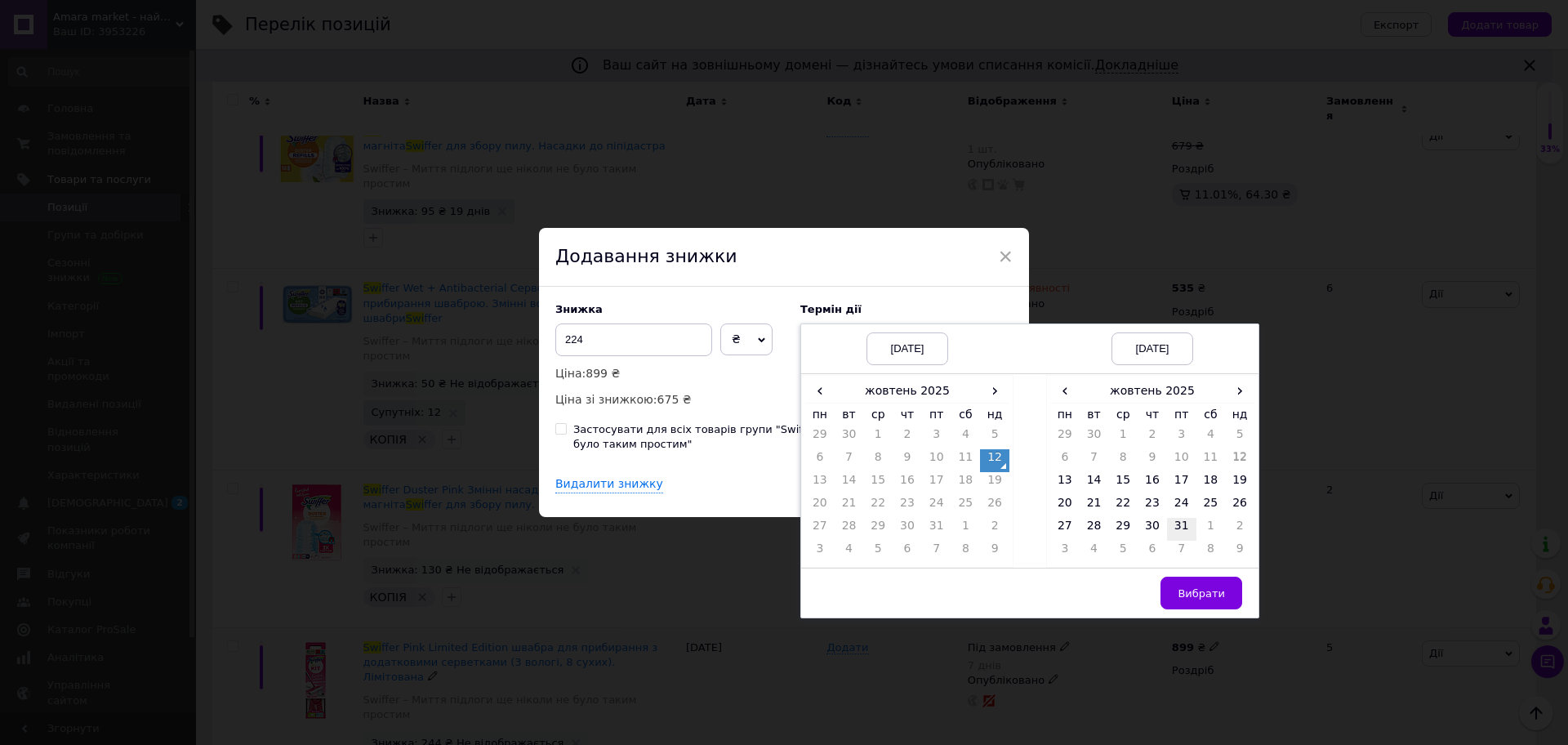
click at [1180, 529] on td "31" at bounding box center [1180, 529] width 29 height 22
click at [1186, 585] on button "Вибрати" at bounding box center [1201, 592] width 81 height 33
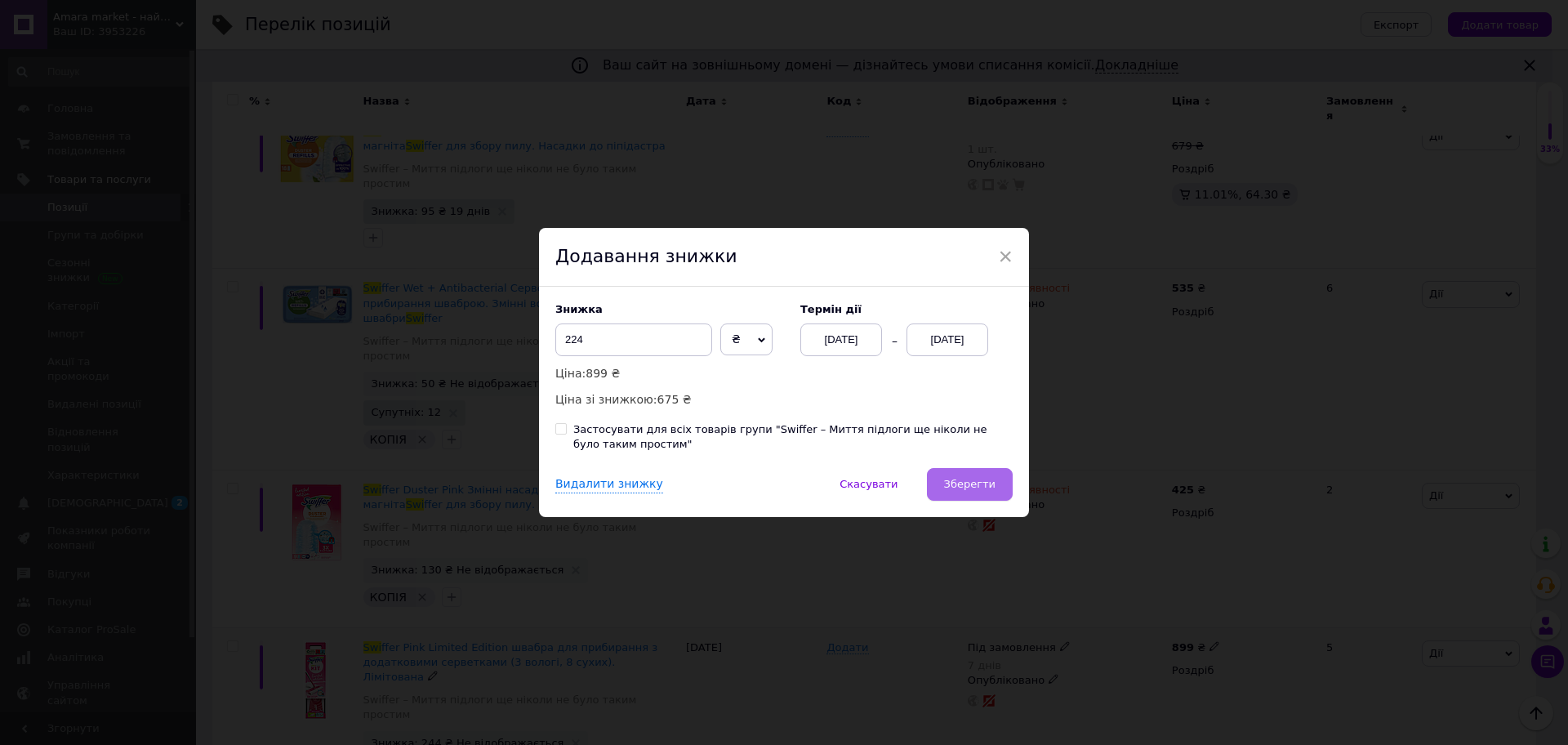
click at [962, 489] on span "Зберегти" at bounding box center [969, 483] width 51 height 12
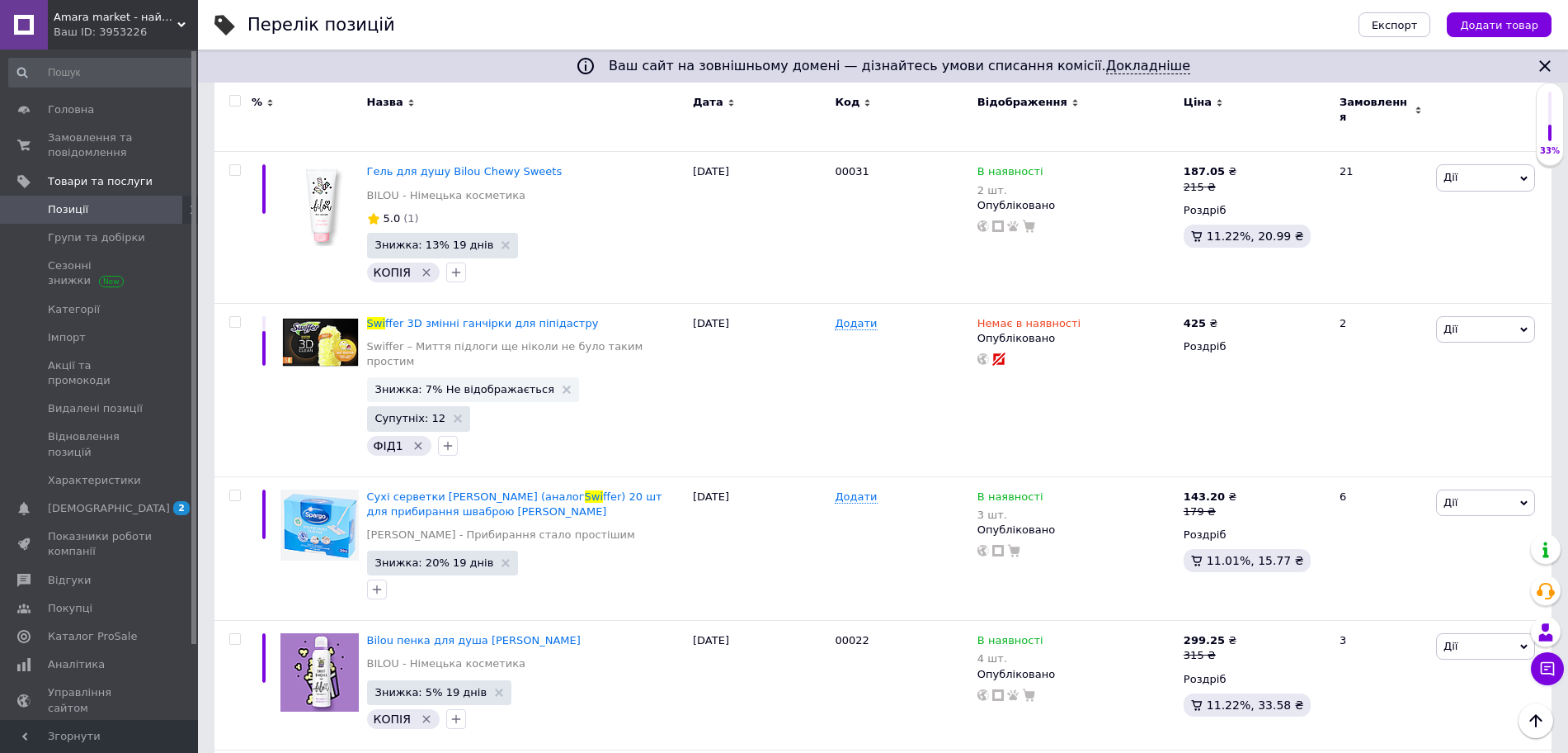
scroll to position [2475, 0]
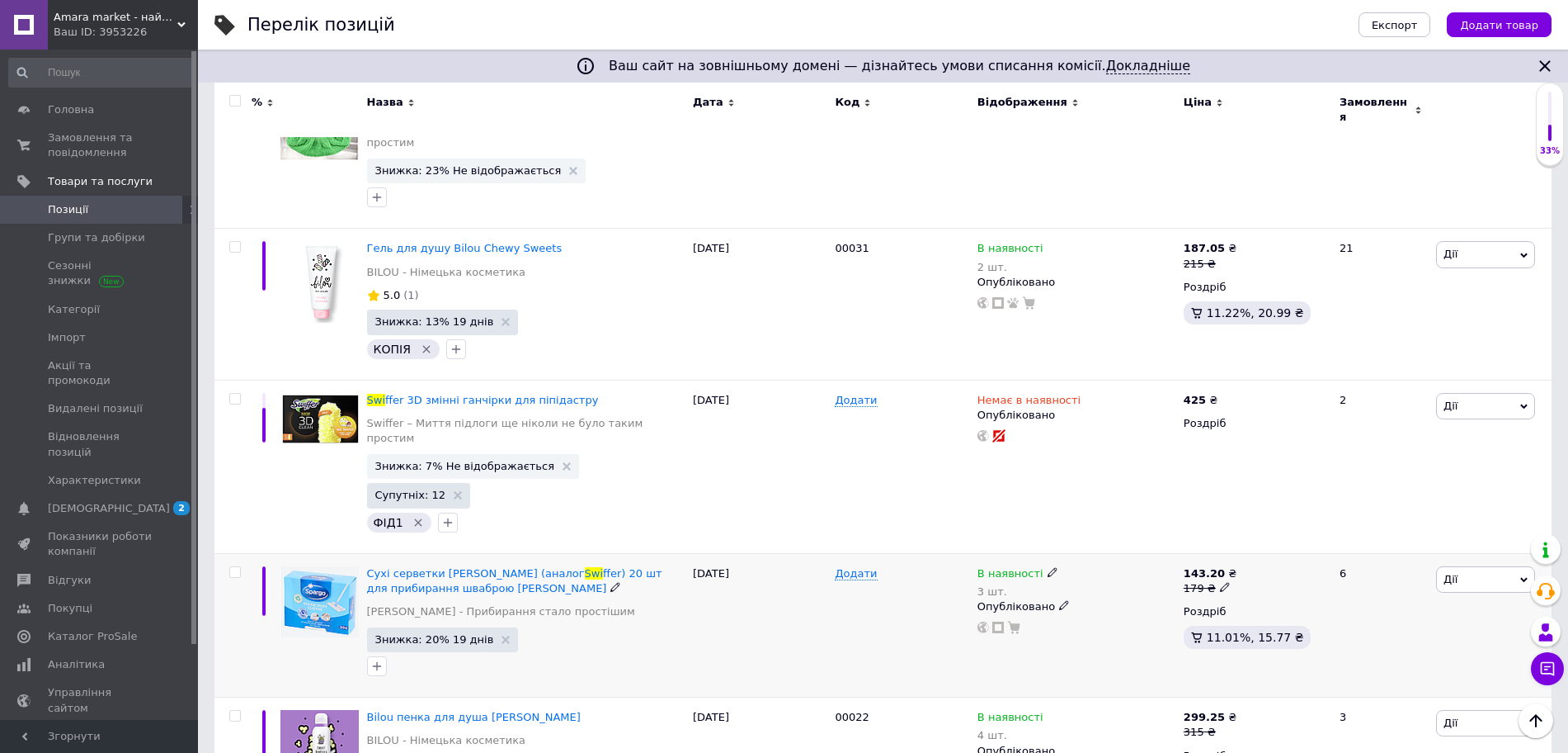
click at [1048, 566] on span at bounding box center [1053, 571] width 9 height 11
click at [1246, 588] on div "Залишки 3 шт." at bounding box center [1166, 614] width 206 height 52
click at [1107, 588] on div "Залишки 3 шт." at bounding box center [1166, 614] width 206 height 52
click at [1106, 607] on input "3" at bounding box center [1125, 623] width 126 height 33
type input "2"
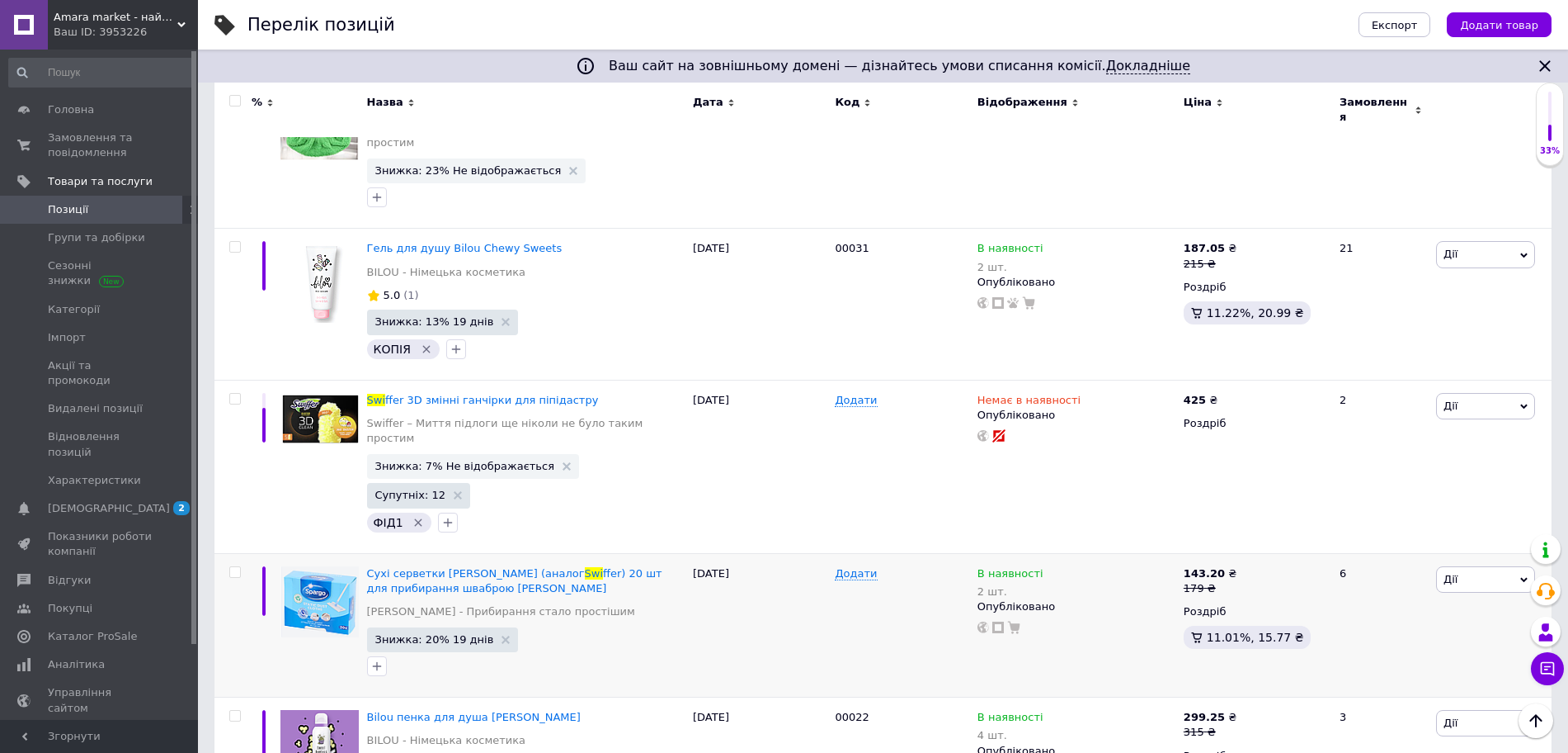
scroll to position [2574, 0]
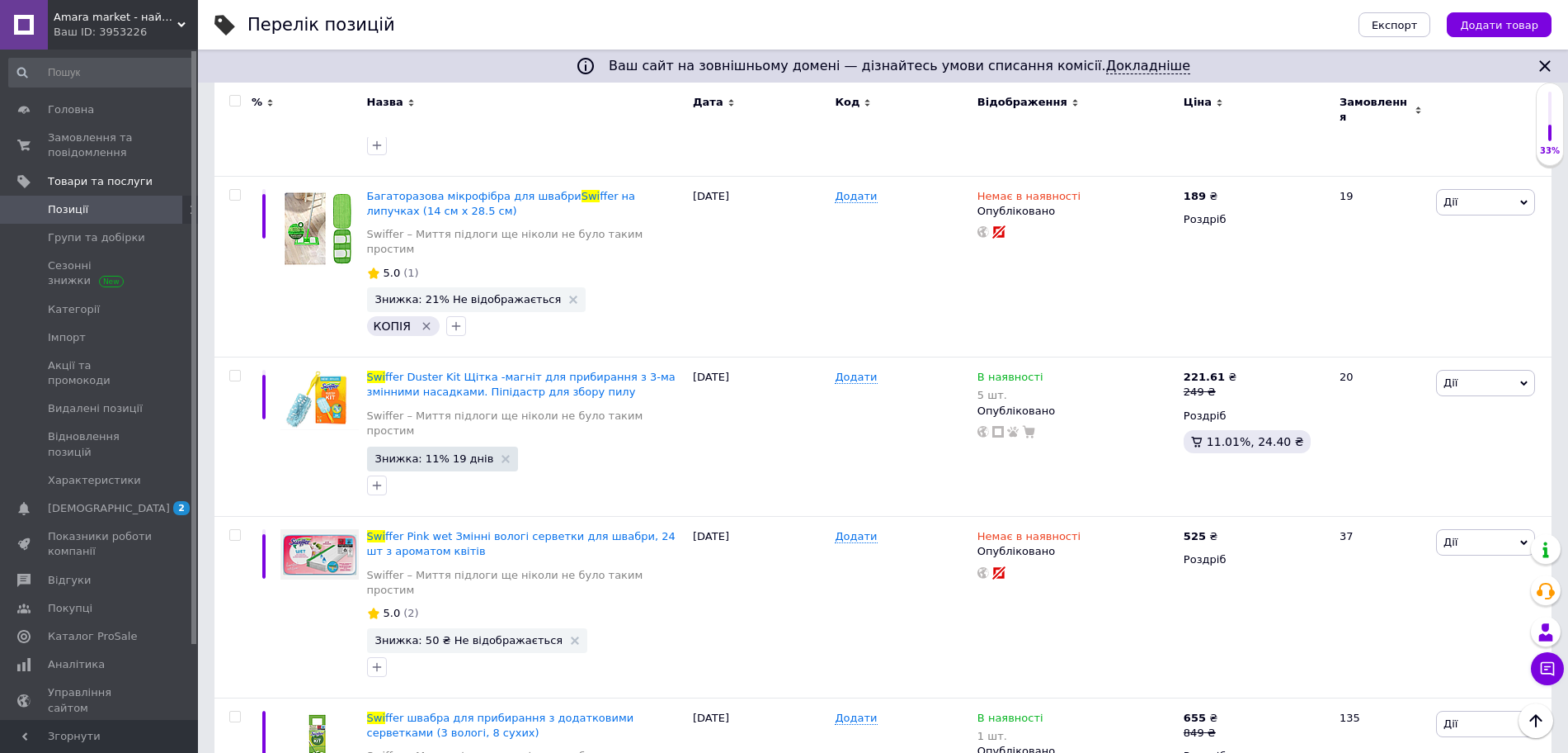
scroll to position [705, 0]
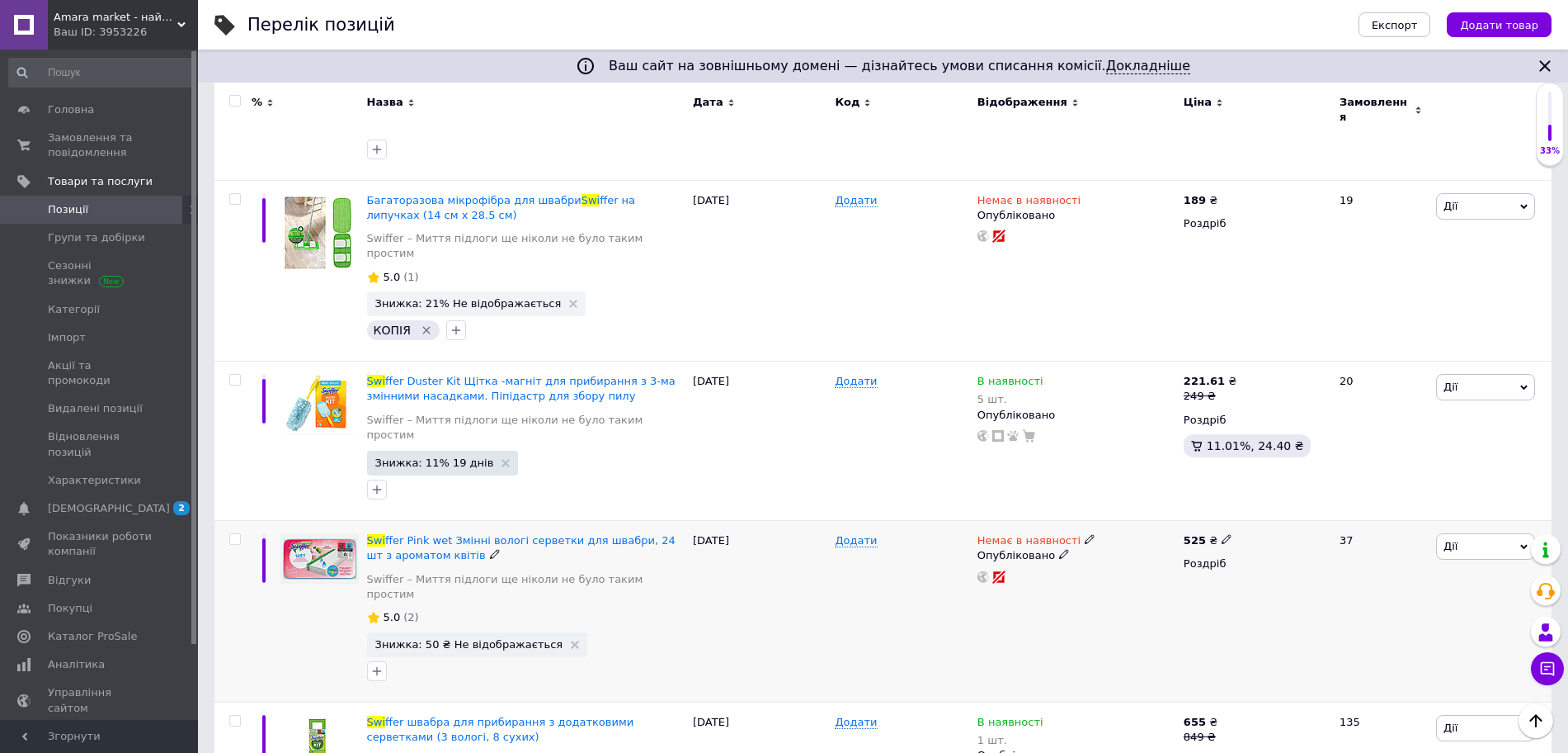
click at [1072, 533] on div "Немає в наявності" at bounding box center [1037, 540] width 118 height 15
click at [1124, 565] on li "Під замовлення" at bounding box center [1176, 576] width 157 height 23
click at [1124, 534] on input "2" at bounding box center [1159, 550] width 126 height 33
type input "7"
click at [1457, 533] on span "Дії" at bounding box center [1486, 546] width 99 height 26
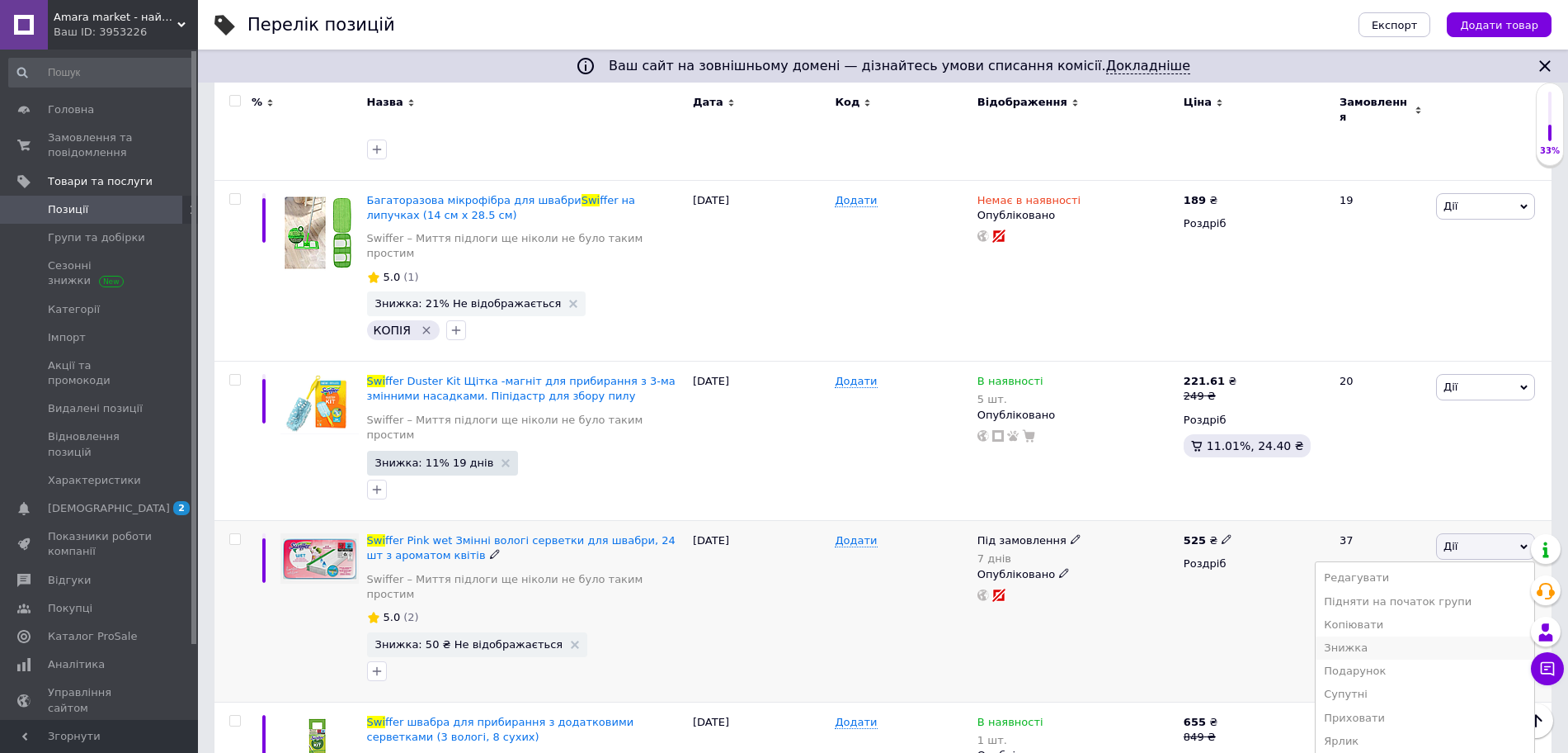
click at [1368, 637] on li "Знижка" at bounding box center [1424, 648] width 218 height 23
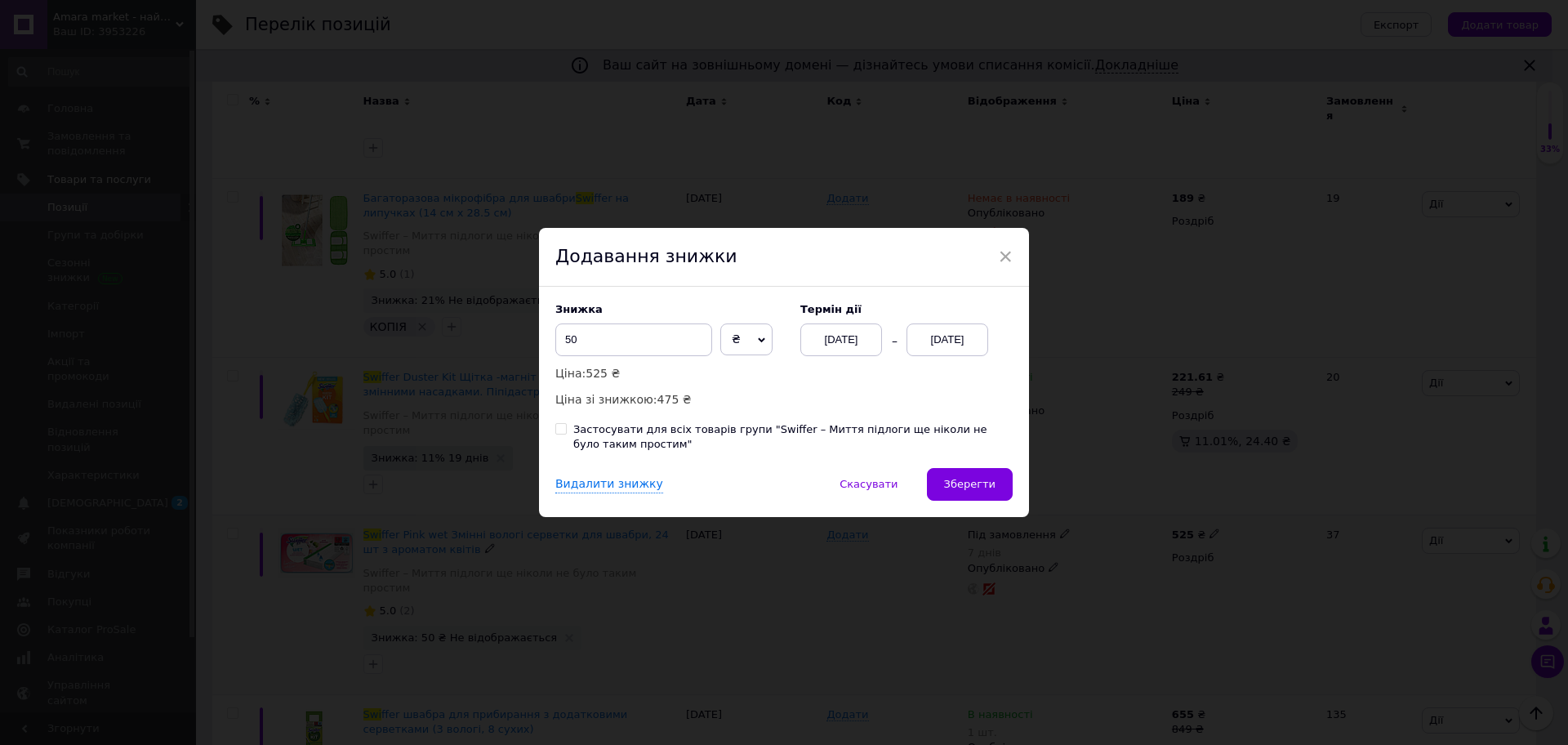
click at [934, 326] on div "[DATE]" at bounding box center [946, 339] width 81 height 33
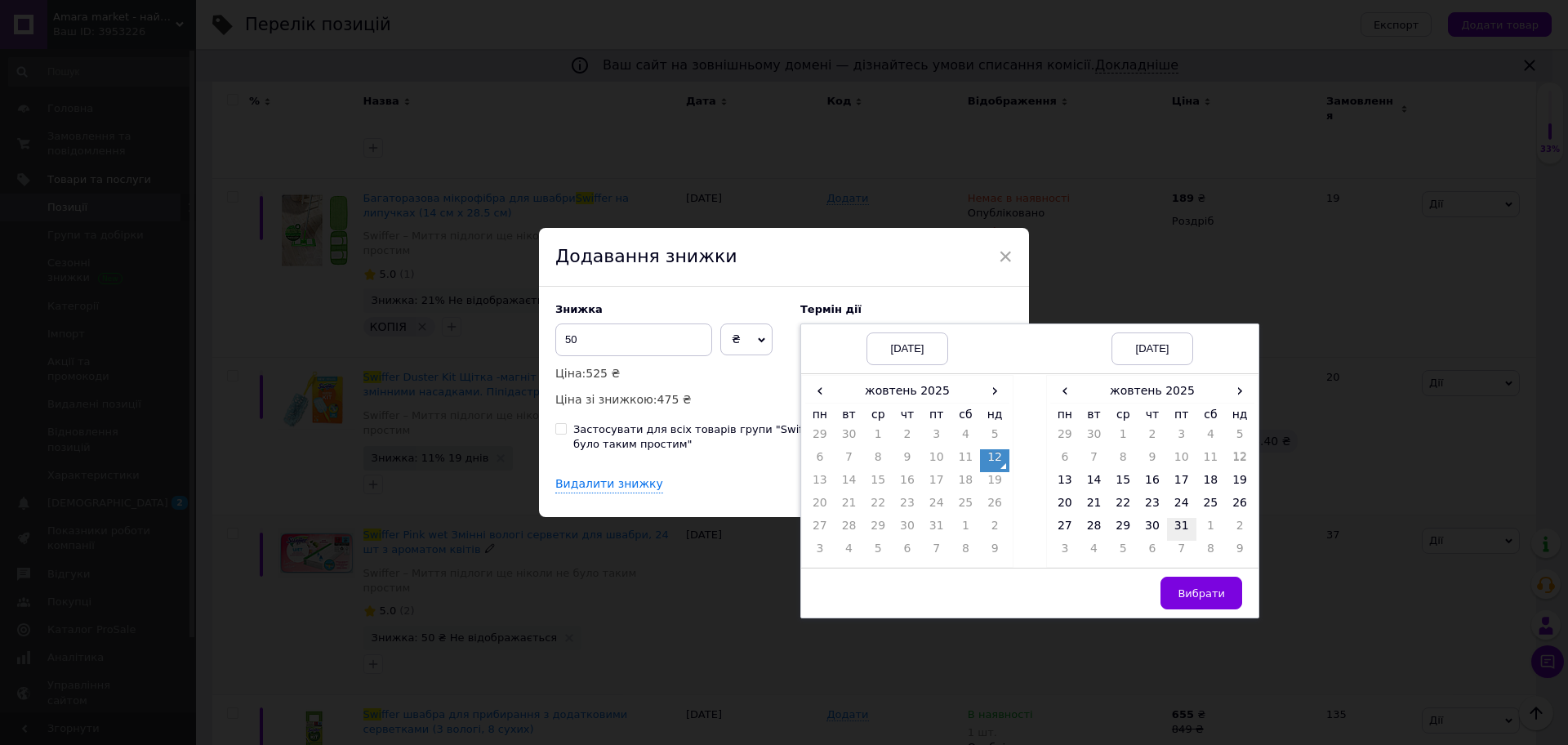
click at [1187, 526] on td "31" at bounding box center [1180, 529] width 29 height 22
click at [1194, 577] on button "Вибрати" at bounding box center [1201, 592] width 81 height 33
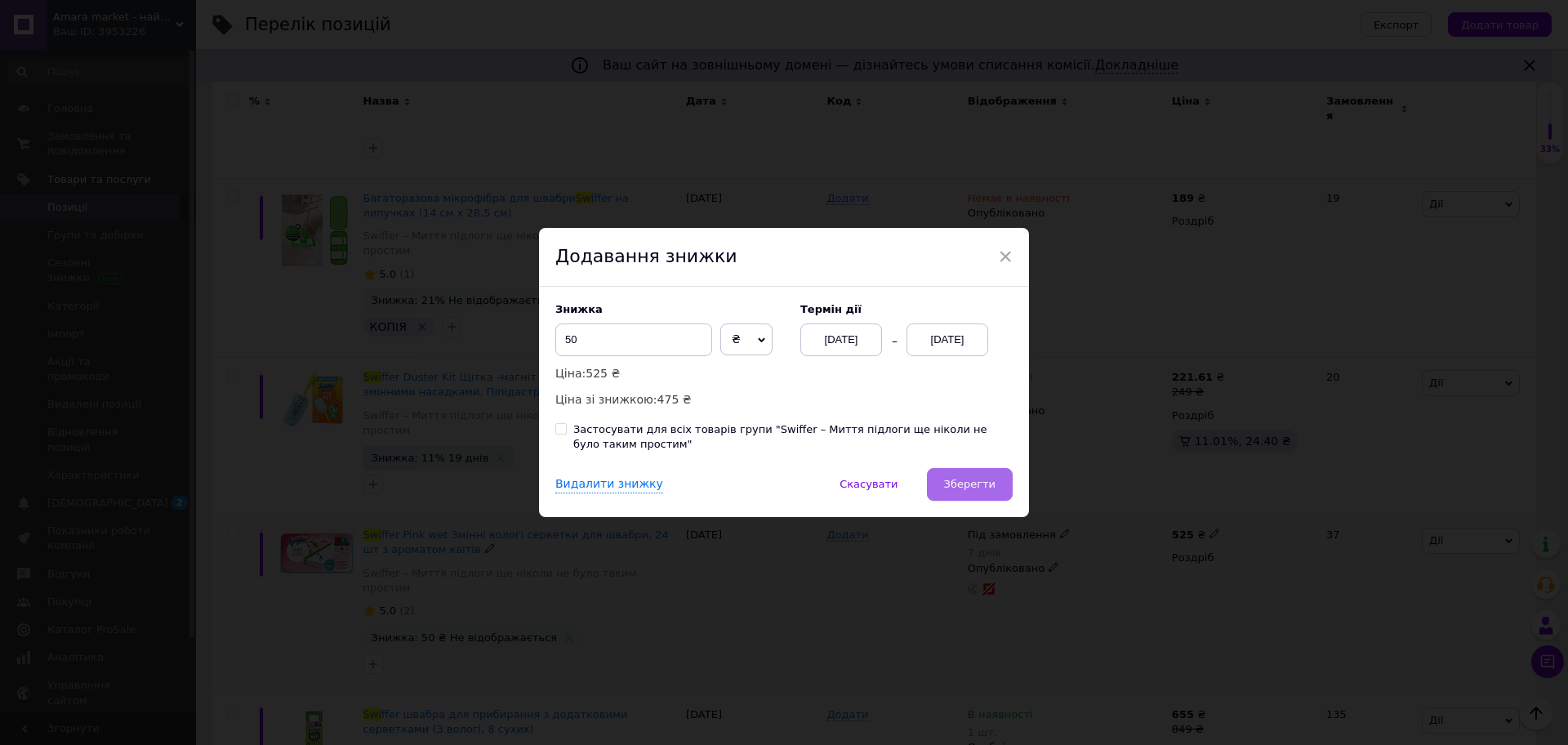
click at [952, 483] on span "Зберегти" at bounding box center [969, 483] width 51 height 12
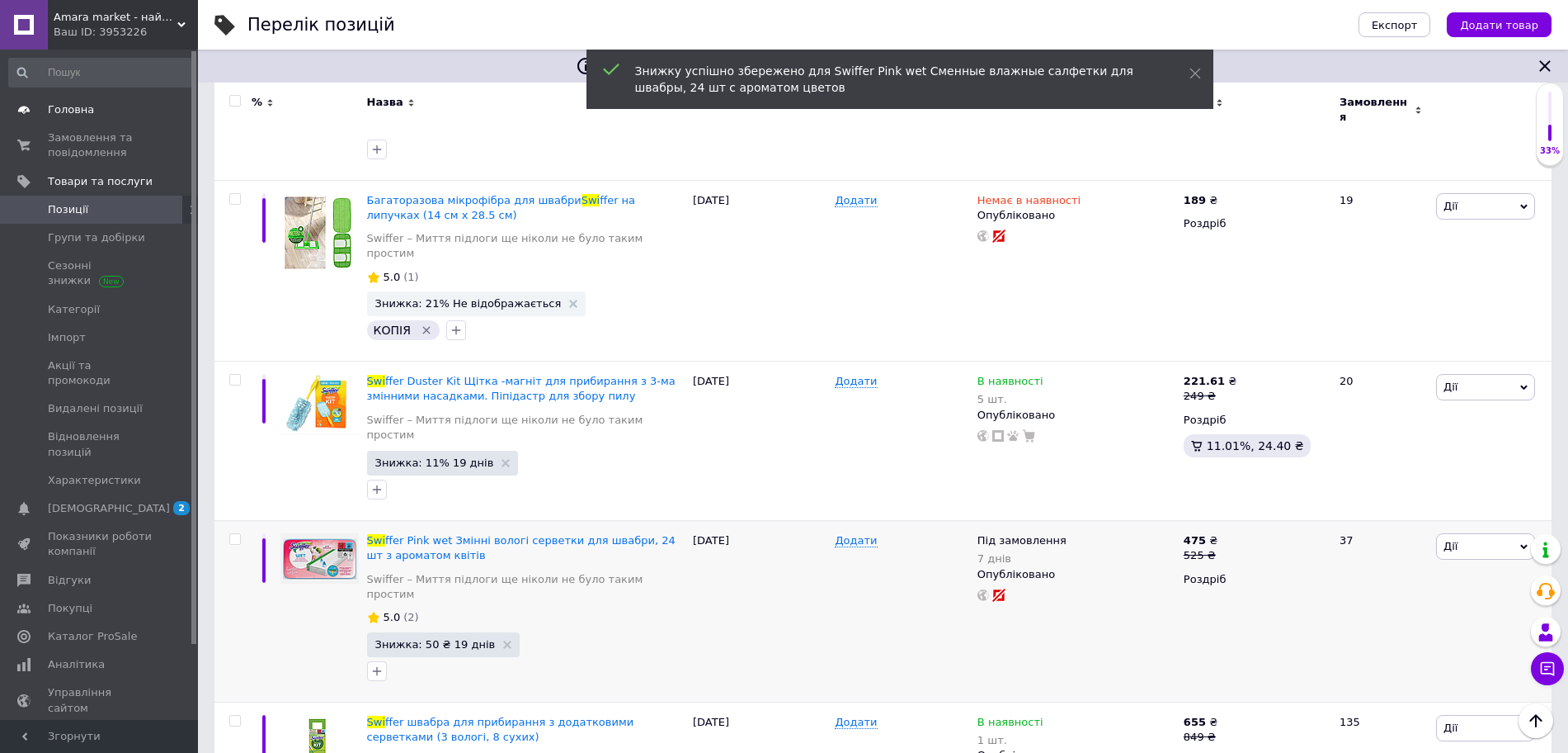
click at [78, 116] on span "Головна" at bounding box center [71, 110] width 46 height 15
